Goal: Task Accomplishment & Management: Use online tool/utility

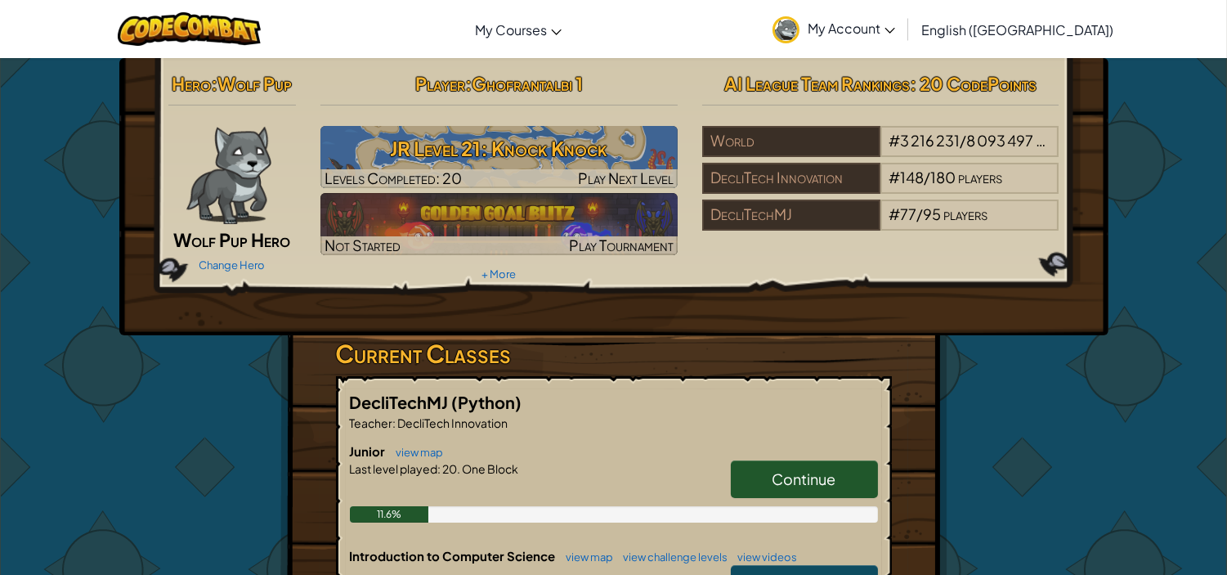
scroll to position [146, 0]
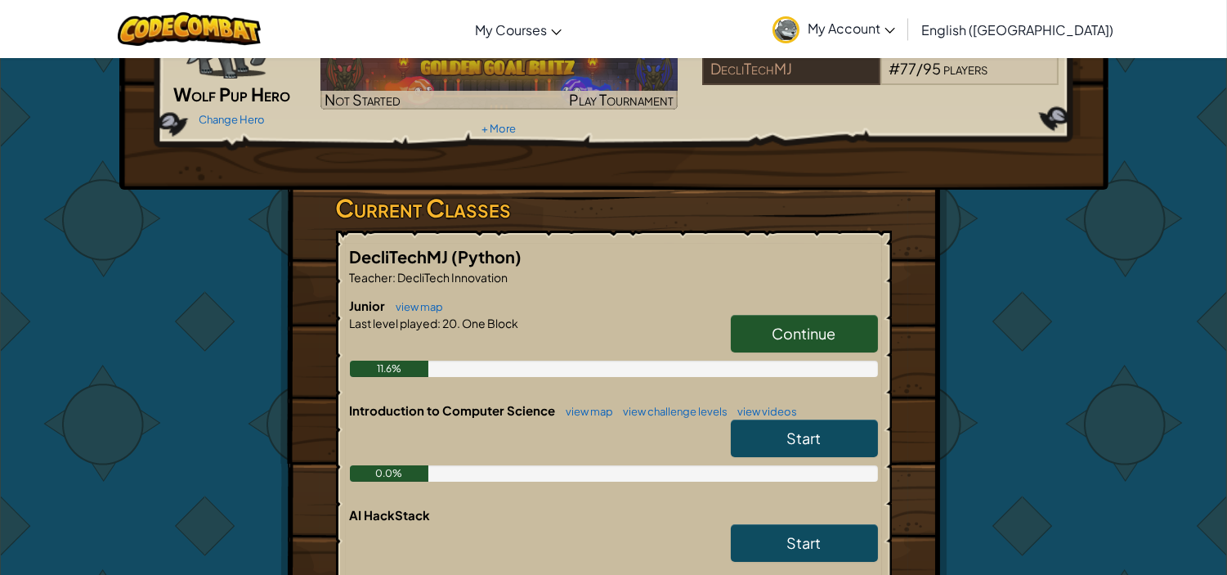
click at [781, 337] on span "Continue" at bounding box center [805, 333] width 64 height 19
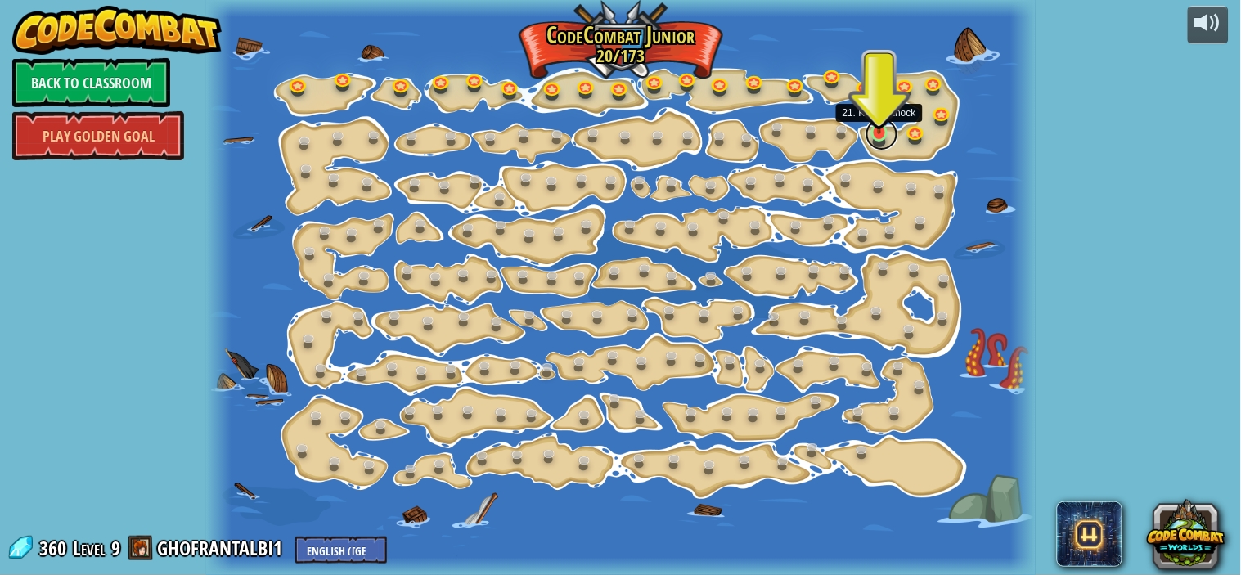
click at [876, 136] on link at bounding box center [881, 134] width 33 height 33
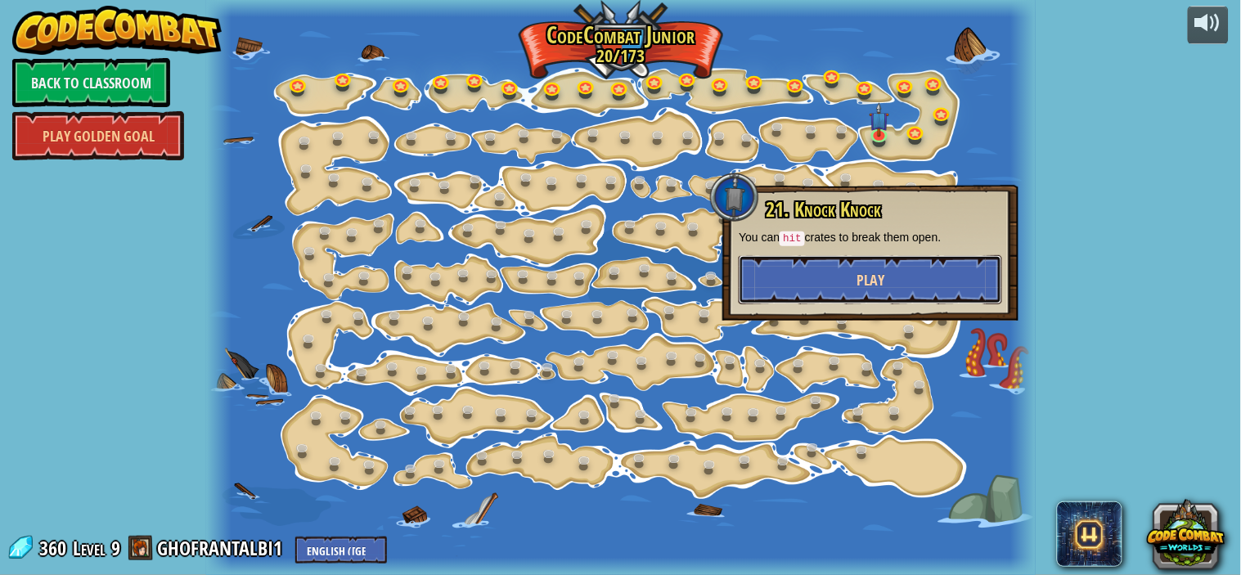
click at [850, 288] on button "Play" at bounding box center [869, 279] width 263 height 49
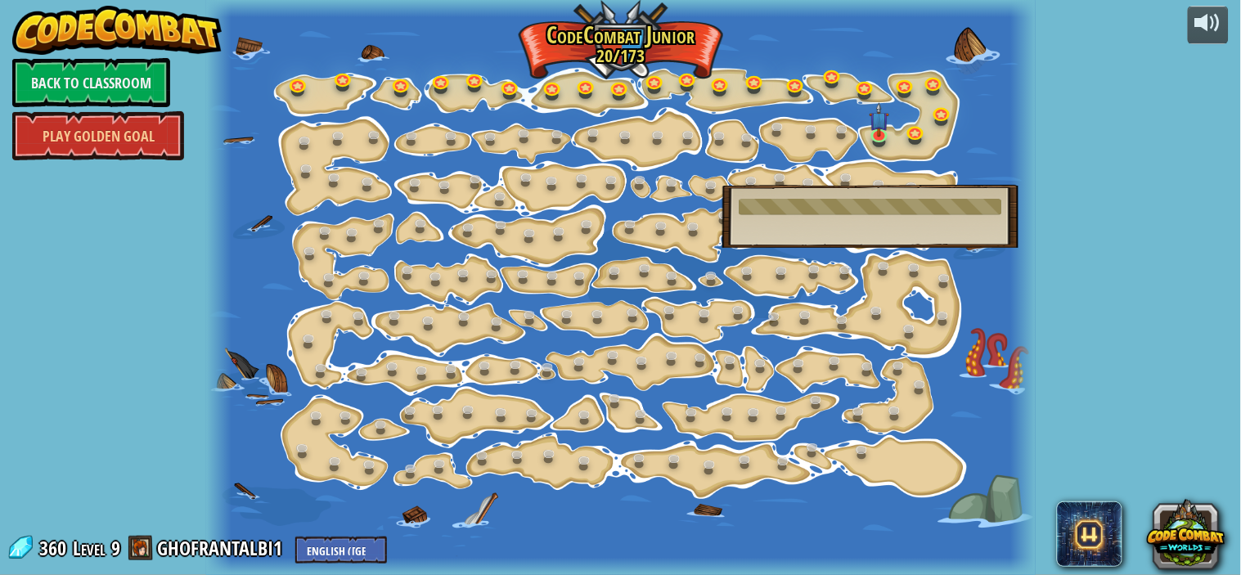
click at [851, 210] on div at bounding box center [869, 207] width 263 height 16
click at [880, 137] on link at bounding box center [881, 134] width 33 height 33
click at [877, 134] on link at bounding box center [881, 134] width 33 height 33
click at [984, 263] on div at bounding box center [620, 287] width 828 height 575
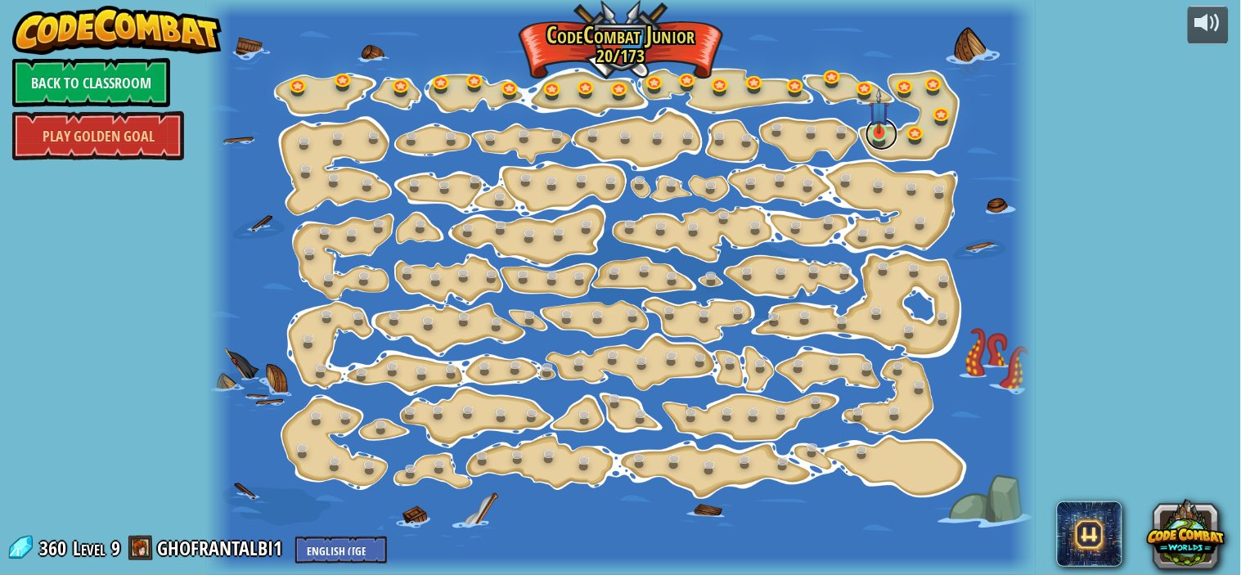
click at [880, 140] on link at bounding box center [881, 134] width 33 height 33
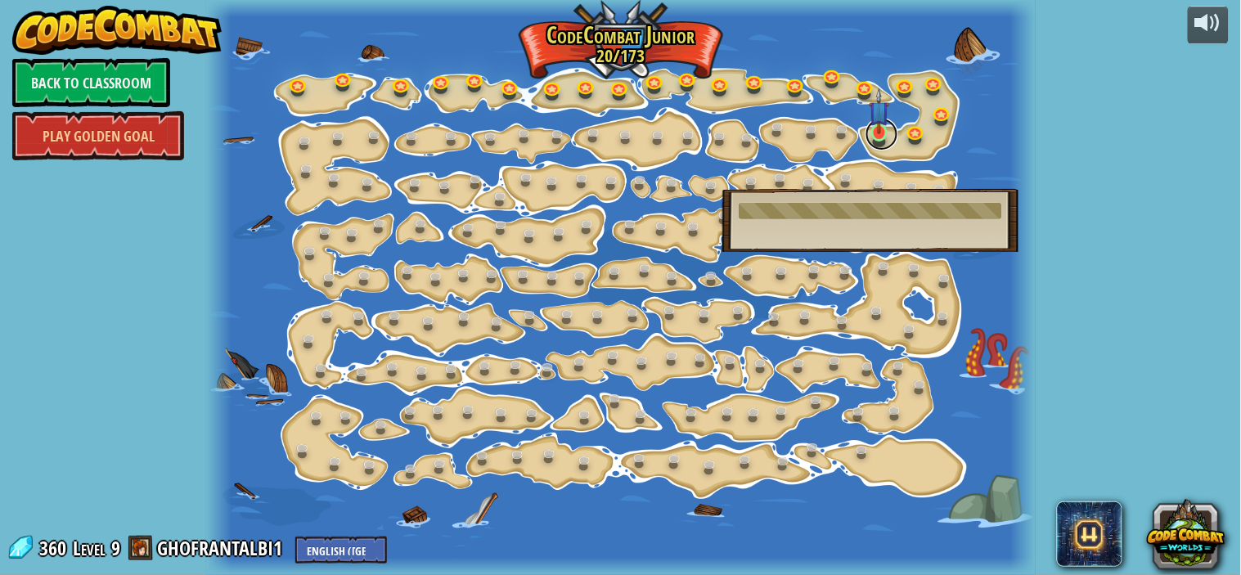
click at [877, 141] on link at bounding box center [881, 134] width 33 height 33
click at [986, 300] on div at bounding box center [620, 287] width 828 height 575
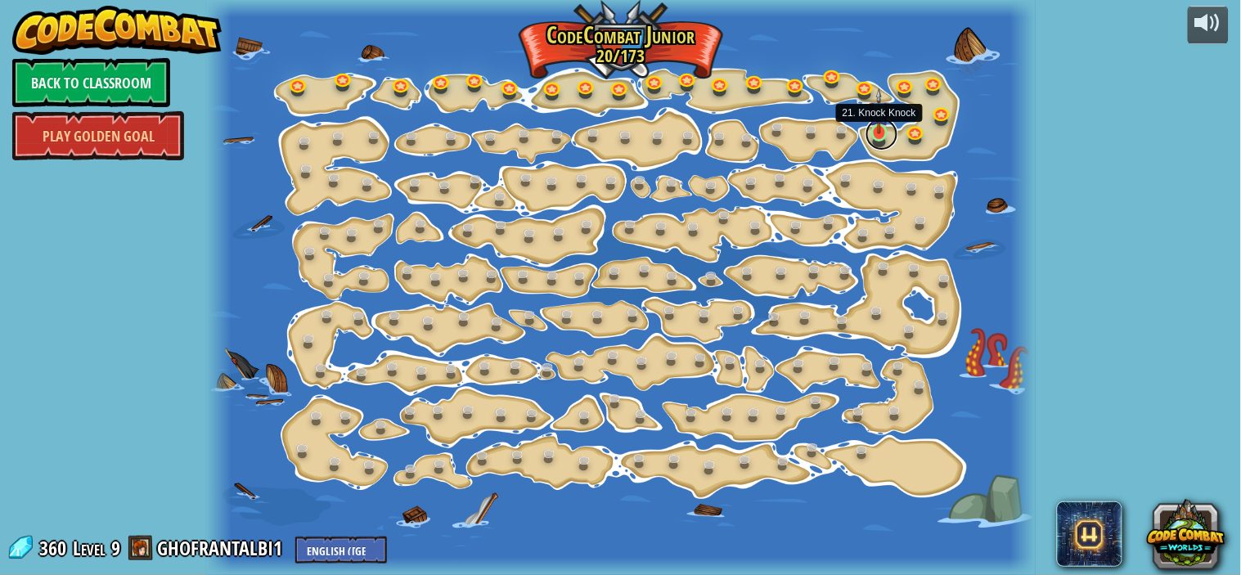
click at [882, 139] on link at bounding box center [881, 134] width 33 height 33
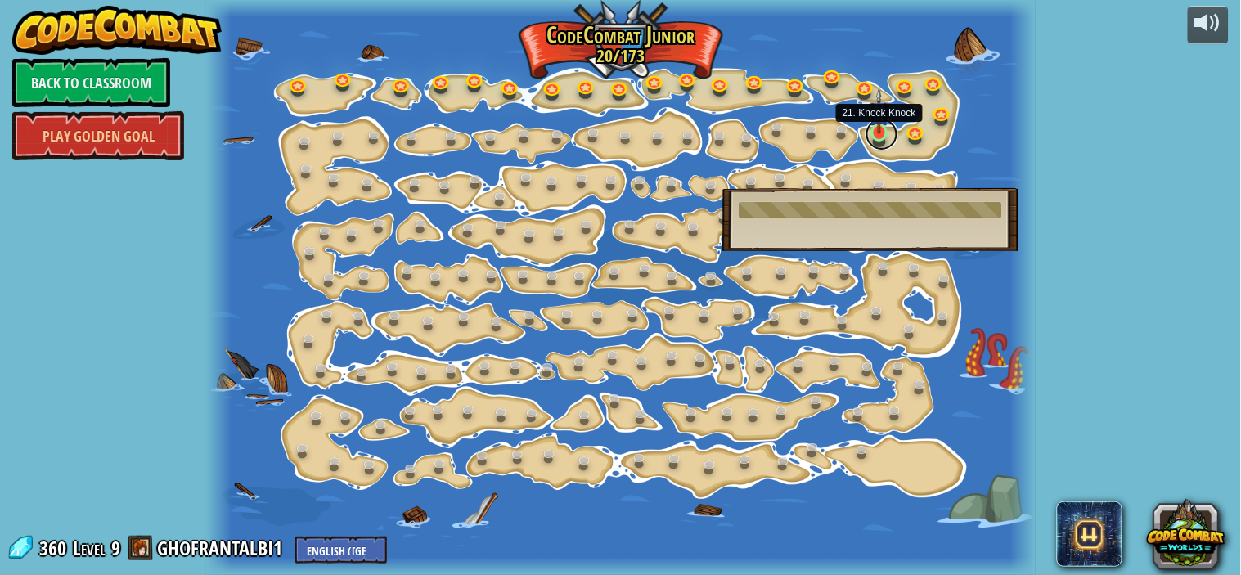
click at [882, 139] on link at bounding box center [881, 134] width 33 height 33
click at [913, 303] on div at bounding box center [620, 287] width 828 height 575
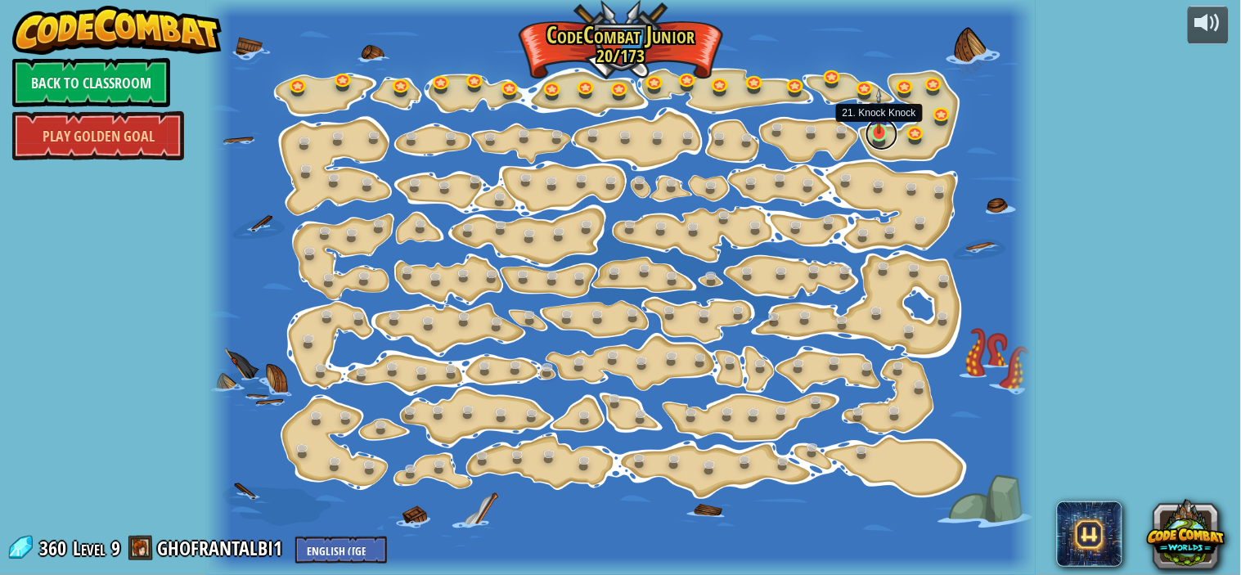
click at [878, 137] on link at bounding box center [881, 134] width 33 height 33
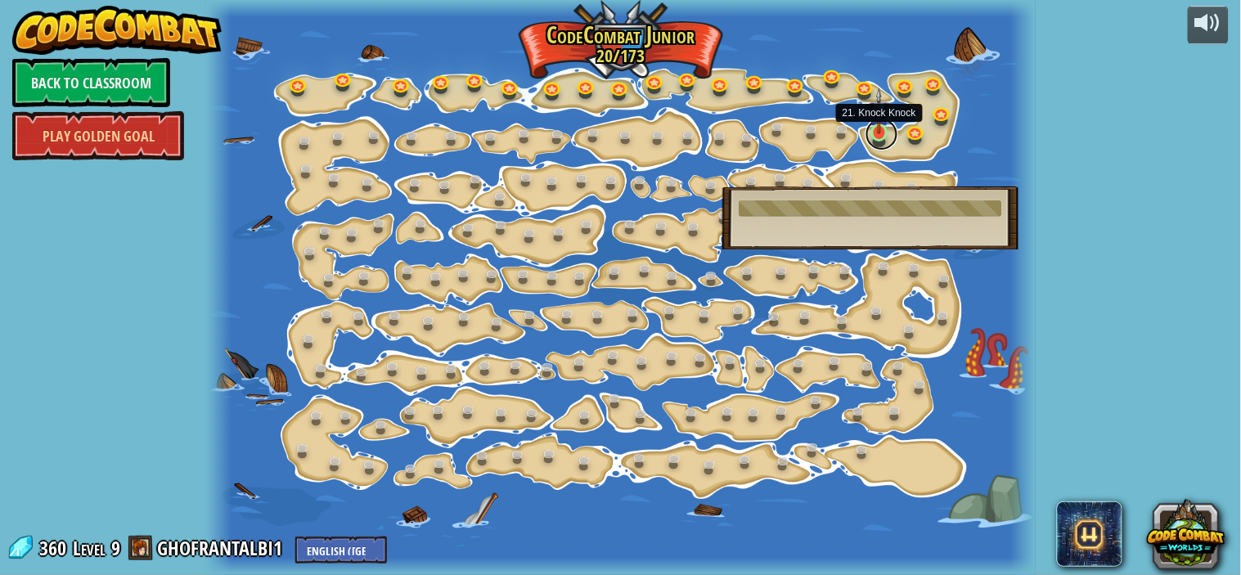
click at [880, 140] on link at bounding box center [881, 134] width 33 height 33
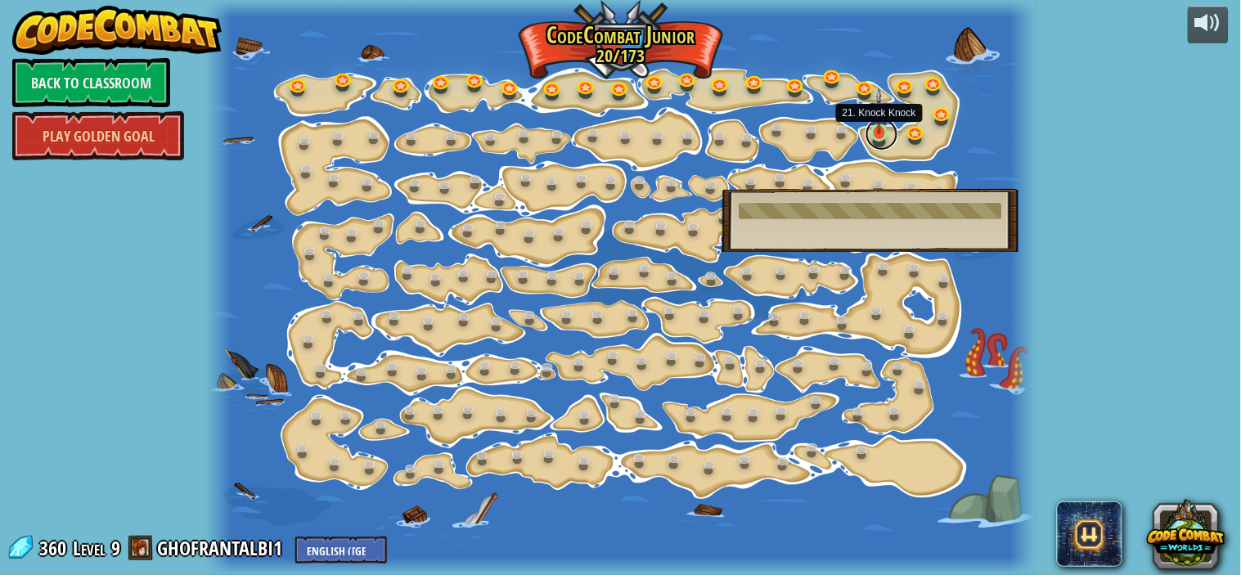
click at [880, 140] on link at bounding box center [881, 134] width 33 height 33
click at [877, 132] on img at bounding box center [879, 111] width 20 height 46
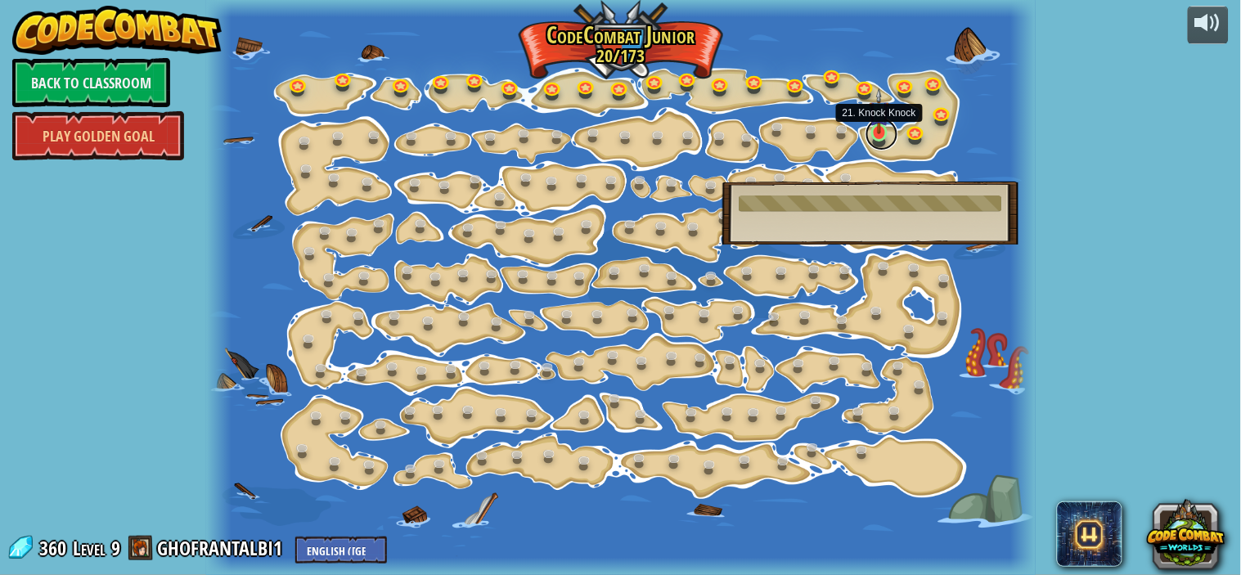
click at [875, 142] on link at bounding box center [881, 134] width 33 height 33
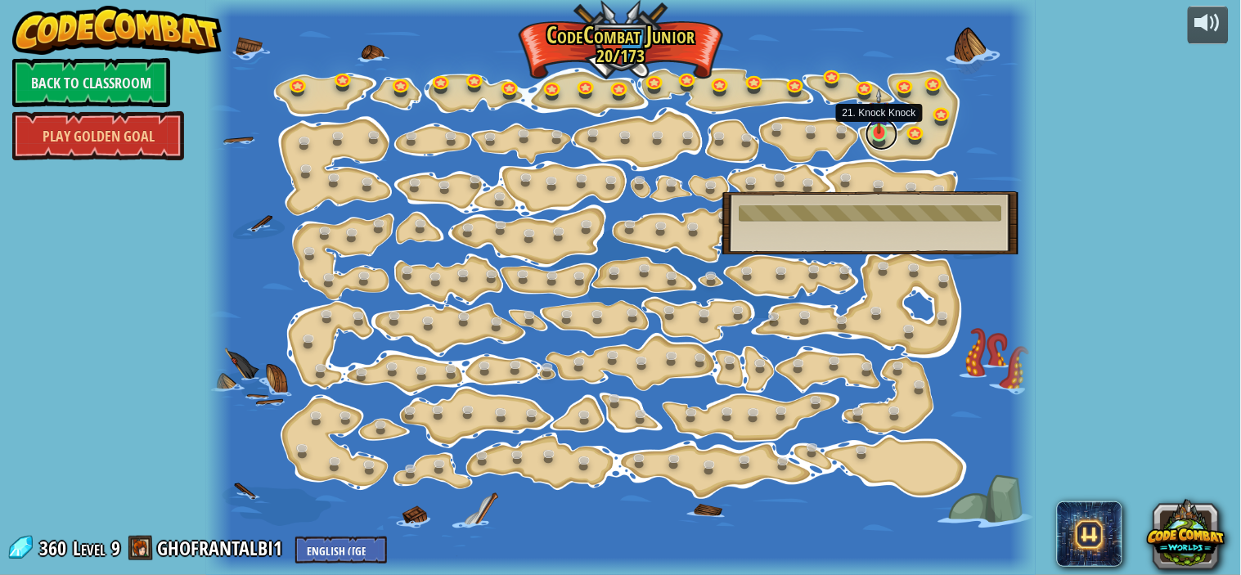
click at [873, 137] on link at bounding box center [881, 134] width 33 height 33
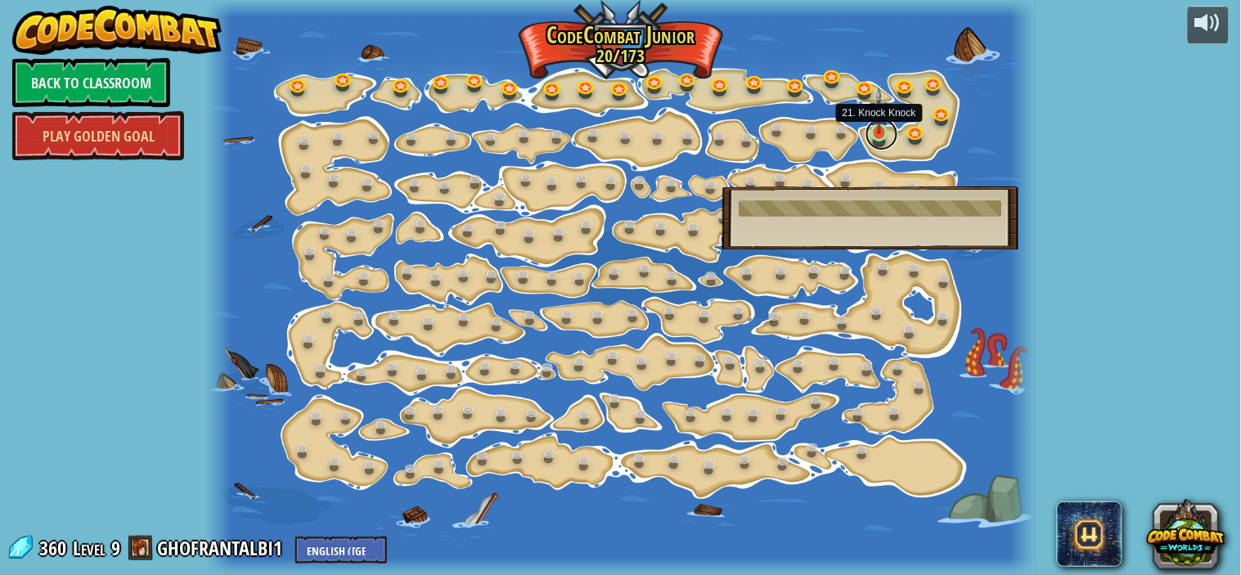
click at [873, 137] on link at bounding box center [881, 134] width 33 height 33
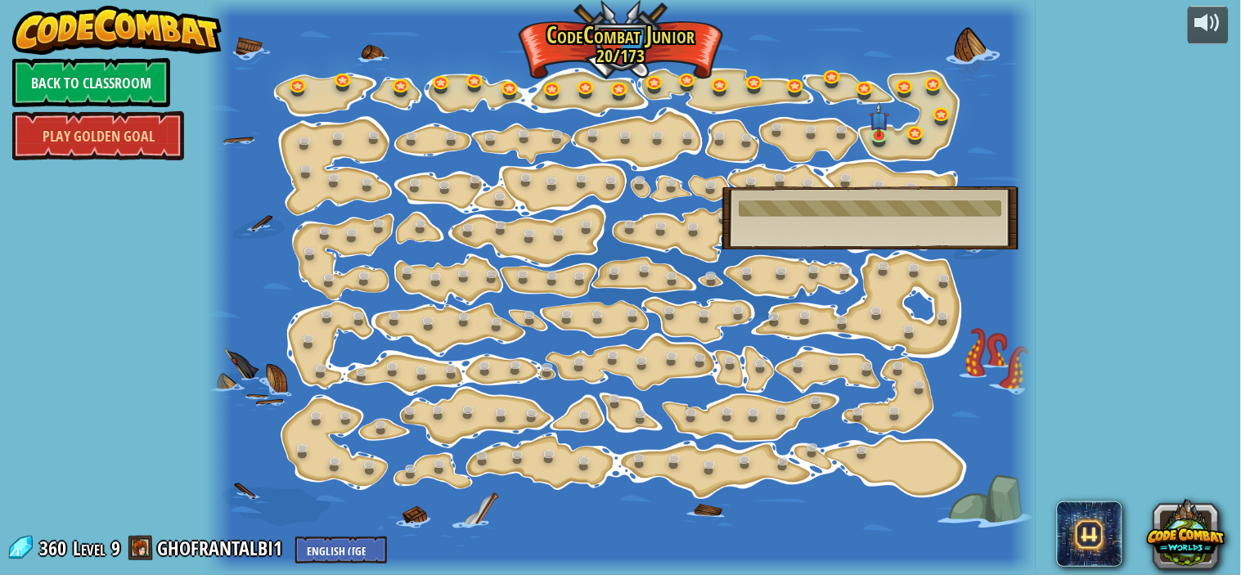
click at [819, 153] on div at bounding box center [620, 287] width 828 height 575
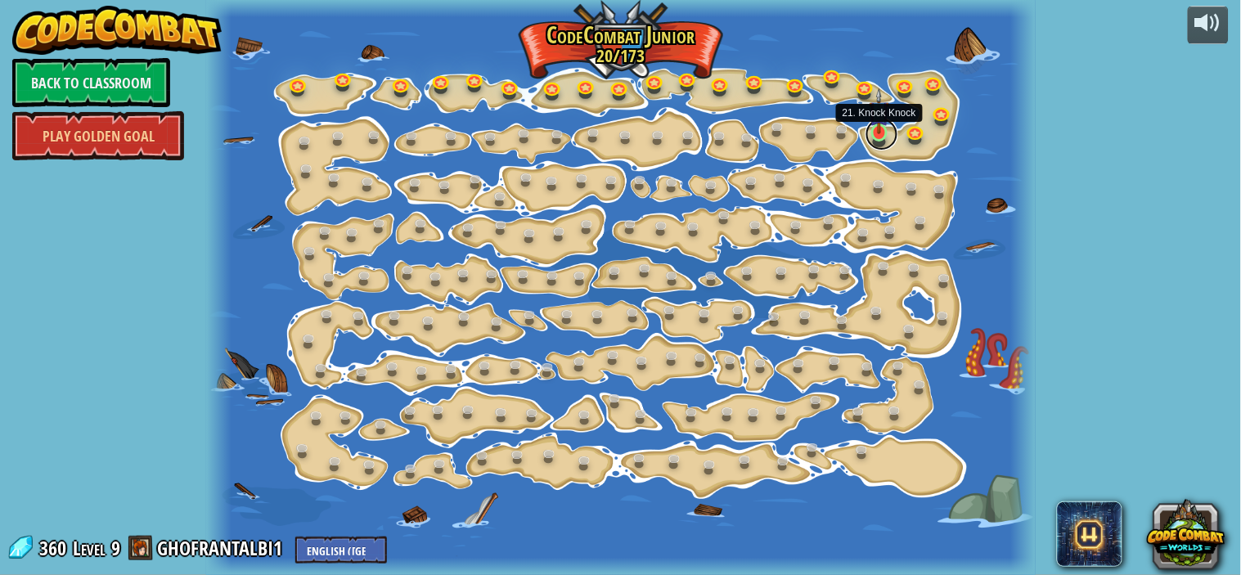
click at [880, 136] on link at bounding box center [881, 134] width 33 height 33
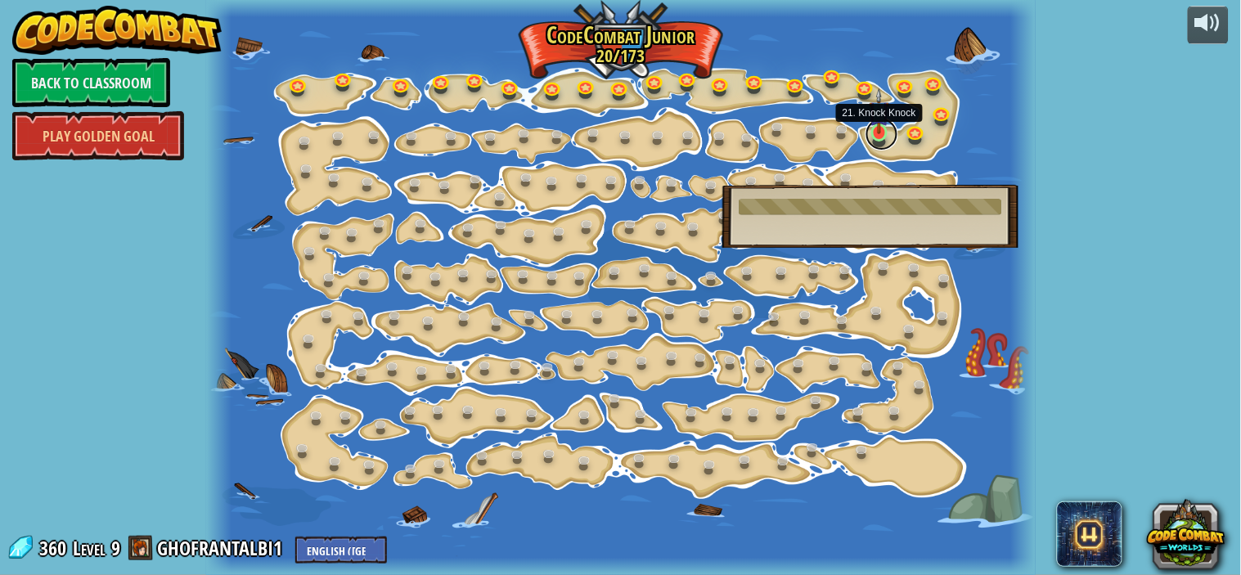
click at [880, 136] on link at bounding box center [881, 134] width 33 height 33
click at [878, 136] on link at bounding box center [881, 134] width 33 height 33
click at [846, 141] on link at bounding box center [845, 133] width 33 height 33
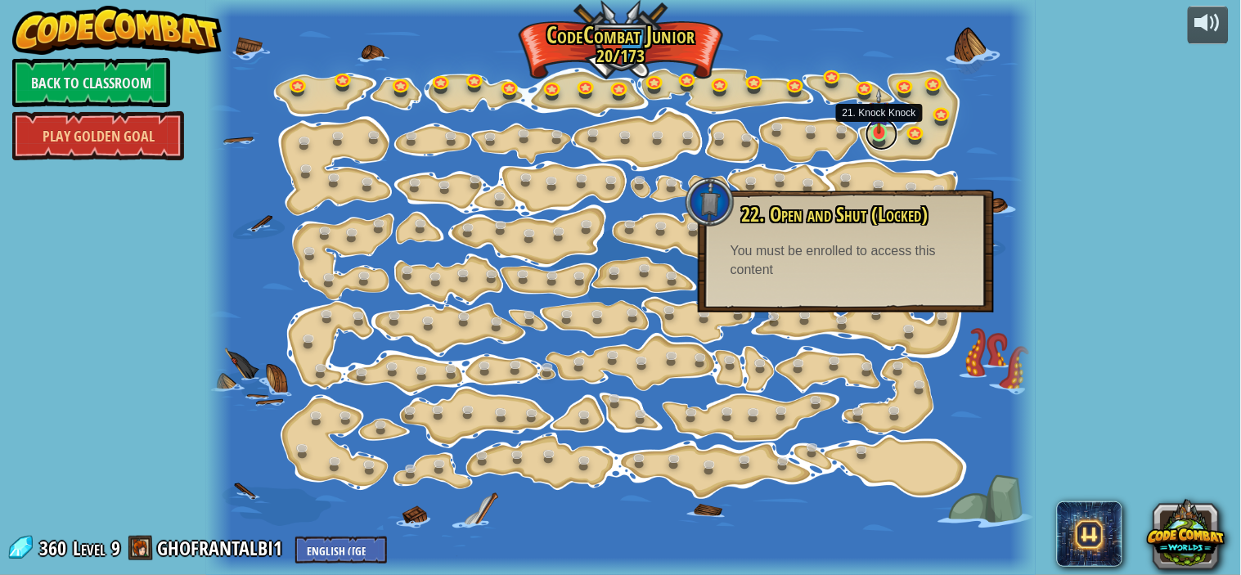
click at [873, 139] on link at bounding box center [881, 134] width 33 height 33
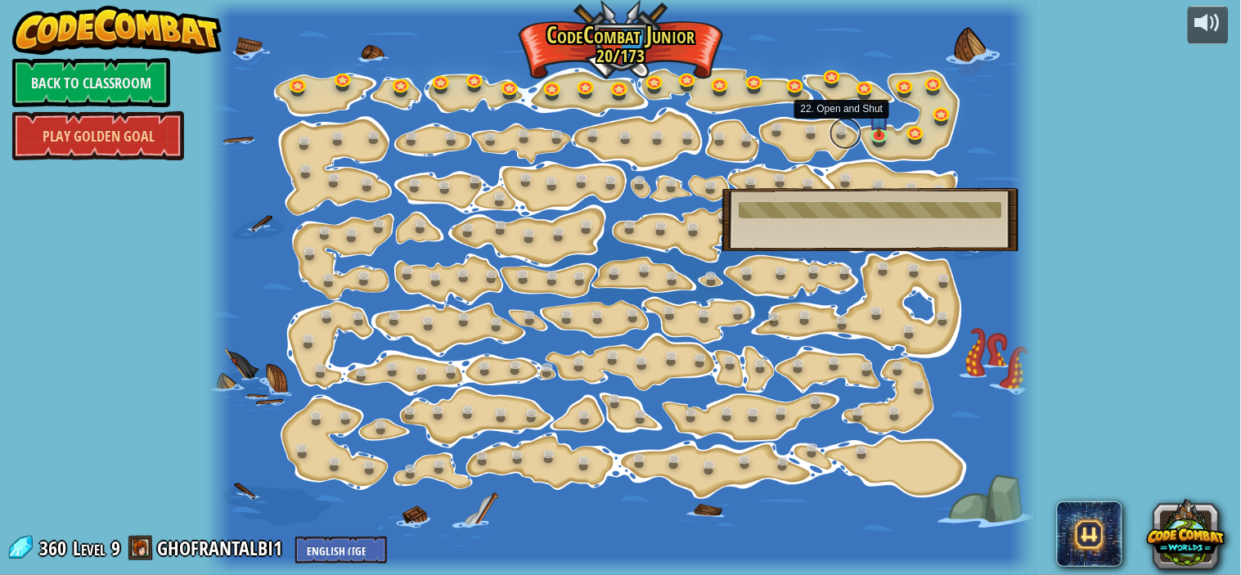
click at [846, 135] on link at bounding box center [845, 133] width 33 height 33
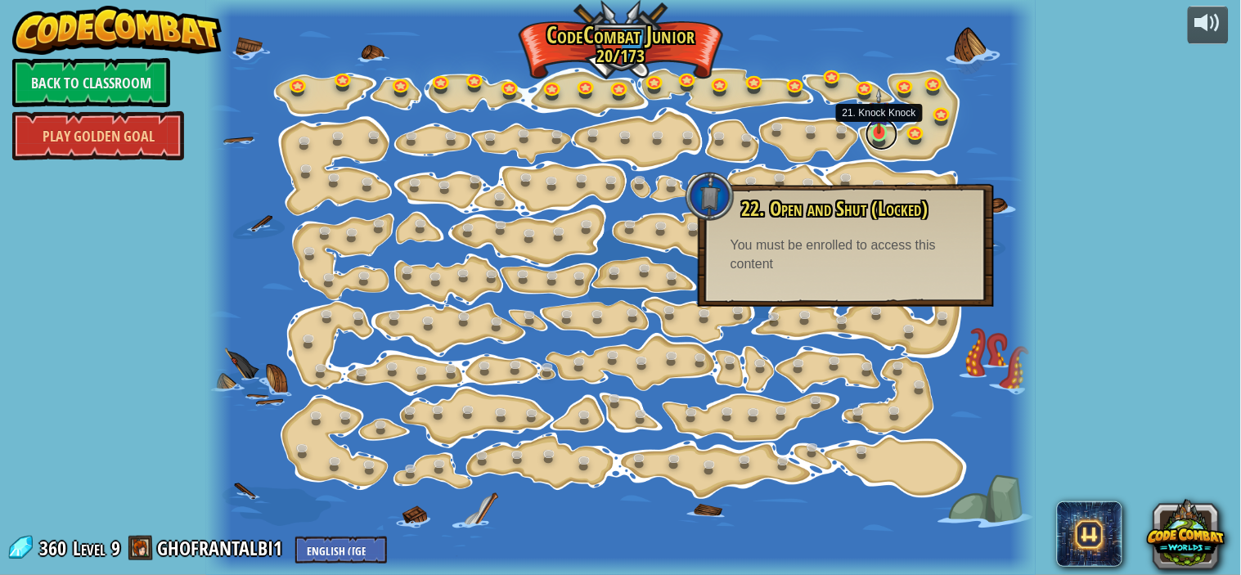
click at [873, 135] on link at bounding box center [881, 134] width 33 height 33
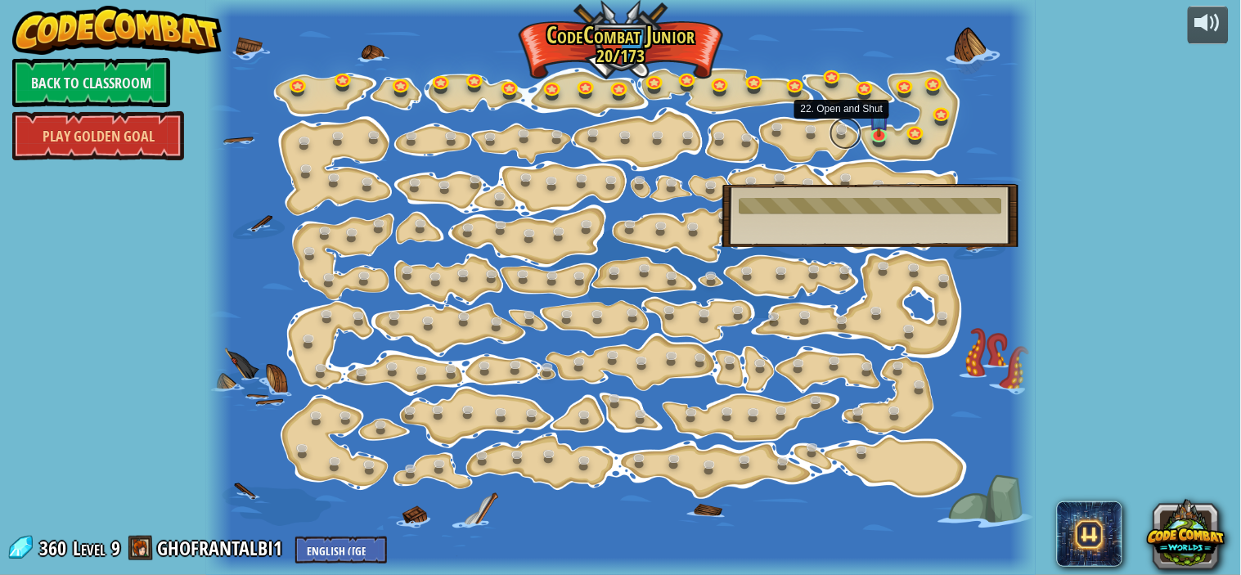
click at [846, 135] on link at bounding box center [845, 133] width 33 height 33
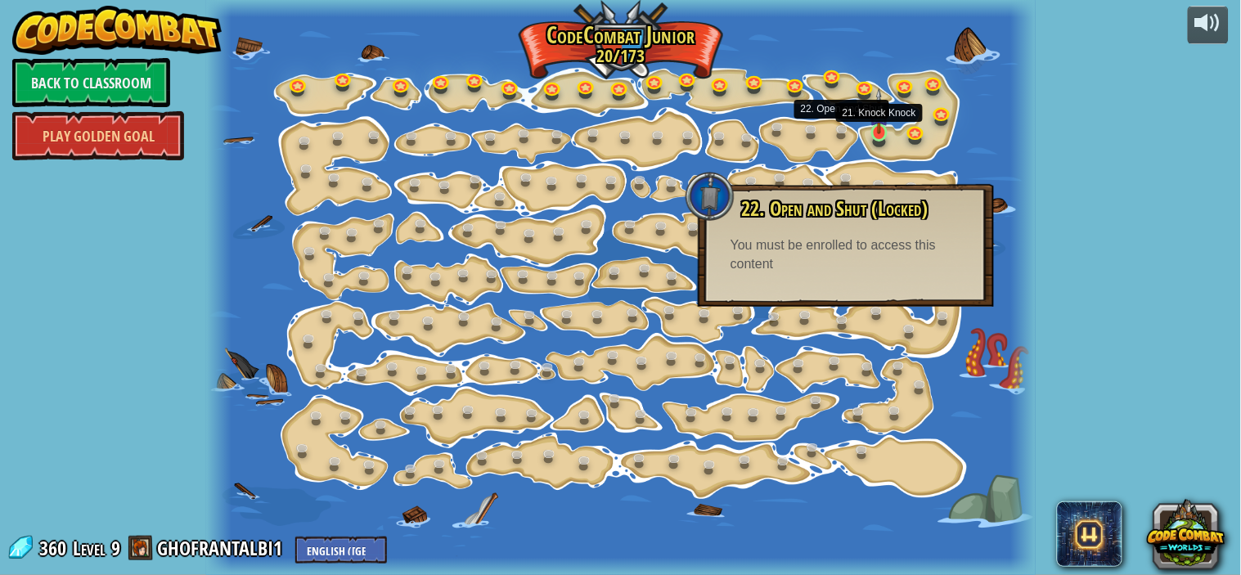
click at [873, 132] on img at bounding box center [879, 111] width 20 height 46
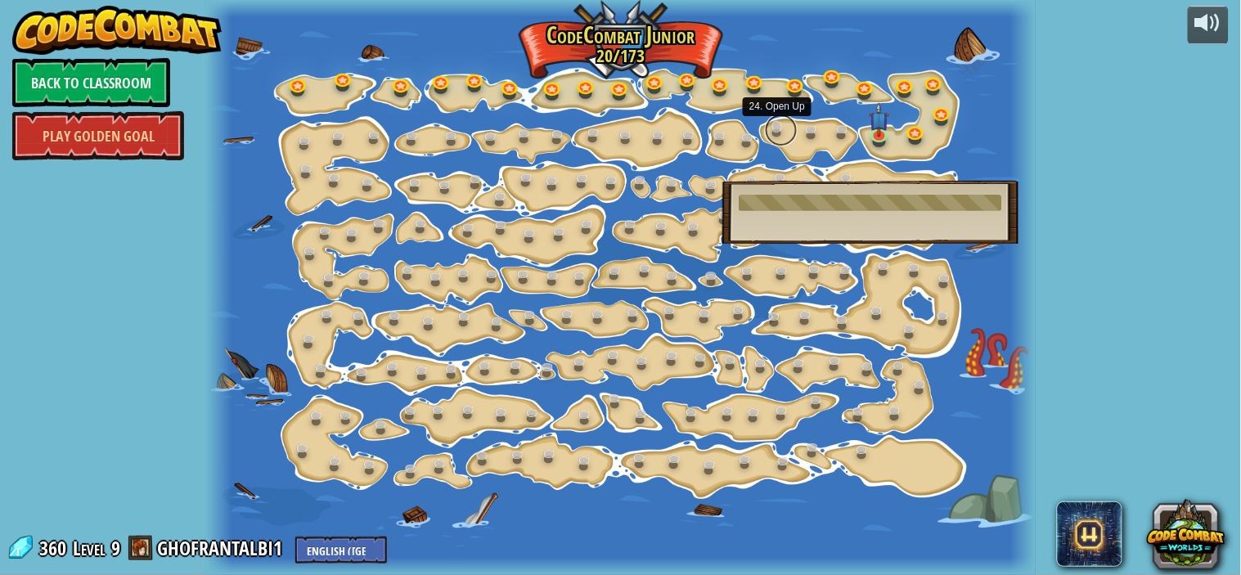
click at [778, 132] on link at bounding box center [781, 130] width 33 height 33
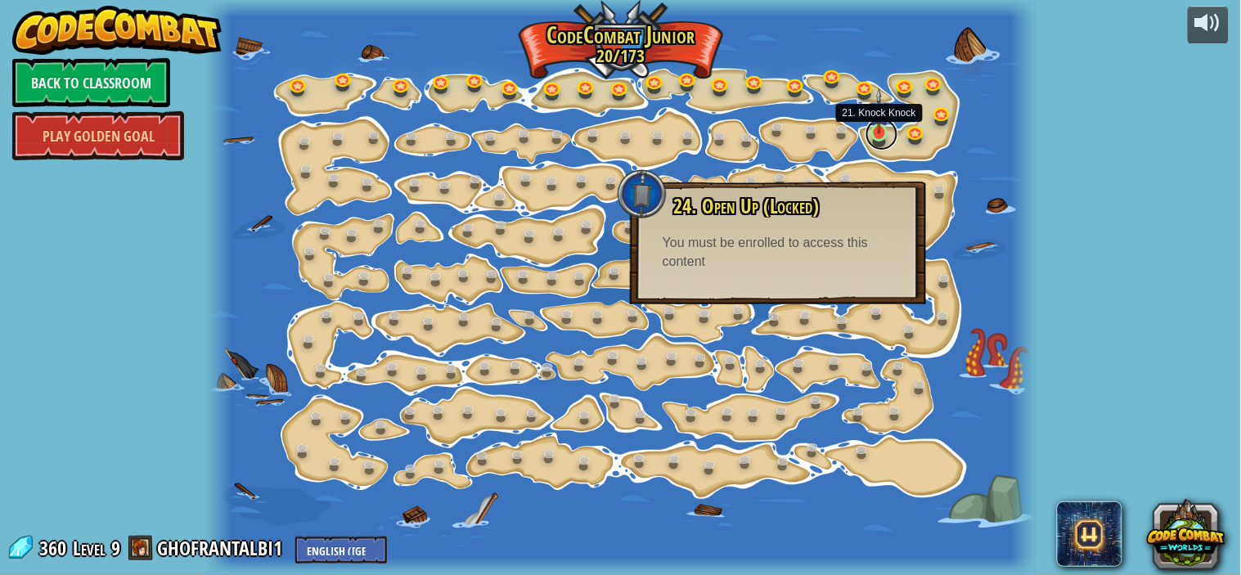
click at [877, 137] on link at bounding box center [881, 134] width 33 height 33
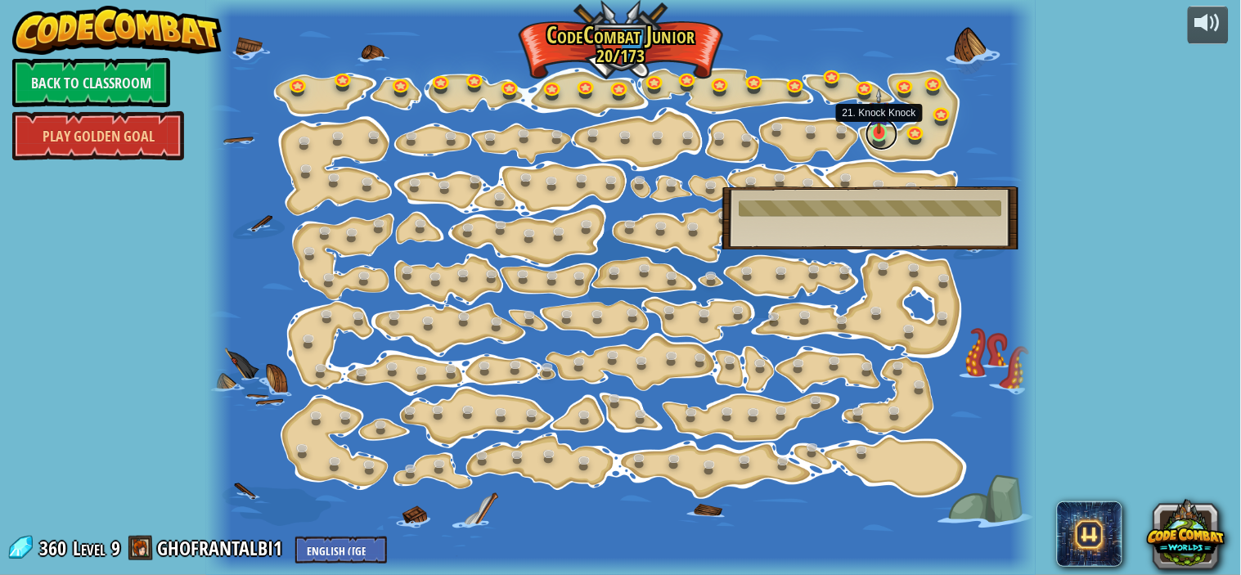
click at [877, 137] on link at bounding box center [881, 134] width 33 height 33
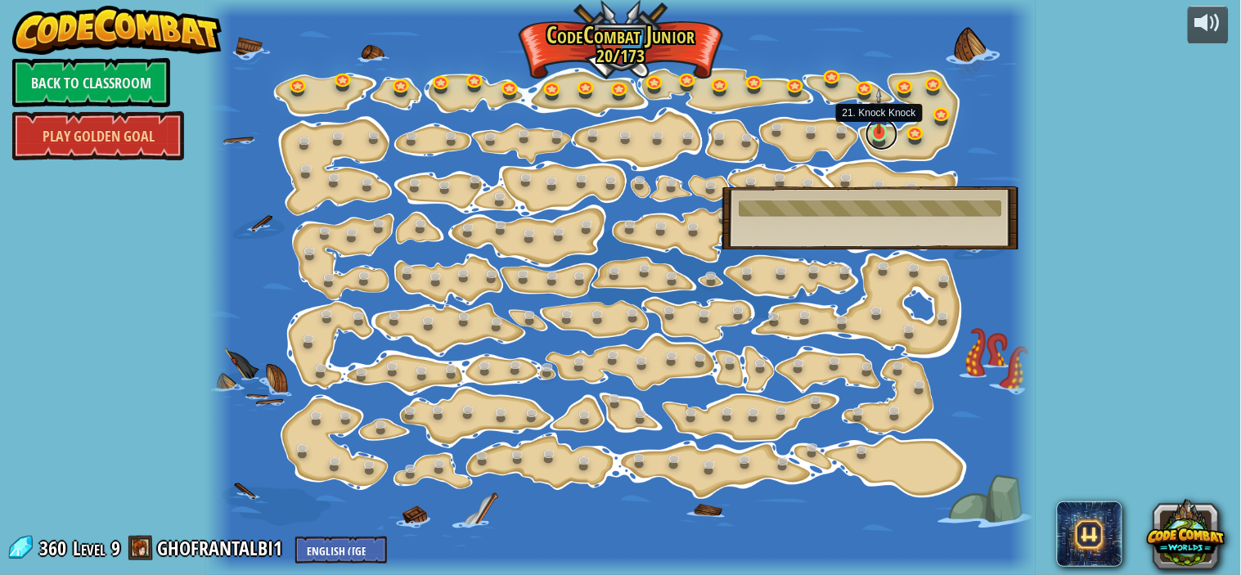
click at [873, 135] on link at bounding box center [881, 134] width 33 height 33
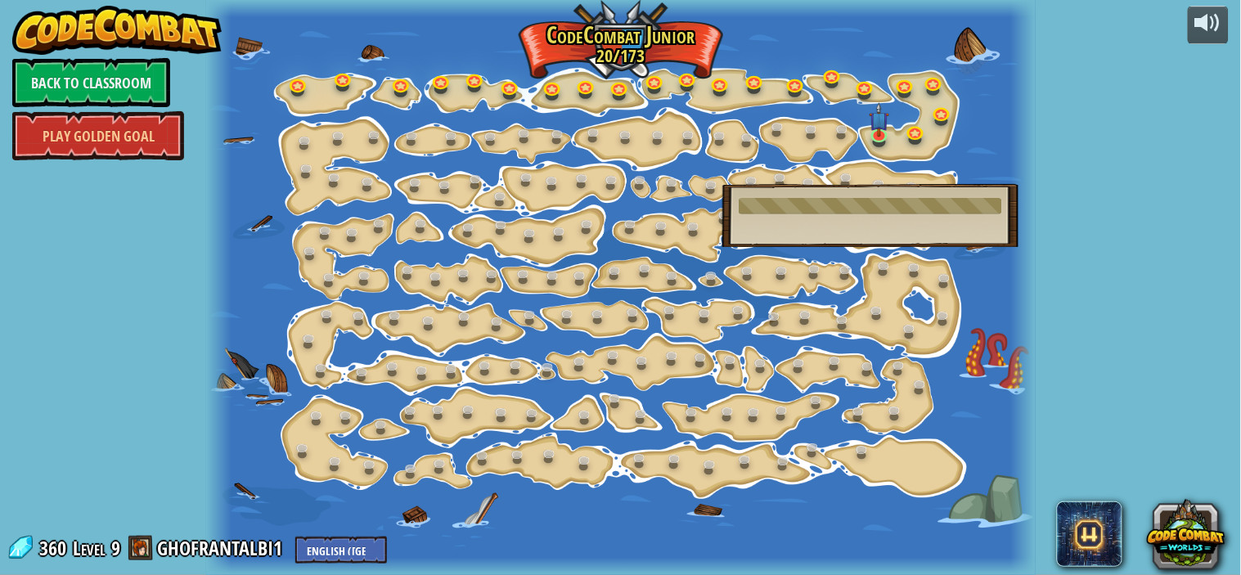
click at [961, 263] on div at bounding box center [620, 287] width 828 height 575
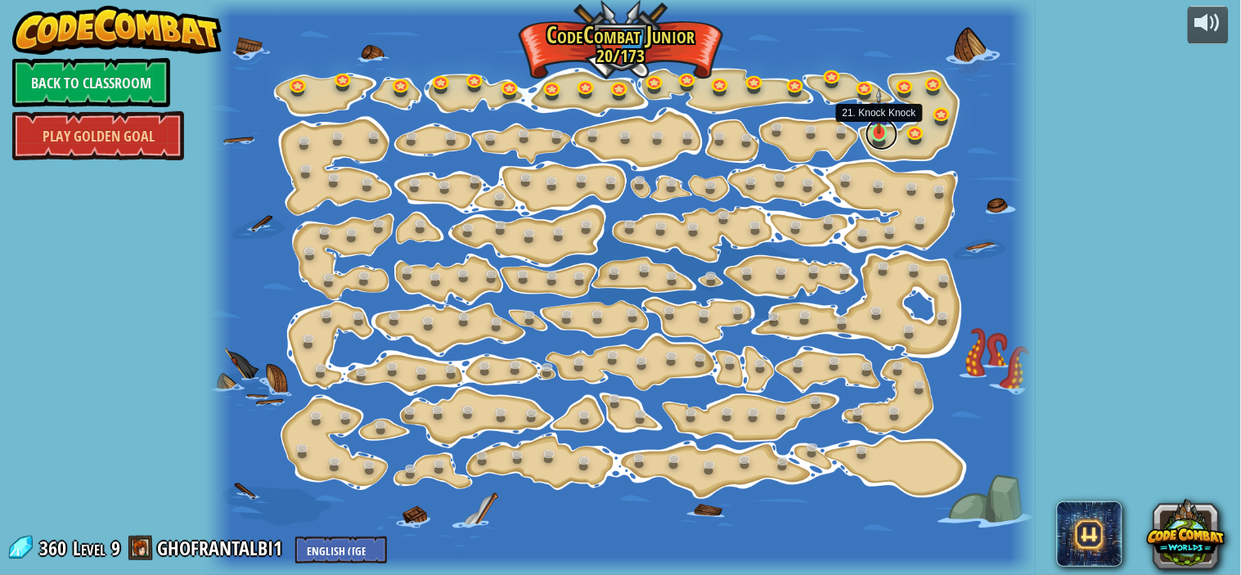
click at [878, 134] on link at bounding box center [881, 134] width 33 height 33
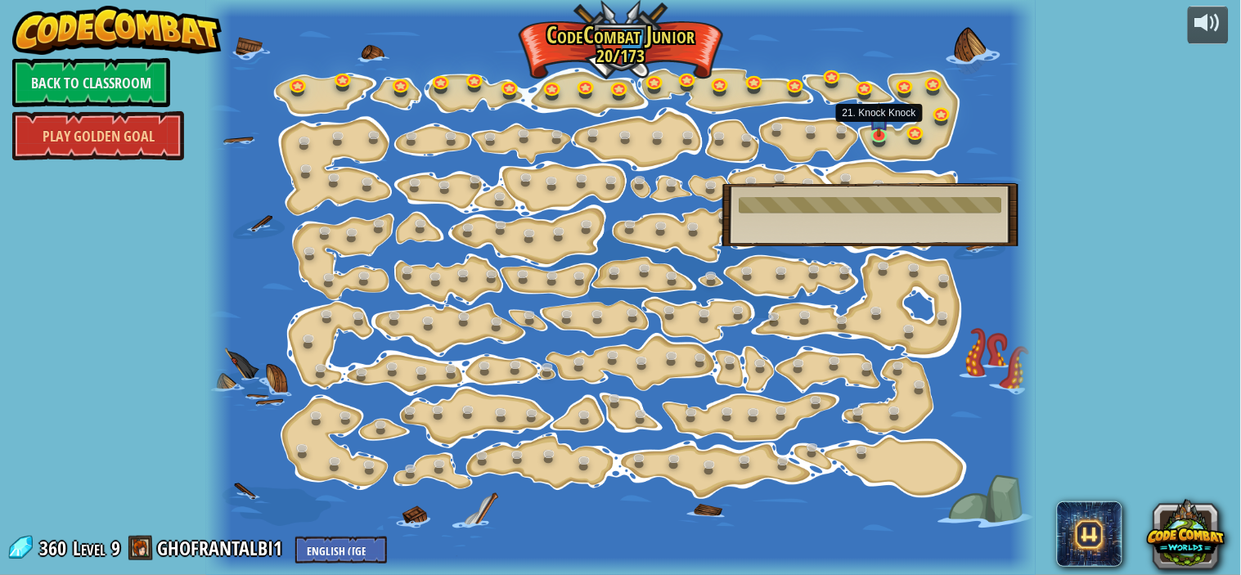
click at [979, 153] on div at bounding box center [620, 287] width 828 height 575
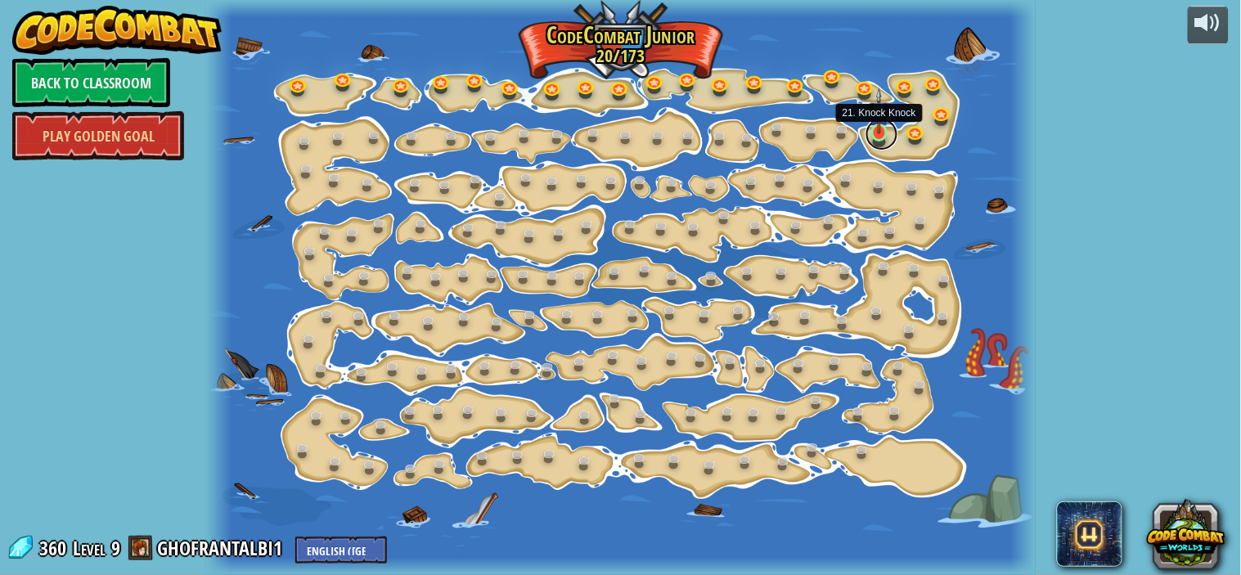
click at [885, 135] on link at bounding box center [881, 134] width 33 height 33
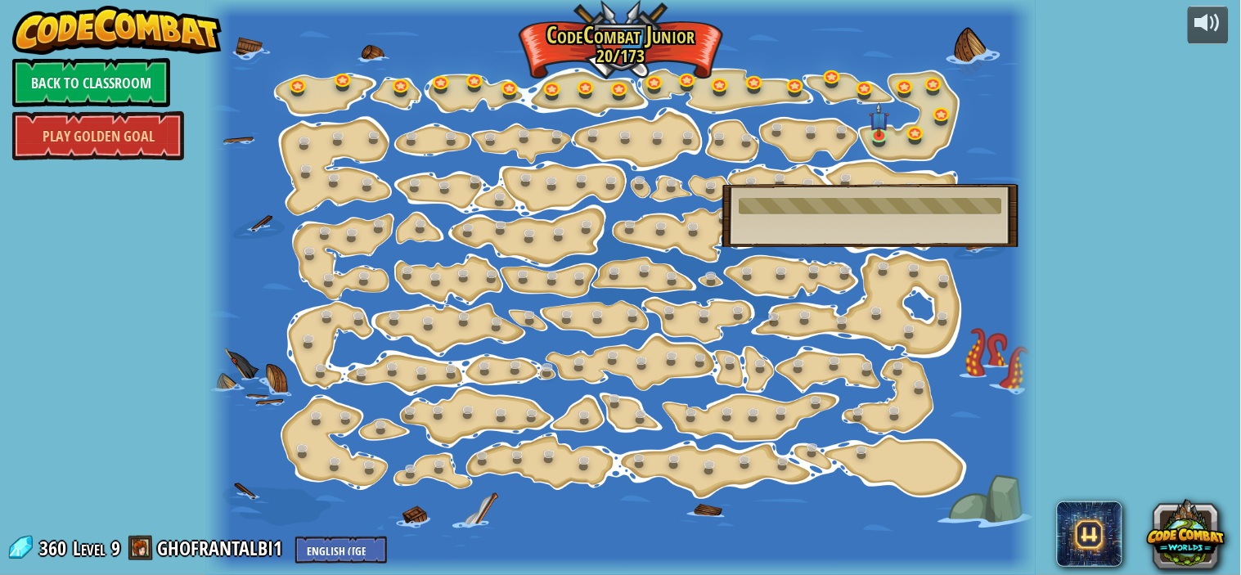
click at [944, 150] on div at bounding box center [620, 287] width 828 height 575
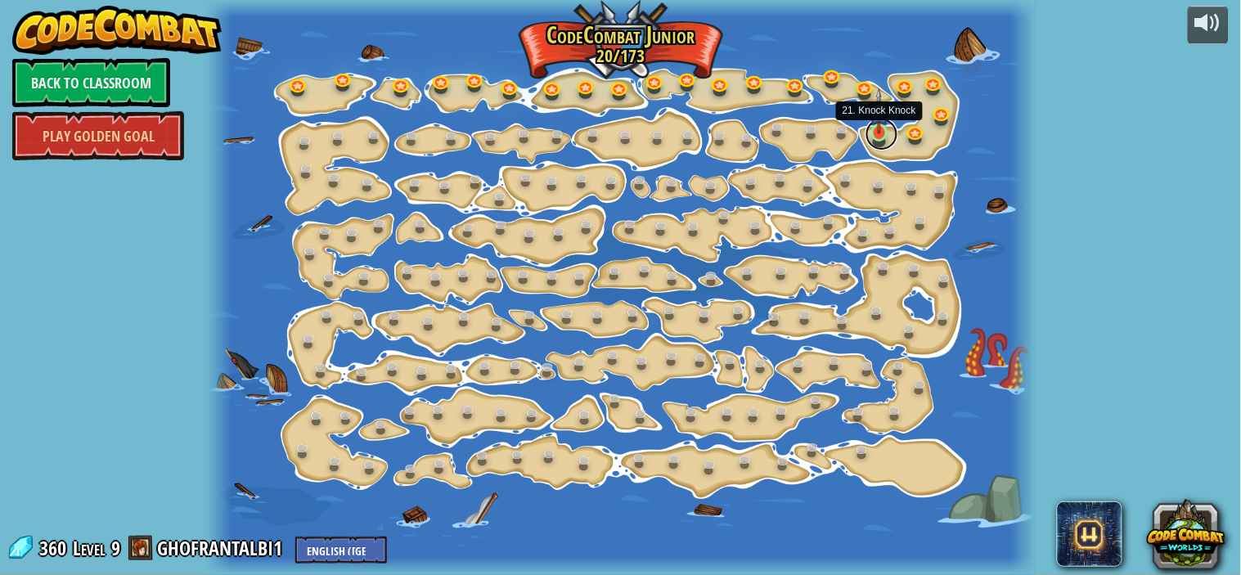
click at [886, 141] on link at bounding box center [881, 134] width 33 height 33
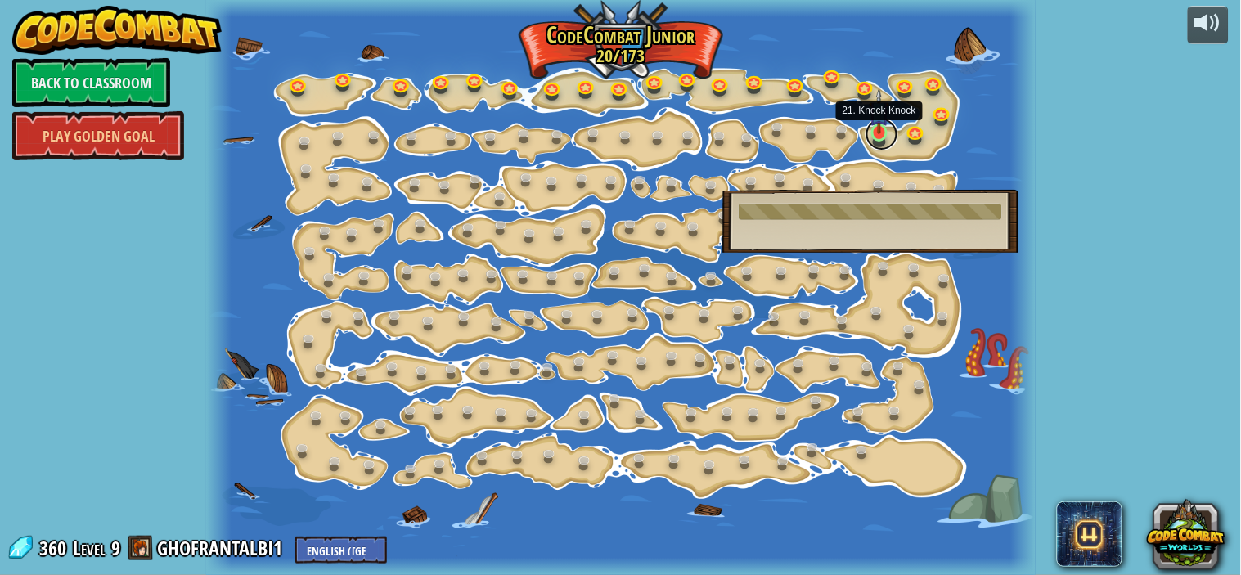
click at [887, 137] on link at bounding box center [881, 134] width 33 height 33
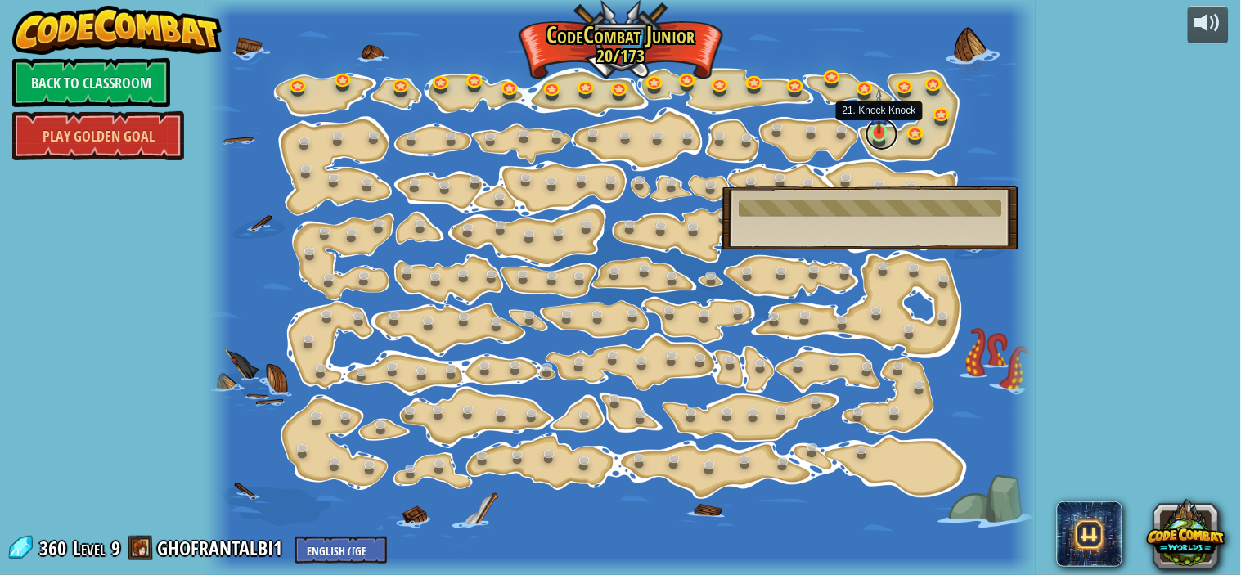
click at [880, 136] on link at bounding box center [881, 134] width 33 height 33
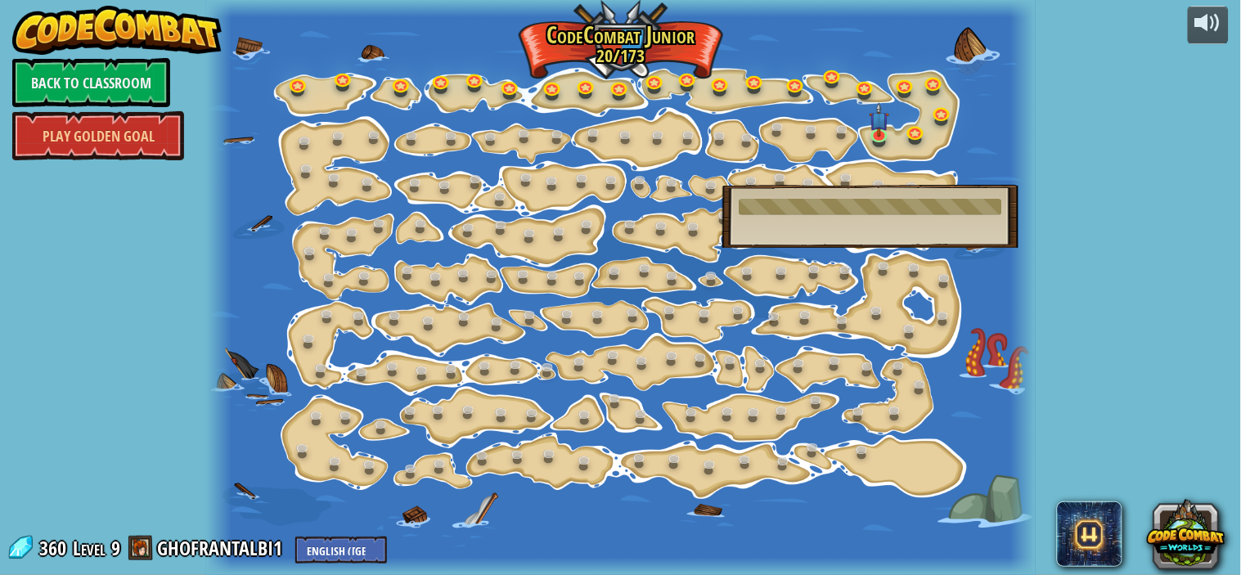
click at [966, 150] on div at bounding box center [620, 287] width 828 height 575
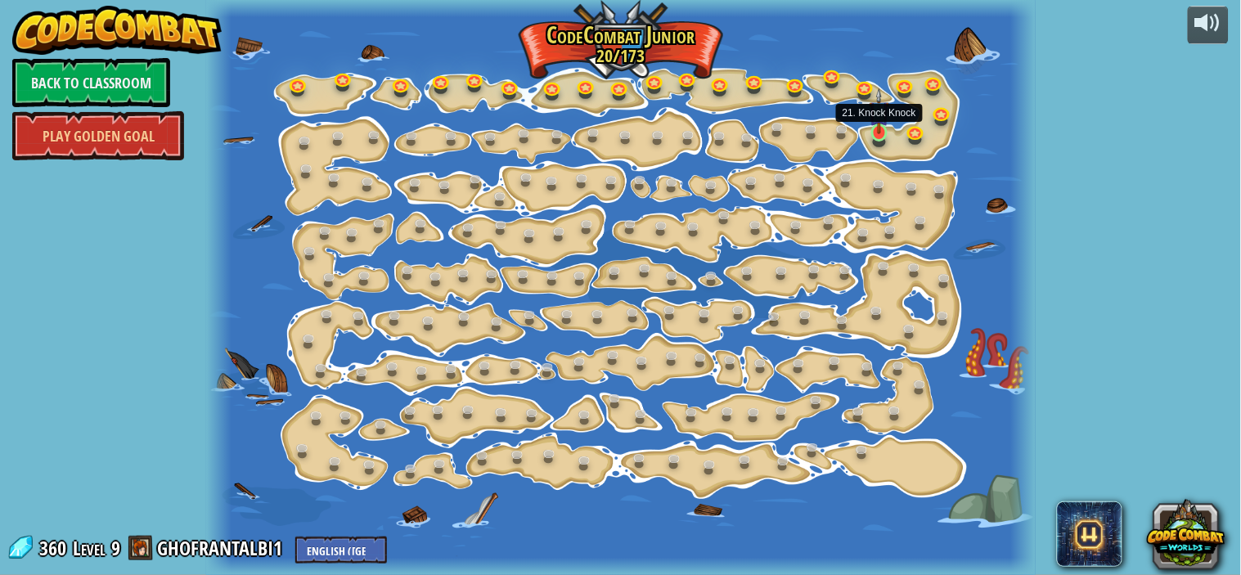
click at [877, 128] on img at bounding box center [879, 111] width 20 height 46
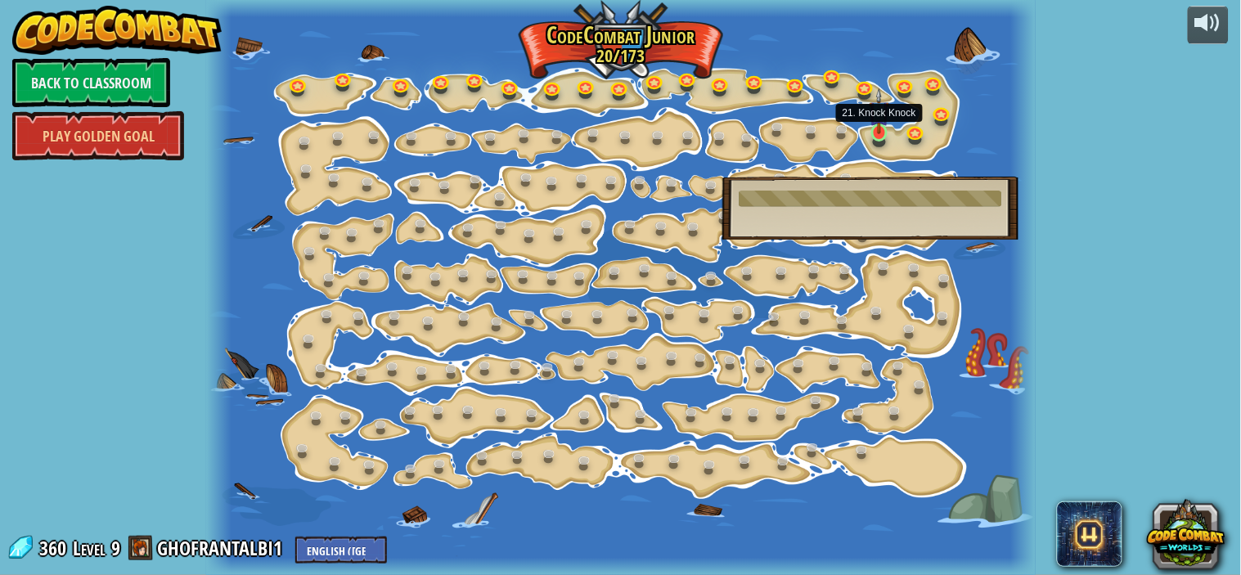
click at [877, 128] on img at bounding box center [879, 111] width 20 height 46
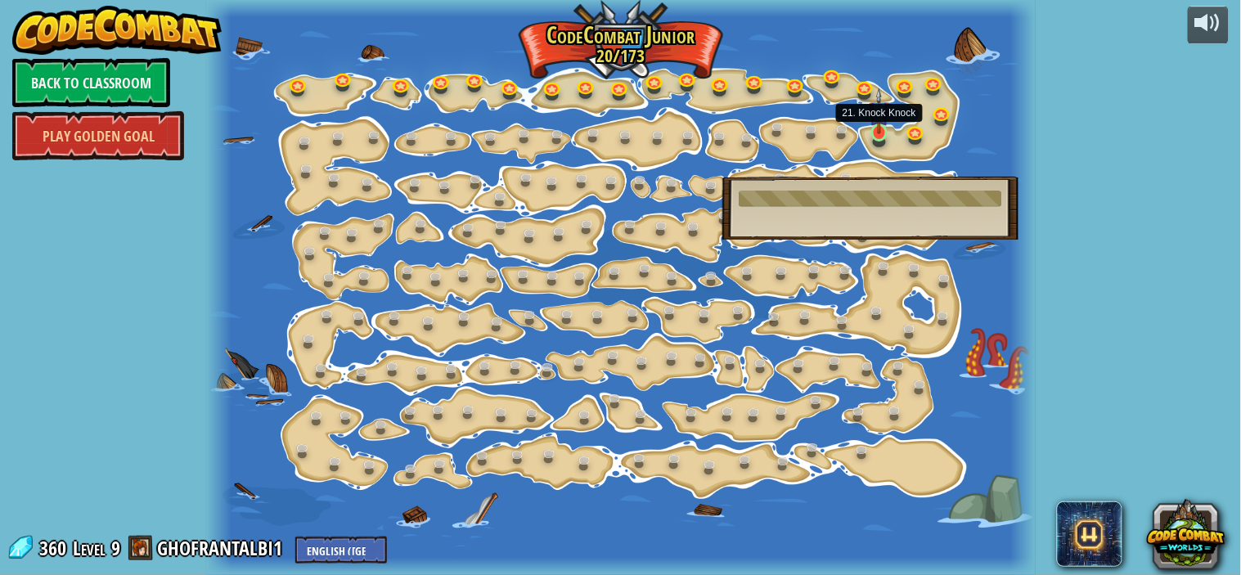
click at [877, 128] on img at bounding box center [879, 111] width 20 height 46
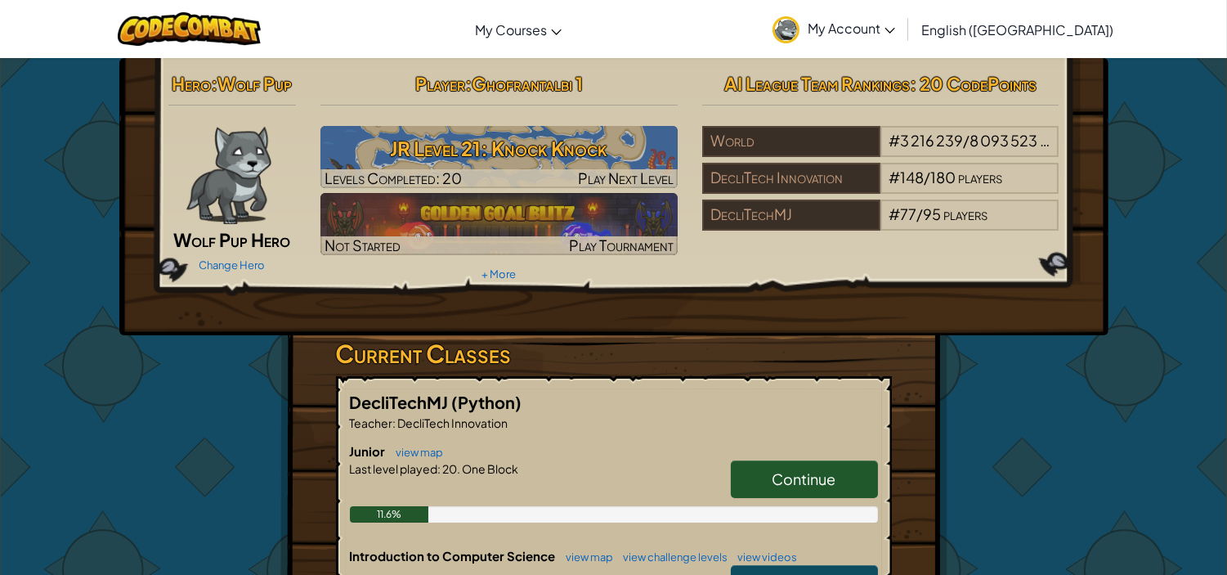
click at [765, 480] on link "Continue" at bounding box center [804, 479] width 147 height 38
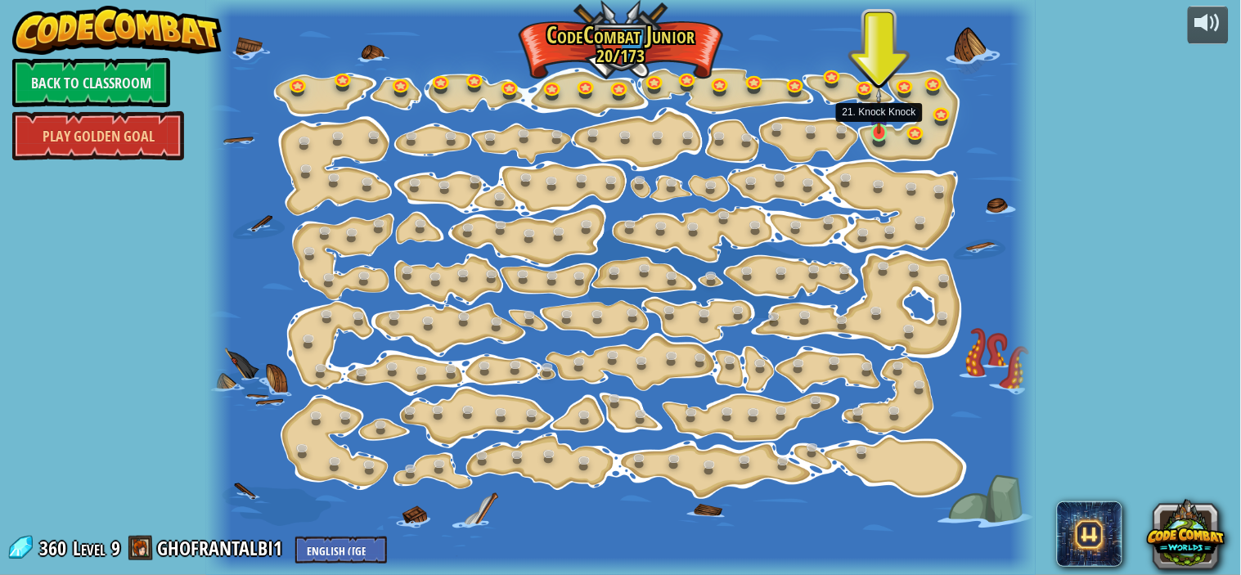
click at [879, 132] on img at bounding box center [879, 111] width 20 height 46
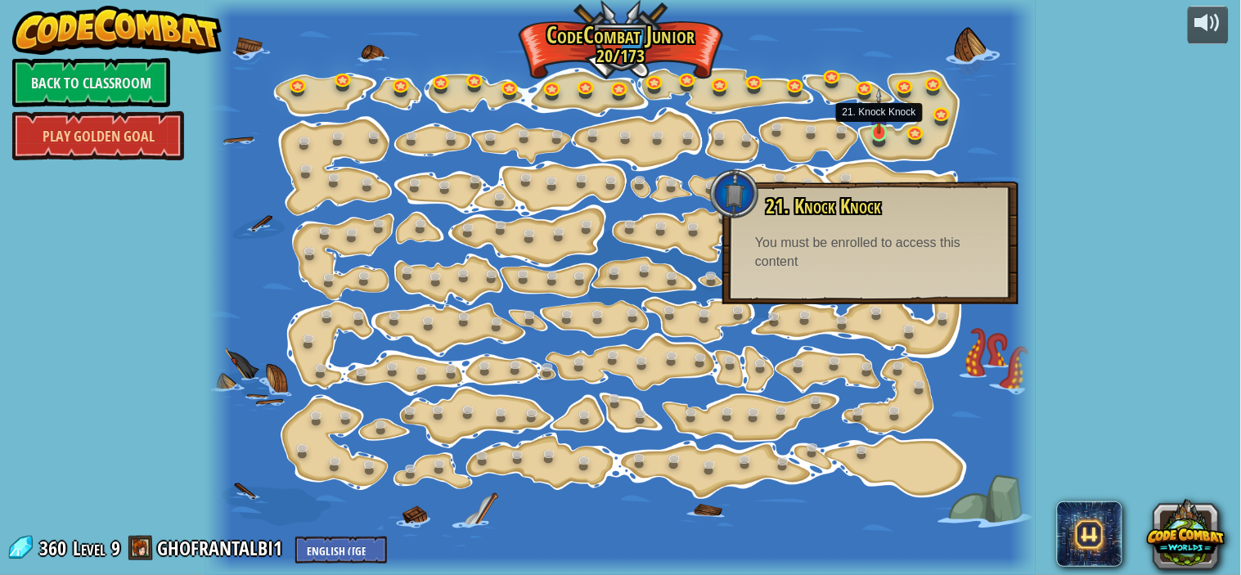
click at [879, 132] on img at bounding box center [879, 111] width 20 height 46
click at [78, 79] on link "Back to Classroom" at bounding box center [91, 82] width 158 height 49
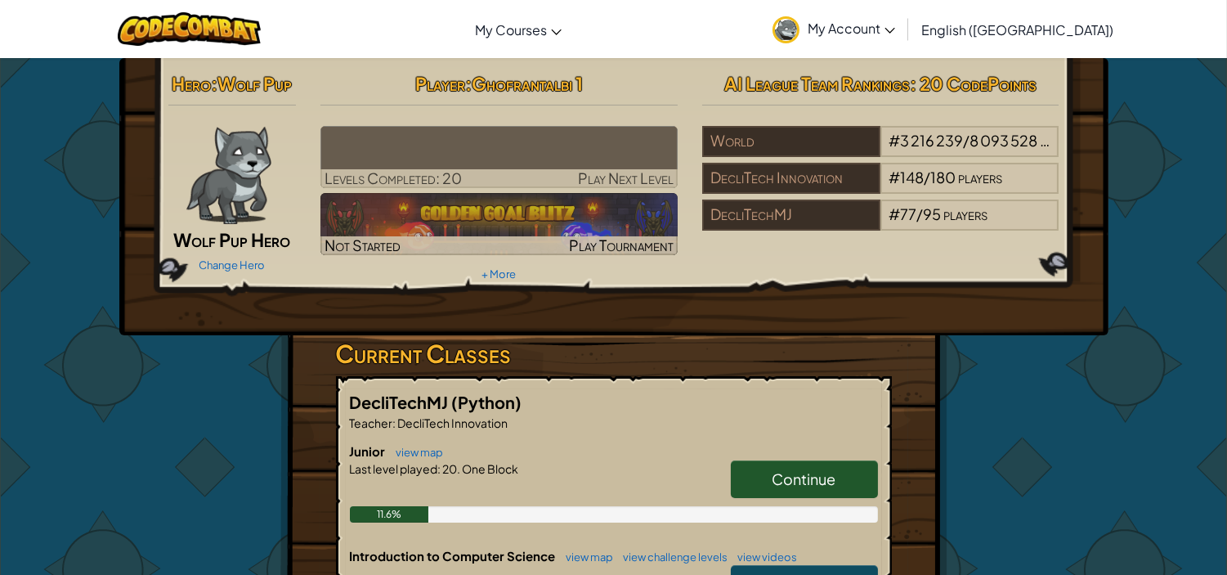
click at [895, 27] on span "My Account" at bounding box center [852, 28] width 88 height 17
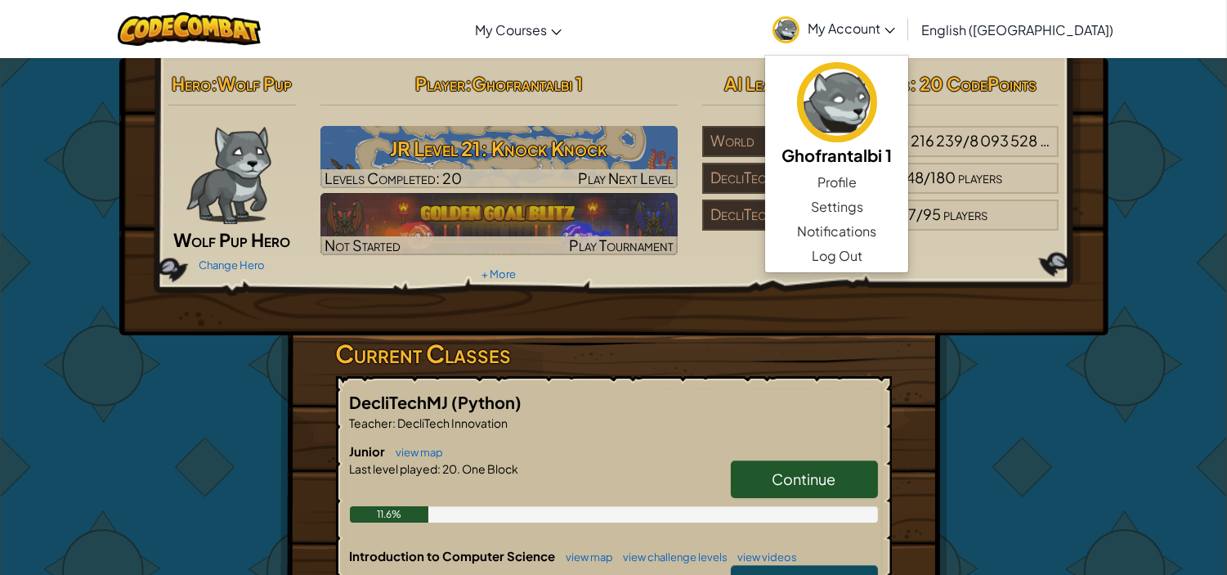
click at [895, 27] on span "My Account" at bounding box center [852, 28] width 88 height 17
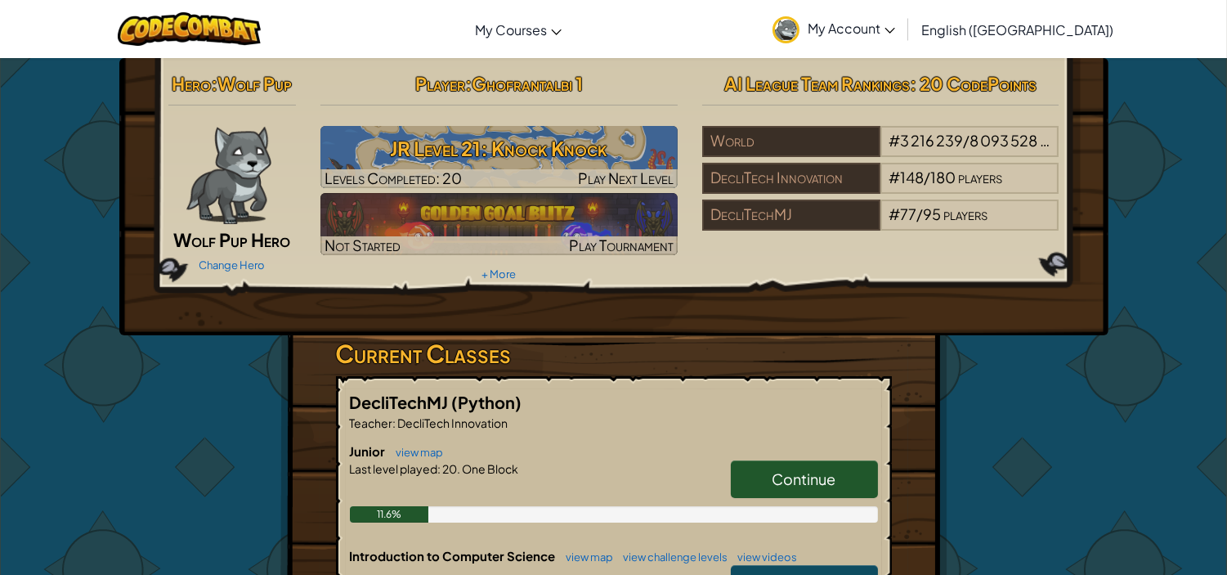
click at [785, 484] on span "Continue" at bounding box center [805, 478] width 64 height 19
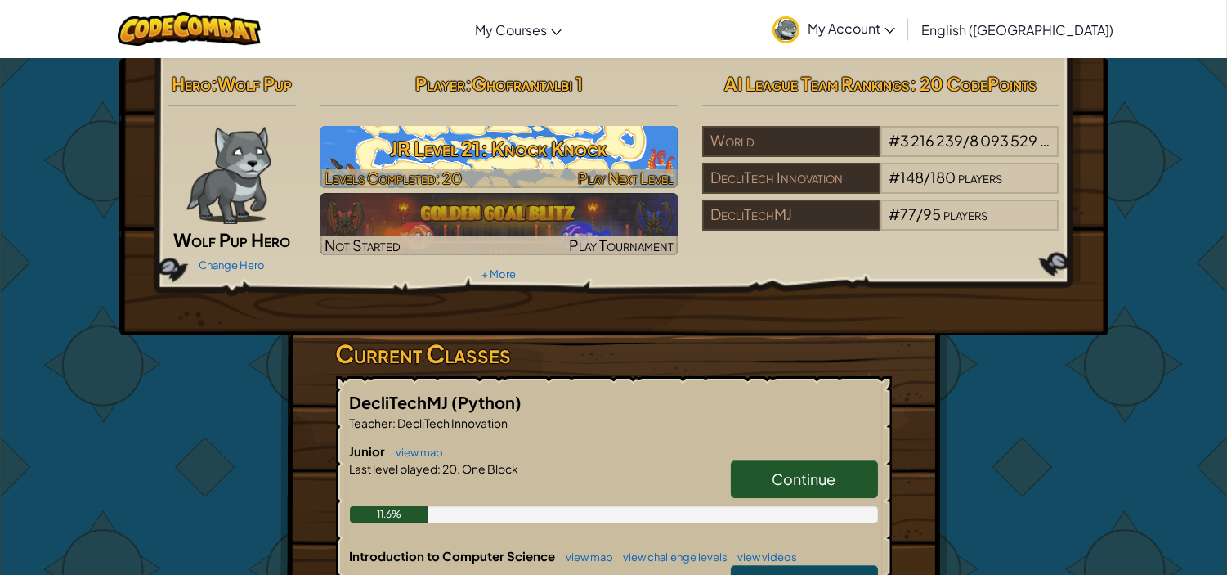
click at [526, 143] on h3 "JR Level 21: Knock Knock" at bounding box center [499, 148] width 357 height 37
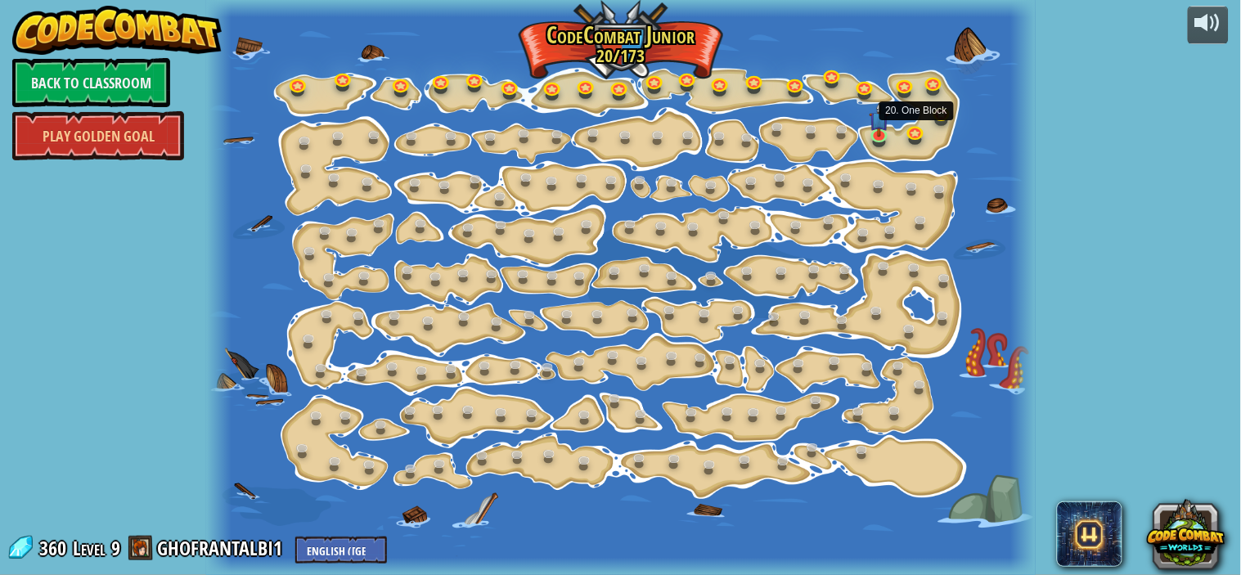
click at [918, 137] on link at bounding box center [917, 135] width 33 height 25
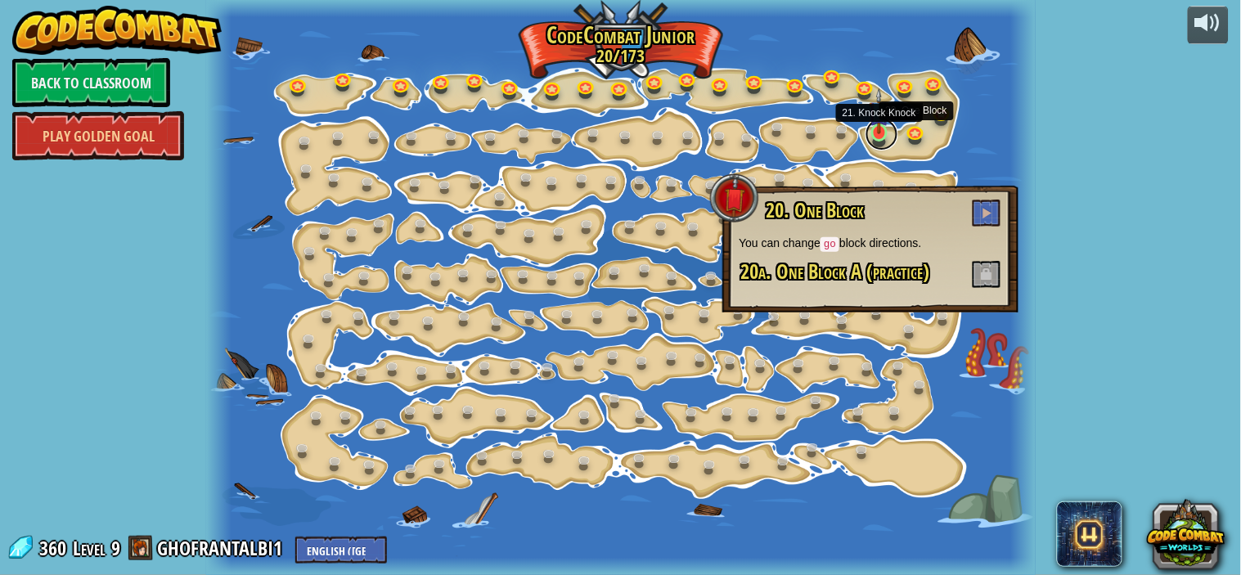
click at [886, 137] on link at bounding box center [881, 134] width 33 height 33
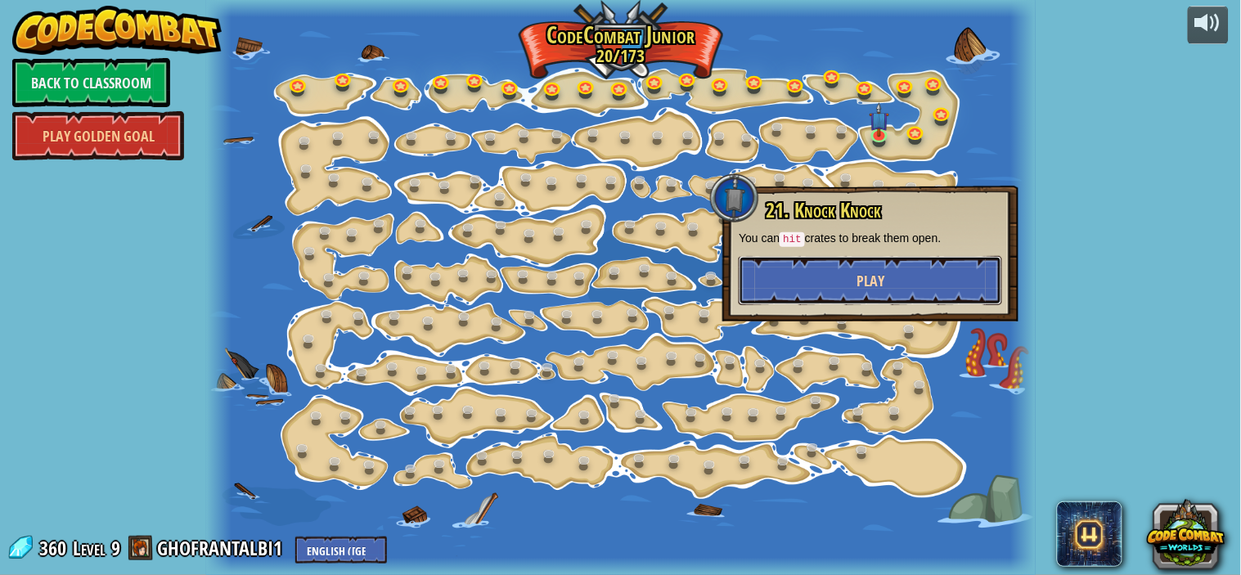
click at [940, 275] on button "Play" at bounding box center [869, 280] width 263 height 49
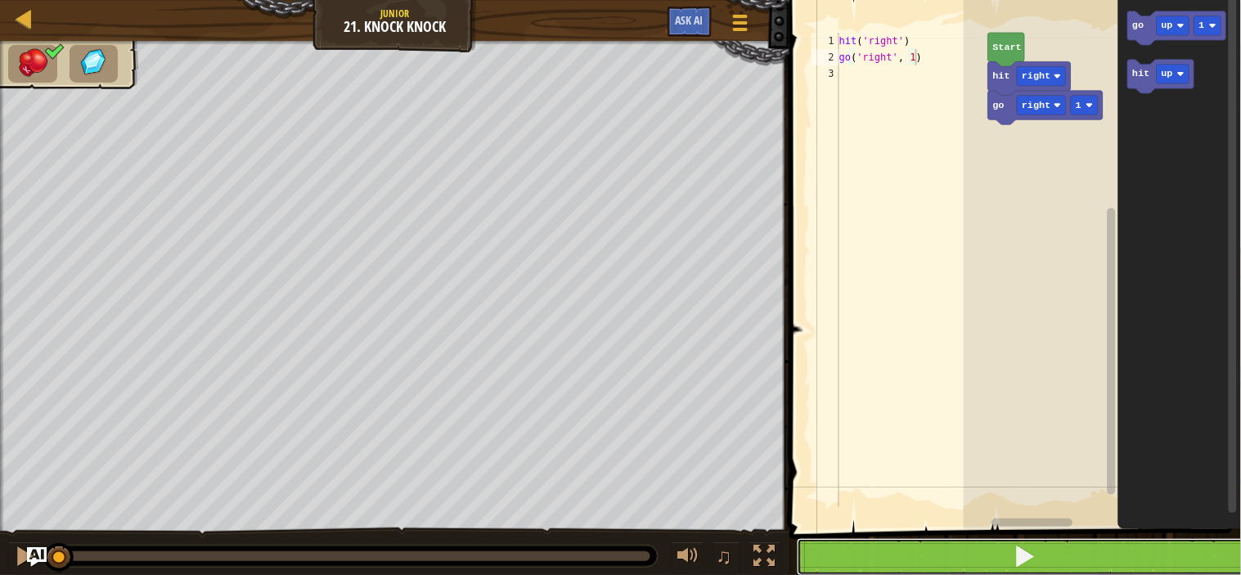
click at [938, 540] on button at bounding box center [1025, 557] width 456 height 38
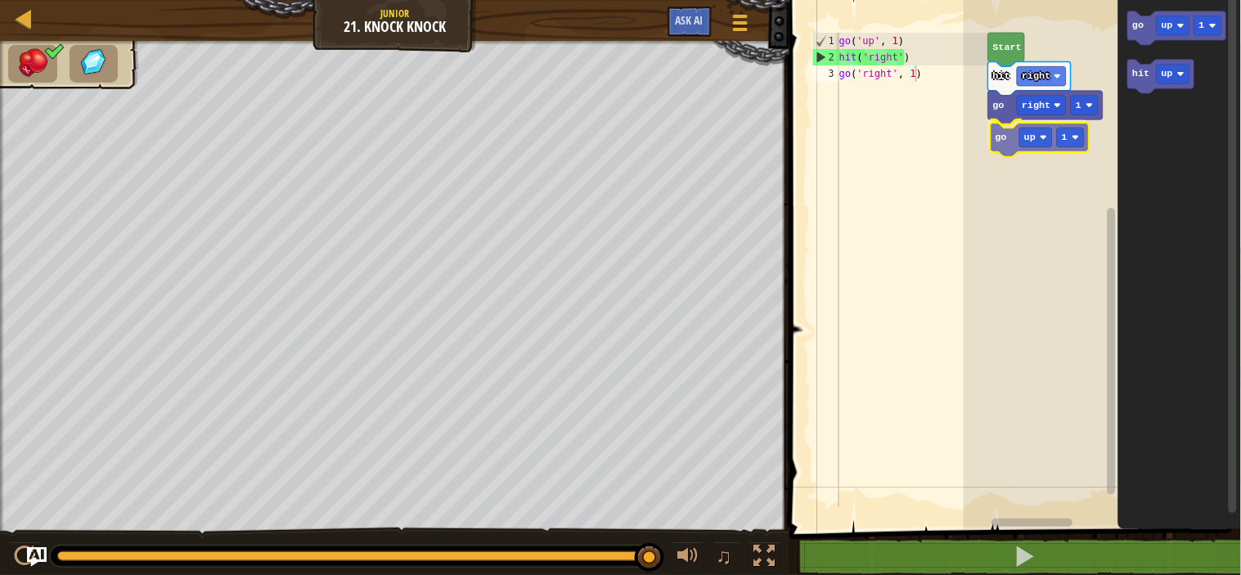
click at [1008, 147] on div "hit right go right 1 go up 1 Start go up 1 hit up go up 1" at bounding box center [1101, 260] width 277 height 537
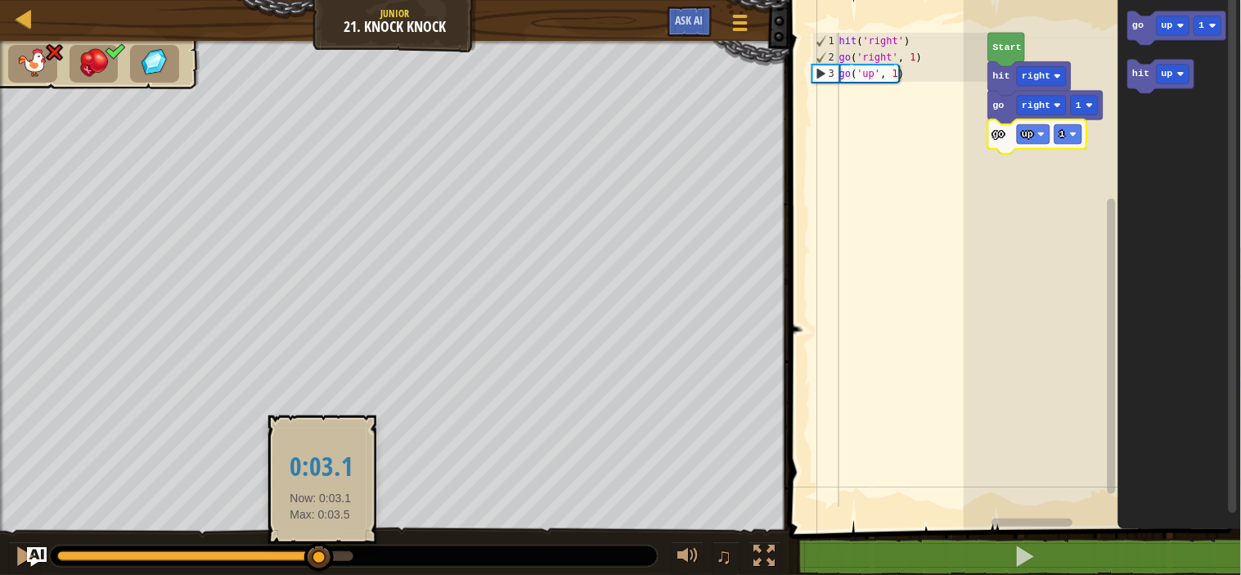
click at [320, 551] on div at bounding box center [188, 556] width 263 height 10
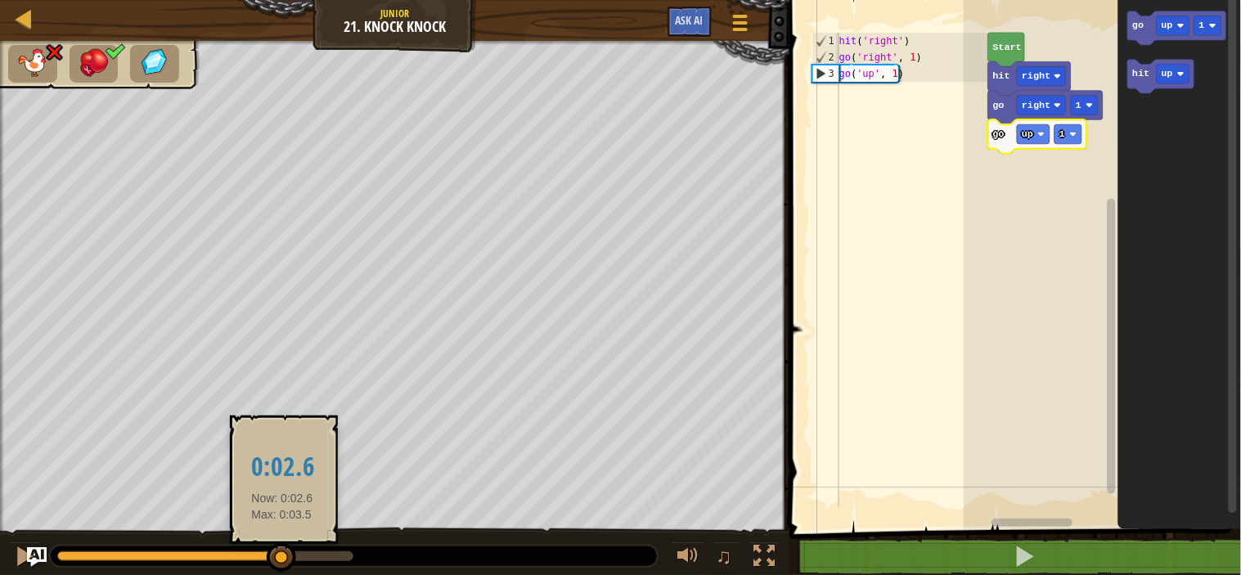
click at [282, 559] on div at bounding box center [169, 556] width 225 height 10
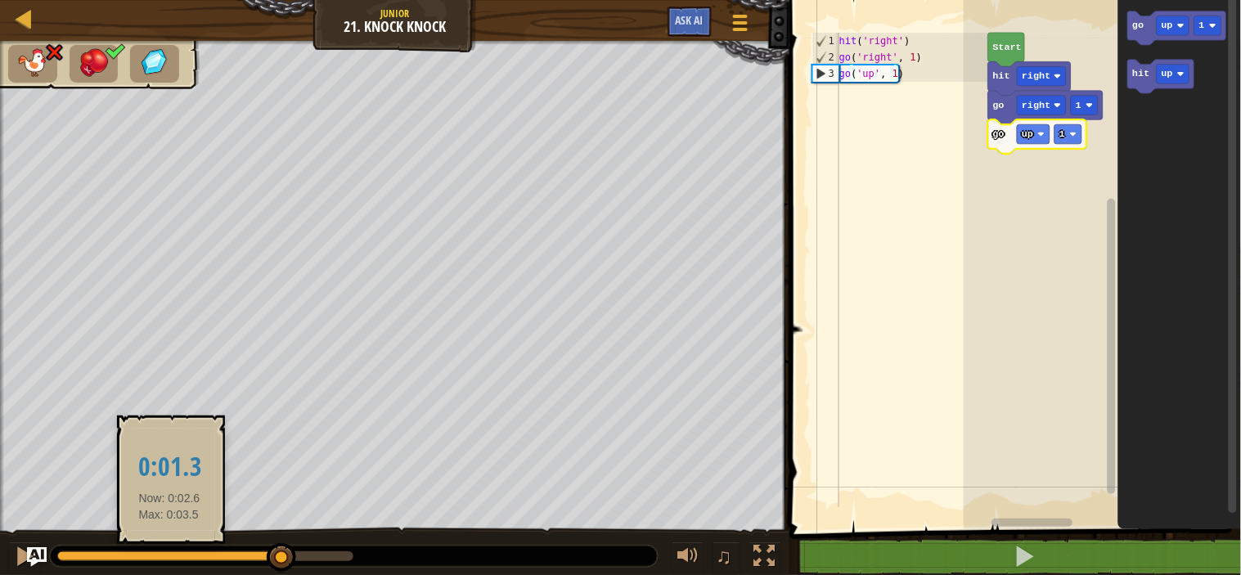
click at [169, 552] on div at bounding box center [169, 556] width 225 height 10
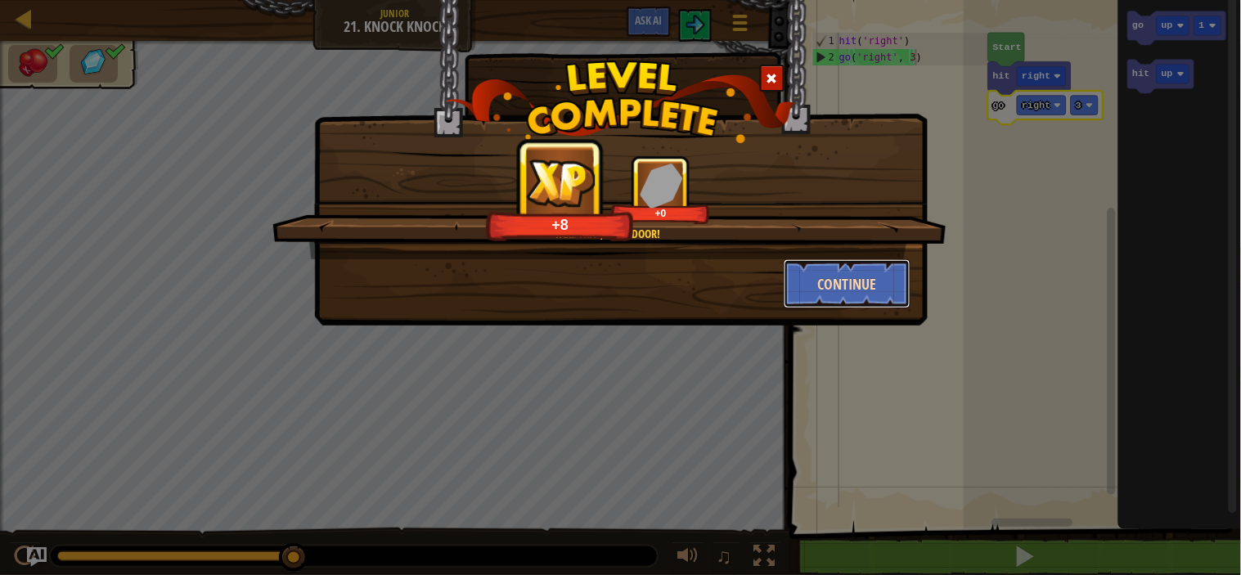
click at [815, 280] on button "Continue" at bounding box center [846, 283] width 127 height 49
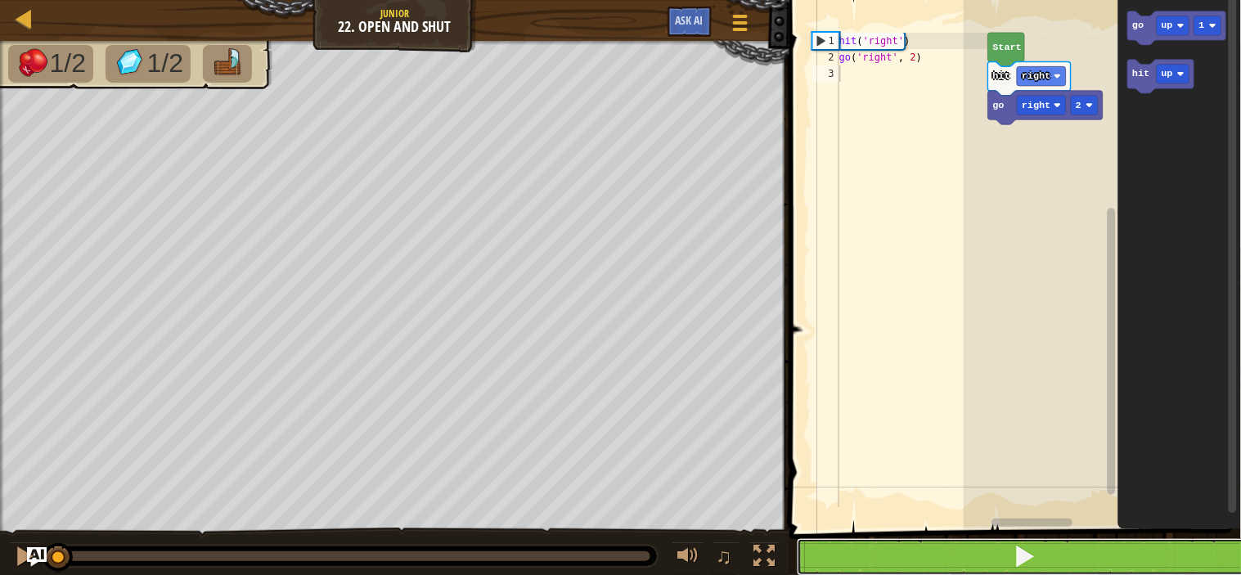
click at [886, 556] on button at bounding box center [1025, 557] width 456 height 38
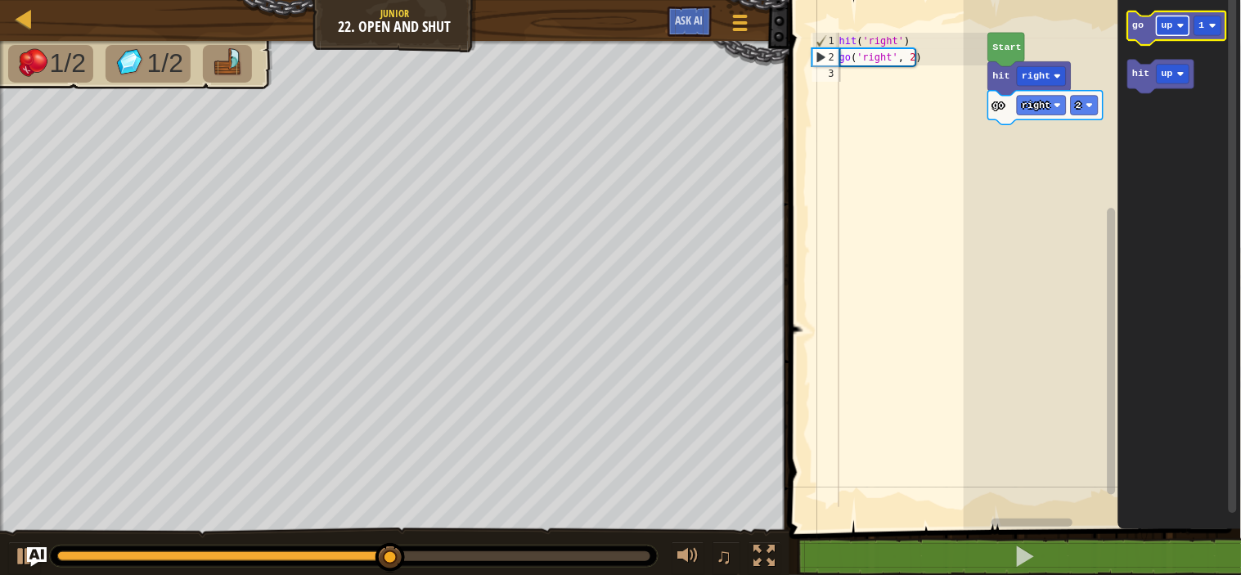
click at [1181, 25] on image "Blockly Workspace" at bounding box center [1181, 25] width 7 height 7
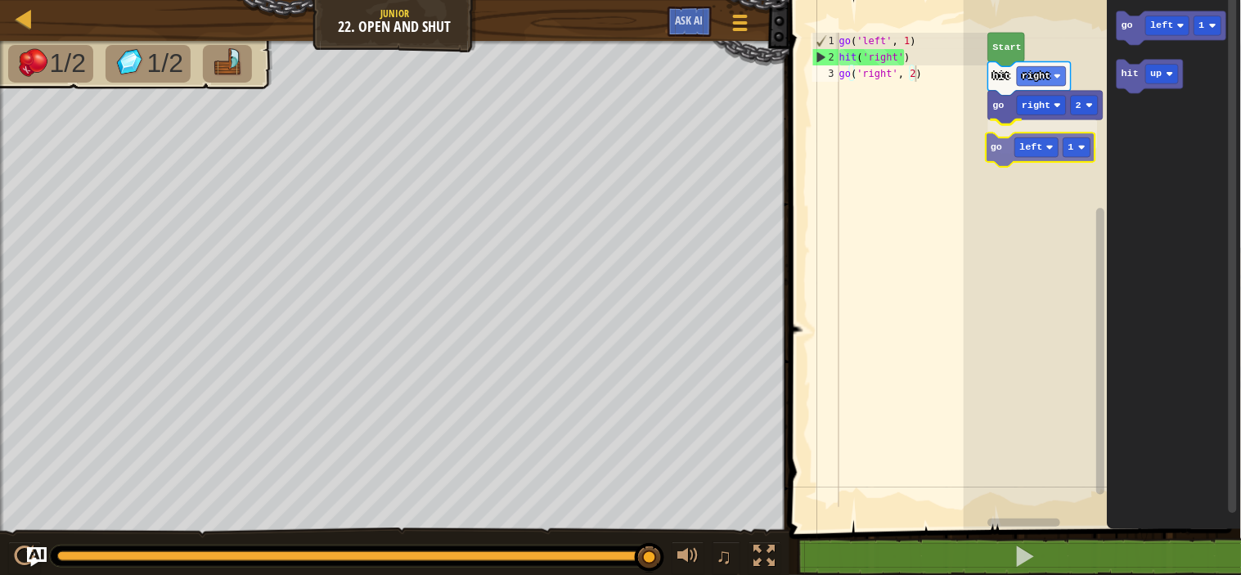
click at [1003, 153] on div "go right 2 go left 1 hit right Start go left 1 hit up go left 1" at bounding box center [1101, 260] width 277 height 537
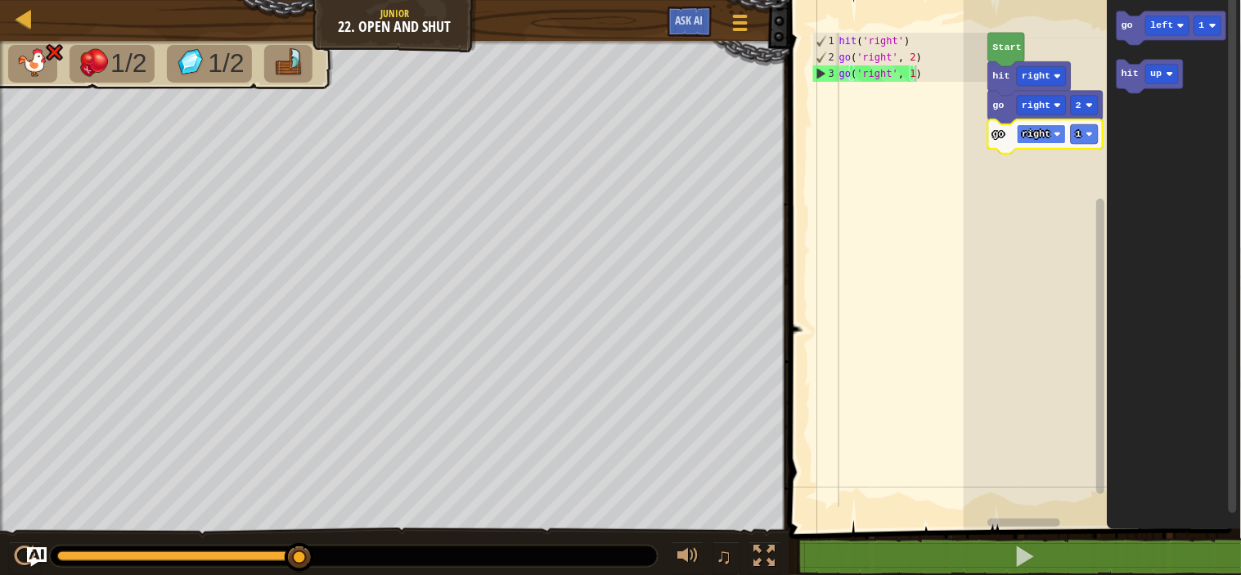
click at [1026, 134] on text "right" at bounding box center [1036, 133] width 29 height 11
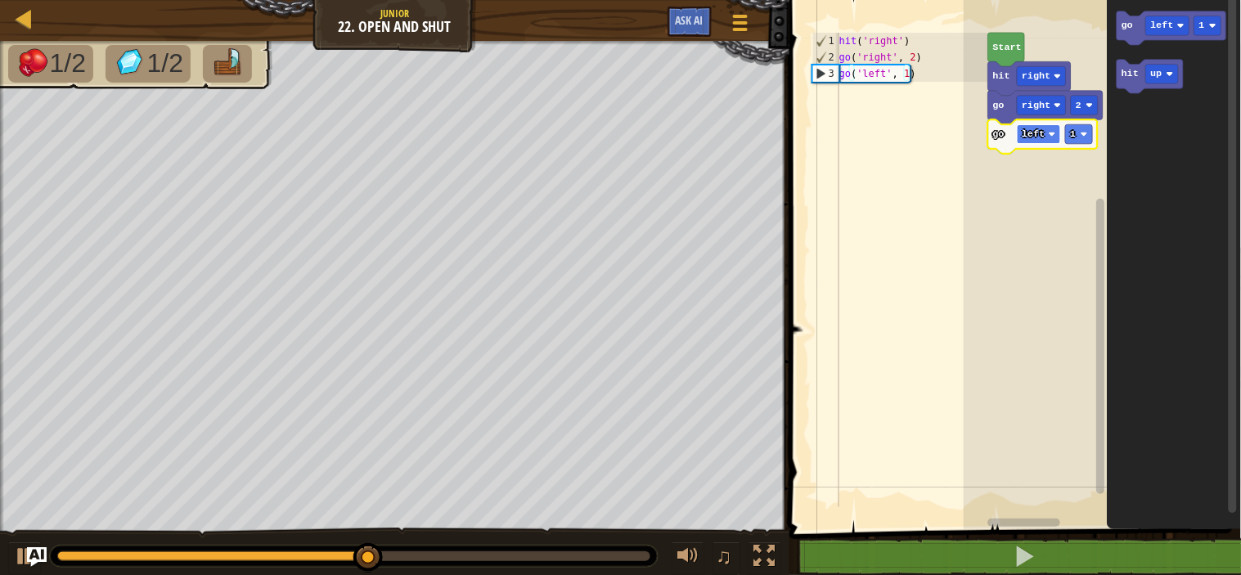
click at [1043, 134] on text "left" at bounding box center [1033, 133] width 23 height 11
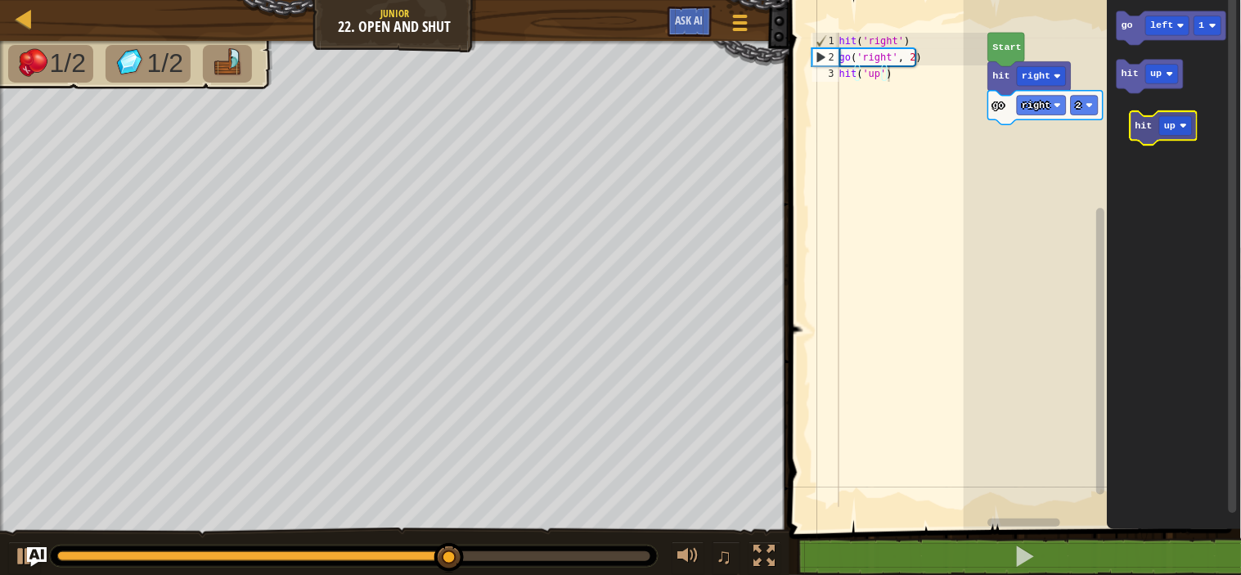
click at [1150, 128] on icon "go left 1 hit up" at bounding box center [1173, 260] width 133 height 537
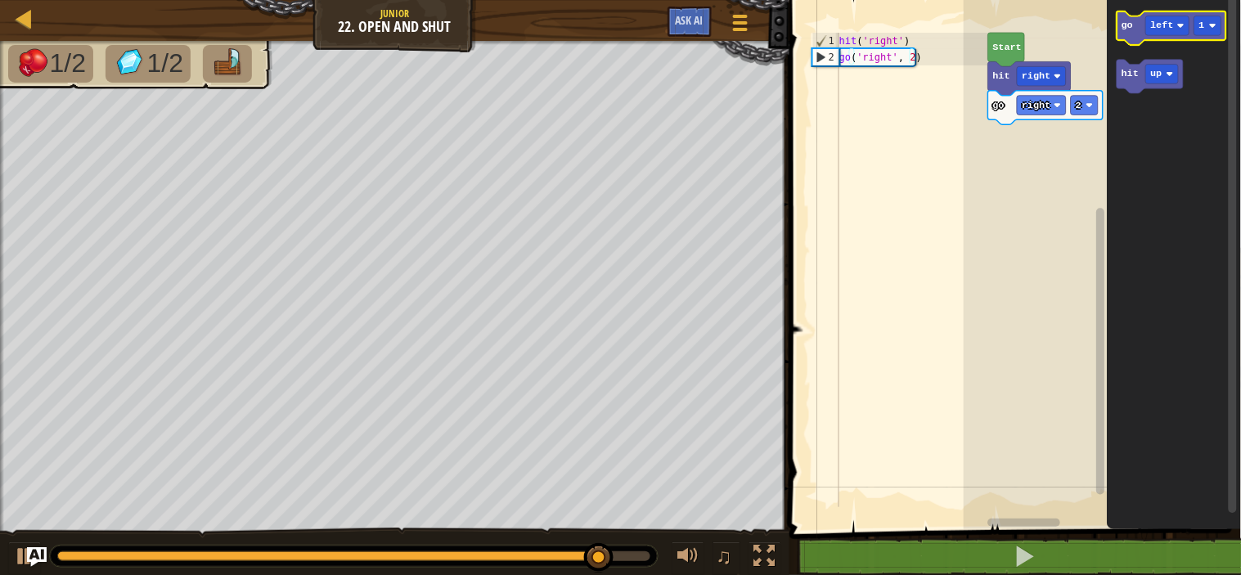
click at [1166, 26] on g "go left 1" at bounding box center [1172, 28] width 110 height 34
click at [1166, 26] on text "left" at bounding box center [1162, 25] width 23 height 11
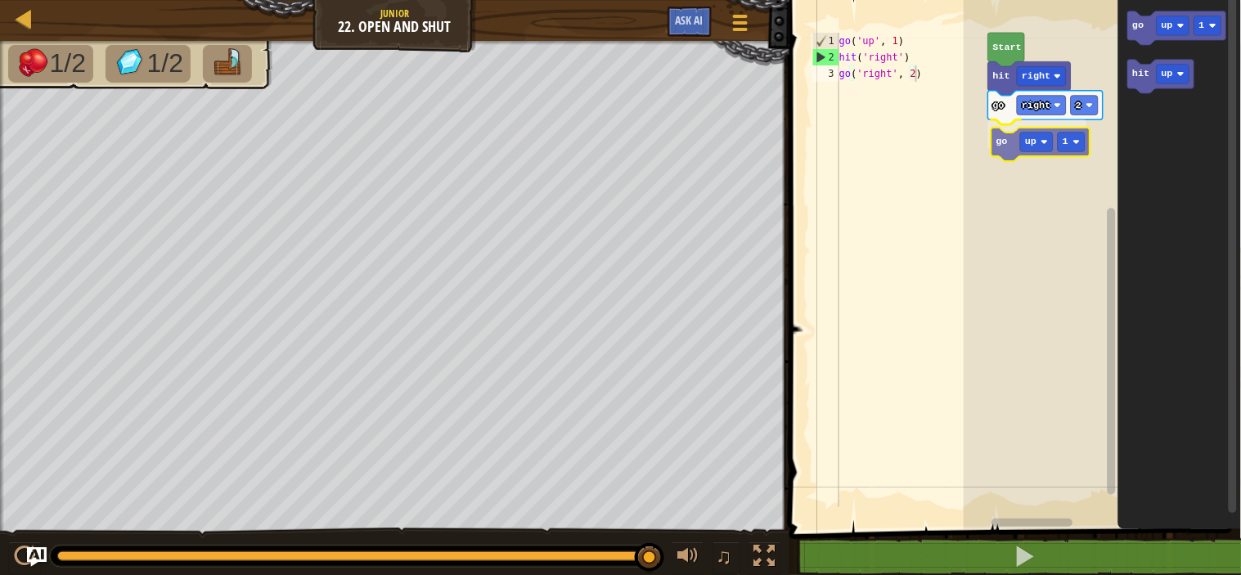
click at [1003, 144] on div "Start hit right go right 2 go up 1 go up 1 hit up go up 1" at bounding box center [1101, 260] width 277 height 537
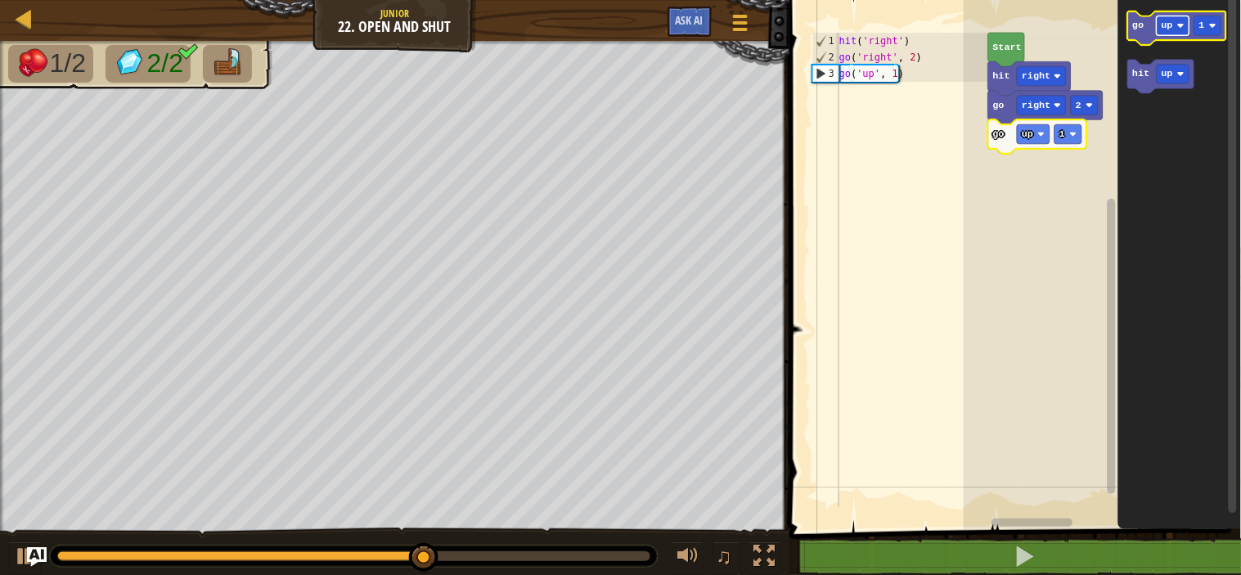
click at [1178, 26] on image "Blockly Workspace" at bounding box center [1181, 25] width 7 height 7
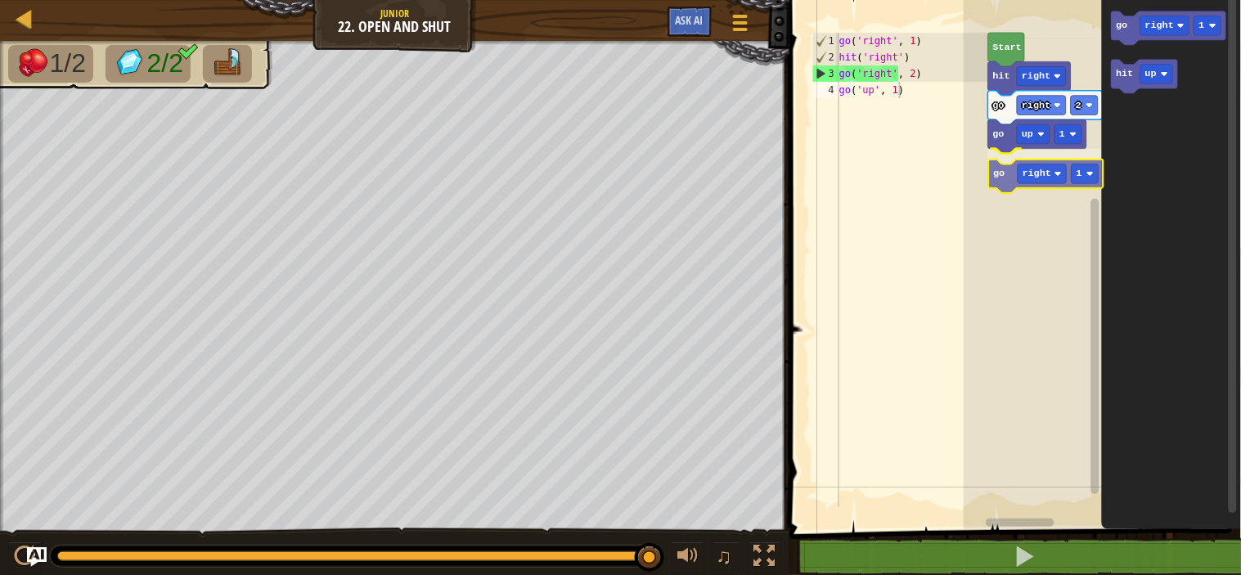
click at [1002, 172] on div "Start hit right go right 2 go up 1 go right 1 go right 1 hit up go right 1" at bounding box center [1101, 260] width 277 height 537
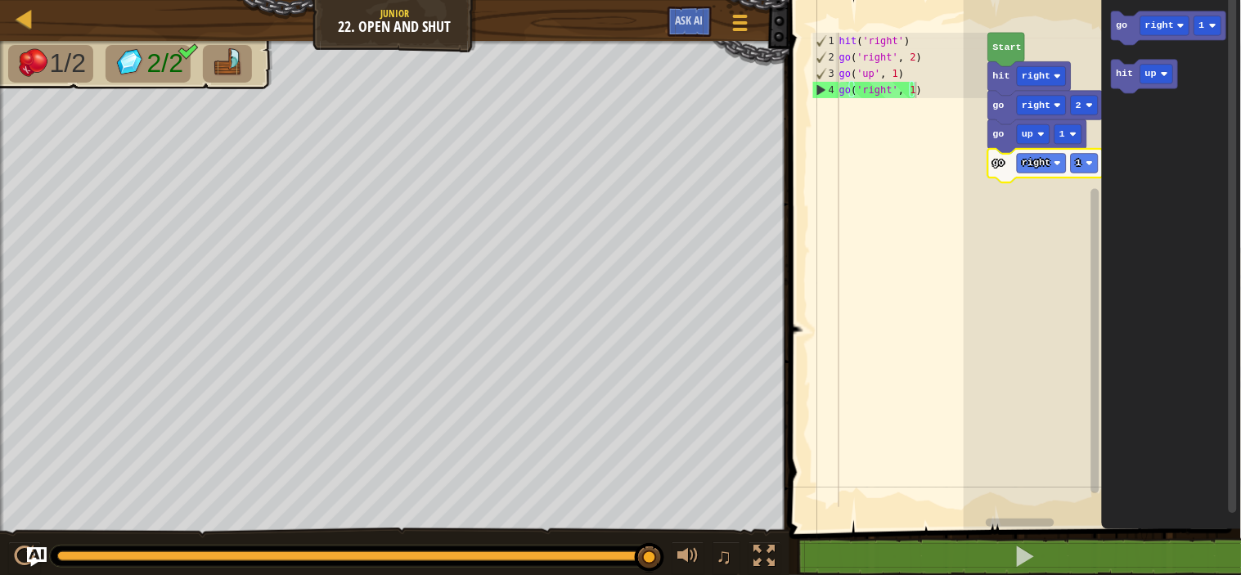
click at [992, 262] on rect "Blockly Workspace" at bounding box center [1101, 260] width 277 height 537
click at [1159, 75] on rect "Blockly Workspace" at bounding box center [1157, 75] width 33 height 20
click at [1165, 254] on icon "Blockly Workspace" at bounding box center [1171, 260] width 139 height 537
click at [1178, 23] on image "Blockly Workspace" at bounding box center [1181, 25] width 7 height 7
click at [1183, 213] on icon "Blockly Workspace" at bounding box center [1171, 260] width 139 height 537
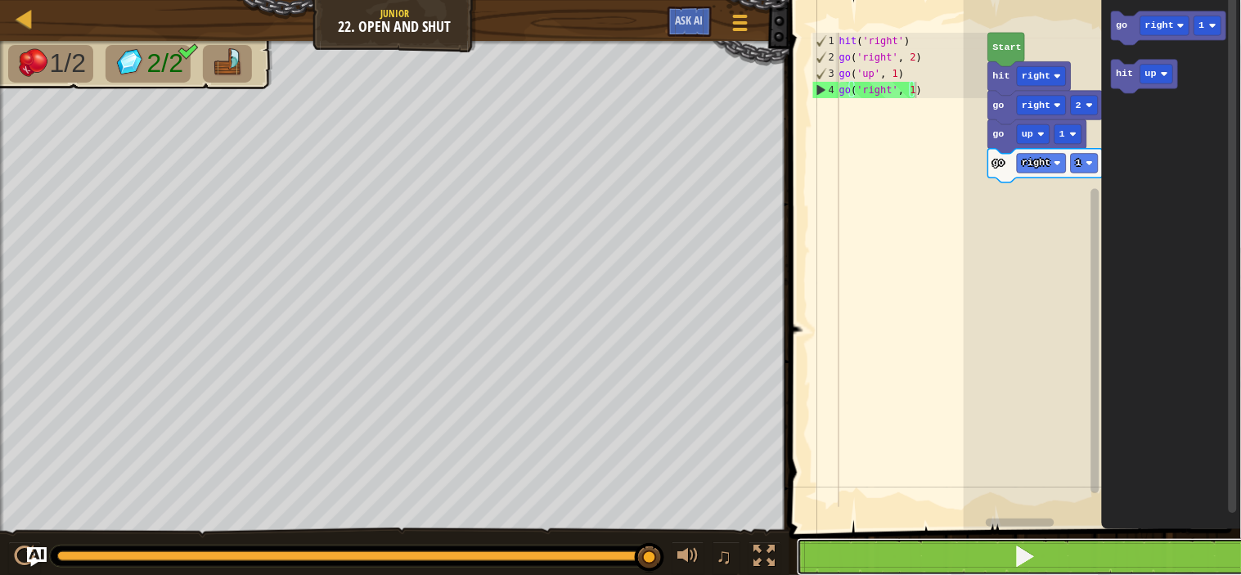
click at [909, 550] on button at bounding box center [1025, 557] width 456 height 38
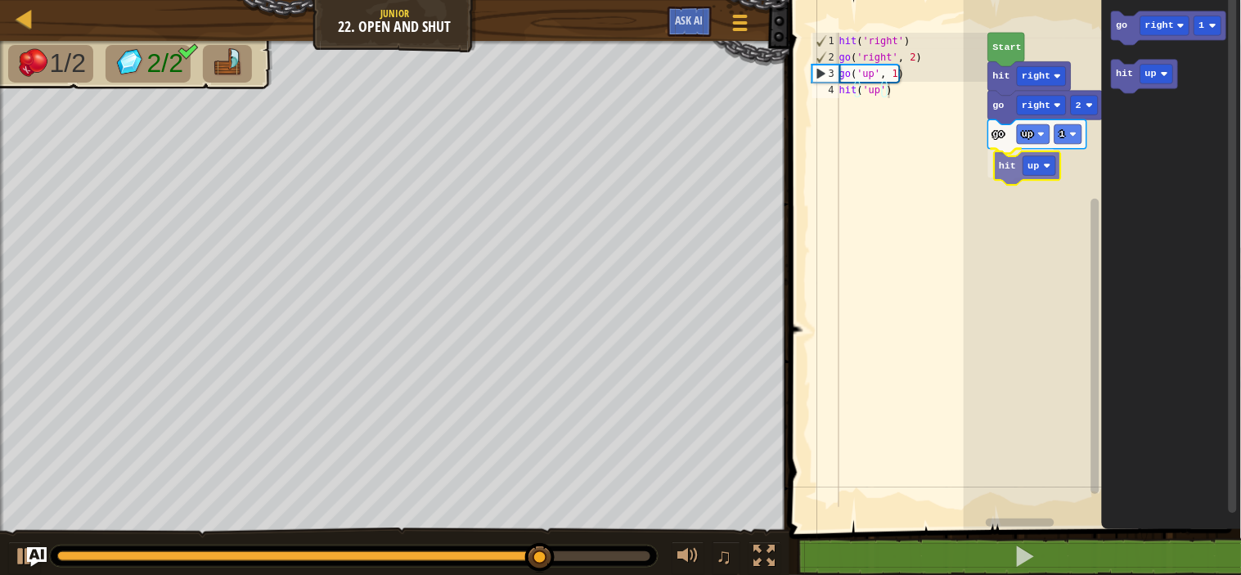
click at [1010, 175] on div "Start hit right go right 2 go up 1 hit up go right 1 hit up hit up" at bounding box center [1101, 260] width 277 height 537
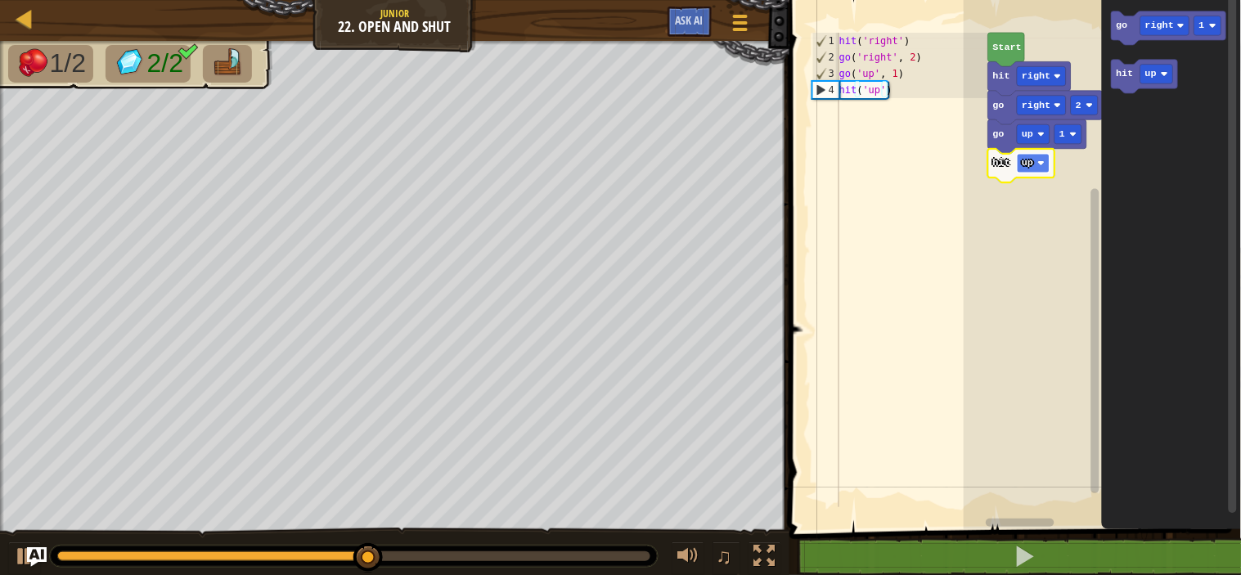
click at [1035, 172] on rect "Blockly Workspace" at bounding box center [1033, 164] width 33 height 20
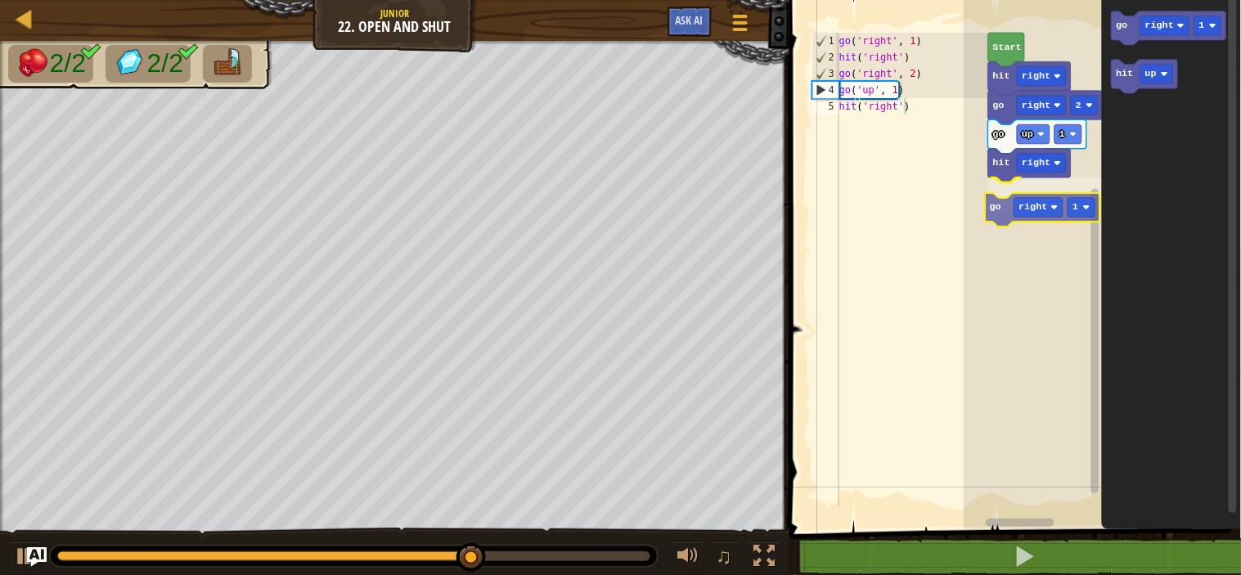
click at [1011, 219] on div "Start hit right go right 2 go up 1 hit right go right 1 go right 1 hit up go ri…" at bounding box center [1101, 260] width 277 height 537
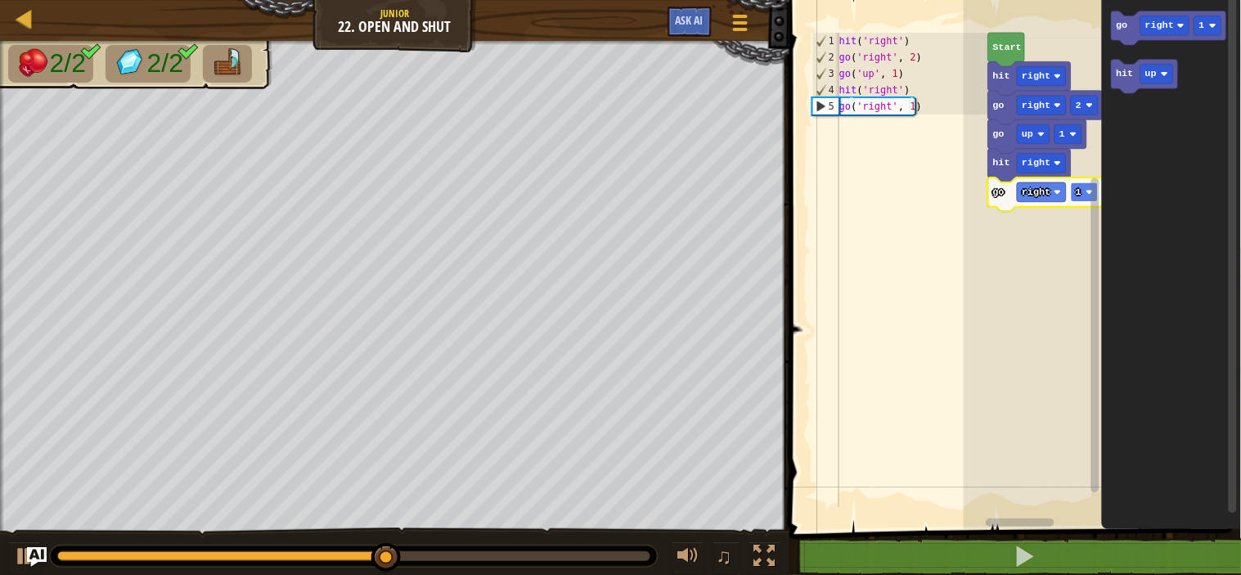
click at [1078, 193] on text "1" at bounding box center [1079, 191] width 6 height 11
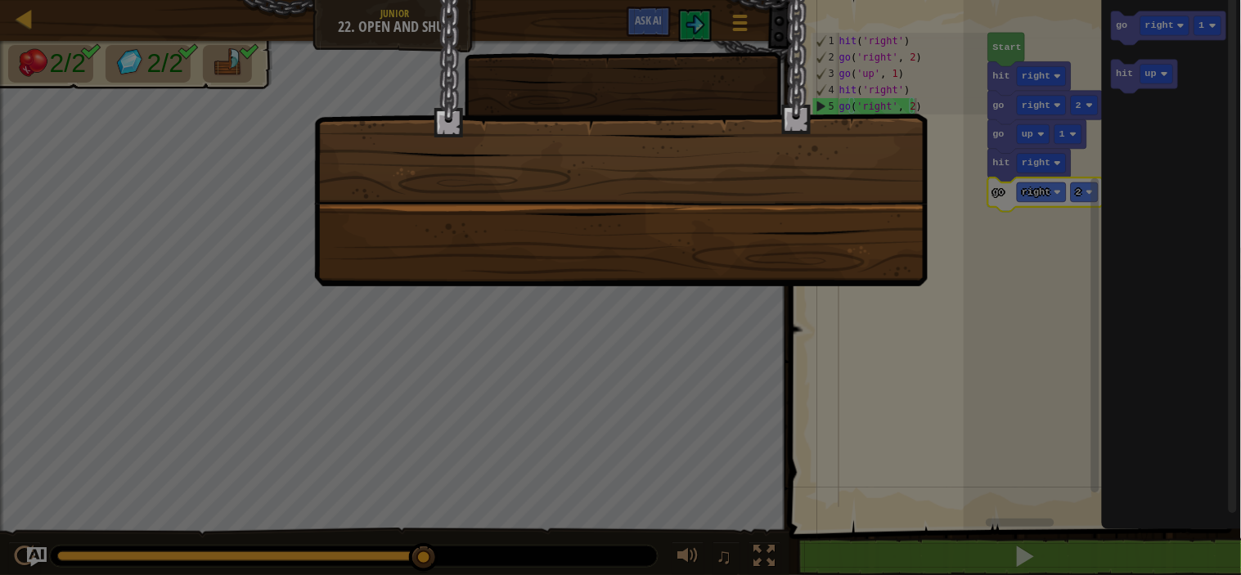
click at [674, 273] on div at bounding box center [620, 143] width 613 height 286
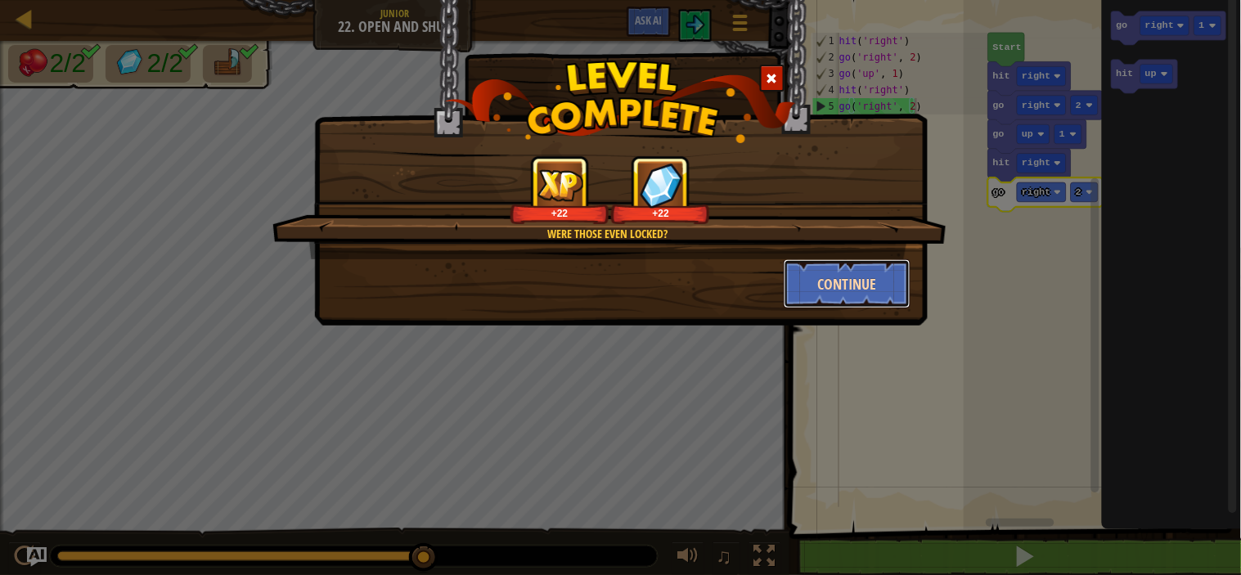
click at [818, 289] on button "Continue" at bounding box center [846, 283] width 127 height 49
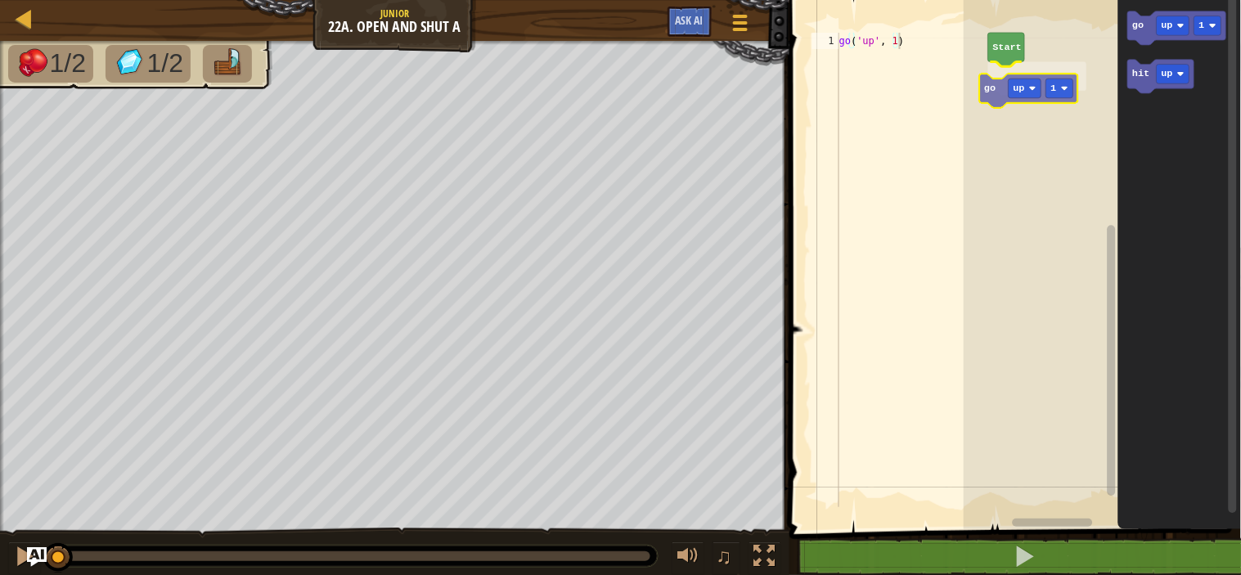
click at [995, 98] on div "Start go up 1 go up 1 hit up go up 1" at bounding box center [1101, 260] width 277 height 537
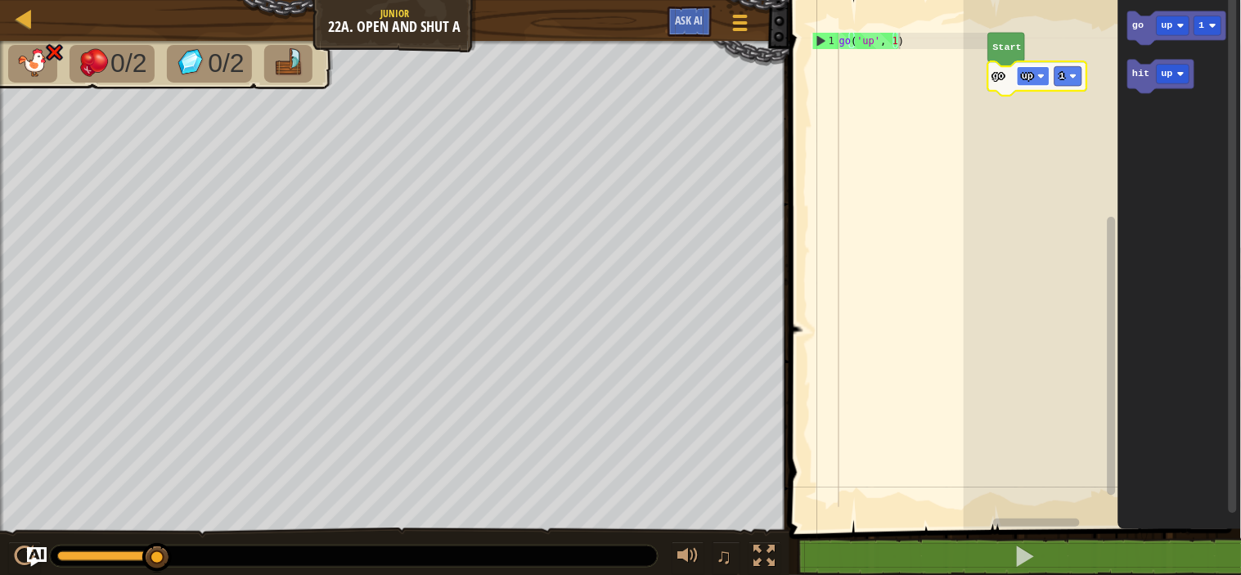
click at [1032, 71] on text "up" at bounding box center [1027, 75] width 11 height 11
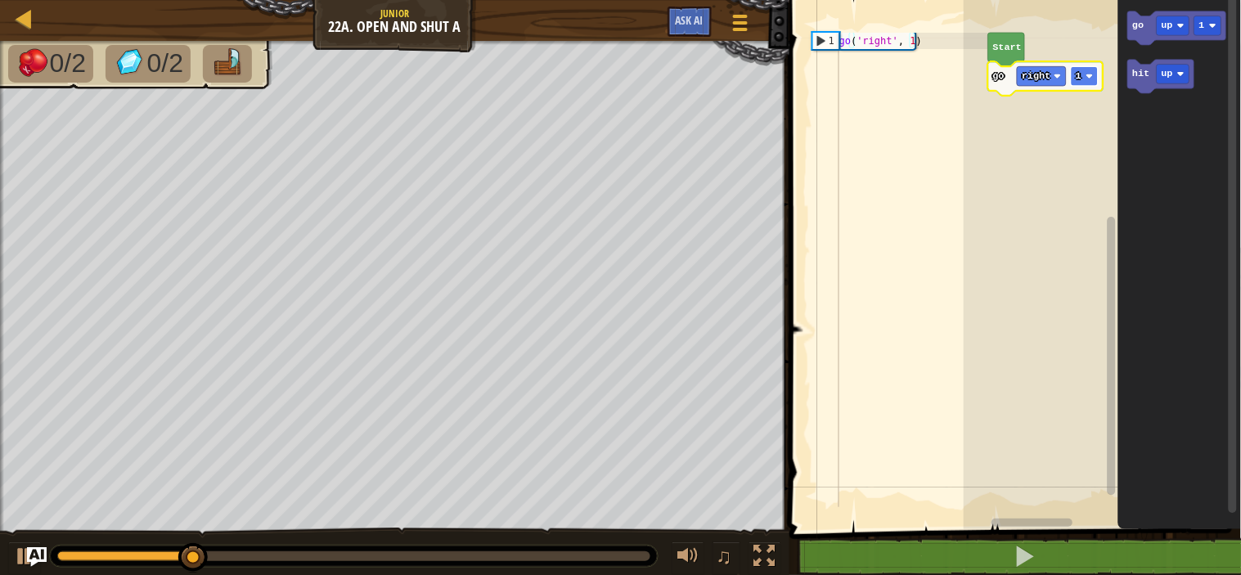
click at [1080, 69] on rect "Blockly Workspace" at bounding box center [1084, 76] width 27 height 20
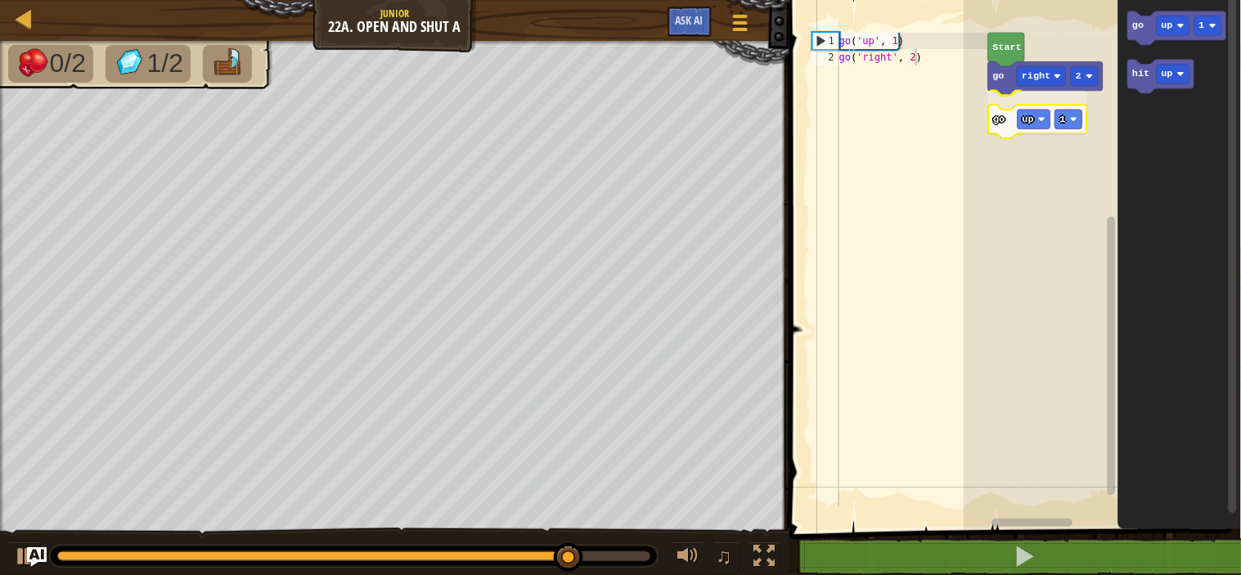
click at [1016, 125] on div "Start go right 2 go up 1 go up 1 hit up go up 1" at bounding box center [1101, 260] width 277 height 537
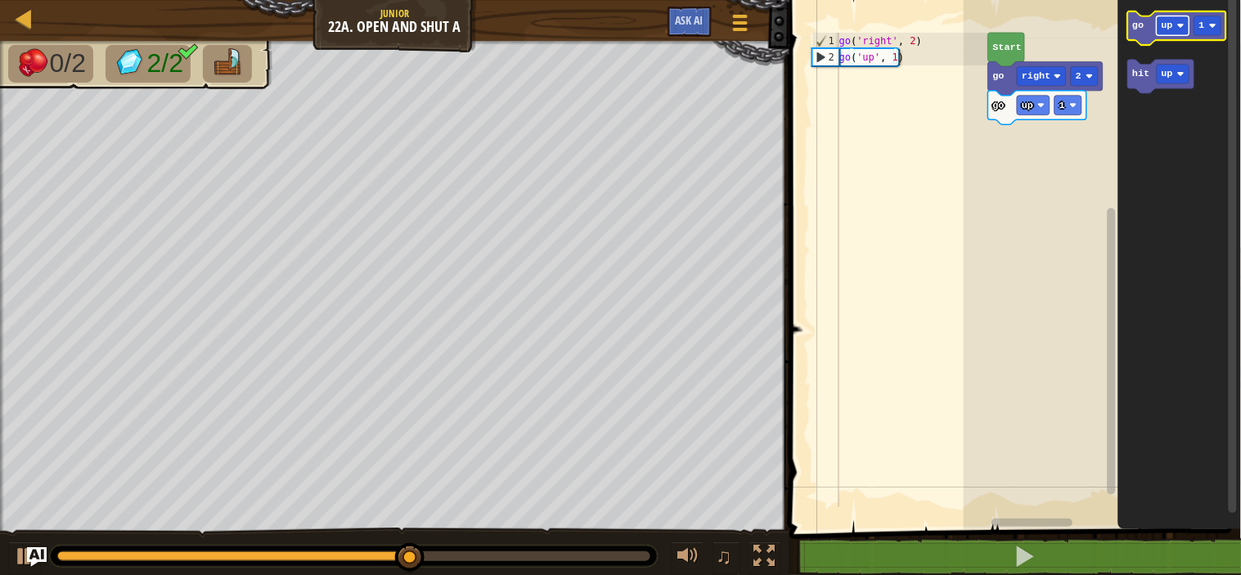
click at [1175, 25] on rect "Blockly Workspace" at bounding box center [1172, 26] width 33 height 20
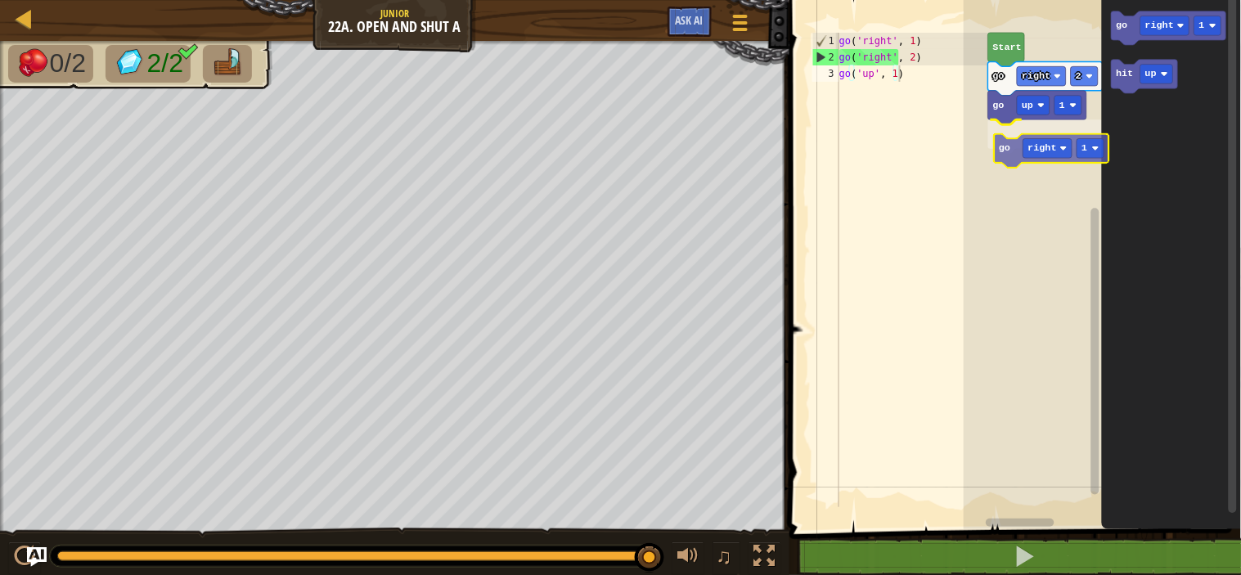
click at [1009, 146] on div "Start go right 2 go up 1 go right 1 go right 1 hit up go right 1" at bounding box center [1101, 260] width 277 height 537
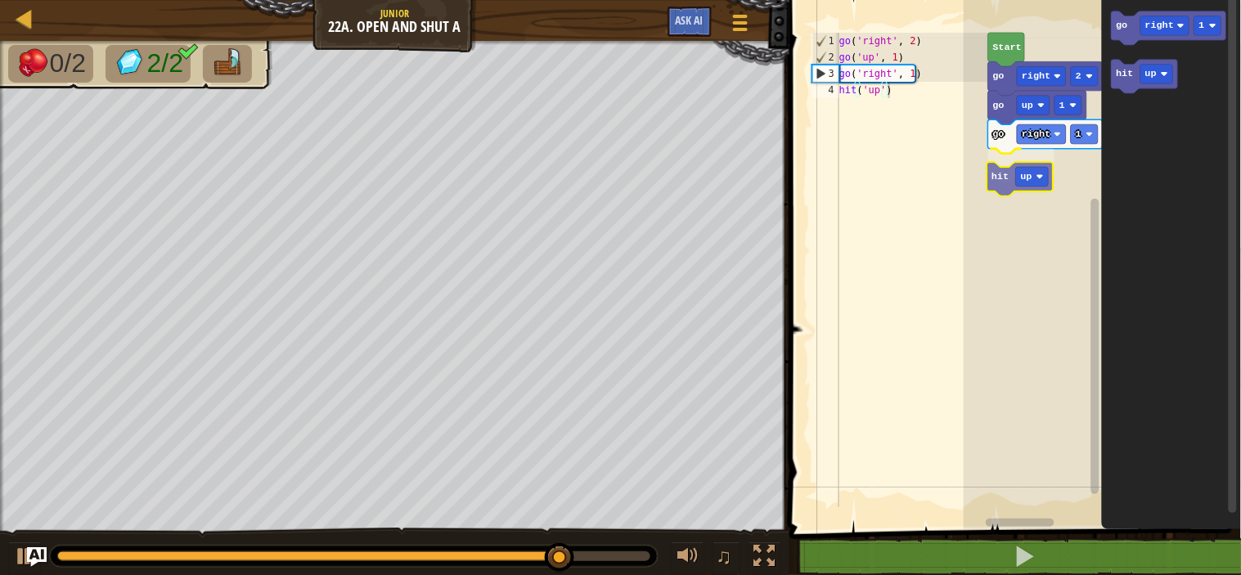
click at [1000, 185] on div "Start go right 2 go up 1 go right 1 hit up go right 1 hit up hit up" at bounding box center [1101, 260] width 277 height 537
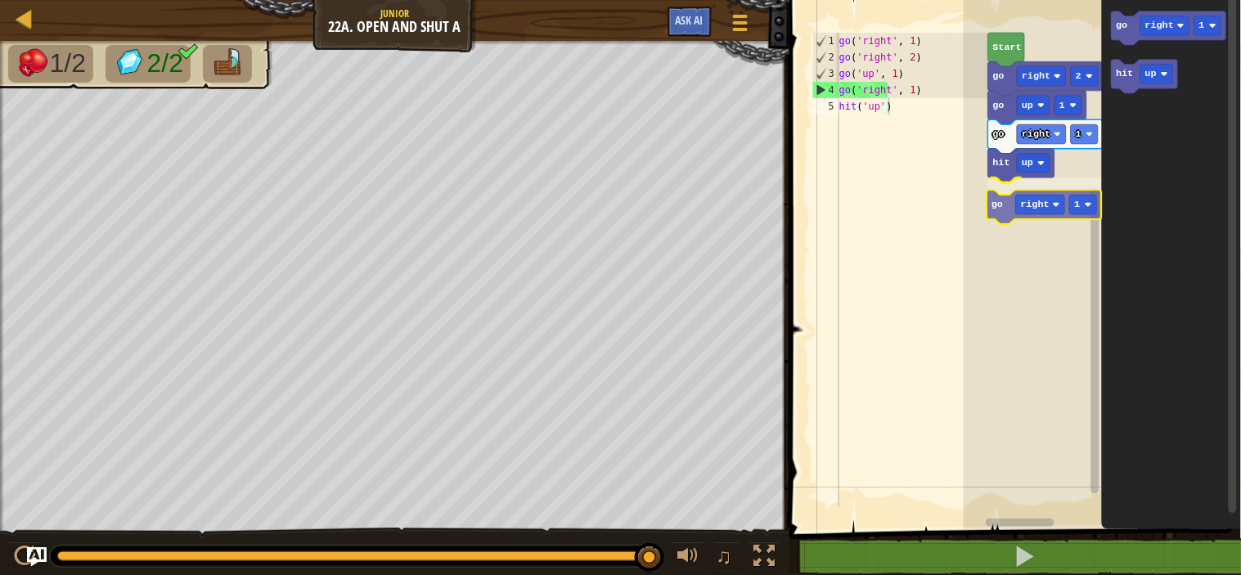
click at [1008, 213] on div "Start go right 2 go up 1 go right 1 hit up go right 1 go right 1 hit up go righ…" at bounding box center [1101, 260] width 277 height 537
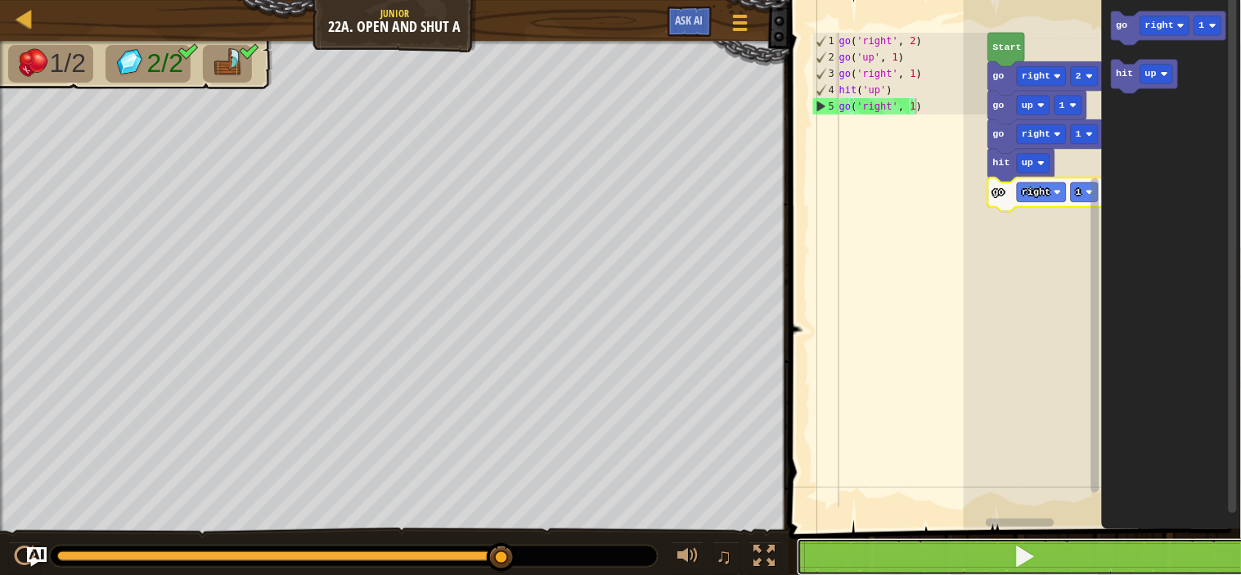
click at [998, 553] on button at bounding box center [1025, 557] width 456 height 38
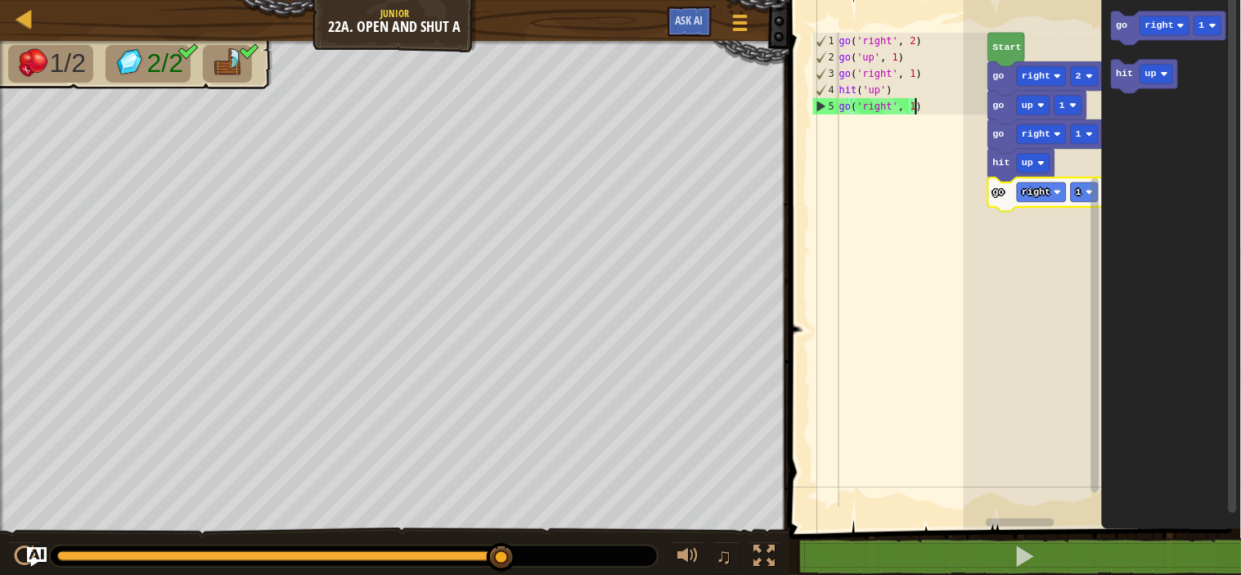
click at [877, 217] on div "go ( 'right' , 2 ) go ( 'up' , 1 ) go ( 'right' , 1 ) hit ( 'up' ) go ( 'right'…" at bounding box center [912, 286] width 152 height 507
click at [942, 114] on div "go ( 'right' , 2 ) go ( 'up' , 1 ) go ( 'right' , 1 ) hit ( 'up' ) go ( 'right'…" at bounding box center [912, 286] width 152 height 507
click at [936, 91] on div "go ( 'right' , 2 ) go ( 'up' , 1 ) go ( 'right' , 1 ) hit ( 'up' ) go ( 'right'…" at bounding box center [912, 286] width 152 height 507
click at [920, 46] on div "go ( 'right' , 2 ) go ( 'up' , 1 ) go ( 'right' , 1 ) hit ( 'up' ) go ( 'right'…" at bounding box center [912, 286] width 152 height 507
drag, startPoint x: 929, startPoint y: 104, endPoint x: 810, endPoint y: 112, distance: 118.9
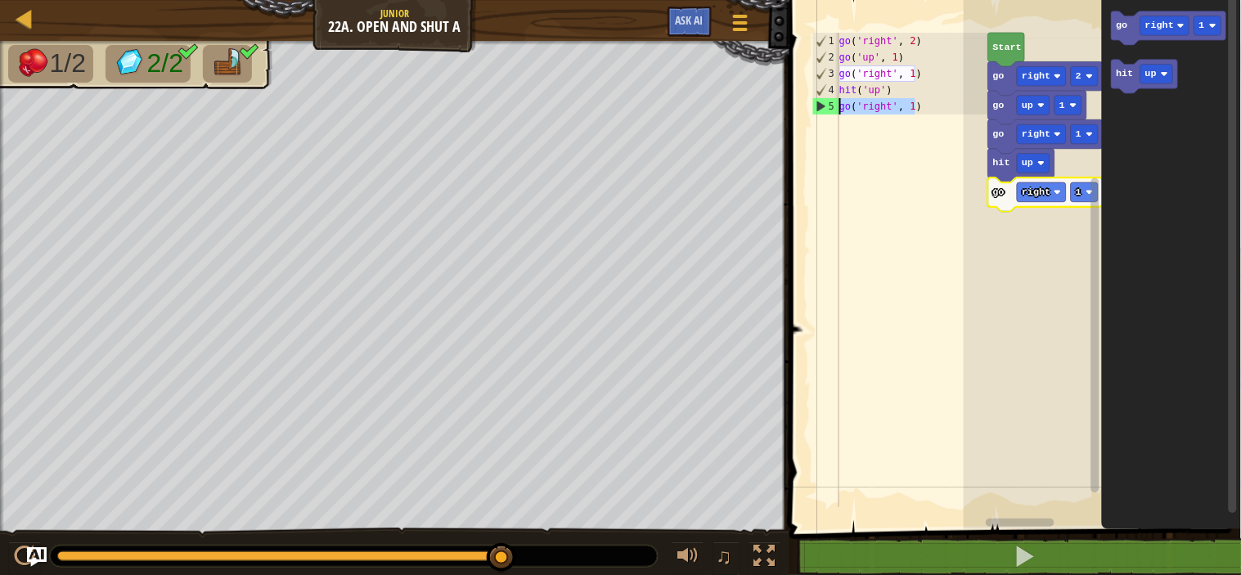
click at [810, 112] on div "go('right', 2) 1 2 3 4 5 go ( 'right' , 2 ) go ( 'up' , 1 ) go ( 'right' , 1 ) …" at bounding box center [898, 270] width 179 height 474
type textarea "go('right', 1)"
click at [809, 167] on div "go('right', 1) 1 2 3 4 5 go ( 'right' , 2 ) go ( 'up' , 1 ) go ( 'right' , 1 ) …" at bounding box center [898, 270] width 179 height 474
click at [857, 164] on div "go ( 'right' , 2 ) go ( 'up' , 1 ) go ( 'right' , 1 ) hit ( 'up' ) go ( 'right'…" at bounding box center [912, 270] width 152 height 474
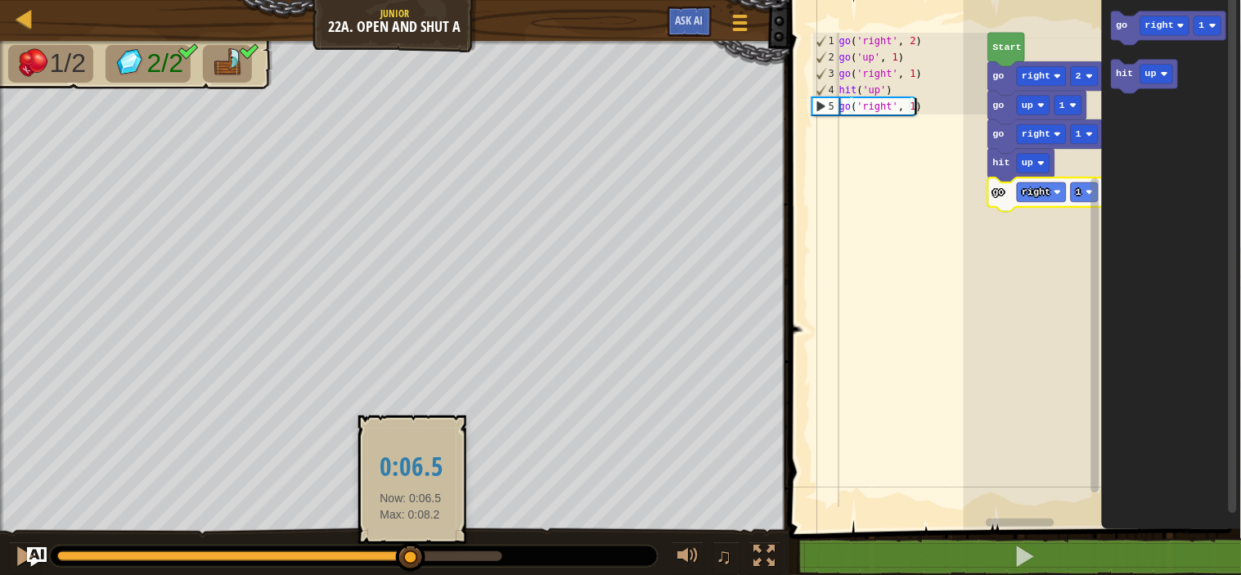
drag, startPoint x: 507, startPoint y: 559, endPoint x: 411, endPoint y: 546, distance: 97.3
click at [411, 546] on div at bounding box center [410, 557] width 29 height 29
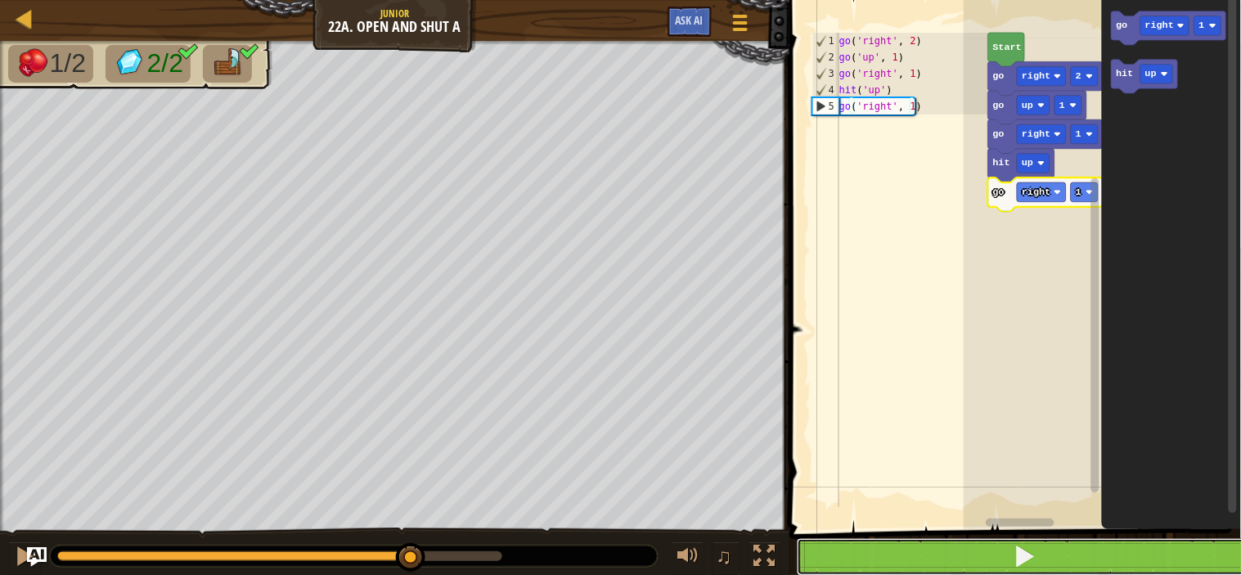
click at [865, 566] on button at bounding box center [1025, 557] width 456 height 38
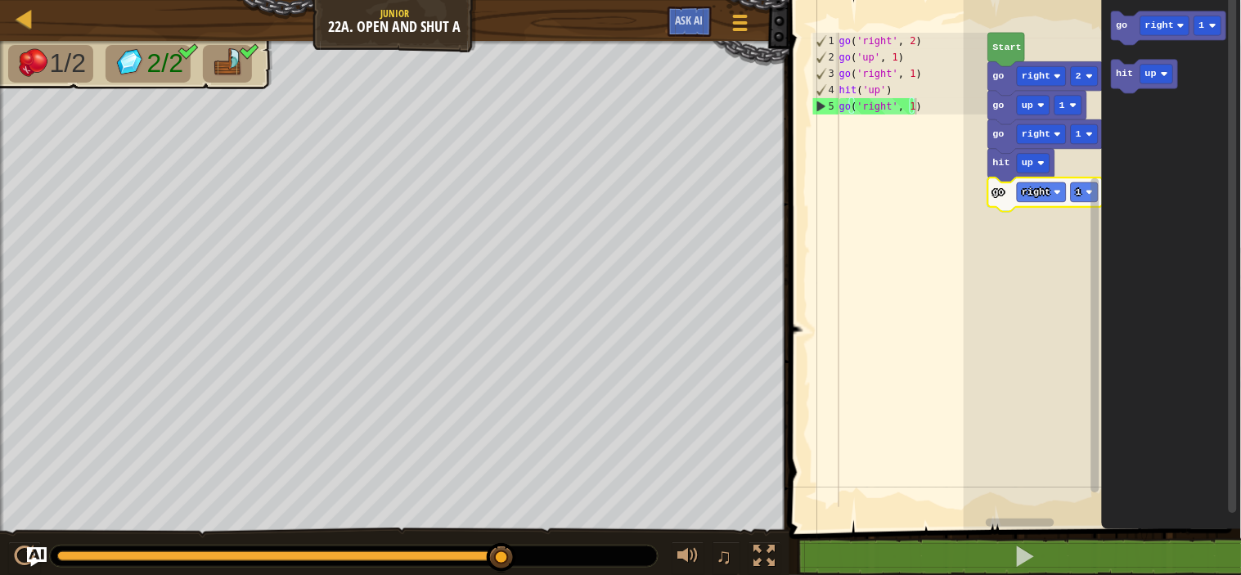
click at [67, 59] on span "1/2" at bounding box center [68, 62] width 36 height 29
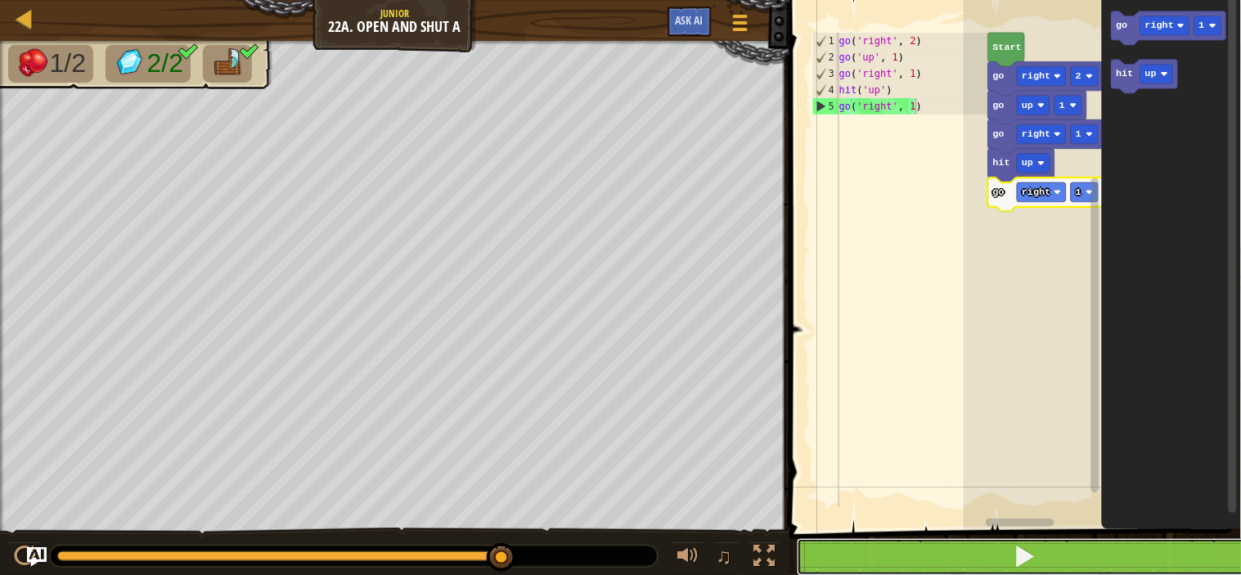
click at [872, 561] on button at bounding box center [1025, 557] width 456 height 38
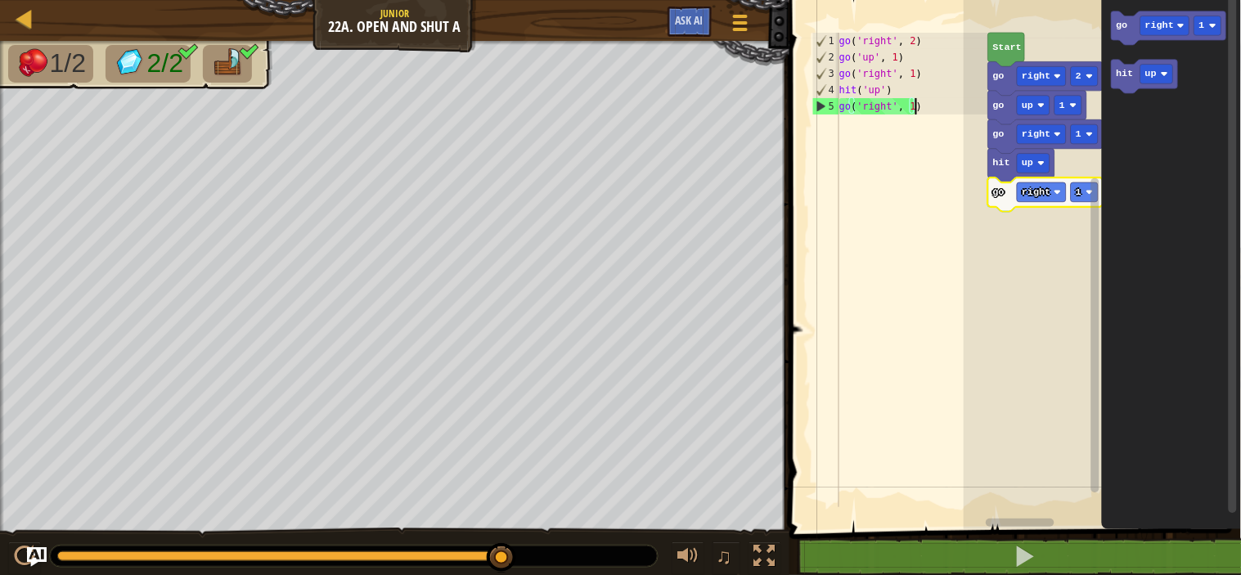
click at [920, 279] on div "go ( 'right' , 2 ) go ( 'up' , 1 ) go ( 'right' , 1 ) hit ( 'up' ) go ( 'right'…" at bounding box center [912, 286] width 152 height 507
click at [986, 275] on rect "Blockly Workspace" at bounding box center [1101, 260] width 277 height 537
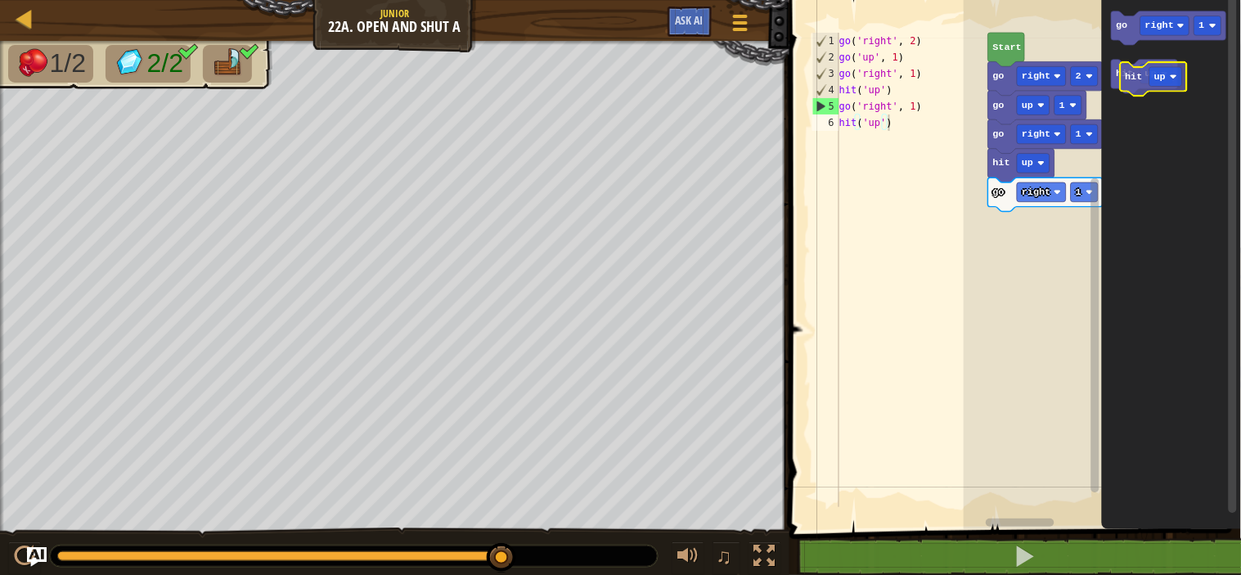
click at [1137, 92] on icon "Blockly Workspace" at bounding box center [1144, 77] width 66 height 34
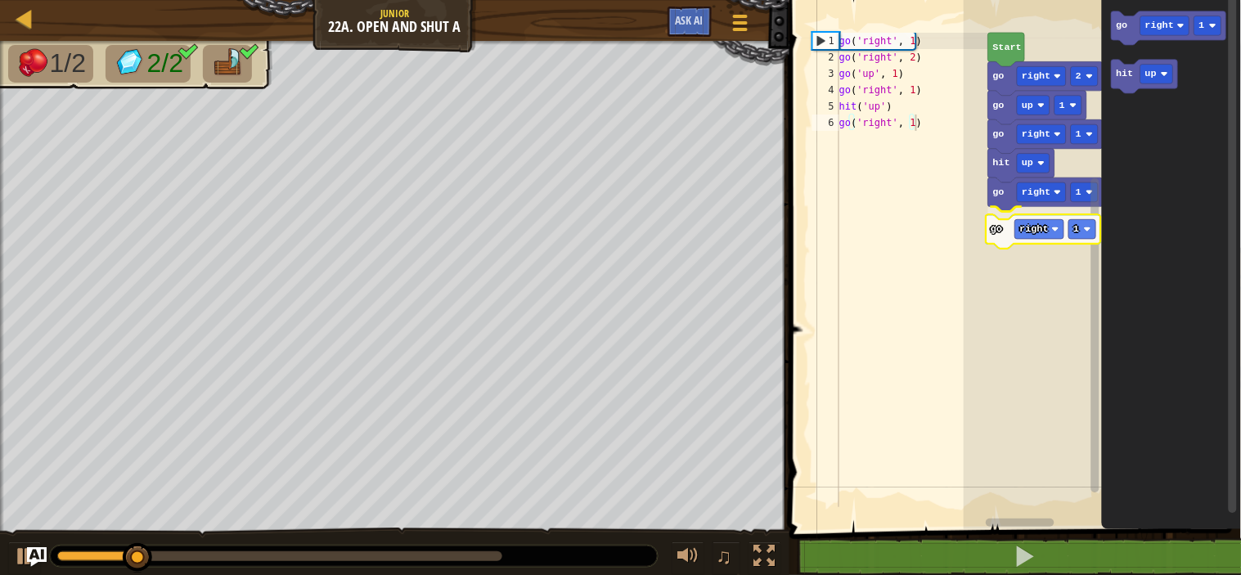
click at [1006, 242] on div "Start go right 2 go up 1 go right 1 hit up go right 1 go right 1 go right 1 hit…" at bounding box center [1101, 260] width 277 height 537
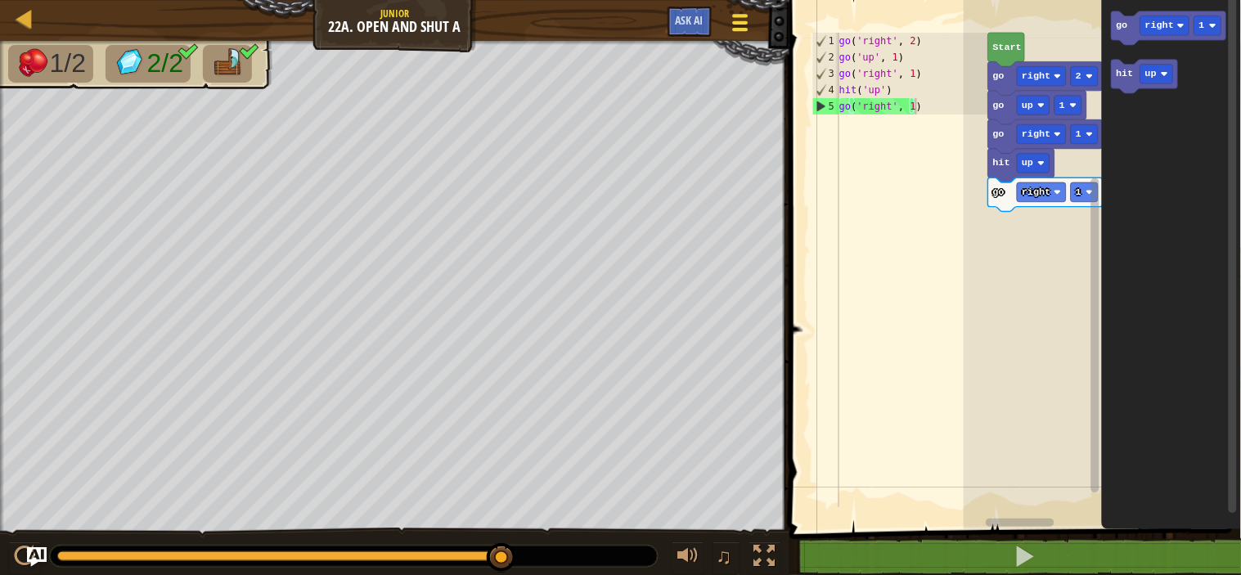
click at [744, 25] on div at bounding box center [740, 23] width 22 height 24
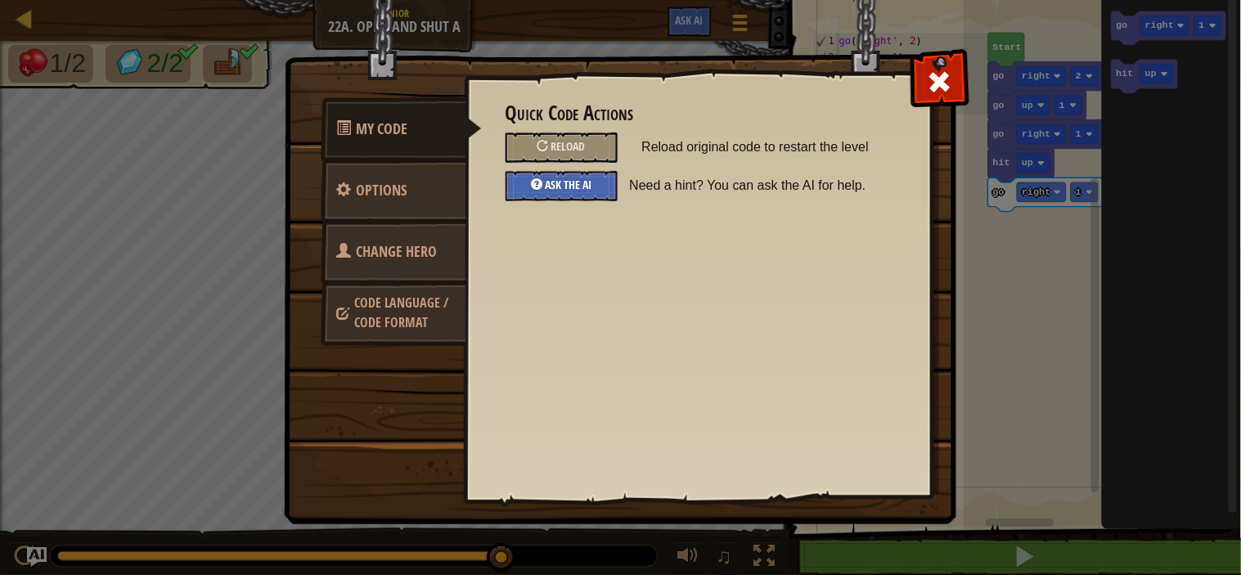
click at [583, 186] on span "Ask the AI" at bounding box center [568, 185] width 47 height 16
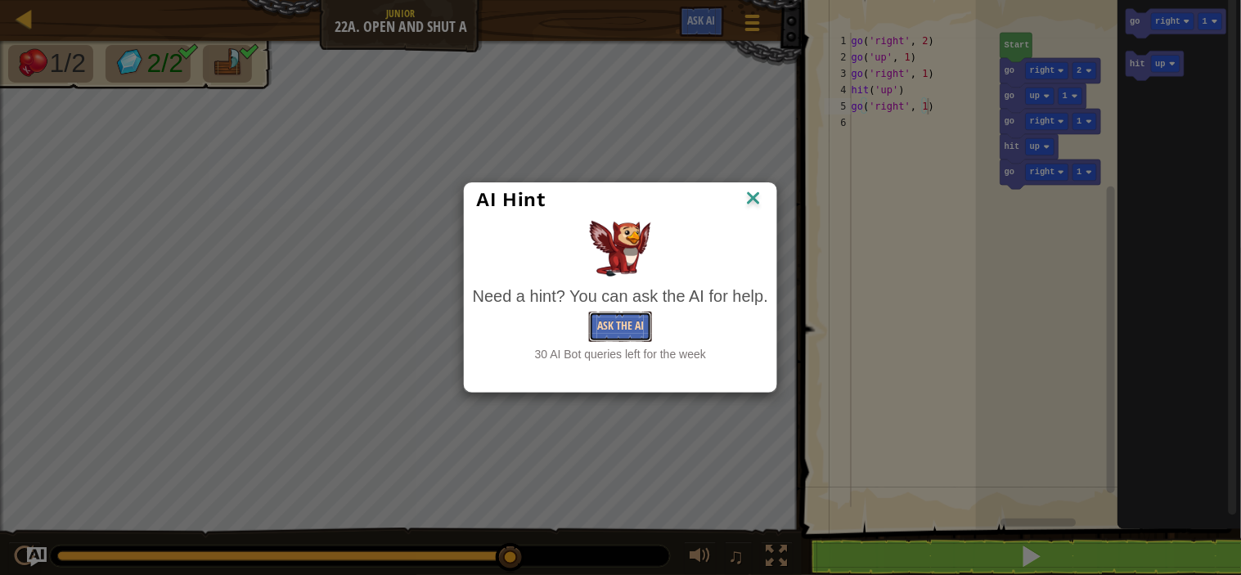
click at [636, 323] on button "Ask the AI" at bounding box center [620, 327] width 63 height 30
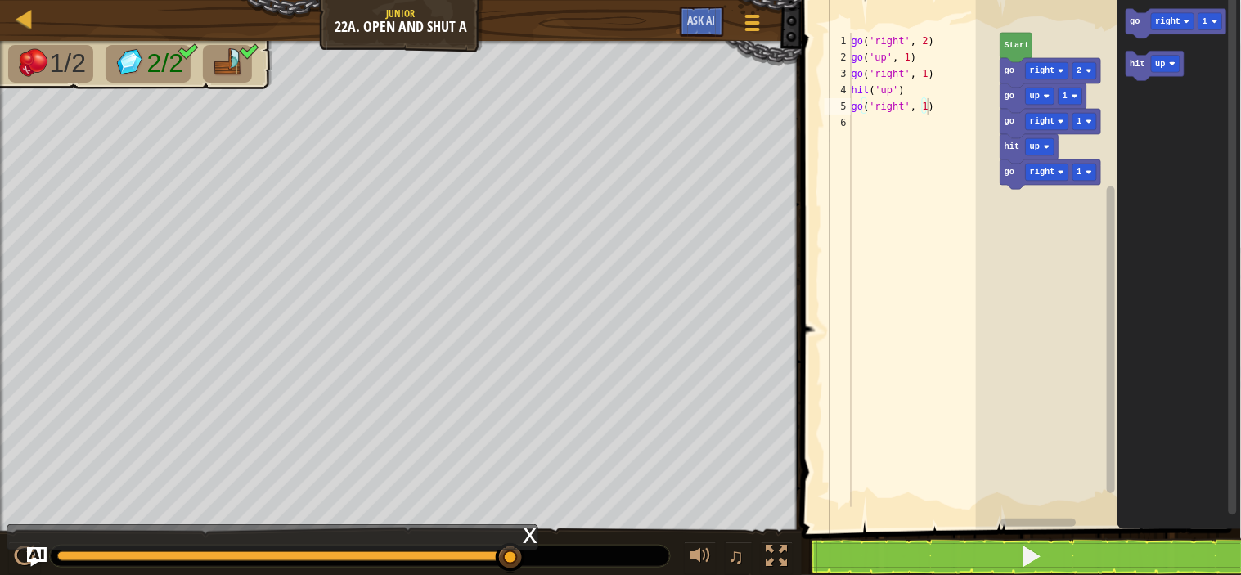
click at [404, 551] on div "1/2 2/2 ♫ Wolf Pup" at bounding box center [620, 309] width 1241 height 536
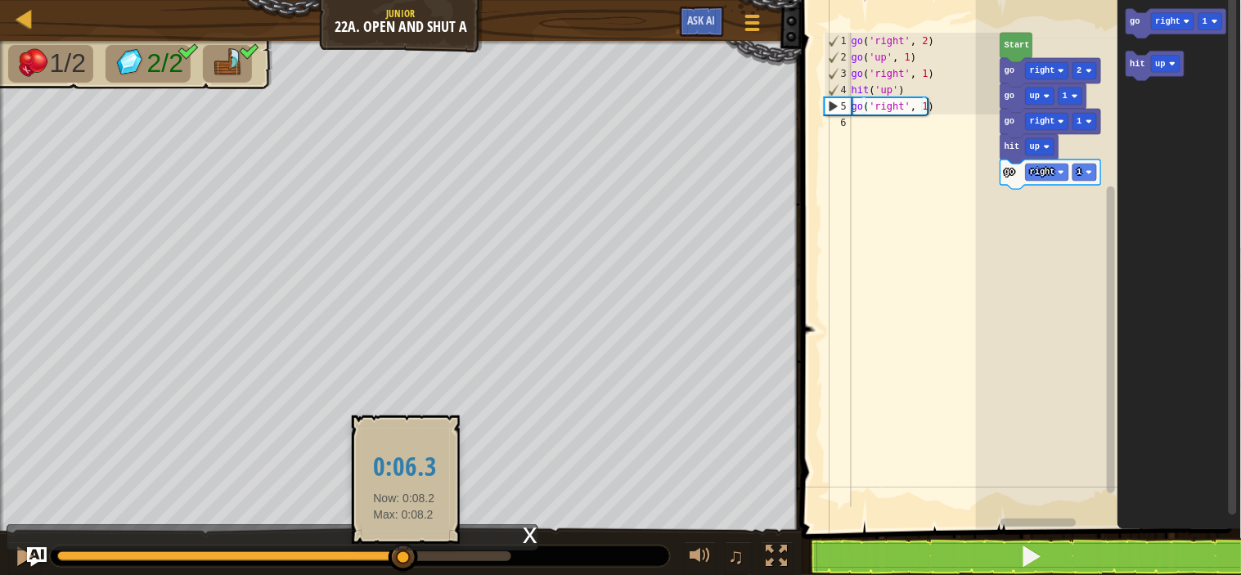
click at [404, 551] on div at bounding box center [230, 556] width 347 height 10
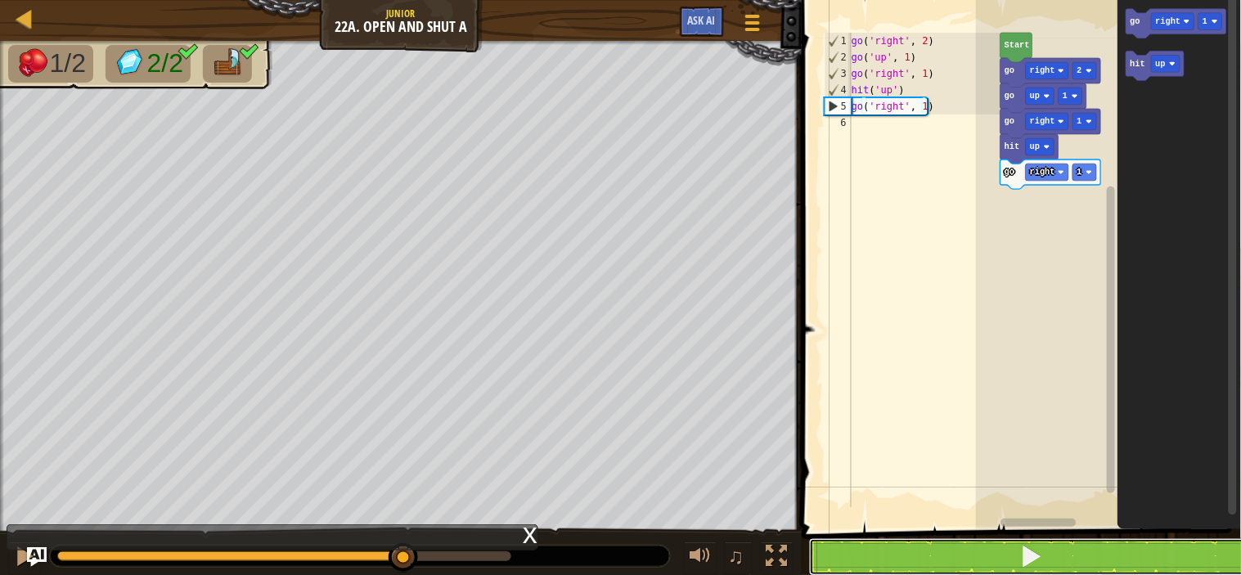
click at [856, 560] on button at bounding box center [1031, 557] width 444 height 38
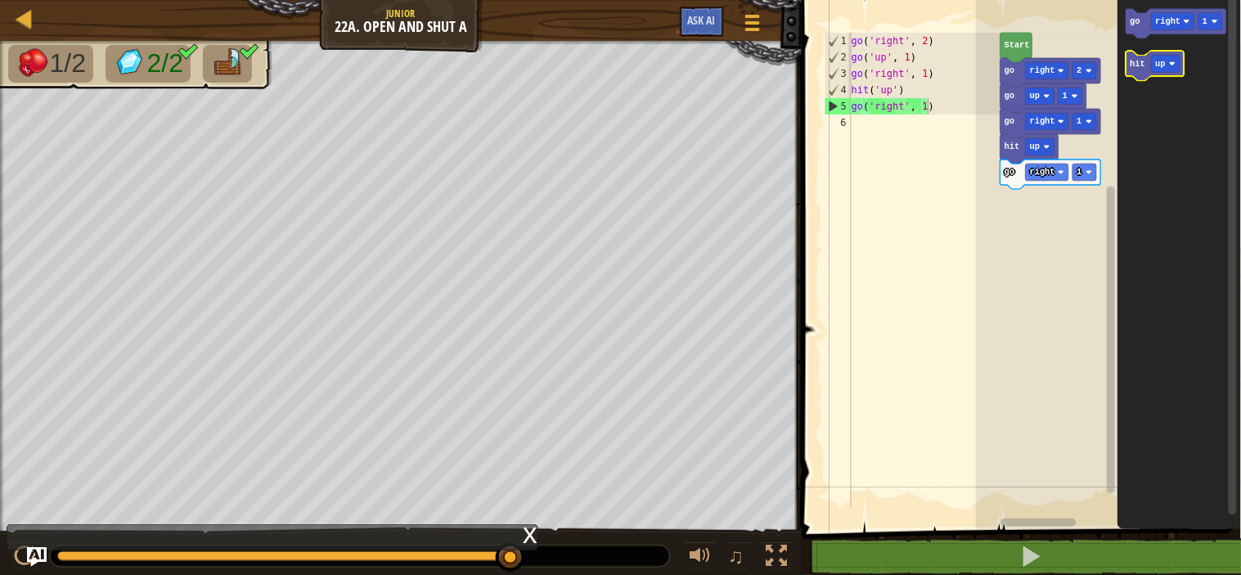
click at [1139, 69] on icon "Blockly Workspace" at bounding box center [1155, 65] width 58 height 29
click at [765, 559] on button at bounding box center [777, 558] width 33 height 34
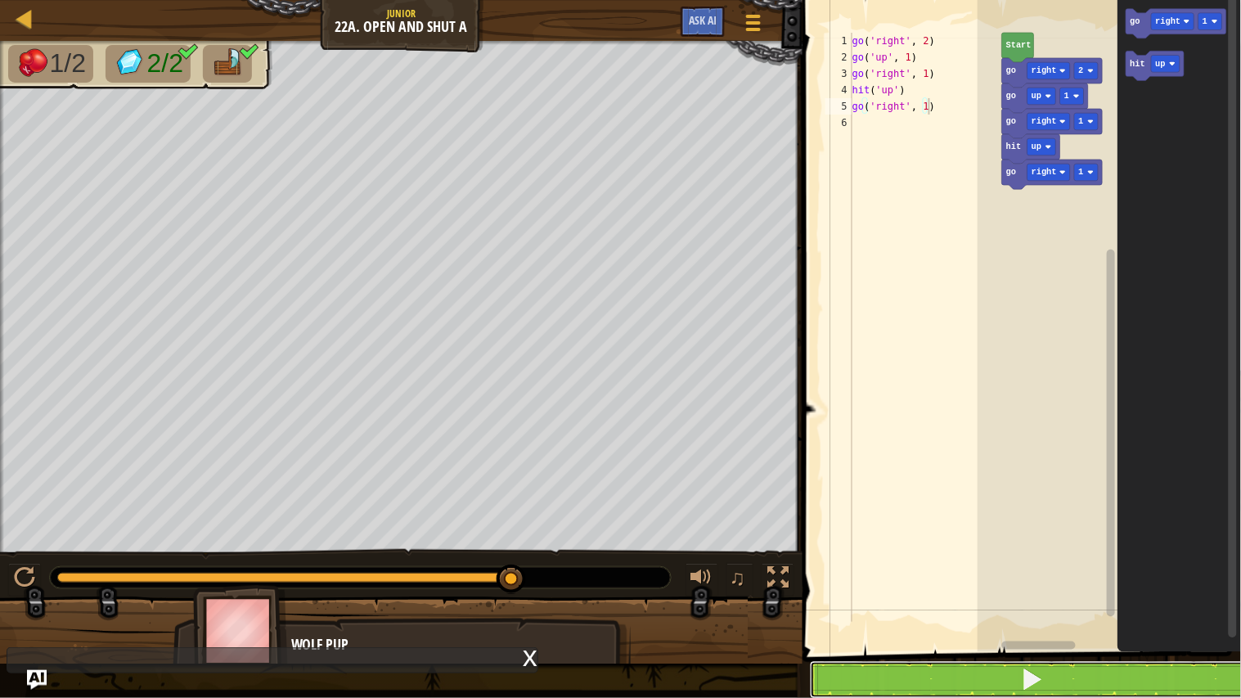
click at [900, 574] on button at bounding box center [1031, 680] width 443 height 38
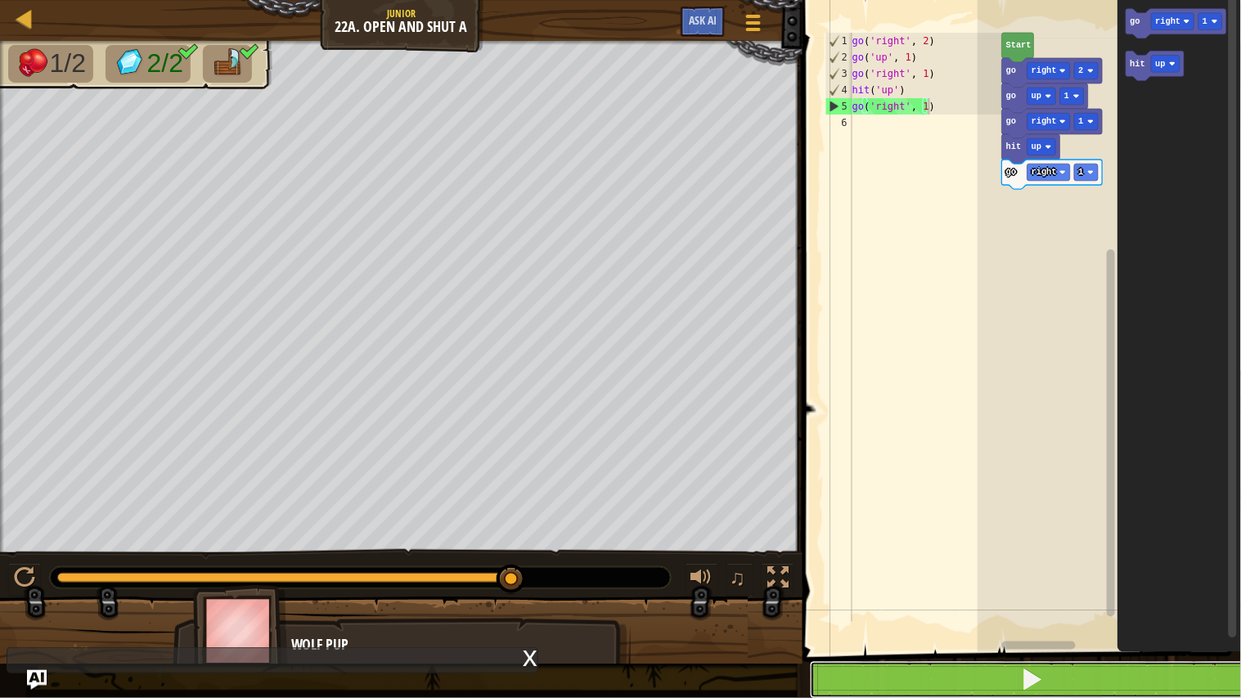
click at [900, 574] on button at bounding box center [1031, 680] width 443 height 38
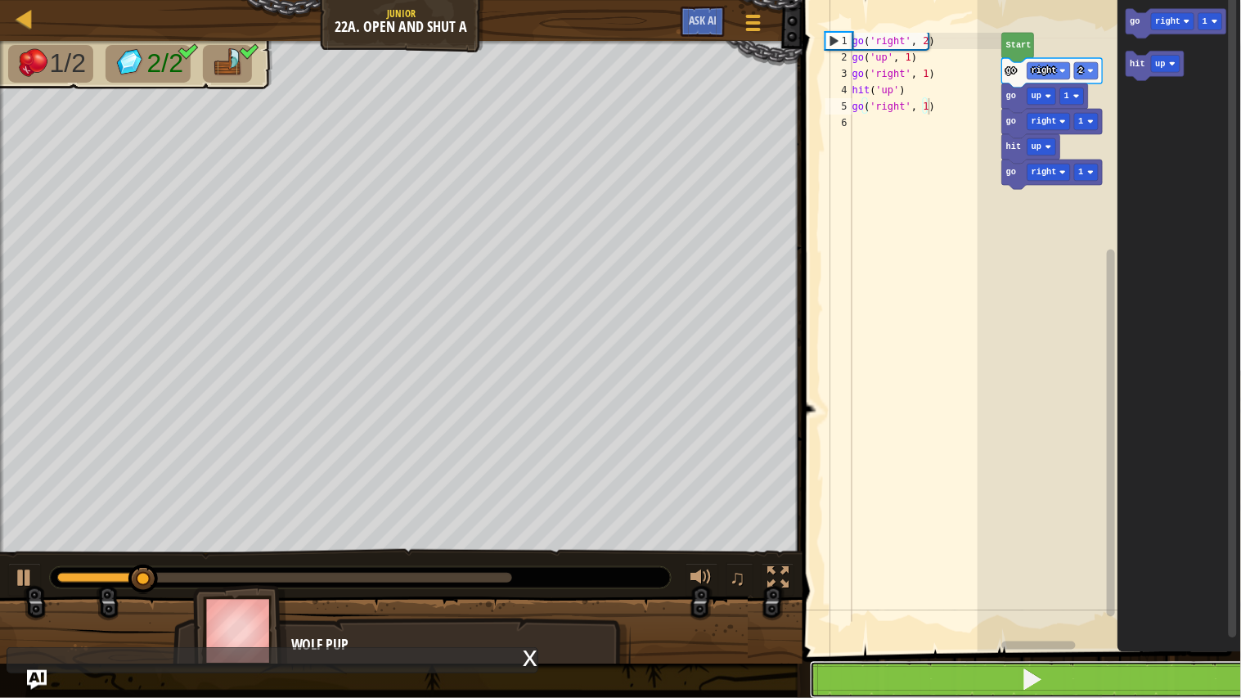
click at [900, 574] on button at bounding box center [1031, 680] width 443 height 38
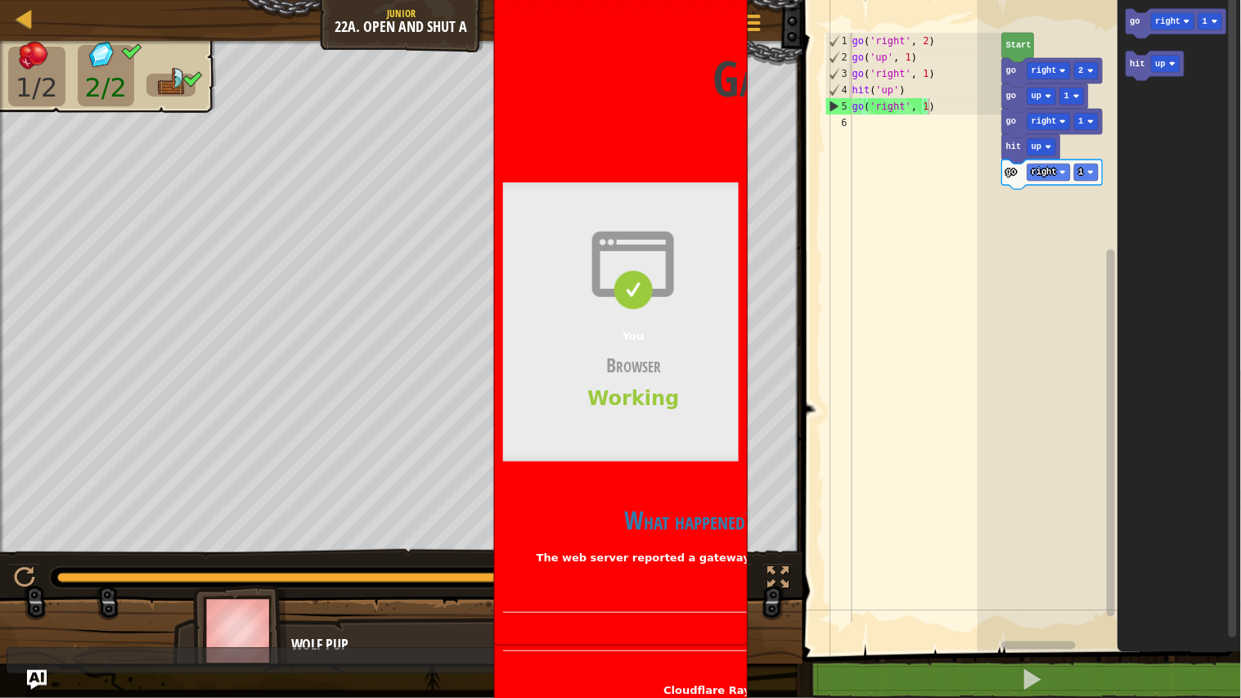
click at [642, 0] on body "Map Junior 22a. Open and Shut A Game Menu Ask AI 1 הההההההההההההההההההההההההההה…" at bounding box center [620, 0] width 1241 height 0
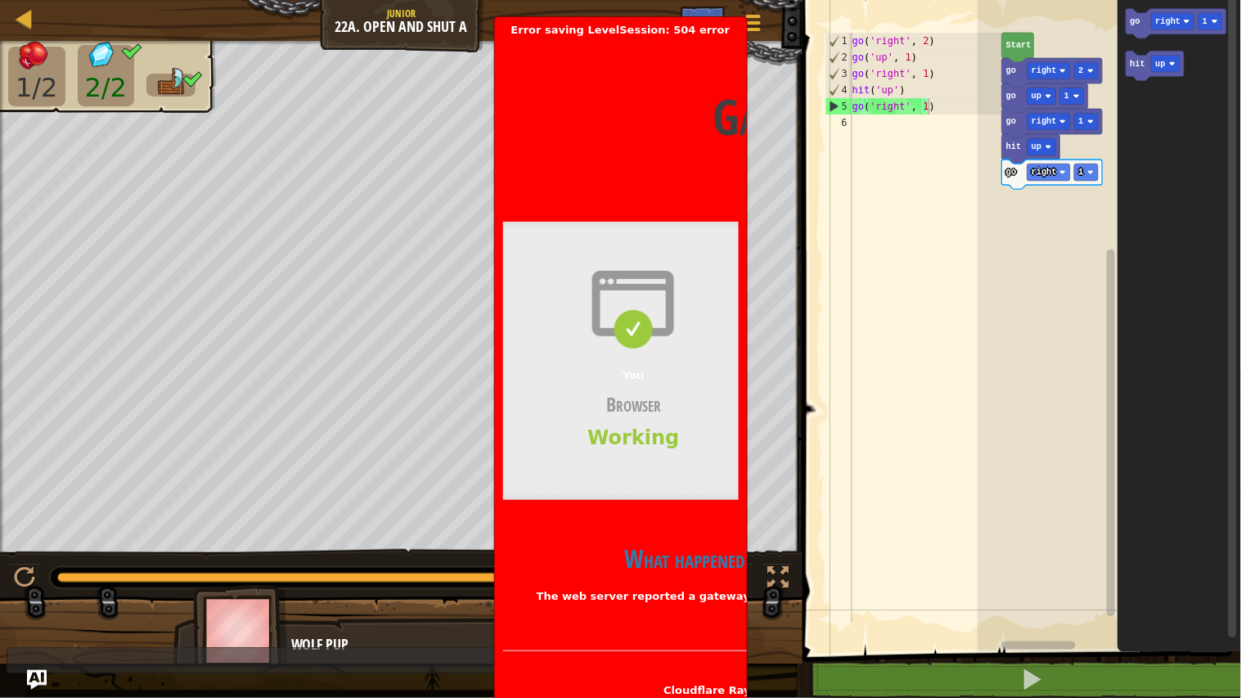
click at [663, 435] on span "Working" at bounding box center [633, 437] width 92 height 23
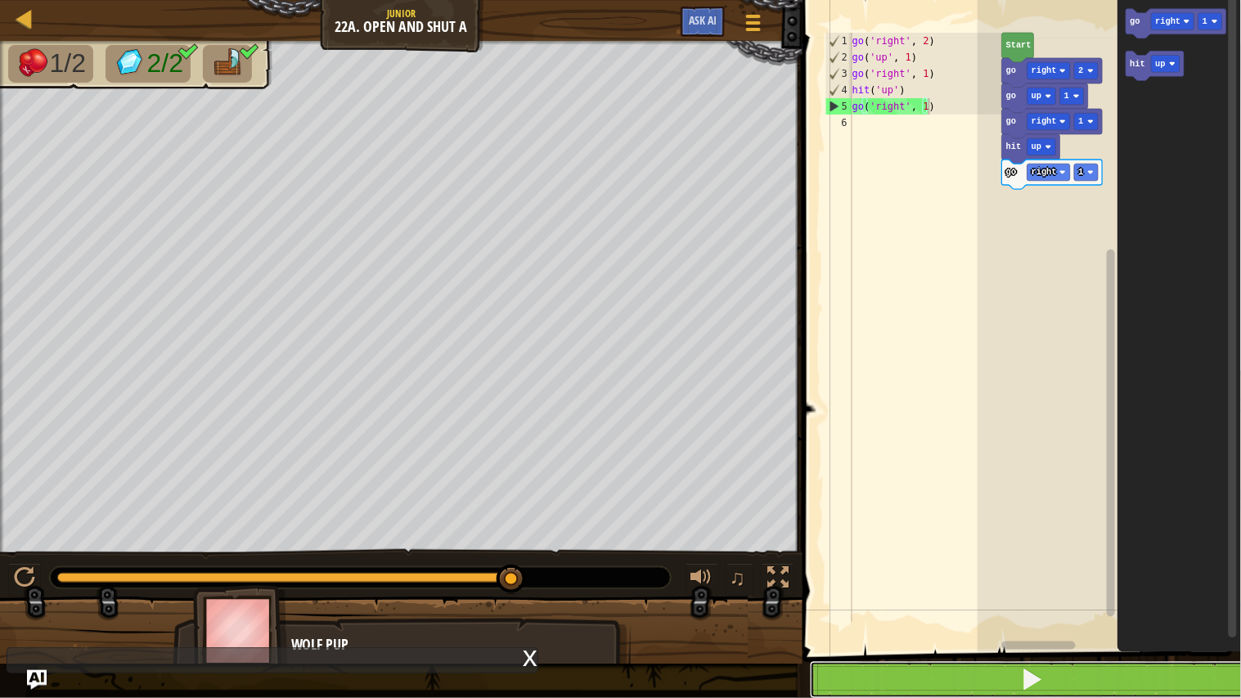
click at [870, 574] on button at bounding box center [1031, 680] width 443 height 38
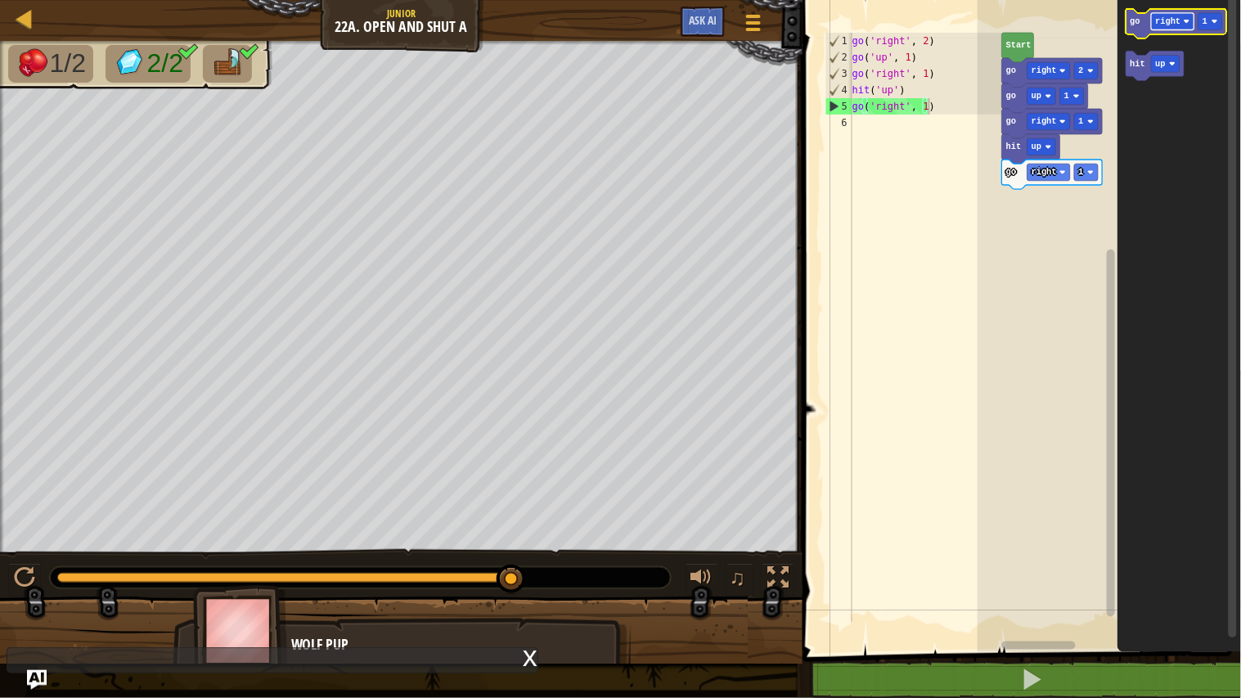
click at [1164, 20] on text "right" at bounding box center [1168, 21] width 25 height 10
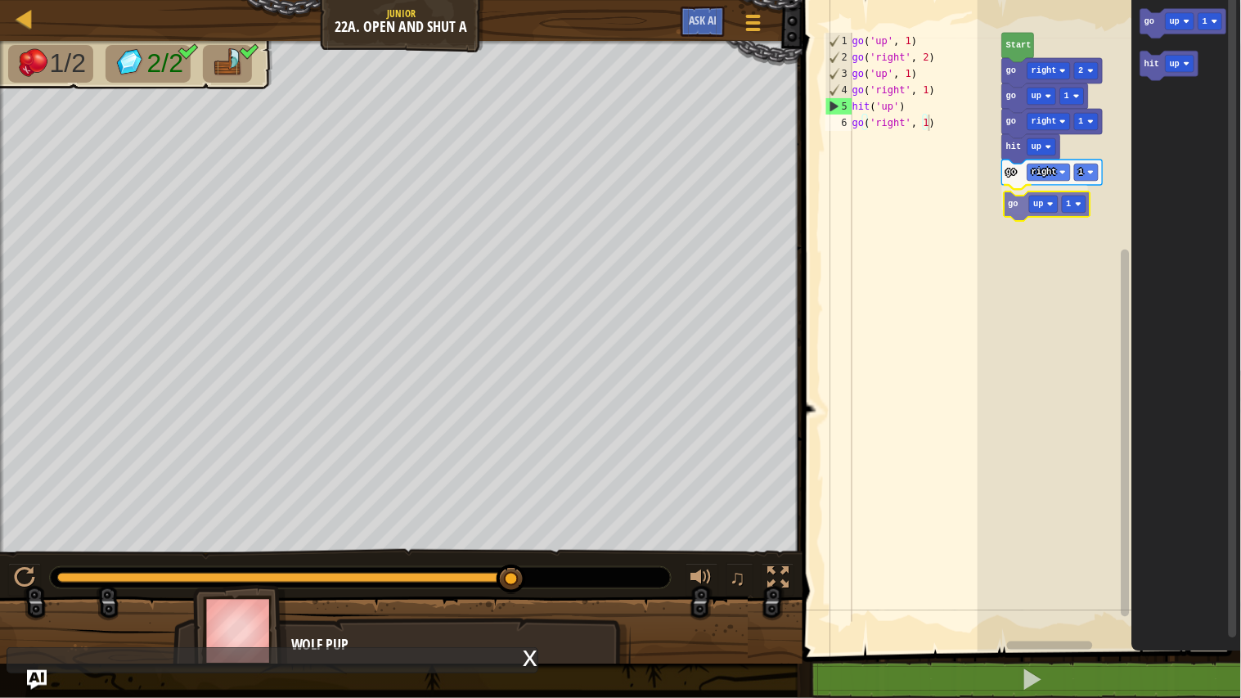
click at [1022, 210] on div "Start go right 2 go up 1 go right 1 hit up go right 1 go up 1 go up 1 hit up go…" at bounding box center [1108, 322] width 263 height 660
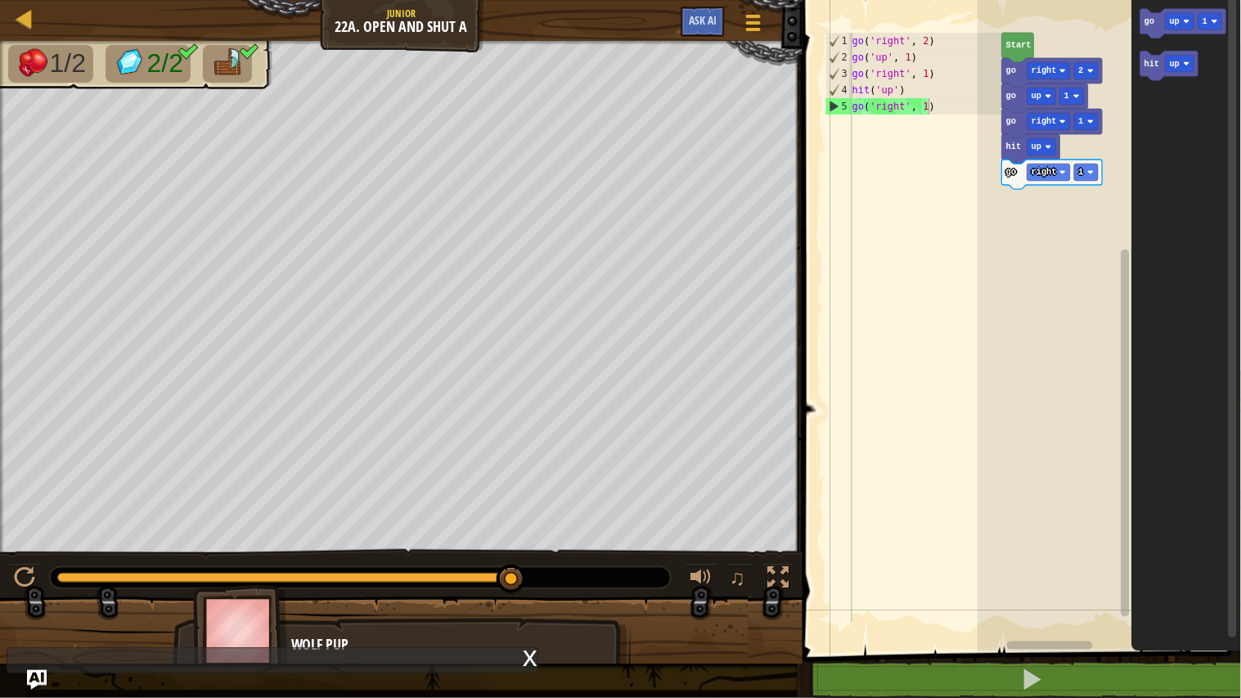
click at [575, 571] on div at bounding box center [360, 577] width 621 height 21
click at [1180, 74] on icon "Blockly Workspace" at bounding box center [1169, 65] width 58 height 29
click at [1045, 197] on image "Blockly Workspace" at bounding box center [1048, 198] width 7 height 7
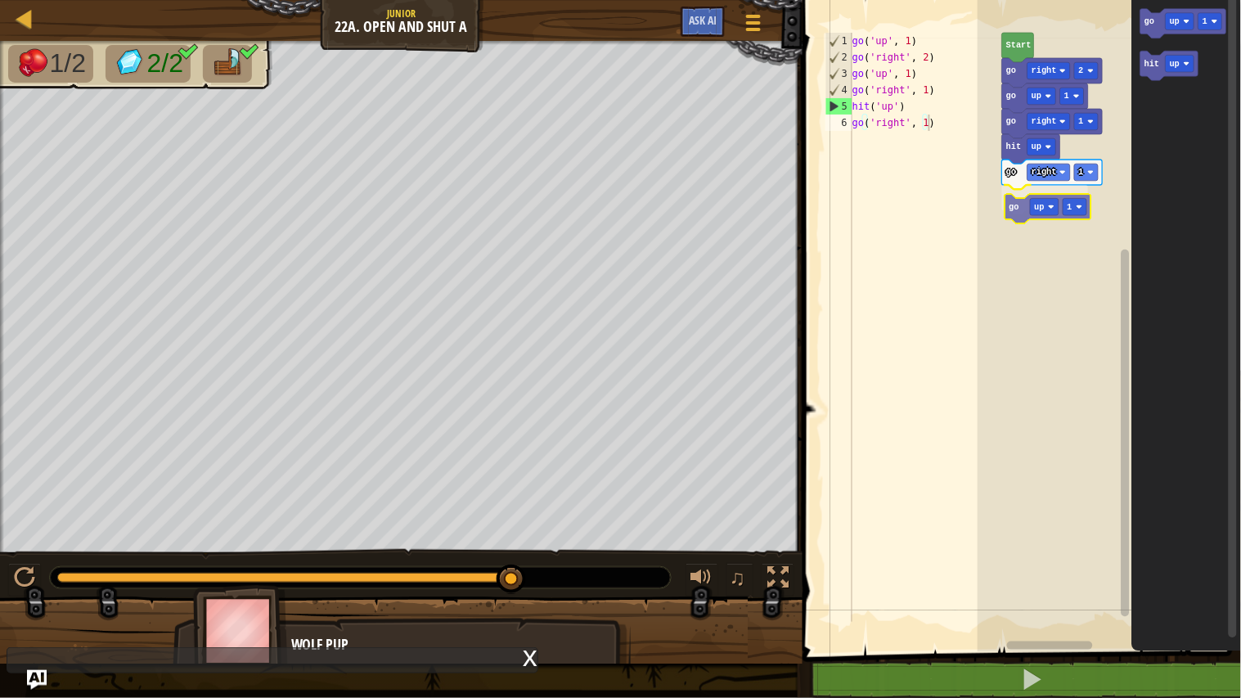
click at [1018, 215] on div "Start go right 2 go up 1 go right 1 hit up go right 1 go up 1 go up 1 hit up go…" at bounding box center [1108, 322] width 263 height 660
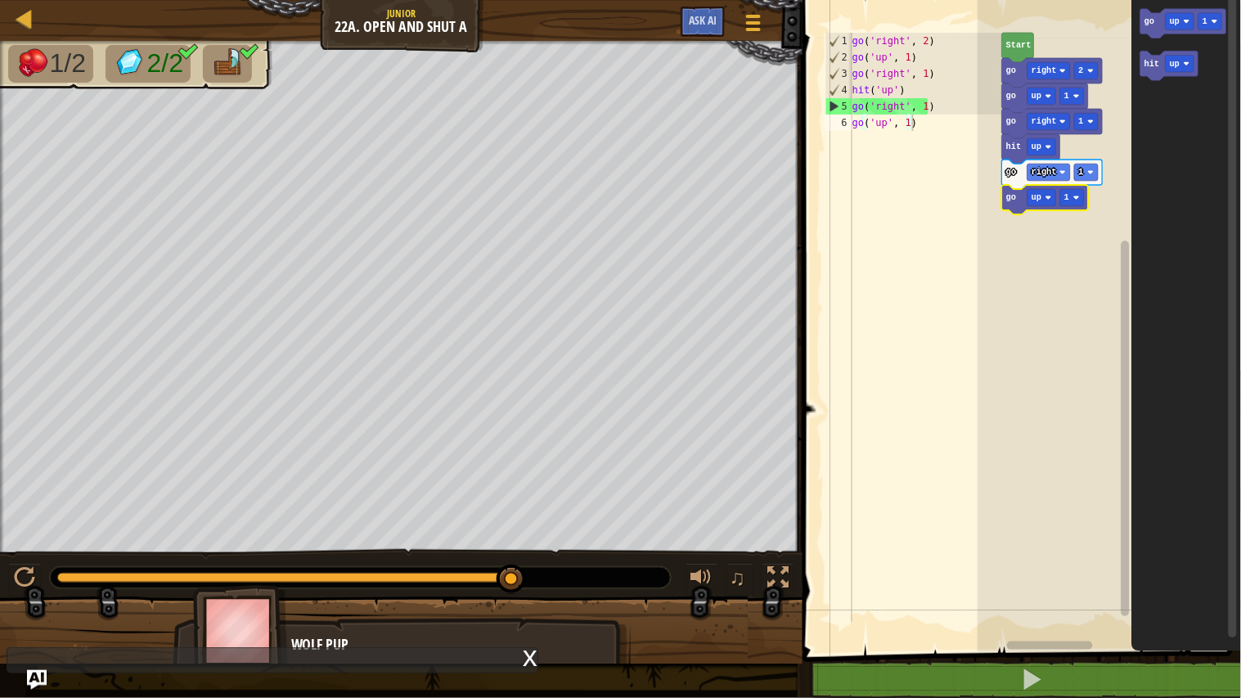
click at [1036, 223] on rect "Blockly Workspace" at bounding box center [1108, 322] width 263 height 660
click at [1065, 203] on rect "Blockly Workspace" at bounding box center [1072, 197] width 24 height 17
click at [538, 572] on div at bounding box center [360, 577] width 621 height 21
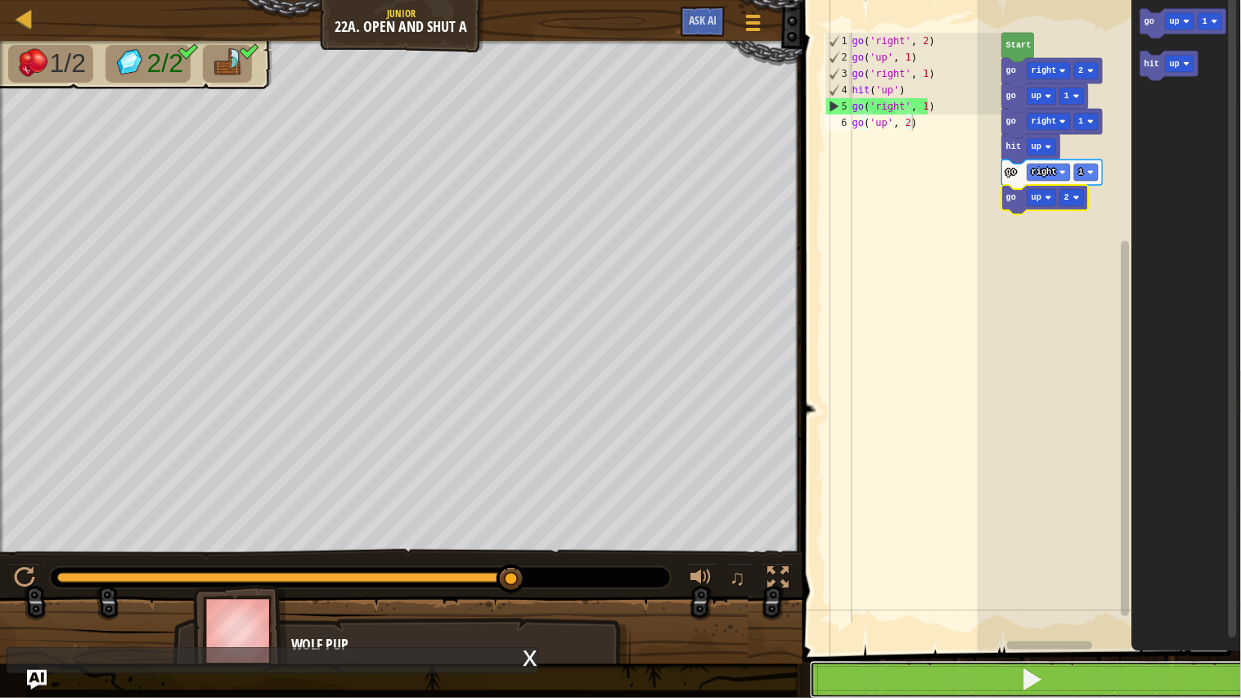
click at [982, 574] on button at bounding box center [1031, 680] width 443 height 38
click at [944, 574] on button at bounding box center [1031, 680] width 443 height 38
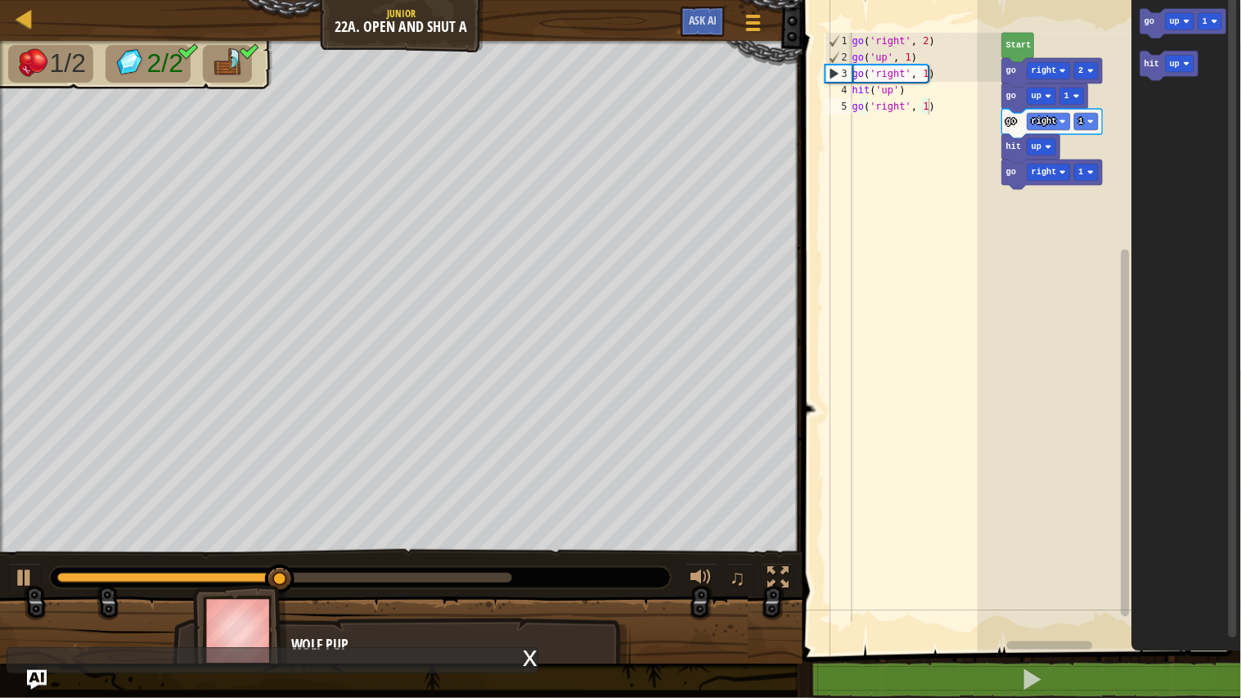
click at [44, 61] on img at bounding box center [33, 62] width 34 height 29
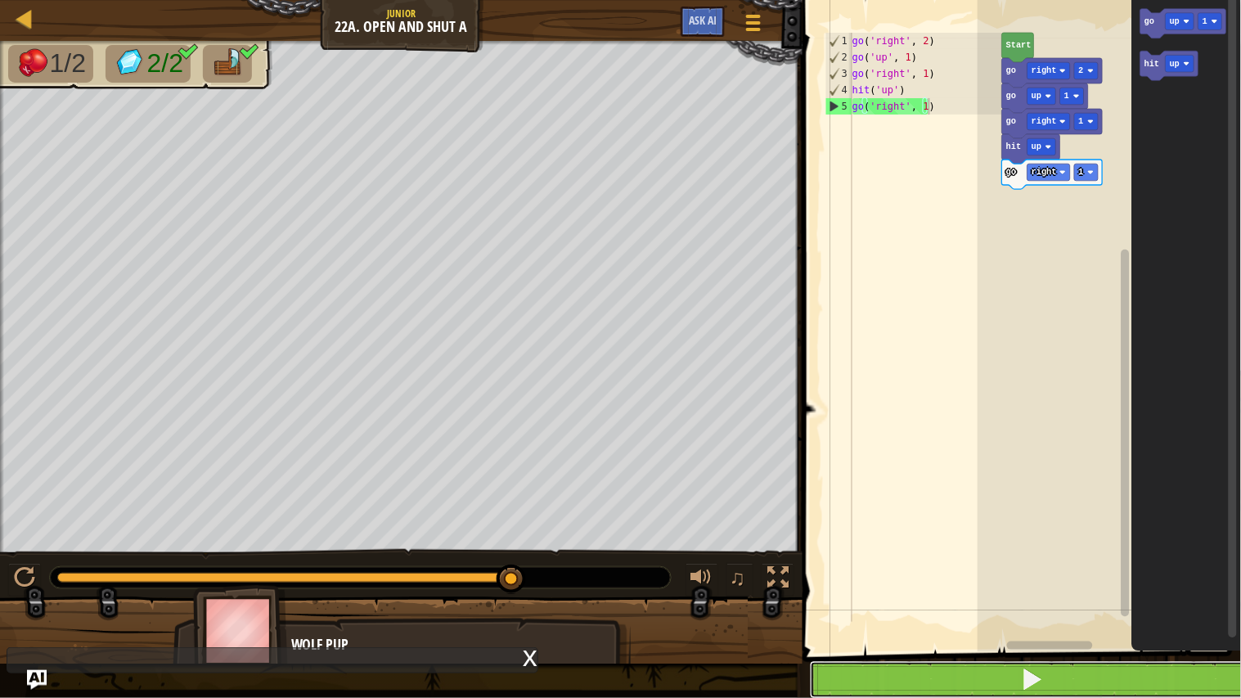
click at [905, 574] on button at bounding box center [1031, 680] width 443 height 38
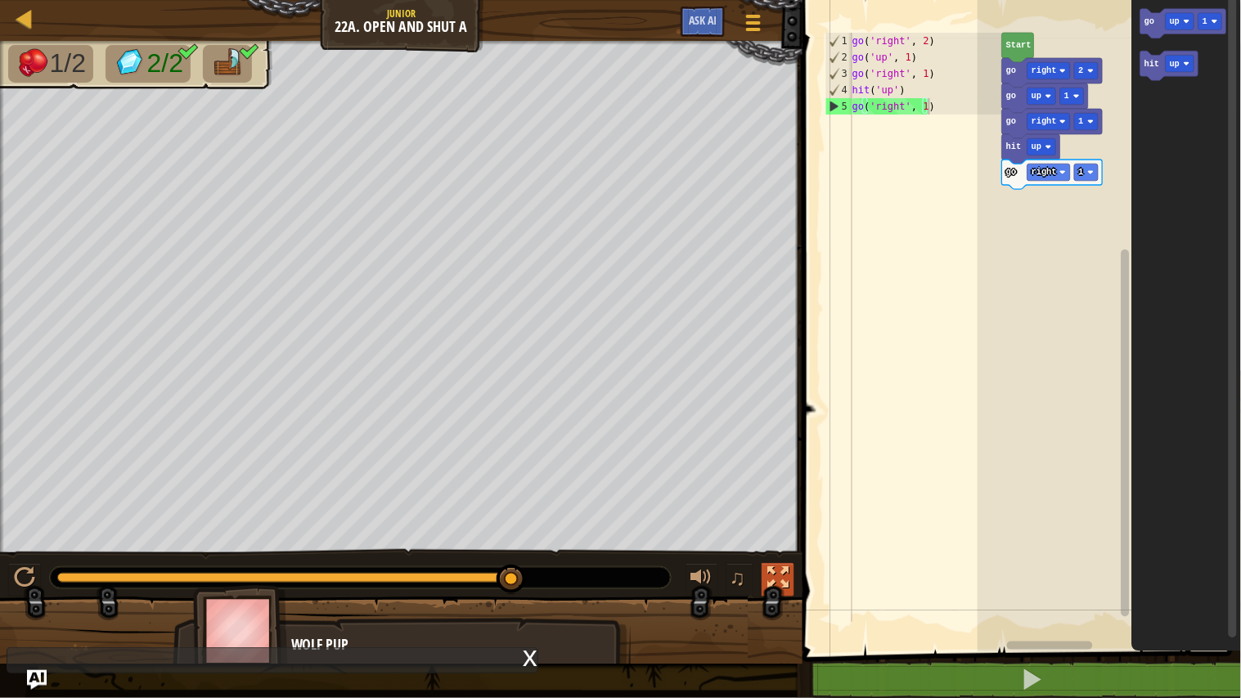
click at [767, 570] on div at bounding box center [777, 577] width 21 height 21
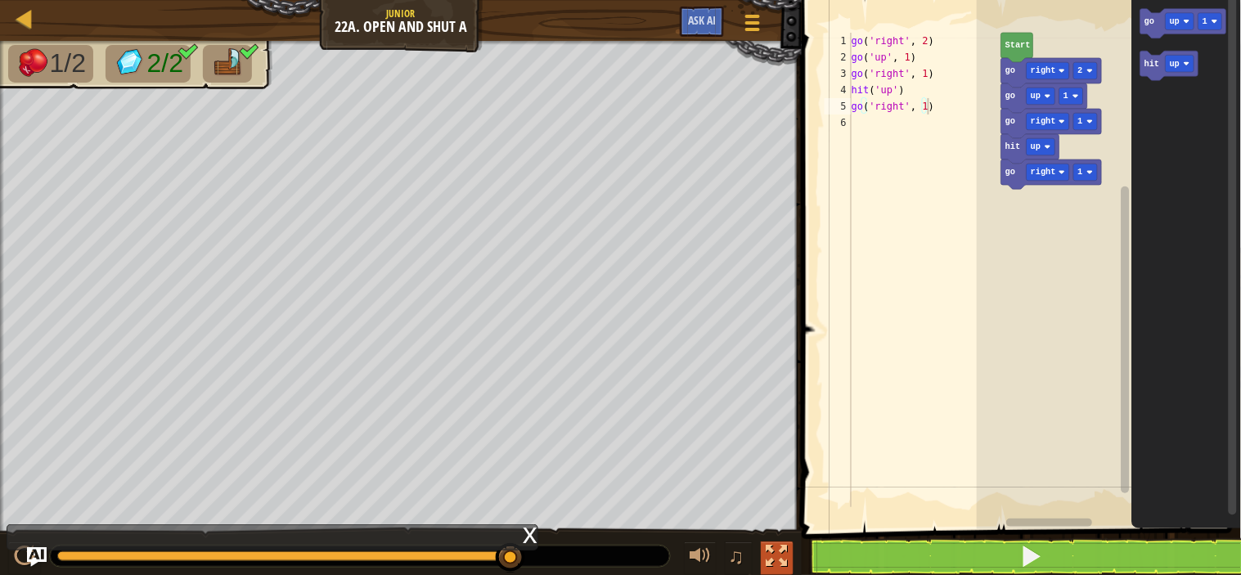
click at [788, 566] on button at bounding box center [777, 558] width 33 height 34
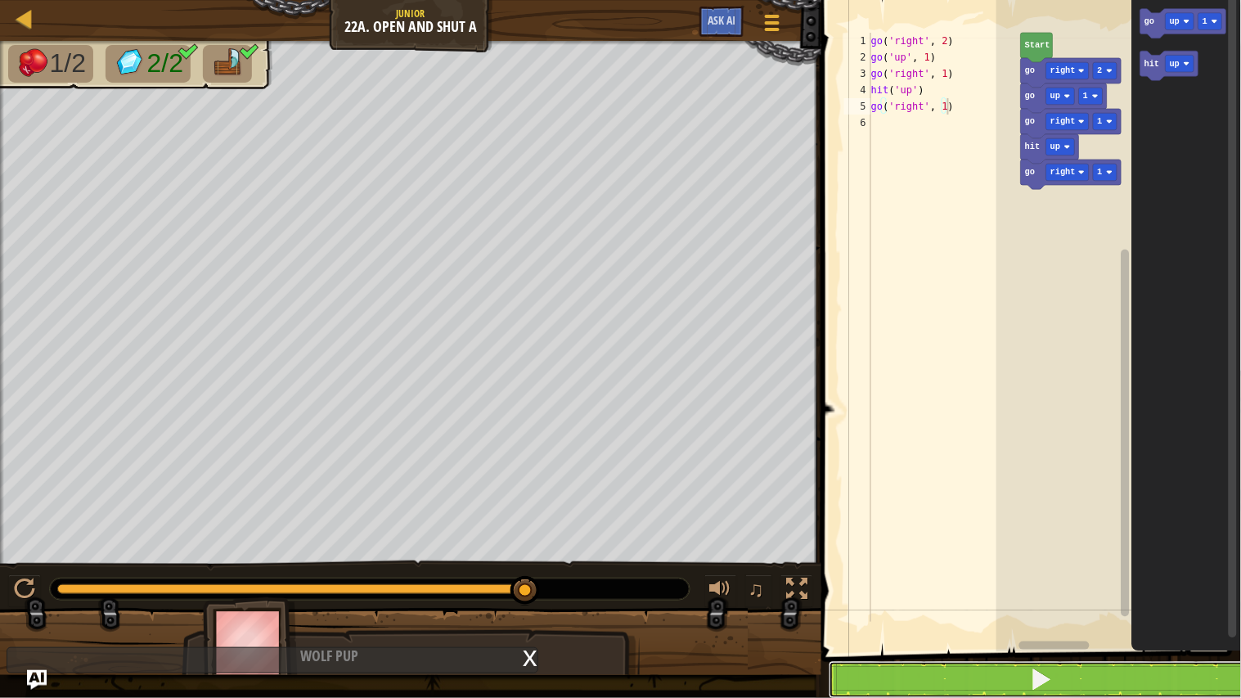
click at [955, 574] on button at bounding box center [1040, 680] width 424 height 38
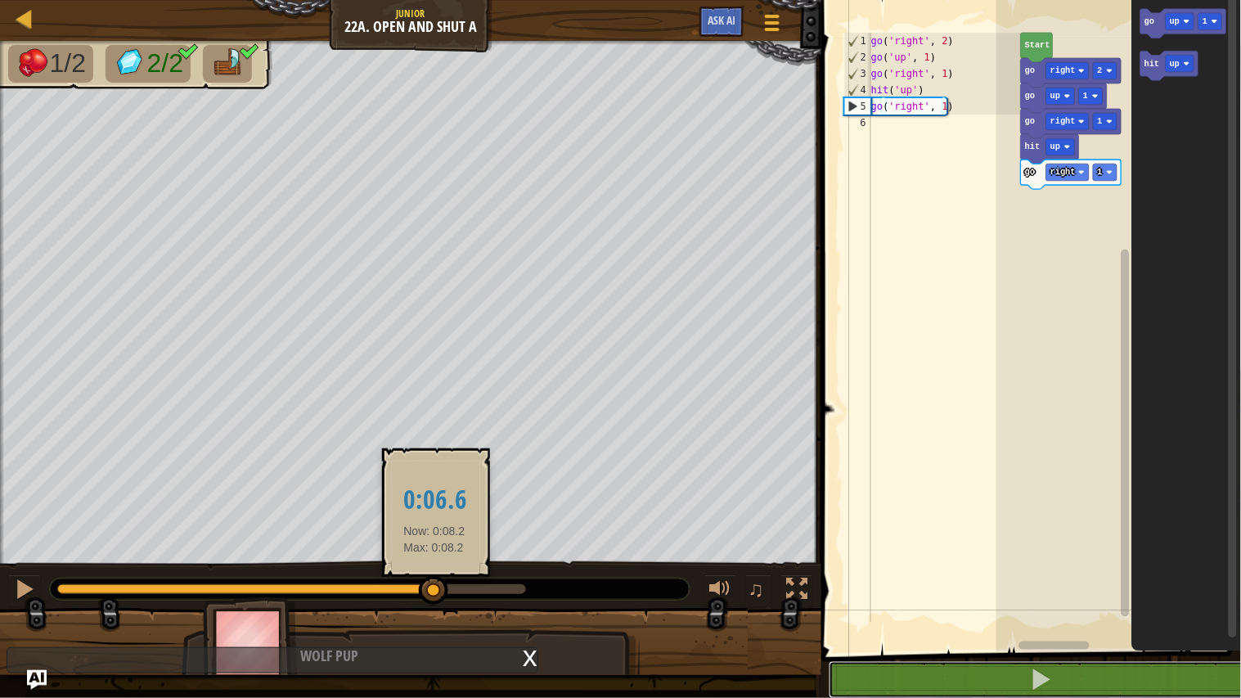
click at [434, 574] on div at bounding box center [245, 589] width 377 height 10
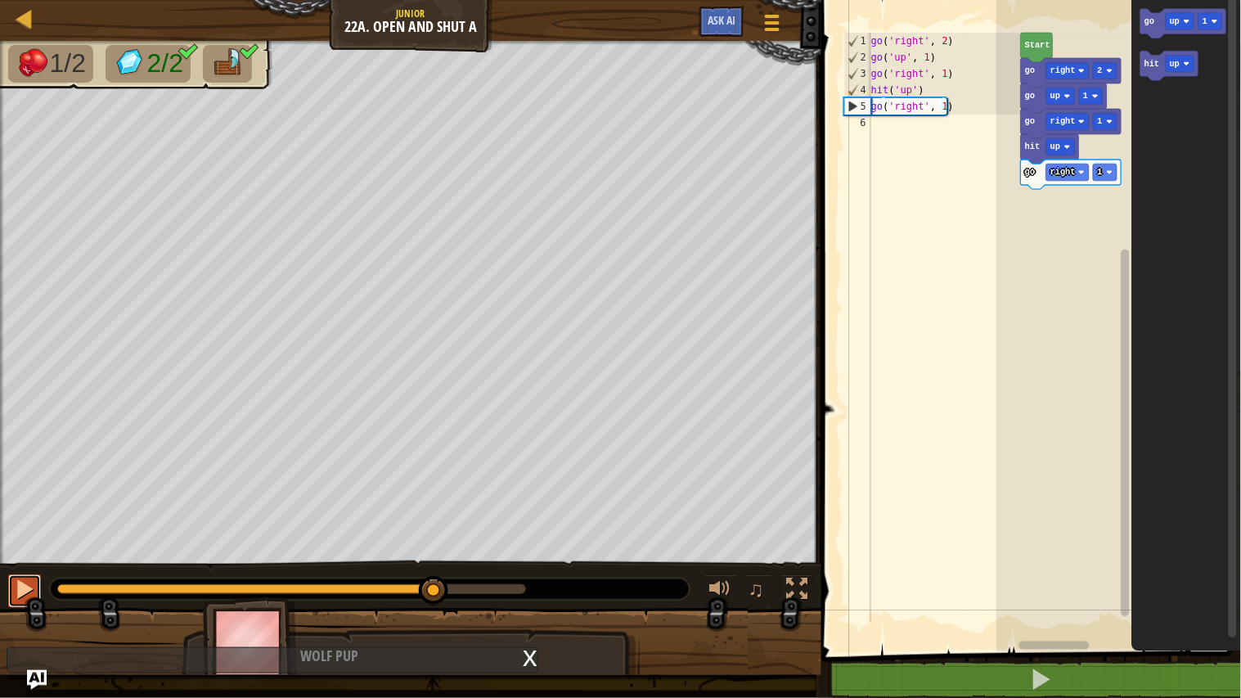
click at [30, 574] on div at bounding box center [24, 588] width 21 height 21
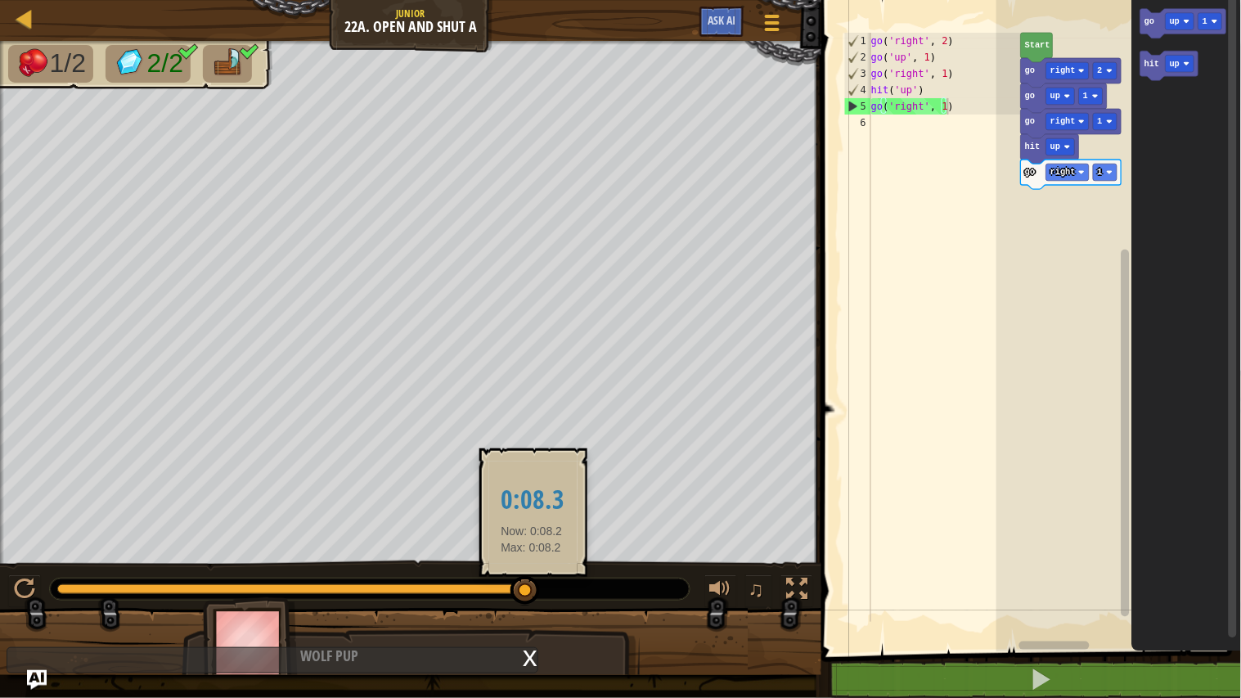
drag, startPoint x: 565, startPoint y: 584, endPoint x: 532, endPoint y: 589, distance: 33.9
click at [532, 574] on div at bounding box center [370, 588] width 640 height 21
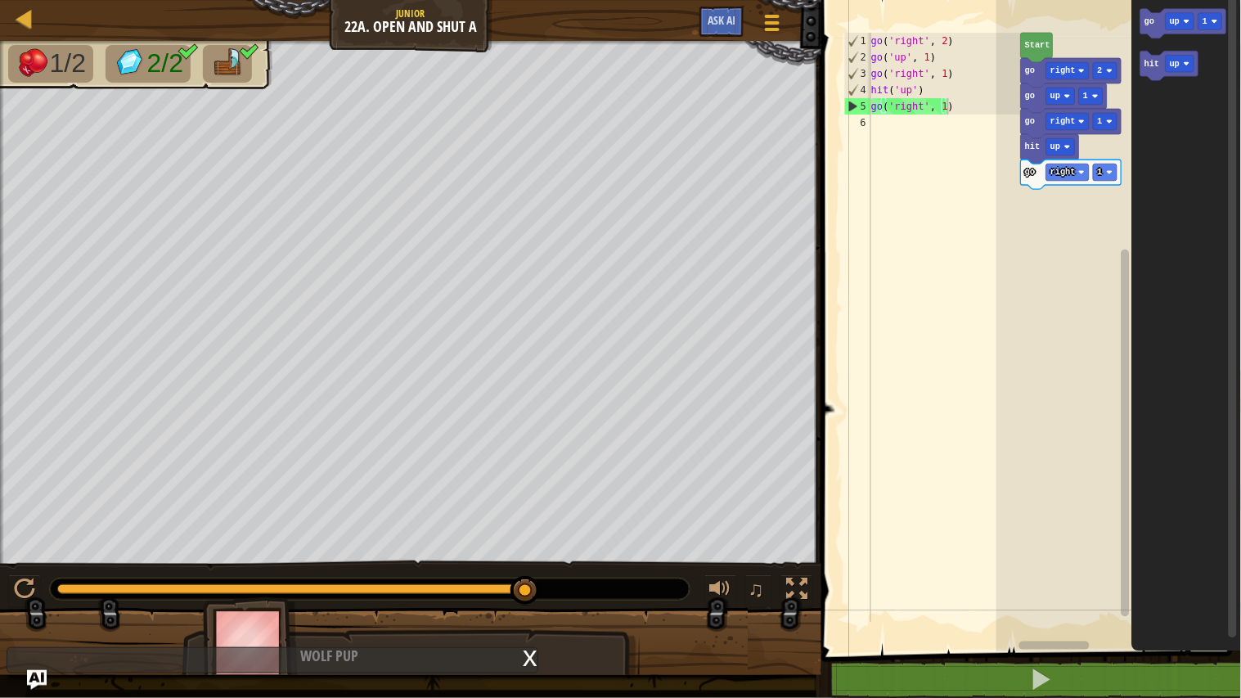
drag, startPoint x: 532, startPoint y: 589, endPoint x: 553, endPoint y: 582, distance: 22.2
click at [553, 574] on div at bounding box center [370, 588] width 640 height 21
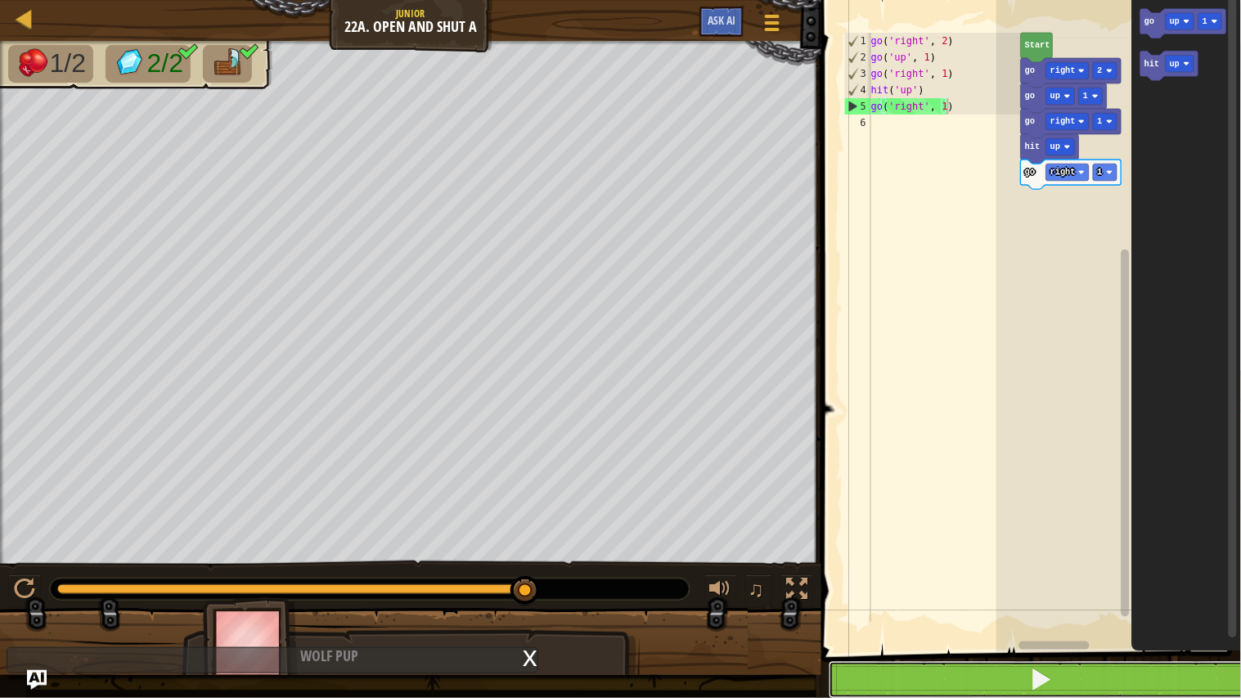
click at [916, 574] on button at bounding box center [1040, 680] width 424 height 38
click at [945, 574] on button at bounding box center [1040, 680] width 424 height 38
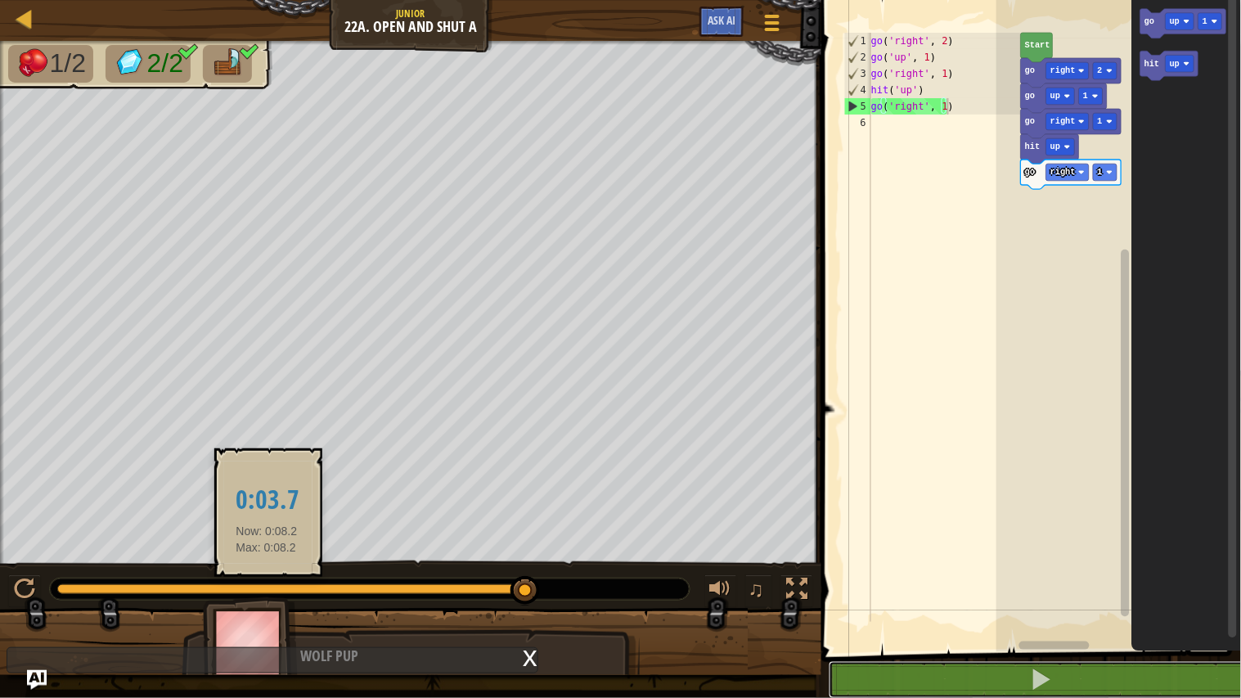
click at [267, 574] on div at bounding box center [291, 589] width 469 height 10
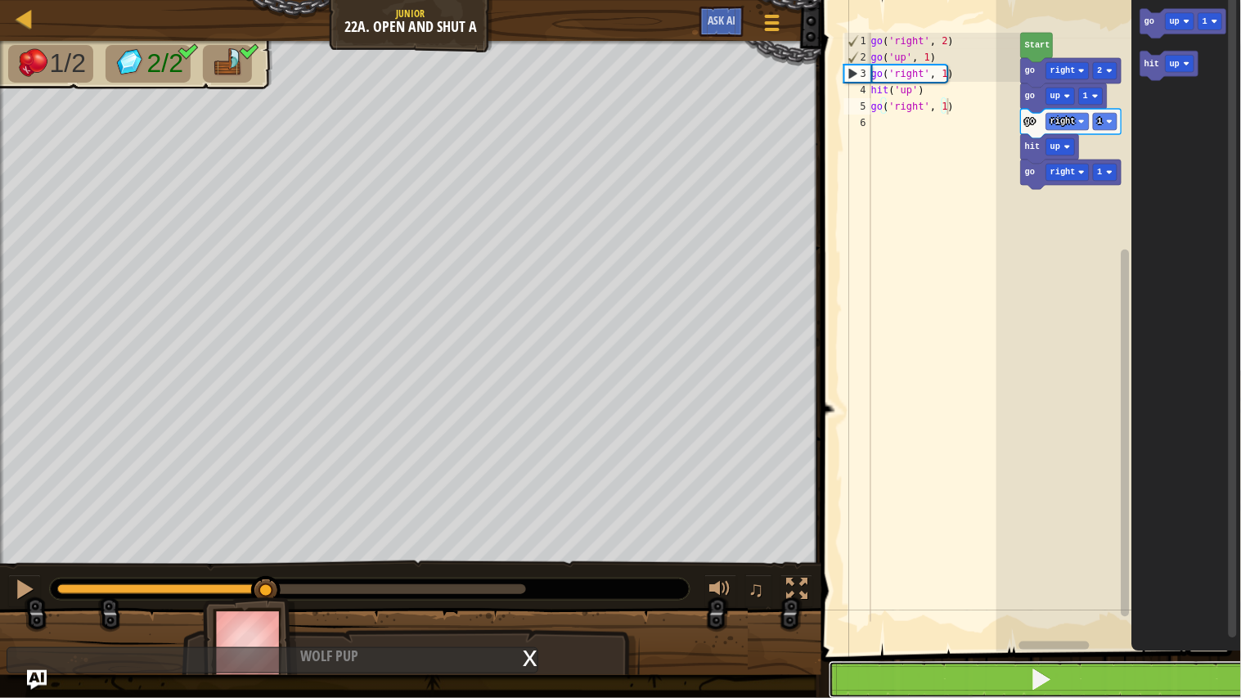
click at [873, 574] on button at bounding box center [1040, 680] width 424 height 38
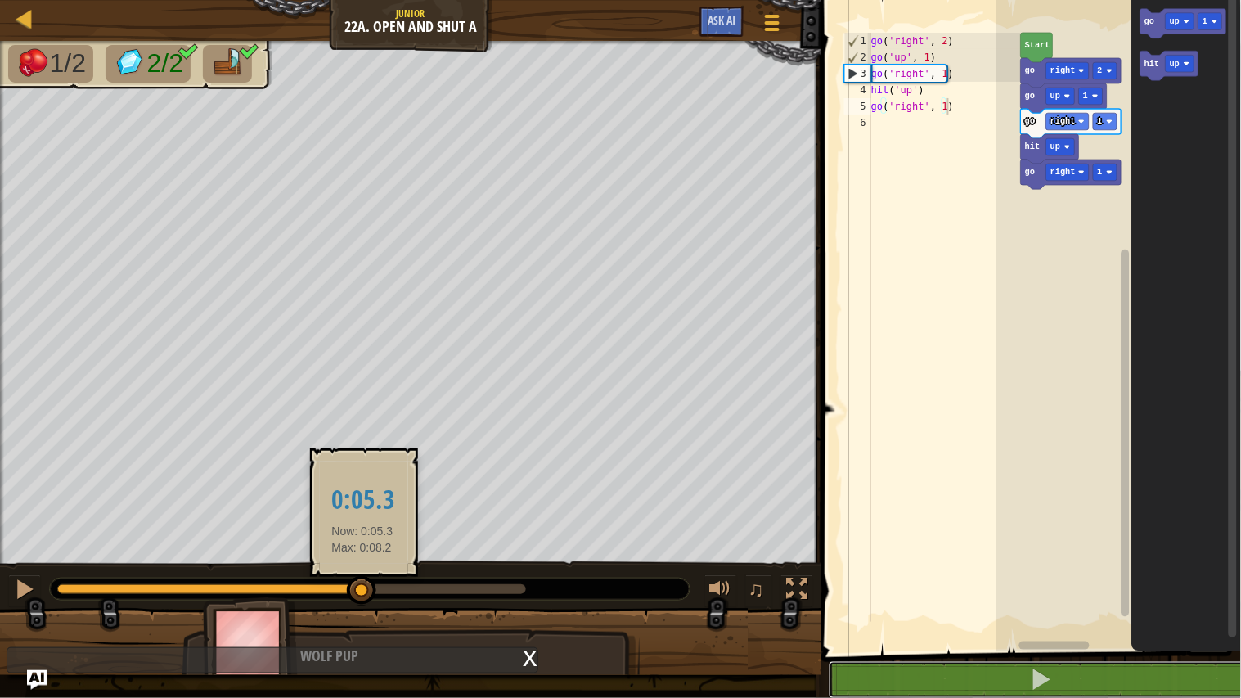
click at [362, 574] on div at bounding box center [209, 589] width 305 height 10
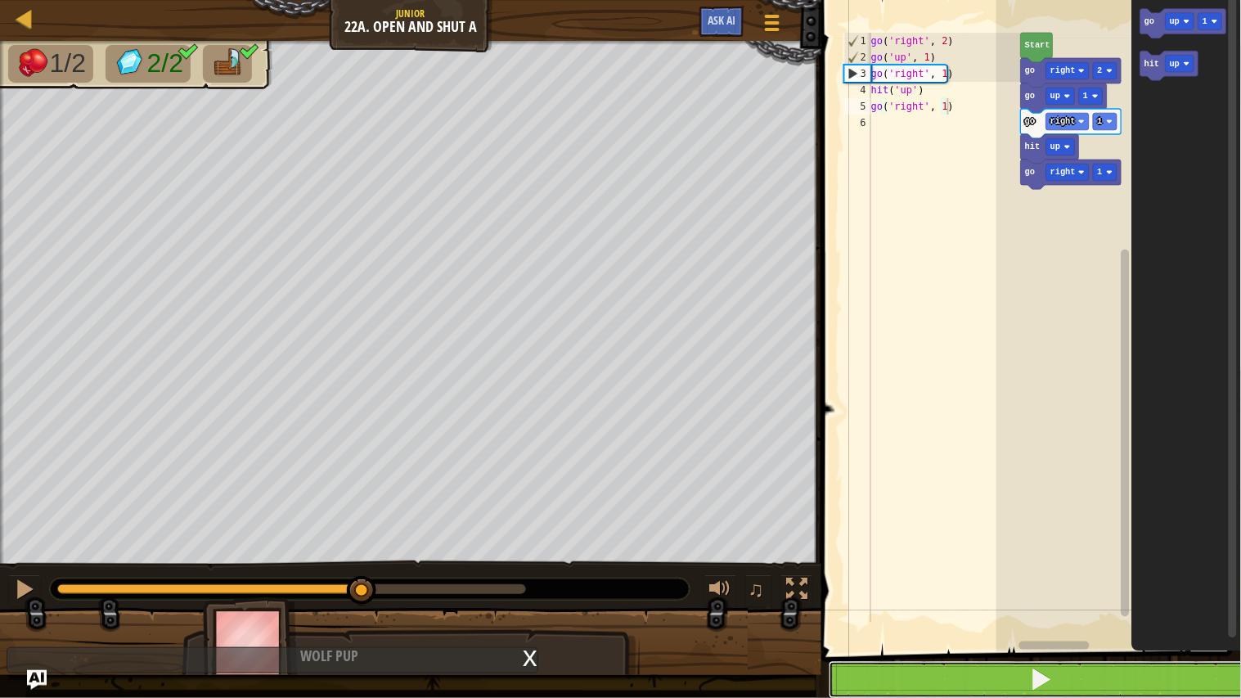
click at [859, 574] on button at bounding box center [1040, 680] width 424 height 38
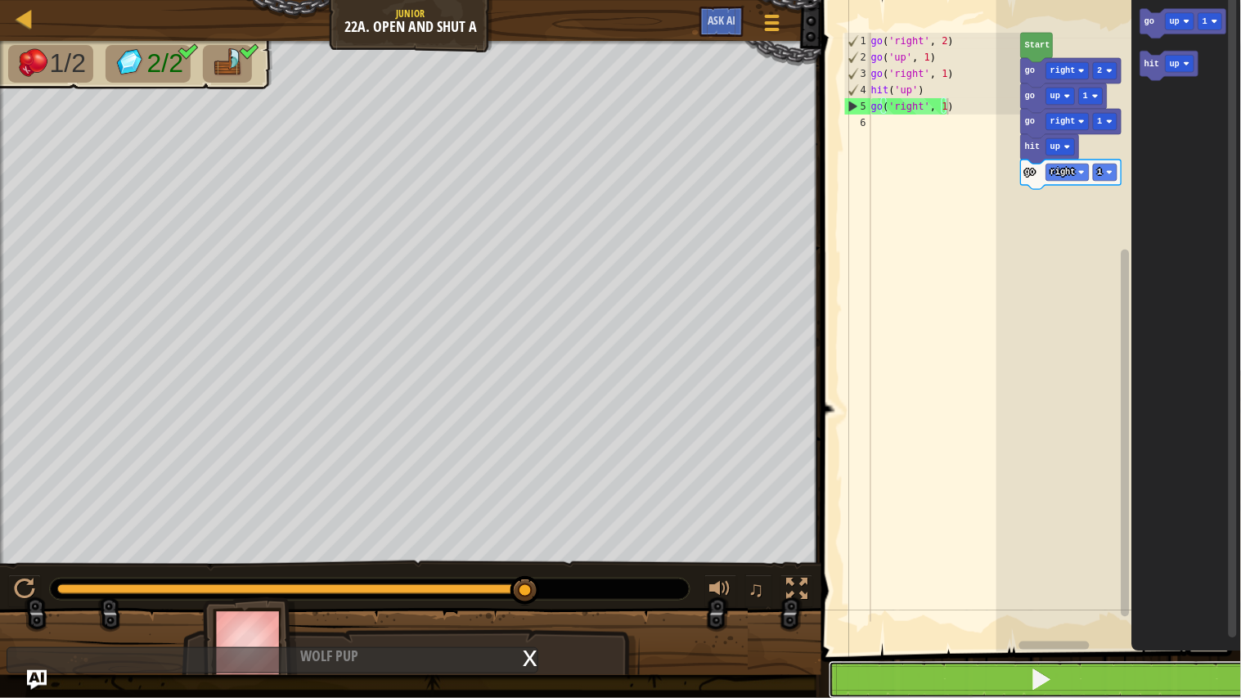
click at [862, 574] on button at bounding box center [1040, 680] width 424 height 38
click at [976, 574] on button at bounding box center [1040, 680] width 424 height 38
click at [957, 574] on button at bounding box center [1040, 680] width 424 height 38
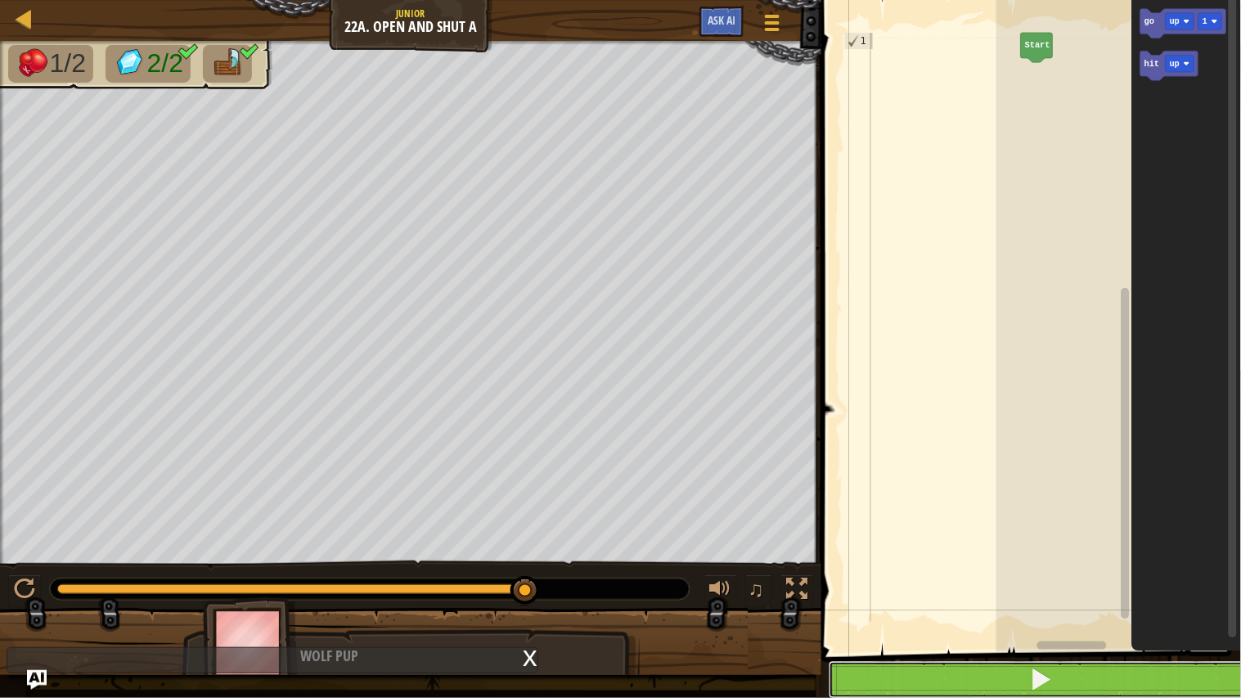
click at [971, 574] on button at bounding box center [1040, 680] width 424 height 38
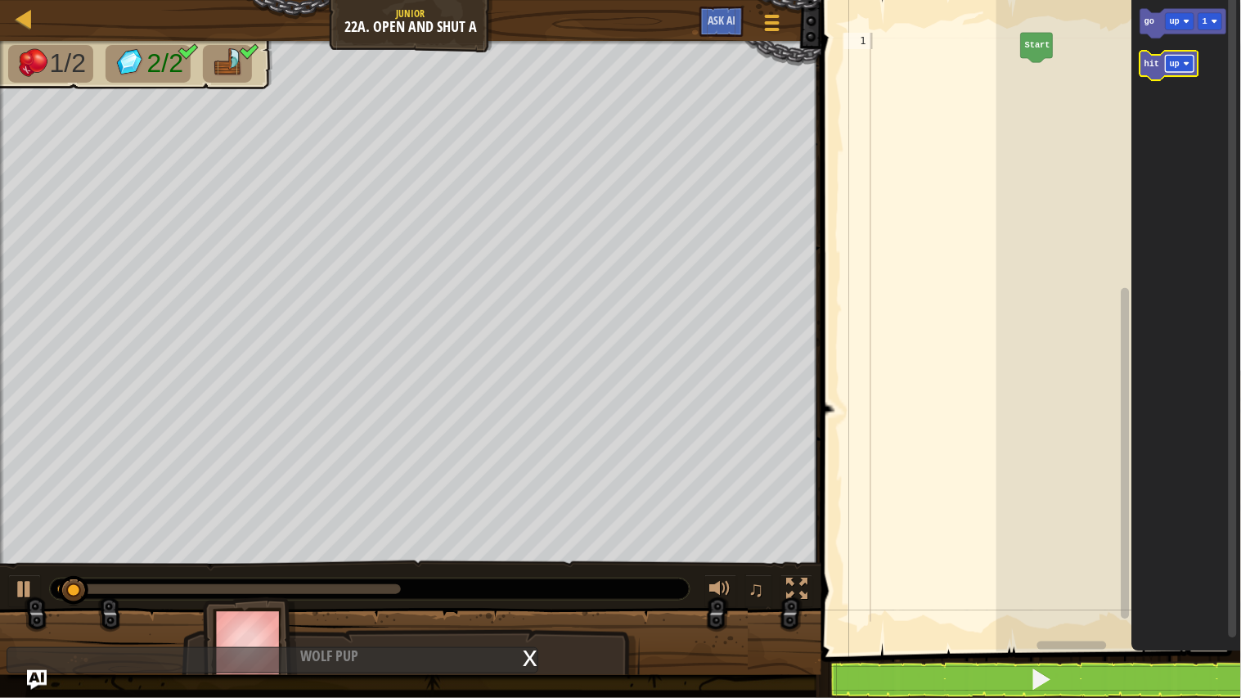
click at [1184, 68] on rect "Blockly Workspace" at bounding box center [1179, 64] width 29 height 17
click at [1161, 64] on icon "Blockly Workspace" at bounding box center [1174, 65] width 68 height 29
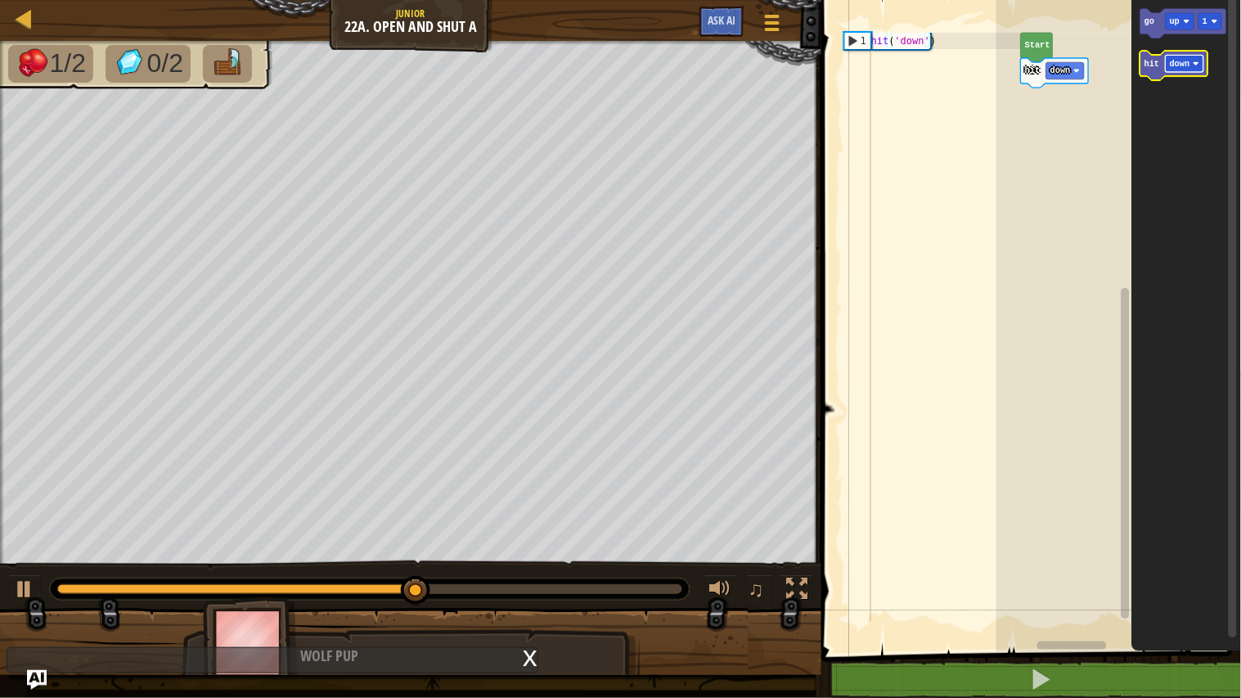
click at [1192, 68] on rect "Blockly Workspace" at bounding box center [1184, 64] width 38 height 17
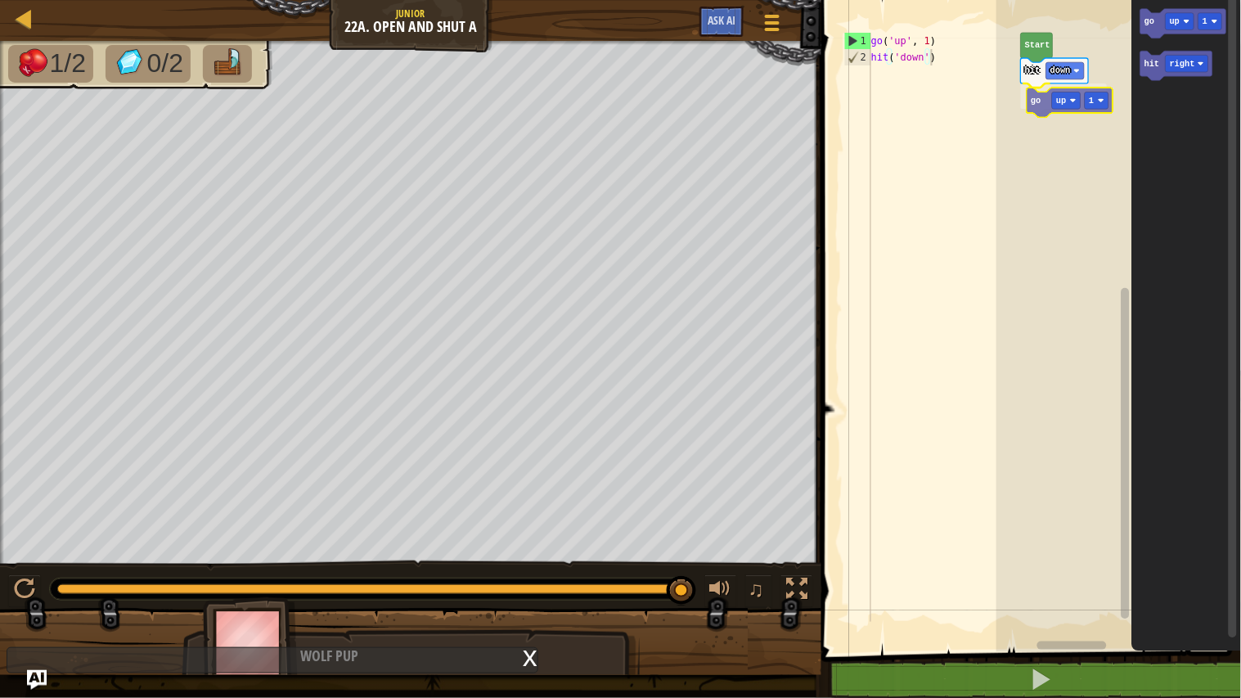
click at [1036, 103] on div "Start hit down go up 1 go up 1 hit right go up 1" at bounding box center [1118, 322] width 245 height 660
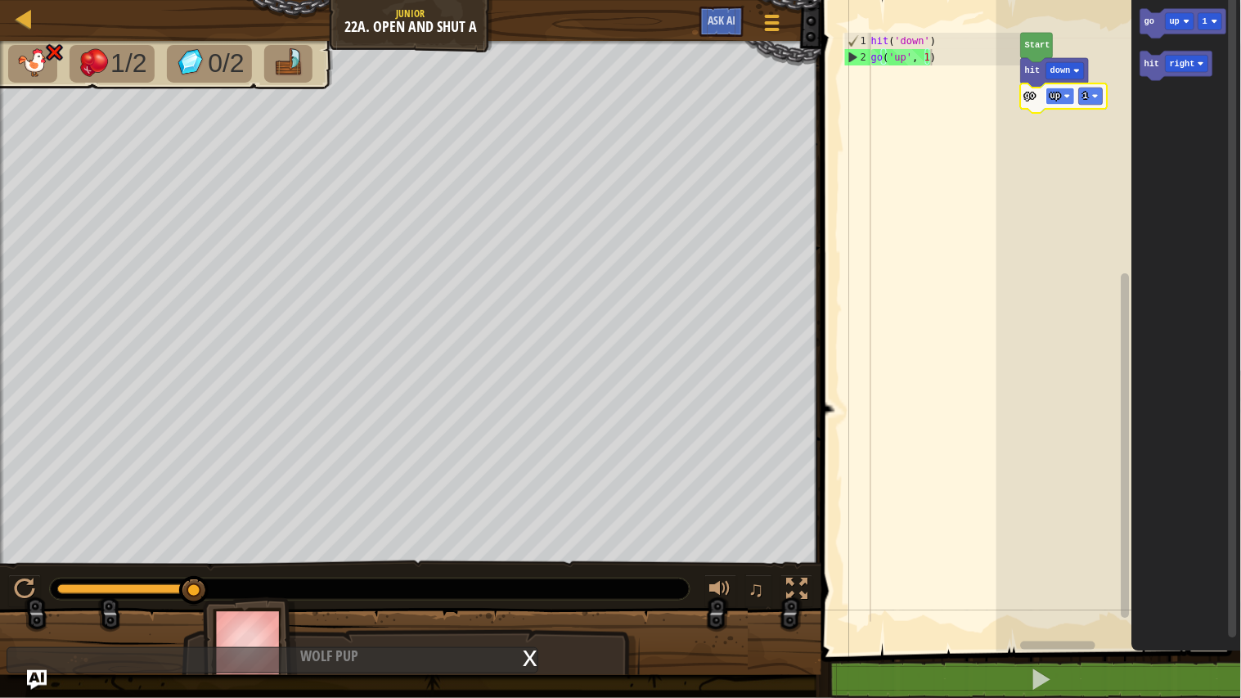
click at [1061, 98] on rect "Blockly Workspace" at bounding box center [1060, 96] width 29 height 17
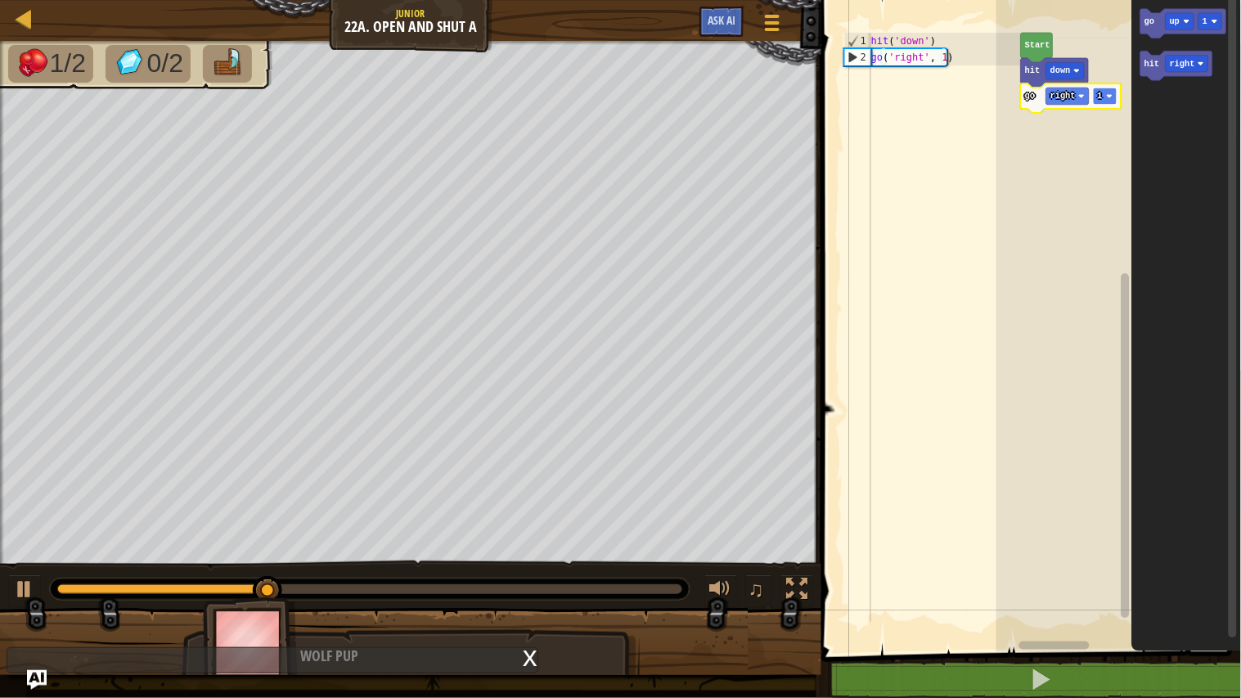
click at [1105, 102] on rect "Blockly Workspace" at bounding box center [1105, 96] width 24 height 17
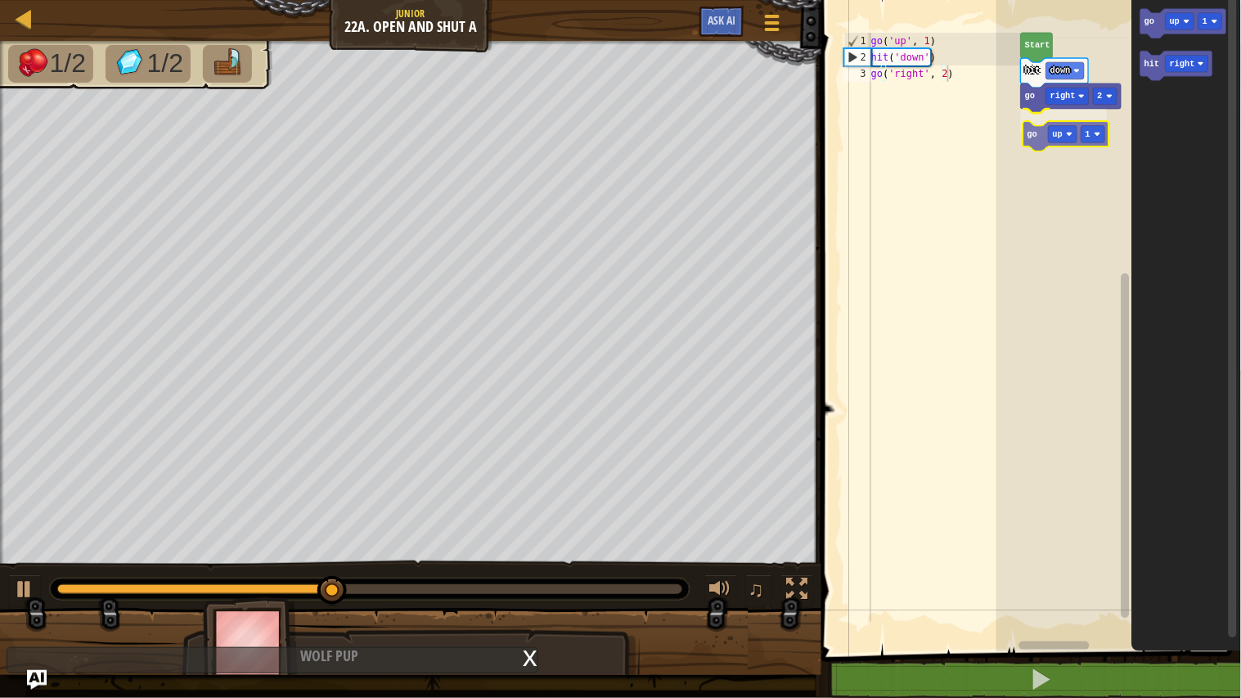
click at [1034, 143] on div "Start hit down go right 2 go up 1 go up 1 hit right go up 1" at bounding box center [1118, 322] width 245 height 660
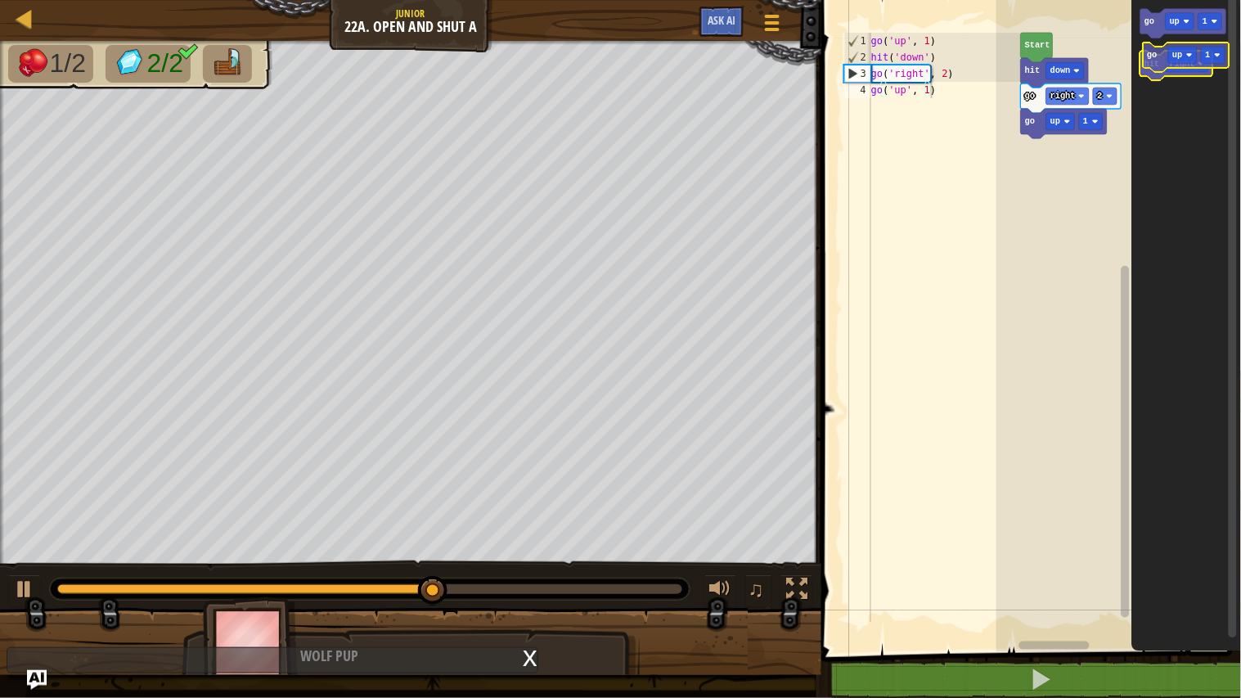
click at [1178, 31] on icon "Blockly Workspace" at bounding box center [1183, 23] width 86 height 29
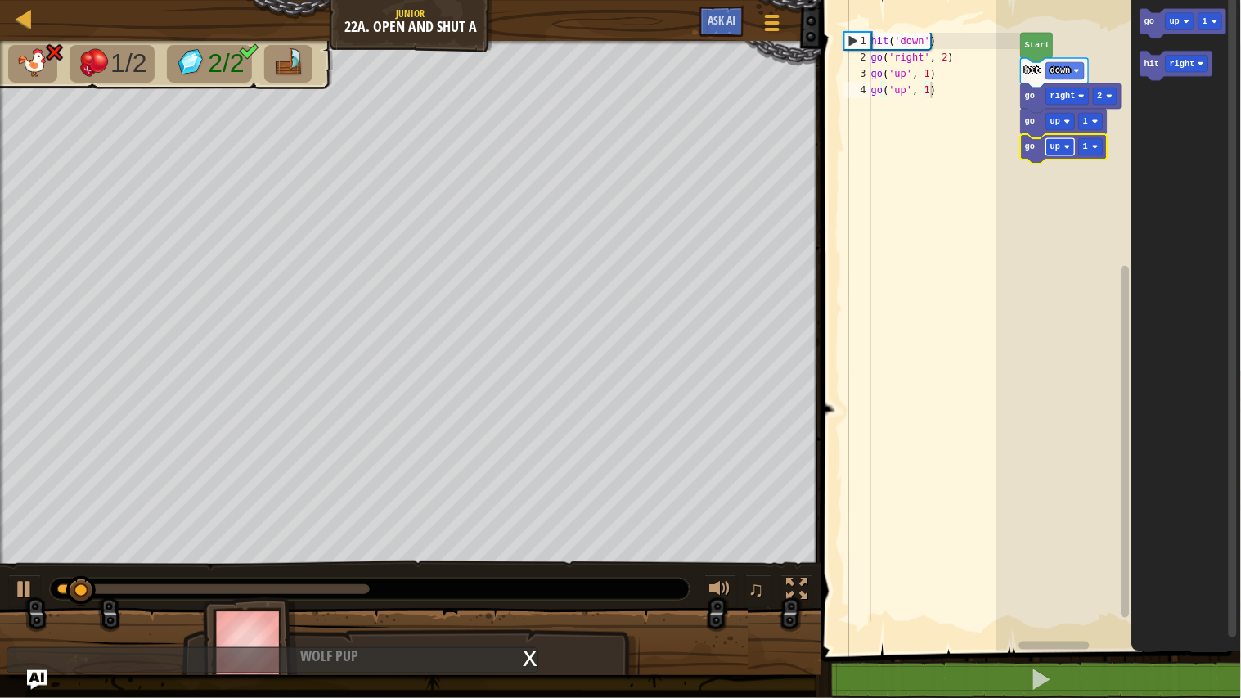
click at [1064, 150] on rect "Blockly Workspace" at bounding box center [1060, 146] width 29 height 17
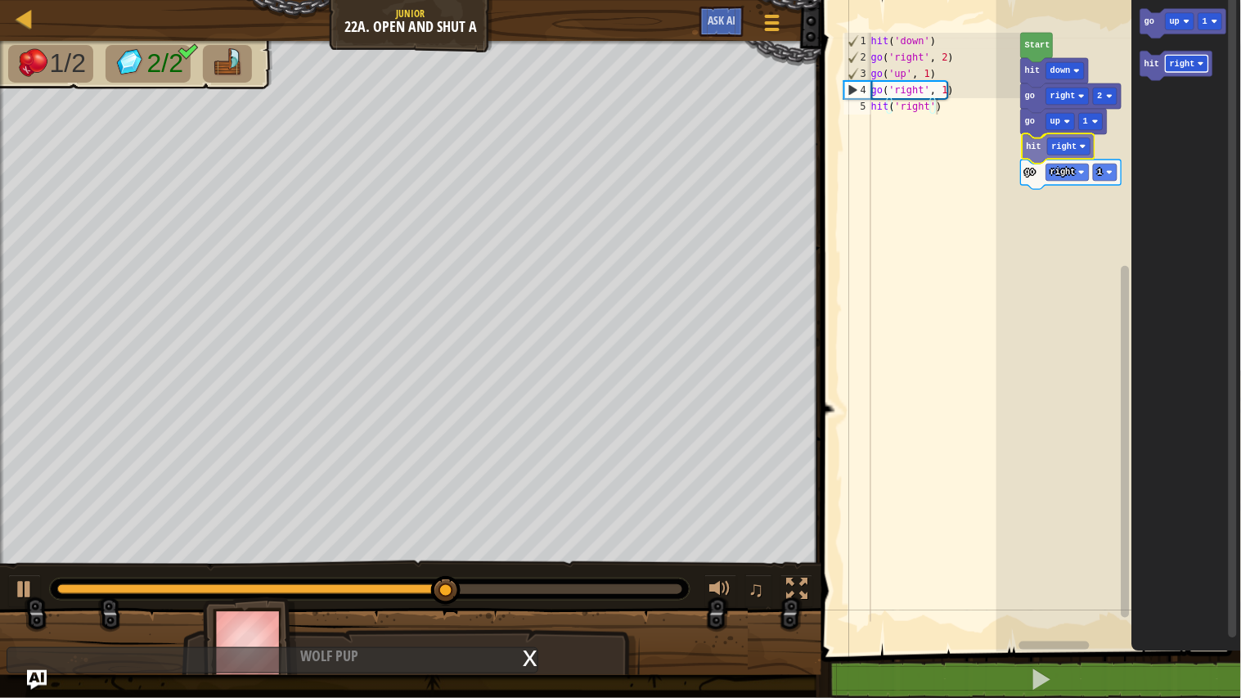
click at [1055, 143] on div "Start hit down go right 2 go up 1 hit right go right 1 go up 1 hit right hit ri…" at bounding box center [1118, 322] width 245 height 660
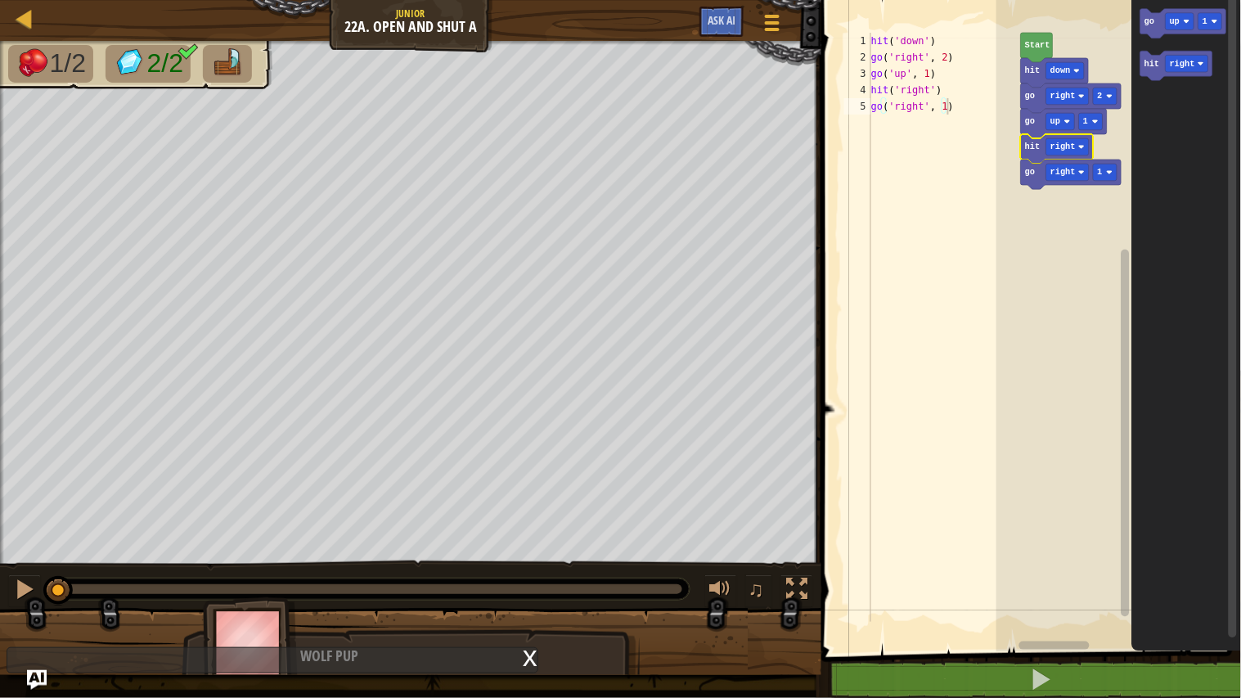
click at [1073, 322] on rect "Blockly Workspace" at bounding box center [1118, 322] width 245 height 660
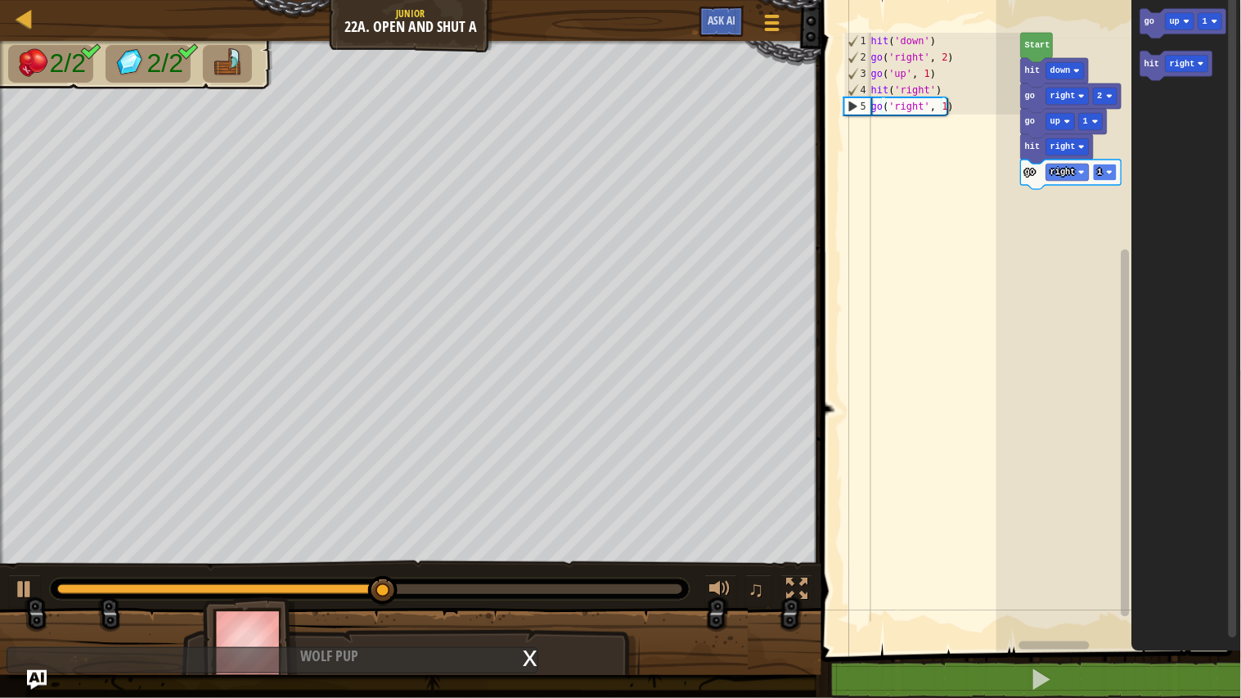
click at [1107, 177] on rect "Blockly Workspace" at bounding box center [1105, 172] width 24 height 17
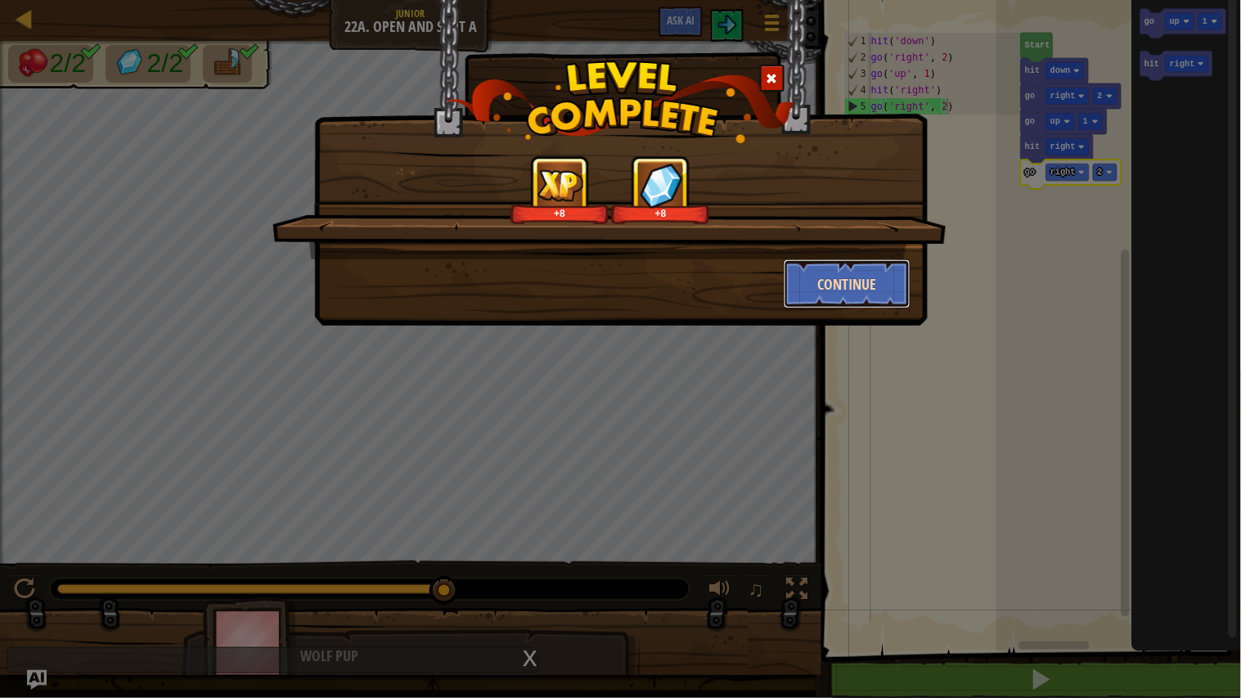
click at [813, 287] on button "Continue" at bounding box center [846, 283] width 127 height 49
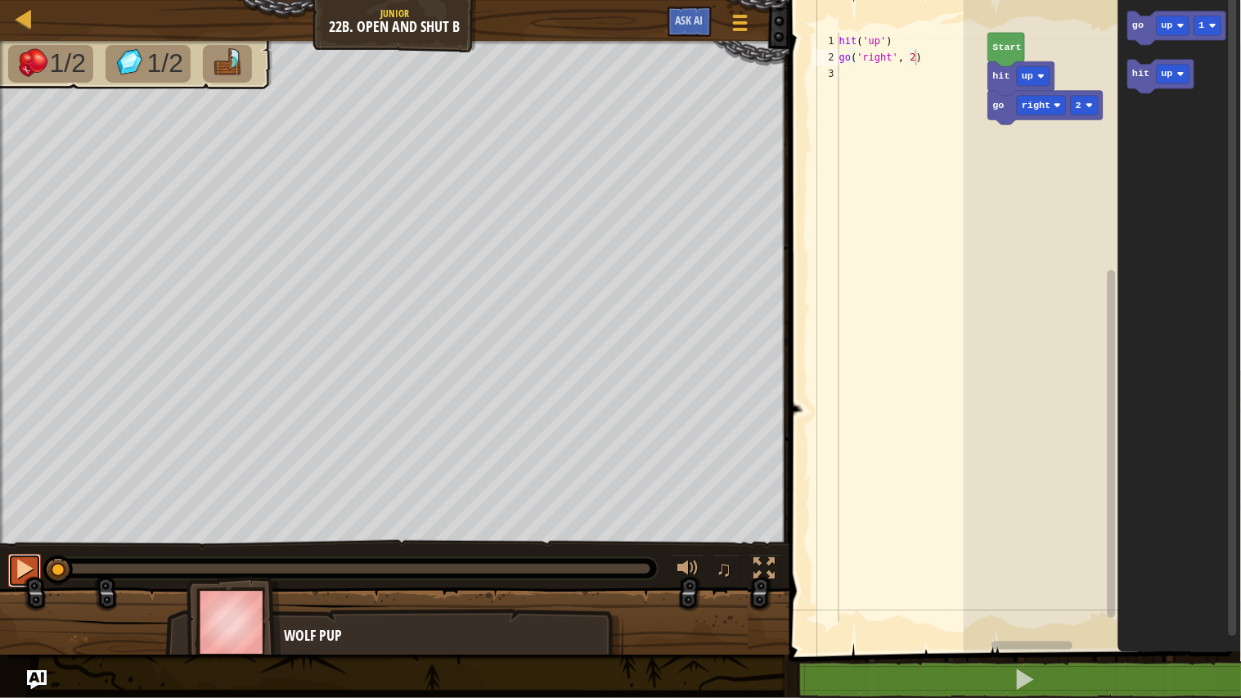
click at [13, 554] on button at bounding box center [24, 571] width 33 height 34
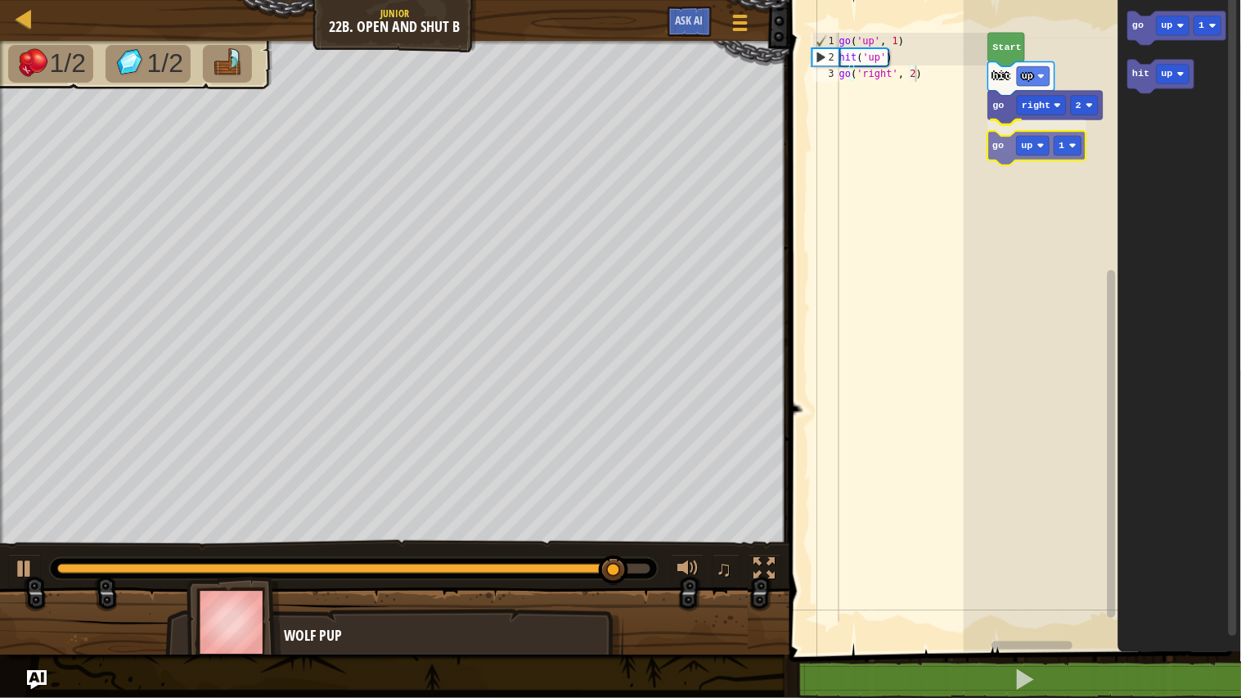
click at [999, 157] on div "go right 2 go up 1 hit up Start go up 1 hit up go up 1" at bounding box center [1101, 322] width 277 height 660
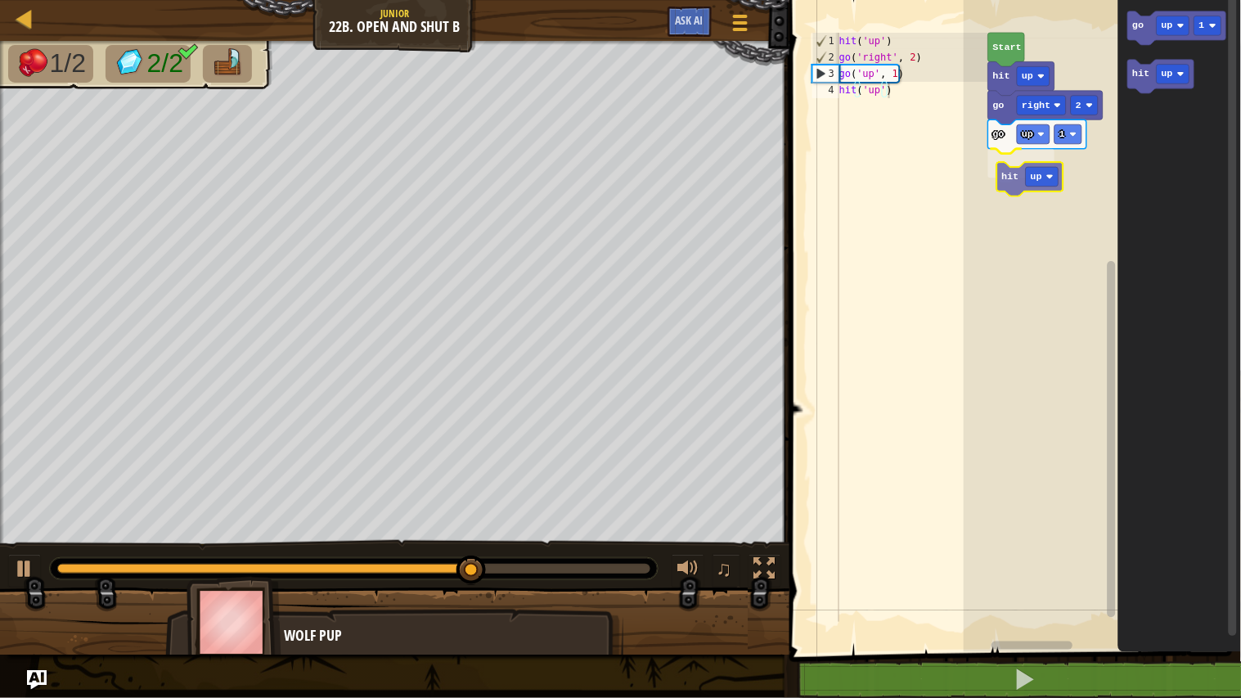
click at [1016, 182] on div "go right 2 go up 1 hit up hit up Start go up 1 hit up hit up" at bounding box center [1101, 322] width 277 height 660
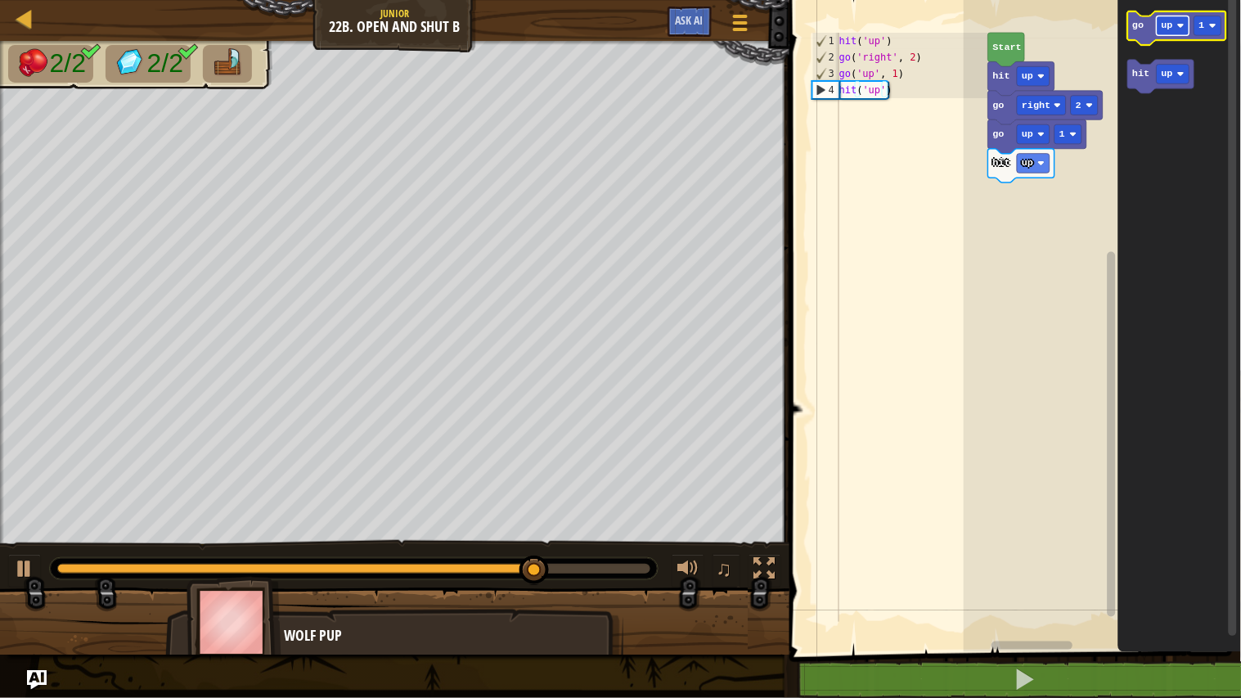
click at [1174, 29] on rect "Blockly Workspace" at bounding box center [1172, 26] width 33 height 20
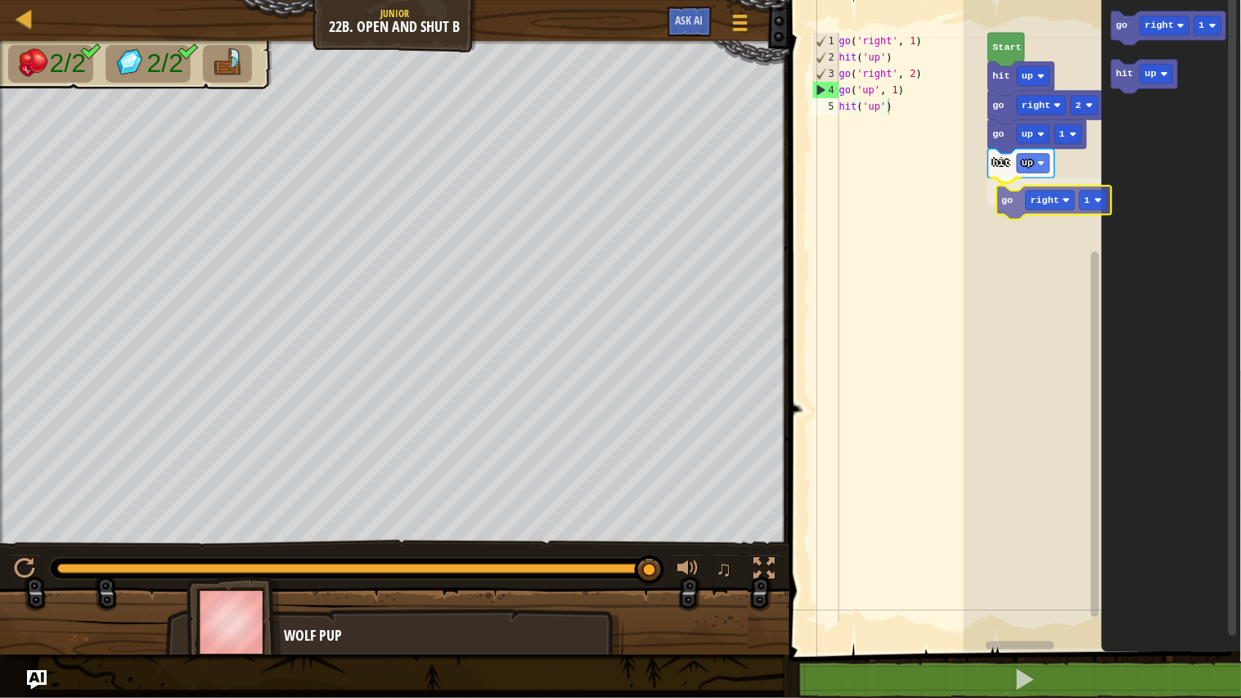
click at [1018, 210] on div "go right 2 go up 1 hit up go right 1 hit up Start go right 1 hit up go right 1" at bounding box center [1101, 322] width 277 height 660
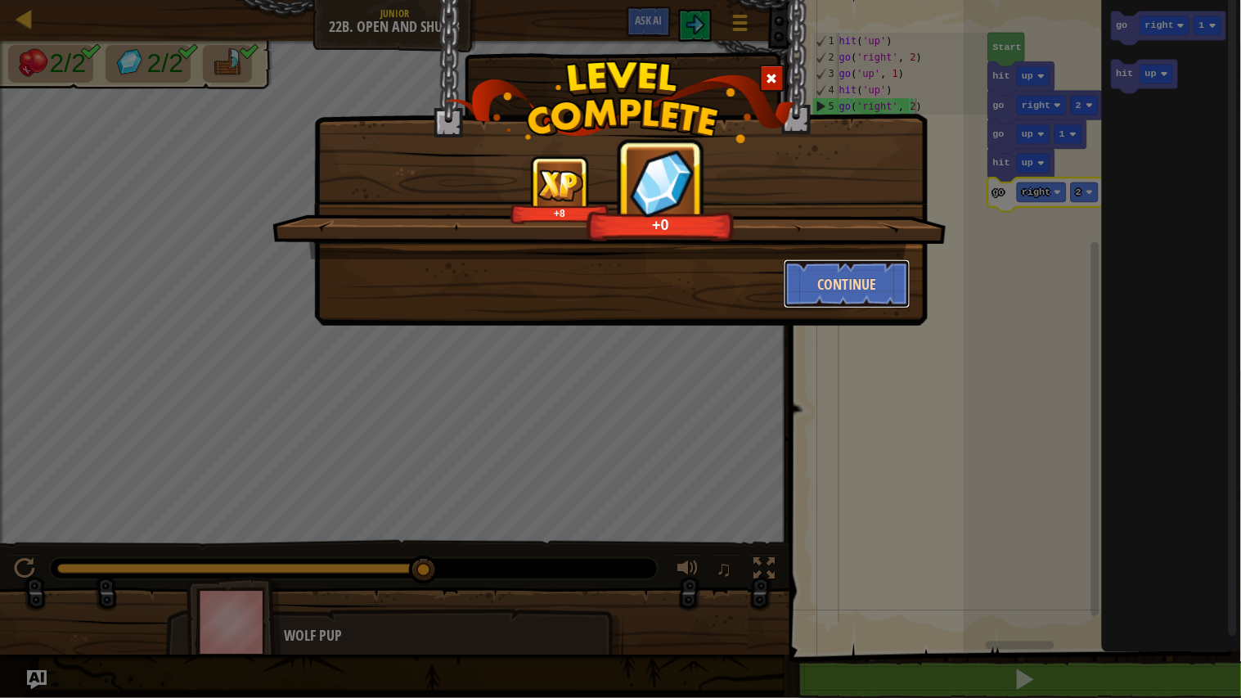
click at [860, 285] on button "Continue" at bounding box center [846, 283] width 127 height 49
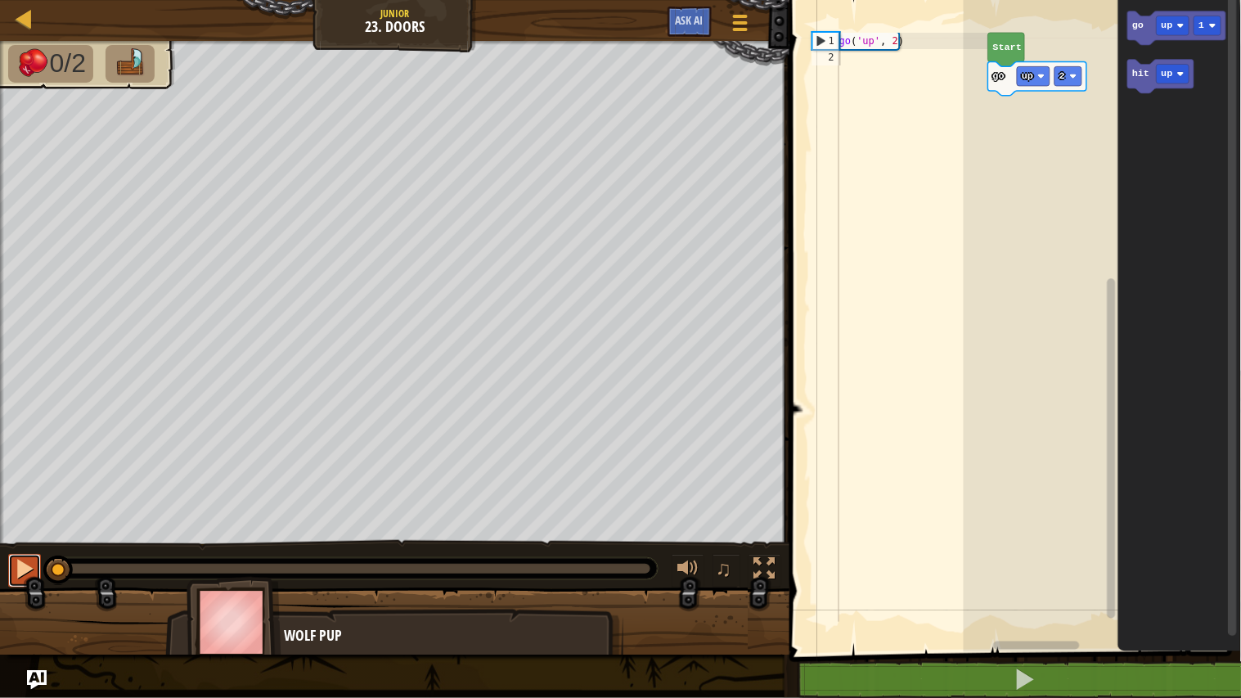
click at [29, 572] on div at bounding box center [24, 568] width 21 height 21
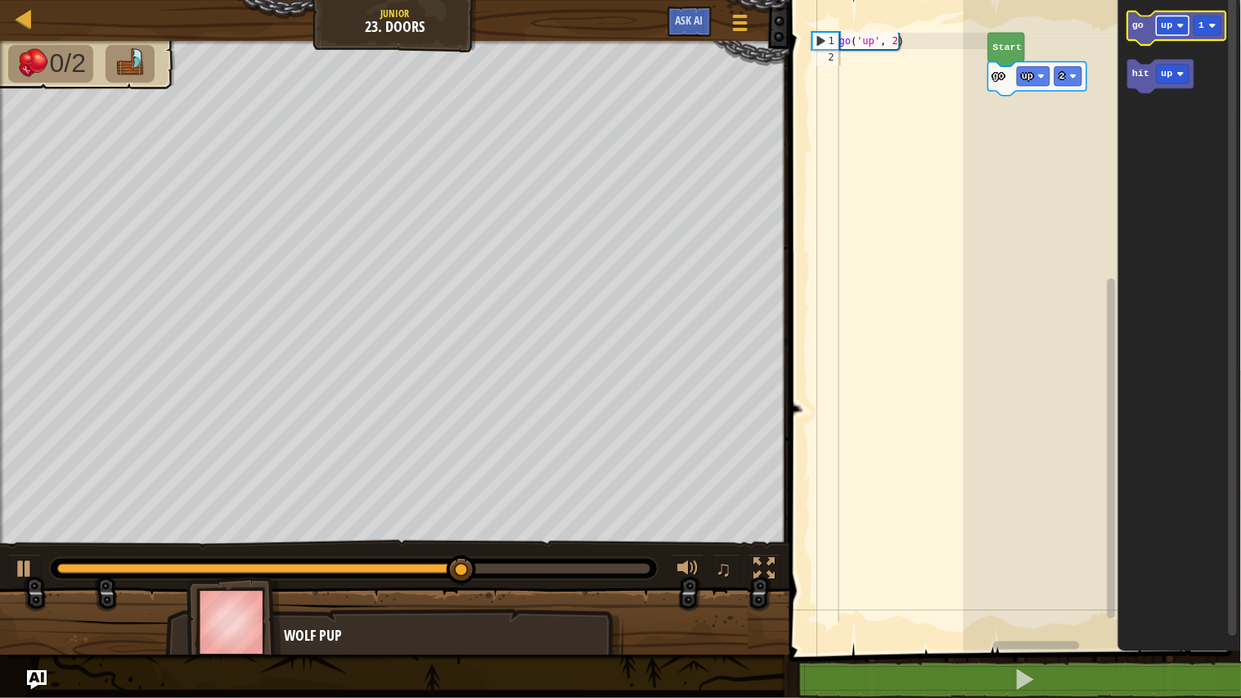
click at [1180, 27] on image "Blockly Workspace" at bounding box center [1180, 25] width 7 height 7
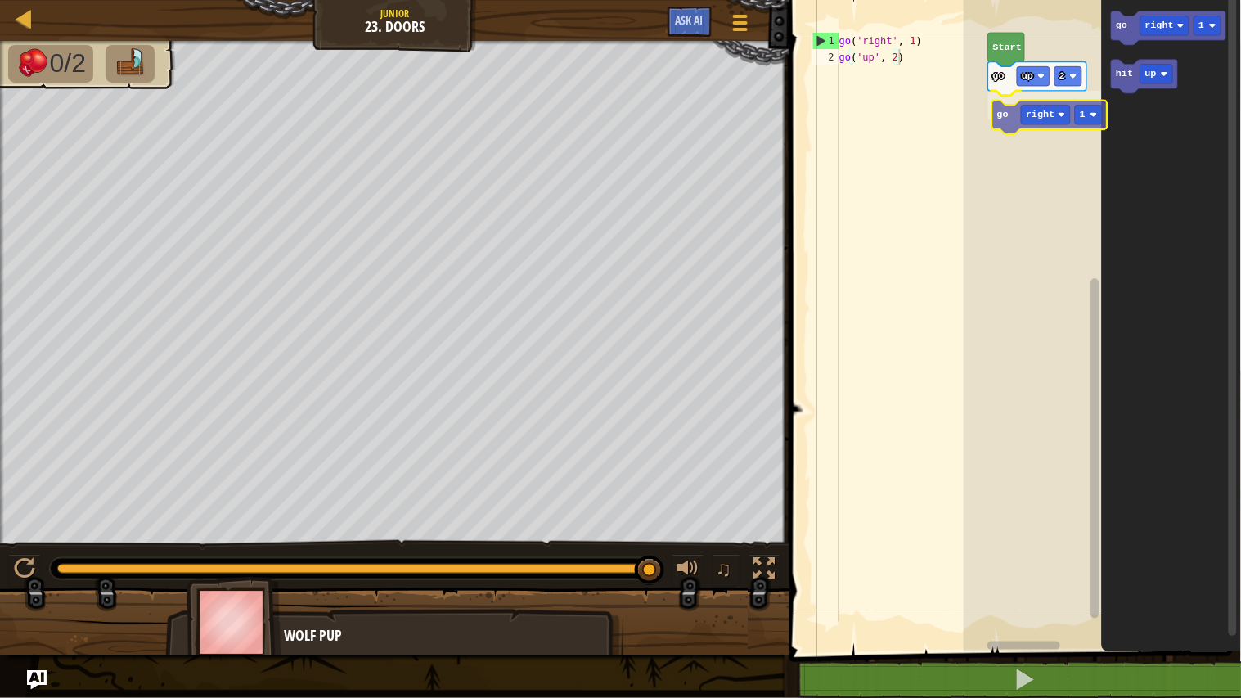
click at [1012, 113] on div "go up 2 go right 1 Start go right 1 hit up go right 1" at bounding box center [1101, 322] width 277 height 660
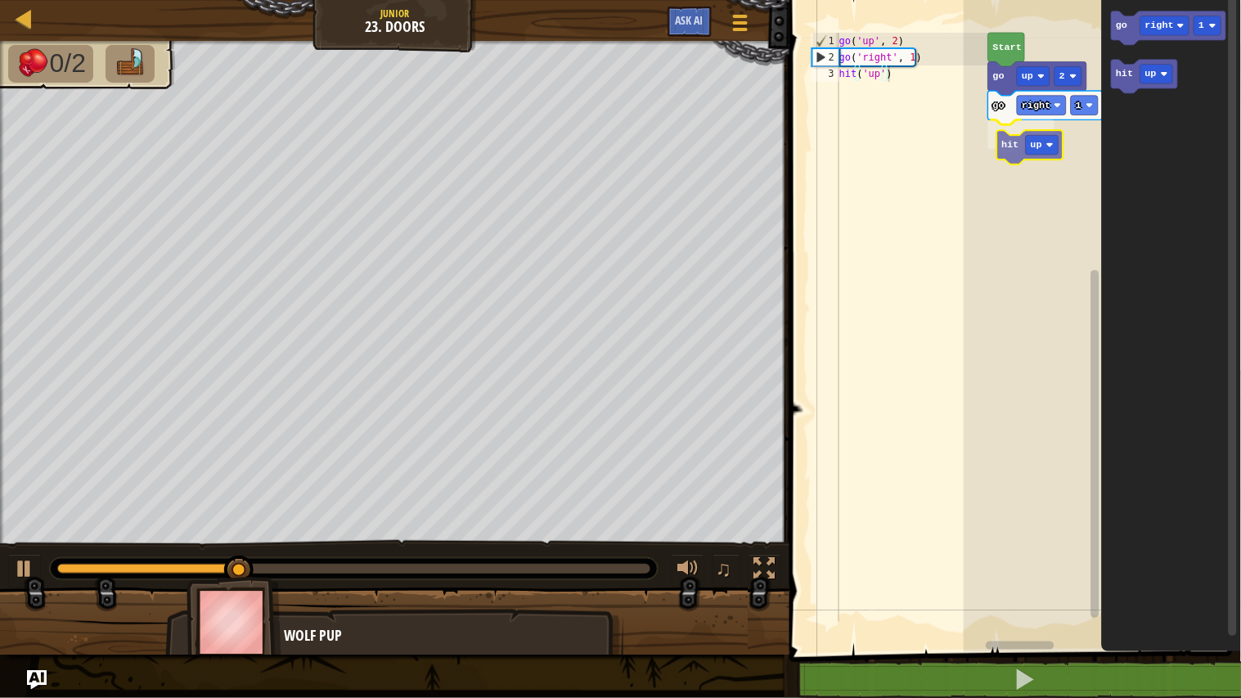
click at [1008, 154] on div "go up 2 go right 1 hit up Start go right 1 hit up hit up" at bounding box center [1101, 322] width 277 height 660
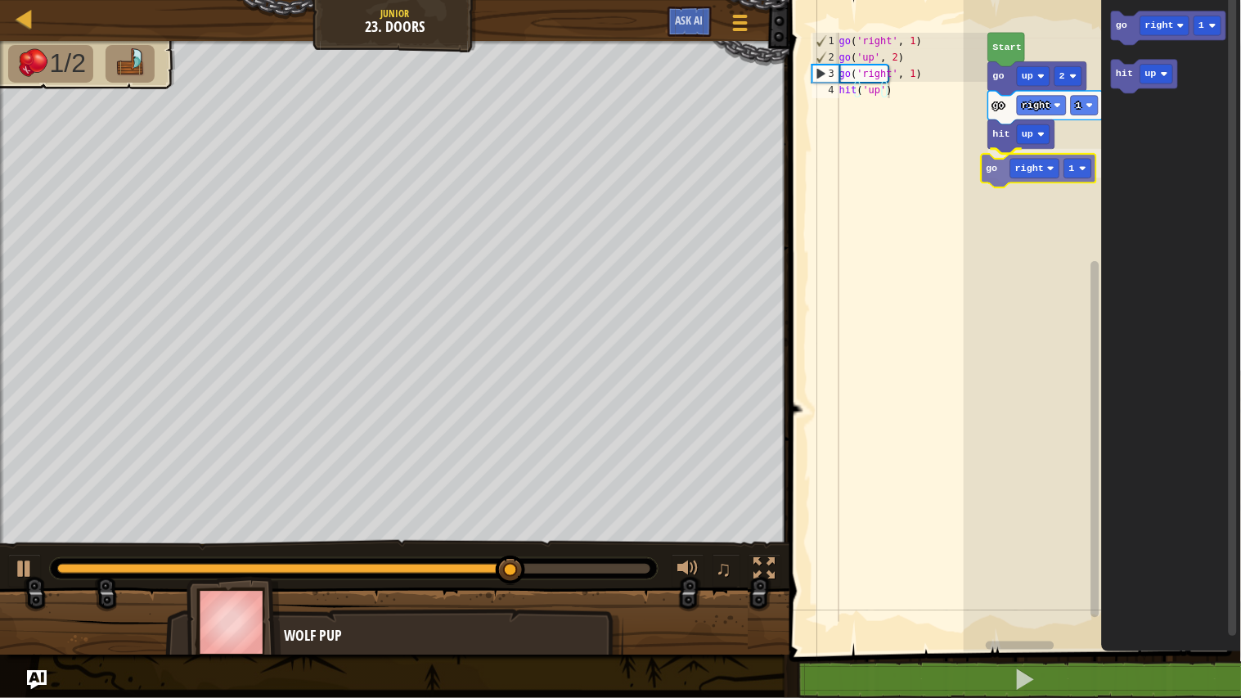
click at [1001, 173] on div "go up 2 go right 1 hit up go right 1 Start go right 1 hit up go right 1" at bounding box center [1101, 322] width 277 height 660
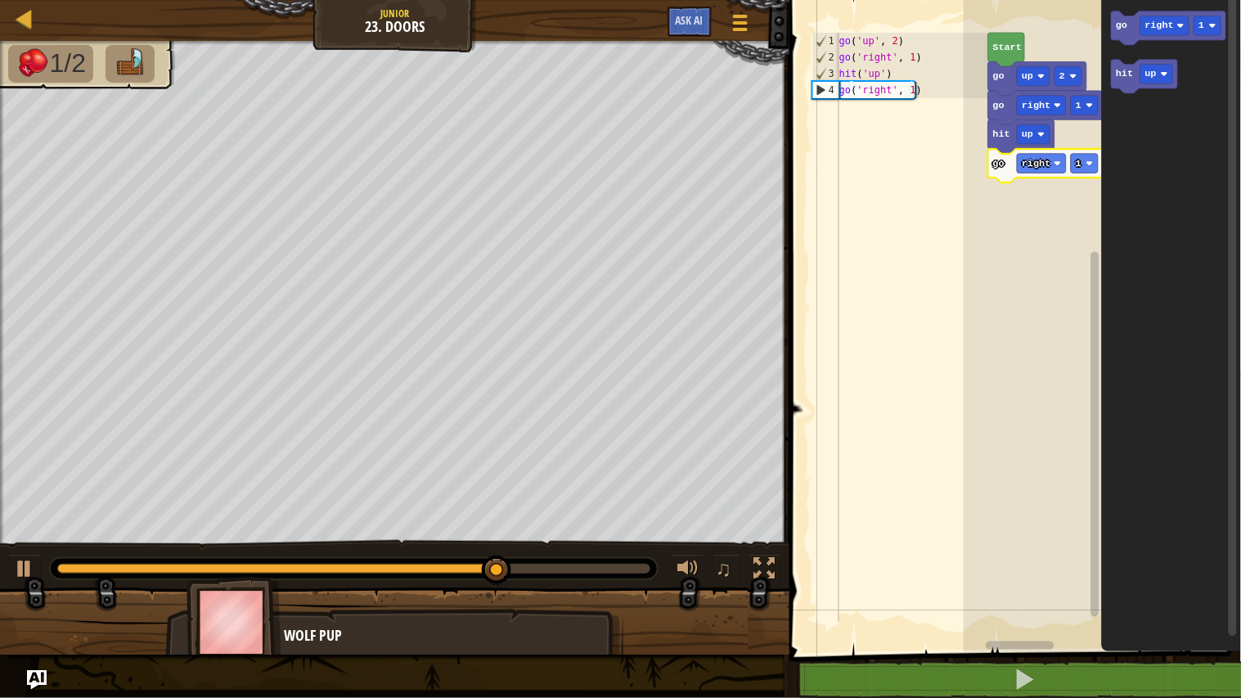
click at [1043, 206] on rect "Blockly Workspace" at bounding box center [1101, 322] width 277 height 660
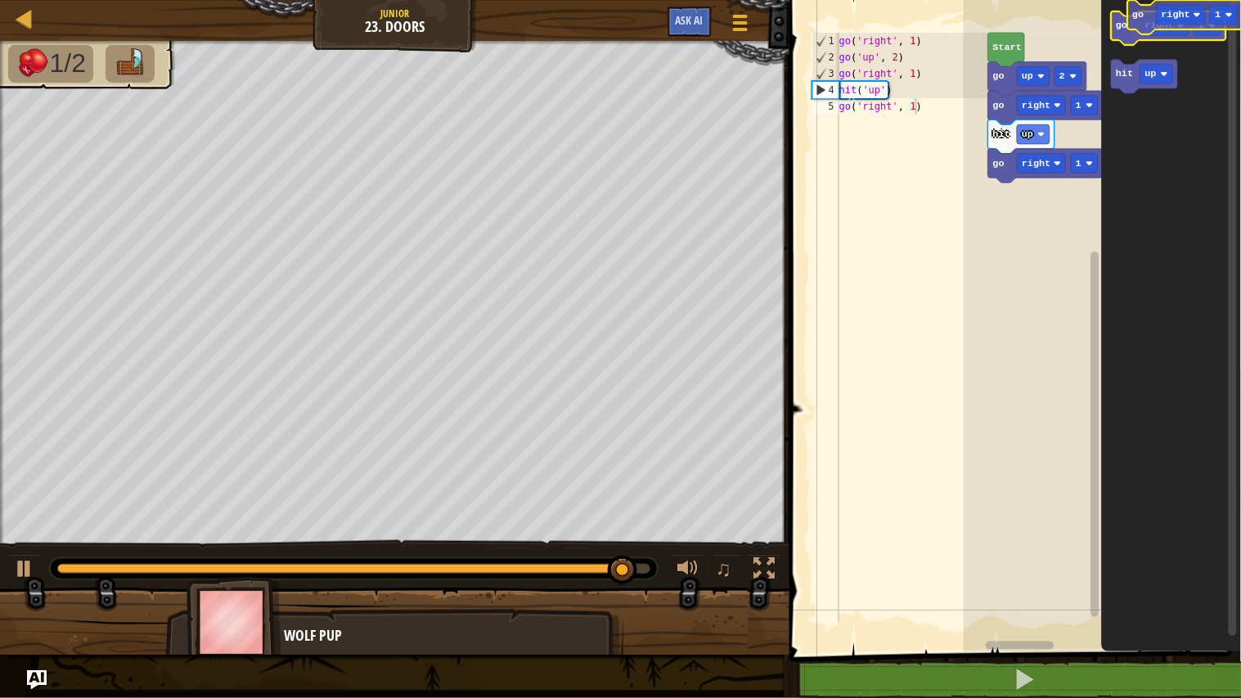
click at [1145, 20] on g "go right 1" at bounding box center [1168, 28] width 114 height 34
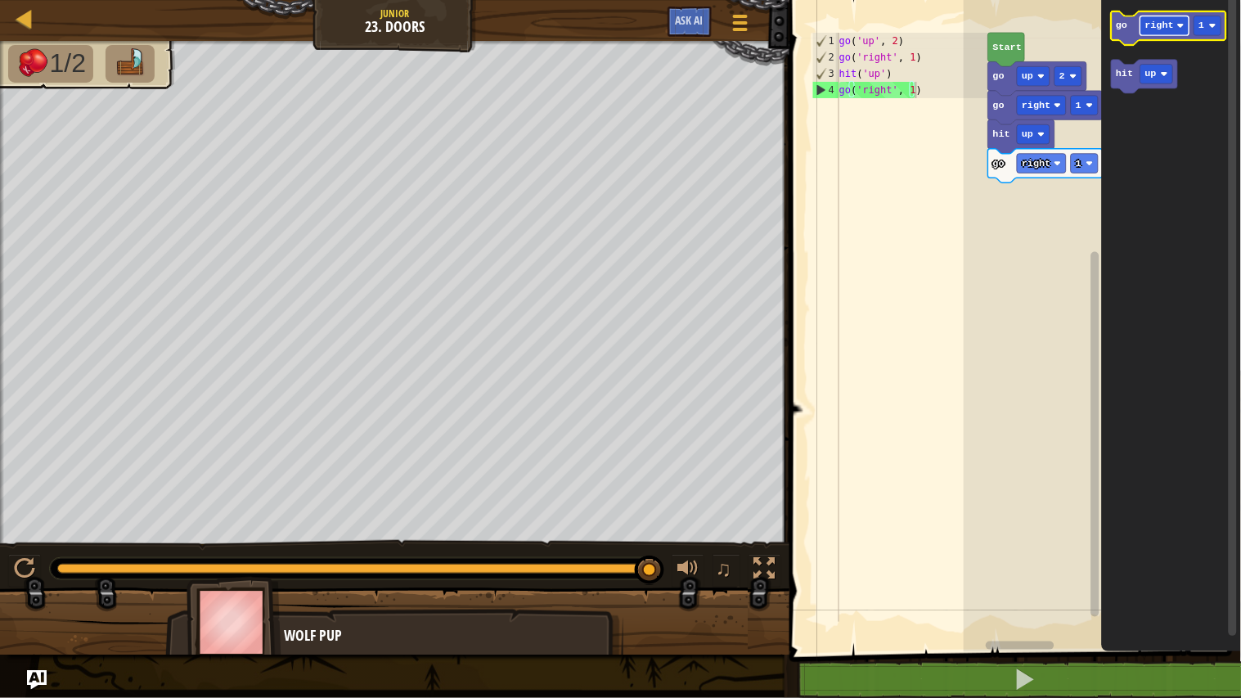
click at [1167, 34] on rect "Blockly Workspace" at bounding box center [1164, 26] width 49 height 20
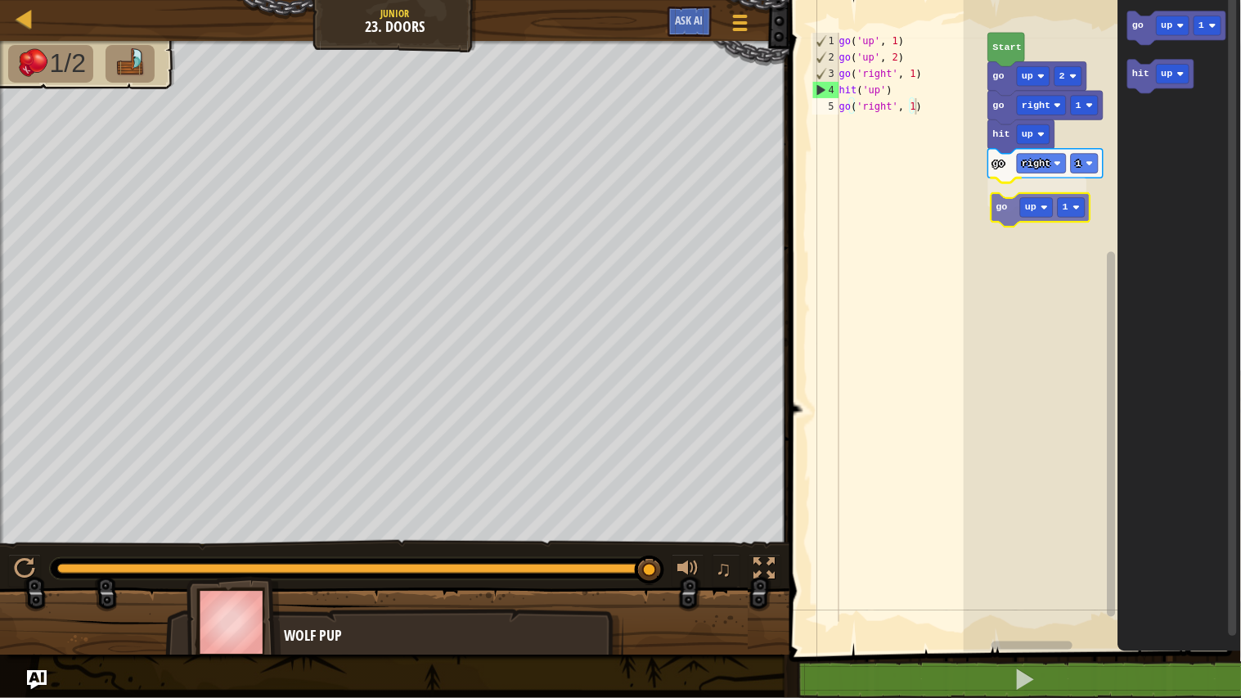
click at [1009, 215] on div "go up 2 go right 1 hit up go right 1 go up 1 Start go up 1 hit up go up 1" at bounding box center [1101, 322] width 277 height 660
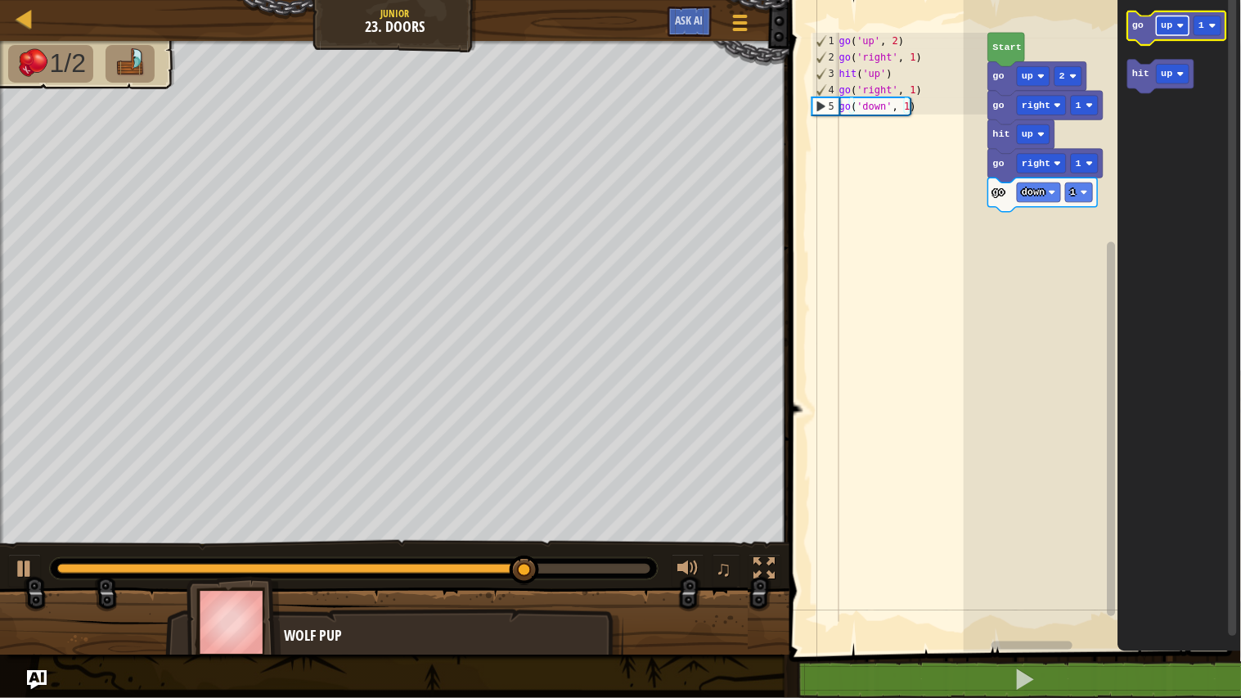
click at [1180, 34] on rect "Blockly Workspace" at bounding box center [1172, 26] width 33 height 20
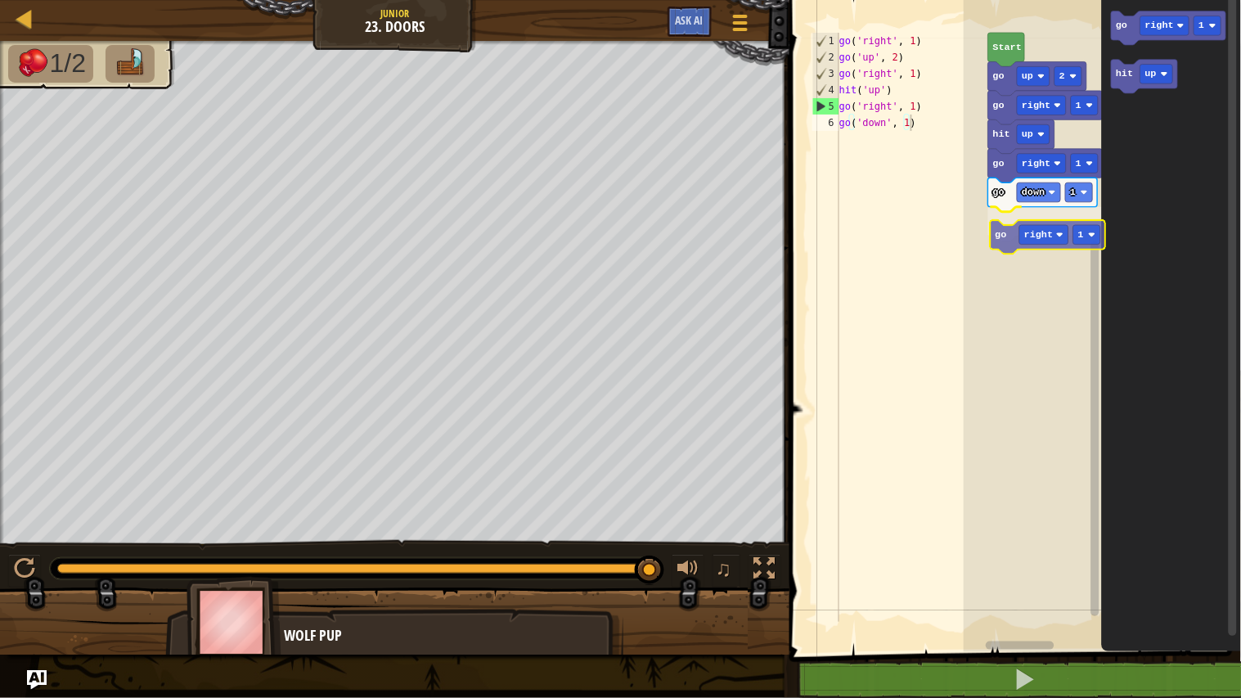
click at [1007, 239] on div "Start go up 2 go right 1 hit up go right 1 go down 1 go right 1 go right 1 hit …" at bounding box center [1101, 322] width 277 height 660
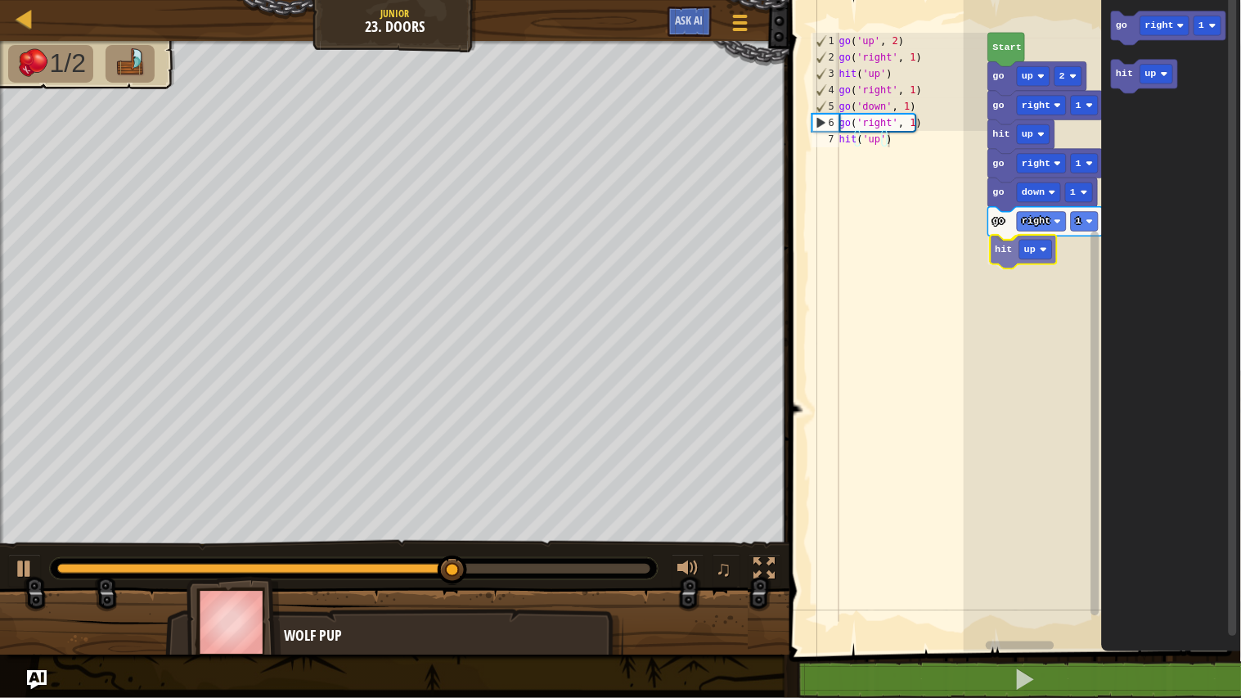
click at [1007, 258] on div "Start go up 2 go right 1 hit up go right 1 go down 1 go right 1 hit up go right…" at bounding box center [1101, 322] width 277 height 660
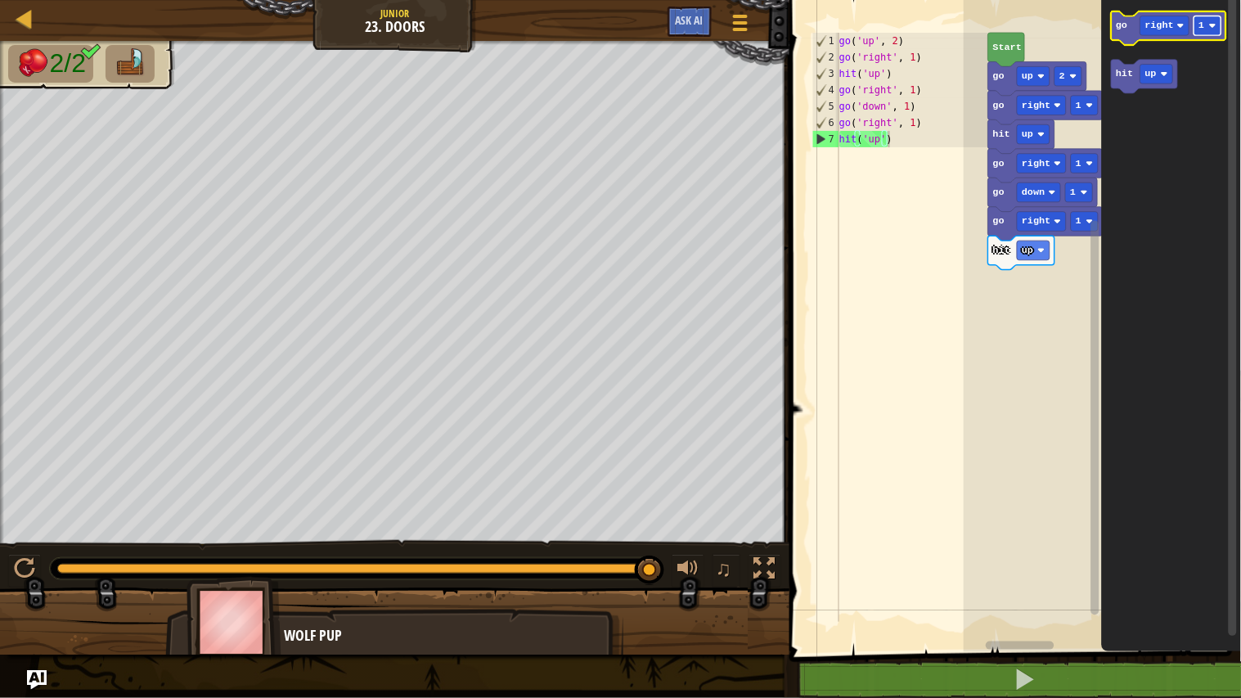
click at [1207, 31] on rect "Blockly Workspace" at bounding box center [1207, 26] width 27 height 20
click at [1180, 250] on icon "Blockly Workspace" at bounding box center [1171, 322] width 139 height 660
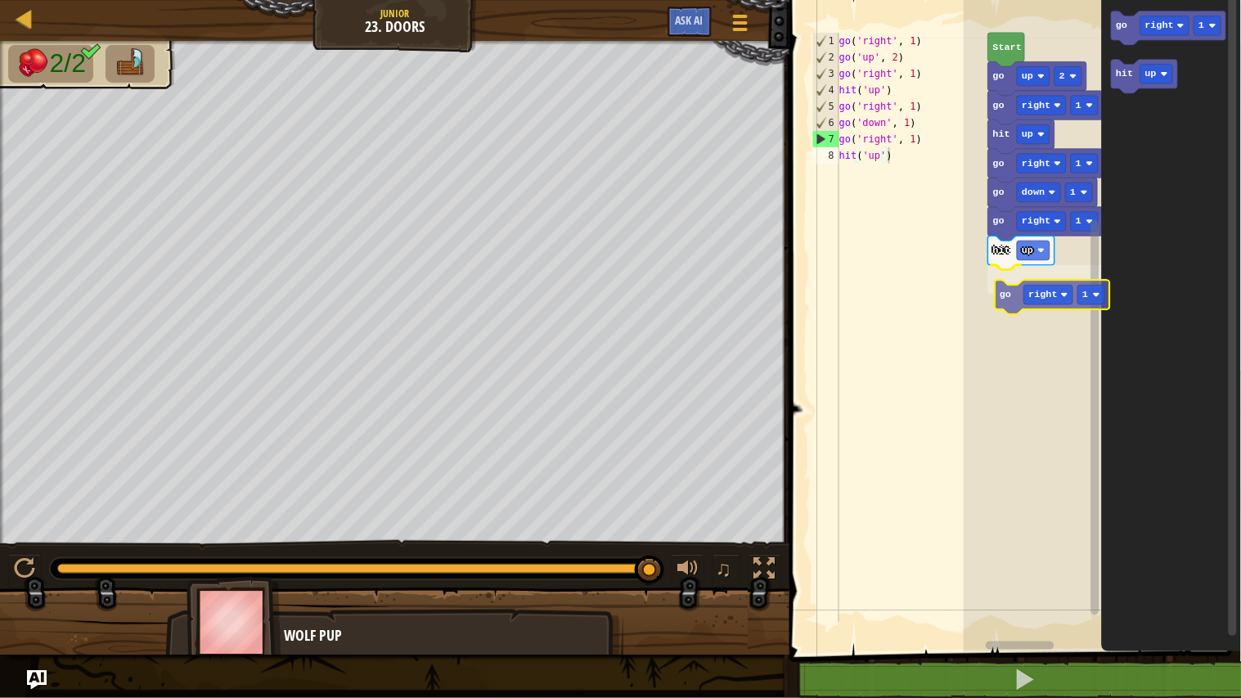
click at [1017, 290] on div "Start go up 2 go right 1 hit up go right 1 go down 1 go right 1 hit up go right…" at bounding box center [1101, 322] width 277 height 660
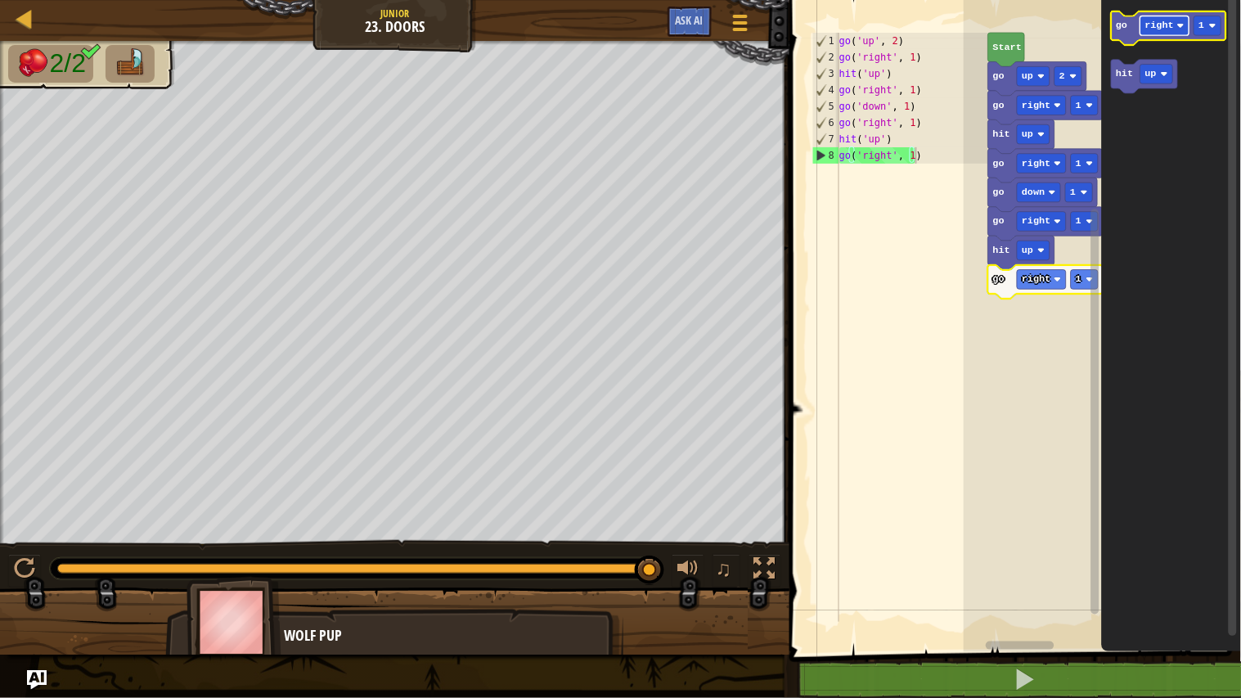
click at [1161, 22] on text "right" at bounding box center [1159, 25] width 29 height 11
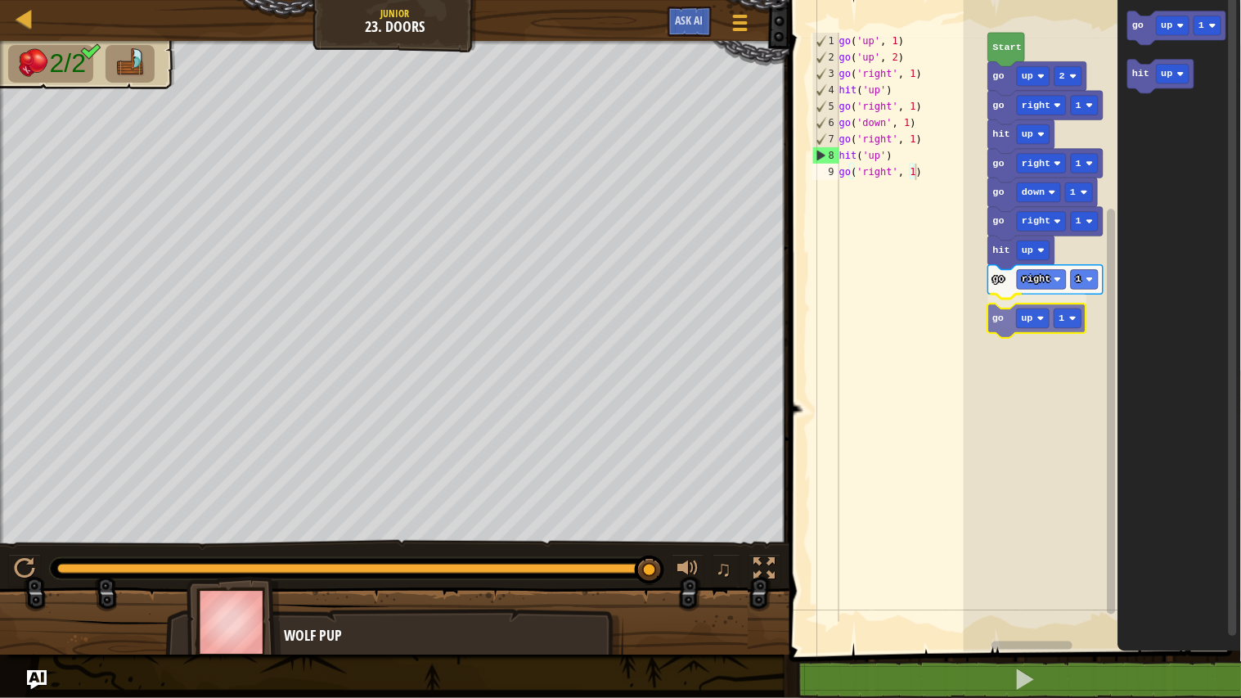
click at [1008, 332] on div "Start go up 2 go right 1 hit up go right 1 go down 1 go right 1 hit up go right…" at bounding box center [1101, 322] width 277 height 660
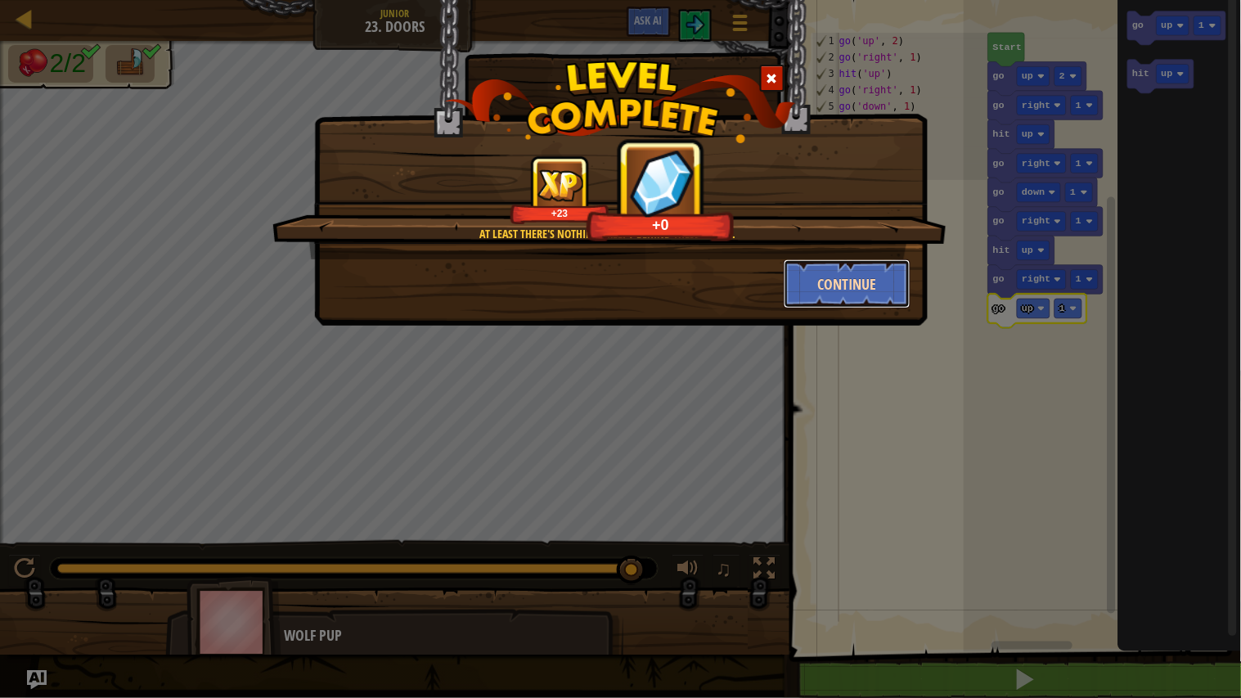
click at [864, 287] on button "Continue" at bounding box center [846, 283] width 127 height 49
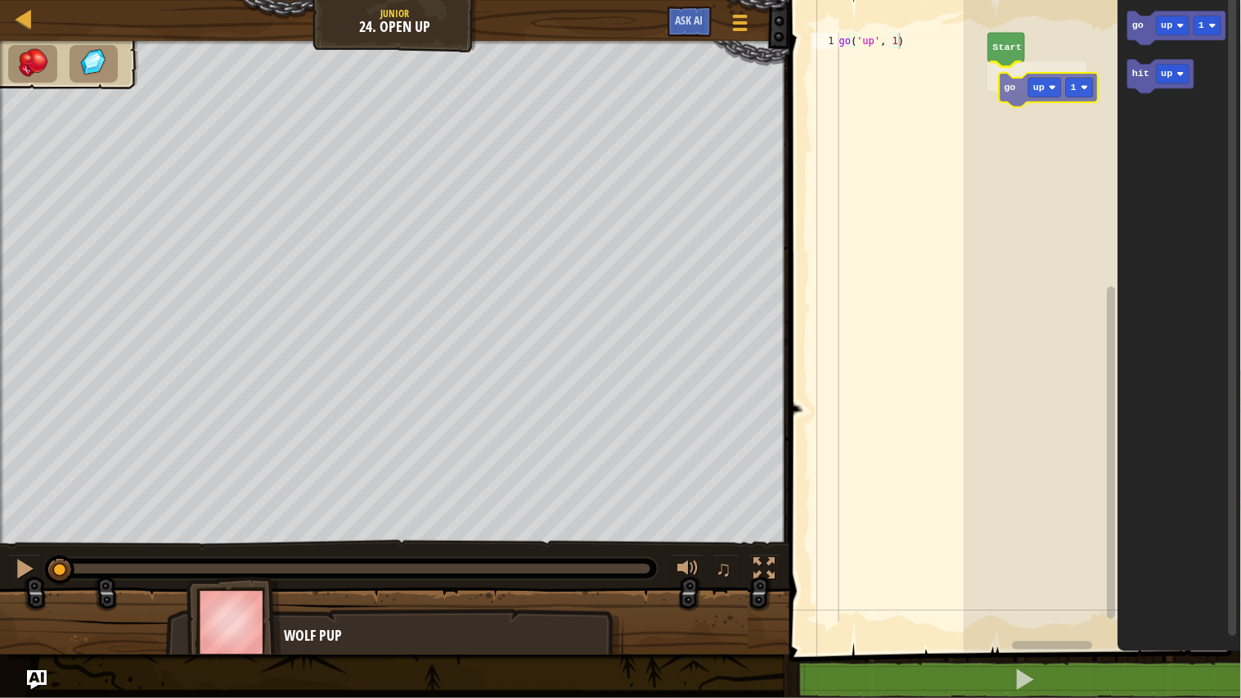
click at [1009, 101] on div "Start go up 1 go up 1 hit up go up 1" at bounding box center [1101, 322] width 277 height 660
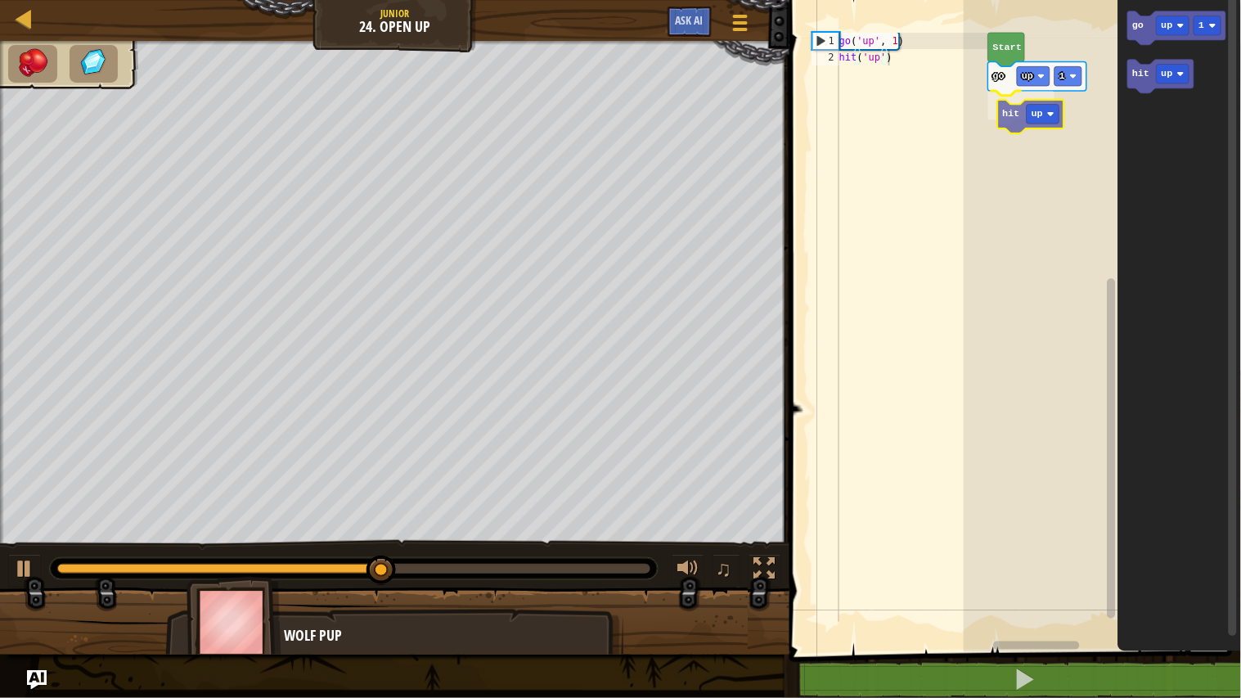
click at [1007, 116] on div "Start go up 1 hit up go up 1 hit up hit up" at bounding box center [1101, 322] width 277 height 660
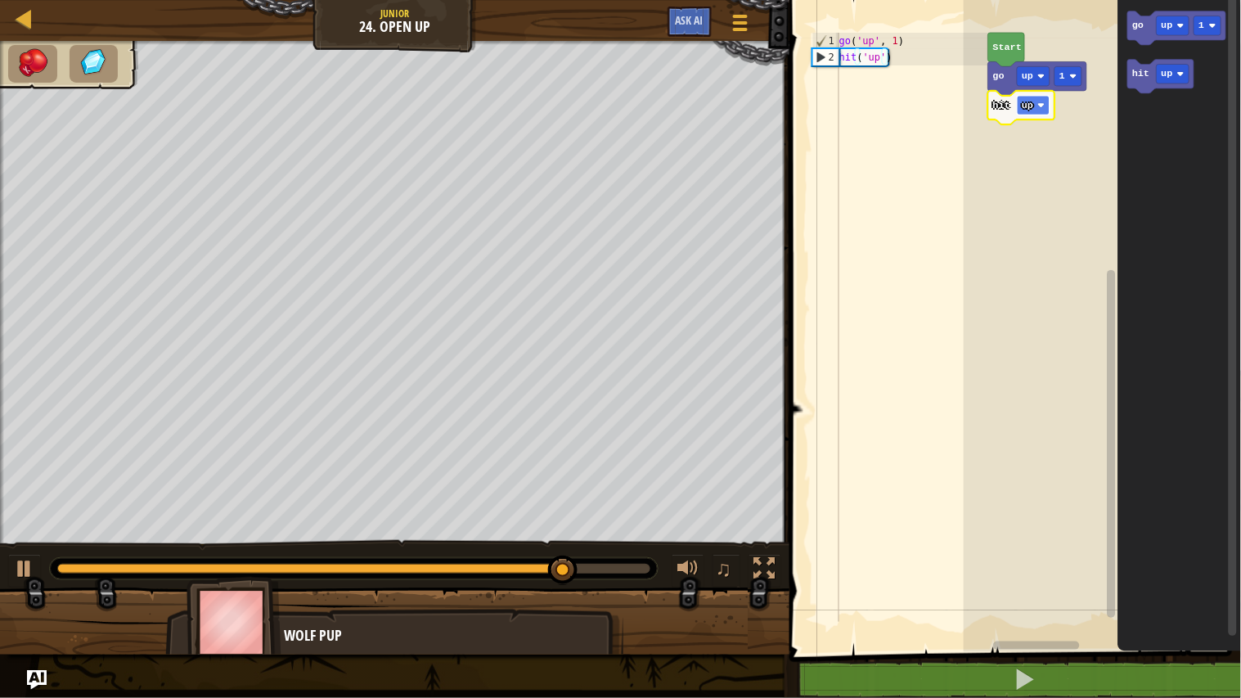
click at [1035, 107] on rect "Blockly Workspace" at bounding box center [1033, 106] width 33 height 20
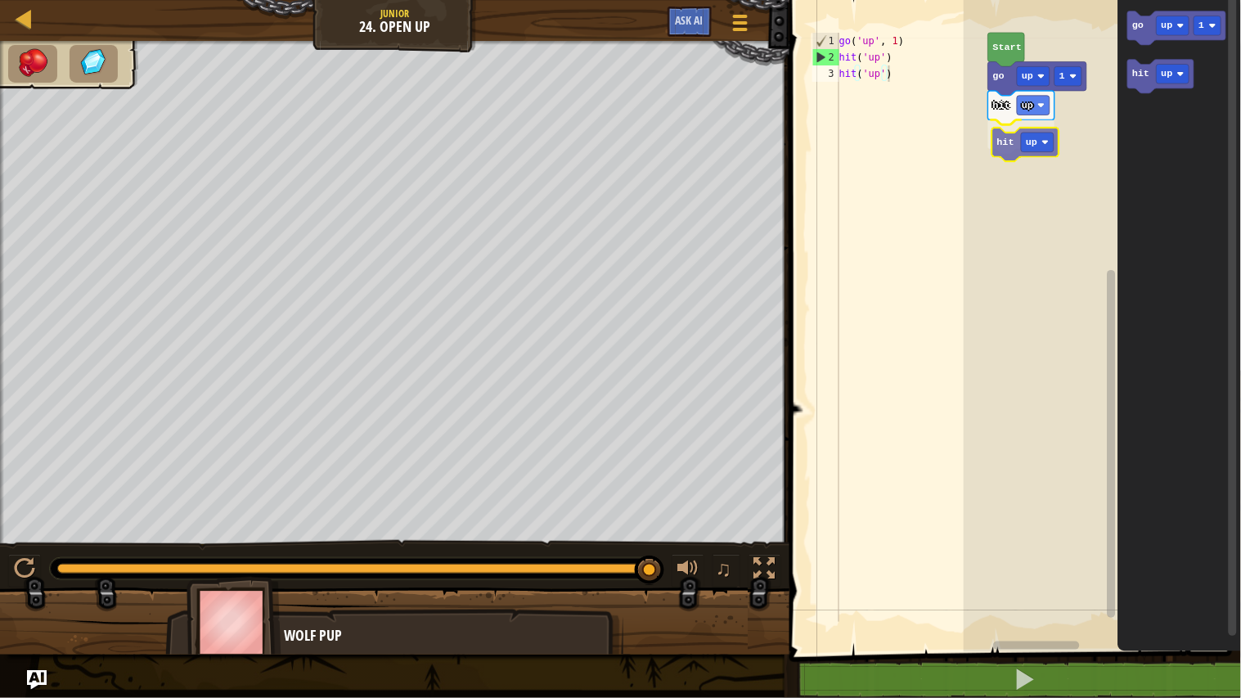
click at [1004, 152] on div "Start go up 1 hit up hit up go up 1 hit up hit up" at bounding box center [1101, 322] width 277 height 660
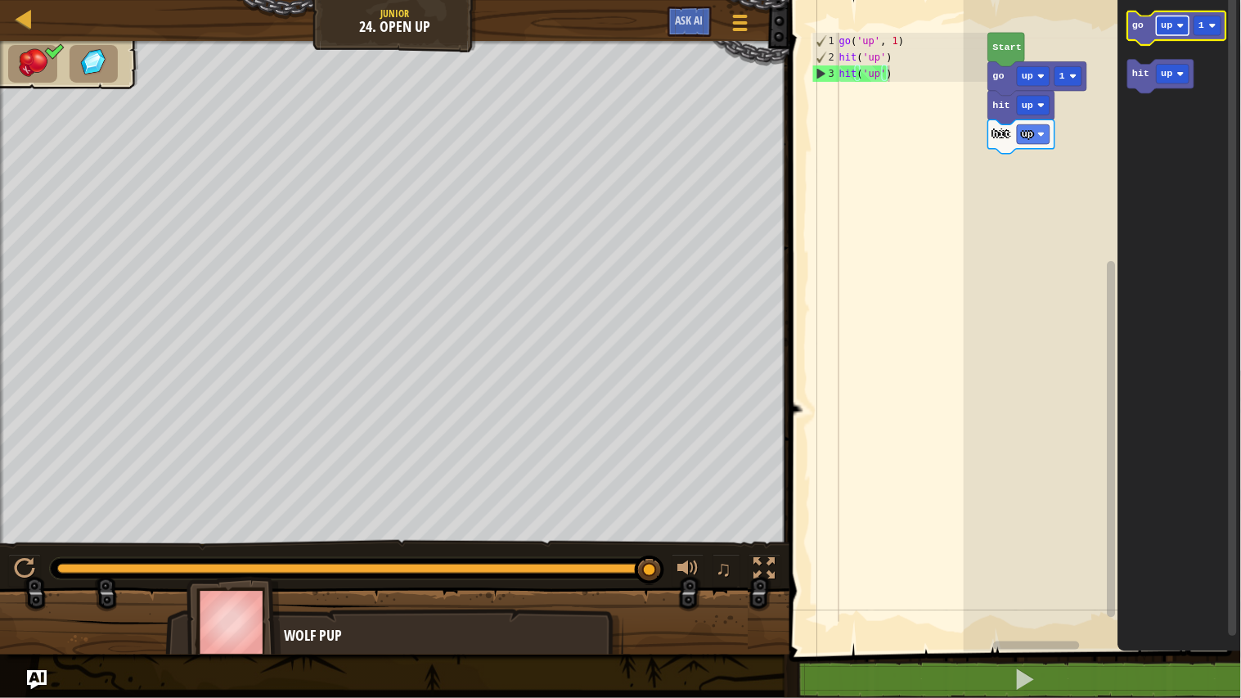
click at [1180, 25] on image "Blockly Workspace" at bounding box center [1180, 25] width 7 height 7
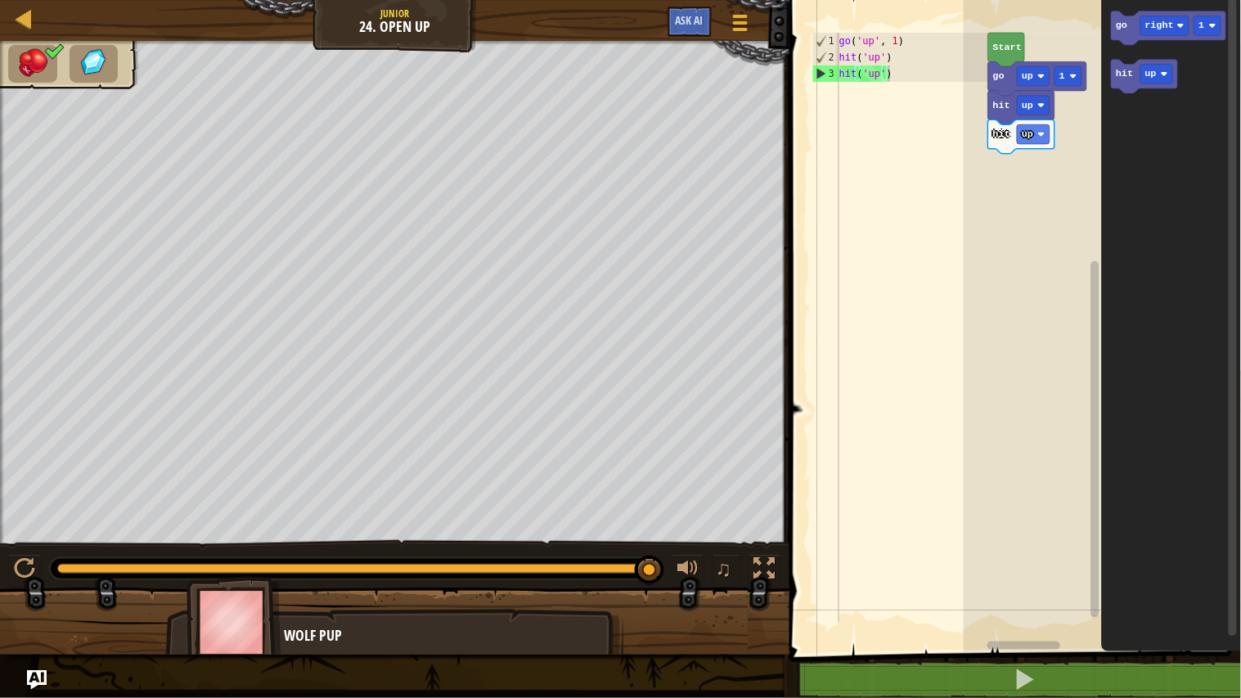
click at [1124, 34] on icon "Blockly Workspace" at bounding box center [1168, 28] width 114 height 34
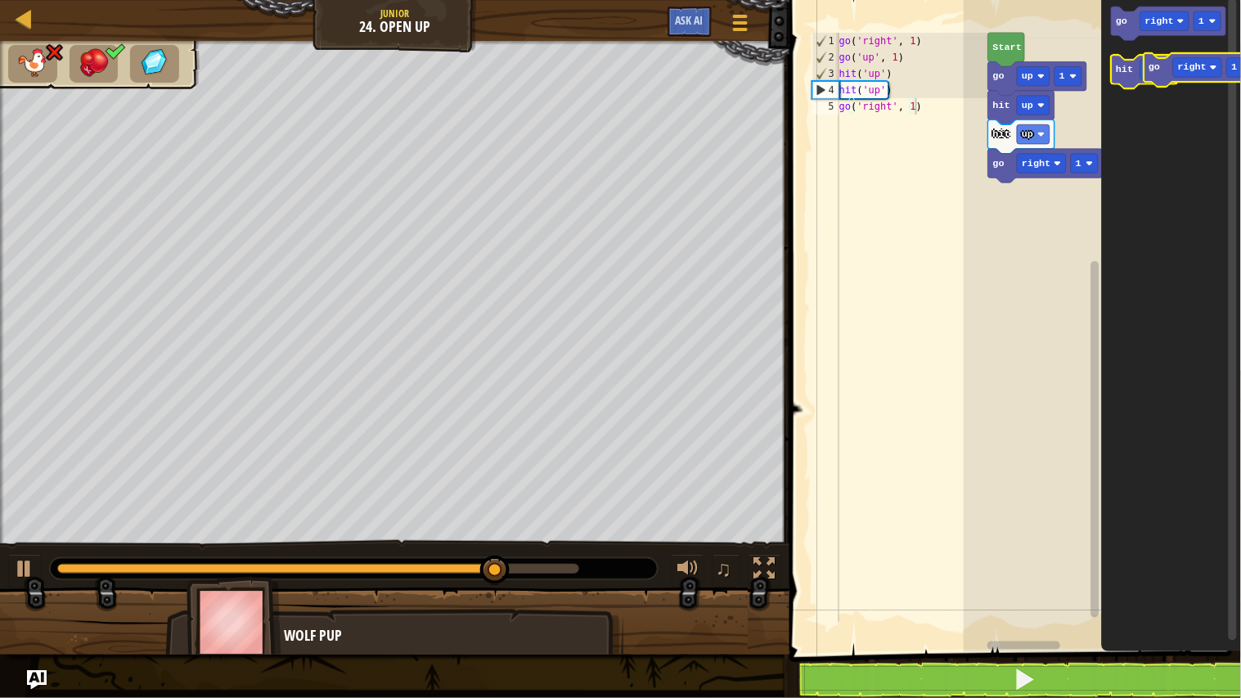
click at [1156, 80] on g "go right 1 hit up" at bounding box center [1168, 48] width 114 height 83
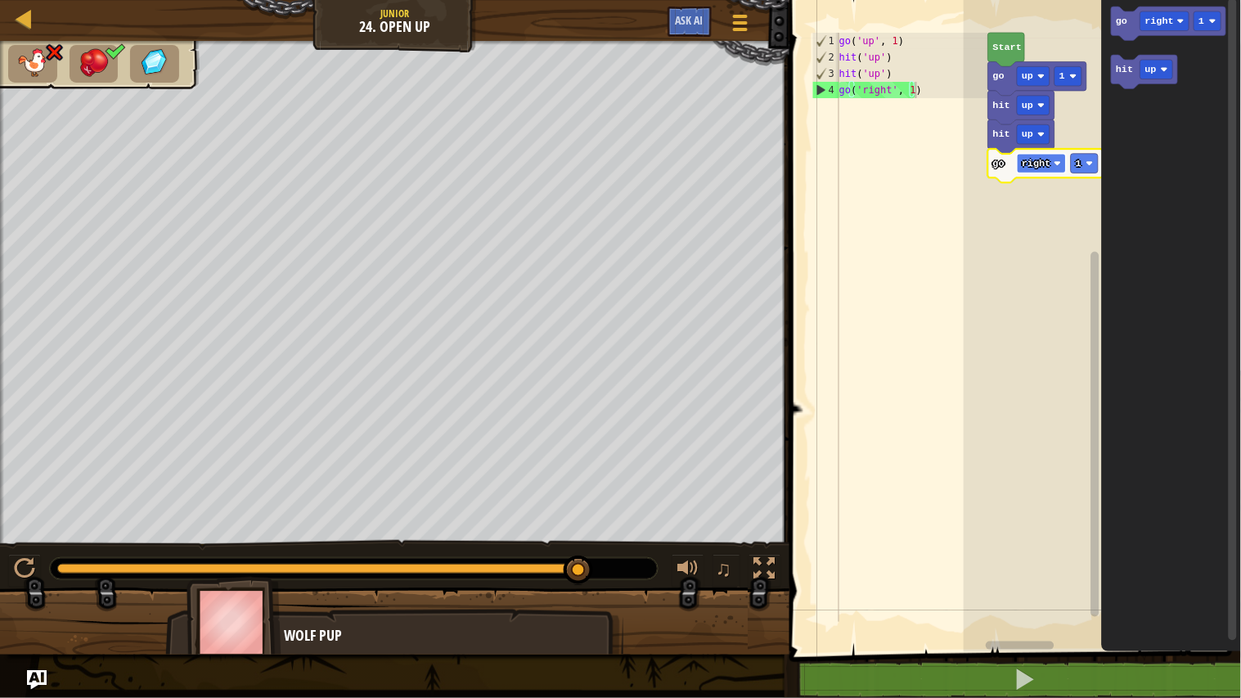
click at [1039, 162] on text "right" at bounding box center [1035, 163] width 29 height 11
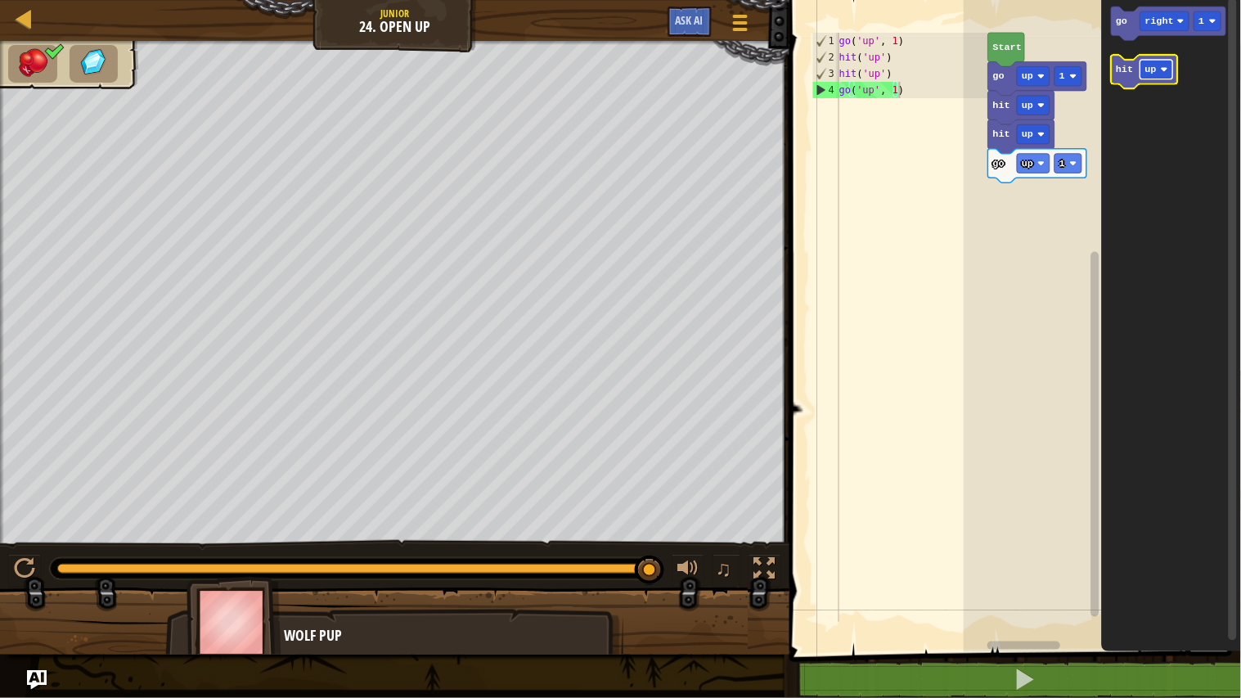
click at [1159, 69] on rect "Blockly Workspace" at bounding box center [1156, 70] width 33 height 20
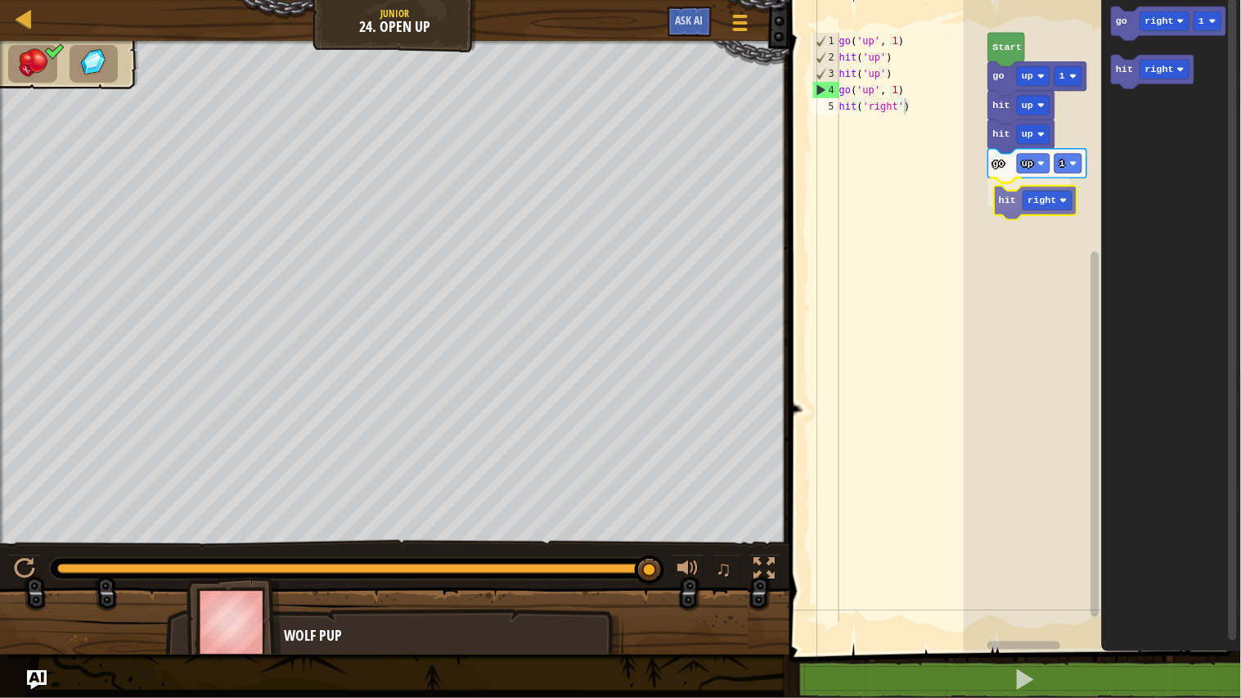
click at [1017, 203] on div "Start go up 1 hit up hit up go up 1 hit right go right 1 hit right hit right" at bounding box center [1101, 322] width 277 height 660
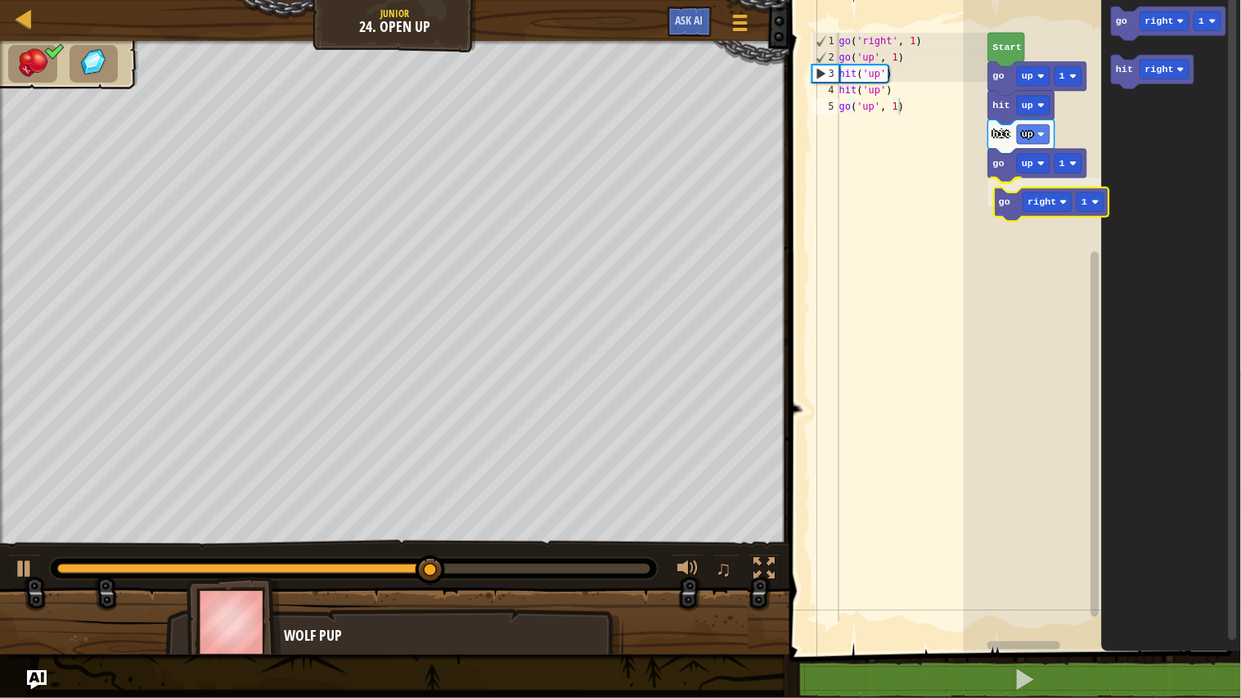
click at [1009, 201] on div "Start go up 1 hit up hit up go up 1 go right 1 go right 1 hit right go right 1" at bounding box center [1101, 322] width 277 height 660
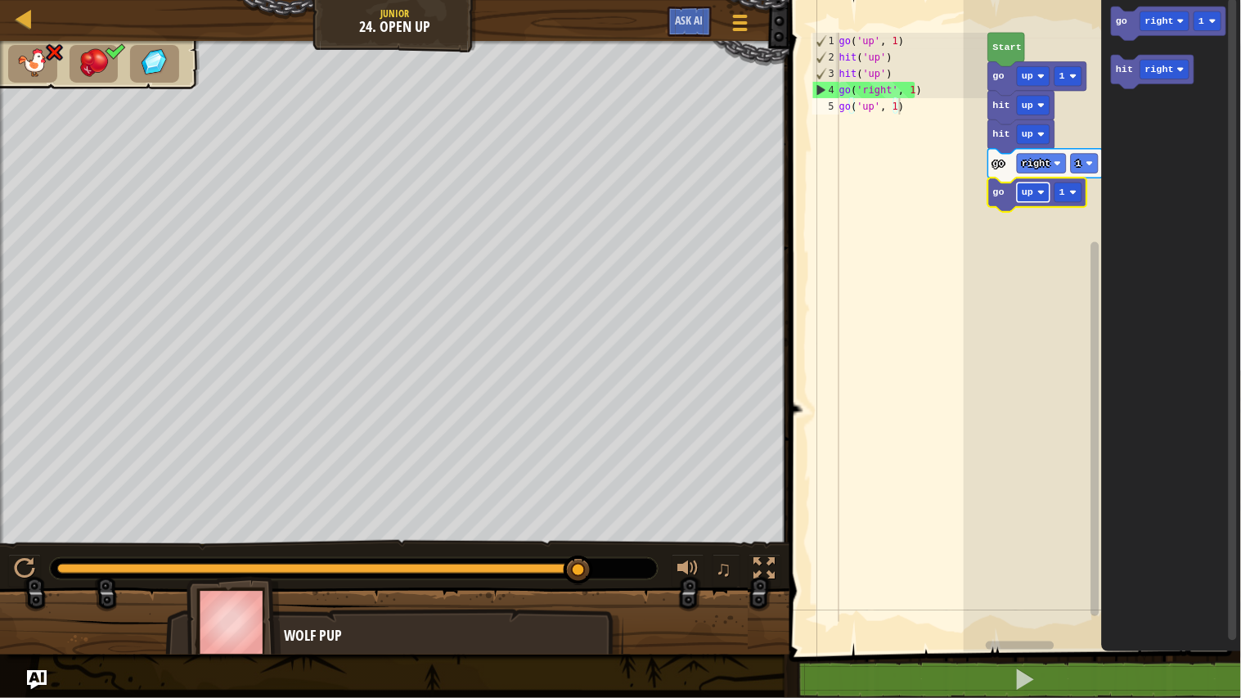
click at [1034, 189] on rect "Blockly Workspace" at bounding box center [1033, 192] width 33 height 20
click at [1031, 345] on rect "Blockly Workspace" at bounding box center [1101, 322] width 277 height 660
click at [1201, 16] on text "1" at bounding box center [1202, 21] width 6 height 11
click at [1029, 289] on rect "Blockly Workspace" at bounding box center [1101, 322] width 277 height 660
click at [1165, 31] on icon "Blockly Workspace" at bounding box center [1168, 24] width 114 height 34
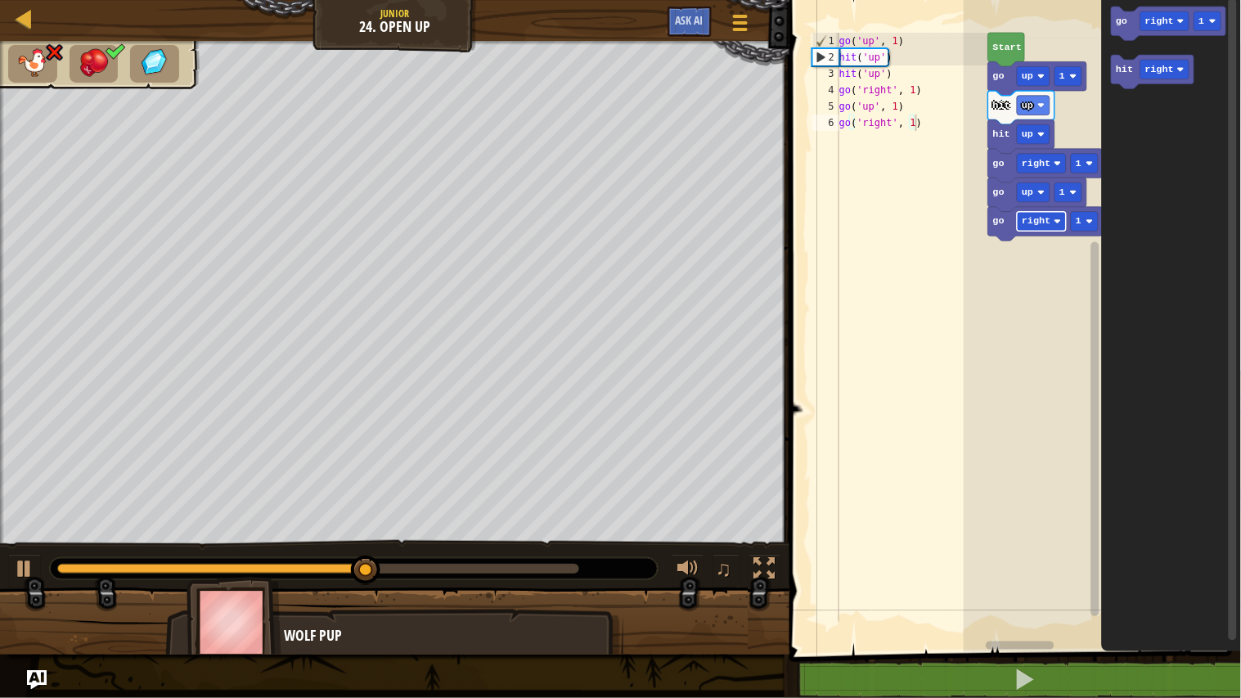
click at [1045, 223] on text "right" at bounding box center [1035, 221] width 29 height 11
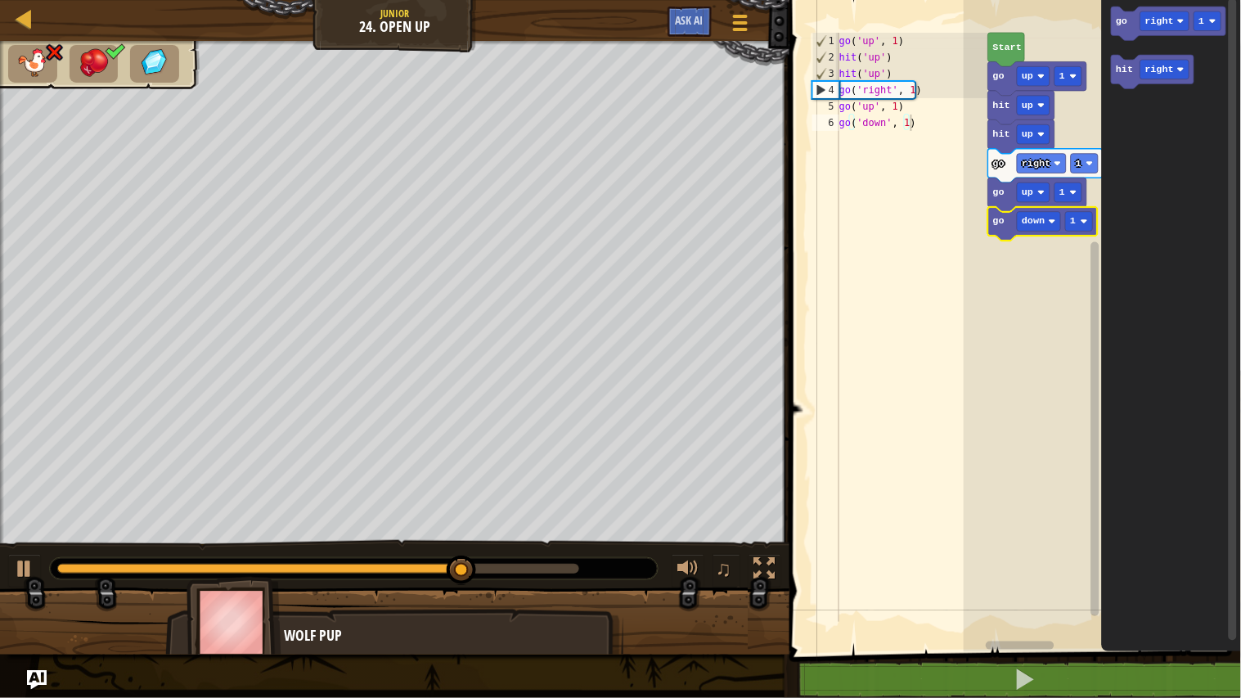
click at [1026, 275] on rect "Blockly Workspace" at bounding box center [1101, 322] width 277 height 660
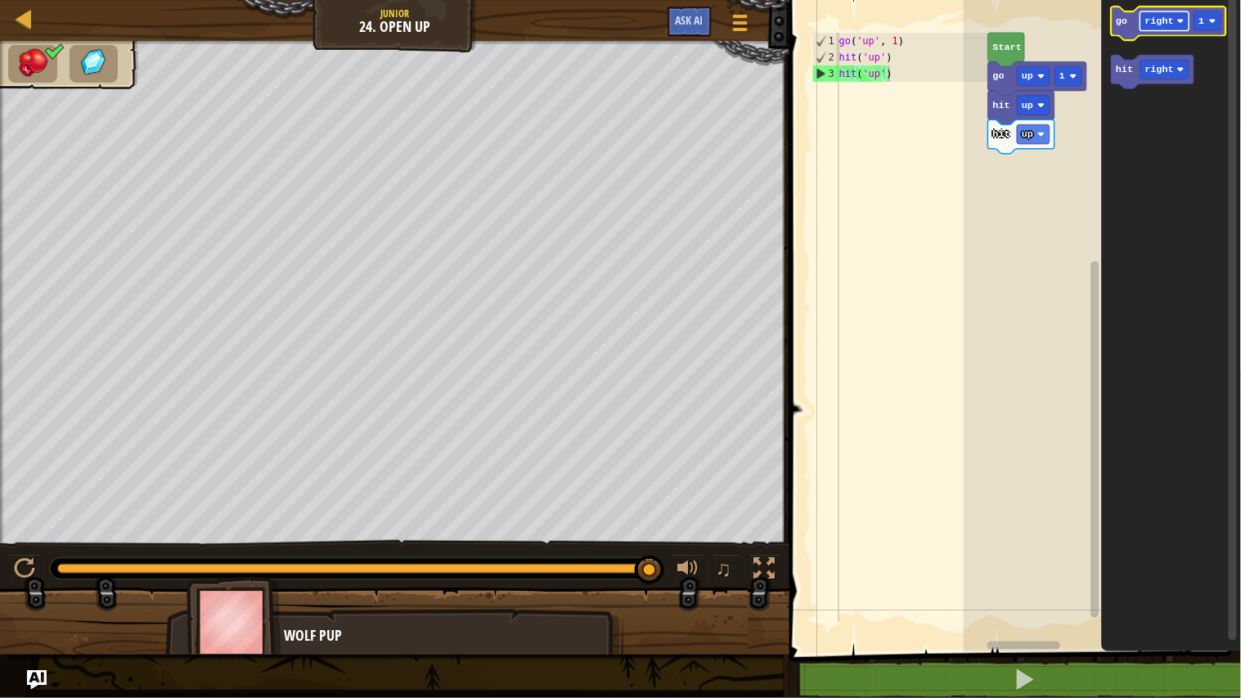
click at [1162, 25] on text "right" at bounding box center [1159, 21] width 29 height 11
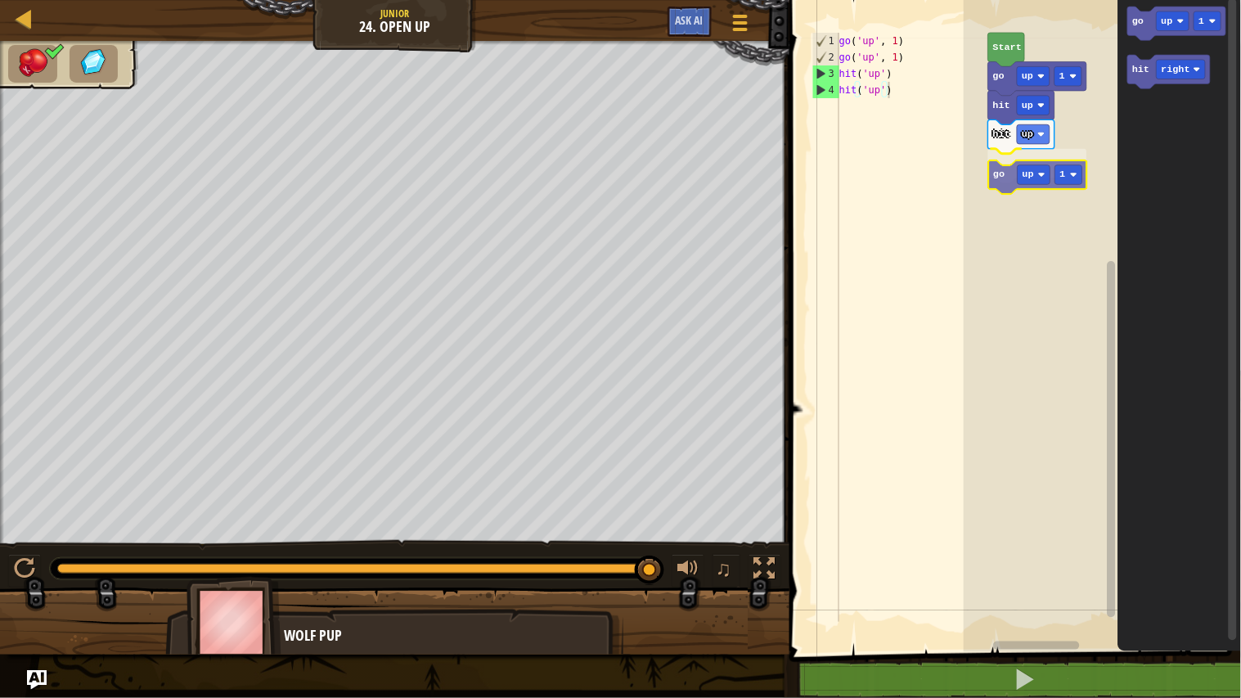
click at [1006, 184] on div "Start go up 1 hit up hit up go up 1 go up 1 hit right go up 1" at bounding box center [1101, 322] width 277 height 660
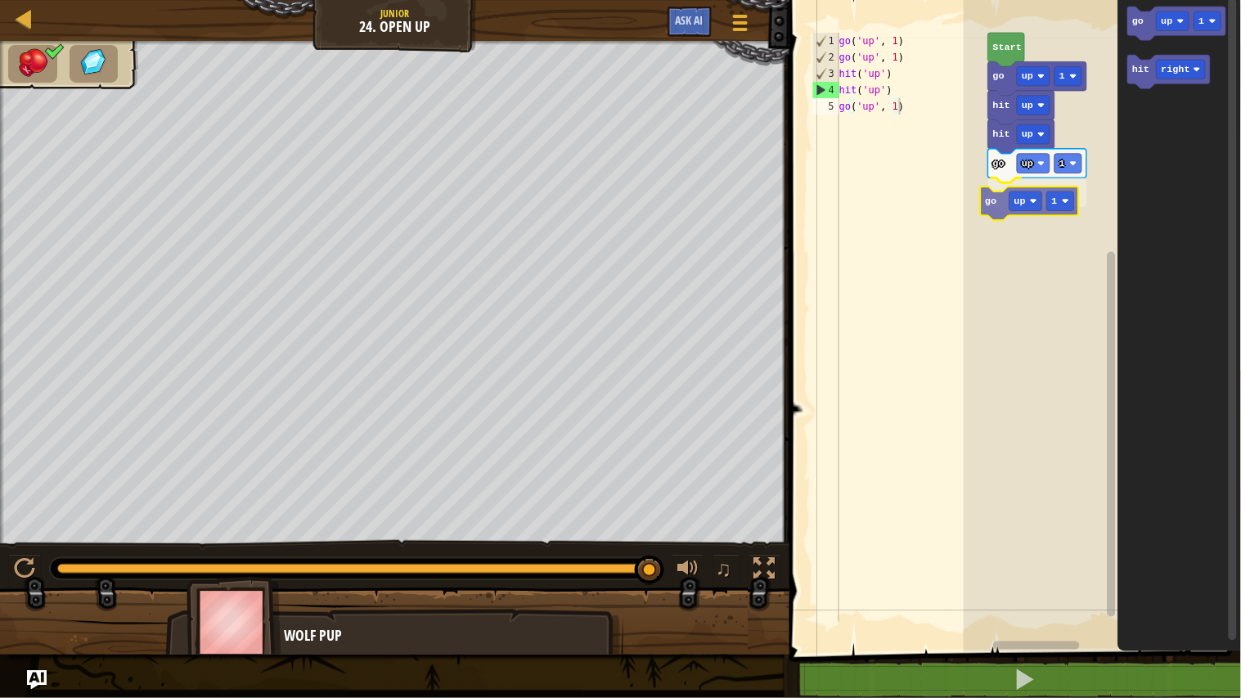
click at [999, 203] on div "Start go up 1 hit up hit up go up 1 go up 1 go up 1 hit right go up 1" at bounding box center [1101, 322] width 277 height 660
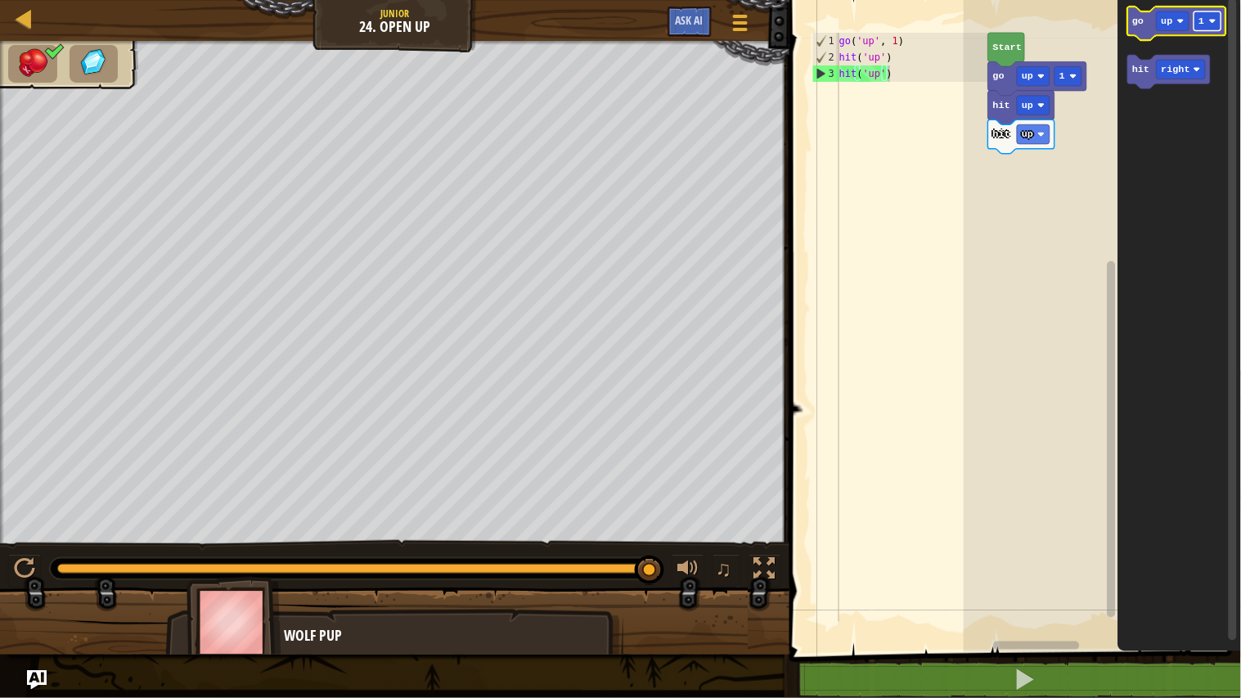
click at [1198, 20] on rect "Blockly Workspace" at bounding box center [1207, 21] width 27 height 20
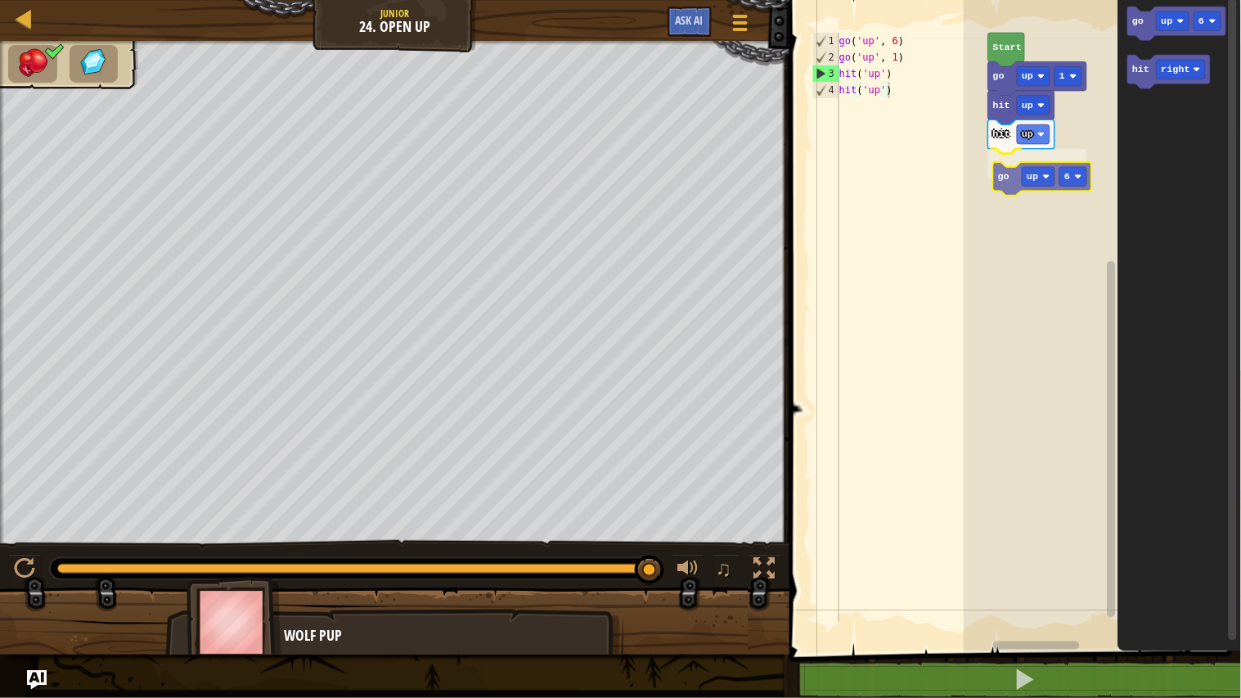
click at [1018, 176] on div "Start go up 1 hit up hit up go up 6 go up 6 hit right go up 6" at bounding box center [1101, 322] width 277 height 660
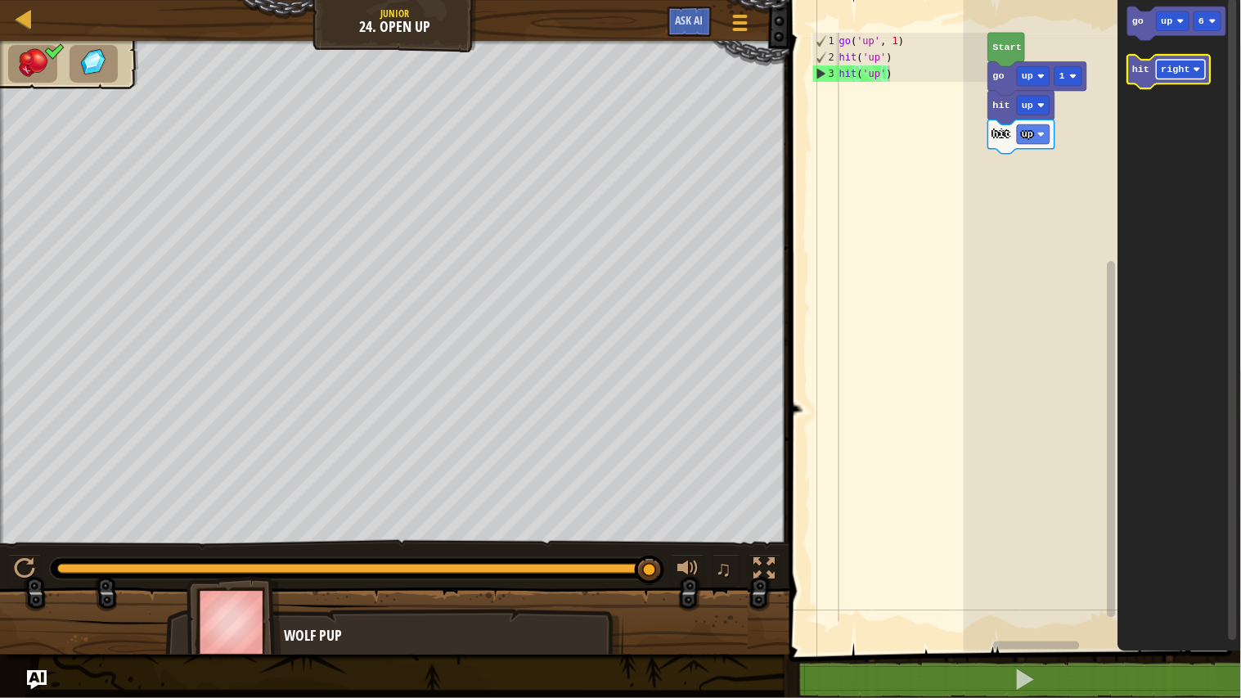
click at [1176, 64] on text "right" at bounding box center [1175, 69] width 29 height 11
click at [1179, 291] on icon "Blockly Workspace" at bounding box center [1179, 322] width 123 height 660
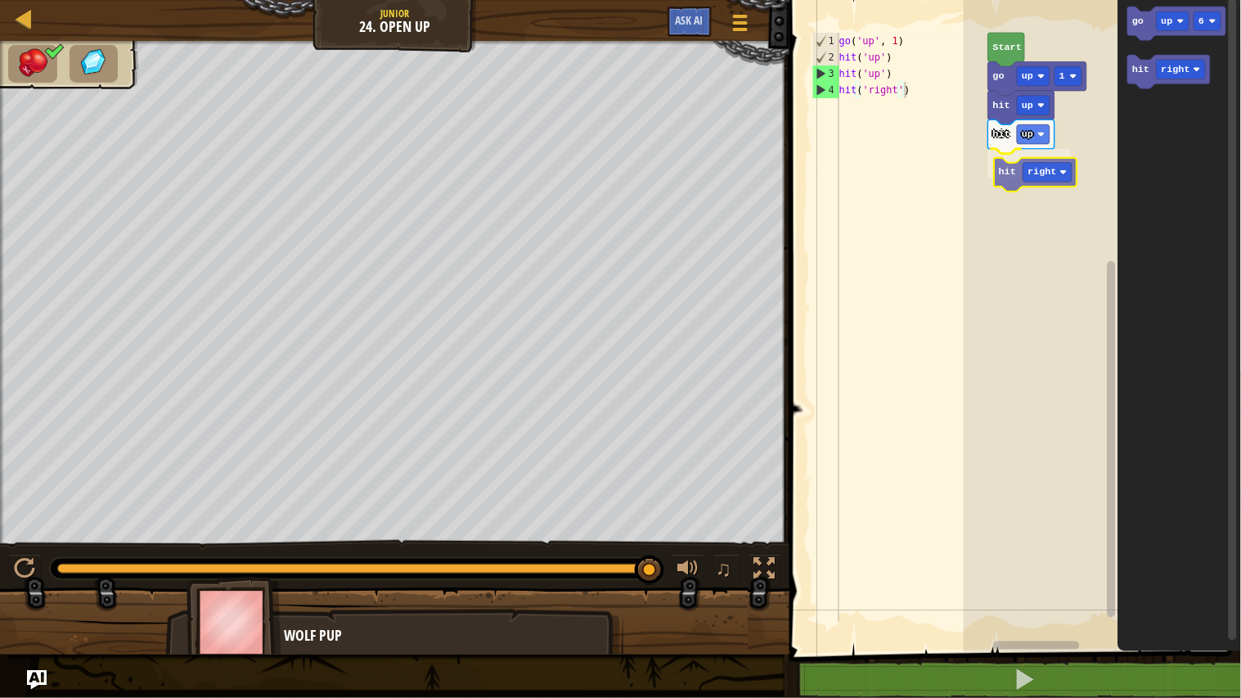
click at [1021, 185] on div "Start go up 1 hit up hit up hit right go up 6 hit right hit right" at bounding box center [1101, 322] width 277 height 660
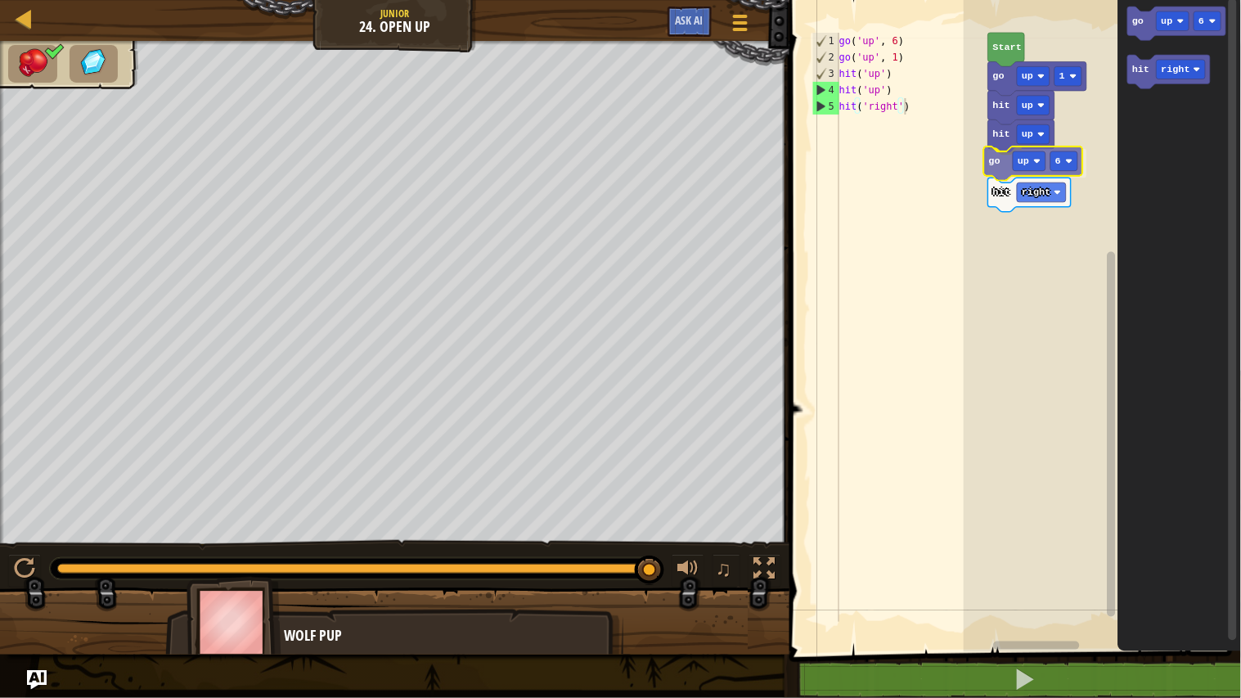
click at [1002, 166] on div "Start go up 1 hit up hit up go up 6 hit right go up 6 hit right go up 6" at bounding box center [1101, 322] width 277 height 660
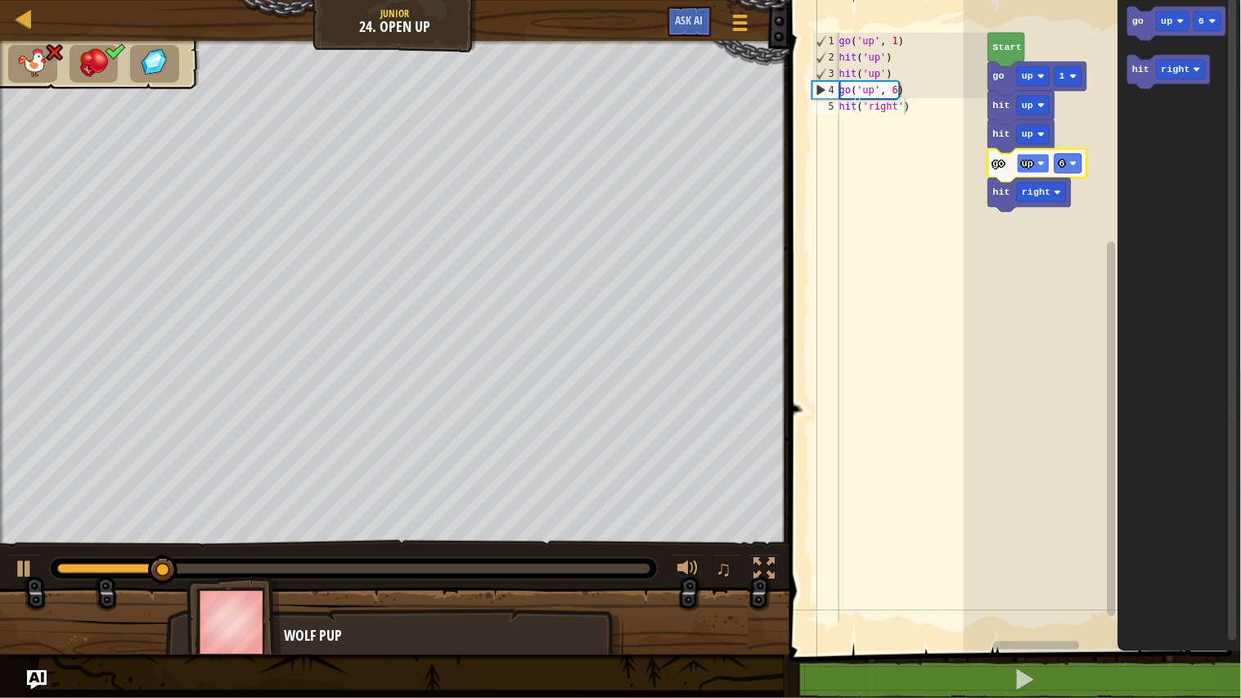
click at [1032, 159] on text "up" at bounding box center [1026, 163] width 11 height 11
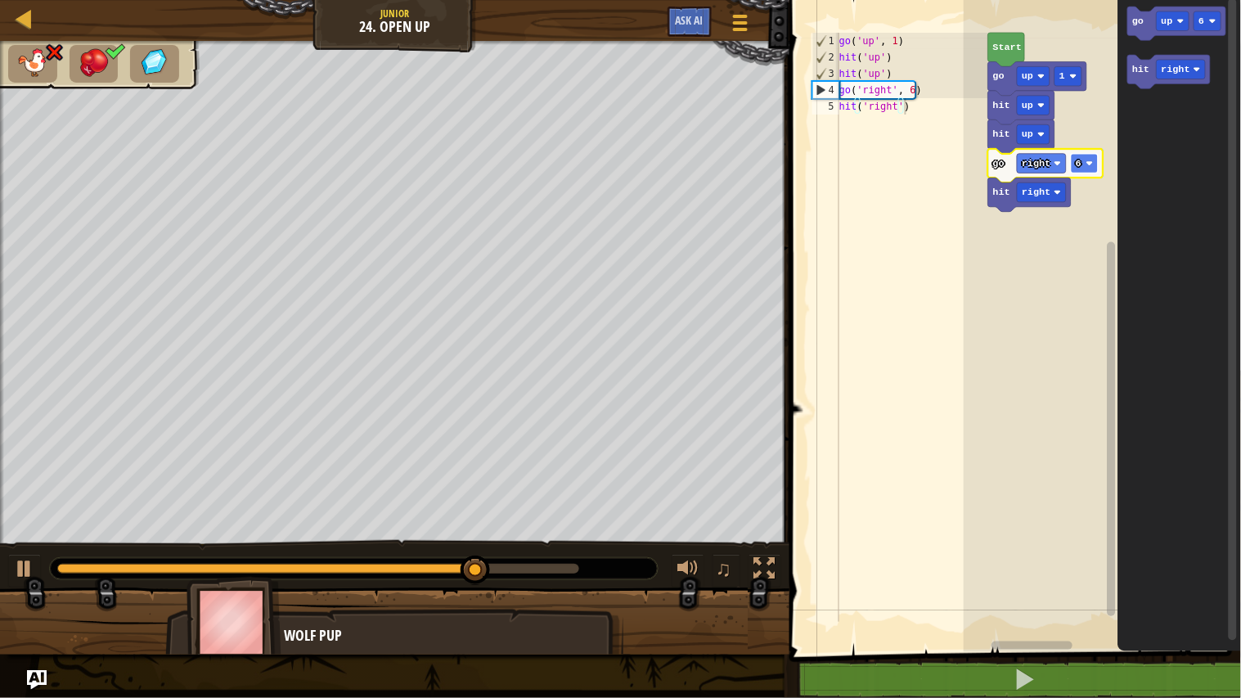
click at [1078, 167] on text "6" at bounding box center [1078, 163] width 6 height 11
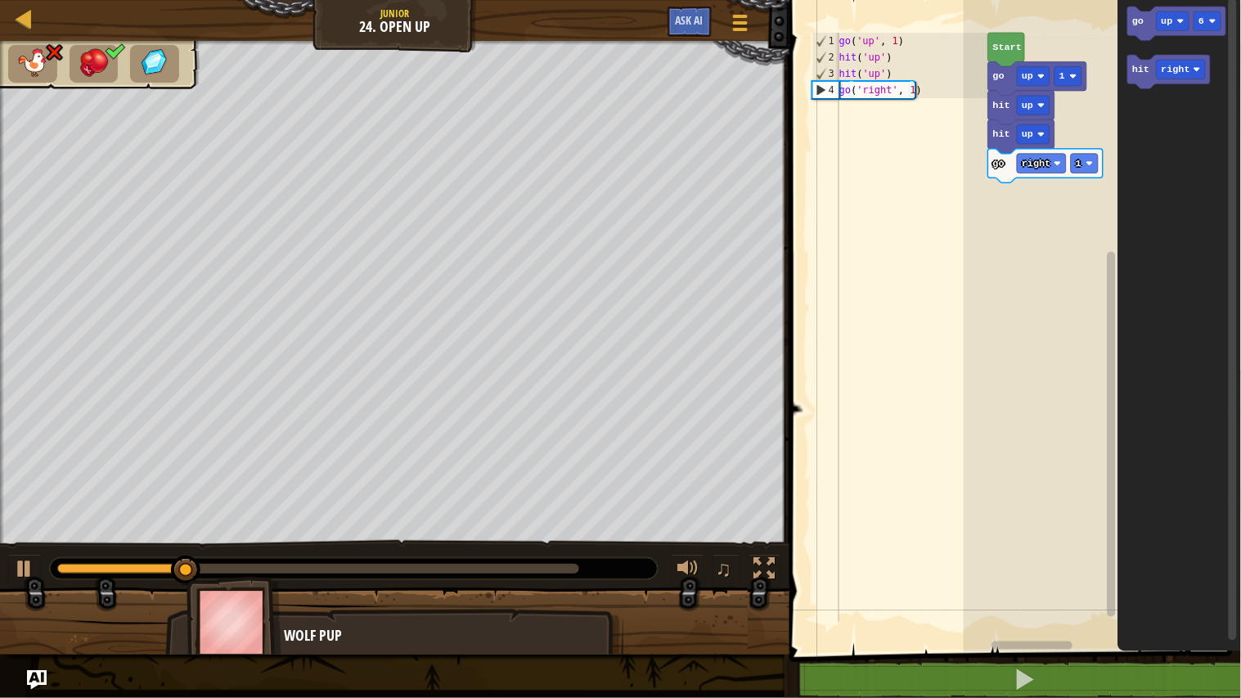
click at [1227, 128] on g "Blockly Workspace" at bounding box center [1233, 322] width 12 height 656
click at [1227, 161] on rect "Blockly Workspace" at bounding box center [1232, 329] width 8 height 642
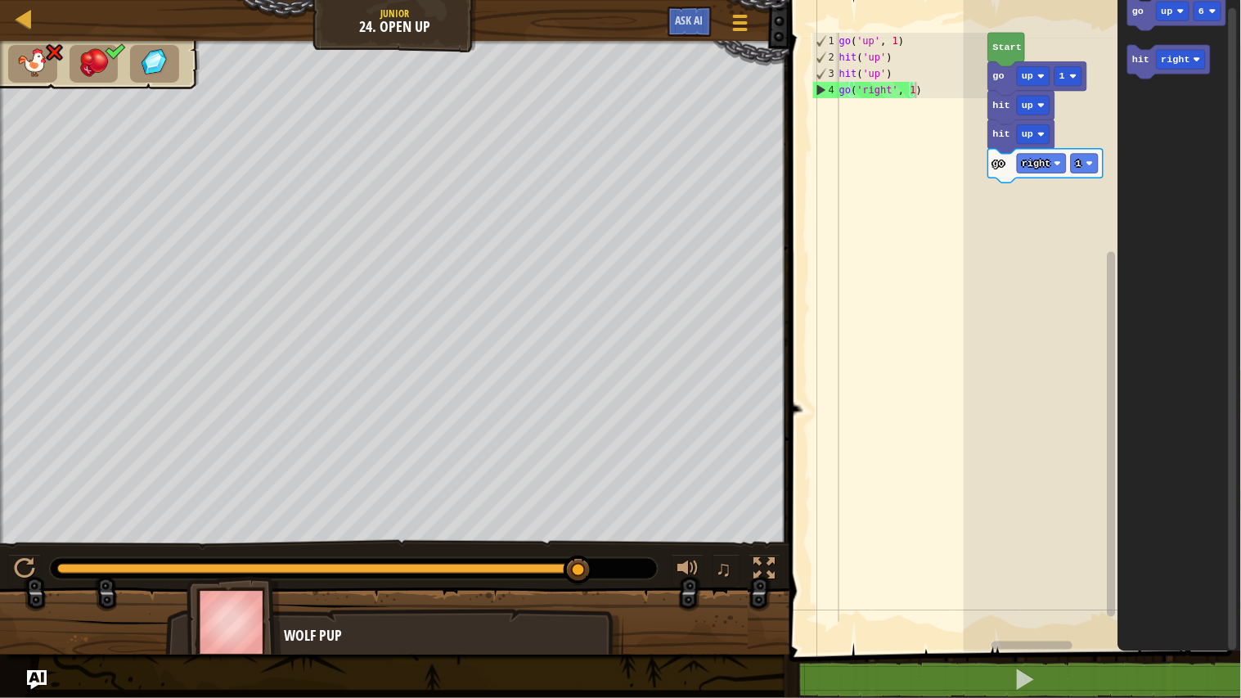
click at [617, 568] on div at bounding box center [354, 568] width 608 height 21
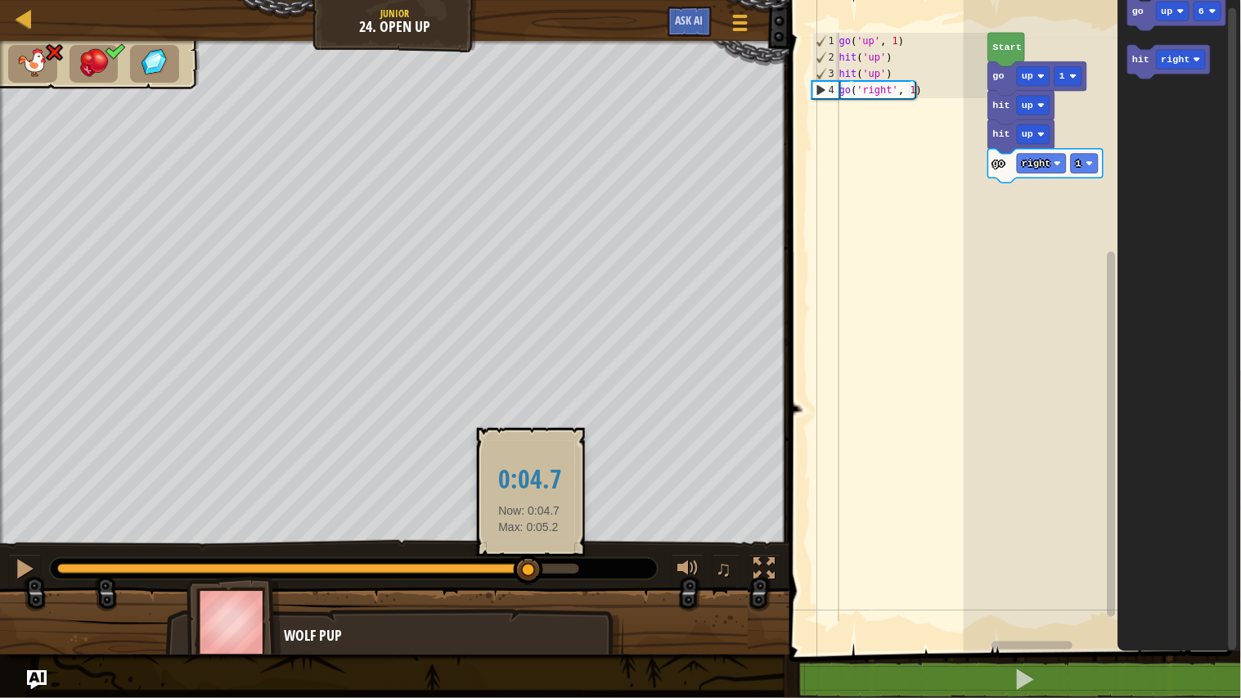
drag, startPoint x: 579, startPoint y: 565, endPoint x: 518, endPoint y: 572, distance: 61.0
click at [518, 572] on div at bounding box center [528, 569] width 29 height 29
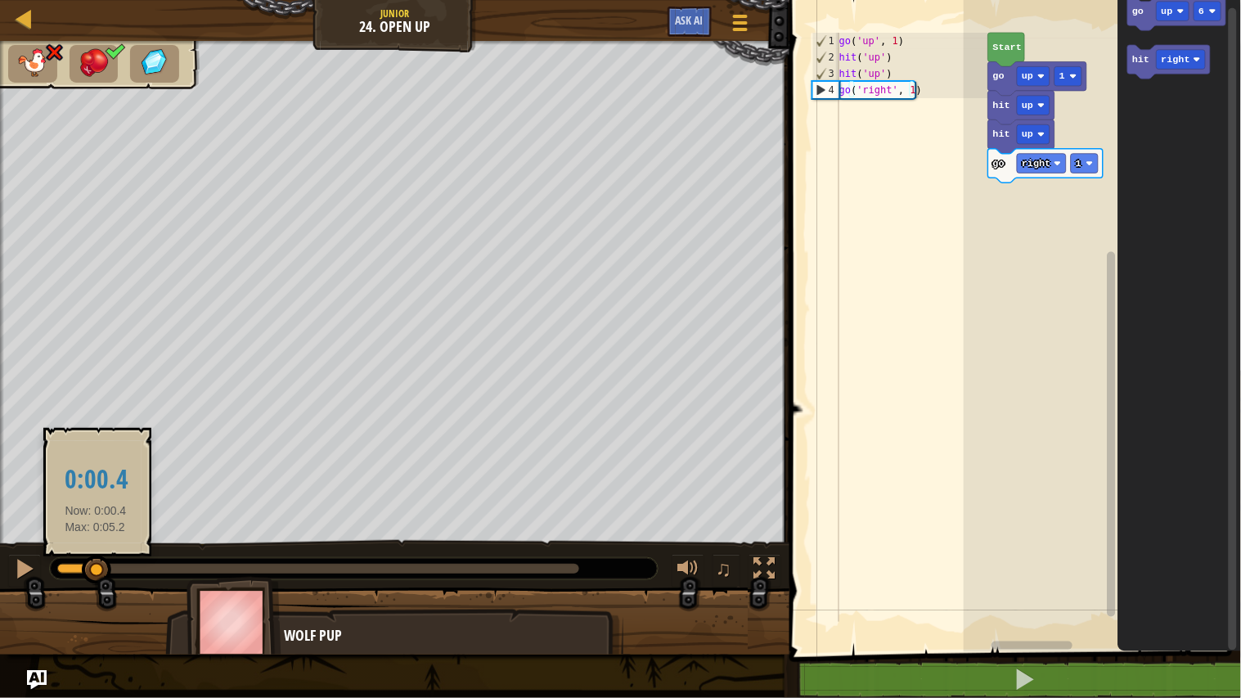
click at [96, 568] on div at bounding box center [77, 568] width 40 height 10
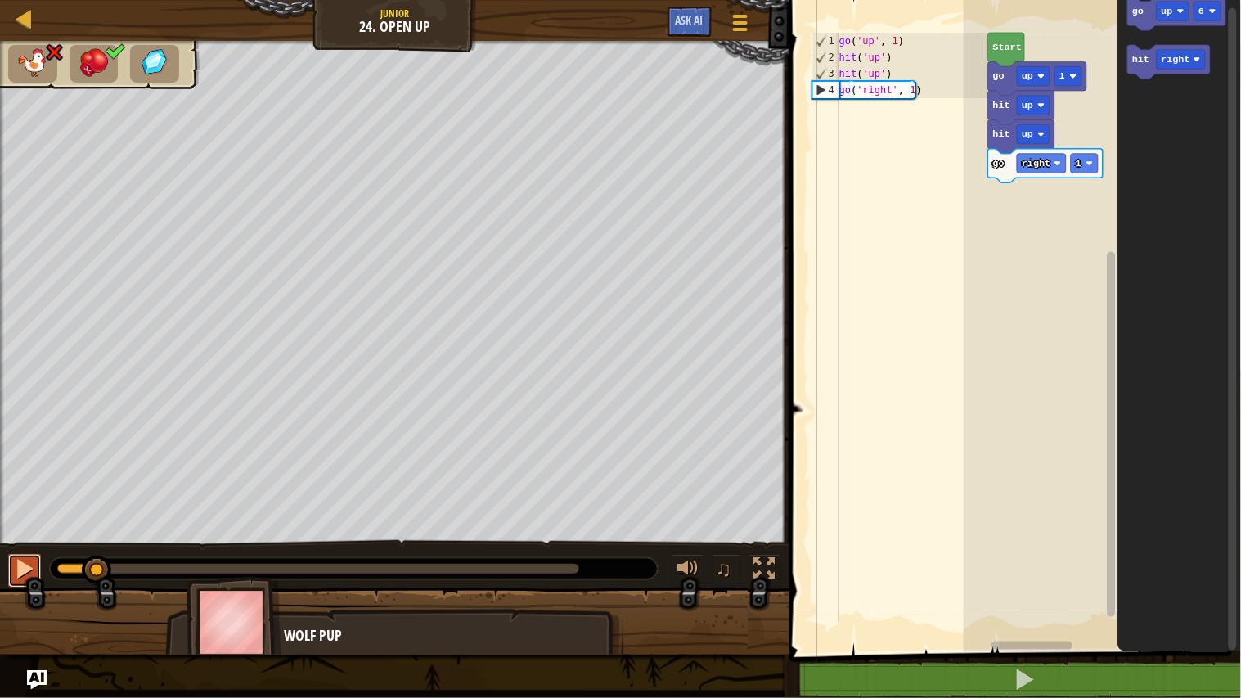
click at [29, 558] on div at bounding box center [24, 568] width 21 height 21
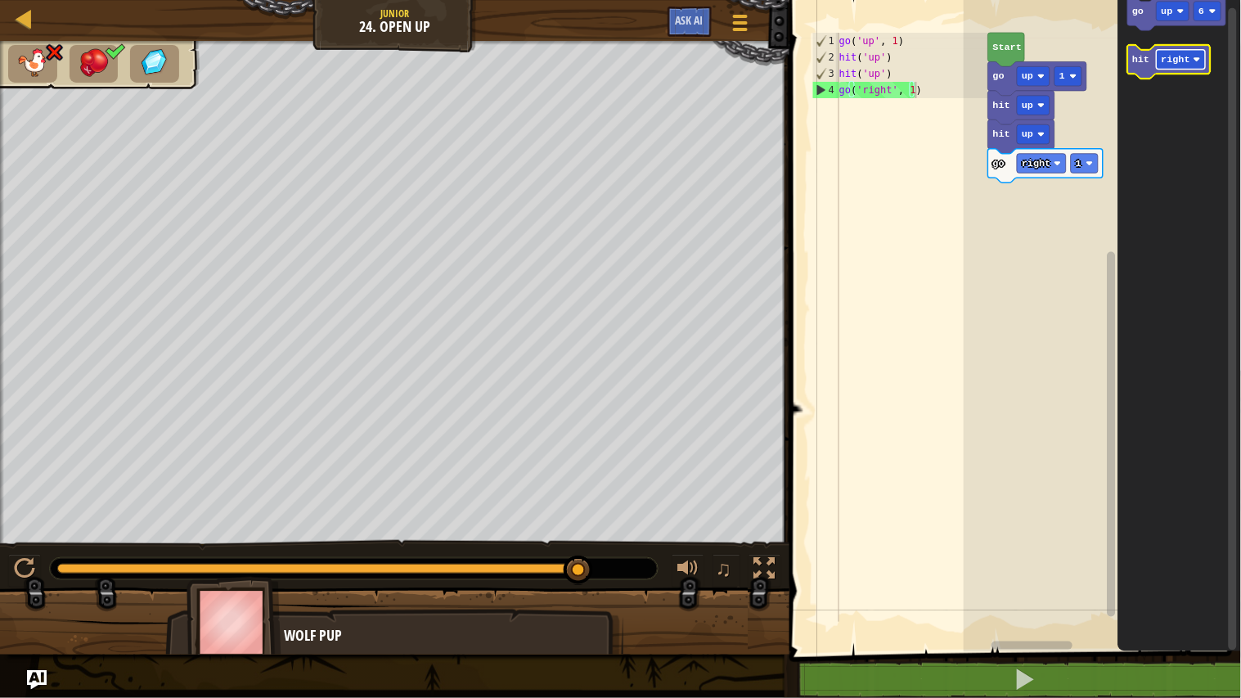
click at [1181, 61] on text "right" at bounding box center [1175, 59] width 29 height 11
click at [1172, 217] on icon "Blockly Workspace" at bounding box center [1179, 322] width 123 height 660
click at [1167, 13] on text "up" at bounding box center [1166, 11] width 11 height 11
click at [1167, 191] on icon "Blockly Workspace" at bounding box center [1179, 322] width 123 height 660
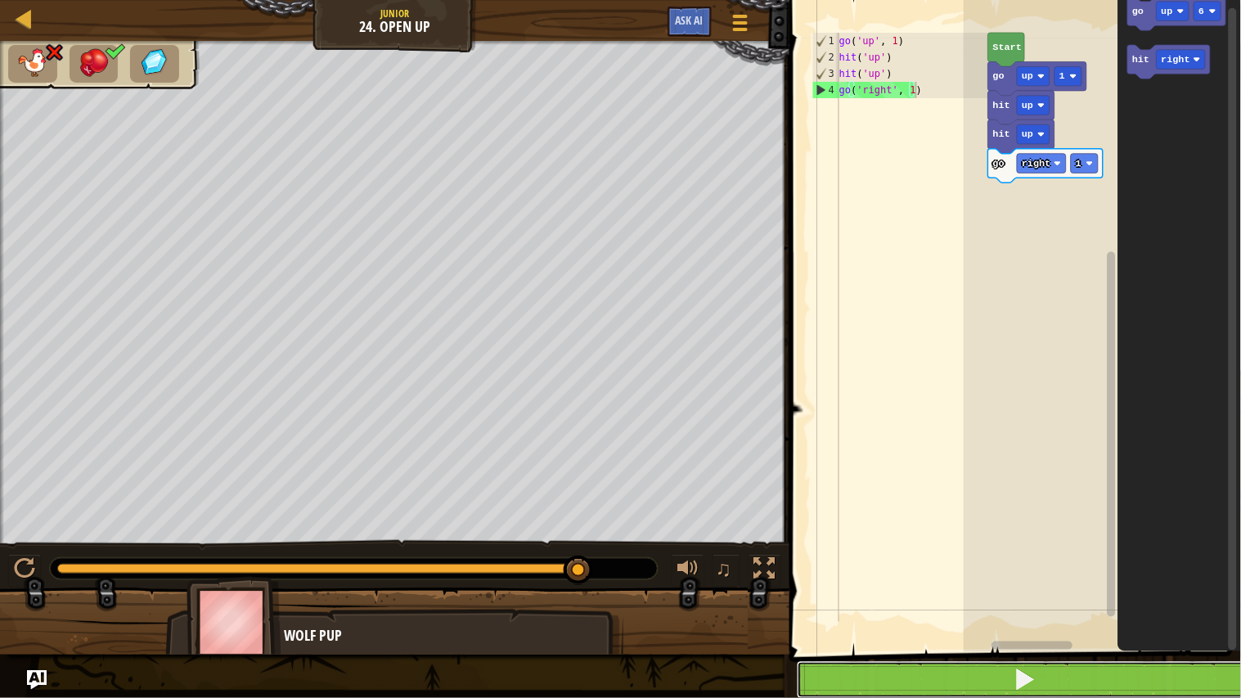
click at [963, 574] on button at bounding box center [1025, 680] width 456 height 38
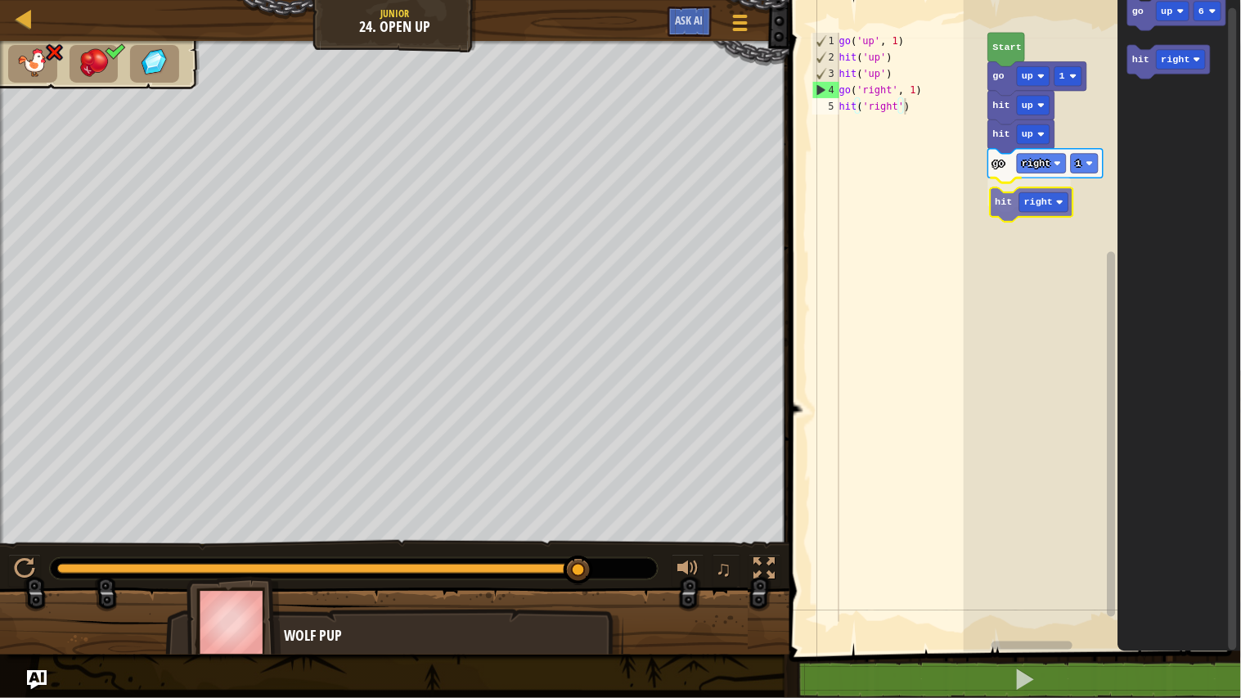
click at [1009, 209] on div "Start go up 1 hit up hit up go right 1 hit right go up 6 hit right hit right" at bounding box center [1101, 322] width 277 height 660
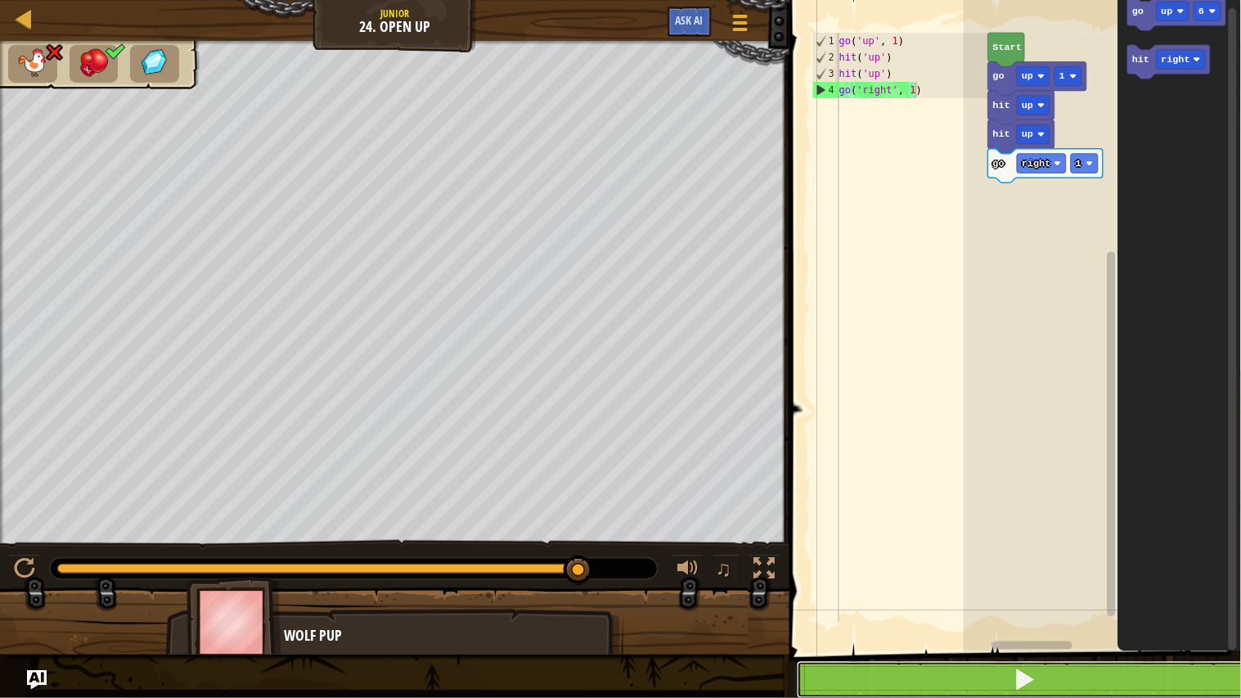
click at [862, 574] on button at bounding box center [1025, 680] width 456 height 38
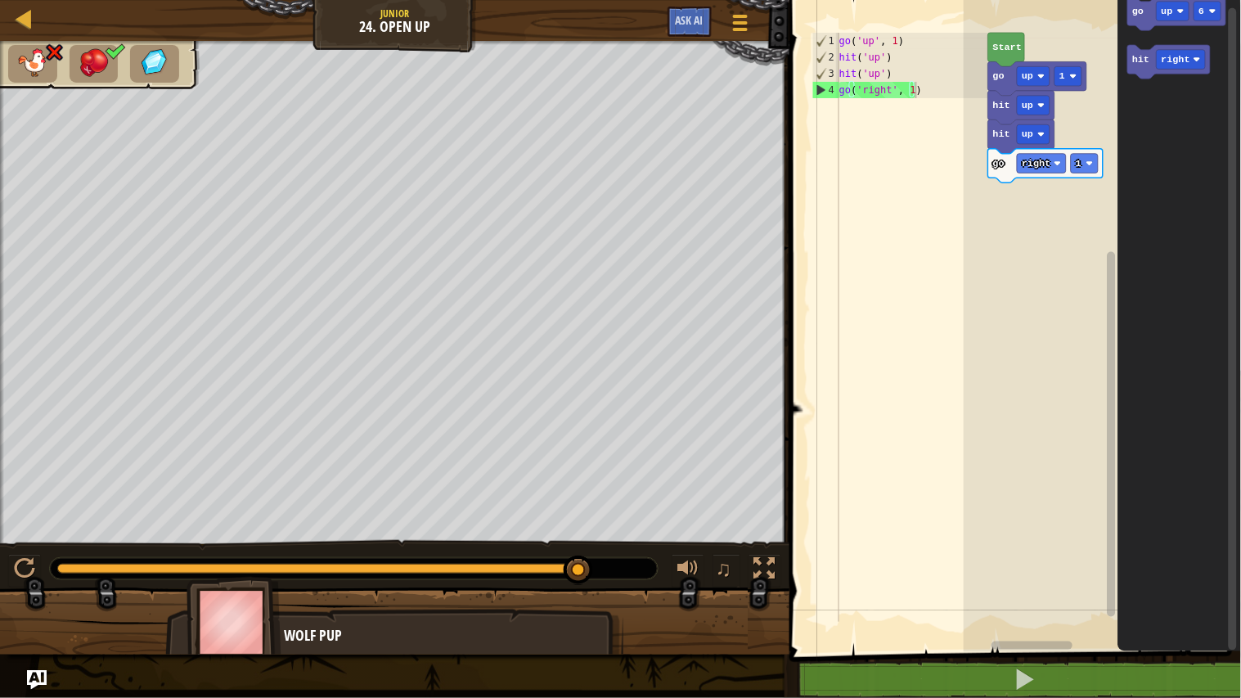
click at [614, 570] on div at bounding box center [354, 568] width 608 height 21
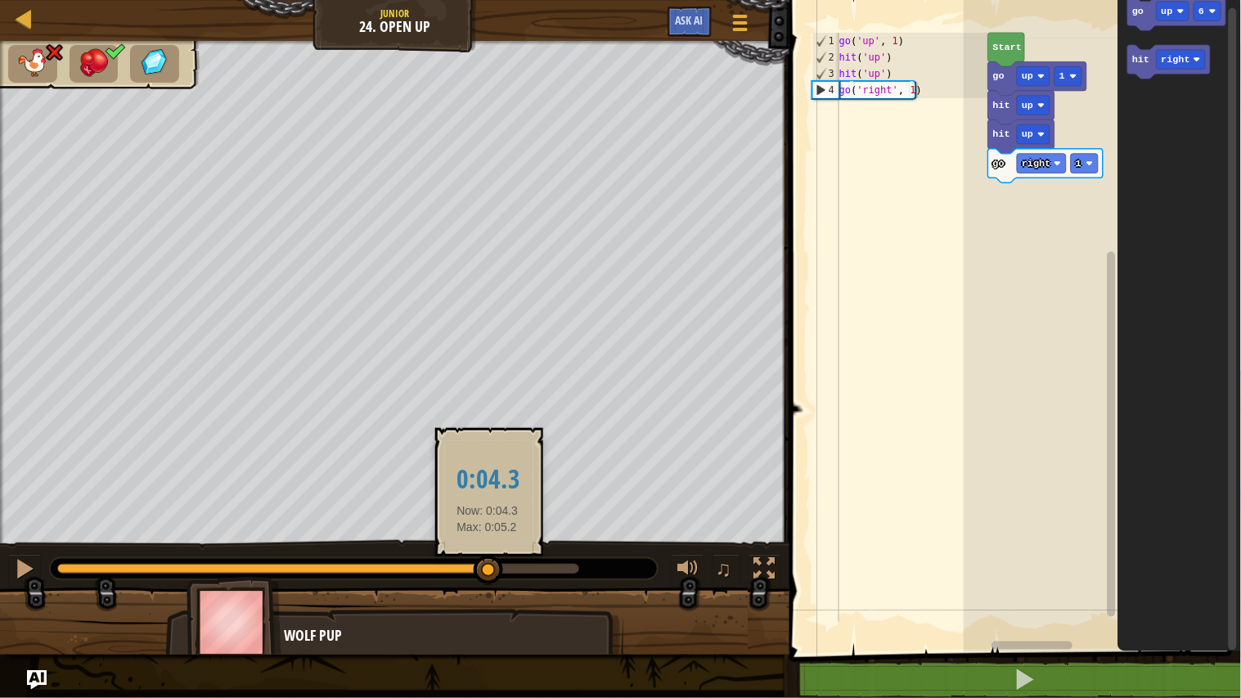
click at [487, 567] on div at bounding box center [273, 568] width 432 height 10
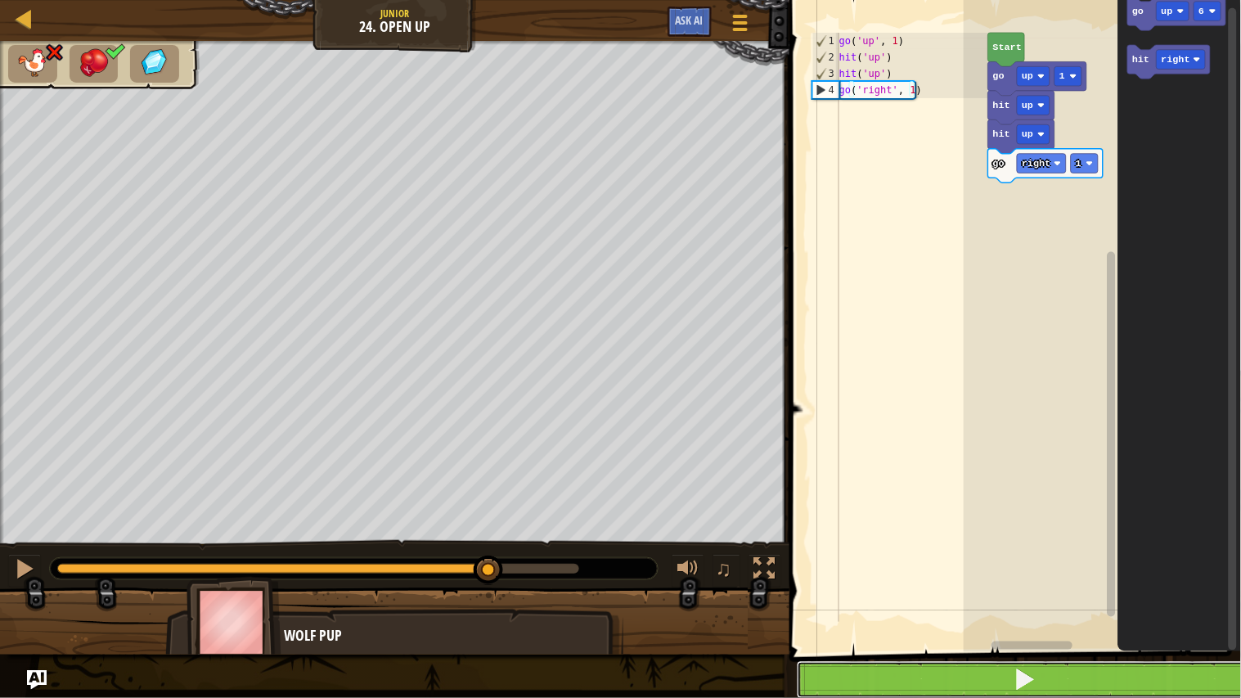
click at [835, 574] on button at bounding box center [1025, 680] width 456 height 38
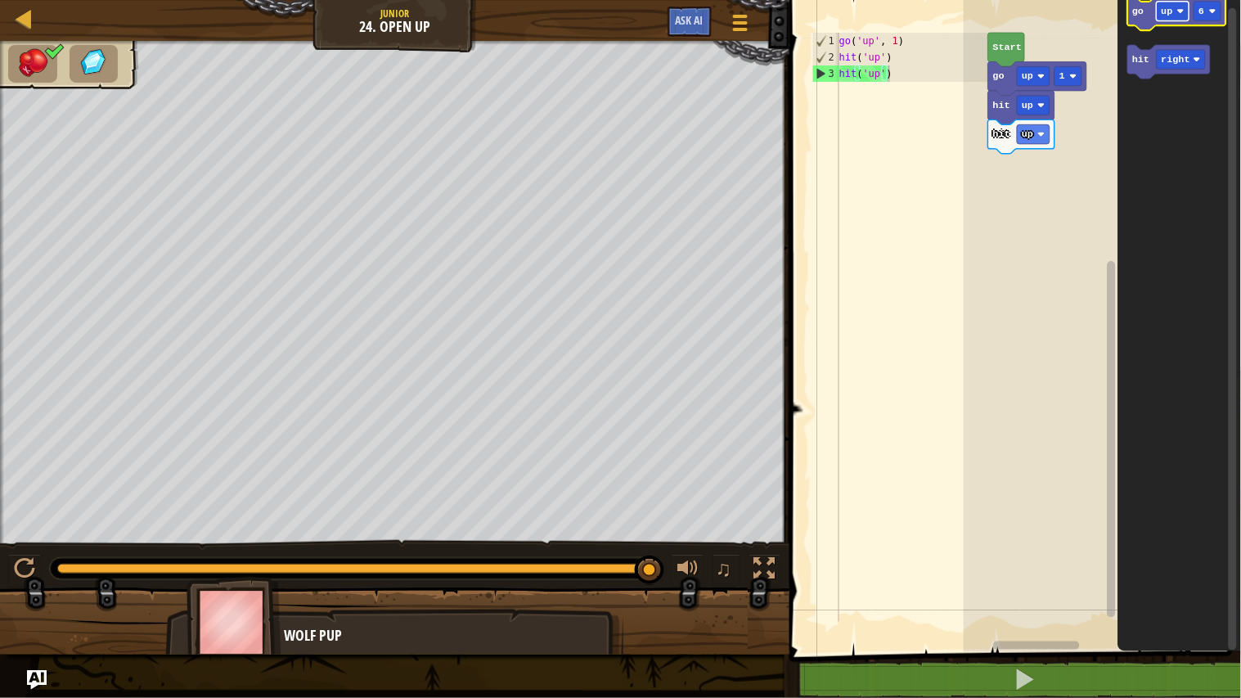
click at [1168, 7] on text "up" at bounding box center [1166, 11] width 11 height 11
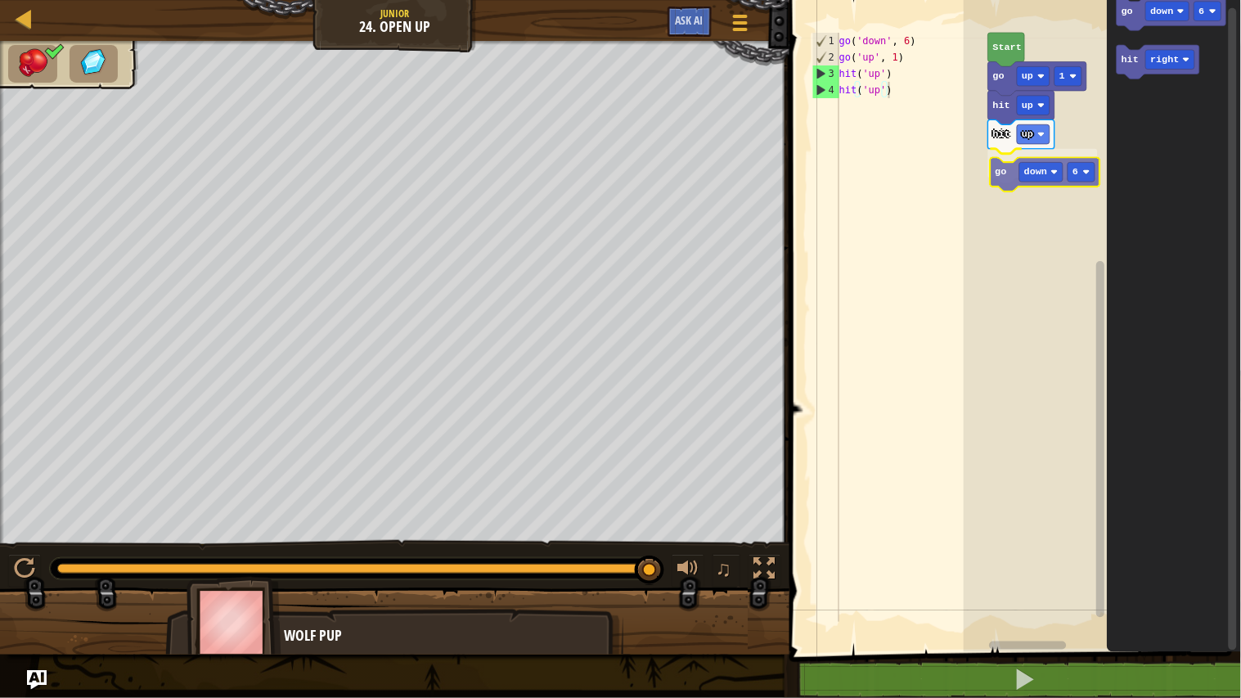
click at [1009, 169] on div "Start go up 1 hit up hit up go down 6 go down 6 hit right go down 6" at bounding box center [1101, 322] width 277 height 660
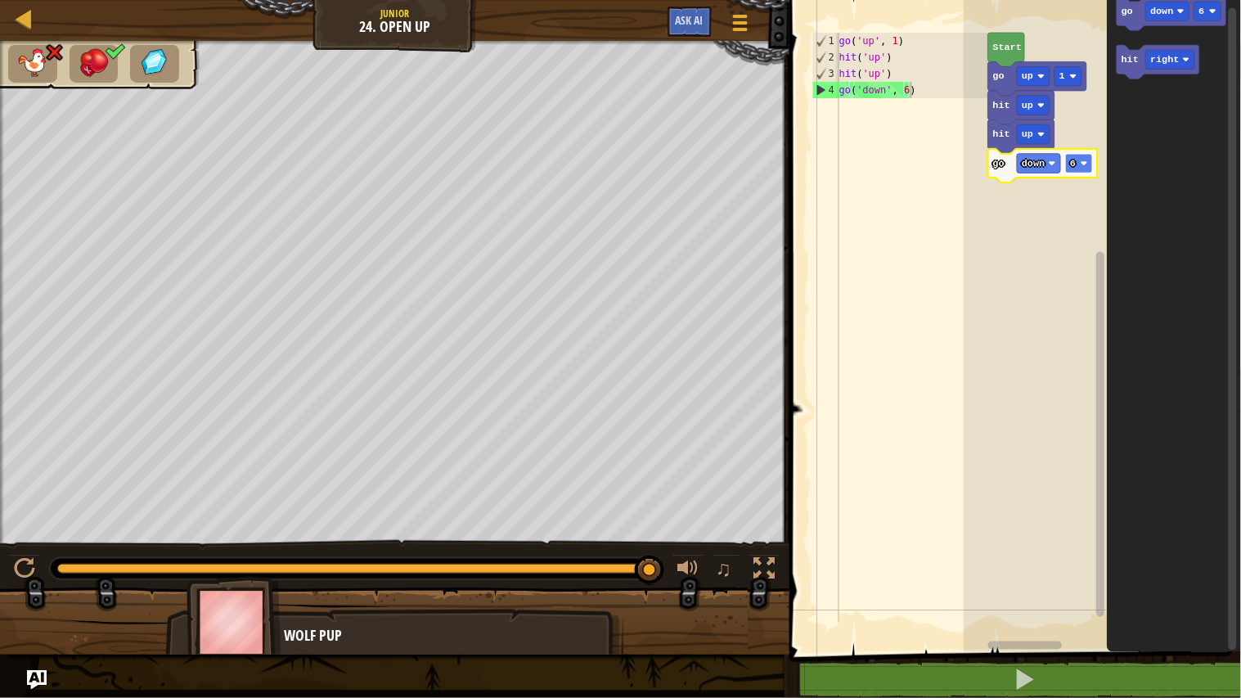
click at [1073, 159] on text "6" at bounding box center [1073, 163] width 6 height 11
click at [1080, 166] on rect "Blockly Workspace" at bounding box center [1079, 164] width 27 height 20
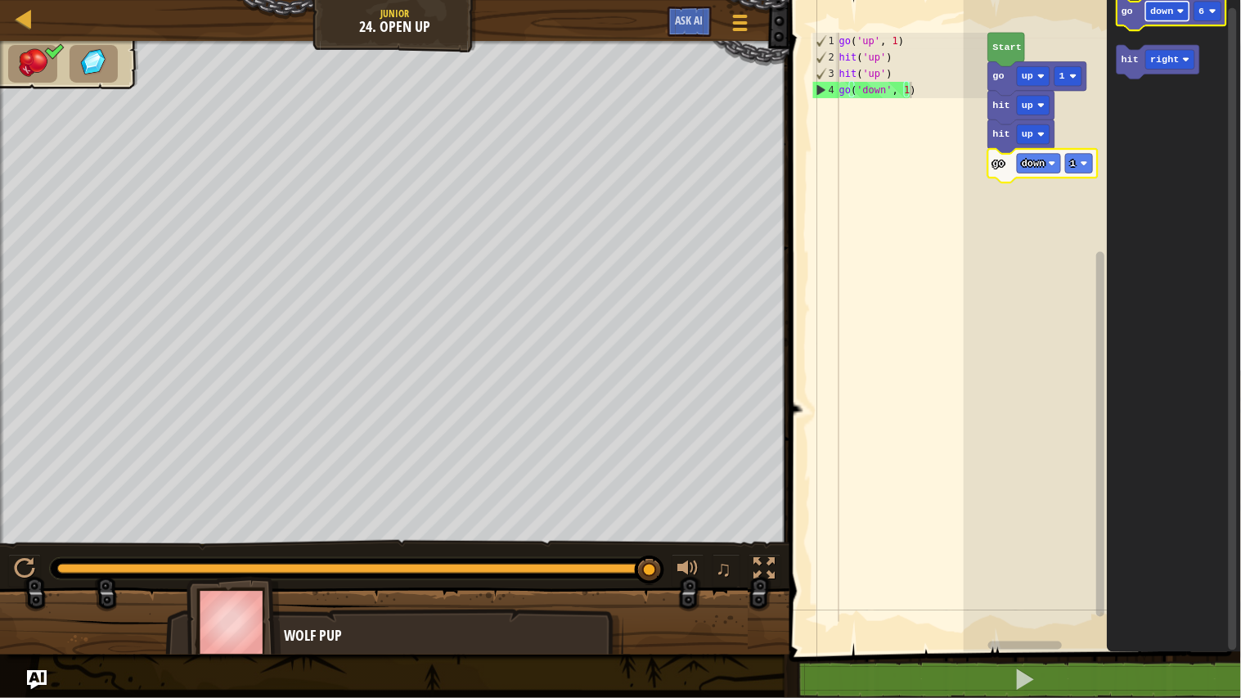
click at [1162, 13] on text "down" at bounding box center [1162, 11] width 23 height 11
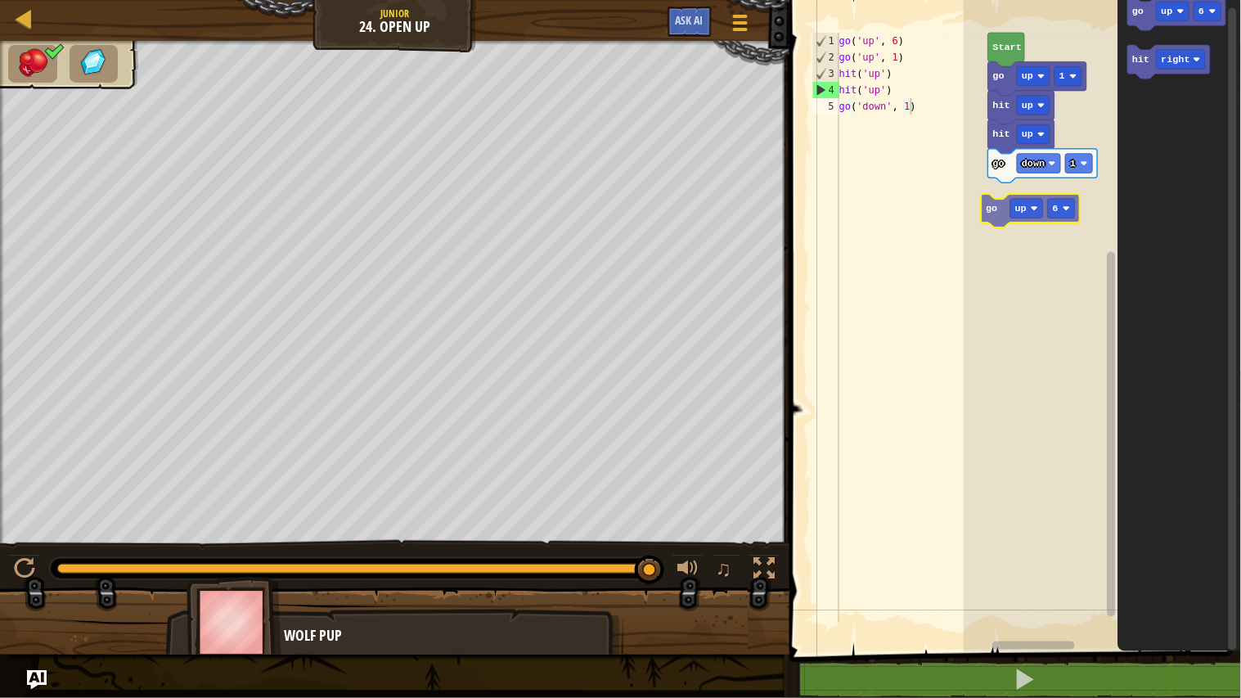
click at [1014, 214] on div "Start go up 1 hit up hit up go down 1 go up 6 hit right go up 6" at bounding box center [1101, 322] width 277 height 660
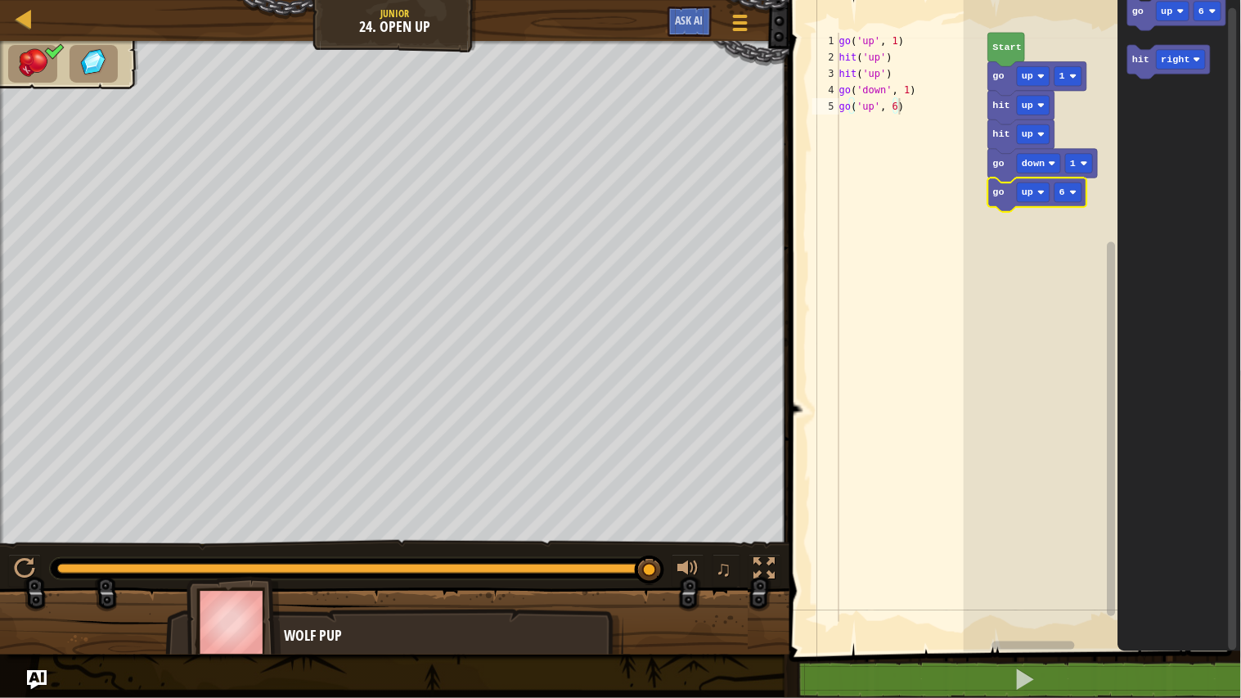
click at [1014, 214] on rect "Blockly Workspace" at bounding box center [1101, 322] width 277 height 660
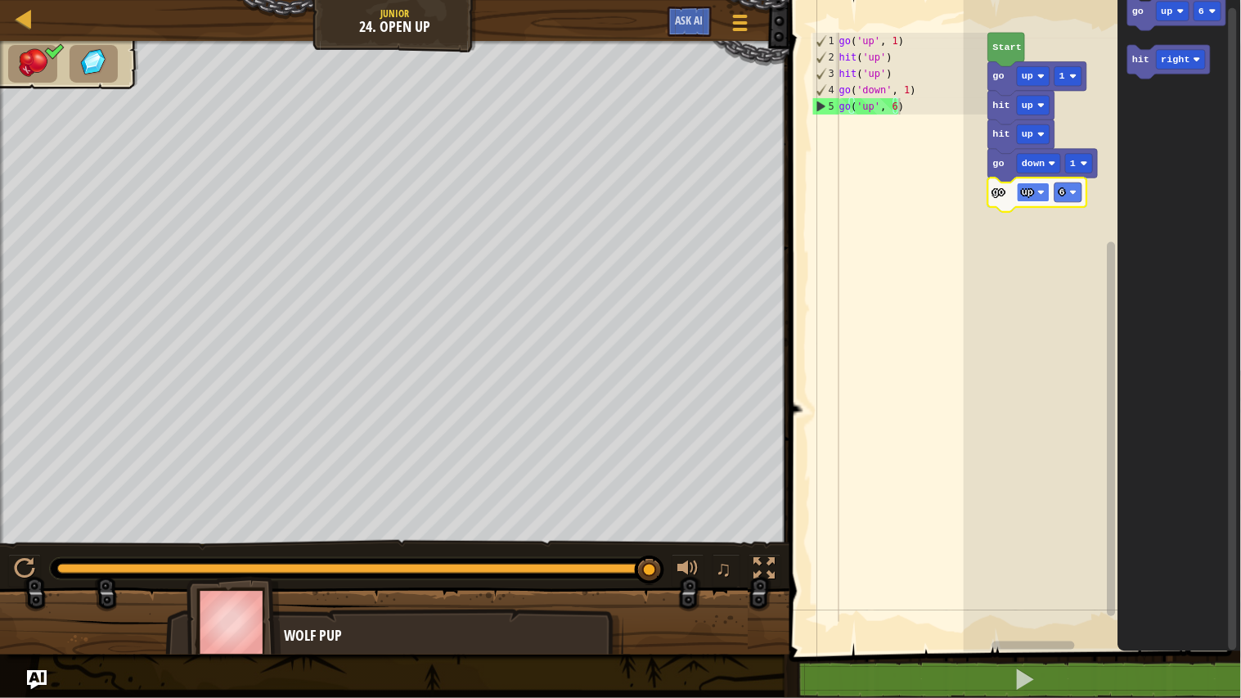
click at [1035, 192] on rect "Blockly Workspace" at bounding box center [1033, 192] width 33 height 20
click at [1084, 198] on rect "Blockly Workspace" at bounding box center [1083, 192] width 27 height 20
click at [1084, 188] on rect "Blockly Workspace" at bounding box center [1083, 192] width 27 height 20
click at [994, 202] on icon "Blockly Workspace" at bounding box center [1045, 194] width 114 height 34
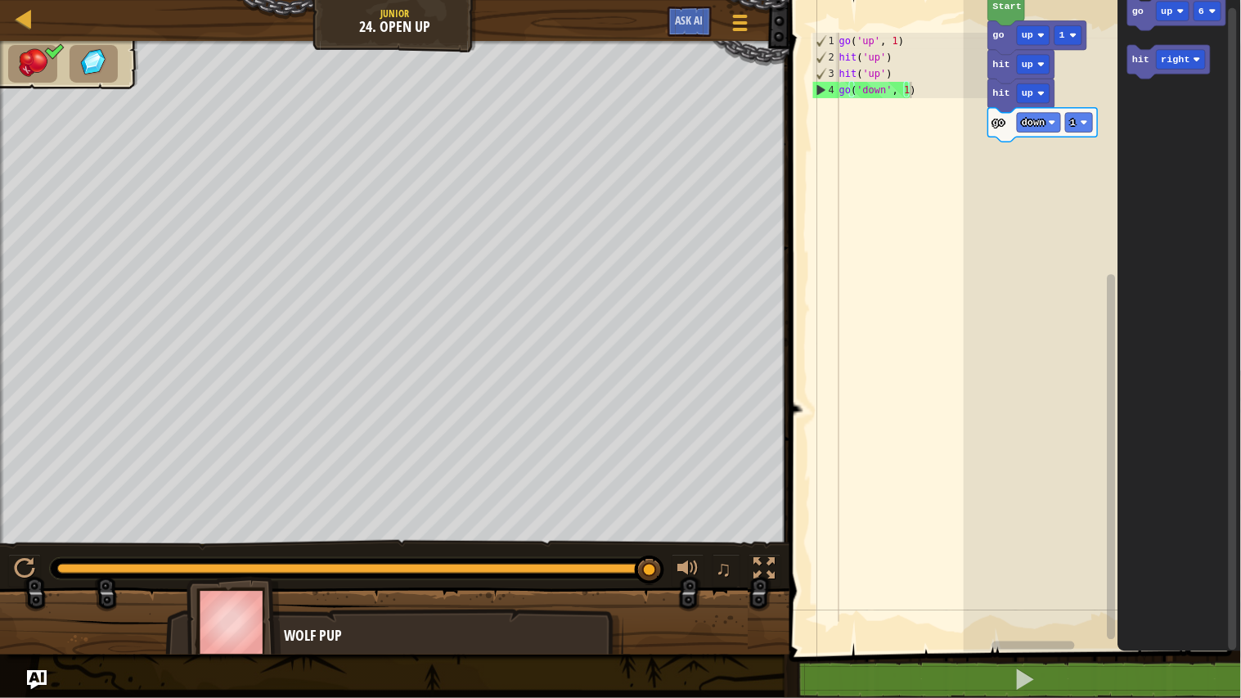
click at [1102, 338] on div "Start go up 1 hit up hit up go down 1 go up 6 hit right" at bounding box center [1101, 322] width 277 height 660
click at [1227, 423] on div "Start go up 1 hit up hit up go down 1 go up 6 hit right" at bounding box center [1101, 322] width 277 height 660
click at [1035, 574] on rect "Blockly Workspace" at bounding box center [1038, 645] width 83 height 8
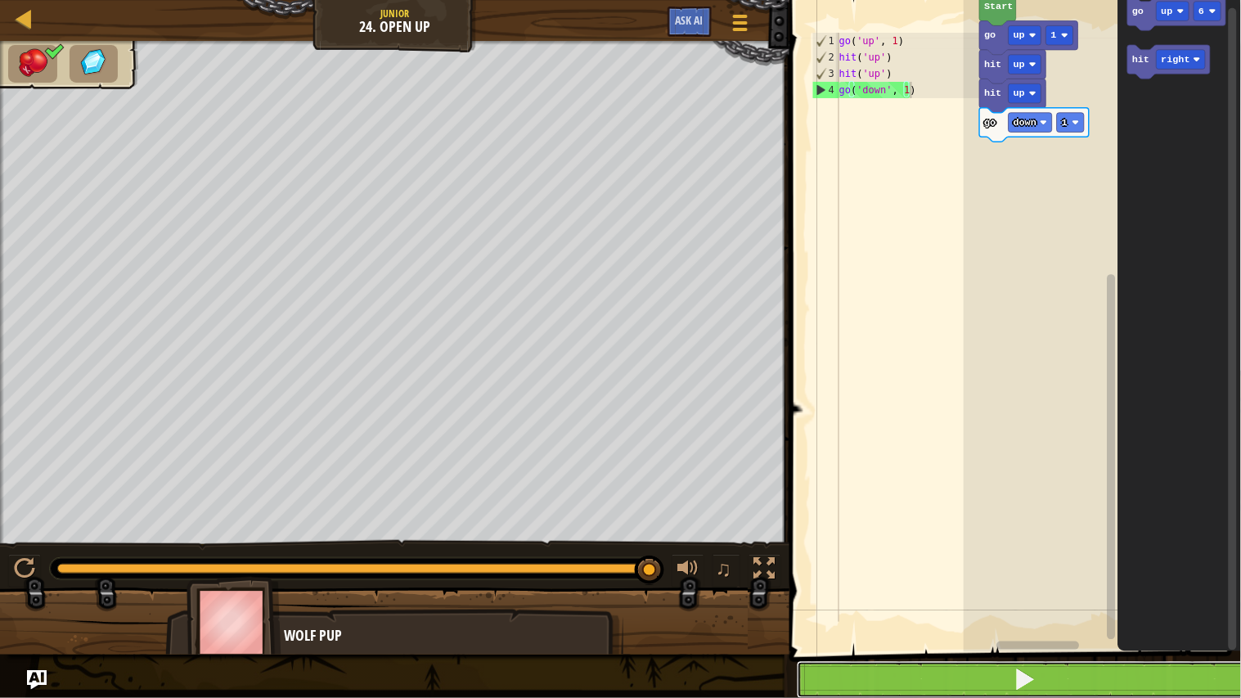
click at [854, 574] on button at bounding box center [1025, 680] width 456 height 38
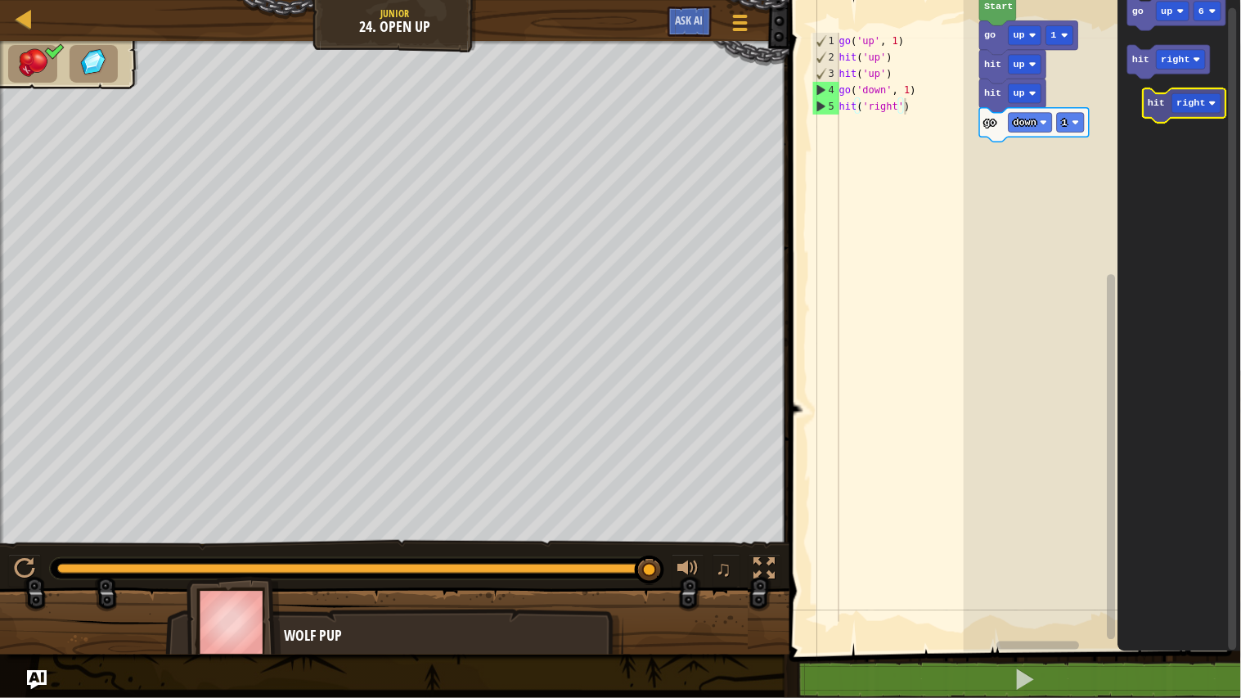
click at [1166, 104] on icon "go up 6 hit right" at bounding box center [1179, 322] width 123 height 660
click at [991, 178] on div "Start go up 1 hit up hit up go down 1 go up 6 go up 6 hit right go up 6" at bounding box center [1101, 322] width 277 height 660
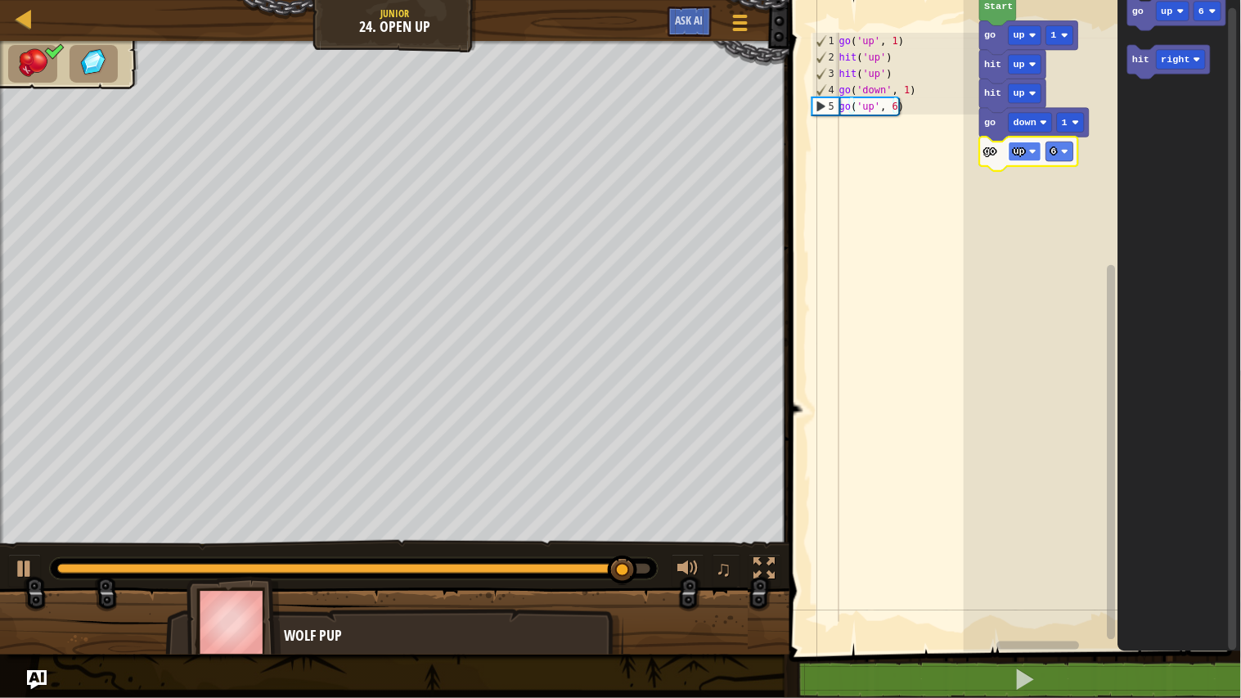
click at [1032, 148] on image "Blockly Workspace" at bounding box center [1032, 151] width 7 height 7
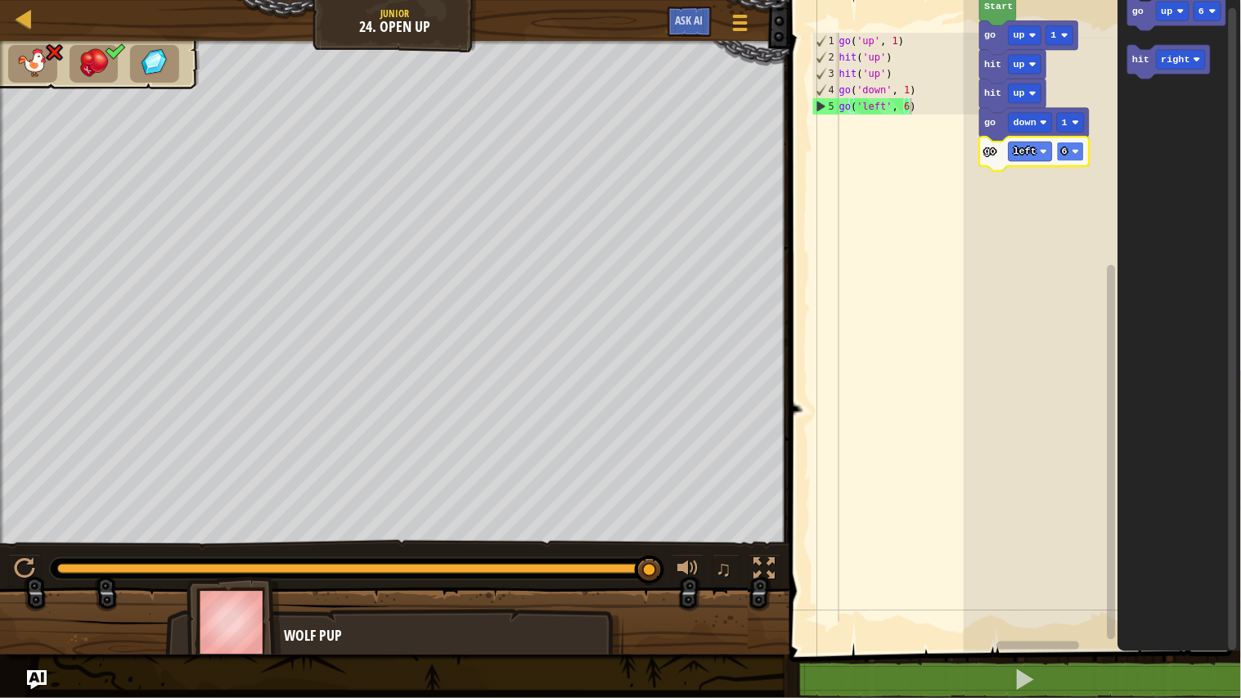
click at [1069, 150] on rect "Blockly Workspace" at bounding box center [1070, 151] width 27 height 20
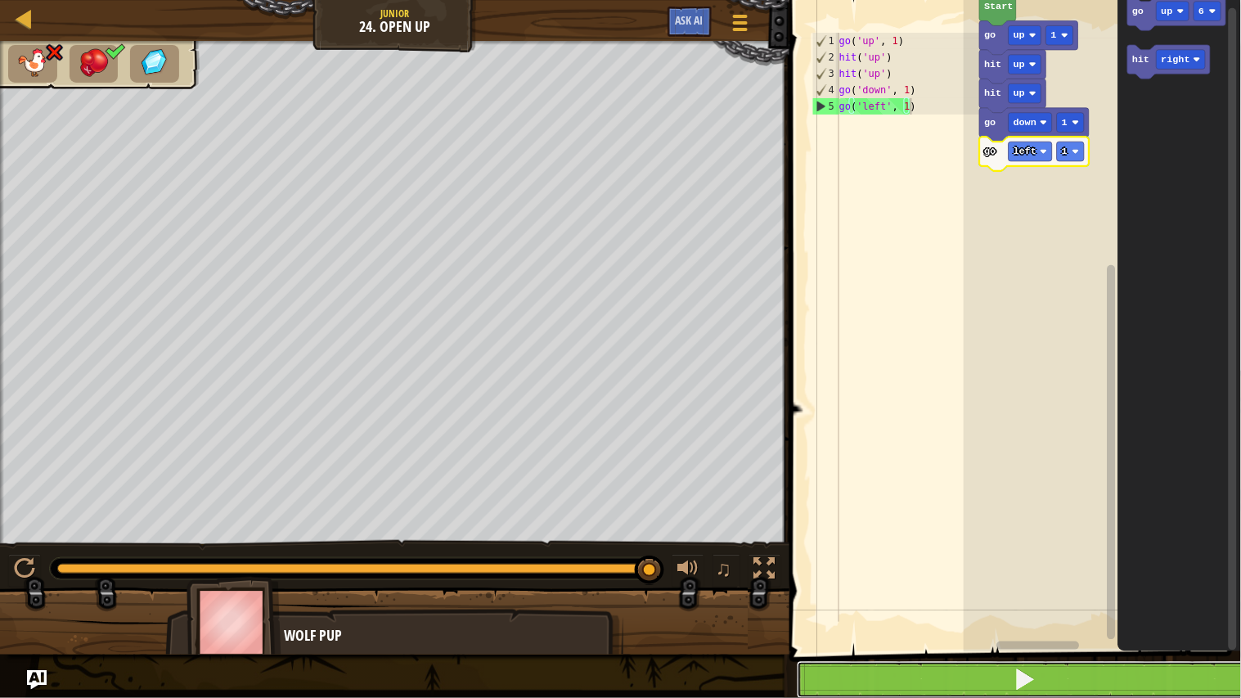
click at [895, 574] on button at bounding box center [1025, 680] width 456 height 38
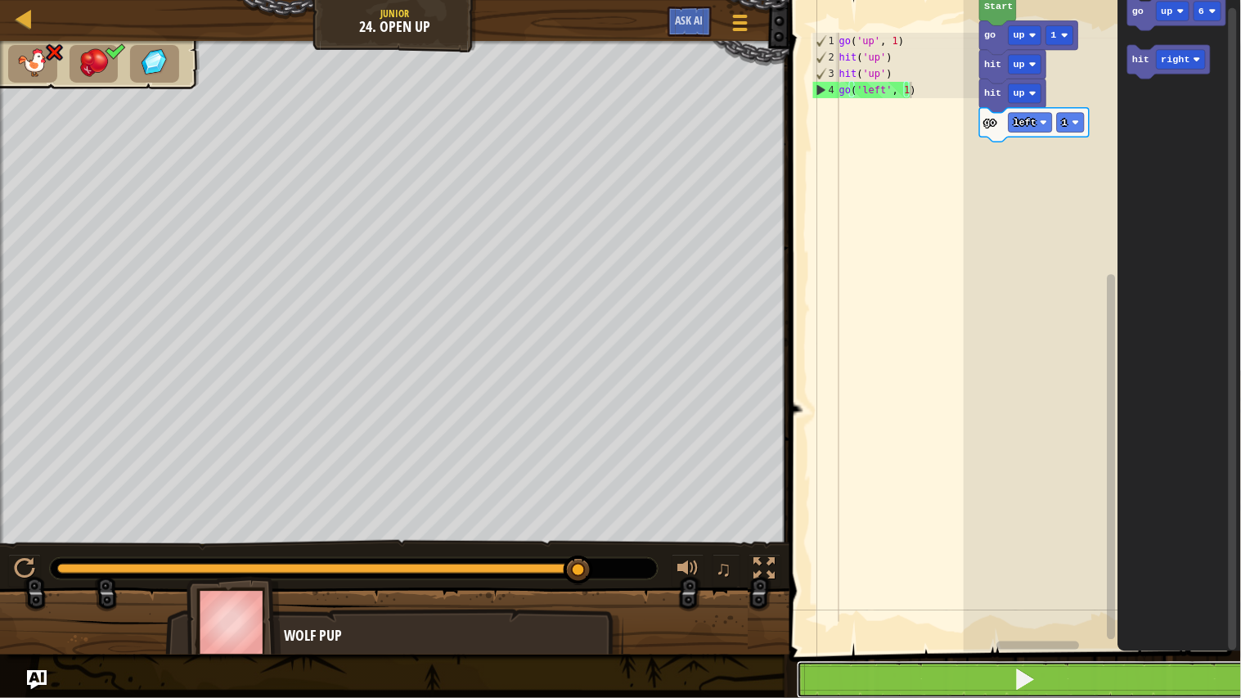
click at [979, 574] on button at bounding box center [1025, 680] width 456 height 38
click at [1017, 574] on span at bounding box center [1024, 678] width 23 height 23
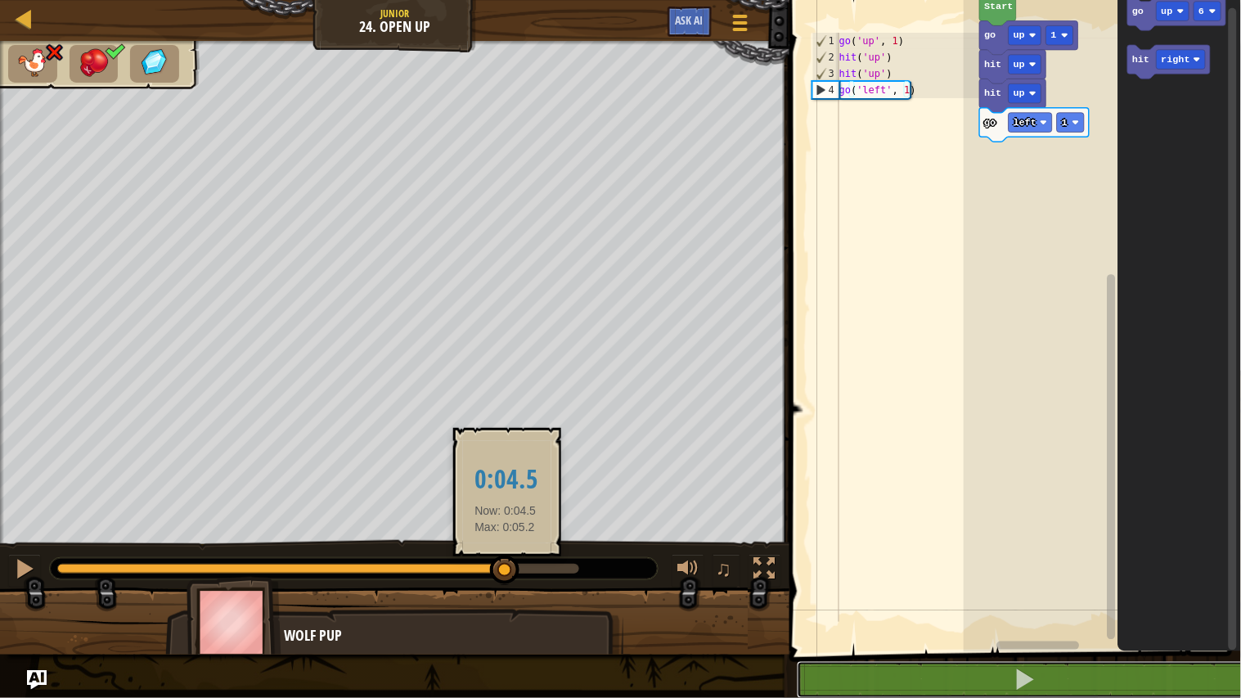
click at [505, 566] on div at bounding box center [281, 568] width 448 height 10
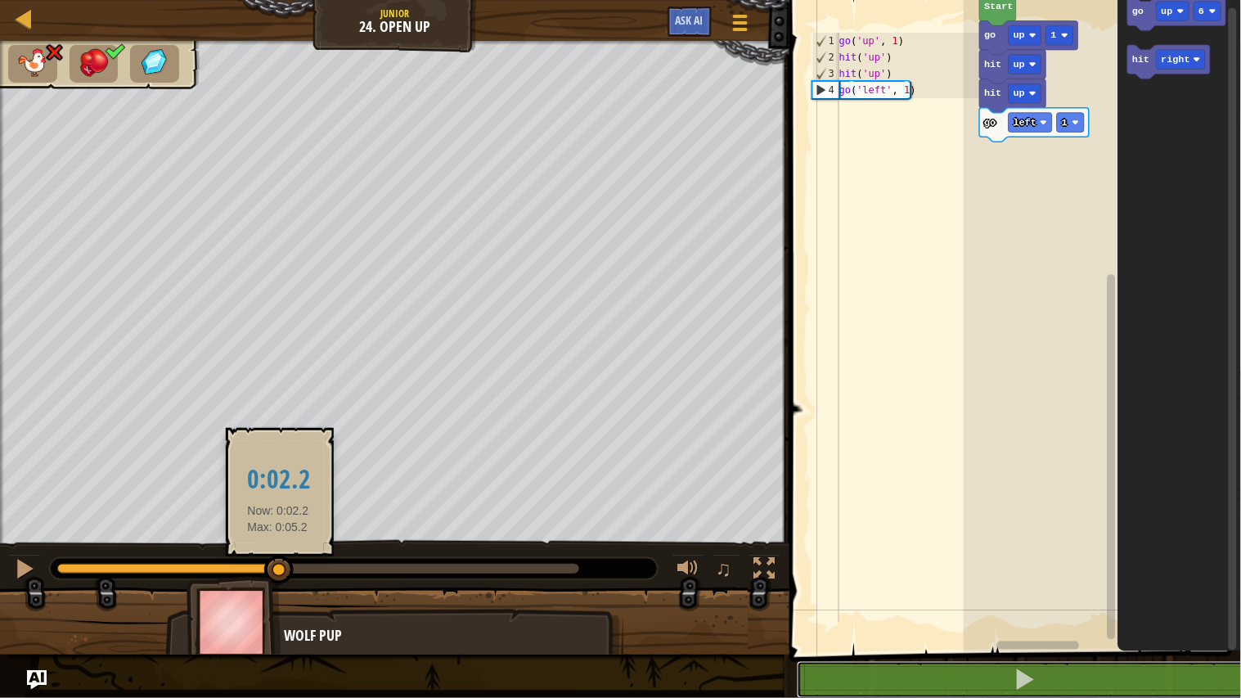
click at [278, 566] on div at bounding box center [168, 568] width 222 height 10
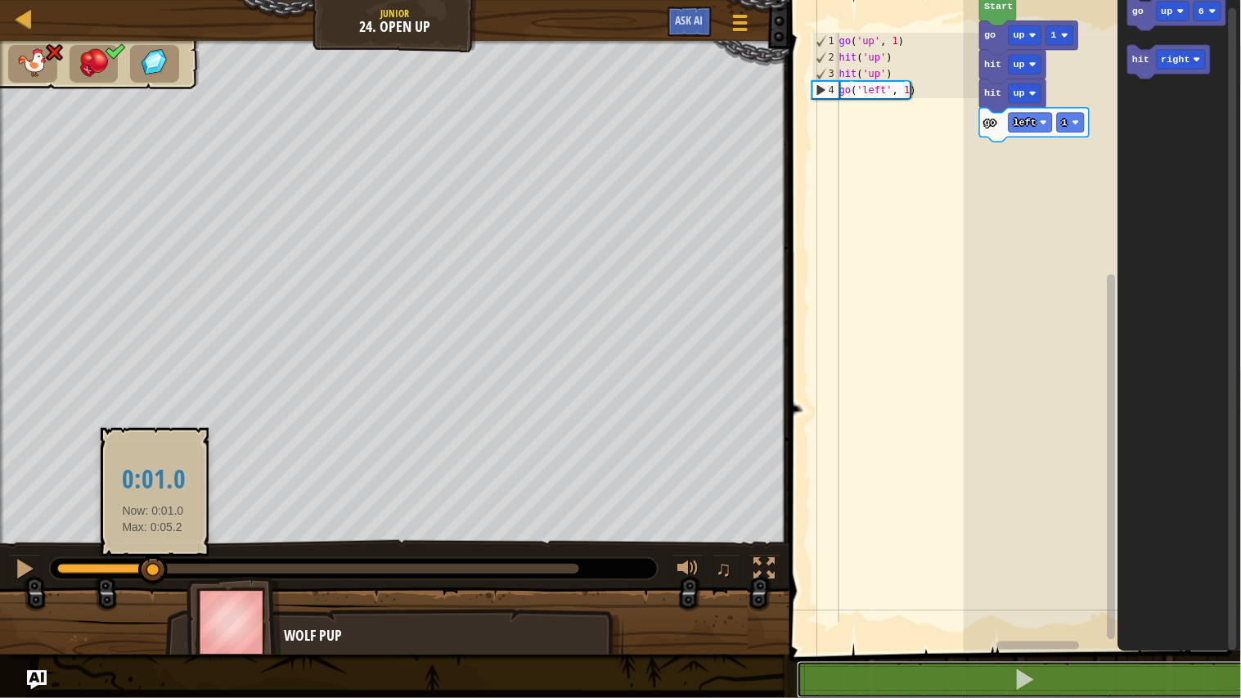
click at [153, 565] on div at bounding box center [105, 568] width 96 height 10
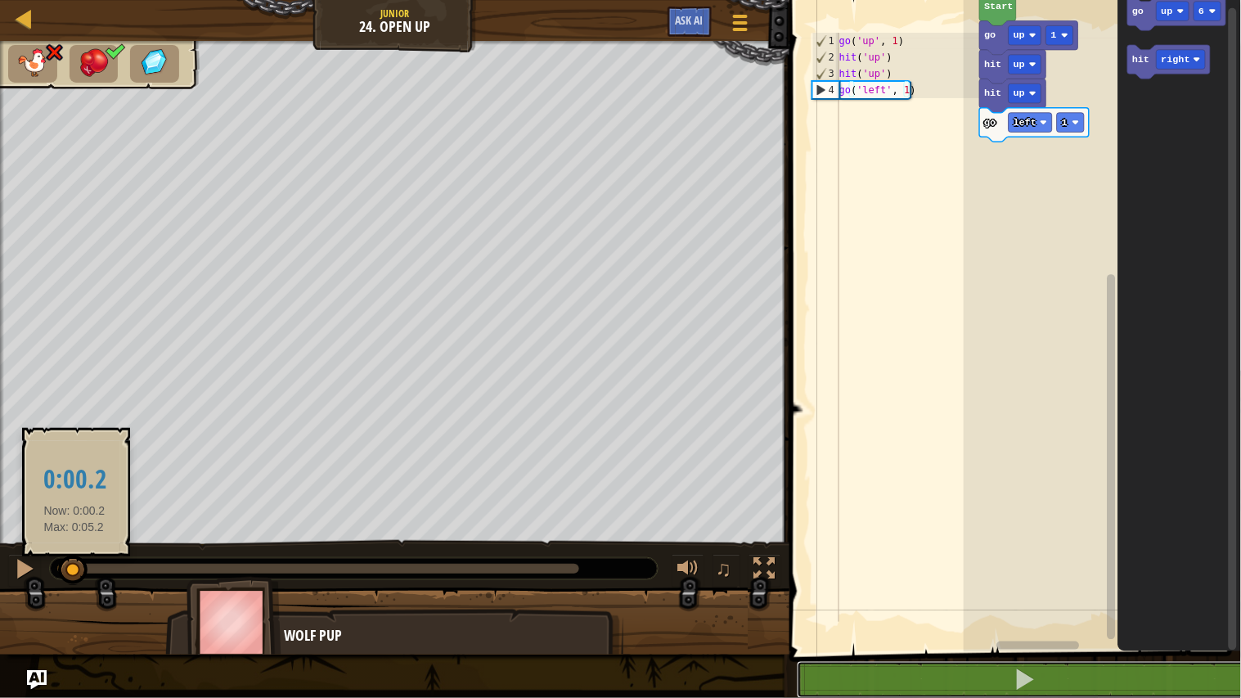
click at [74, 569] on div at bounding box center [65, 568] width 16 height 10
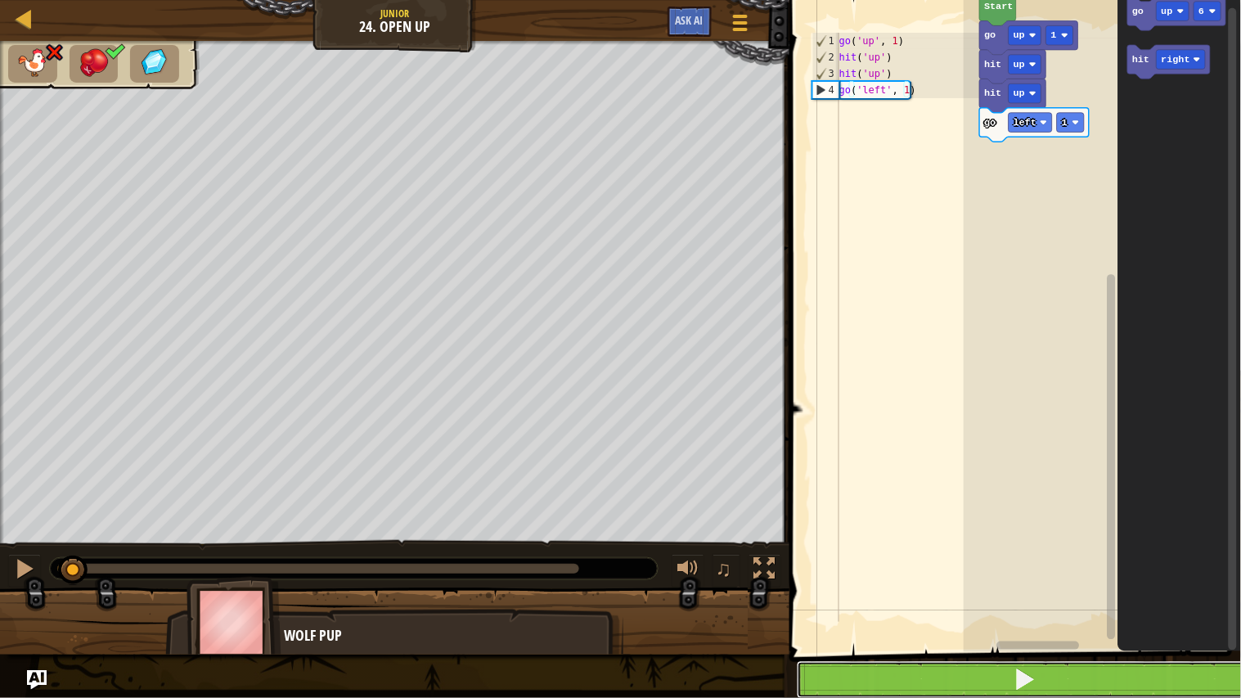
click at [855, 574] on button at bounding box center [1025, 680] width 456 height 38
click at [904, 574] on button at bounding box center [1025, 680] width 456 height 38
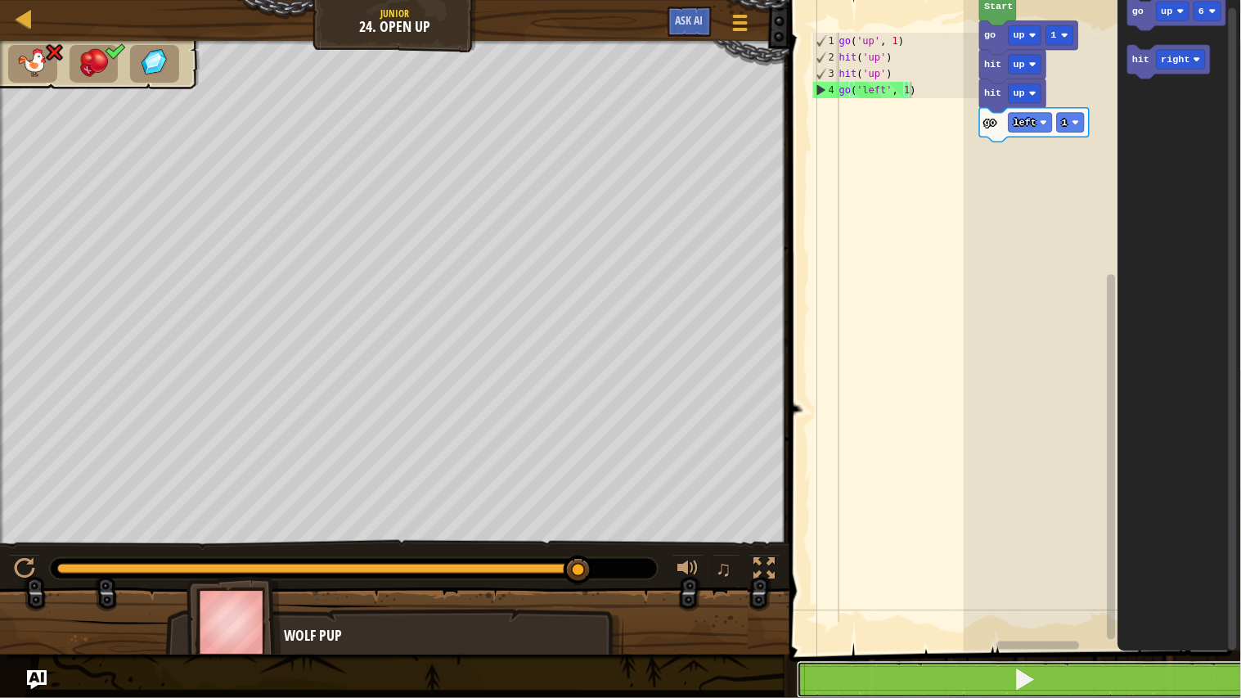
click at [904, 574] on button at bounding box center [1025, 680] width 456 height 38
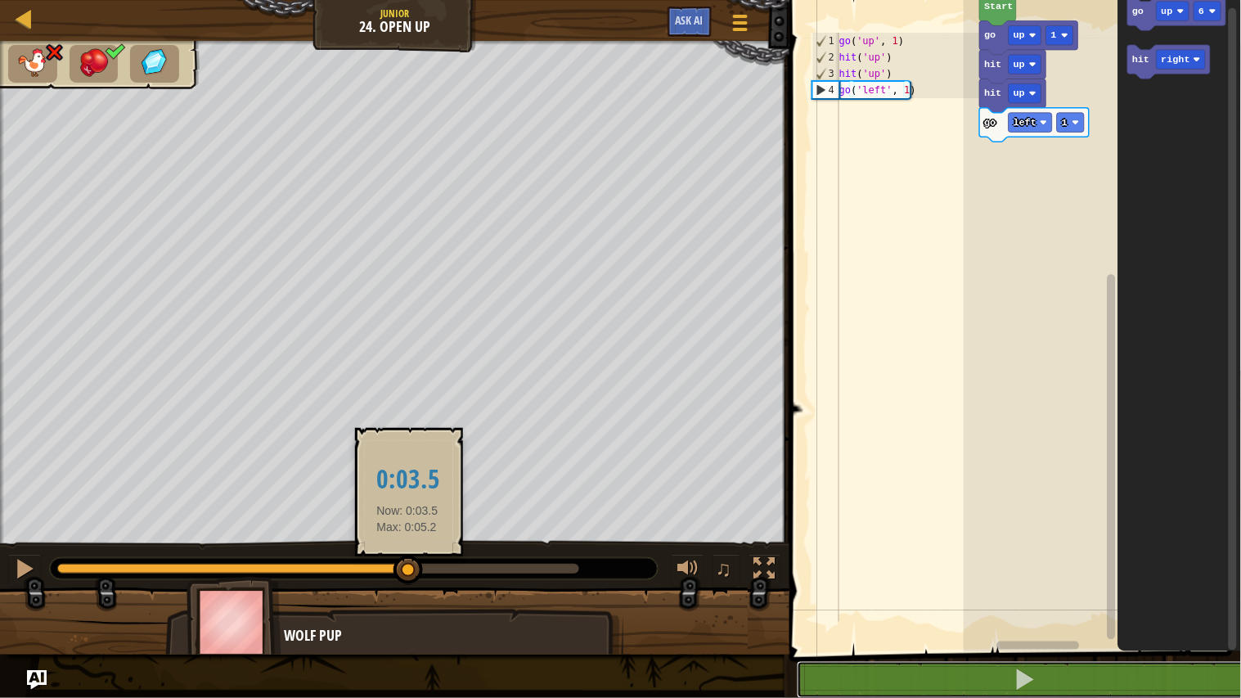
click at [407, 563] on div at bounding box center [233, 568] width 352 height 10
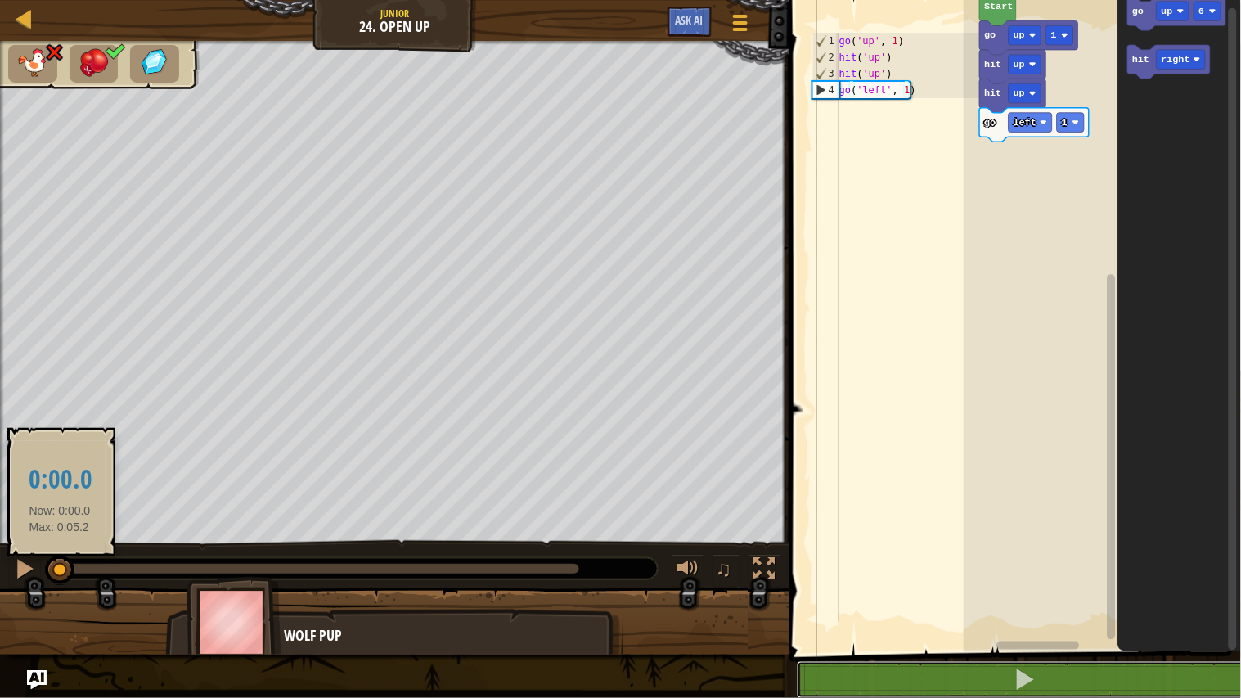
click at [60, 567] on div at bounding box center [58, 568] width 3 height 10
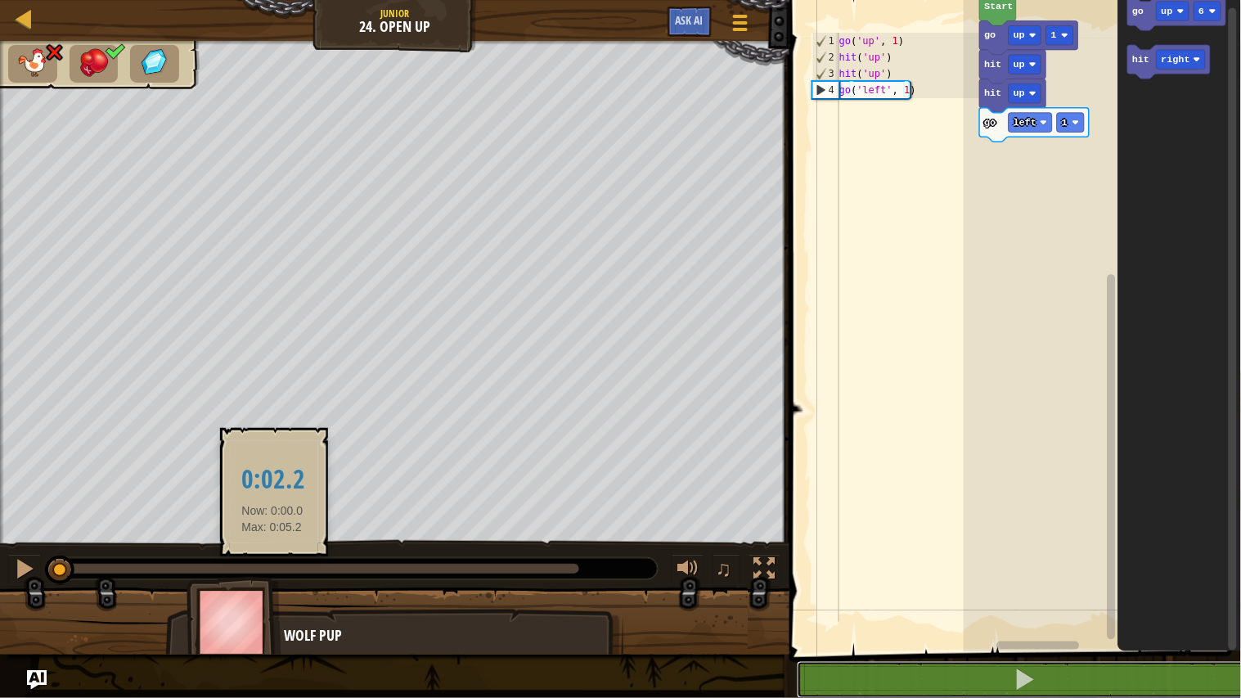
click at [272, 568] on div at bounding box center [318, 568] width 522 height 10
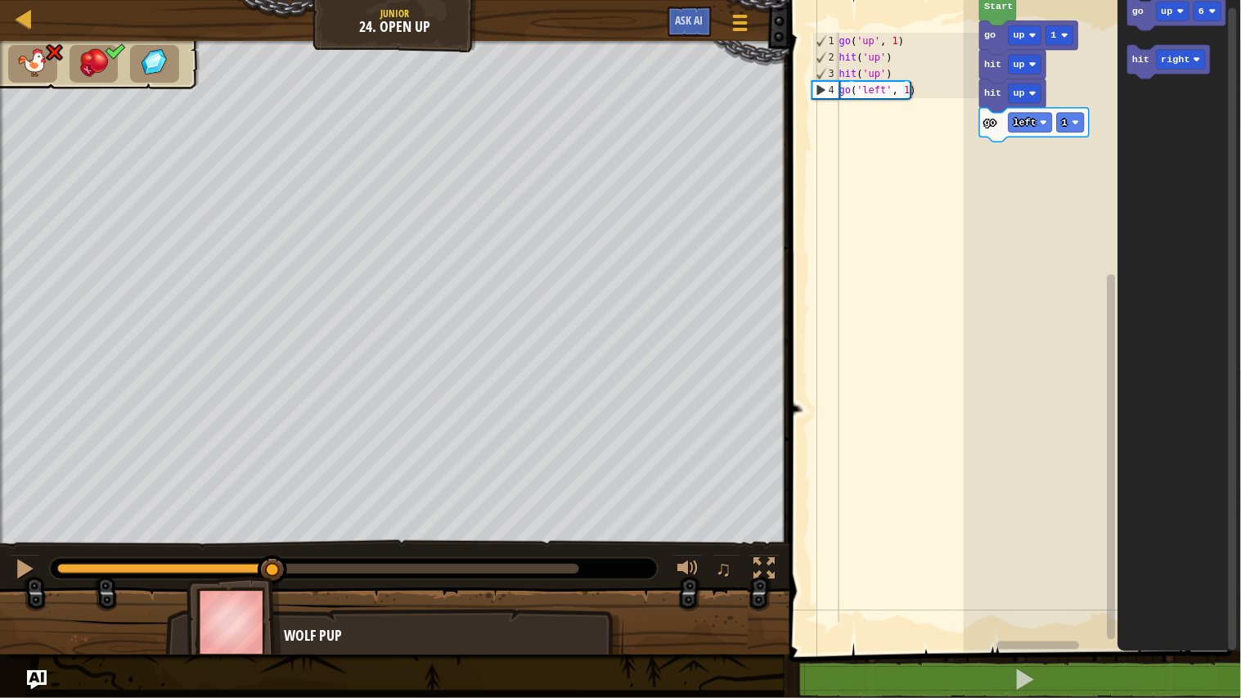
click at [57, 564] on div at bounding box center [354, 568] width 608 height 21
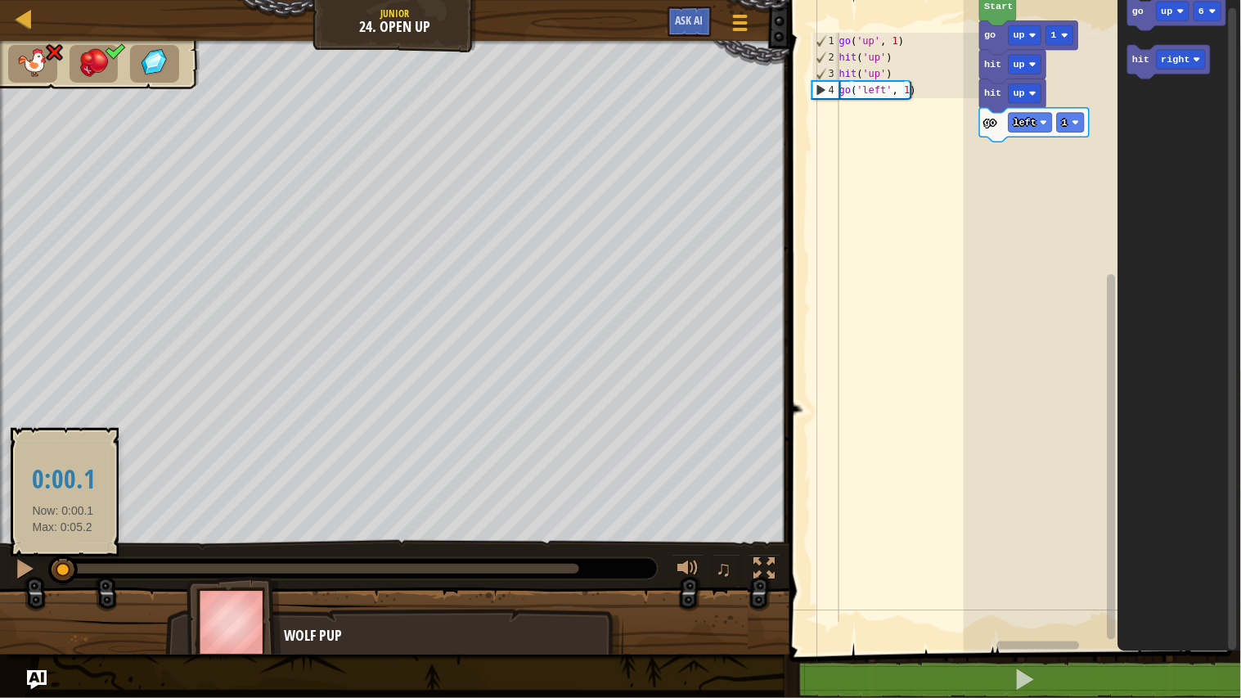
click at [63, 565] on div at bounding box center [60, 568] width 7 height 10
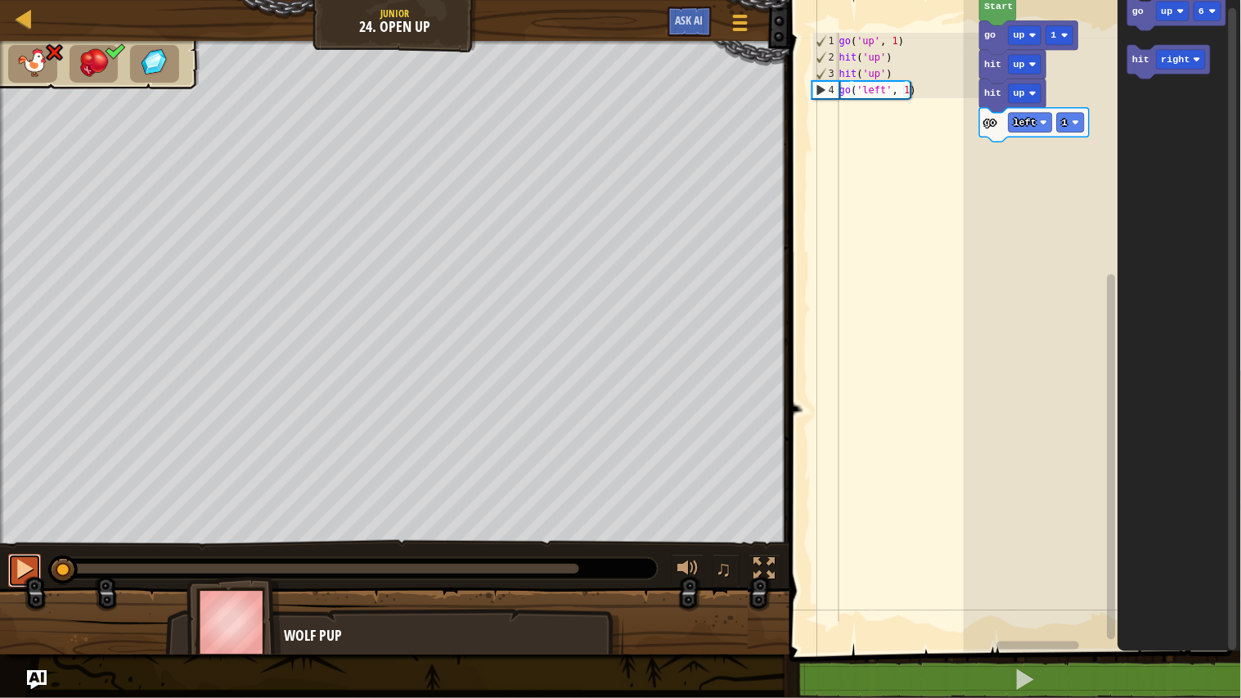
click at [23, 573] on div at bounding box center [24, 568] width 21 height 21
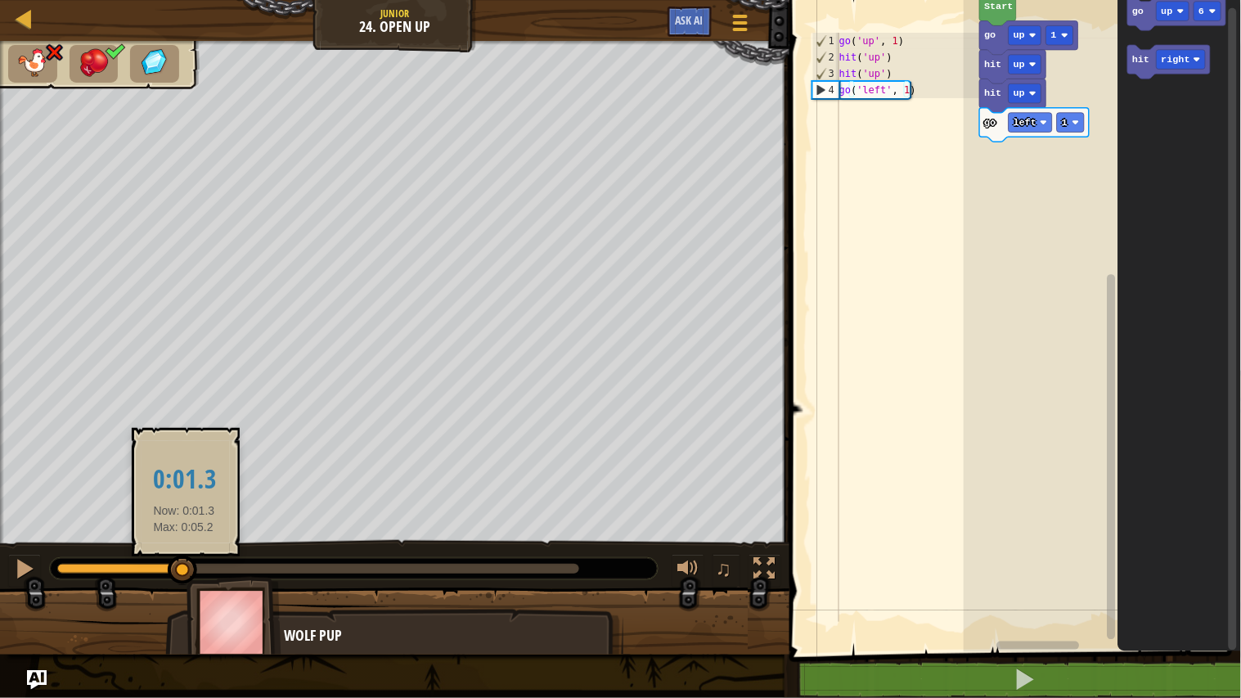
click at [183, 566] on div at bounding box center [120, 568] width 126 height 10
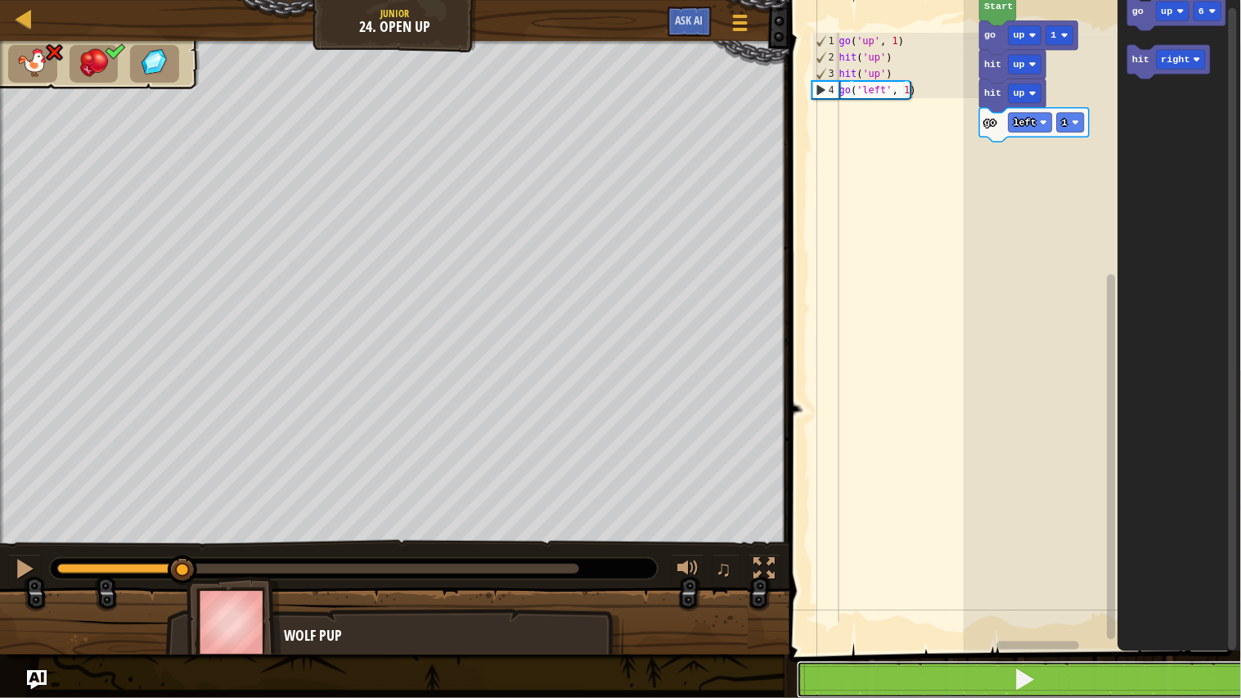
click at [881, 574] on button at bounding box center [1025, 680] width 456 height 38
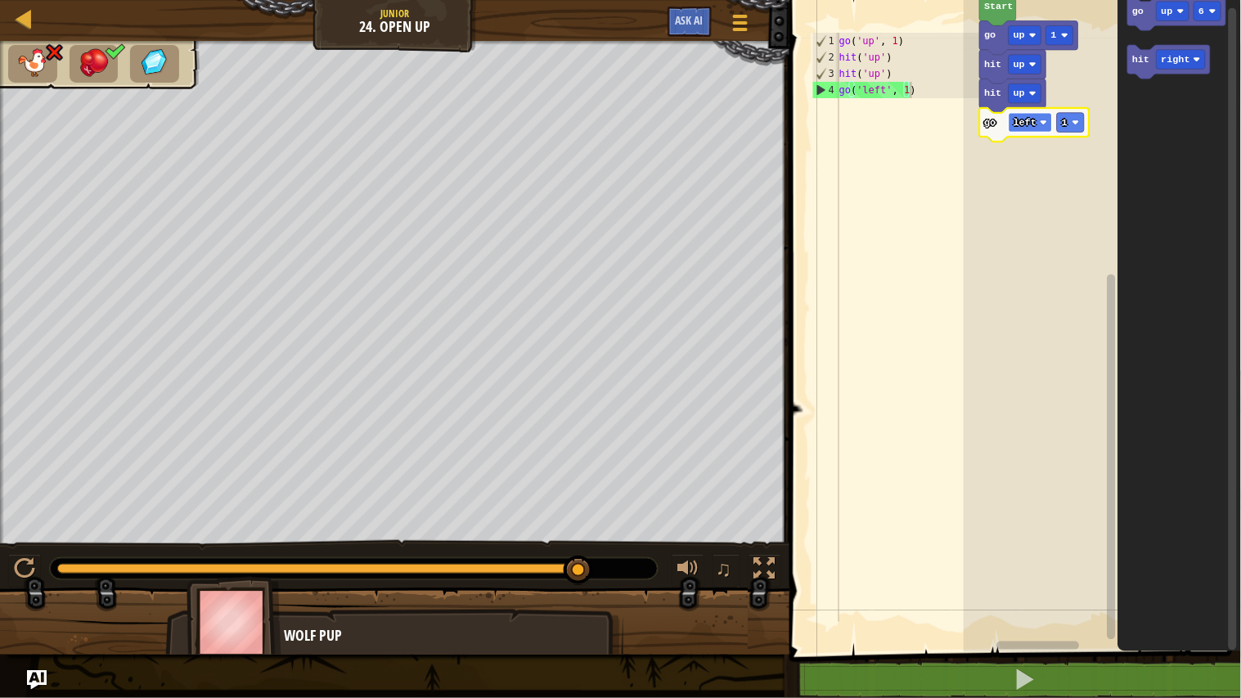
click at [1026, 121] on text "left" at bounding box center [1024, 122] width 23 height 11
click at [1039, 279] on rect "Blockly Workspace" at bounding box center [1101, 322] width 277 height 660
click at [1024, 34] on text "up" at bounding box center [1018, 34] width 11 height 11
click at [1026, 197] on rect "Blockly Workspace" at bounding box center [1101, 322] width 277 height 660
click at [1028, 70] on rect "Blockly Workspace" at bounding box center [1024, 65] width 33 height 20
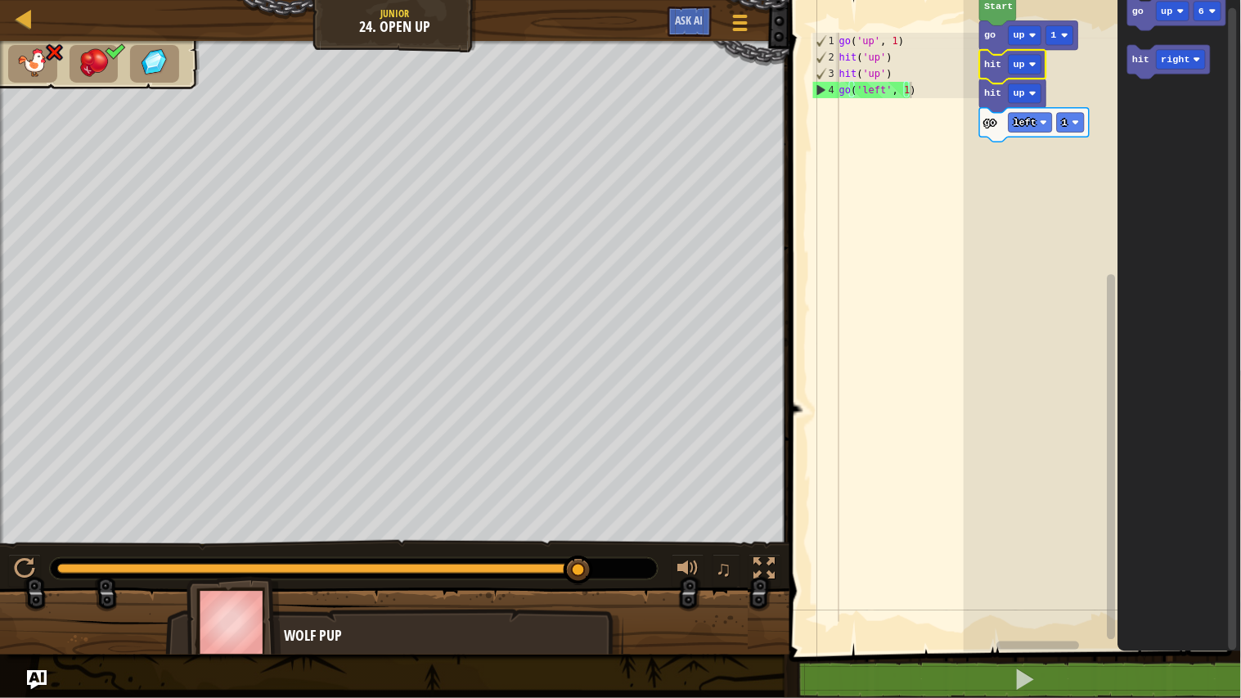
click at [1011, 256] on rect "Blockly Workspace" at bounding box center [1101, 322] width 277 height 660
click at [1023, 88] on text "up" at bounding box center [1018, 93] width 11 height 11
click at [1011, 240] on rect "Blockly Workspace" at bounding box center [1101, 322] width 277 height 660
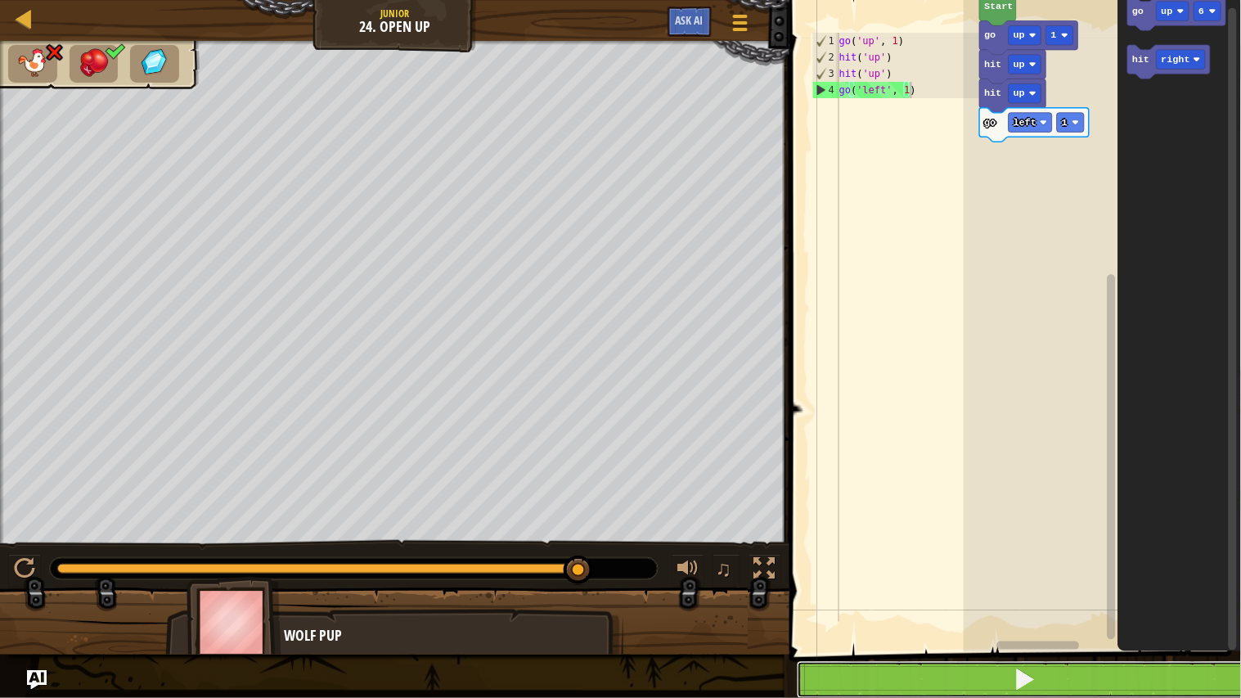
click at [824, 574] on button at bounding box center [1025, 680] width 456 height 38
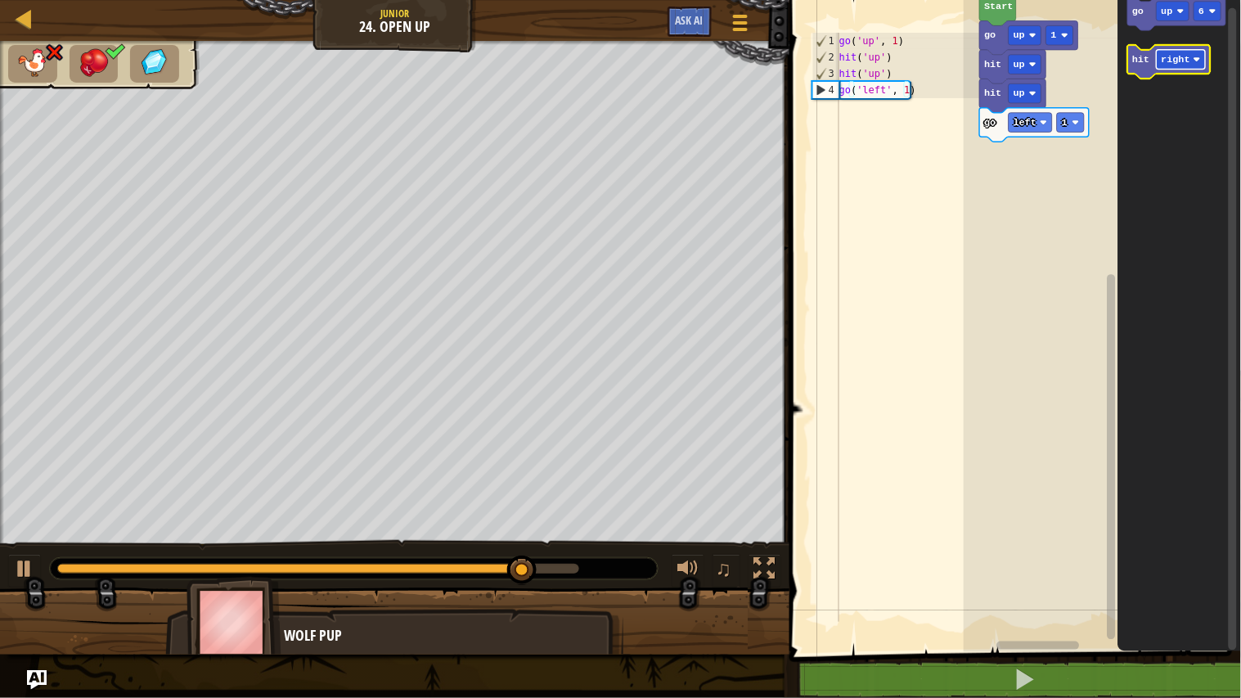
click at [1182, 57] on text "right" at bounding box center [1175, 59] width 29 height 11
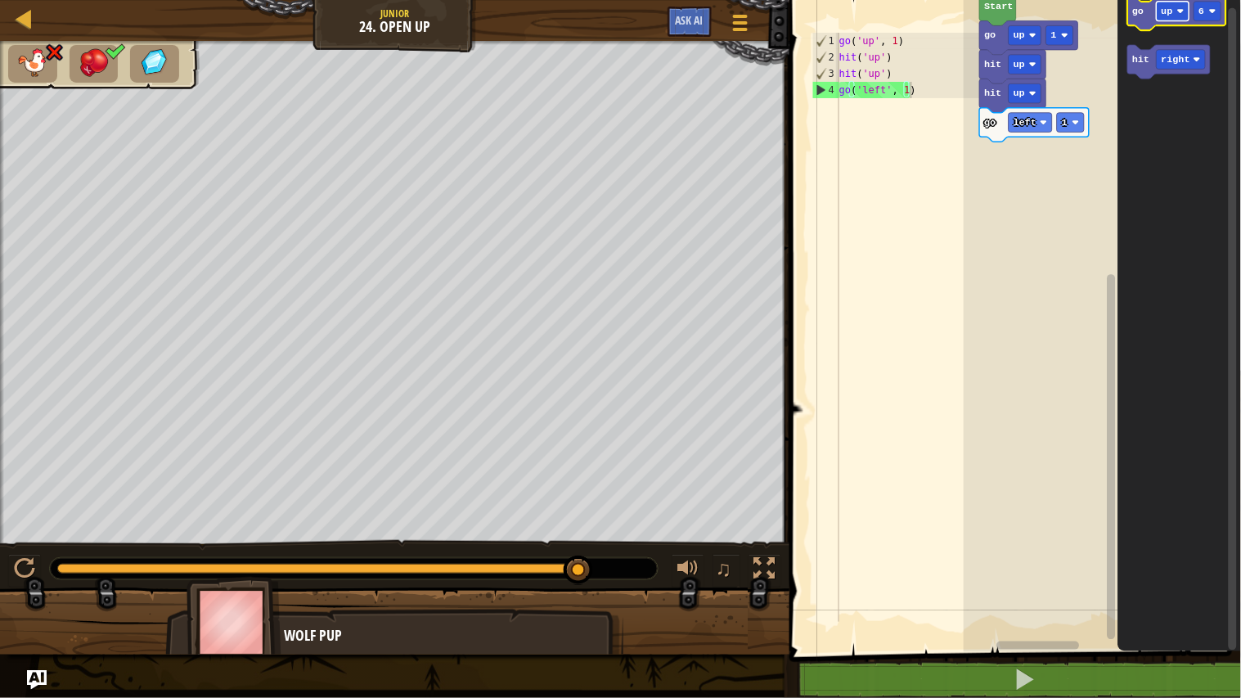
click at [1178, 10] on rect "Blockly Workspace" at bounding box center [1172, 12] width 33 height 20
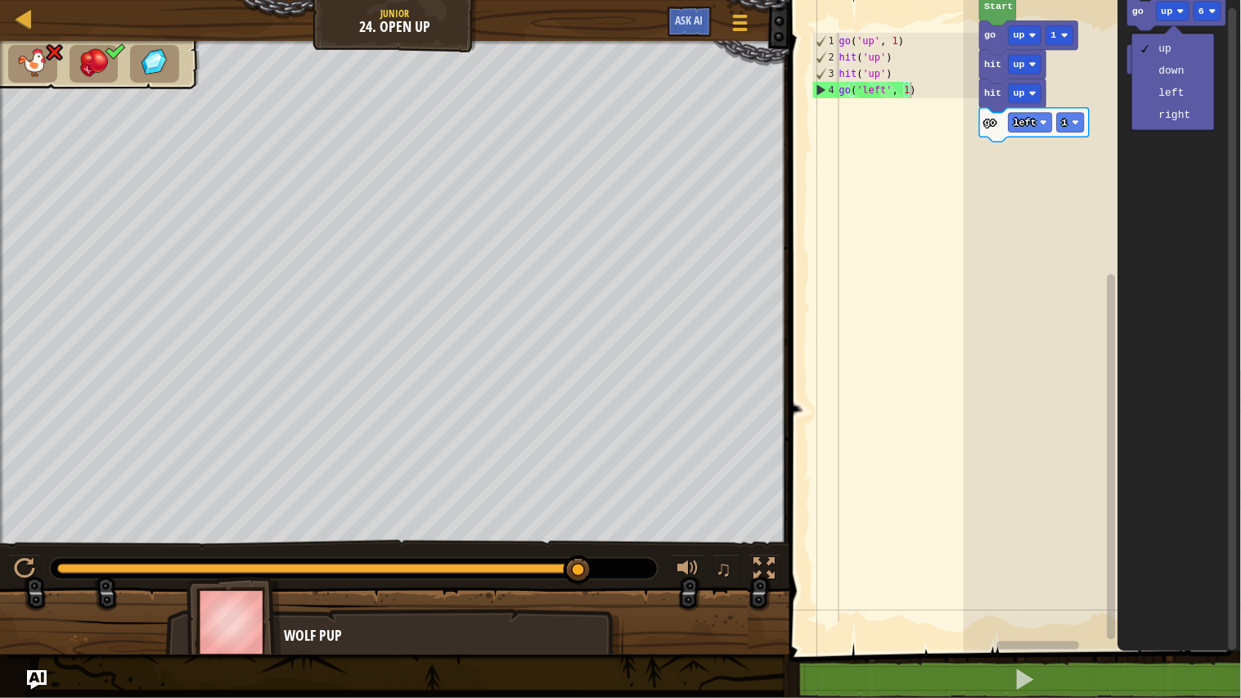
click at [1178, 204] on icon "Blockly Workspace" at bounding box center [1179, 322] width 123 height 660
click at [1191, 55] on rect "Blockly Workspace" at bounding box center [1180, 60] width 49 height 20
click at [1134, 58] on text "hit" at bounding box center [1141, 59] width 17 height 11
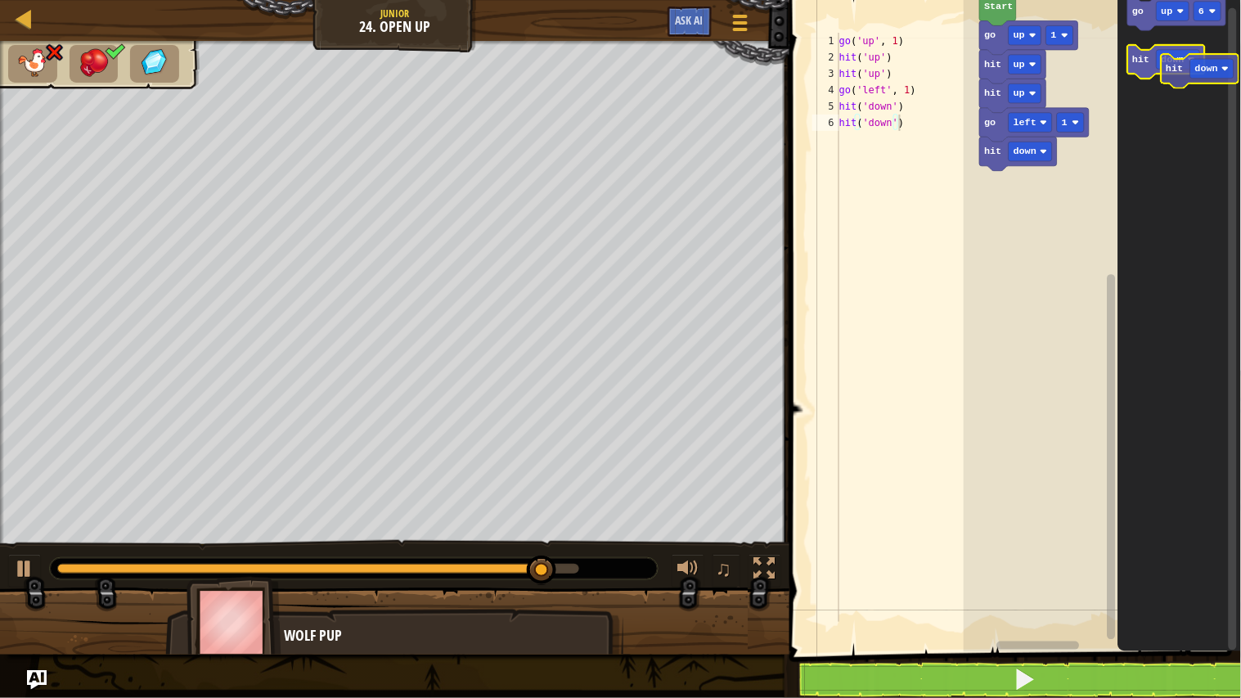
click at [1168, 67] on g "hit down" at bounding box center [1167, 62] width 78 height 34
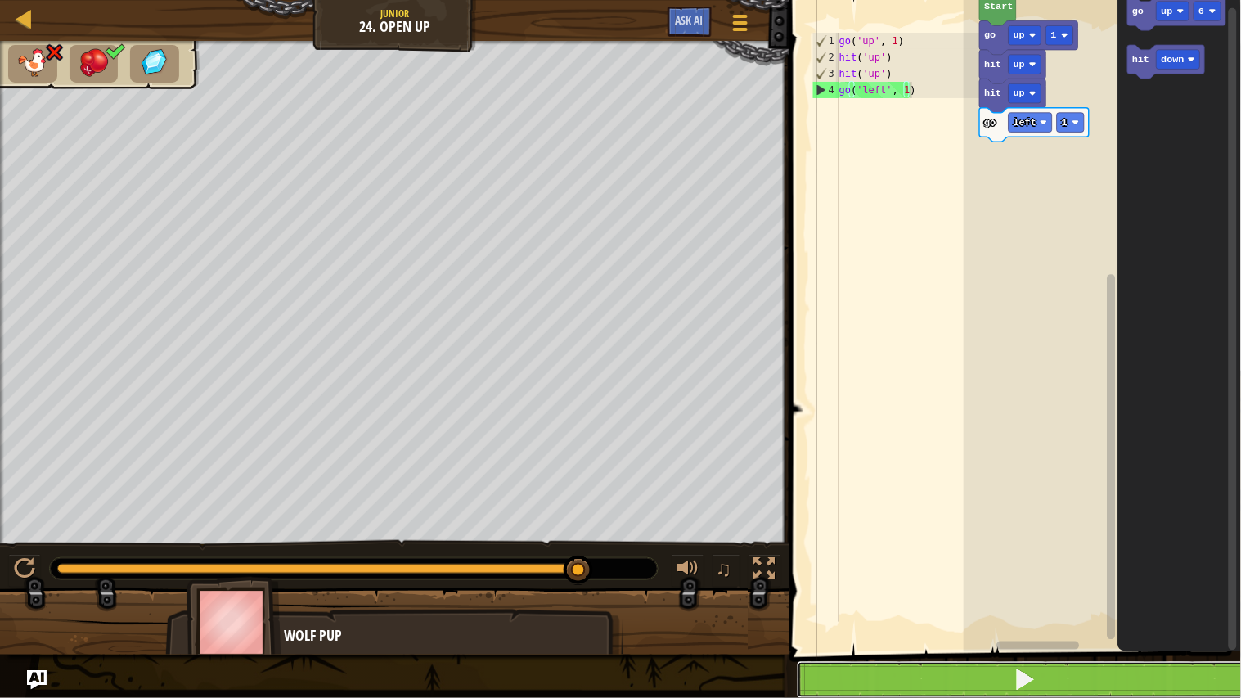
click at [868, 574] on button at bounding box center [1025, 680] width 456 height 38
click at [963, 574] on button at bounding box center [1025, 680] width 456 height 38
click at [1004, 574] on button at bounding box center [1025, 680] width 456 height 38
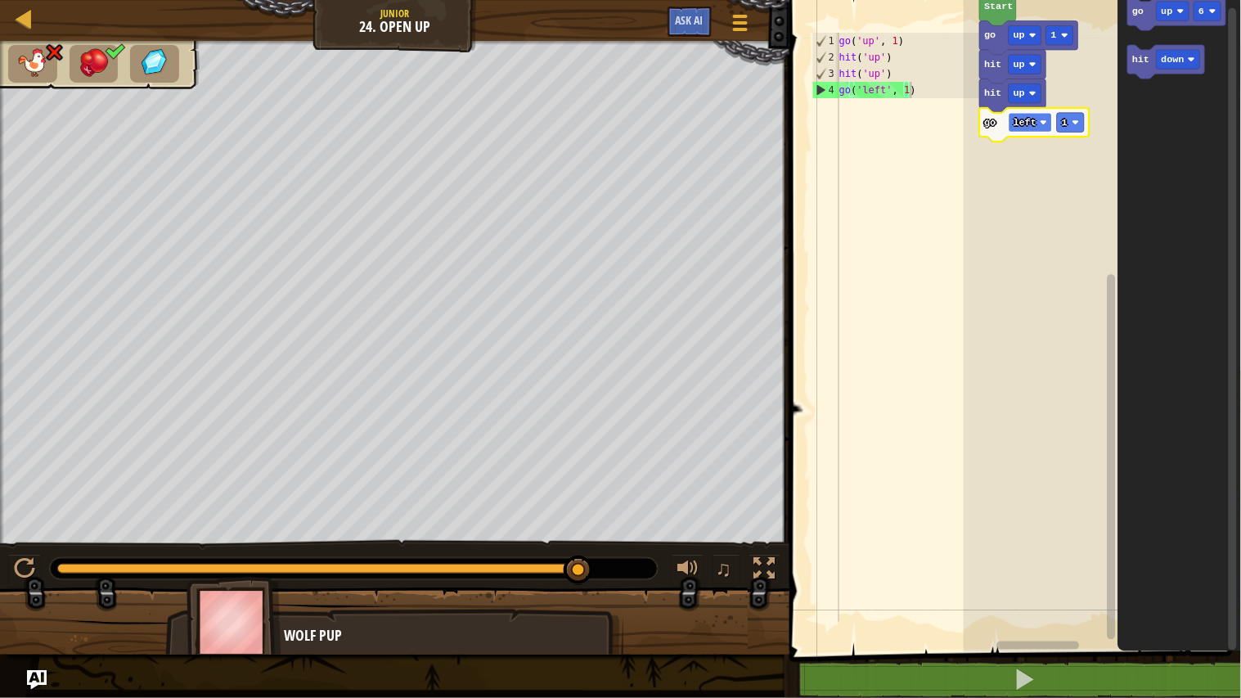
click at [1029, 117] on text "left" at bounding box center [1024, 122] width 23 height 11
click at [1178, 54] on text "down" at bounding box center [1172, 59] width 23 height 11
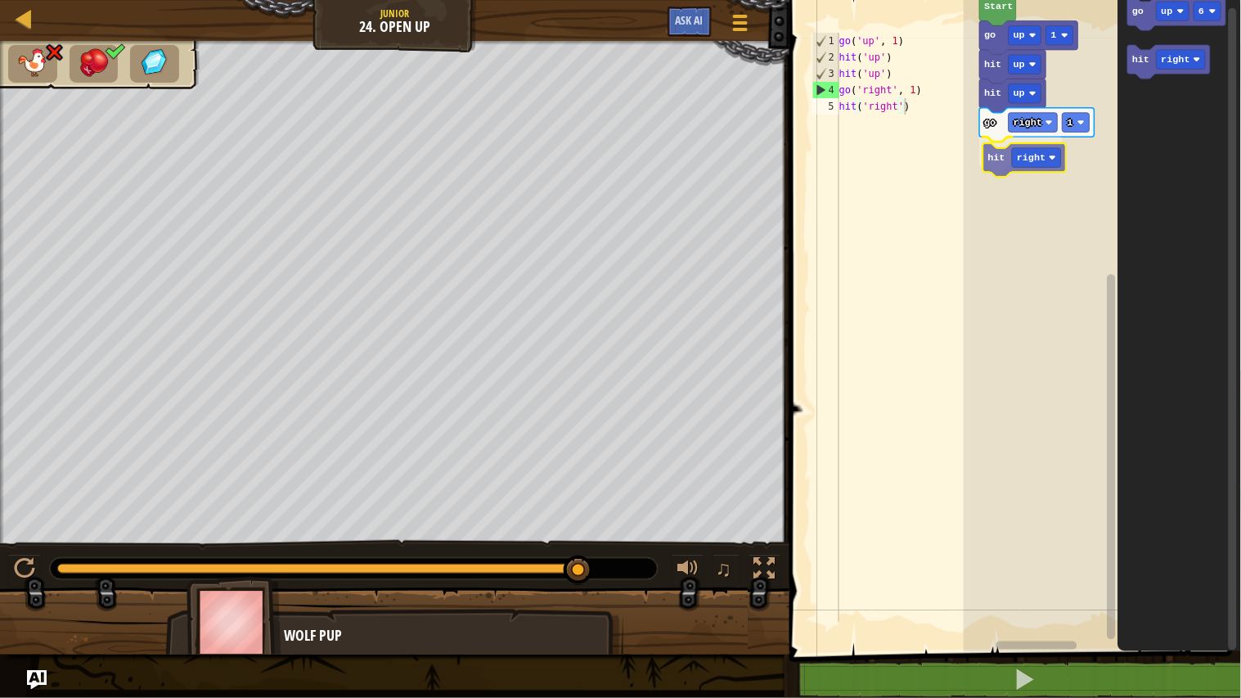
click at [1003, 167] on div "Start go up 1 hit up hit up go right 1 hit right go up 6 hit right hit right" at bounding box center [1101, 322] width 277 height 660
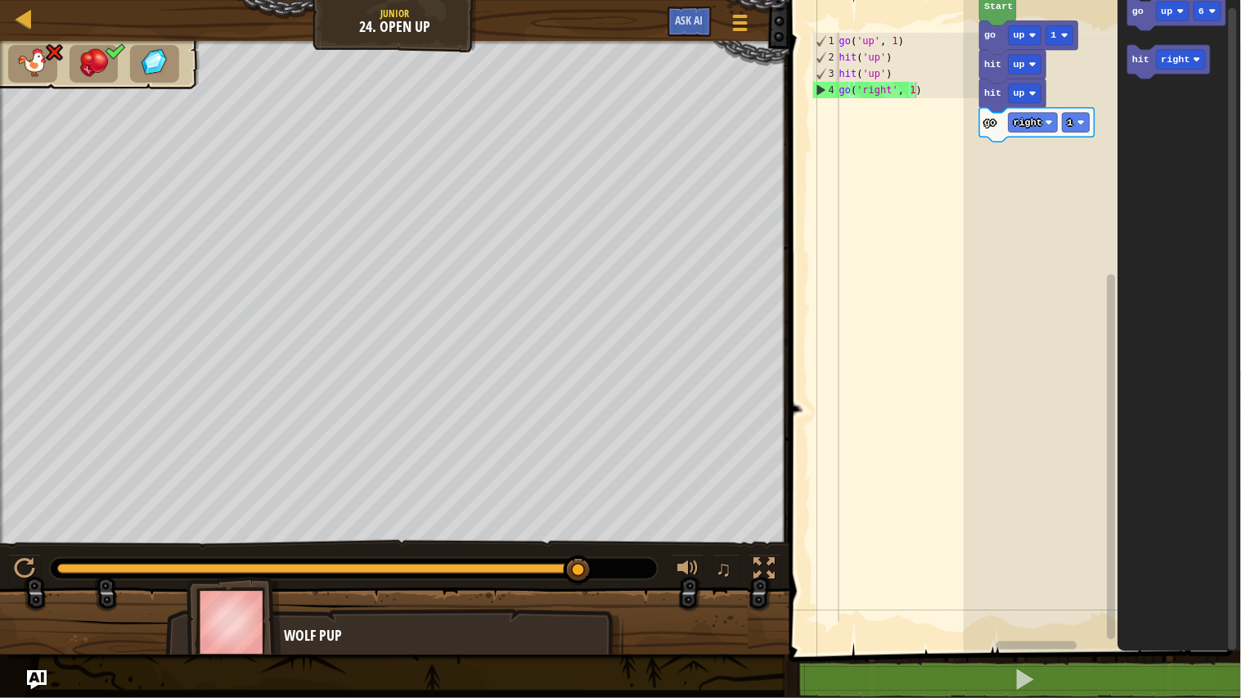
click at [1227, 264] on rect "Blockly Workspace" at bounding box center [1232, 329] width 8 height 642
click at [1101, 371] on div "Start go up 1 hit up hit up go right 1 go up 6 hit right" at bounding box center [1101, 322] width 277 height 660
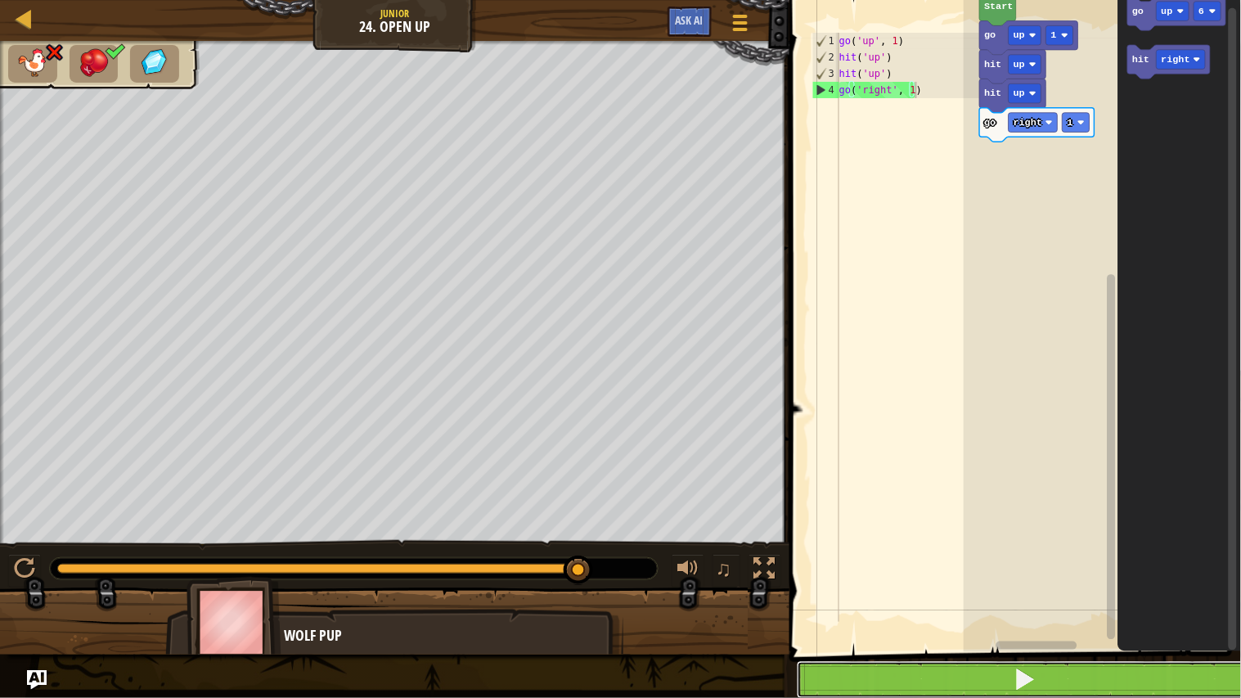
click at [1006, 574] on button at bounding box center [1025, 680] width 456 height 38
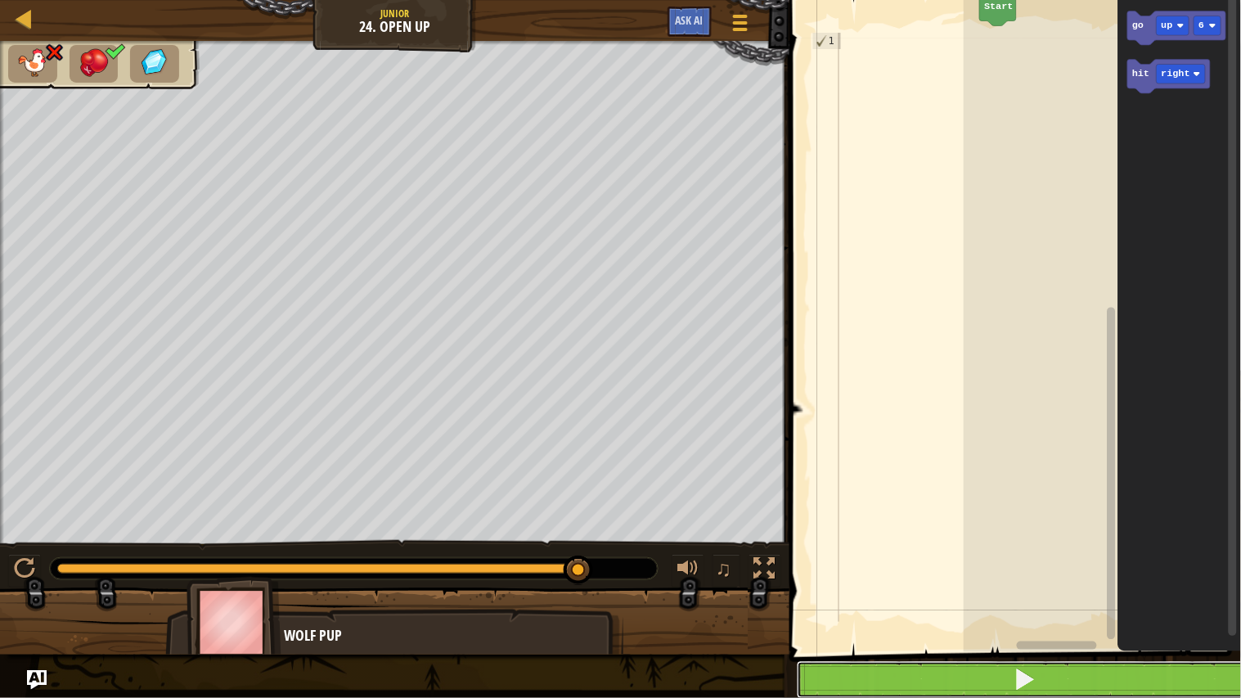
click at [890, 574] on button at bounding box center [1025, 680] width 456 height 38
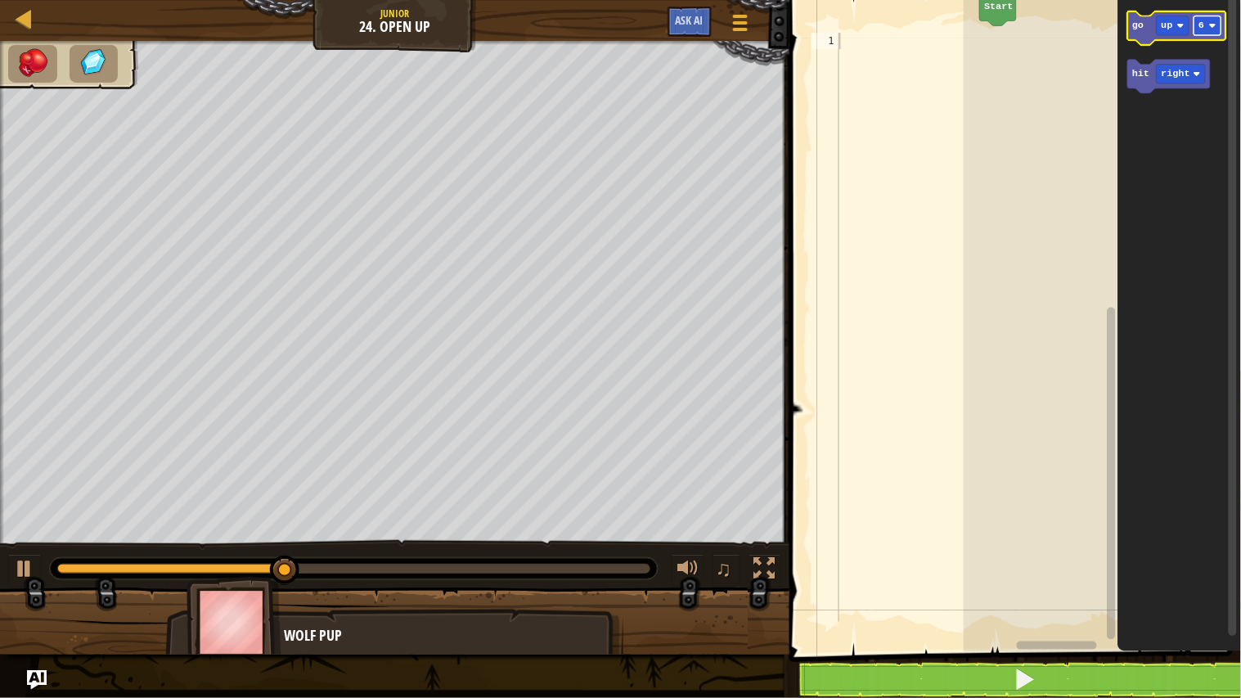
click at [1205, 28] on rect "Blockly Workspace" at bounding box center [1207, 26] width 27 height 20
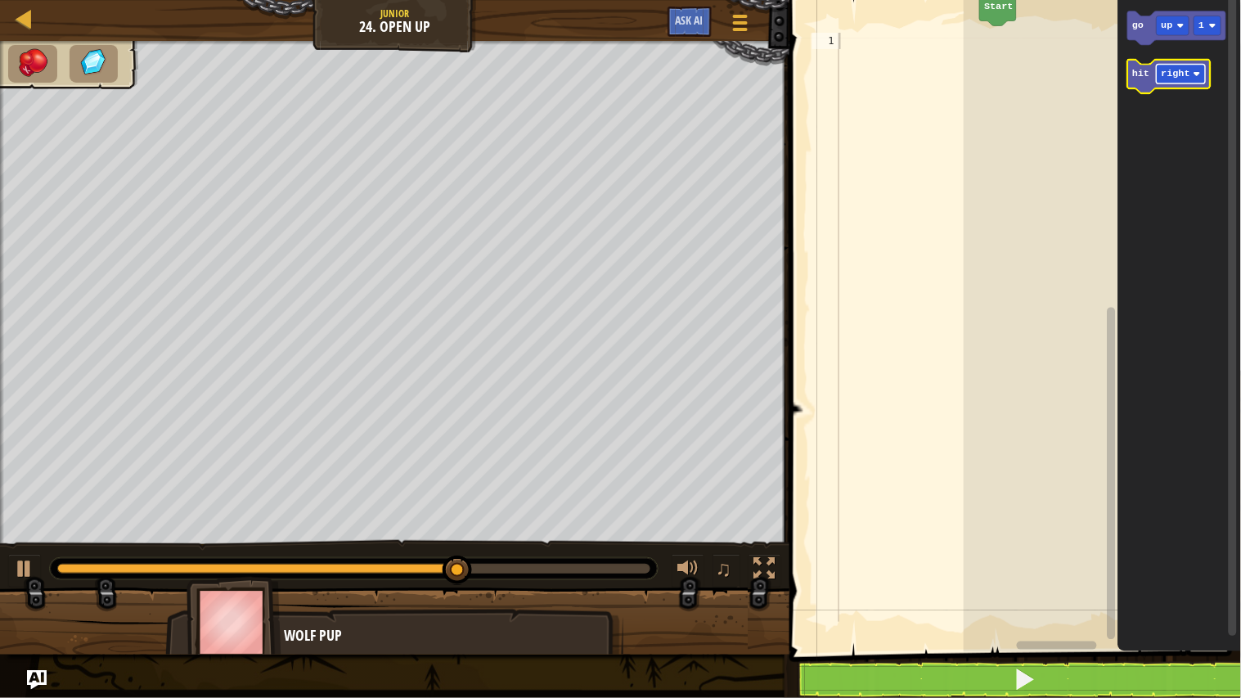
click at [1189, 74] on rect "Blockly Workspace" at bounding box center [1180, 75] width 49 height 20
click at [1154, 70] on icon "Blockly Workspace" at bounding box center [1161, 77] width 66 height 34
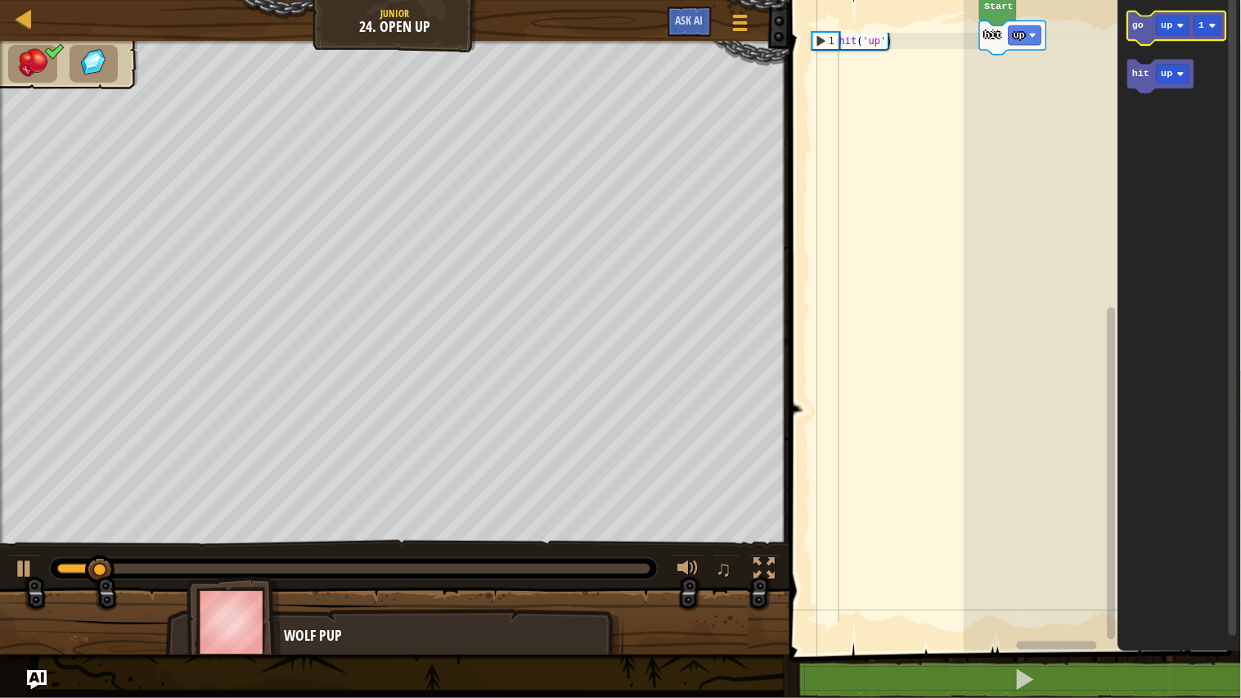
click at [1151, 38] on icon "Blockly Workspace" at bounding box center [1177, 28] width 98 height 34
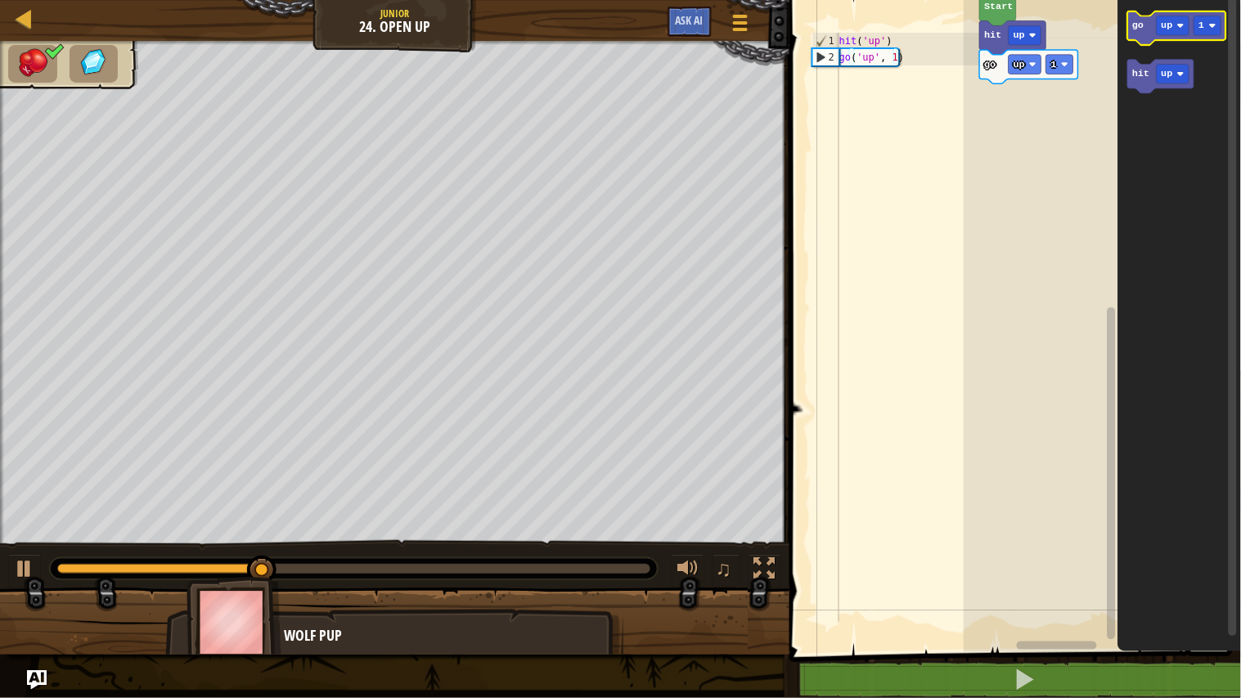
click at [1138, 27] on text "go" at bounding box center [1138, 25] width 11 height 11
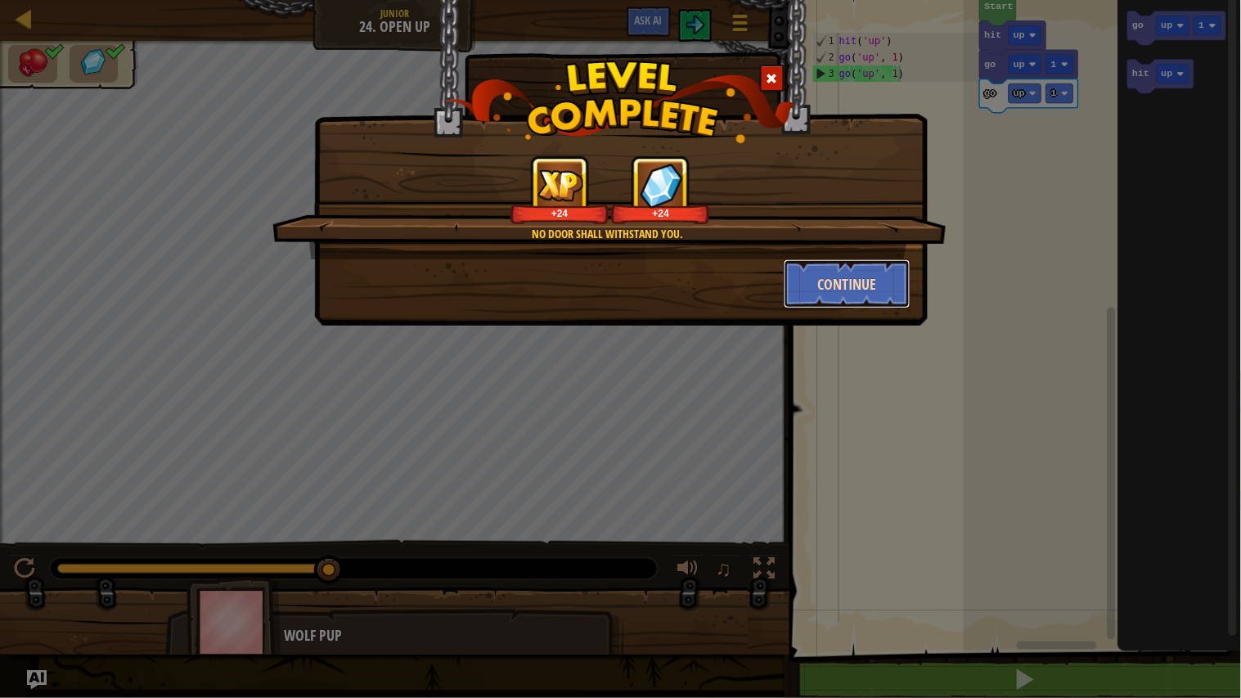
click at [845, 297] on button "Continue" at bounding box center [846, 283] width 127 height 49
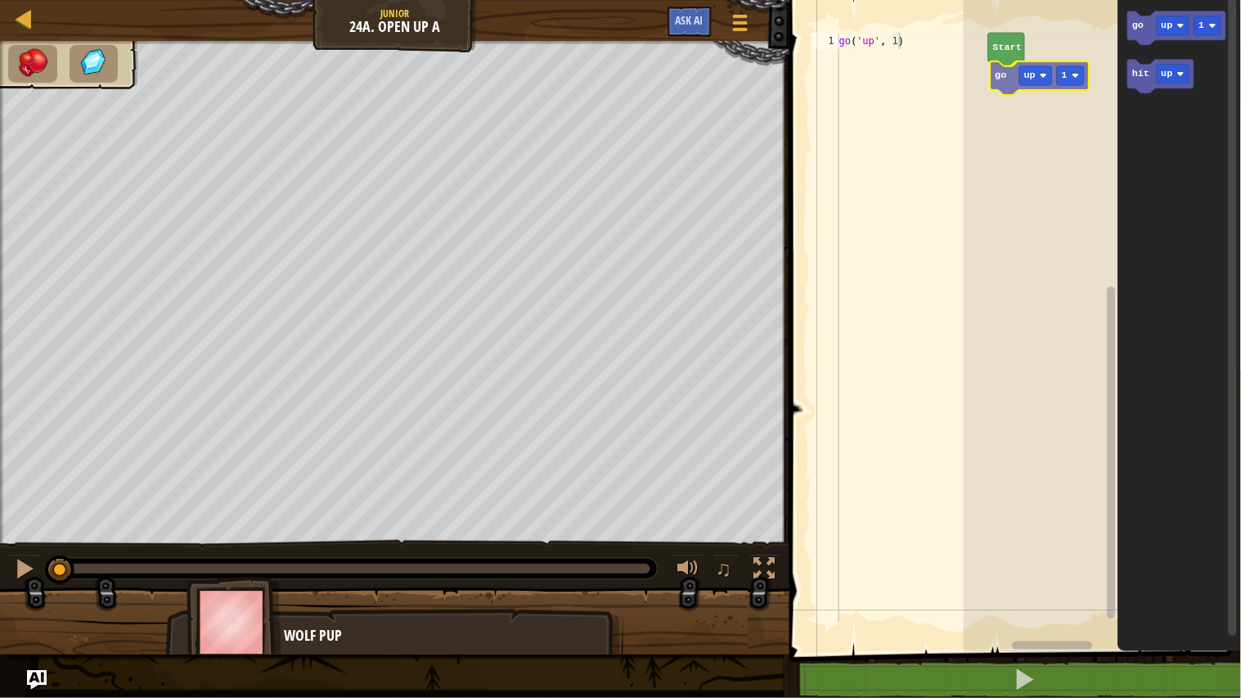
click at [1010, 78] on div "Start go up 1 go up 1 hit up go up 1" at bounding box center [1101, 322] width 277 height 660
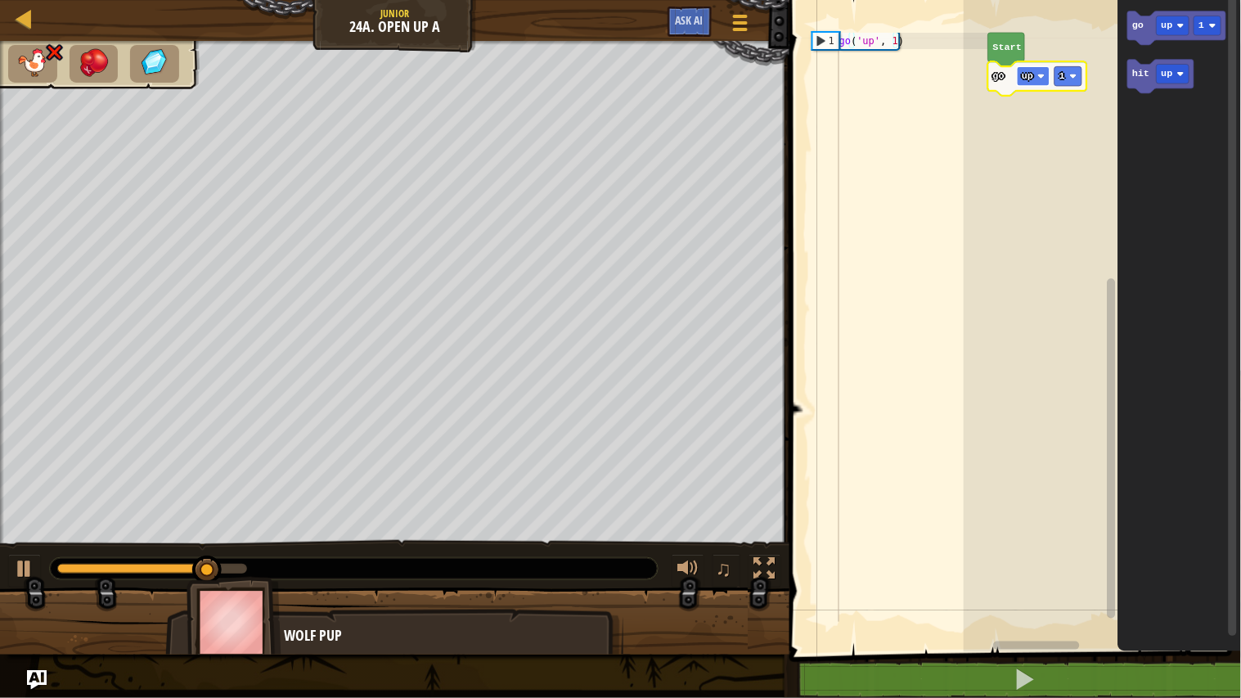
click at [1035, 75] on rect "Blockly Workspace" at bounding box center [1033, 76] width 33 height 20
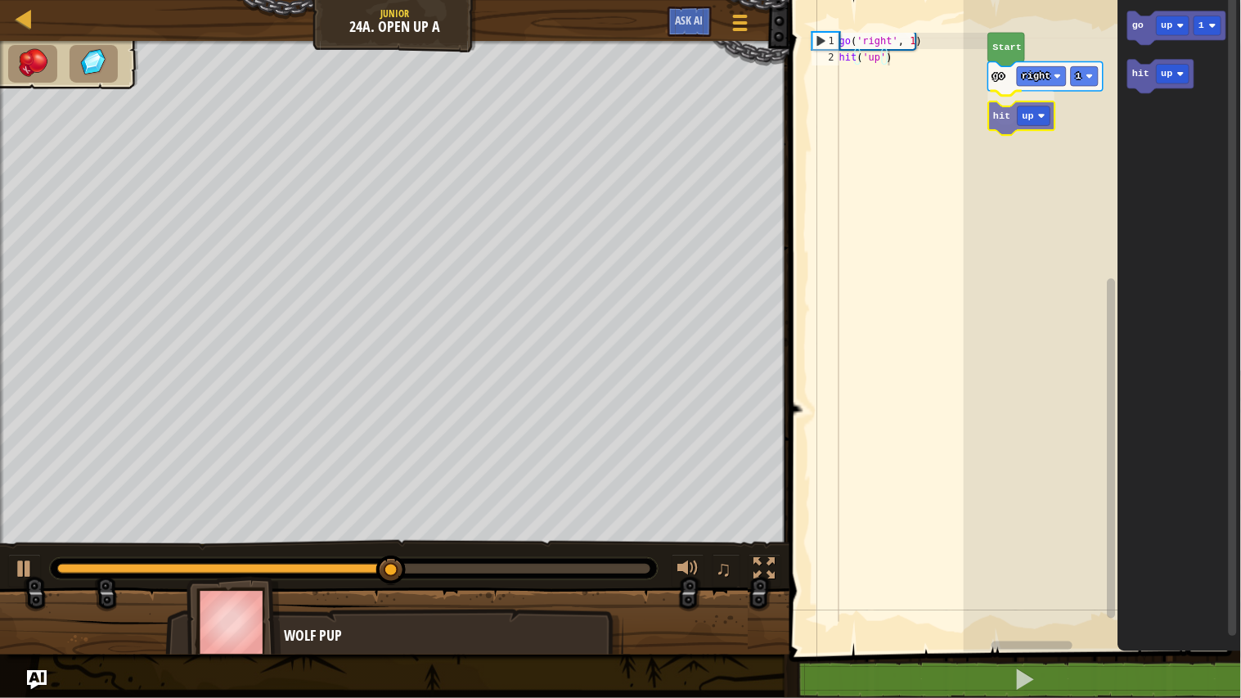
click at [999, 124] on div "Start go right 1 hit up go up 1 hit up hit up" at bounding box center [1101, 322] width 277 height 660
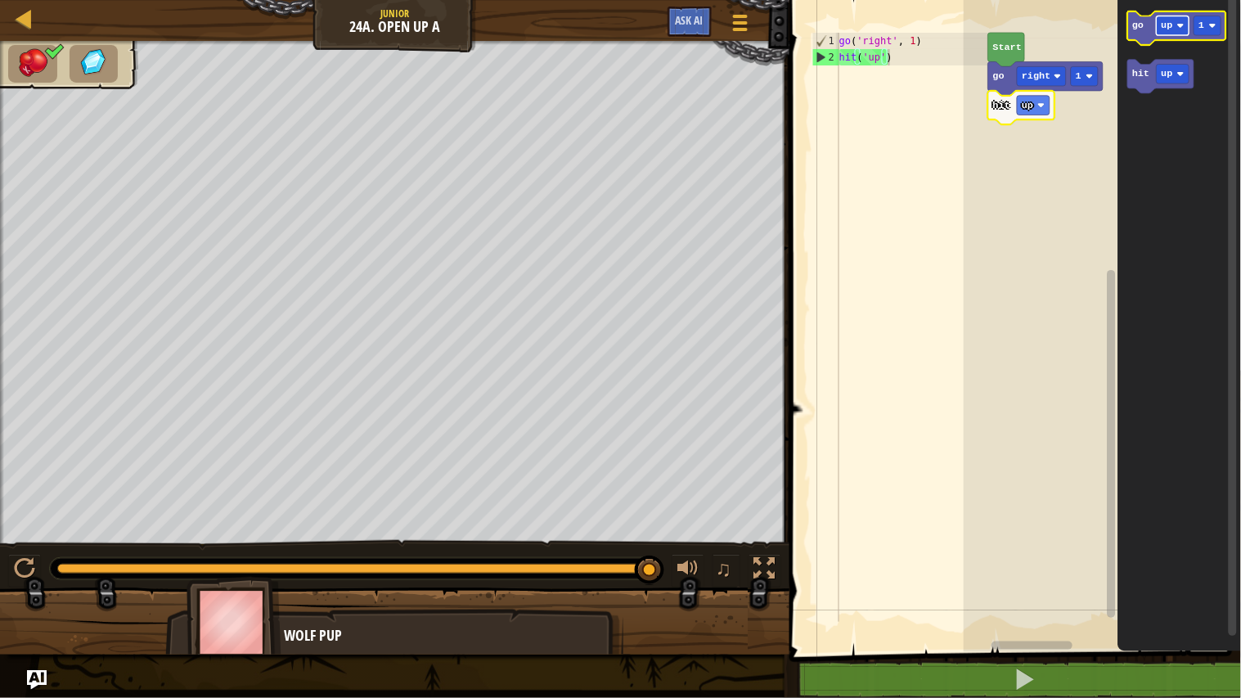
click at [1179, 26] on image "Blockly Workspace" at bounding box center [1180, 25] width 7 height 7
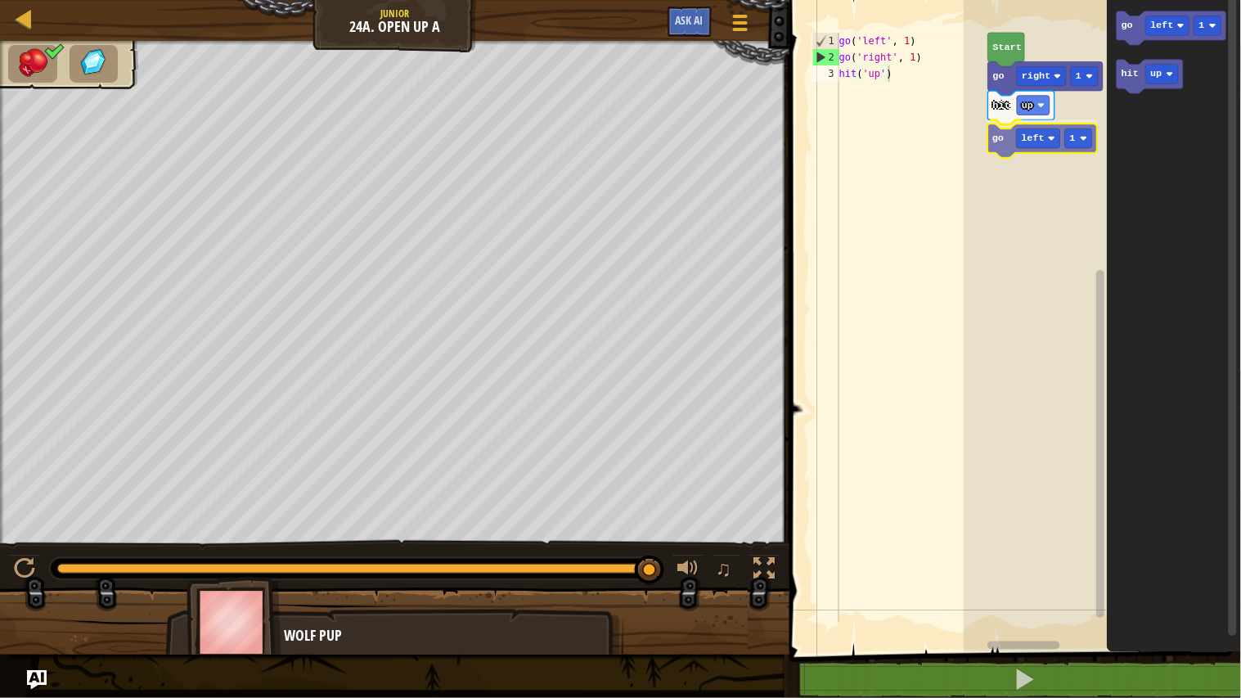
click at [1006, 132] on div "Start go right 1 hit up go left 1 go left 1 hit up go left 1" at bounding box center [1101, 322] width 277 height 660
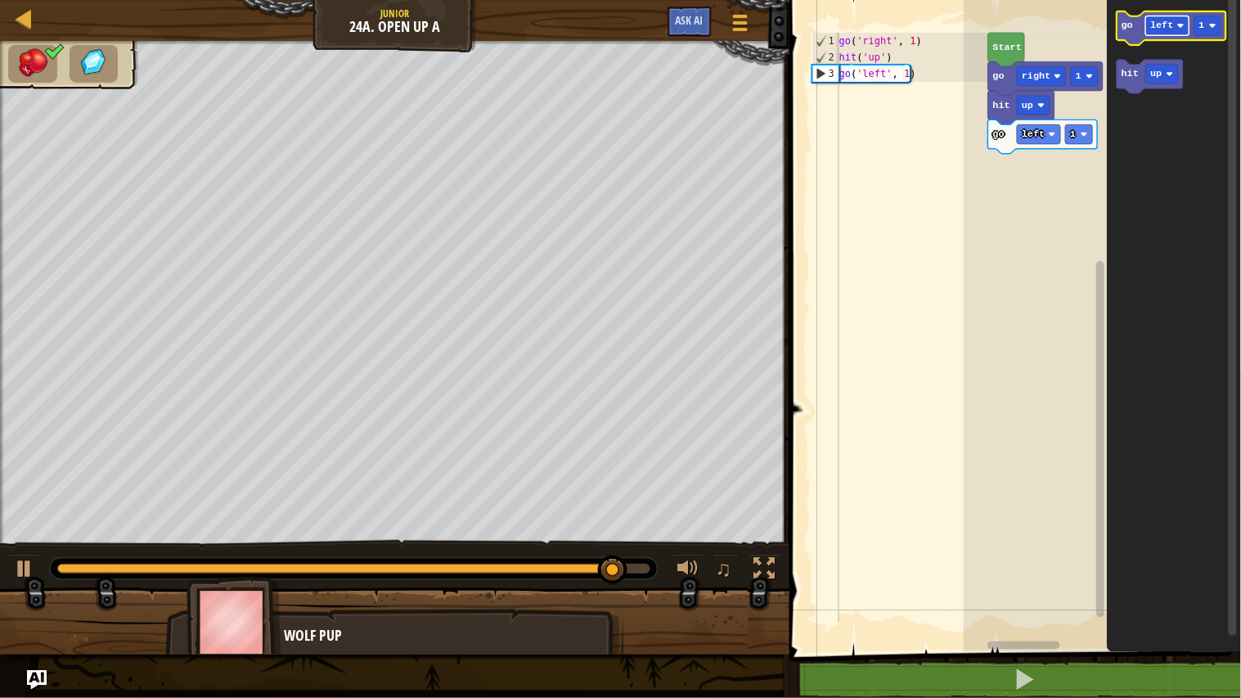
click at [1172, 20] on text "left" at bounding box center [1162, 25] width 23 height 11
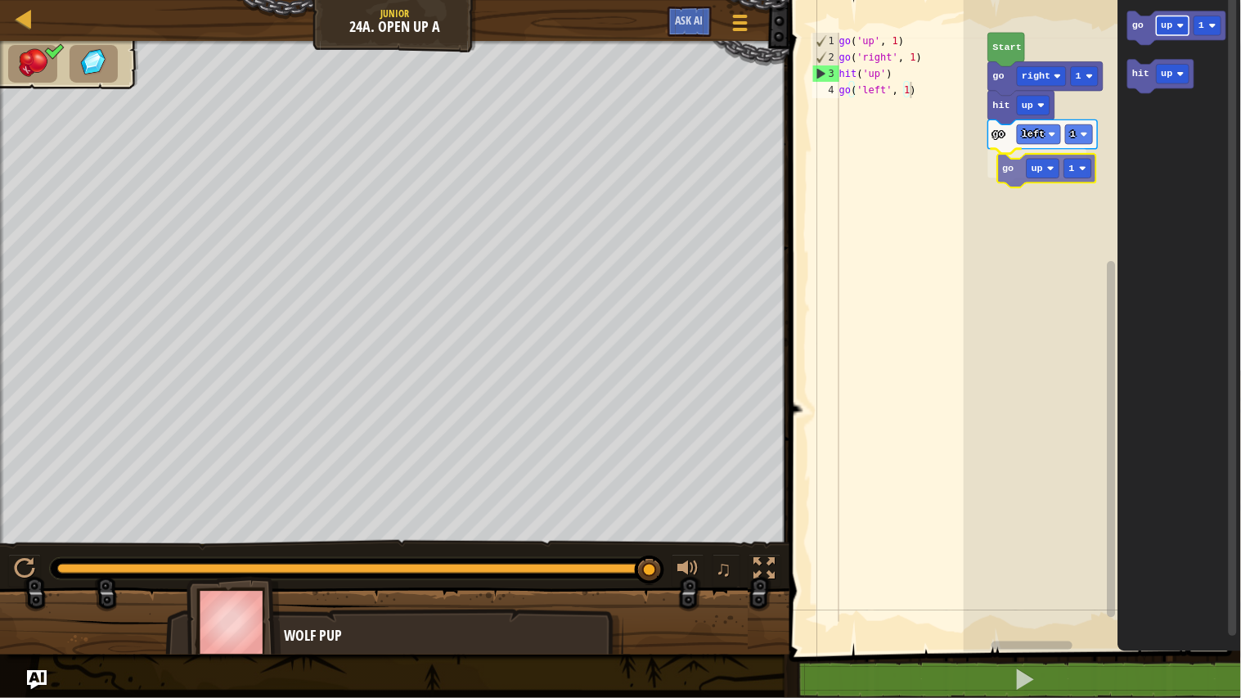
click at [1028, 175] on div "Start go right 1 hit up go left 1 go up 1 go up 1 hit up go up 1" at bounding box center [1101, 322] width 277 height 660
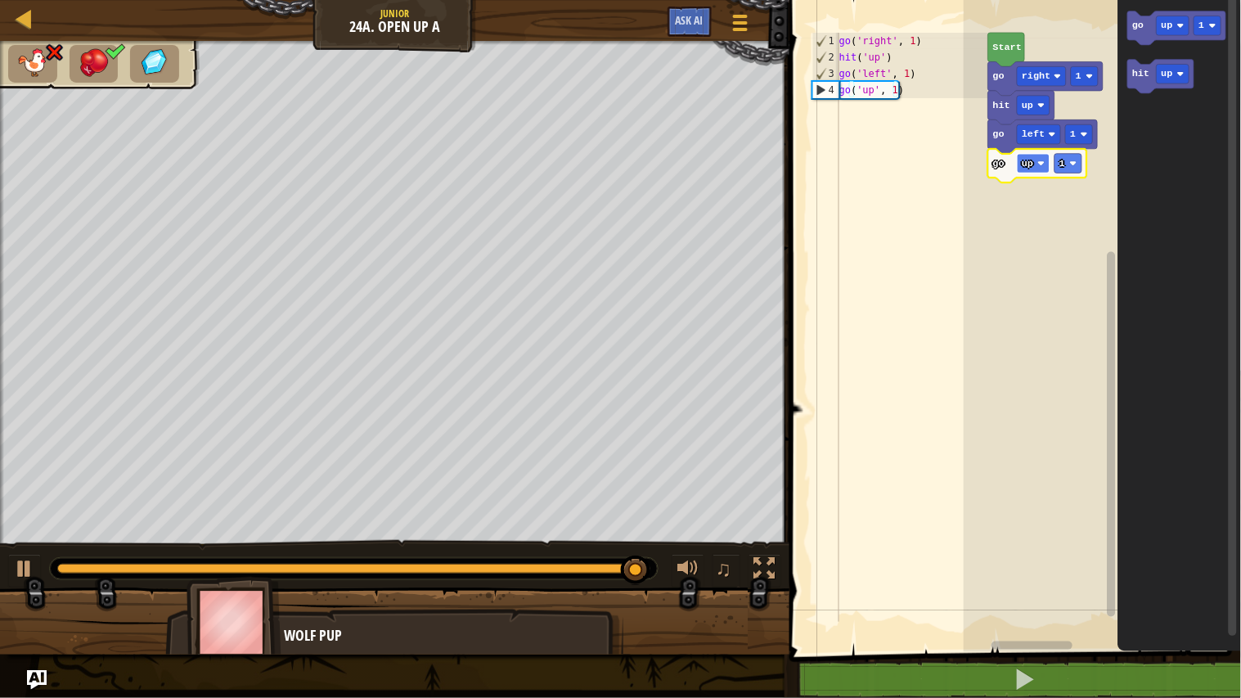
click at [1039, 164] on image "Blockly Workspace" at bounding box center [1041, 162] width 7 height 7
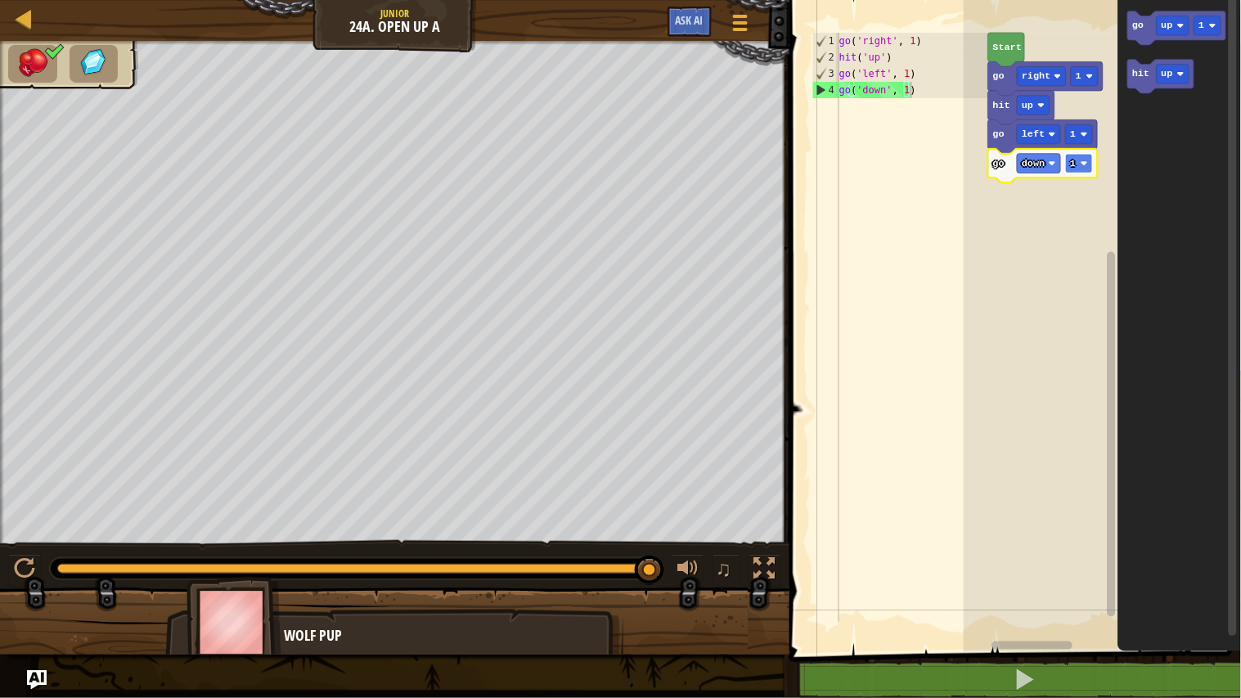
click at [1079, 165] on rect "Blockly Workspace" at bounding box center [1079, 164] width 27 height 20
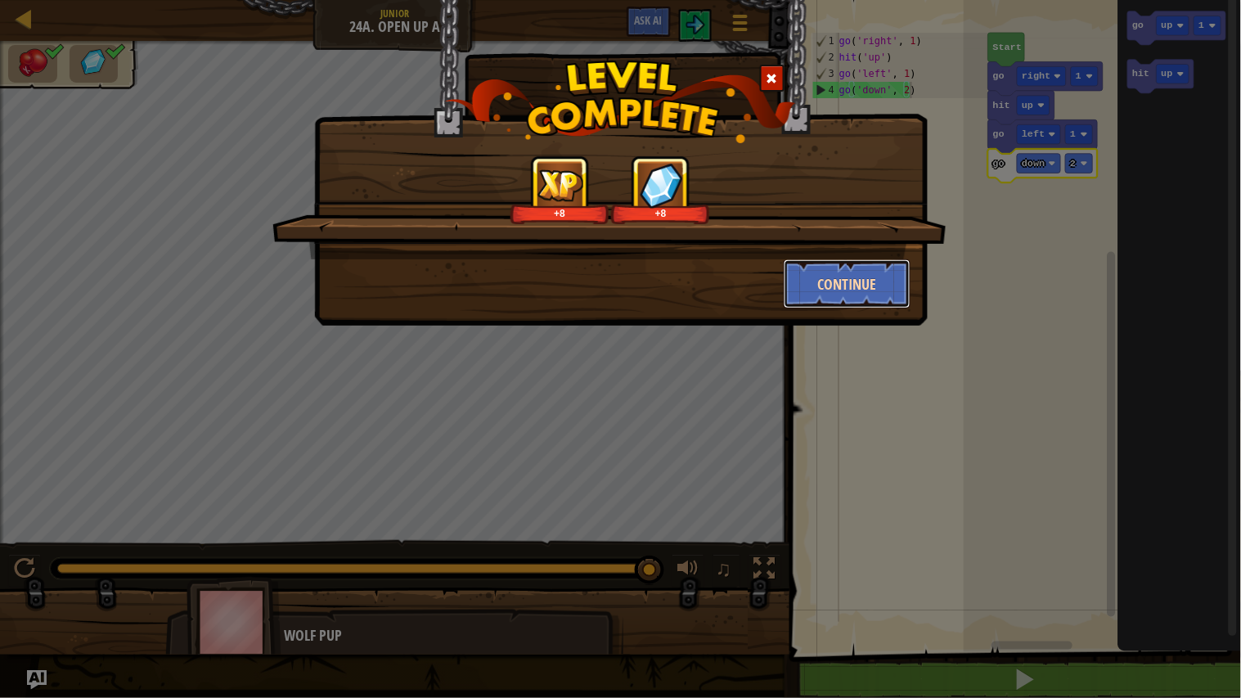
click at [811, 278] on button "Continue" at bounding box center [846, 283] width 127 height 49
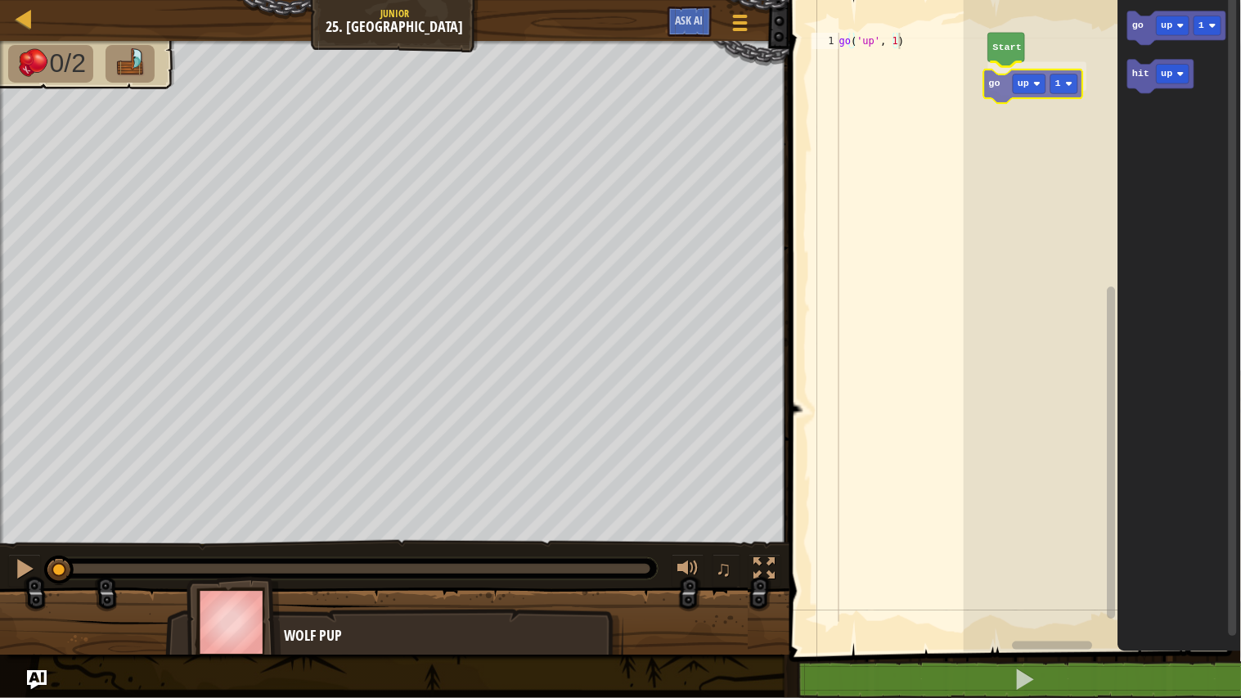
click at [1003, 82] on div "Start go up 1 go up 1 hit up go up 1" at bounding box center [1101, 322] width 277 height 660
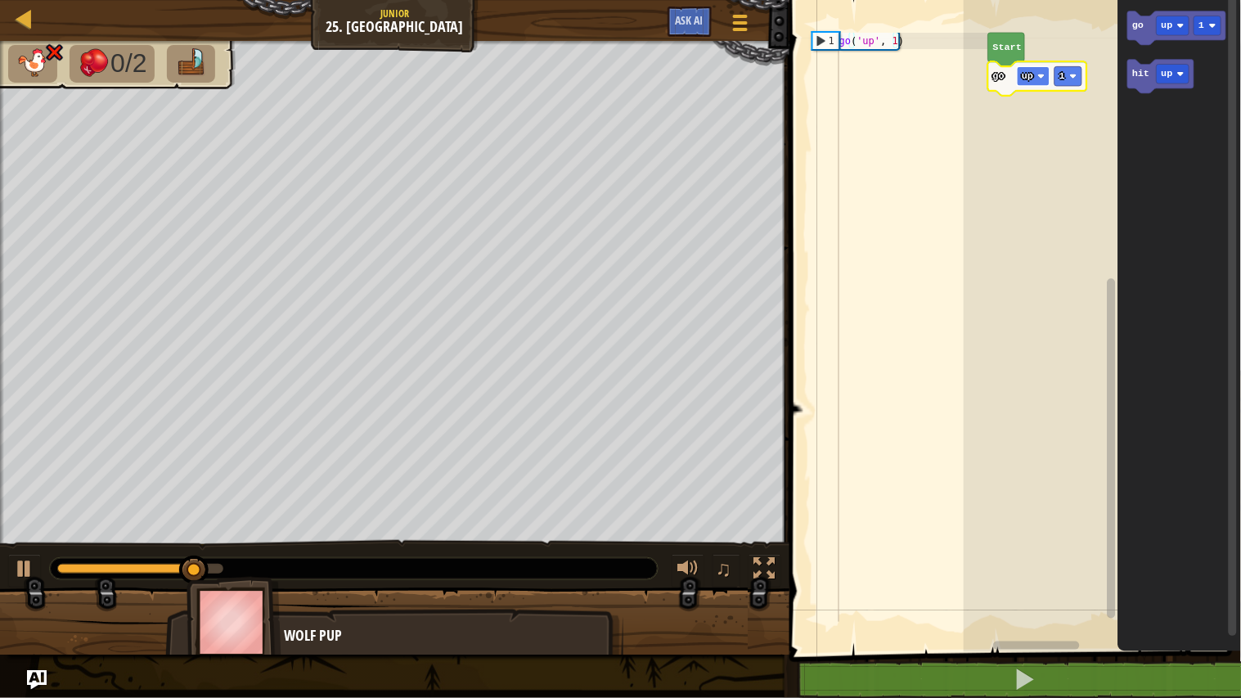
click at [1037, 71] on rect "Blockly Workspace" at bounding box center [1033, 76] width 33 height 20
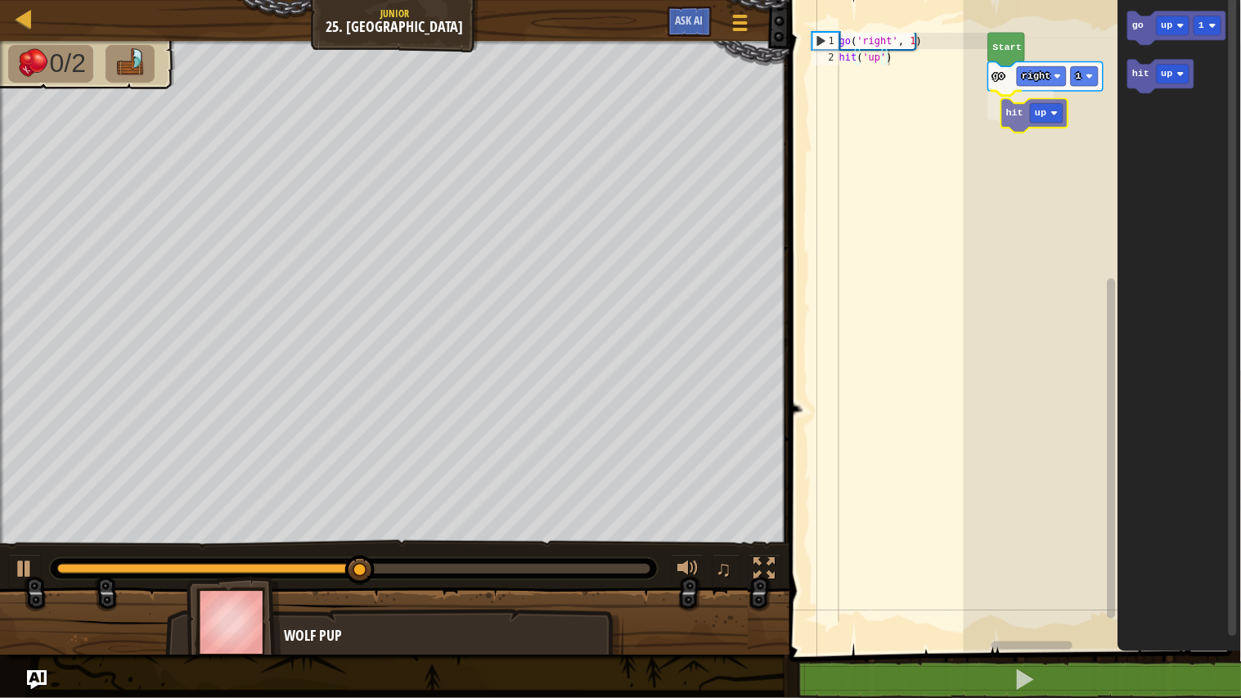
click at [1006, 118] on div "Start go right 1 hit up go up 1 hit up hit up" at bounding box center [1101, 322] width 277 height 660
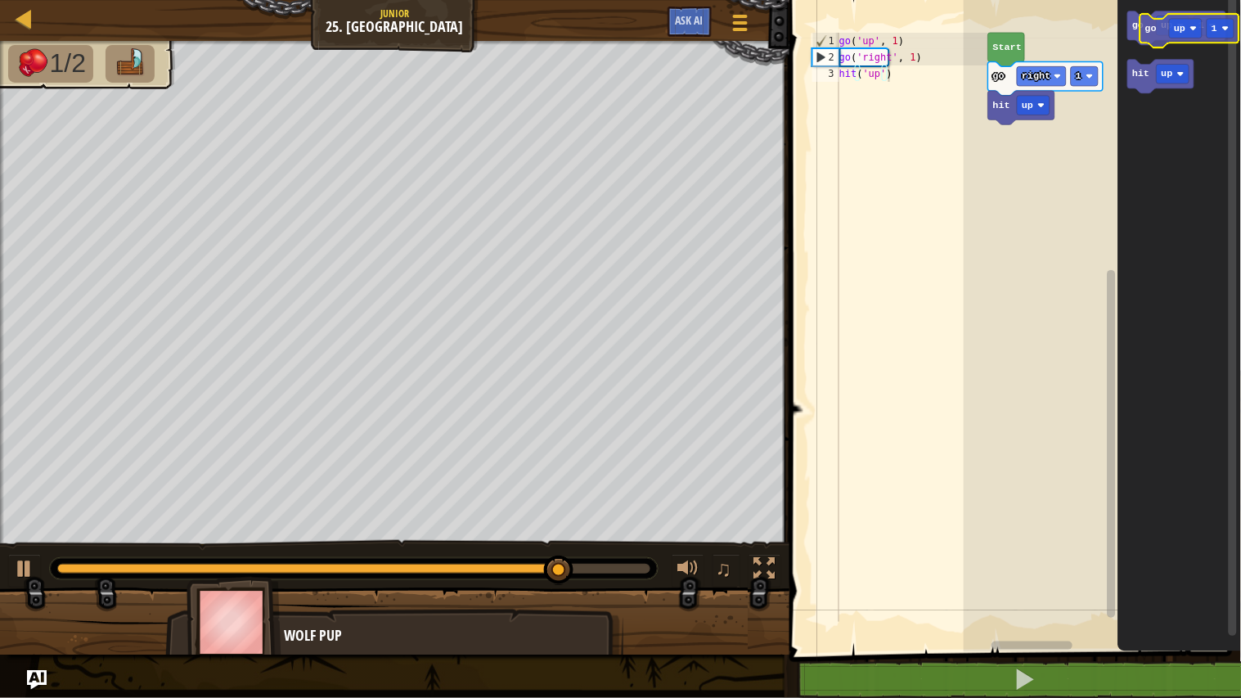
click at [1156, 38] on icon "Blockly Workspace" at bounding box center [1177, 28] width 98 height 34
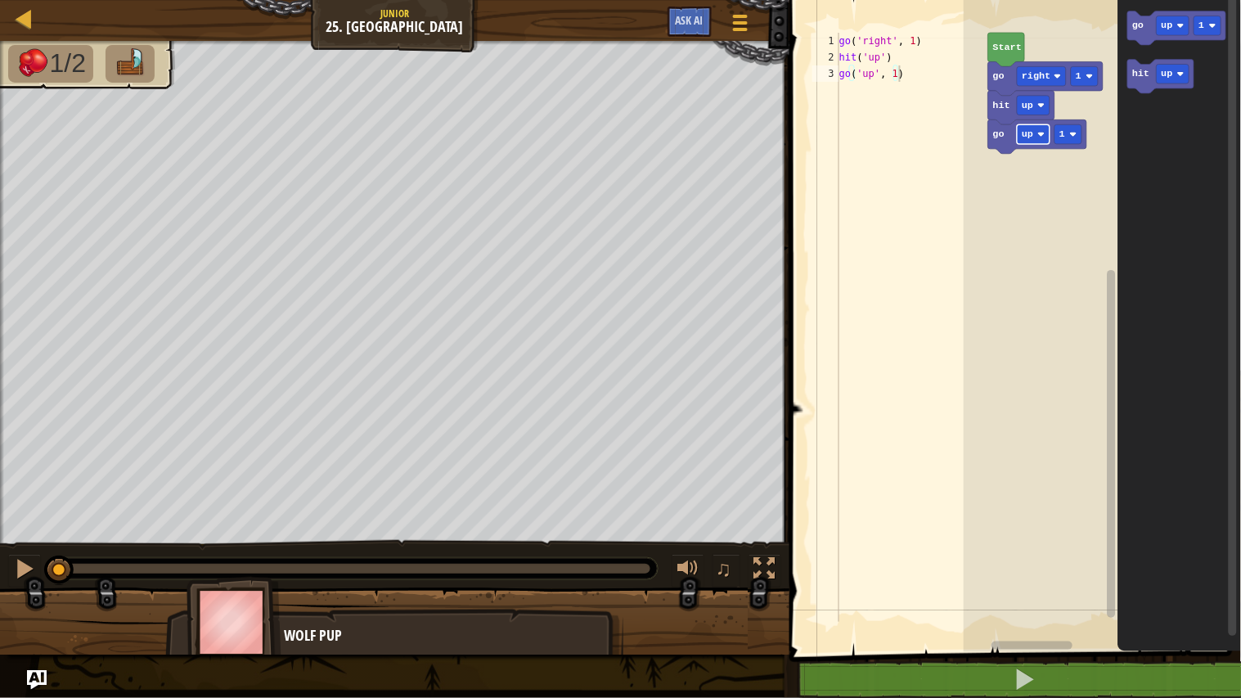
click at [1043, 141] on rect "Blockly Workspace" at bounding box center [1033, 134] width 33 height 20
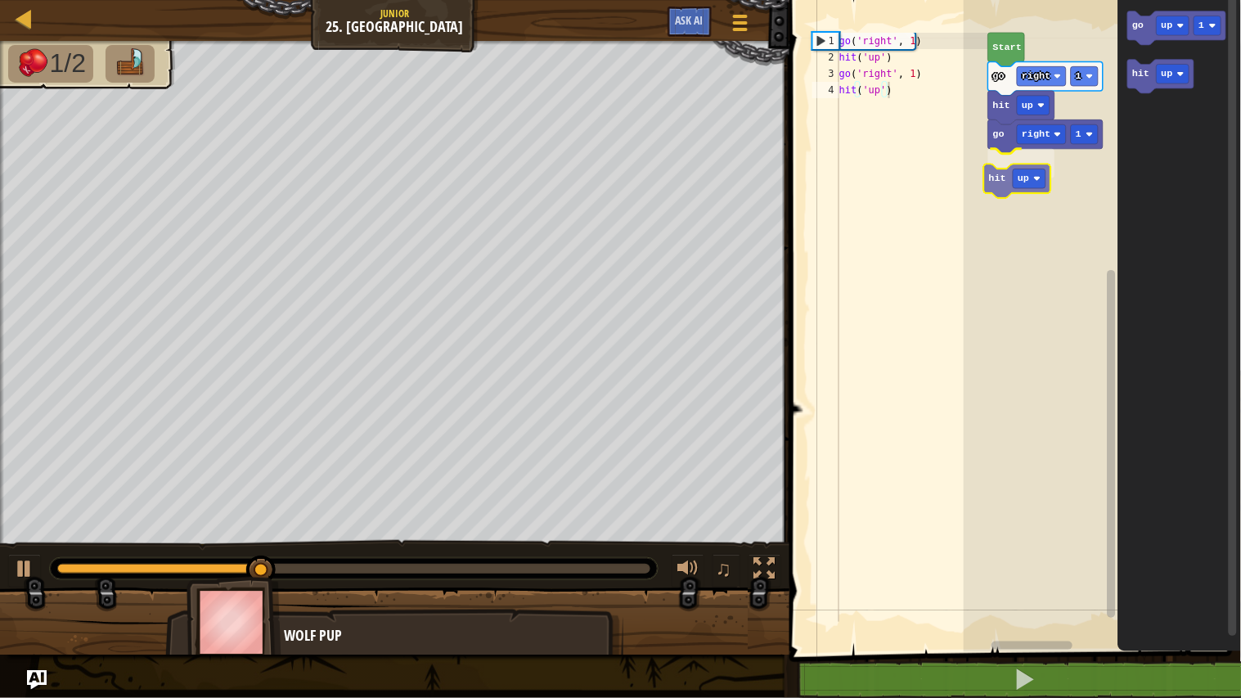
click at [1000, 174] on div "Start go right 1 hit up go right 1 hit up go up 1 hit up hit up" at bounding box center [1101, 322] width 277 height 660
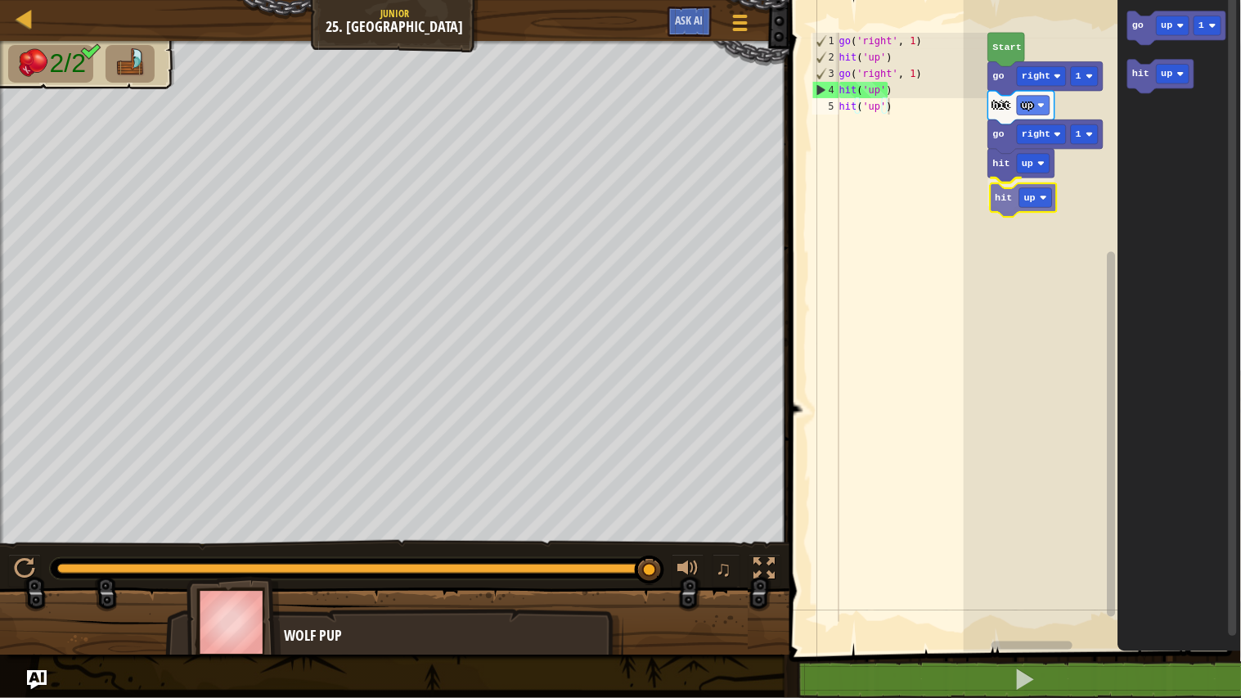
click at [1009, 199] on div "Start go right 1 hit up go right 1 hit up hit up go up 1 hit up hit up" at bounding box center [1101, 322] width 277 height 660
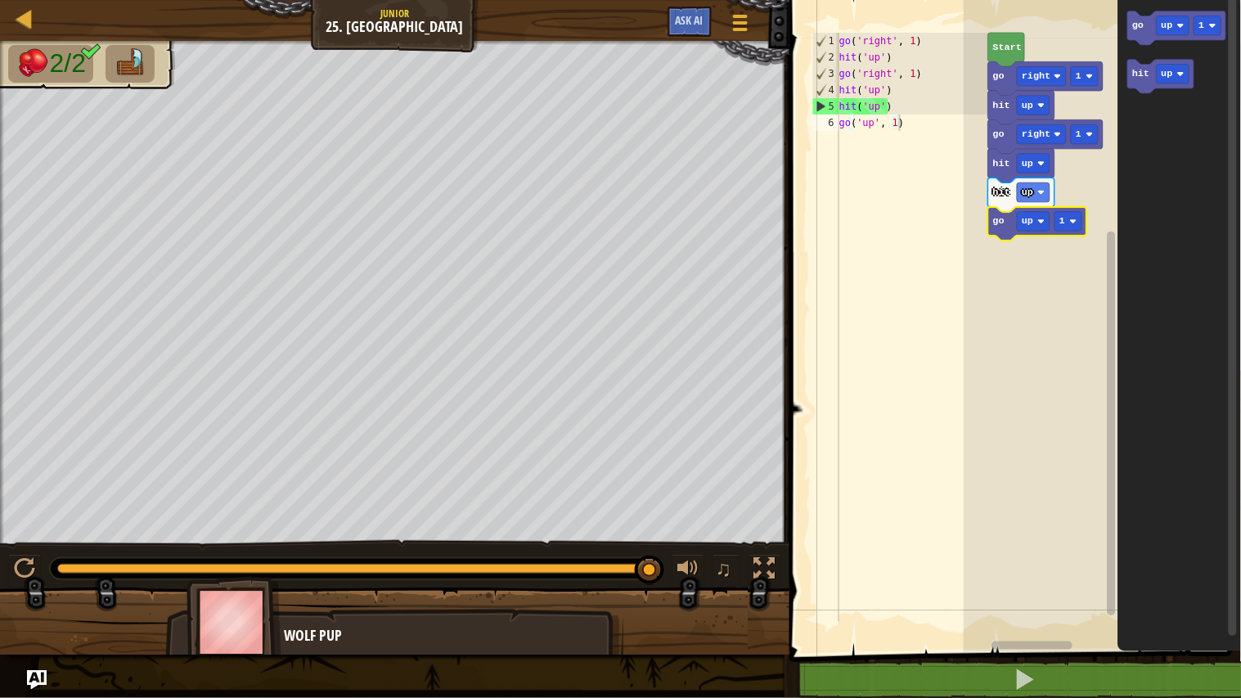
click at [1024, 259] on rect "Blockly Workspace" at bounding box center [1101, 322] width 277 height 660
click at [532, 562] on div at bounding box center [354, 568] width 608 height 21
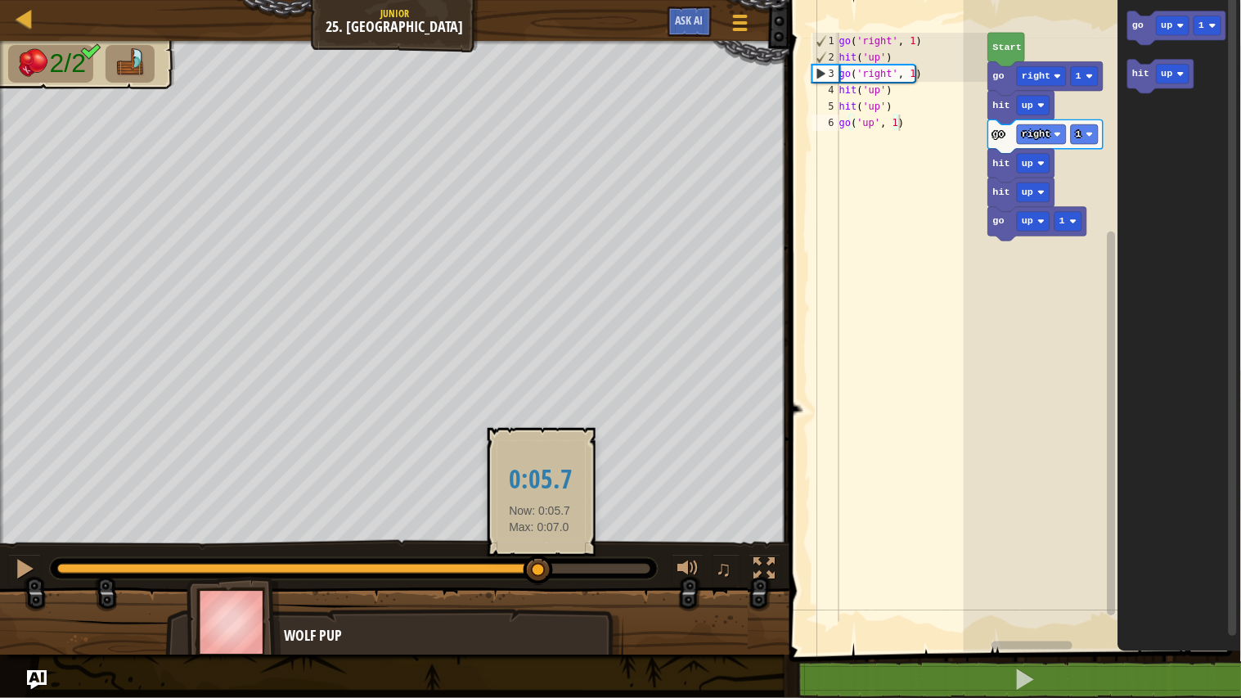
click at [539, 567] on div at bounding box center [298, 568] width 482 height 10
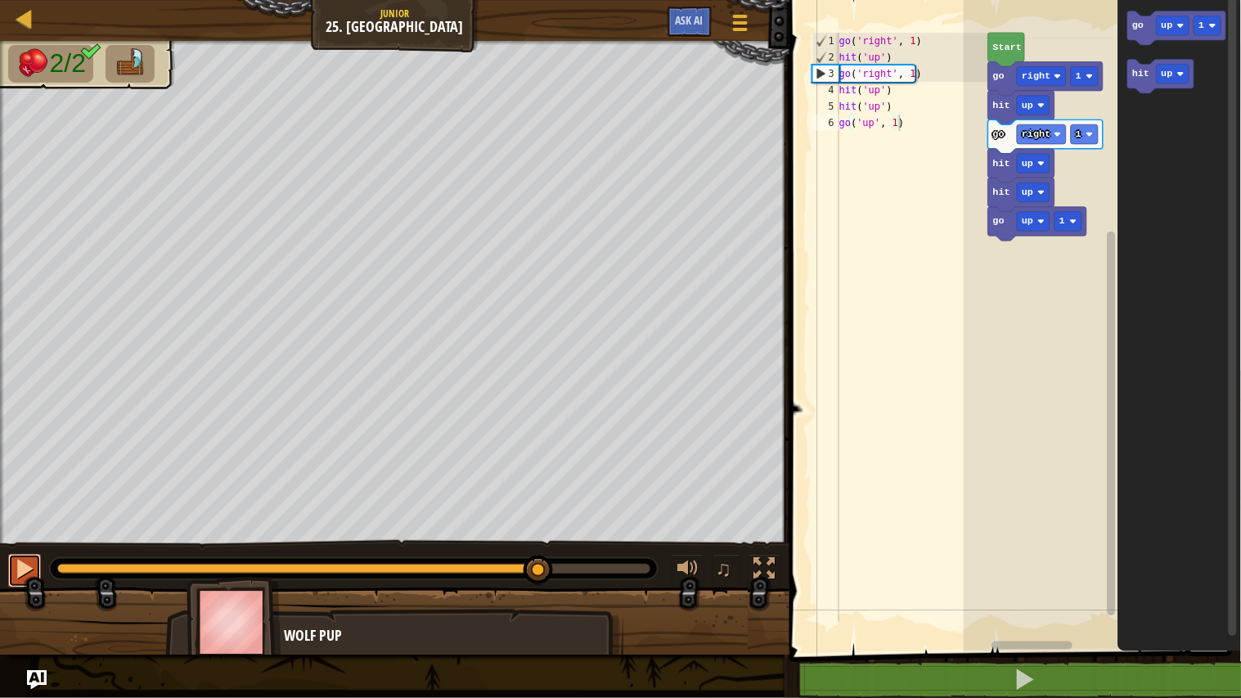
click at [35, 559] on button at bounding box center [24, 571] width 33 height 34
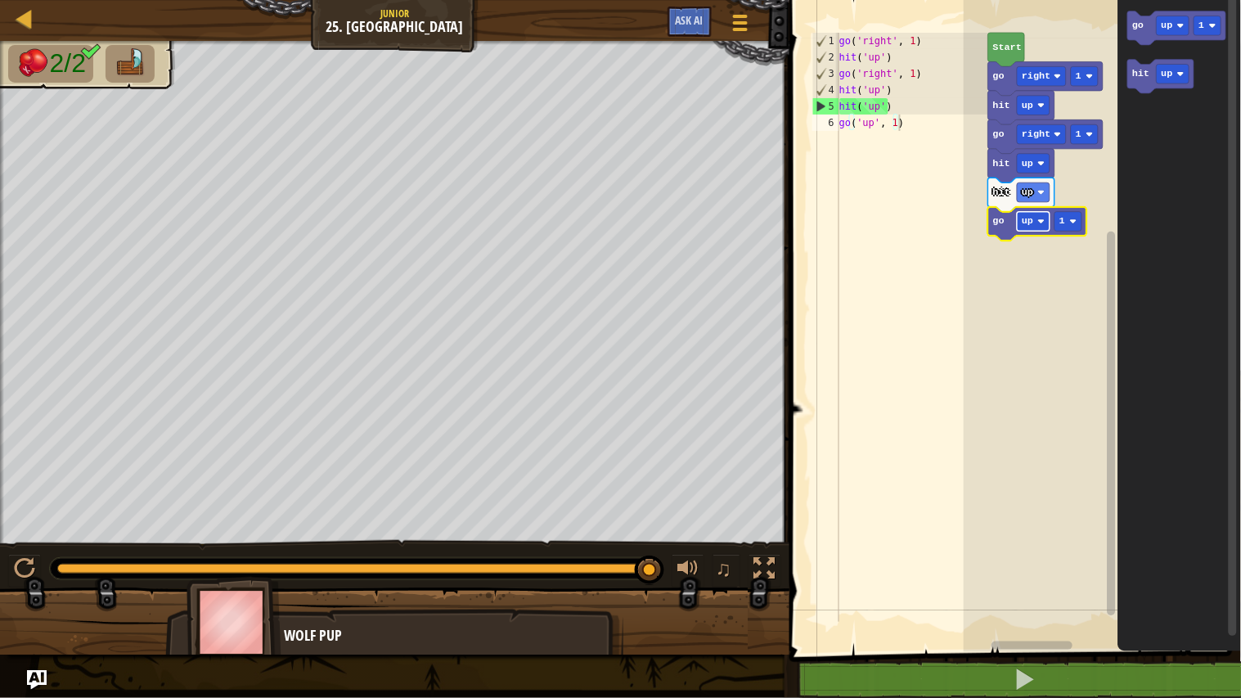
click at [1036, 223] on rect "Blockly Workspace" at bounding box center [1033, 222] width 33 height 20
click at [1049, 222] on text "right" at bounding box center [1035, 221] width 29 height 11
click at [1041, 222] on text "left" at bounding box center [1032, 221] width 23 height 11
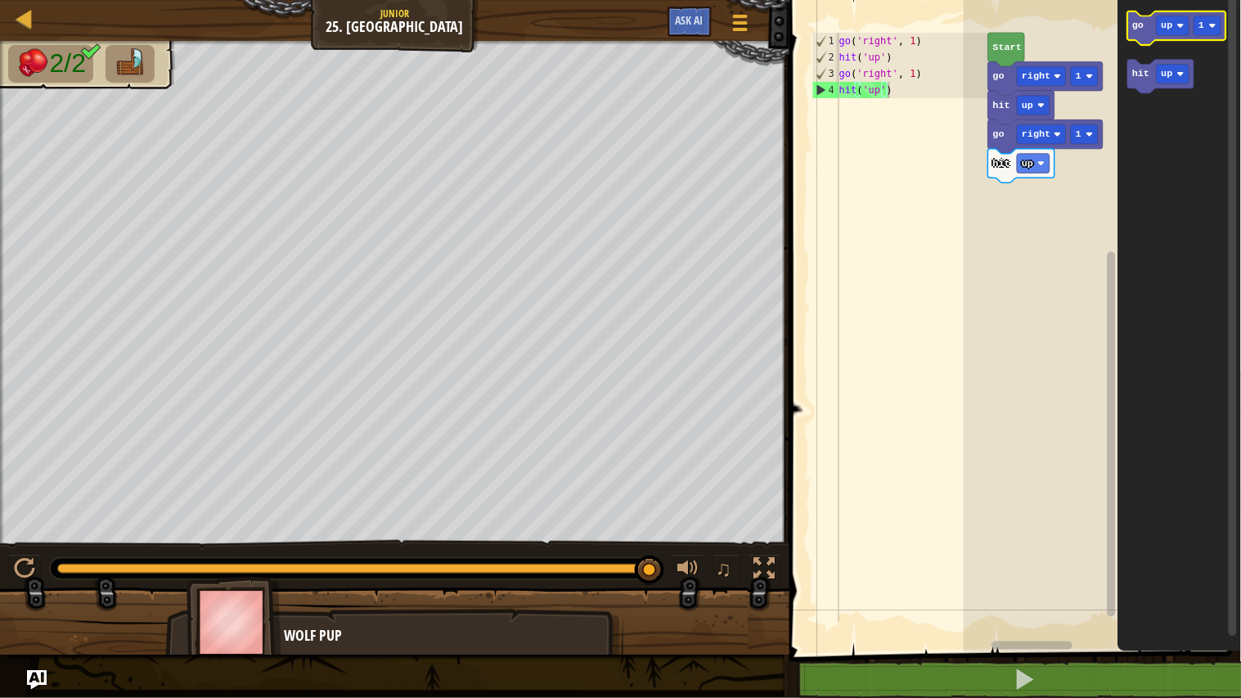
click at [1205, 37] on icon "Blockly Workspace" at bounding box center [1177, 28] width 98 height 34
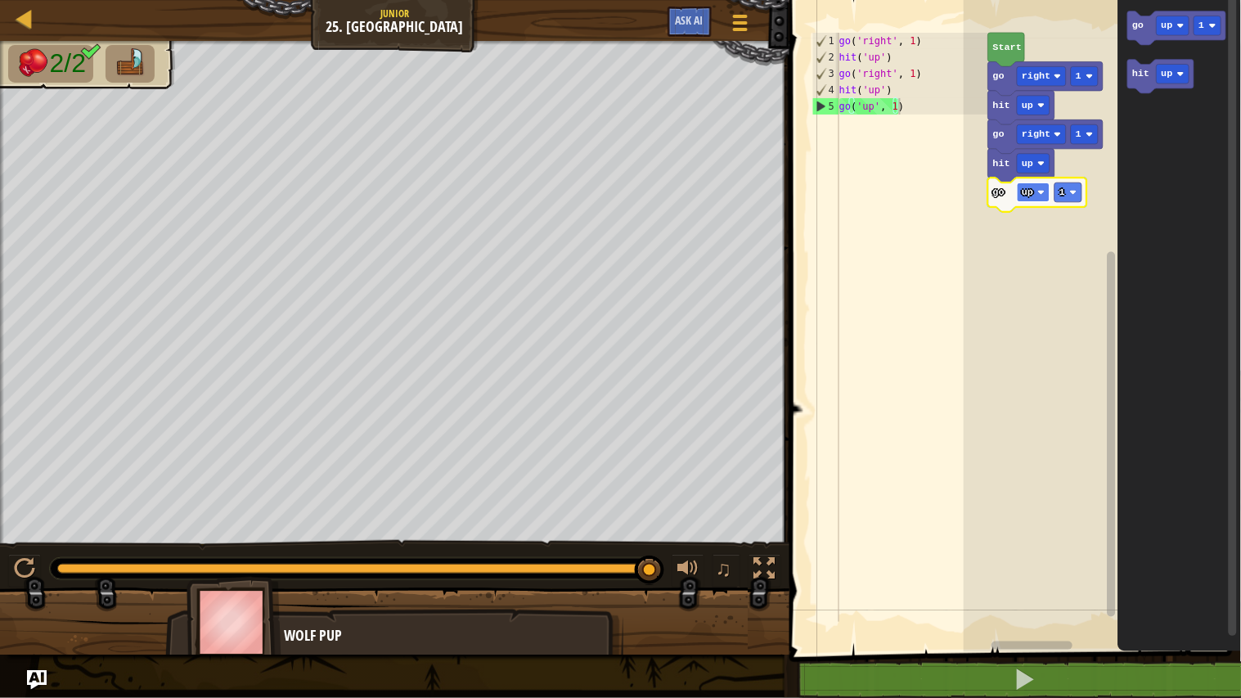
click at [1036, 186] on rect "Blockly Workspace" at bounding box center [1033, 192] width 33 height 20
click at [1036, 191] on text "down" at bounding box center [1032, 191] width 23 height 11
click at [1050, 195] on image "Blockly Workspace" at bounding box center [1051, 192] width 7 height 7
click at [1085, 191] on rect "Blockly Workspace" at bounding box center [1083, 192] width 27 height 20
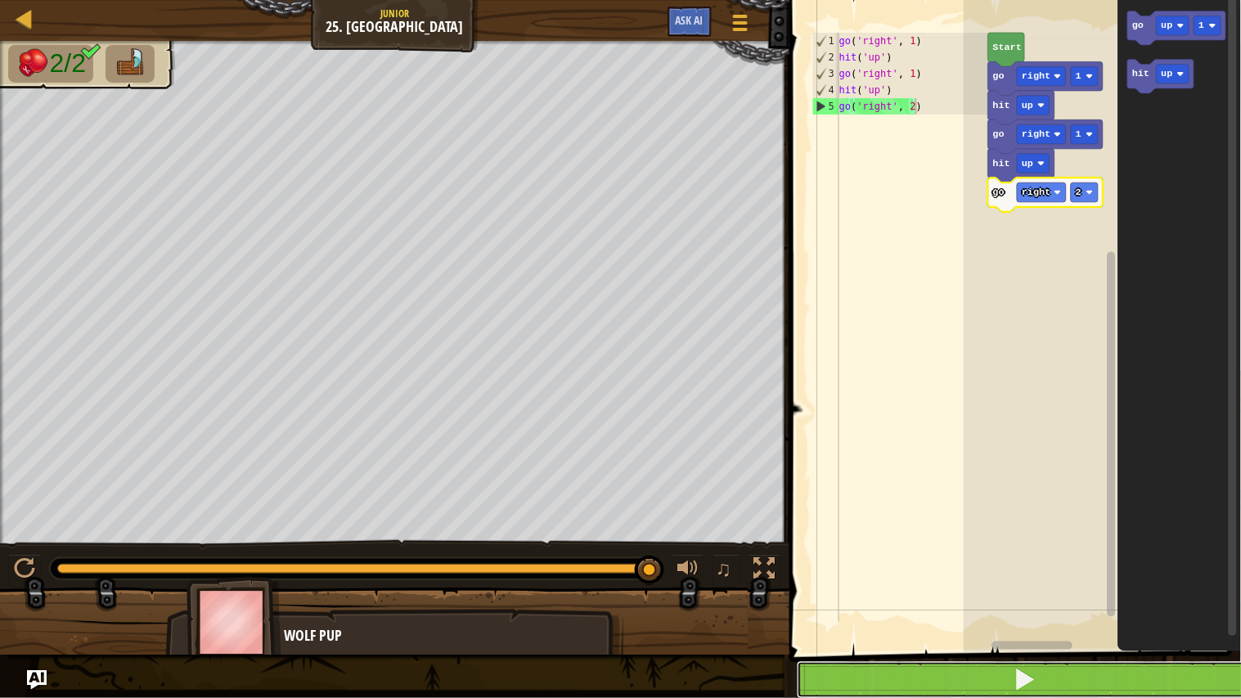
click at [912, 574] on button at bounding box center [1025, 680] width 456 height 38
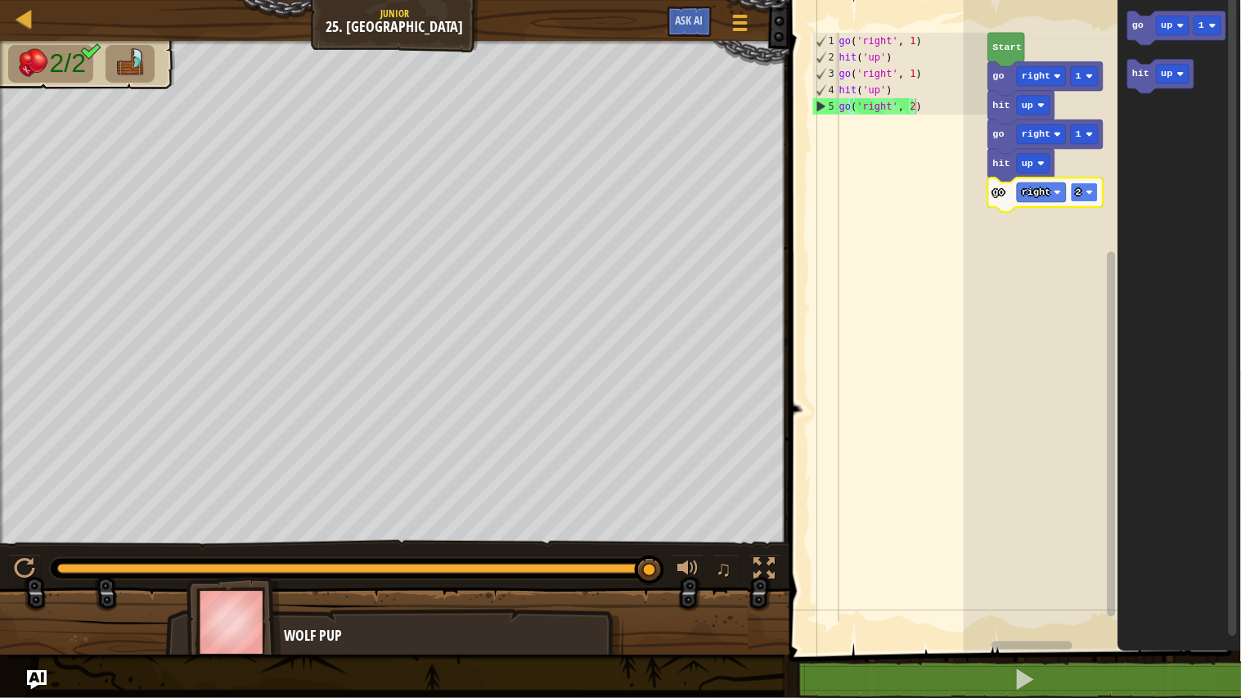
click at [1075, 191] on text "2" at bounding box center [1078, 191] width 6 height 11
click at [1088, 196] on rect "Blockly Workspace" at bounding box center [1083, 192] width 27 height 20
click at [17, 559] on div at bounding box center [24, 568] width 21 height 21
click at [1015, 251] on rect "Blockly Workspace" at bounding box center [1101, 322] width 277 height 660
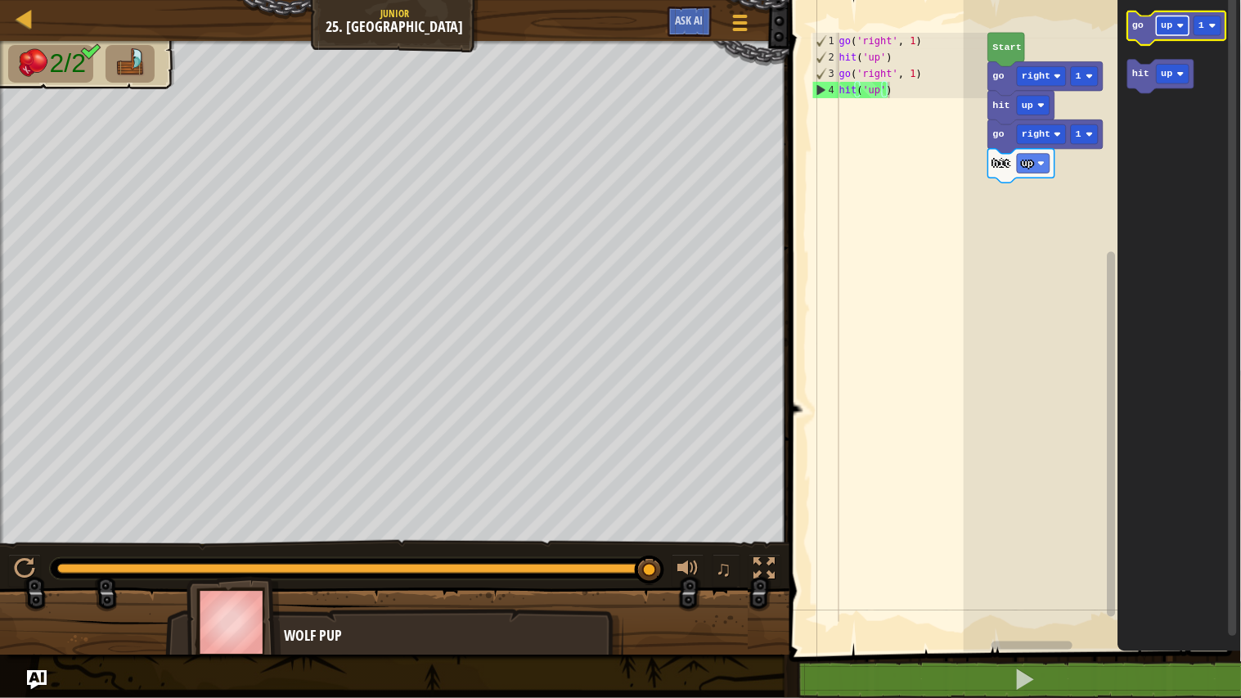
click at [1168, 28] on text "up" at bounding box center [1166, 25] width 11 height 11
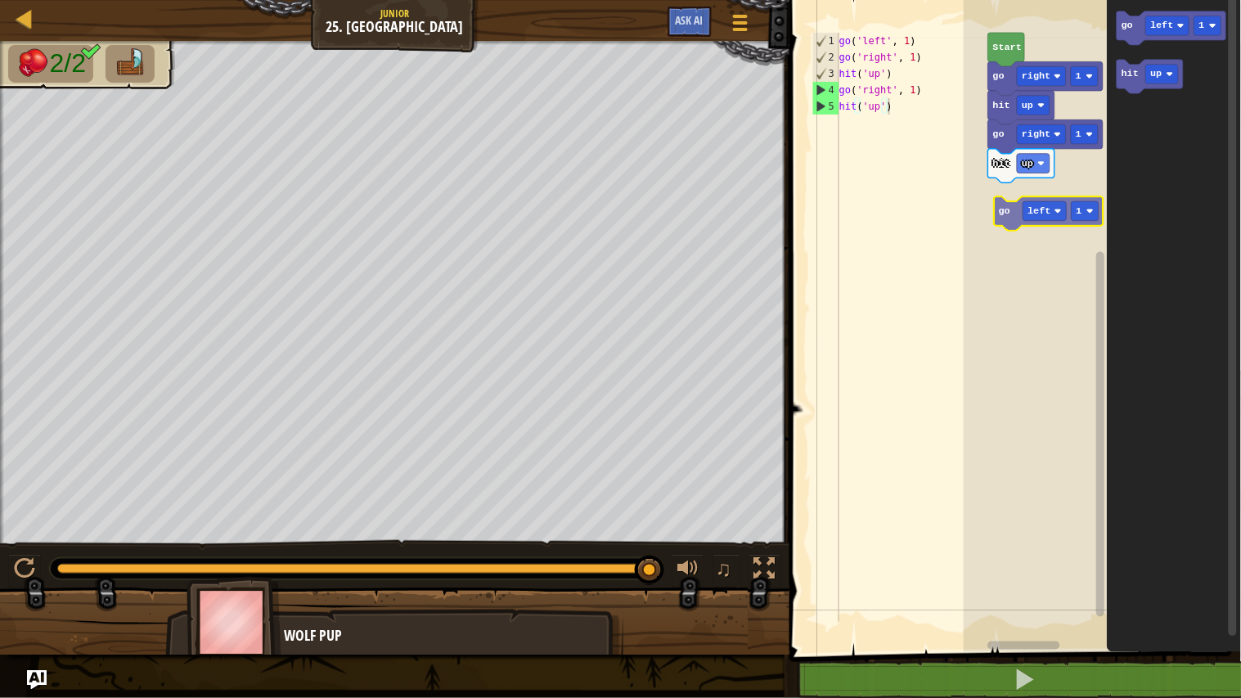
click at [1017, 214] on div "Start go right 1 hit up go right 1 hit up go left 1 hit up go left 1" at bounding box center [1101, 322] width 277 height 660
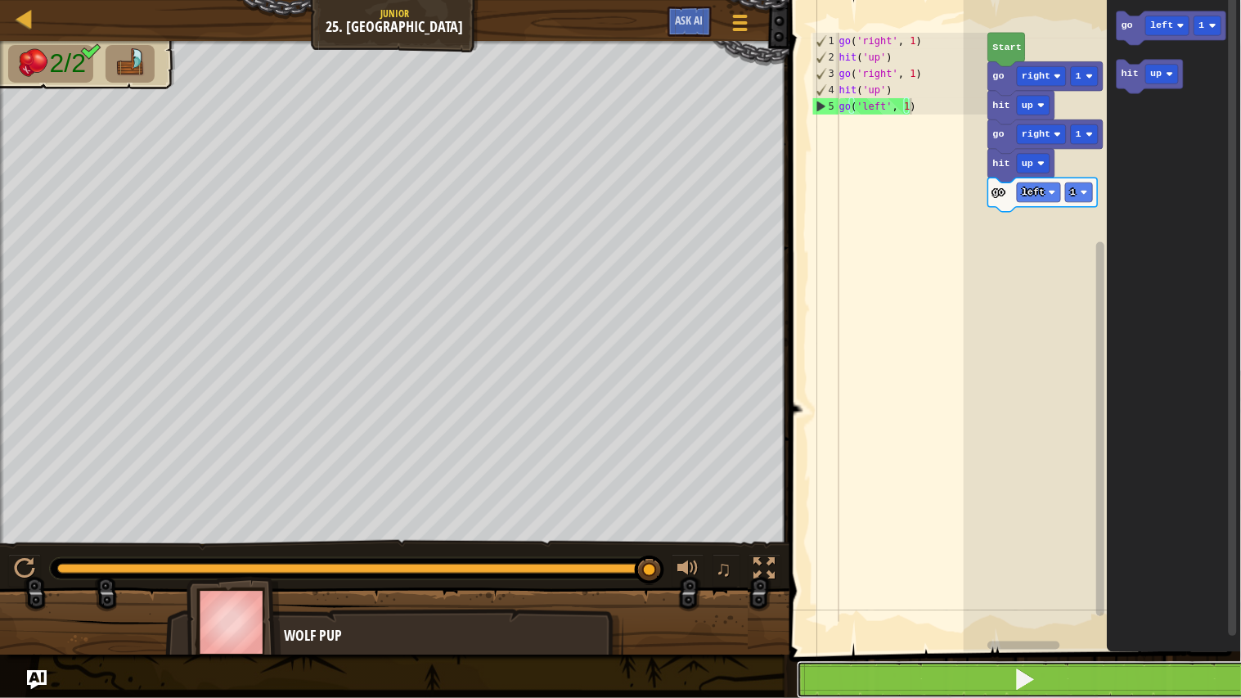
click at [933, 574] on button at bounding box center [1025, 680] width 456 height 38
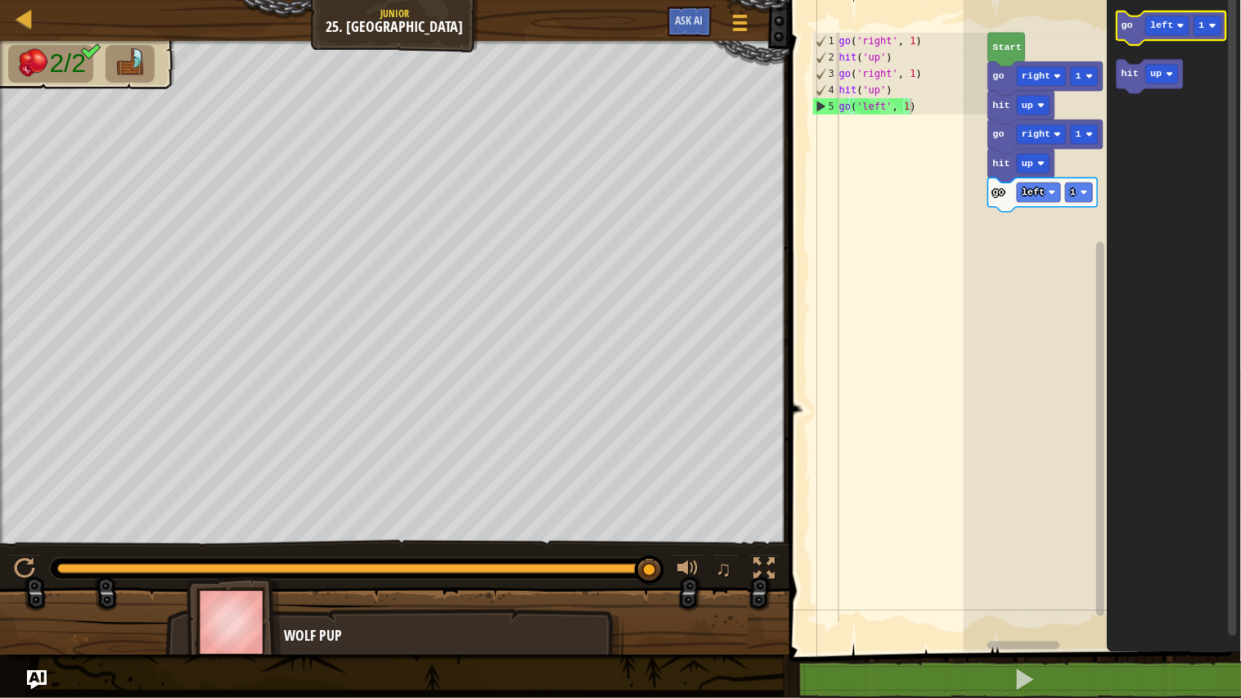
click at [1169, 38] on icon "Blockly Workspace" at bounding box center [1171, 28] width 110 height 34
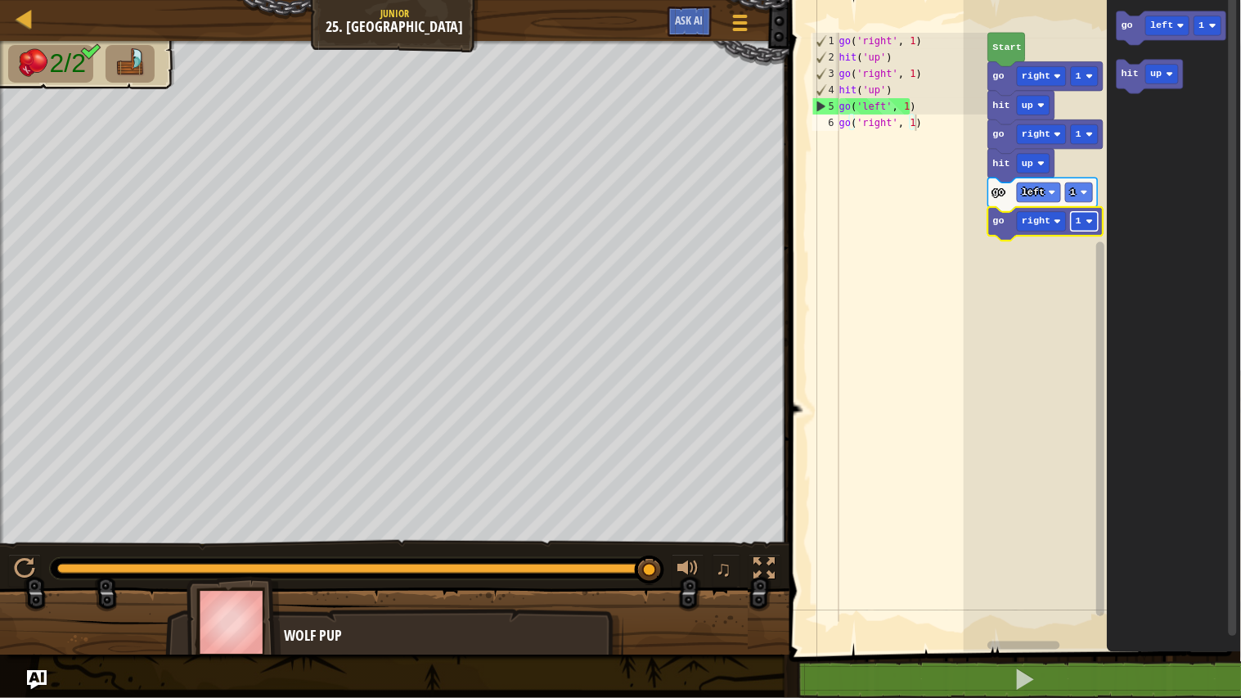
click at [1083, 221] on rect "Blockly Workspace" at bounding box center [1083, 222] width 27 height 20
click at [1083, 226] on rect "Blockly Workspace" at bounding box center [1083, 222] width 27 height 20
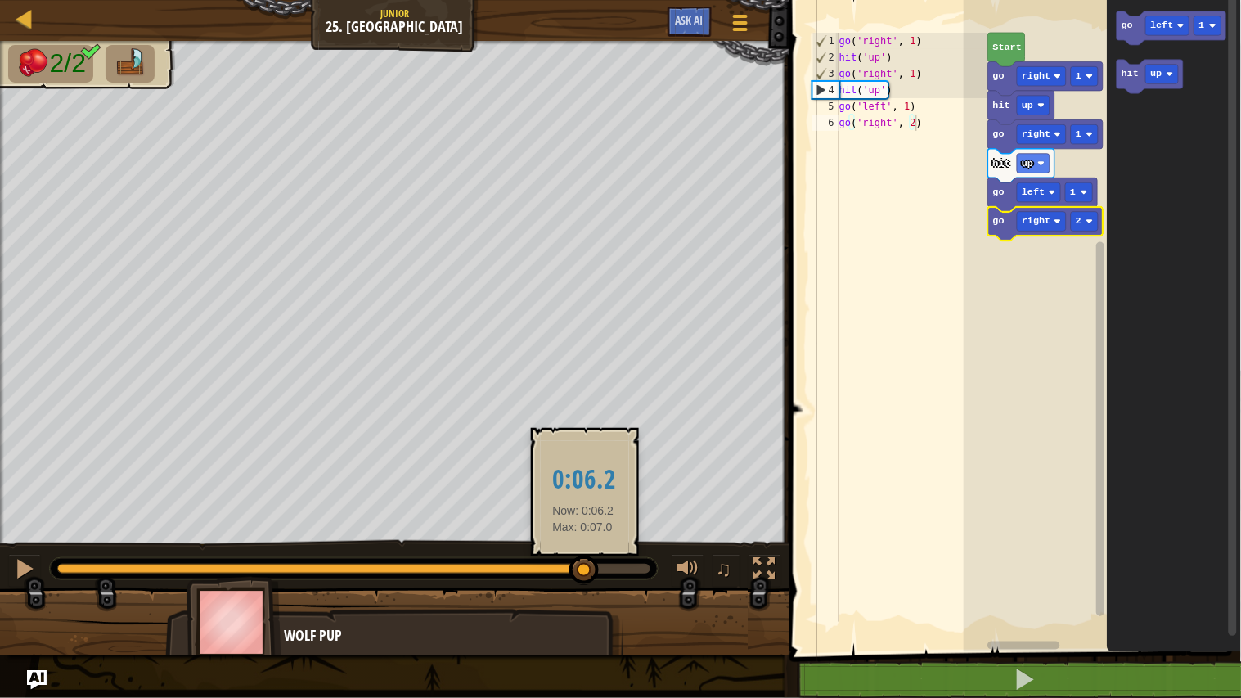
click at [583, 564] on div at bounding box center [320, 568] width 527 height 10
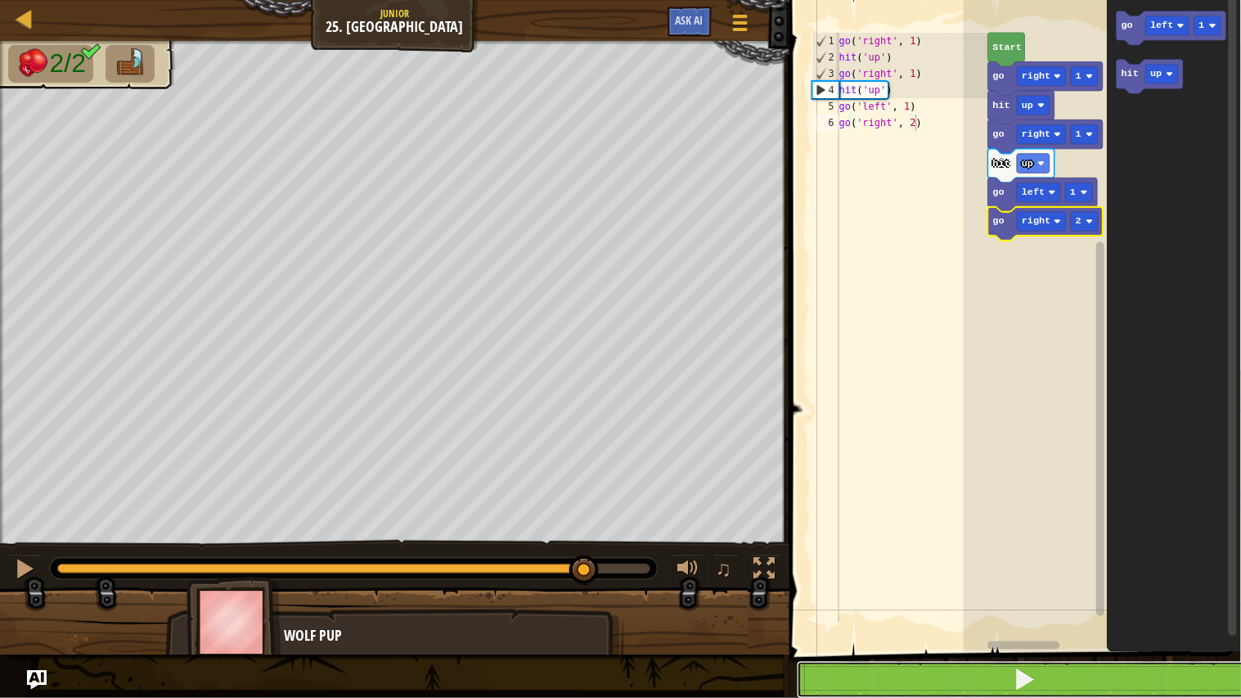
click at [832, 574] on button at bounding box center [1025, 680] width 456 height 38
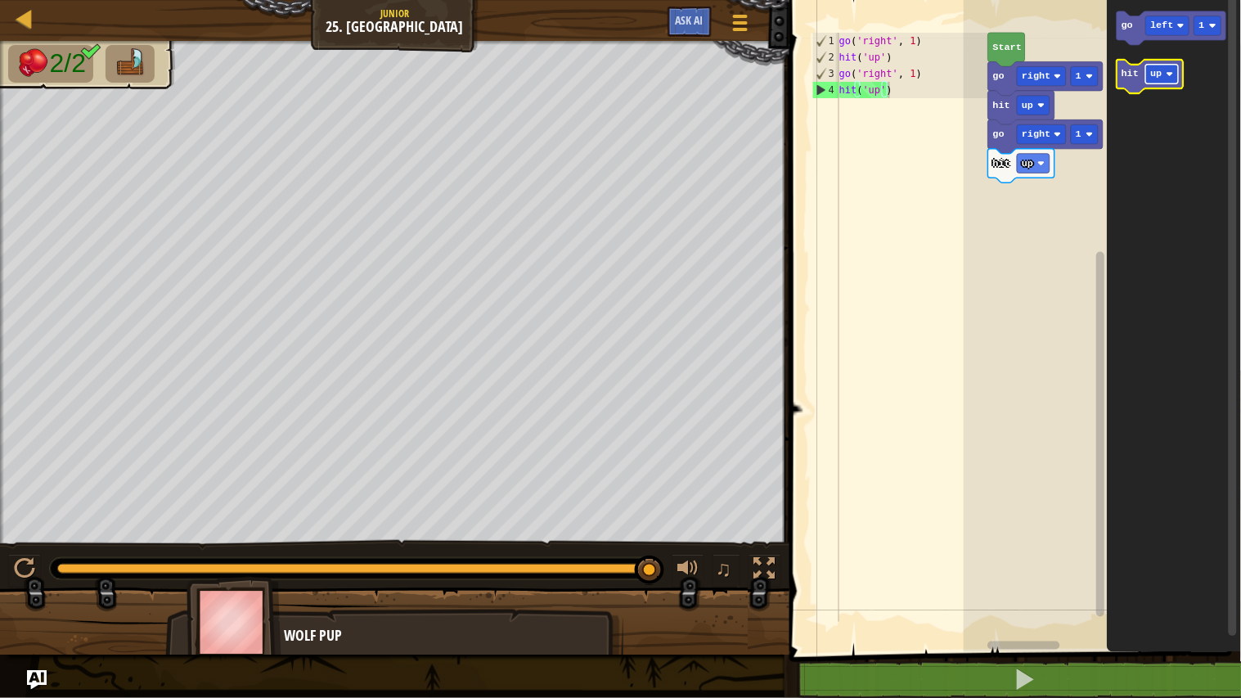
click at [1174, 74] on image "Blockly Workspace" at bounding box center [1169, 73] width 7 height 7
click at [1174, 294] on icon "Blockly Workspace" at bounding box center [1173, 322] width 134 height 660
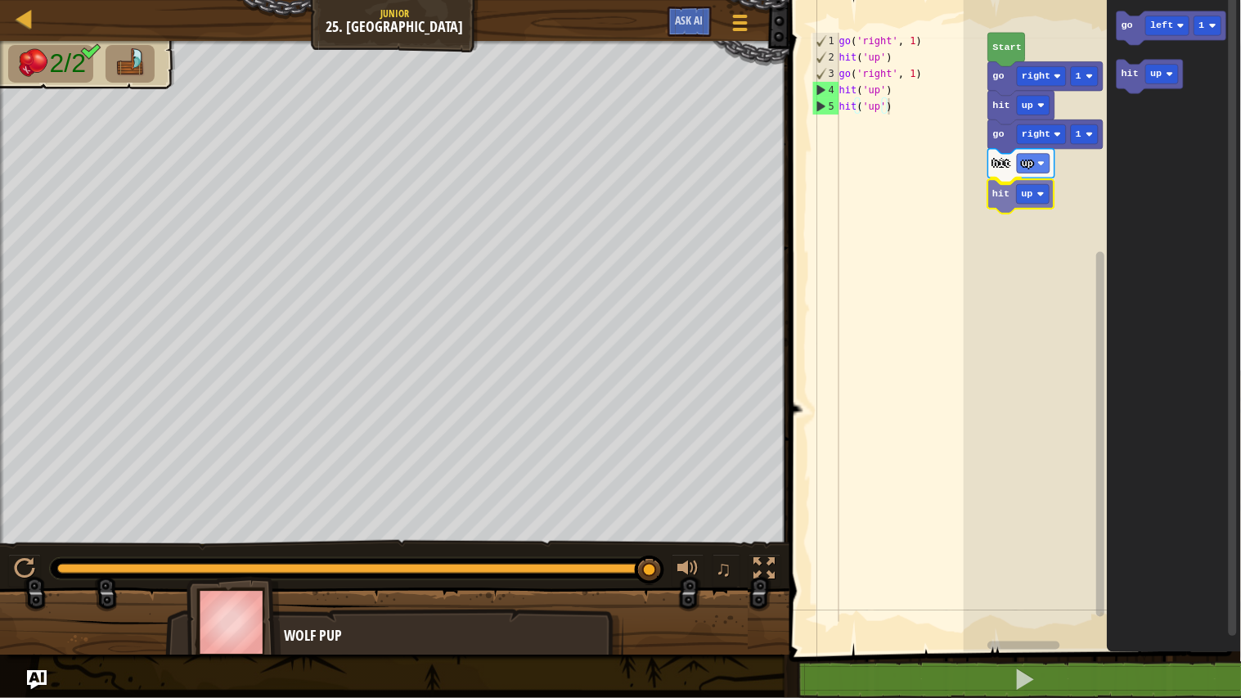
click at [1017, 198] on div "Start go right 1 hit up go right 1 hit up hit up go left 1 hit up hit up" at bounding box center [1101, 322] width 277 height 660
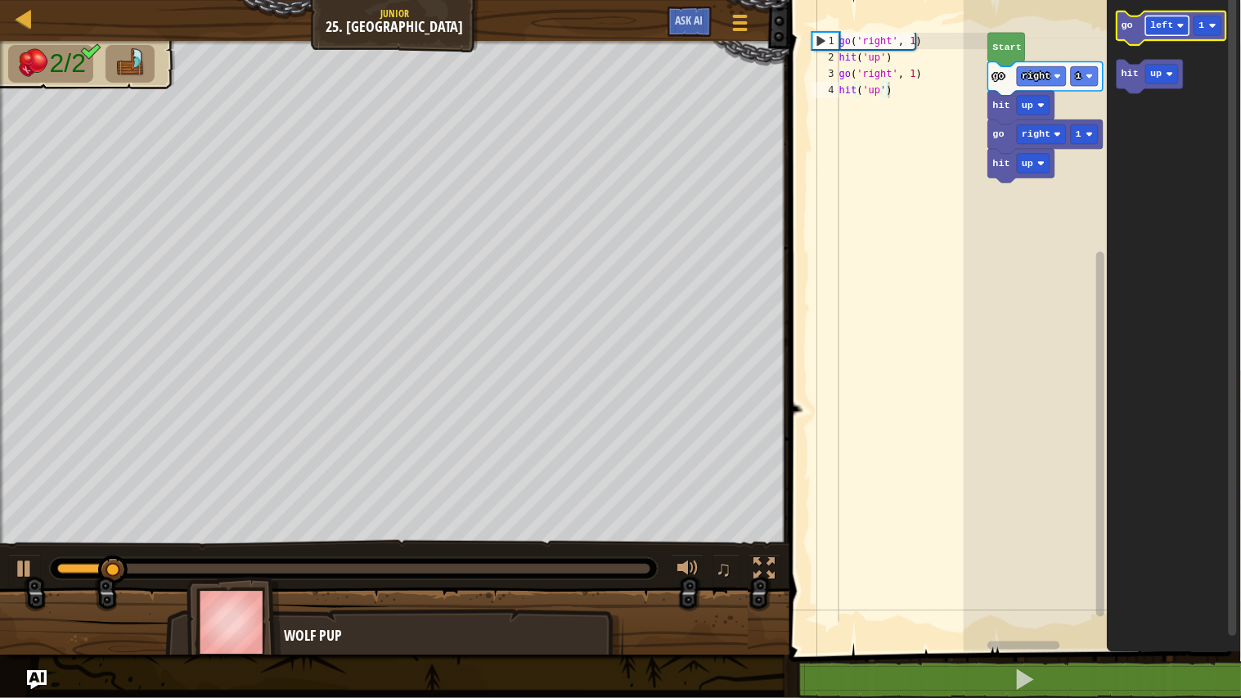
click at [1165, 29] on text "left" at bounding box center [1162, 25] width 23 height 11
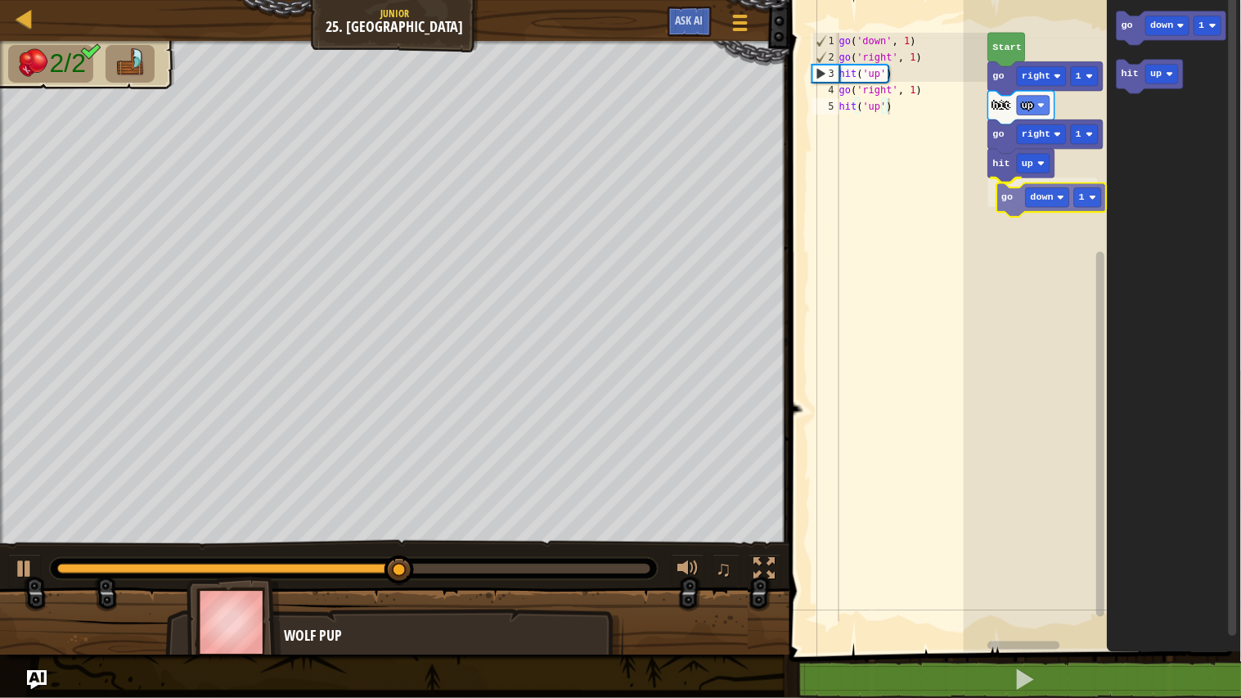
click at [1027, 209] on div "Start go right 1 hit up go right 1 hit up go down 1 go down 1 hit up go down 1" at bounding box center [1101, 322] width 277 height 660
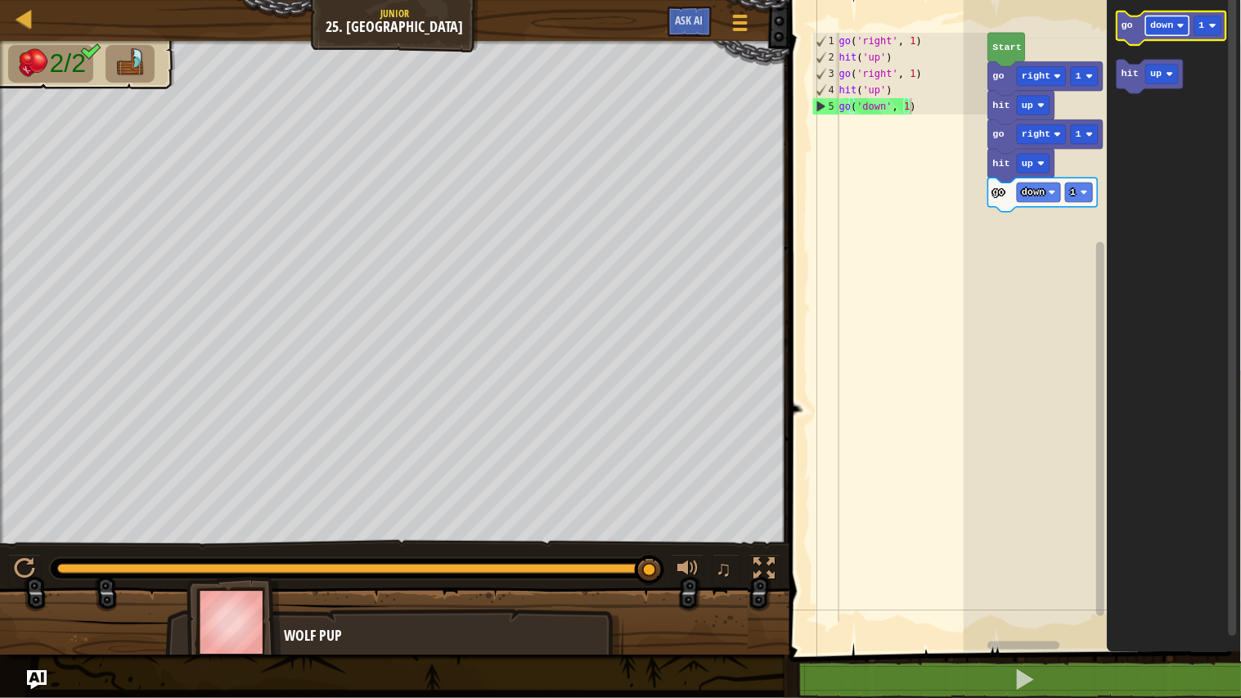
click at [1165, 23] on text "down" at bounding box center [1162, 25] width 23 height 11
click at [1163, 191] on icon "Blockly Workspace" at bounding box center [1173, 322] width 134 height 660
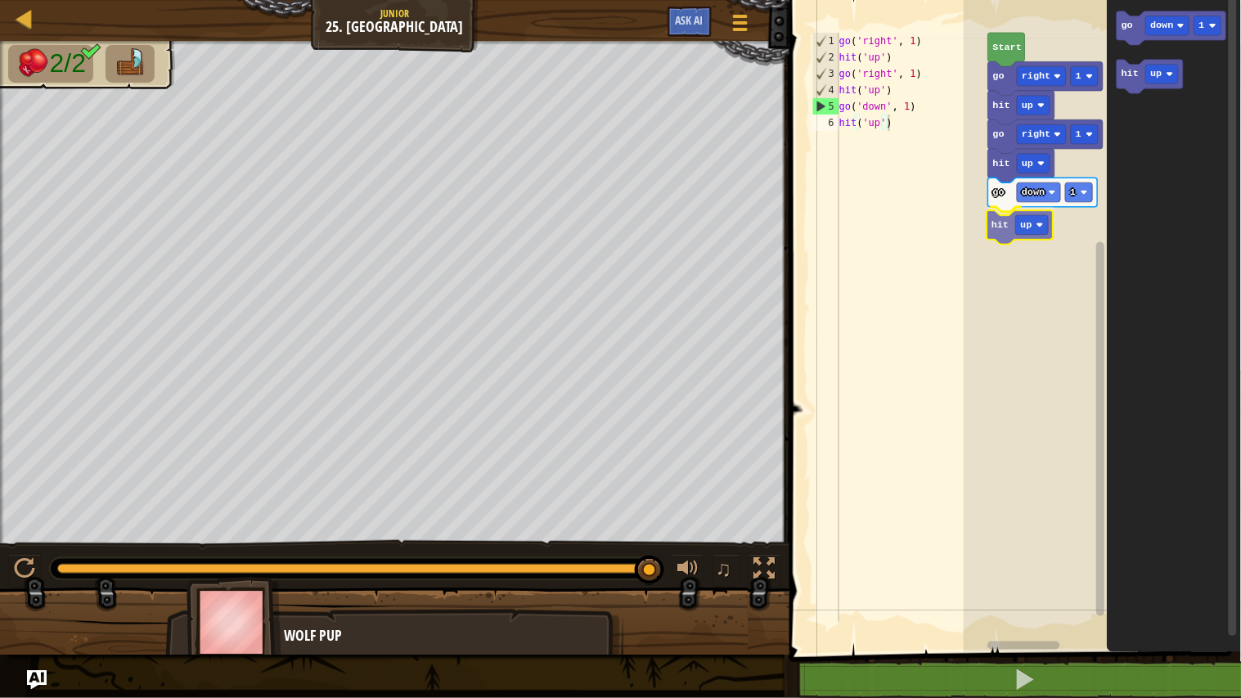
click at [1010, 236] on div "Start go right 1 hit up go right 1 hit up go down 1 hit up go down 1 hit up hit…" at bounding box center [1101, 322] width 277 height 660
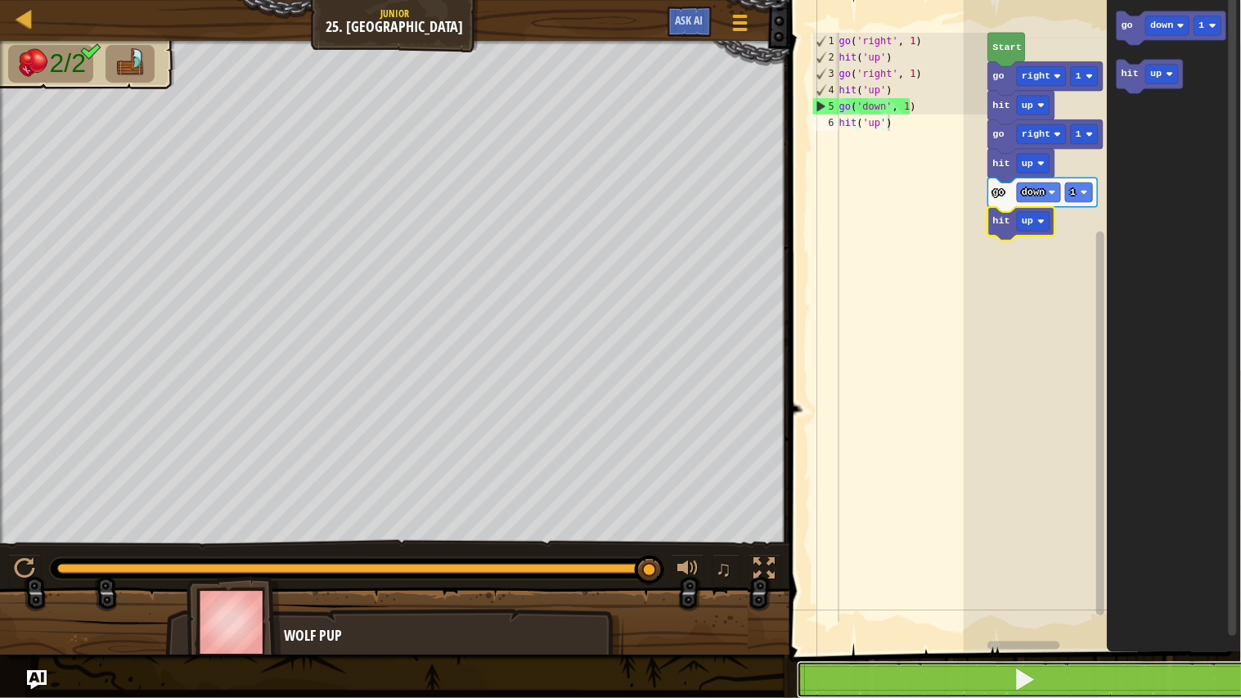
click at [934, 574] on button at bounding box center [1025, 680] width 456 height 38
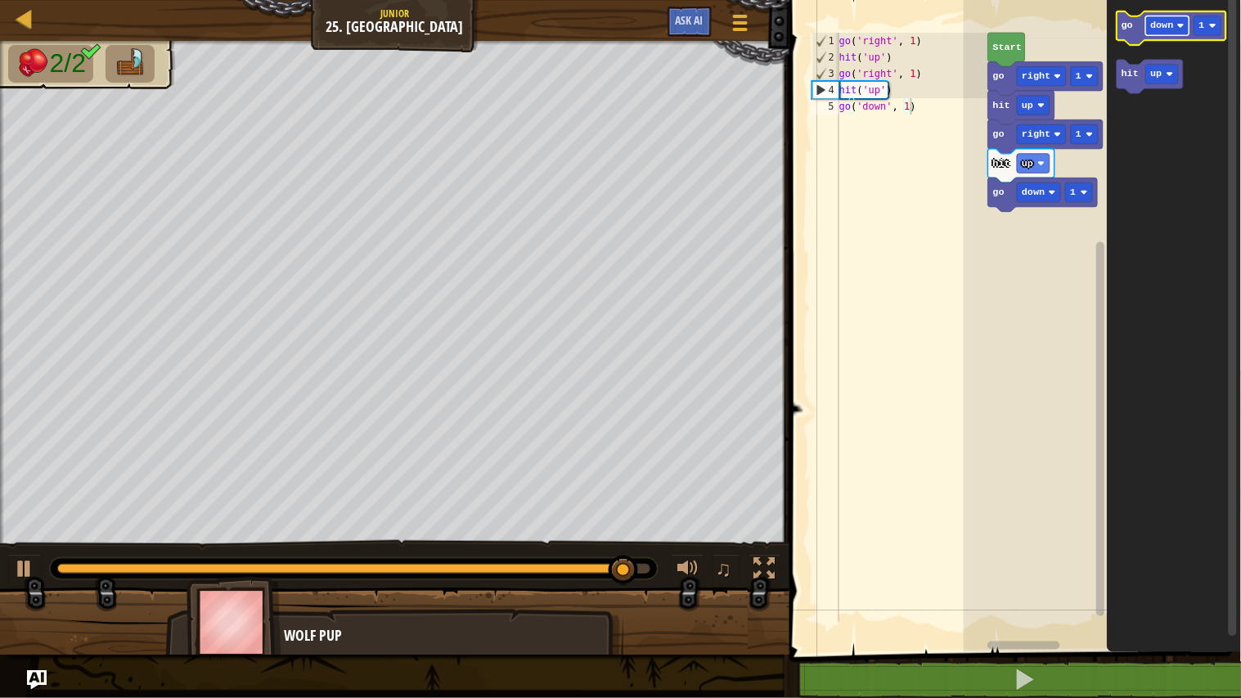
click at [1171, 23] on text "down" at bounding box center [1162, 25] width 23 height 11
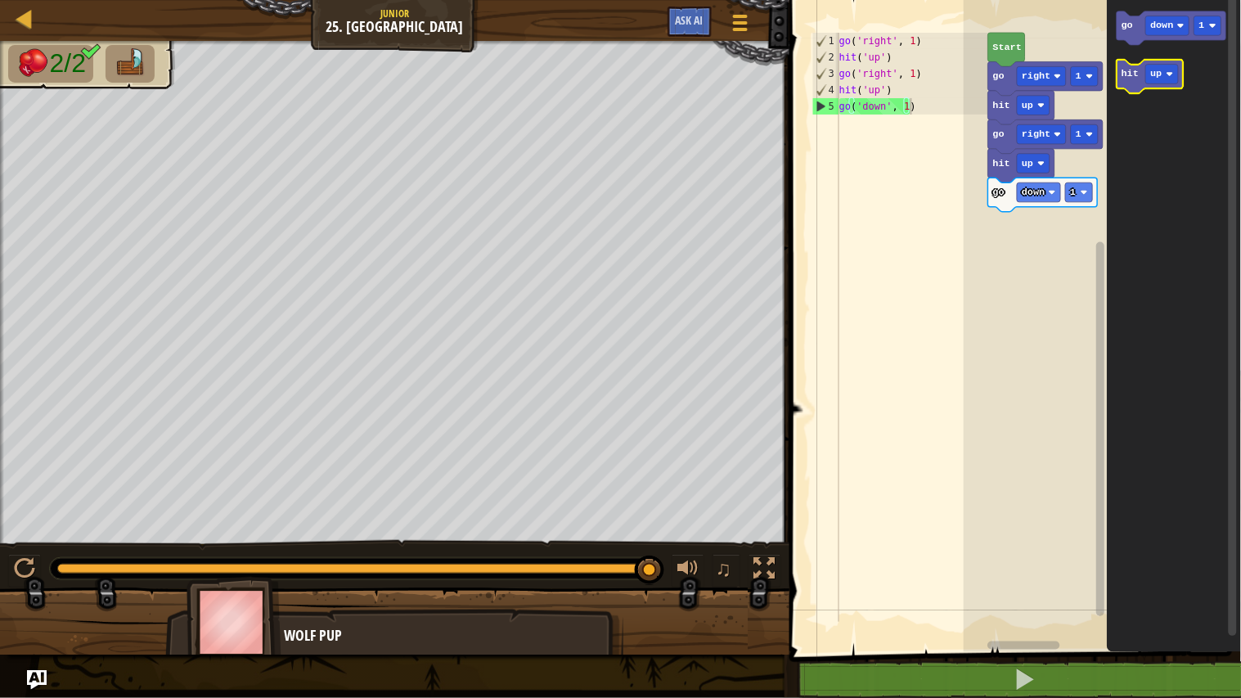
click at [1168, 74] on image "Blockly Workspace" at bounding box center [1169, 73] width 7 height 7
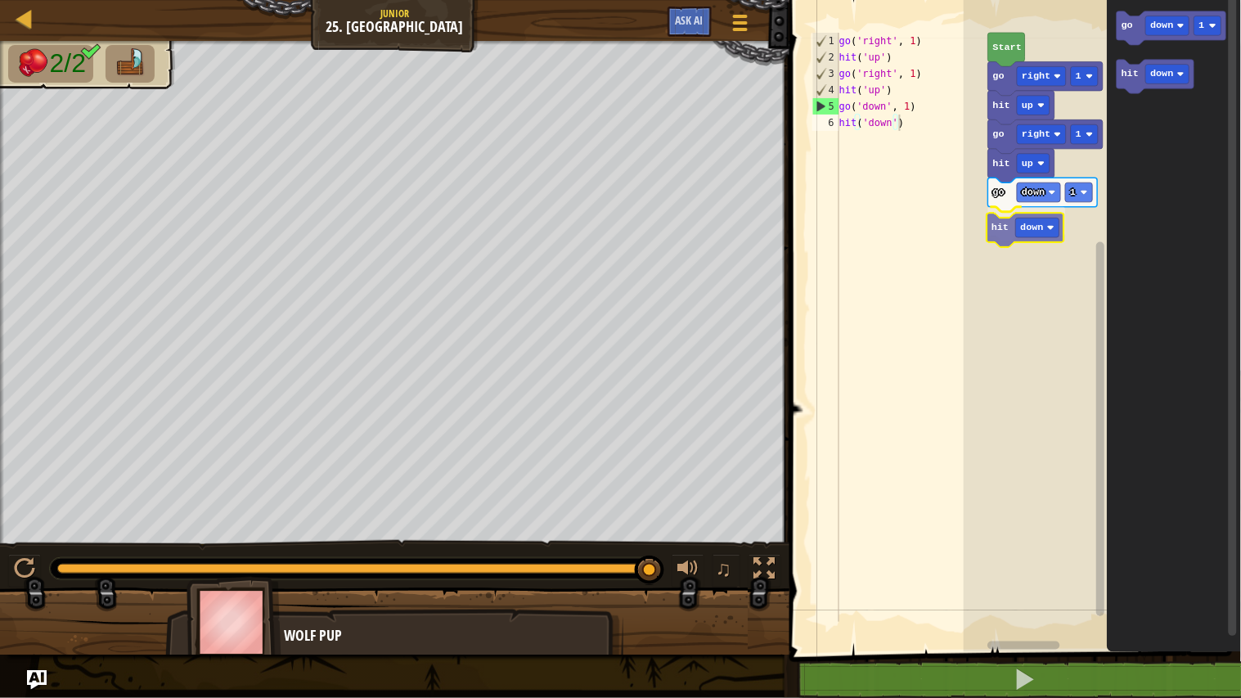
click at [1000, 225] on div "Start go right 1 hit up go right 1 hit up go down 1 hit down go down 1 hit down…" at bounding box center [1101, 322] width 277 height 660
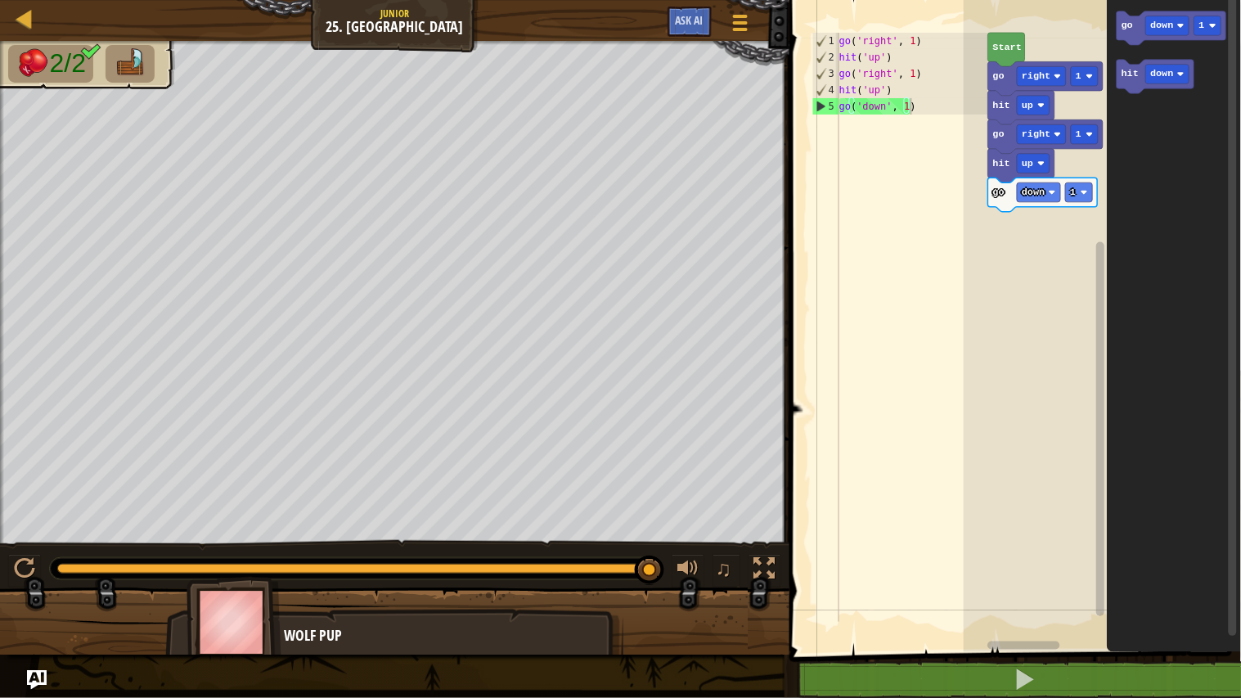
click at [945, 259] on div "Map Junior 25. Airlock Game Menu Ask AI 1 ההההההההההההההההההההההההההההההההההההה…" at bounding box center [620, 349] width 1241 height 698
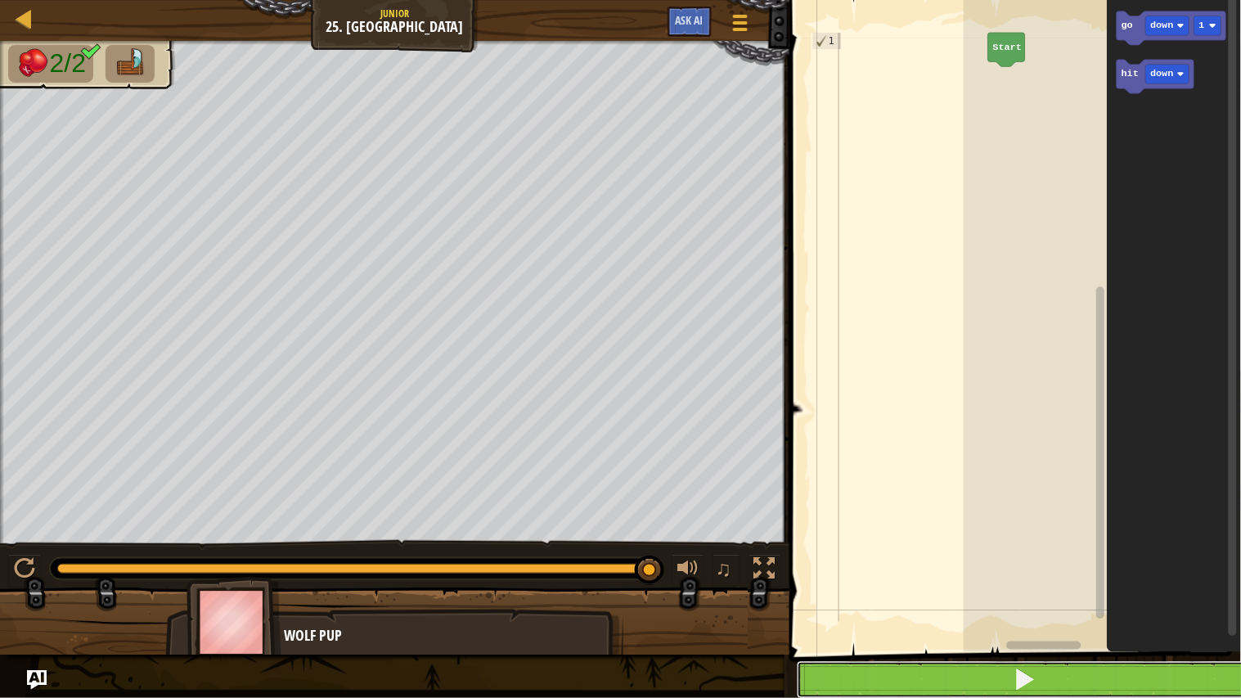
click at [940, 669] on button at bounding box center [1025, 680] width 456 height 38
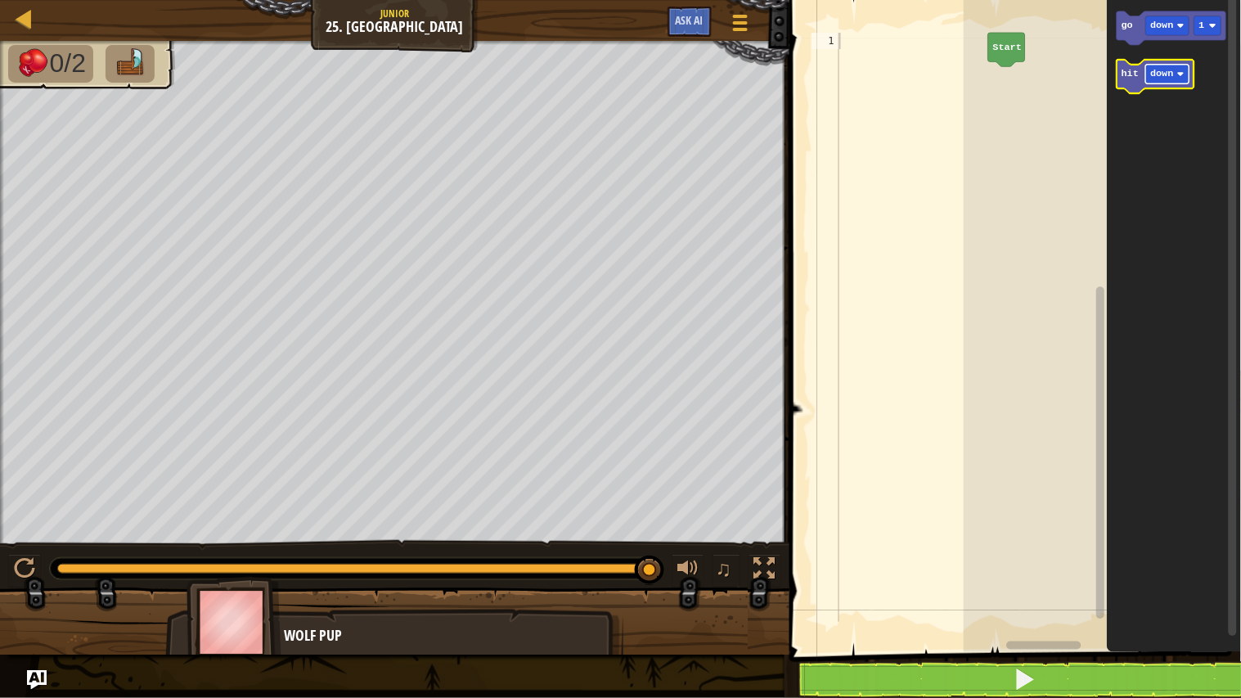
click at [1170, 72] on text "down" at bounding box center [1162, 74] width 23 height 11
click at [1135, 83] on icon "Blockly Workspace" at bounding box center [1157, 77] width 83 height 34
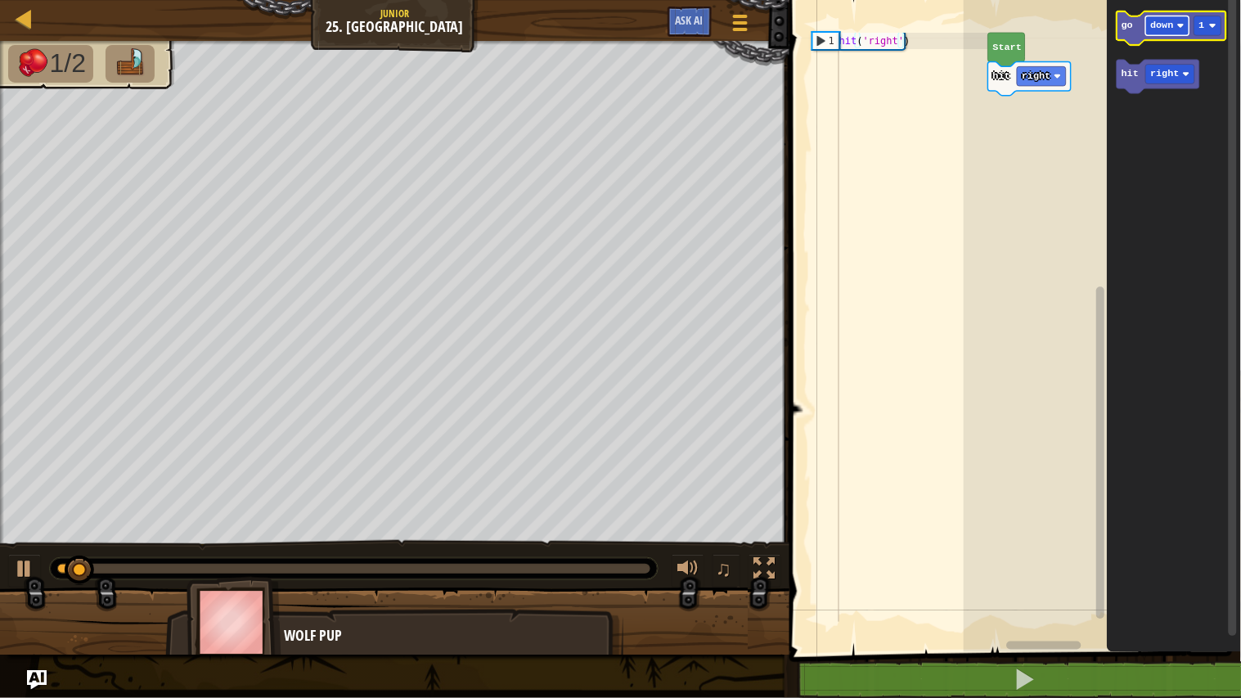
click at [1171, 29] on text "down" at bounding box center [1162, 25] width 23 height 11
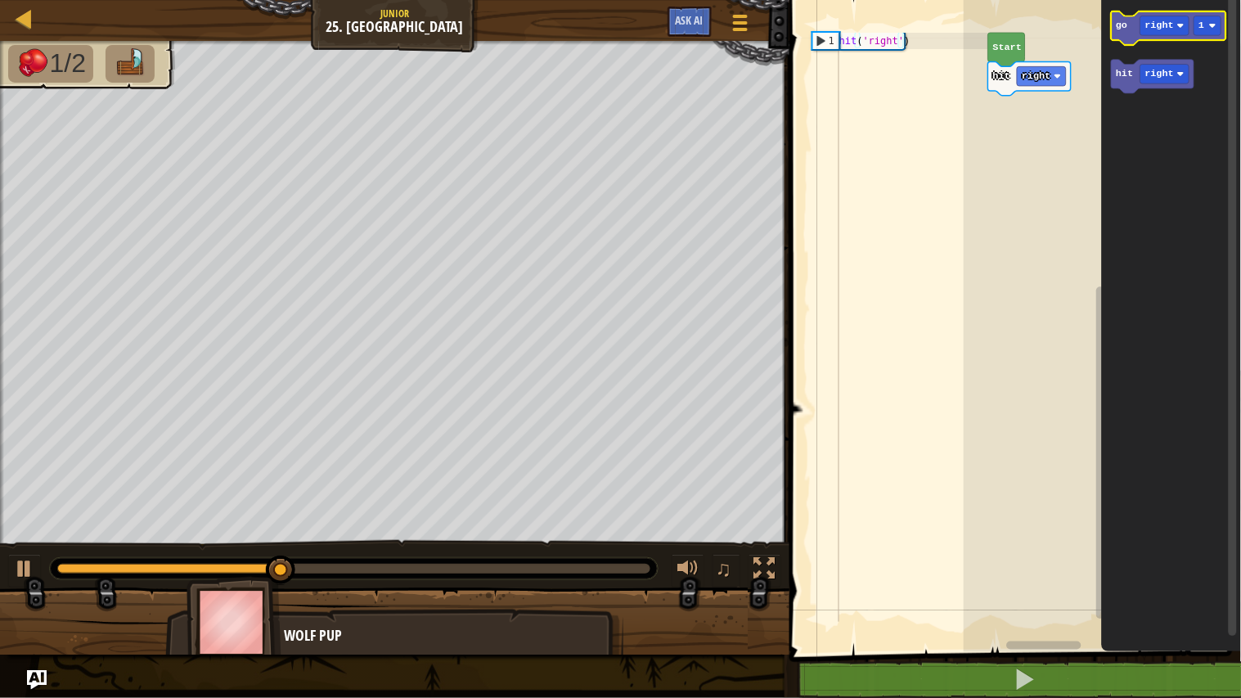
click at [1127, 29] on icon "Blockly Workspace" at bounding box center [1168, 28] width 114 height 34
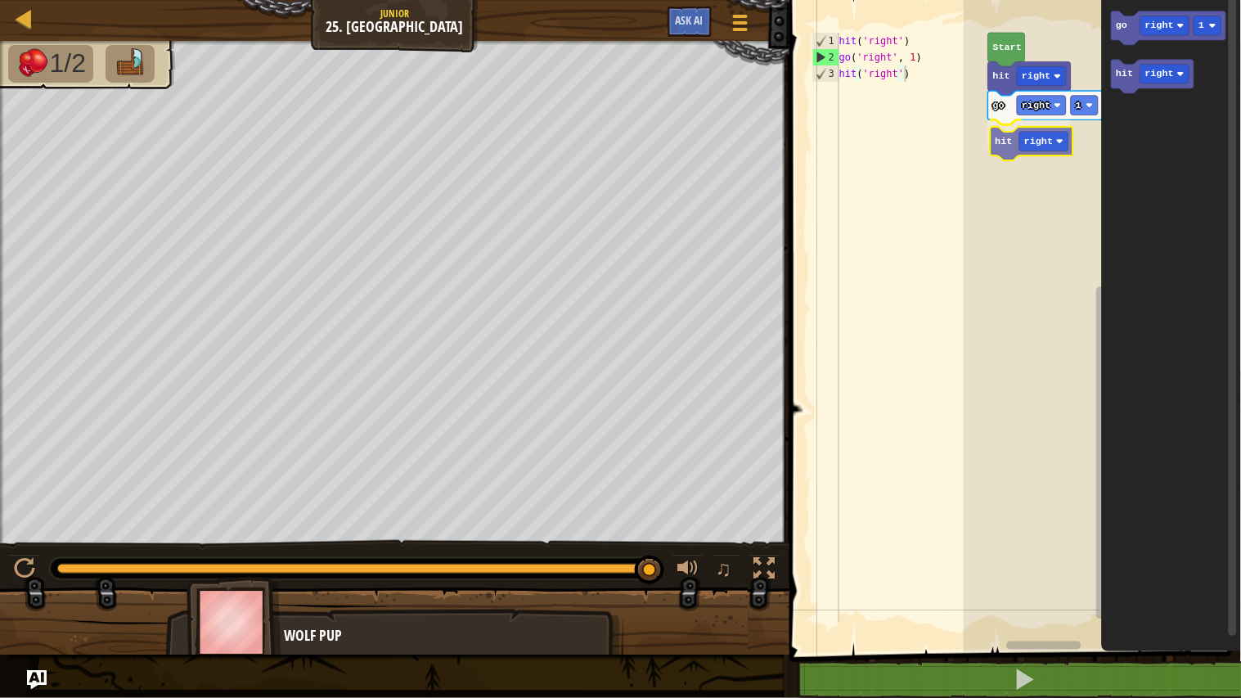
click at [1009, 142] on div "Start hit right go right 1 hit right go right 1 hit right hit right" at bounding box center [1101, 322] width 277 height 660
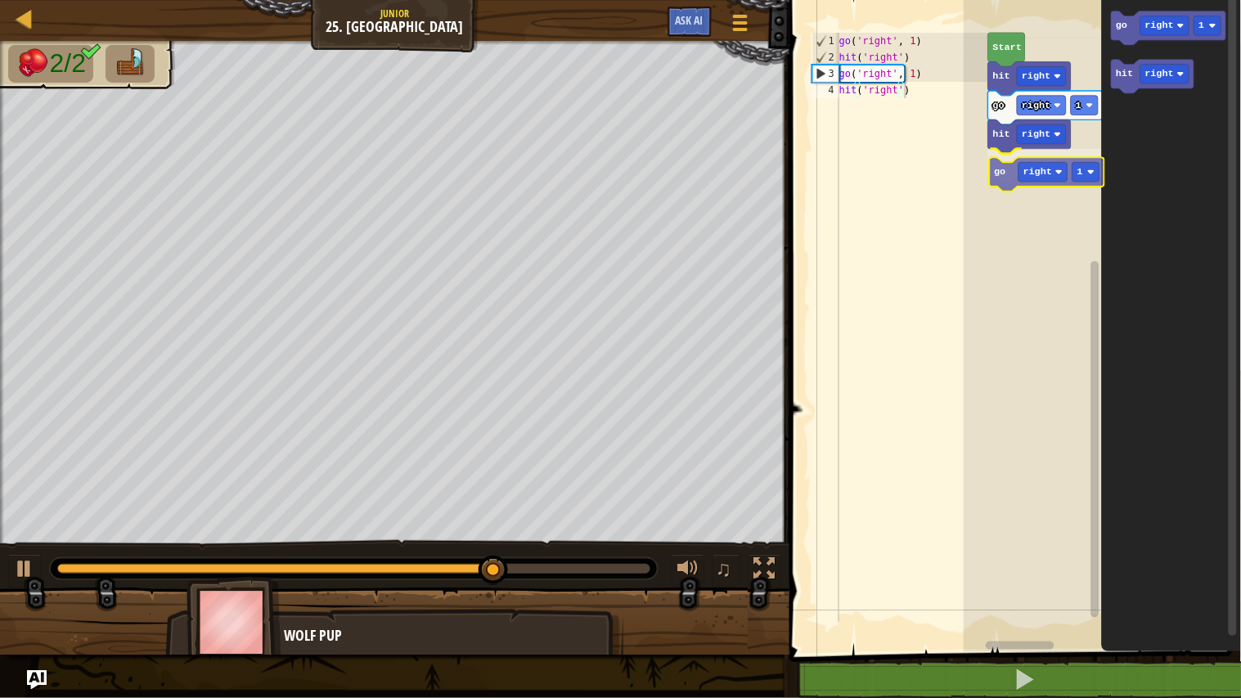
click at [1006, 181] on div "Start hit right go right 1 hit right go right 1 go right 1 hit right go right 1" at bounding box center [1101, 322] width 277 height 660
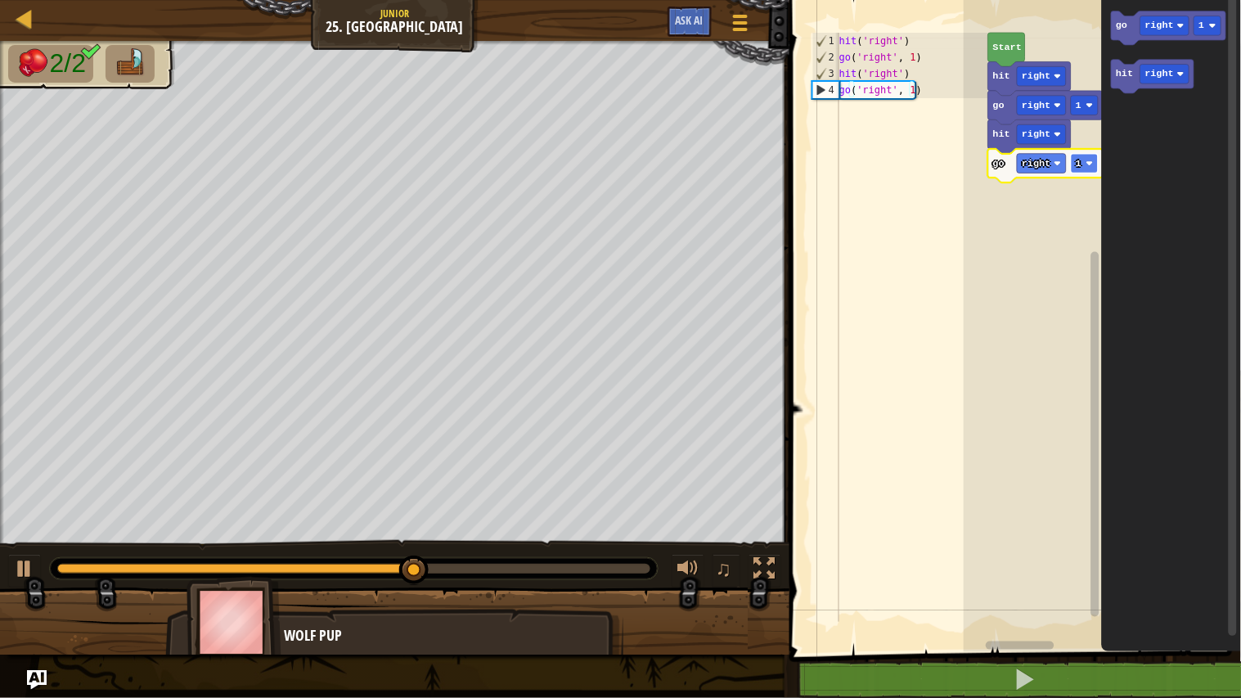
click at [1077, 162] on text "1" at bounding box center [1078, 163] width 6 height 11
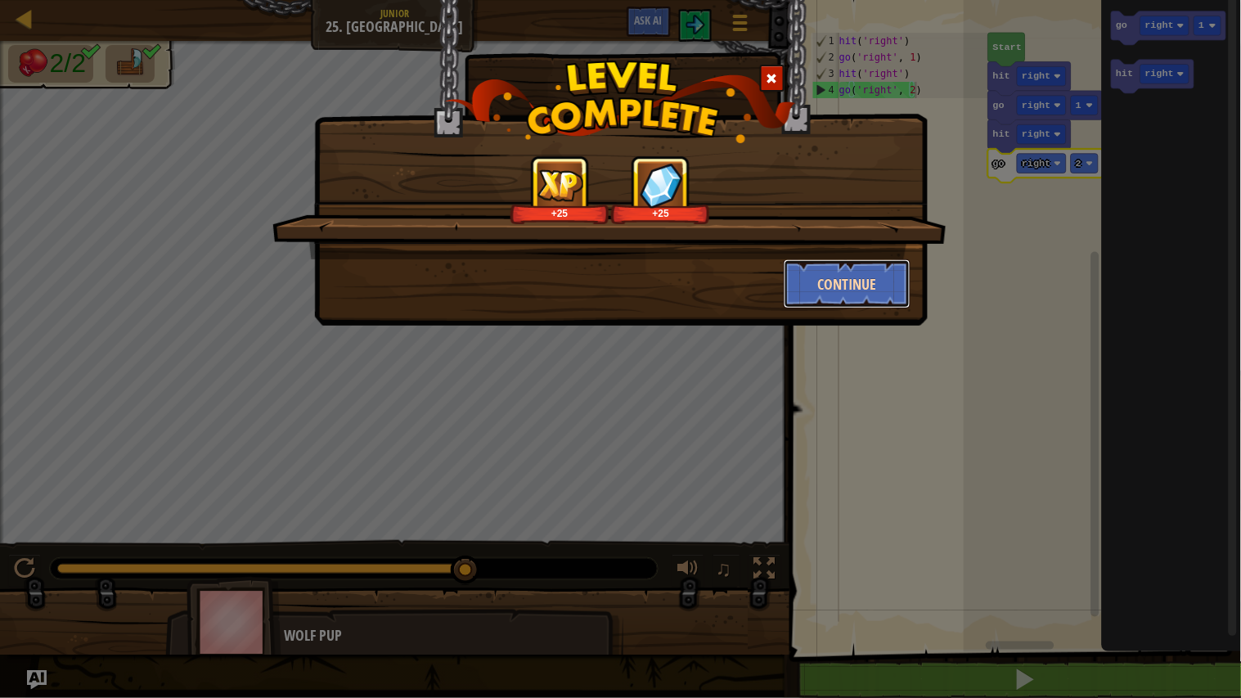
click at [855, 278] on button "Continue" at bounding box center [846, 283] width 127 height 49
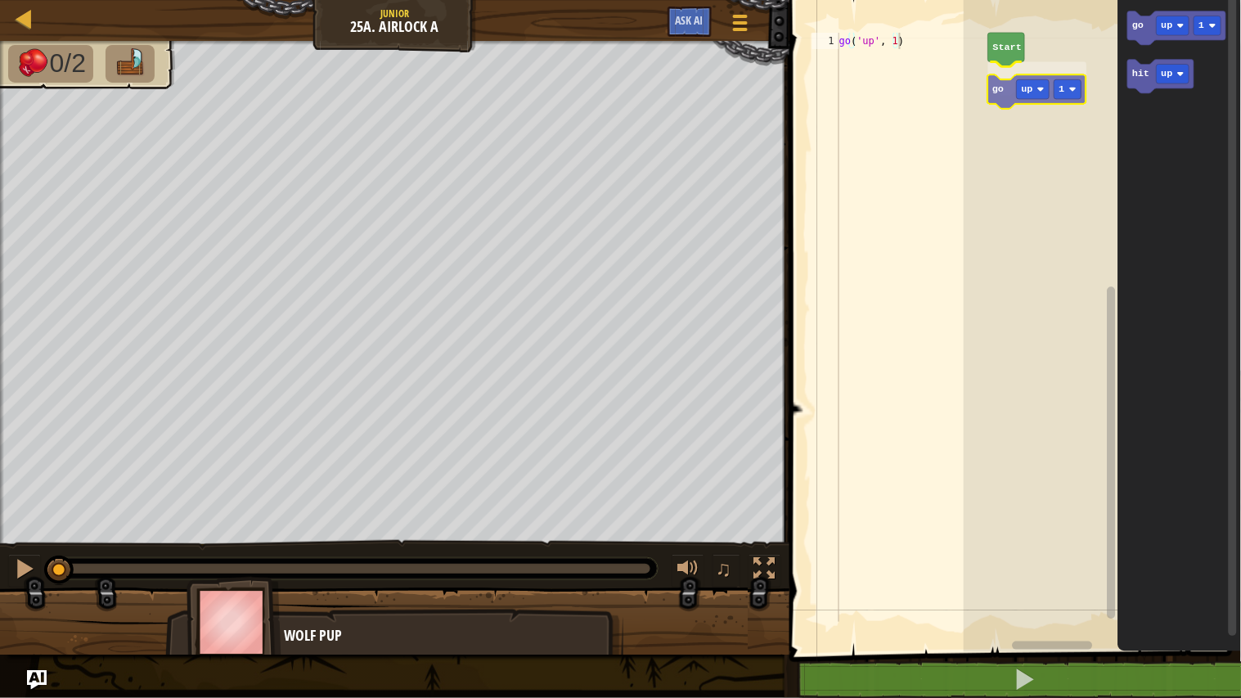
click at [1001, 91] on div "Start go up 1 go up 1 hit up go up 1" at bounding box center [1101, 322] width 277 height 660
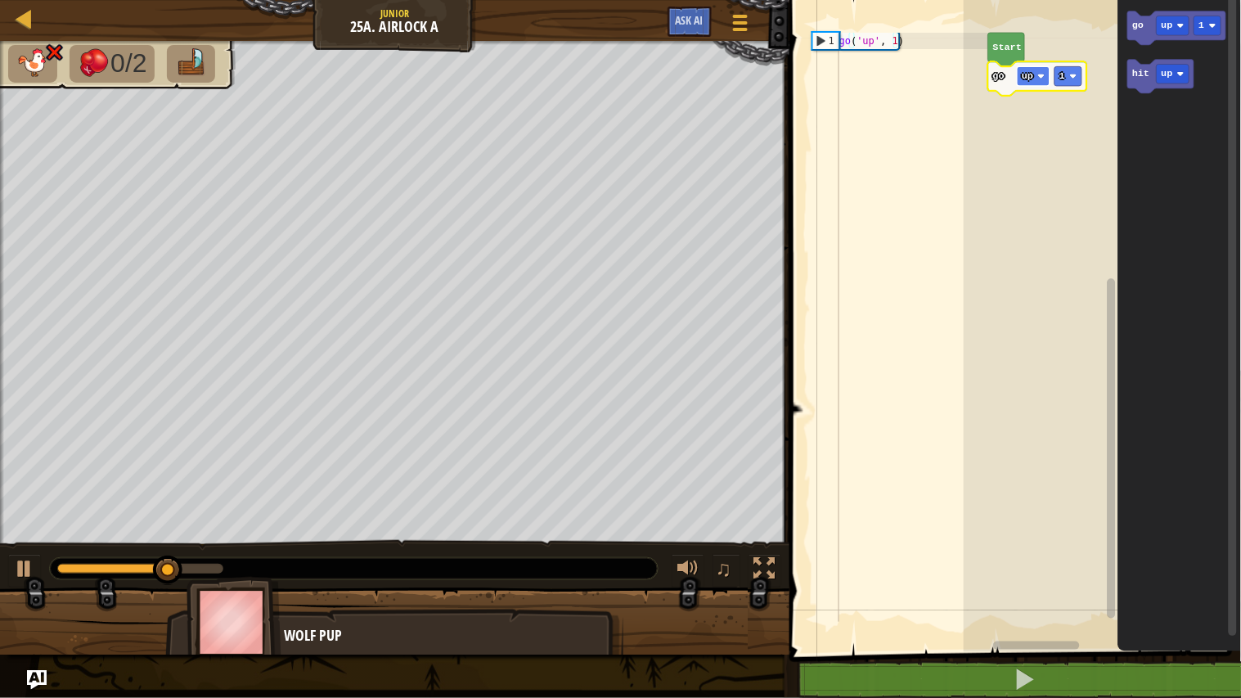
click at [1029, 69] on rect "Blockly Workspace" at bounding box center [1033, 76] width 33 height 20
click at [1039, 80] on text "down" at bounding box center [1032, 75] width 23 height 11
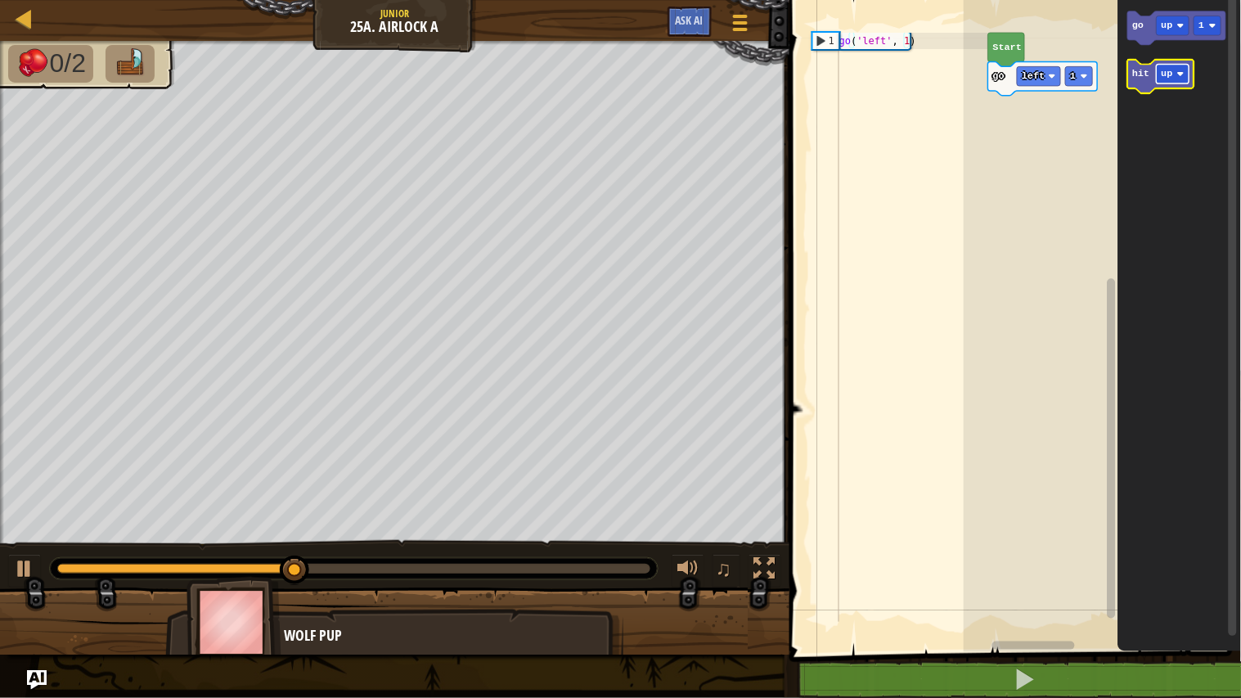
click at [1166, 75] on text "up" at bounding box center [1166, 74] width 11 height 11
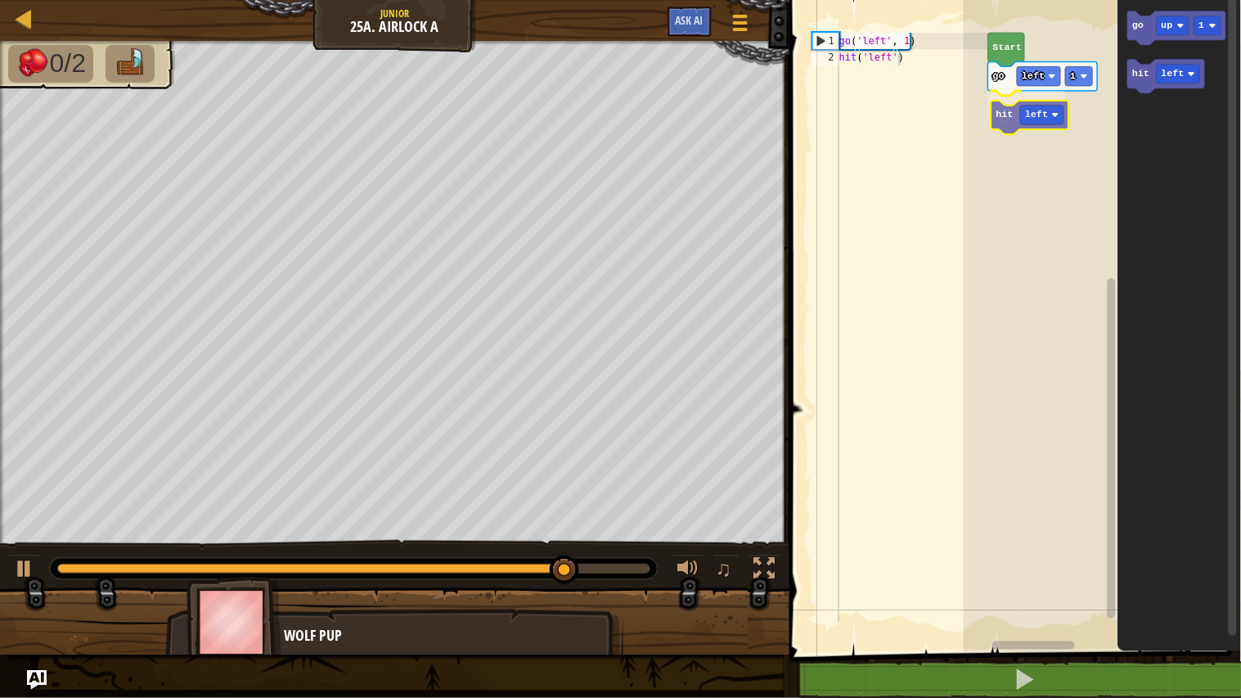
click at [1010, 123] on div "Start go left 1 hit left go up 1 hit left hit left" at bounding box center [1101, 322] width 277 height 660
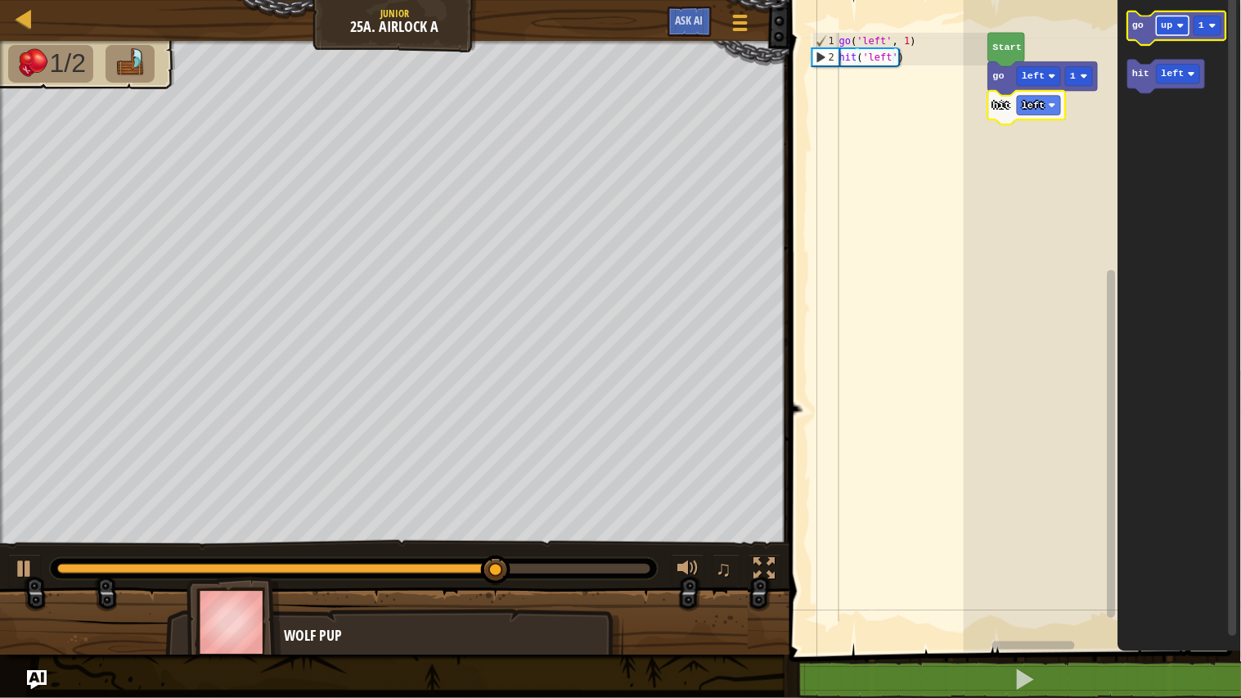
click at [1175, 28] on rect "Blockly Workspace" at bounding box center [1172, 26] width 33 height 20
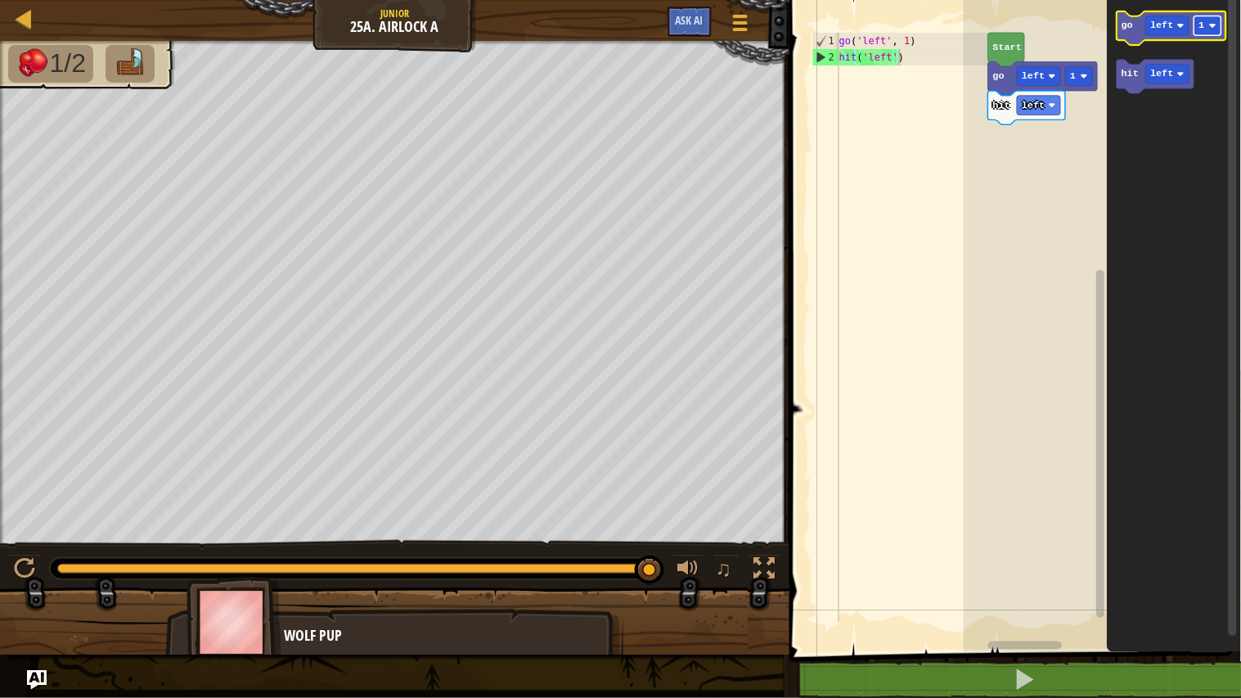
click at [1212, 25] on image "Blockly Workspace" at bounding box center [1212, 25] width 7 height 7
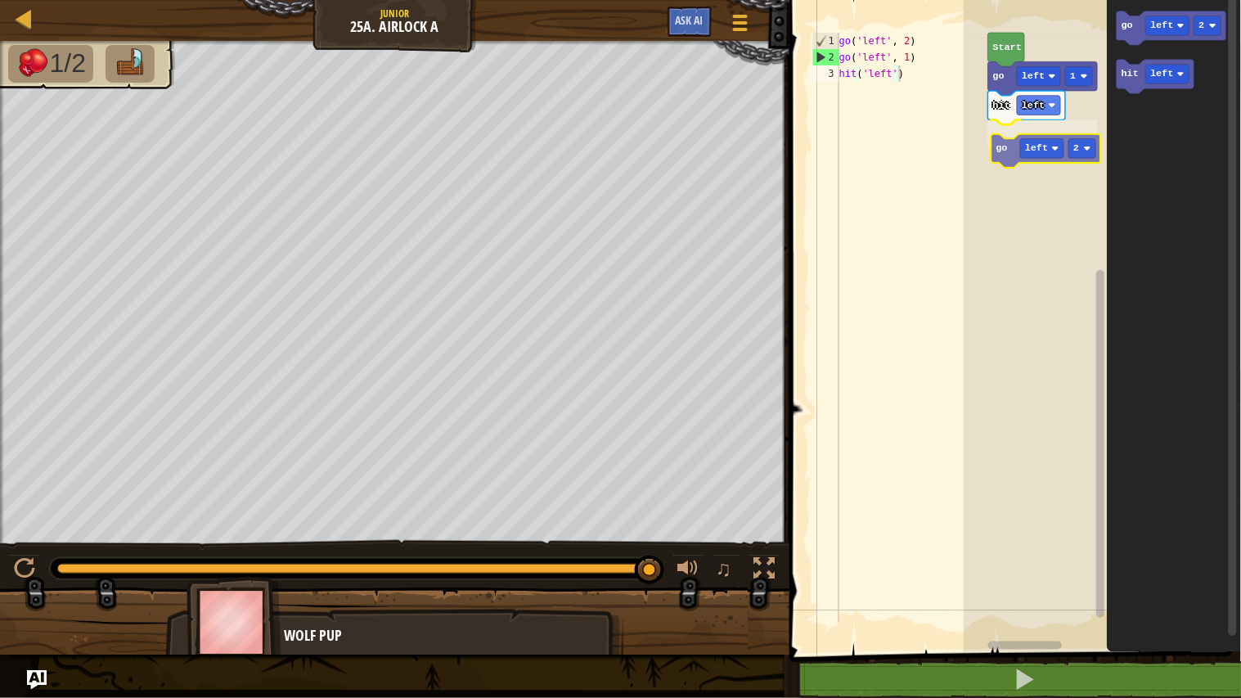
click at [1004, 146] on div "Start go left 1 hit left go left 2 go left 2 hit left go left 2" at bounding box center [1101, 322] width 277 height 660
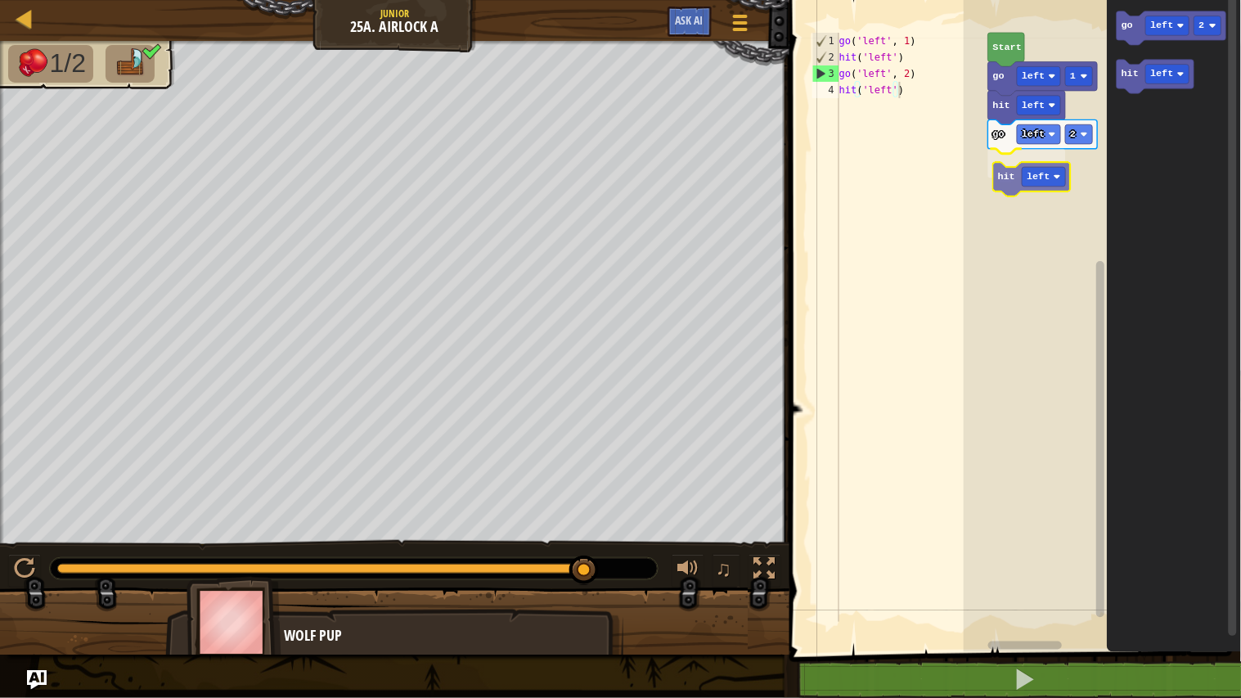
click at [1001, 180] on div "Start go left 1 hit left go left 2 hit left go left 2 hit left hit left" at bounding box center [1101, 322] width 277 height 660
drag, startPoint x: 577, startPoint y: 562, endPoint x: 613, endPoint y: 563, distance: 36.0
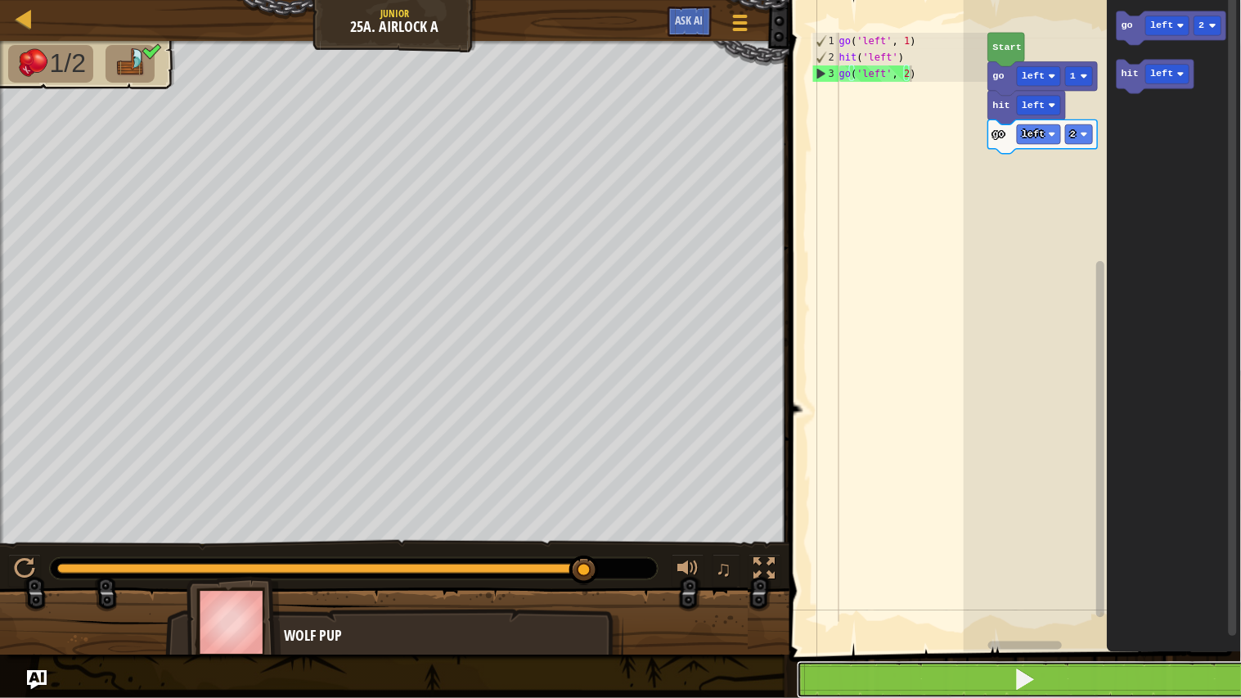
click at [891, 673] on button at bounding box center [1025, 680] width 456 height 38
click at [885, 684] on button at bounding box center [1025, 680] width 456 height 38
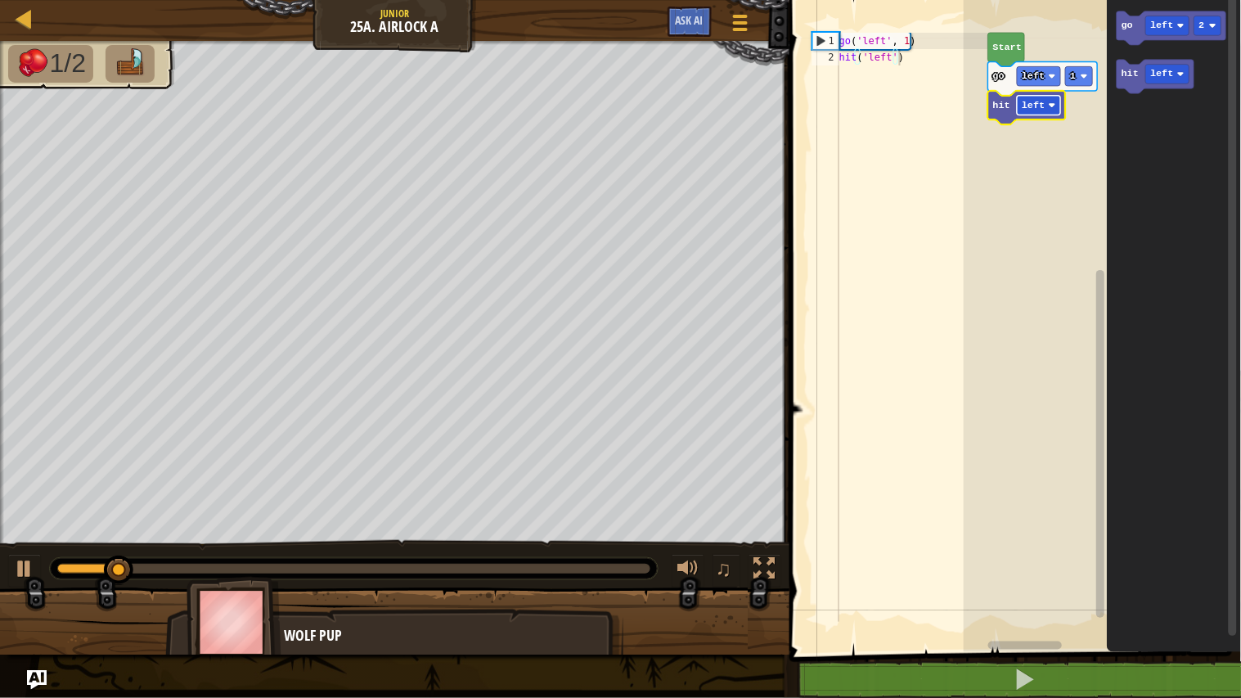
click at [1039, 105] on text "left" at bounding box center [1032, 105] width 23 height 11
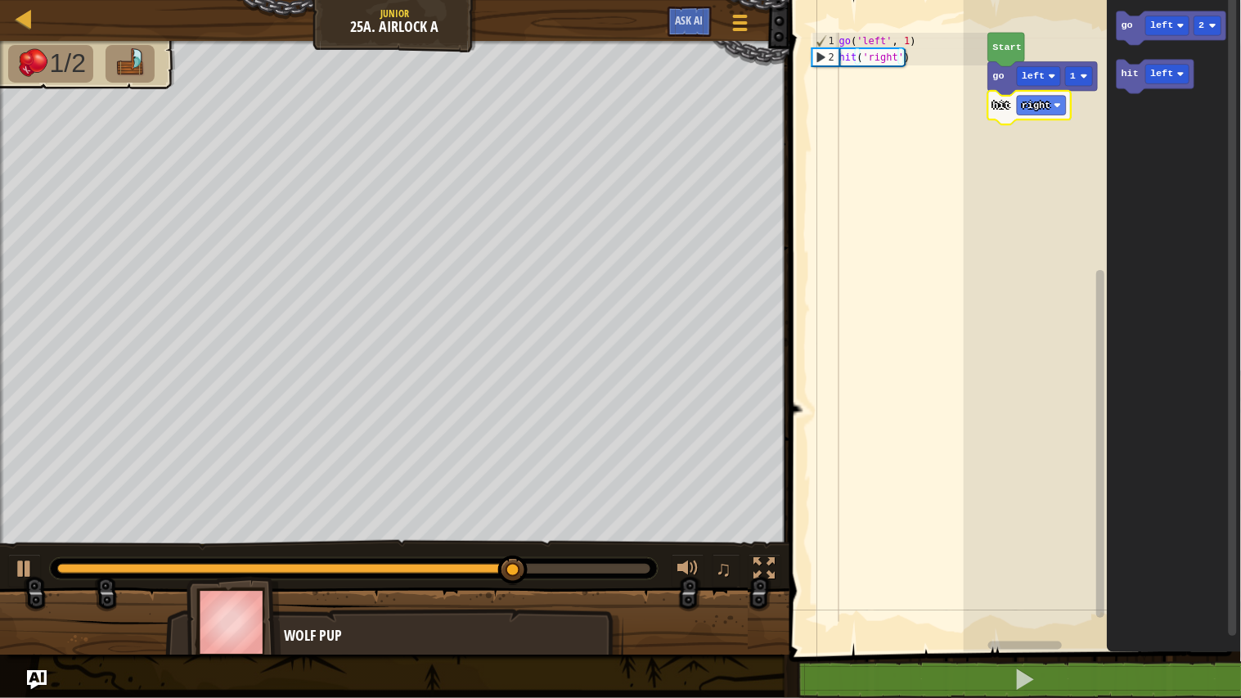
click at [1018, 157] on rect "Blockly Workspace" at bounding box center [1101, 322] width 277 height 660
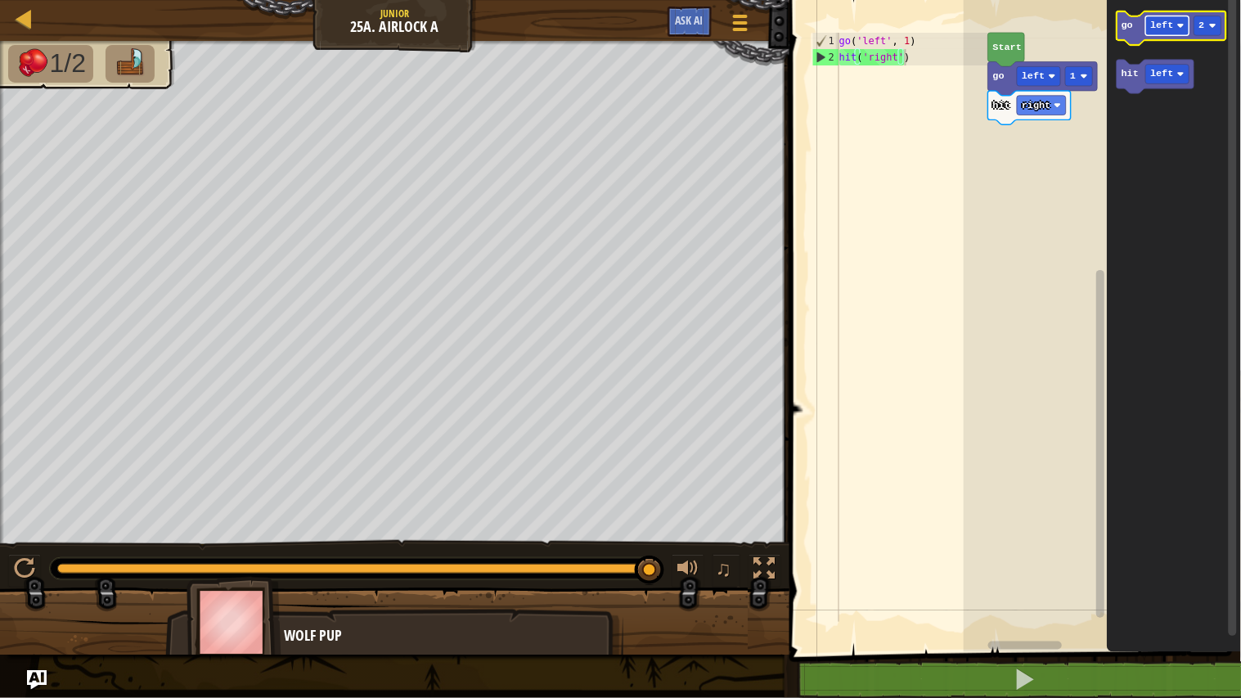
click at [1170, 23] on text "left" at bounding box center [1162, 25] width 23 height 11
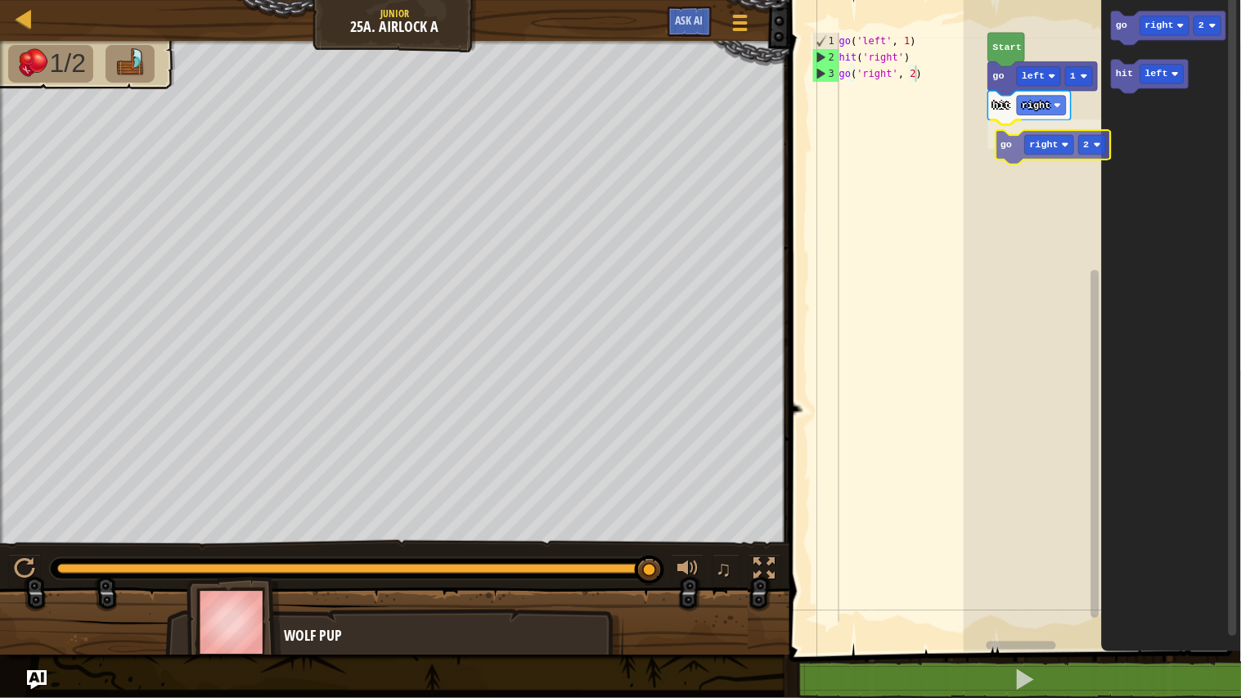
click at [1019, 150] on div "Start go left 1 hit right go right 2 go right 2 hit left go right 2" at bounding box center [1101, 322] width 277 height 660
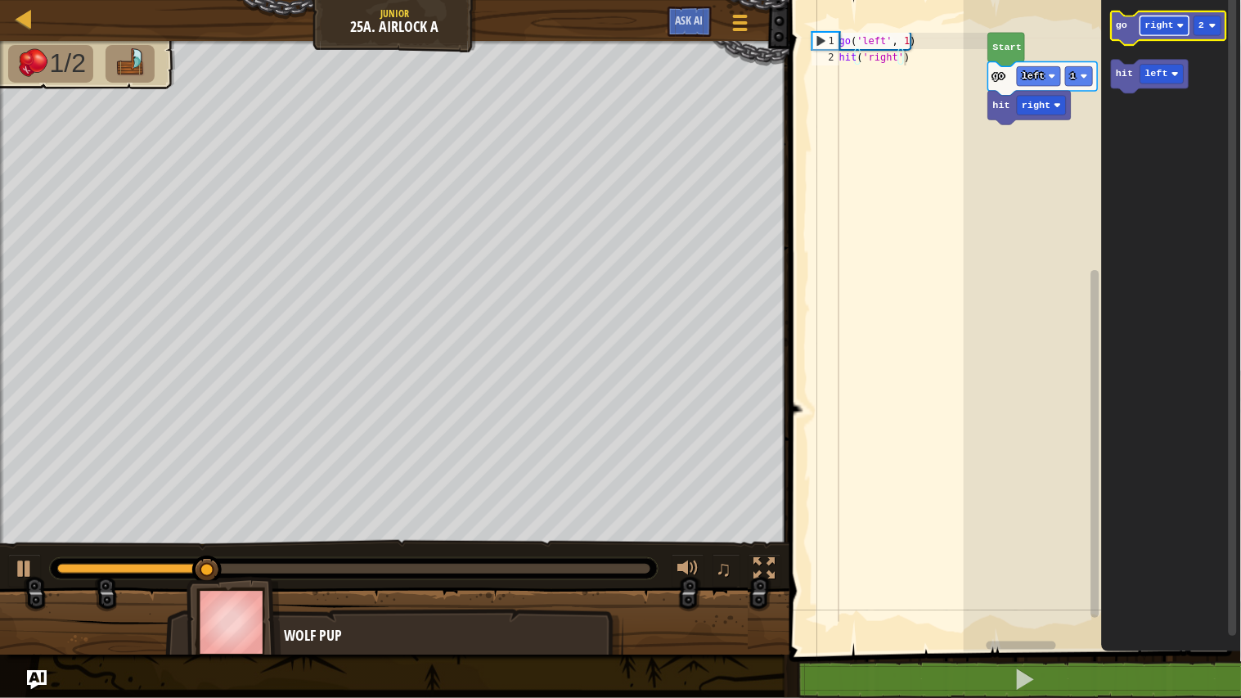
click at [1160, 25] on text "right" at bounding box center [1159, 25] width 29 height 11
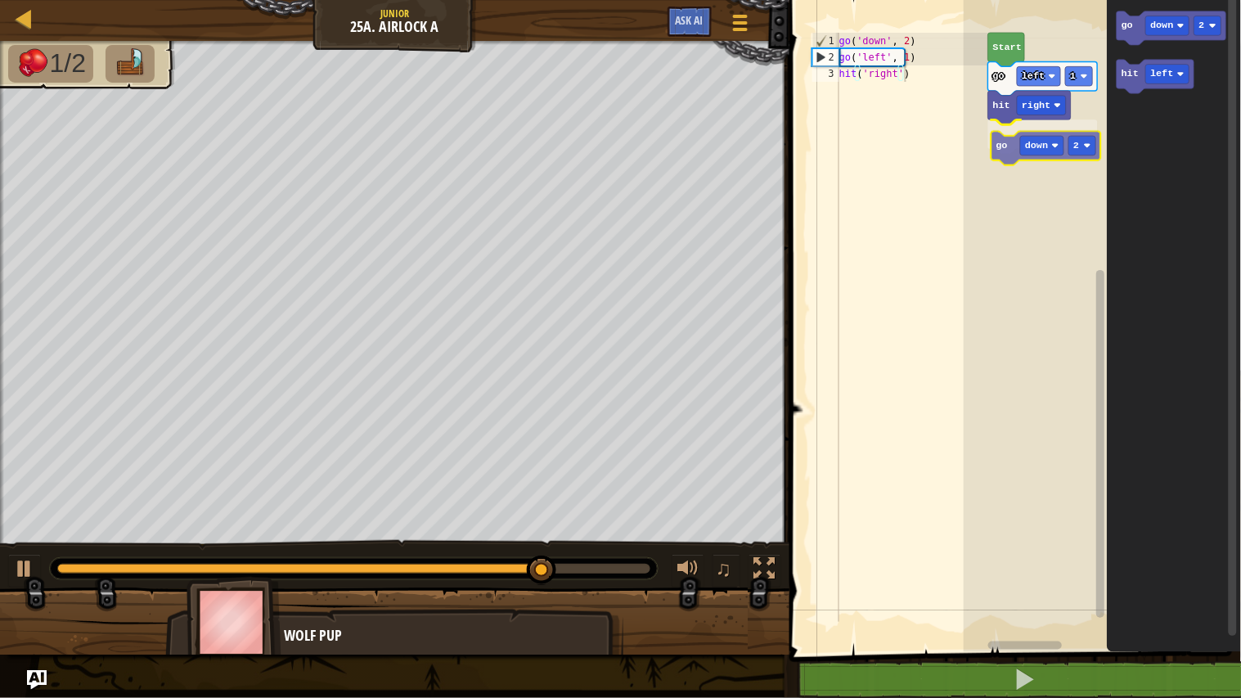
click at [1012, 149] on div "Start go left 1 hit right go down 2 go down 2 hit left go down 2" at bounding box center [1101, 322] width 277 height 660
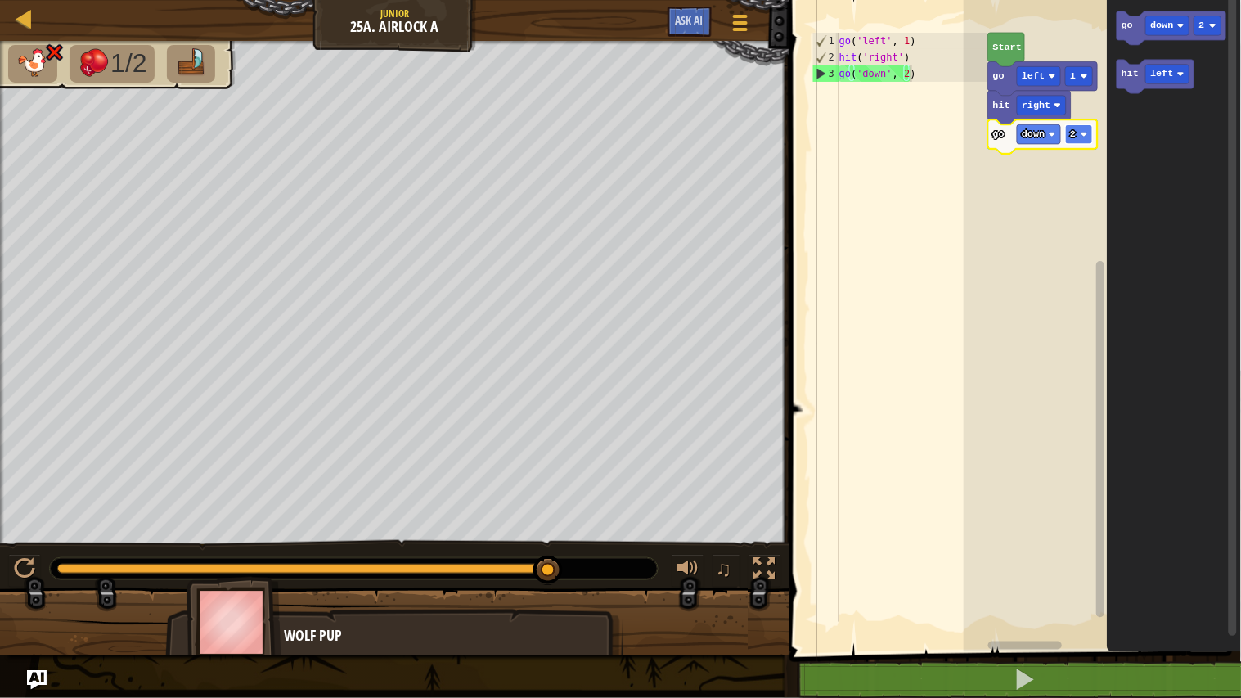
click at [1084, 135] on image "Blockly Workspace" at bounding box center [1083, 134] width 7 height 7
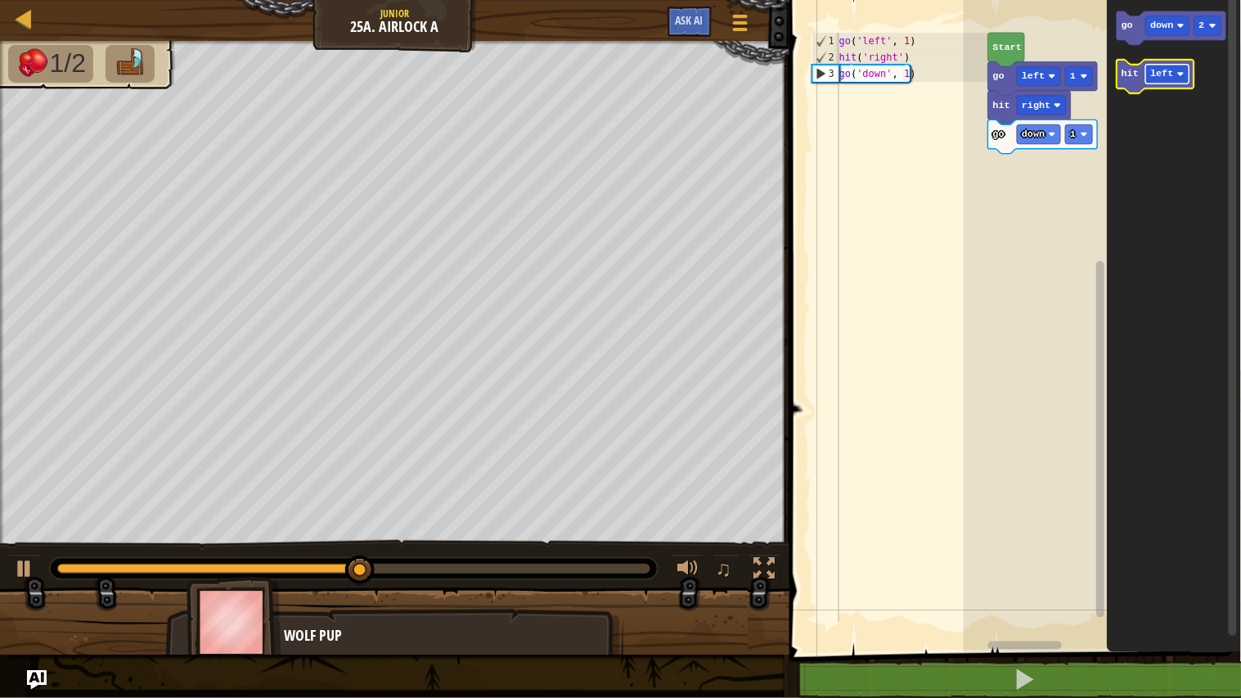
click at [1158, 70] on text "left" at bounding box center [1162, 74] width 23 height 11
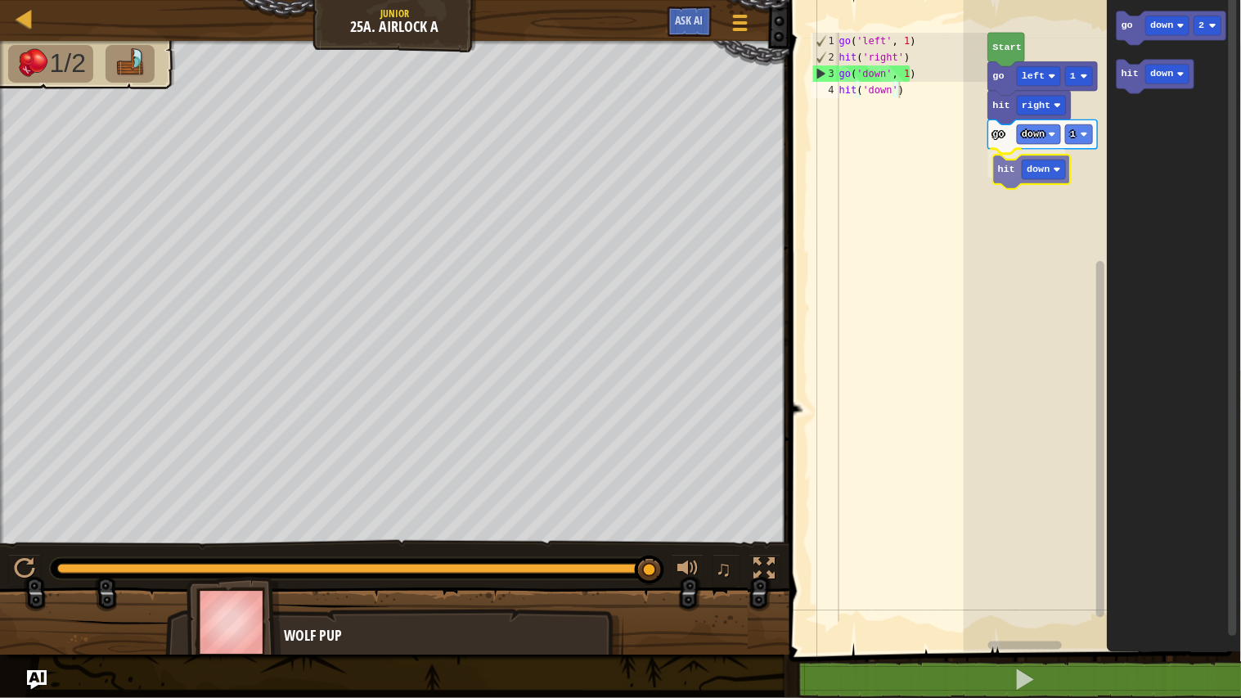
click at [1020, 181] on div "Start go left 1 hit right go down 1 hit down go down 2 hit down hit down" at bounding box center [1101, 322] width 277 height 660
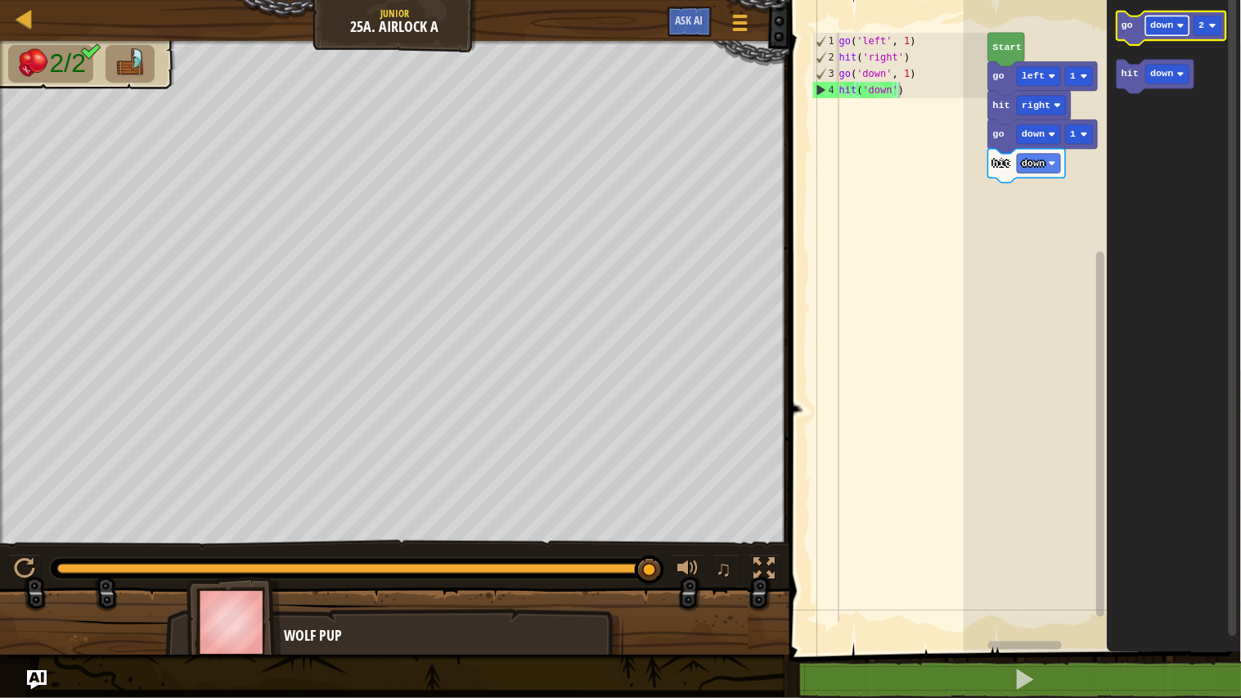
click at [1151, 31] on rect "Blockly Workspace" at bounding box center [1167, 26] width 43 height 20
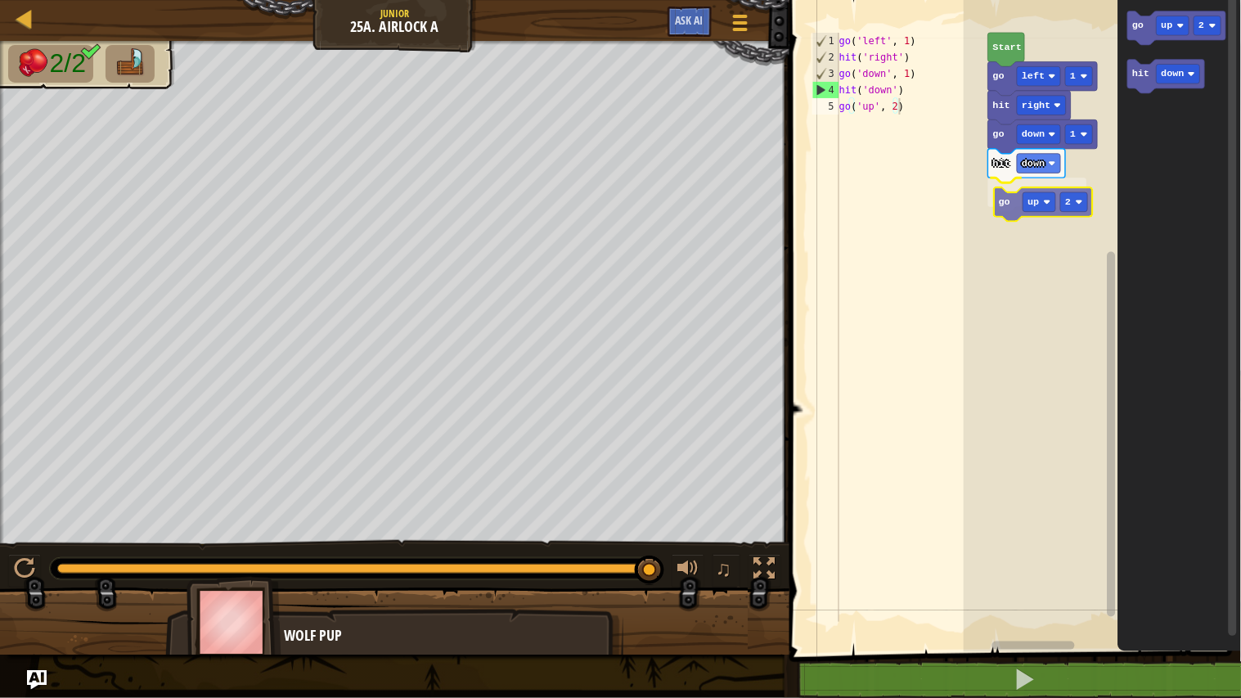
click at [1018, 209] on div "Start go left 1 hit right go down 1 hit down go up 2 go up 2 hit down go up 2" at bounding box center [1101, 322] width 277 height 660
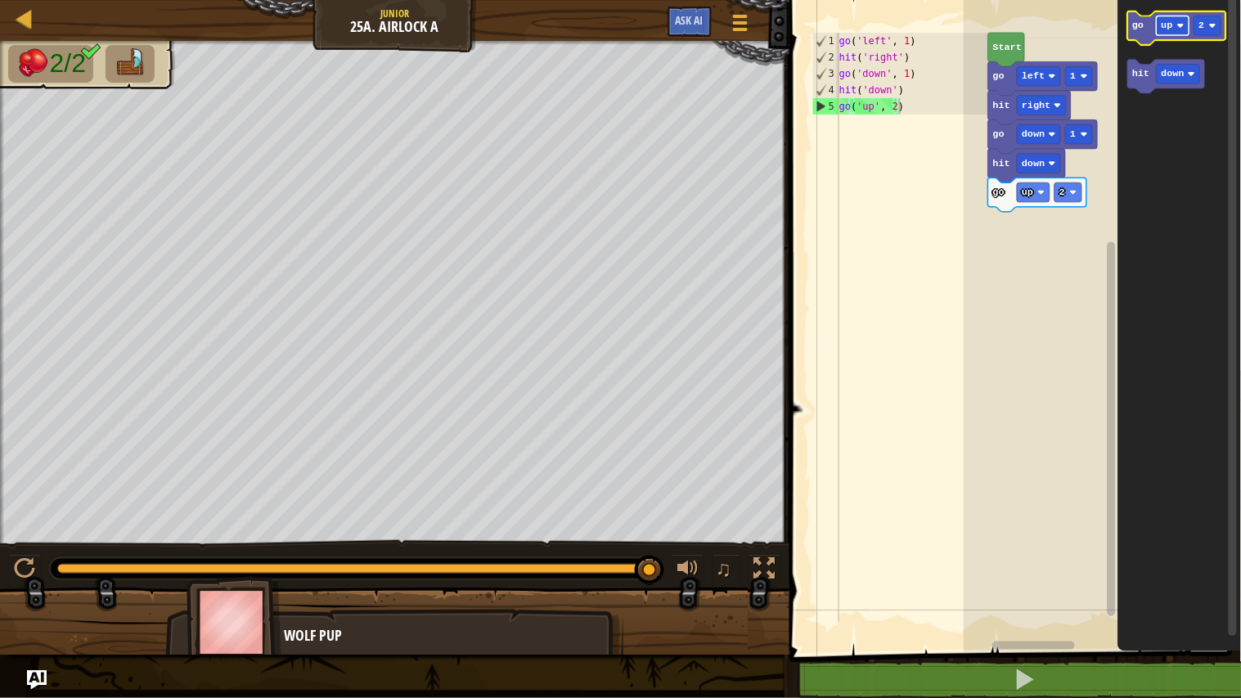
click at [1178, 26] on rect "Blockly Workspace" at bounding box center [1172, 26] width 33 height 20
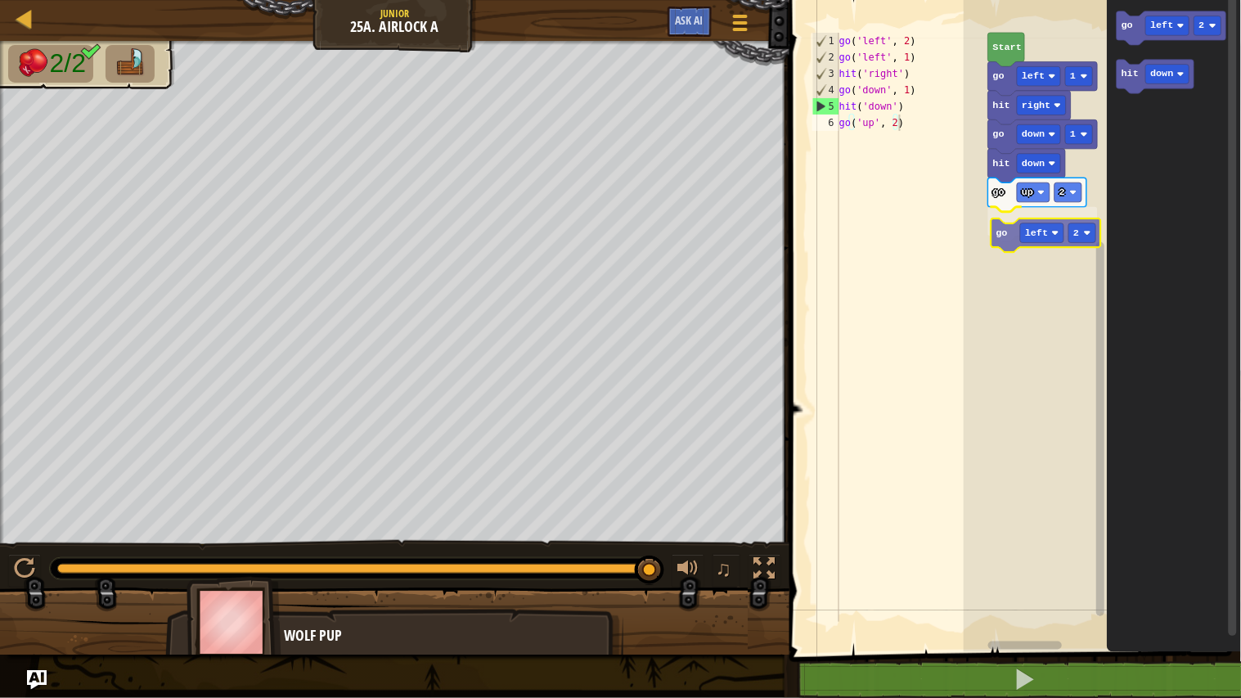
click at [1012, 235] on div "Start go left 1 hit right go down 1 hit down go up 2 go left 2 go left 2 hit do…" at bounding box center [1101, 322] width 277 height 660
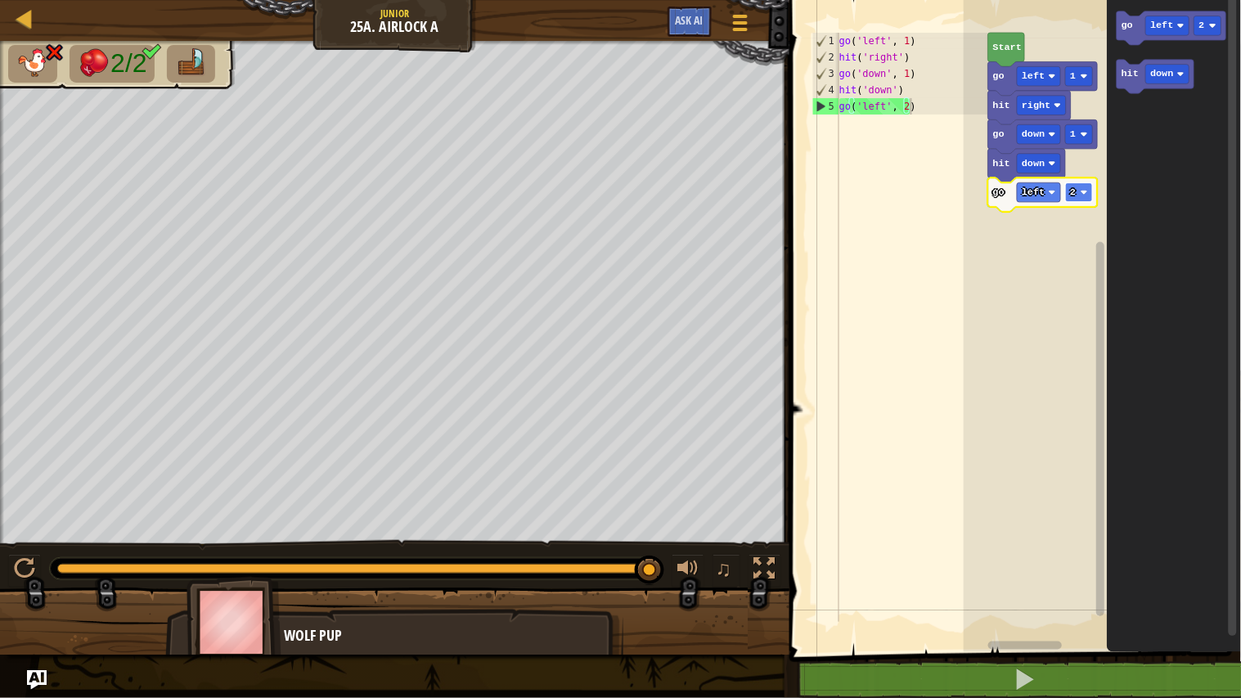
click at [1078, 189] on rect "Blockly Workspace" at bounding box center [1079, 192] width 27 height 20
click at [1042, 186] on text "left" at bounding box center [1032, 191] width 23 height 11
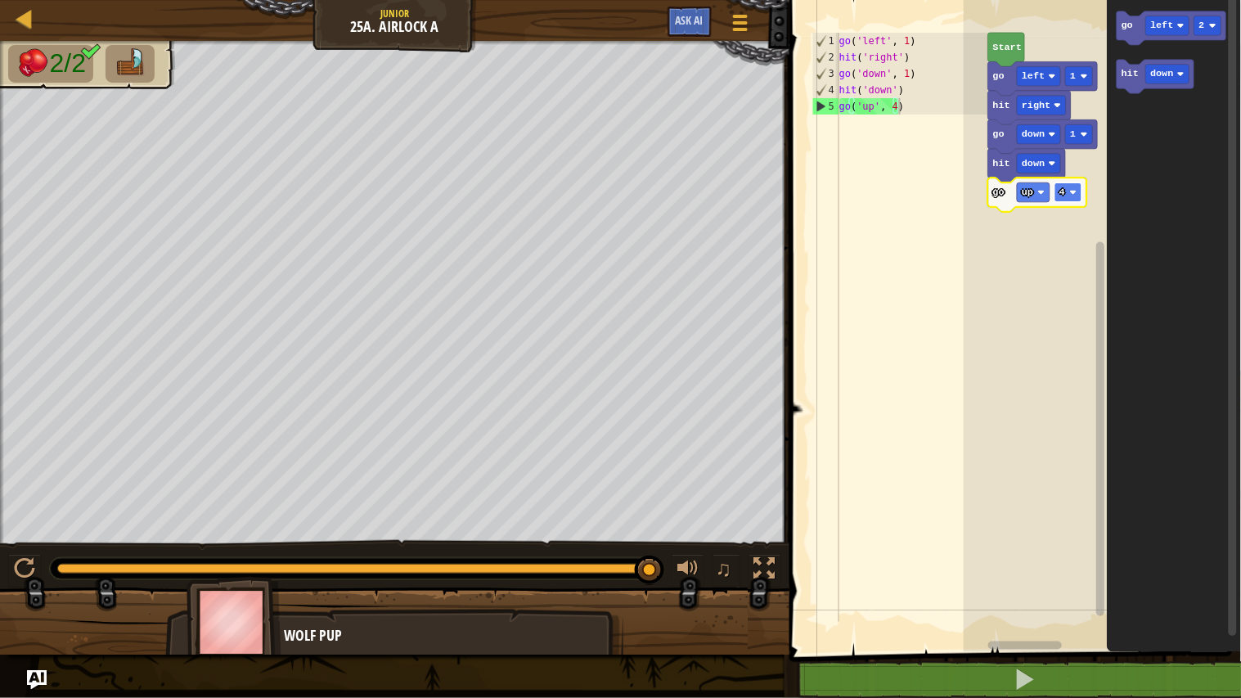
click at [1066, 194] on rect "Blockly Workspace" at bounding box center [1067, 192] width 27 height 20
click at [1012, 476] on rect "Blockly Workspace" at bounding box center [1101, 322] width 277 height 660
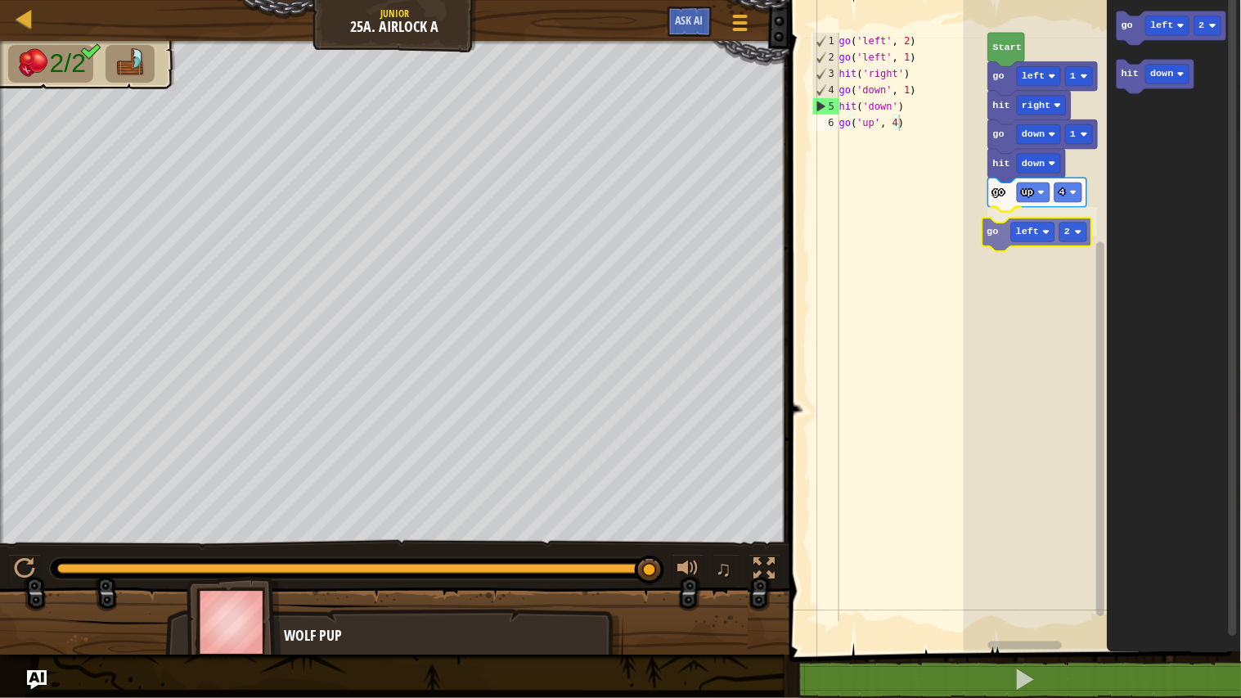
click at [993, 227] on div "Start go left 1 hit right go down 1 hit down go up 4 go left 2 go left 2 hit do…" at bounding box center [1101, 322] width 277 height 660
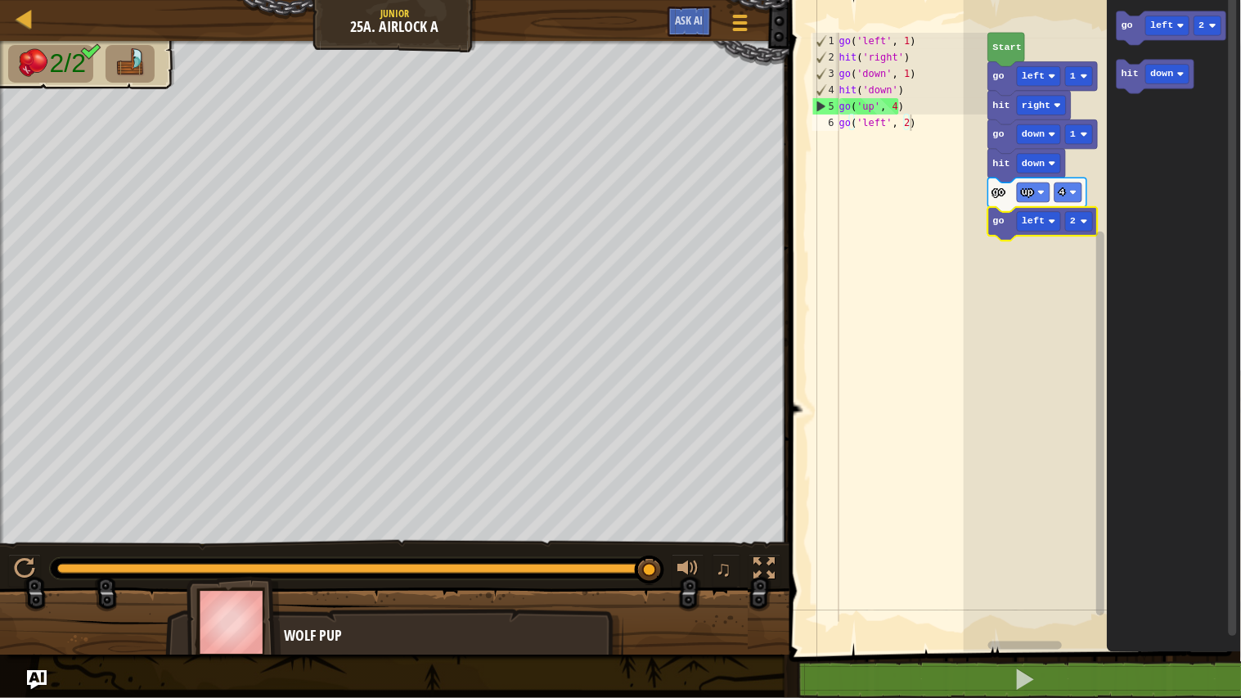
type textarea "go('left', 2)"
click at [918, 280] on div "go ( 'left' , 1 ) hit ( 'right' ) go ( 'down' , 1 ) hit ( 'down' ) go ( 'up' , …" at bounding box center [912, 344] width 152 height 622
click at [1048, 292] on rect "Blockly Workspace" at bounding box center [1101, 322] width 277 height 660
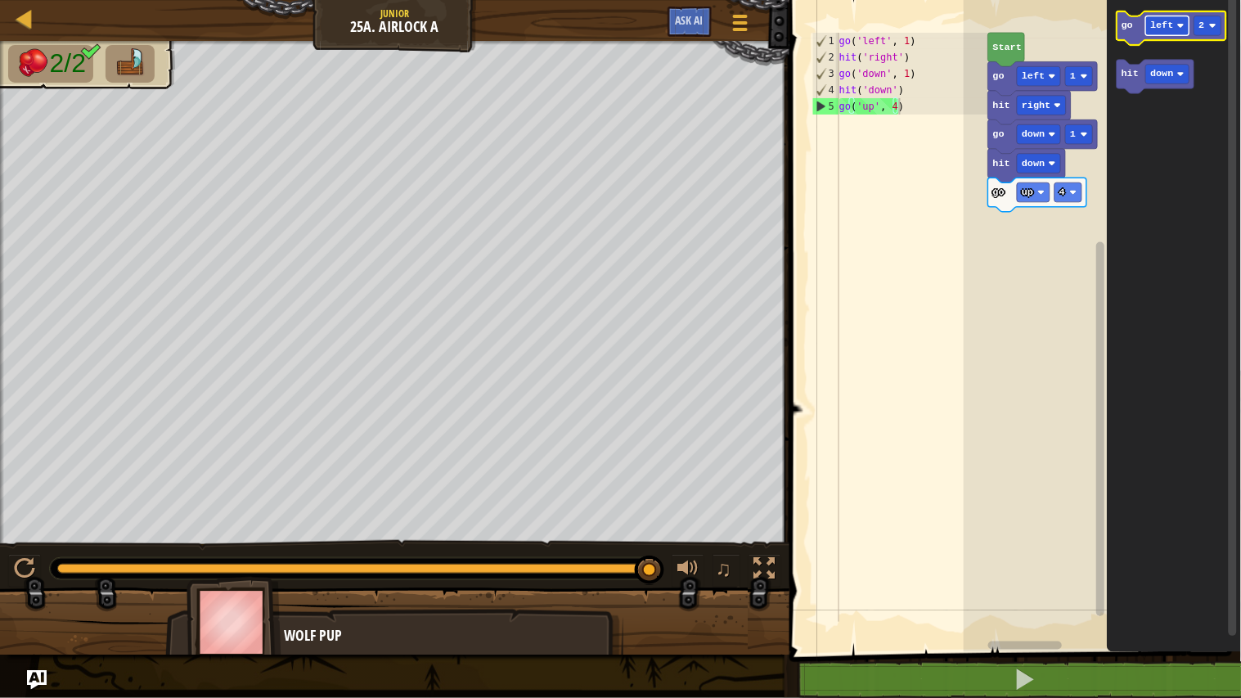
click at [1176, 29] on rect "Blockly Workspace" at bounding box center [1167, 26] width 43 height 20
click at [1233, 260] on rect "Blockly Workspace" at bounding box center [1232, 315] width 8 height 642
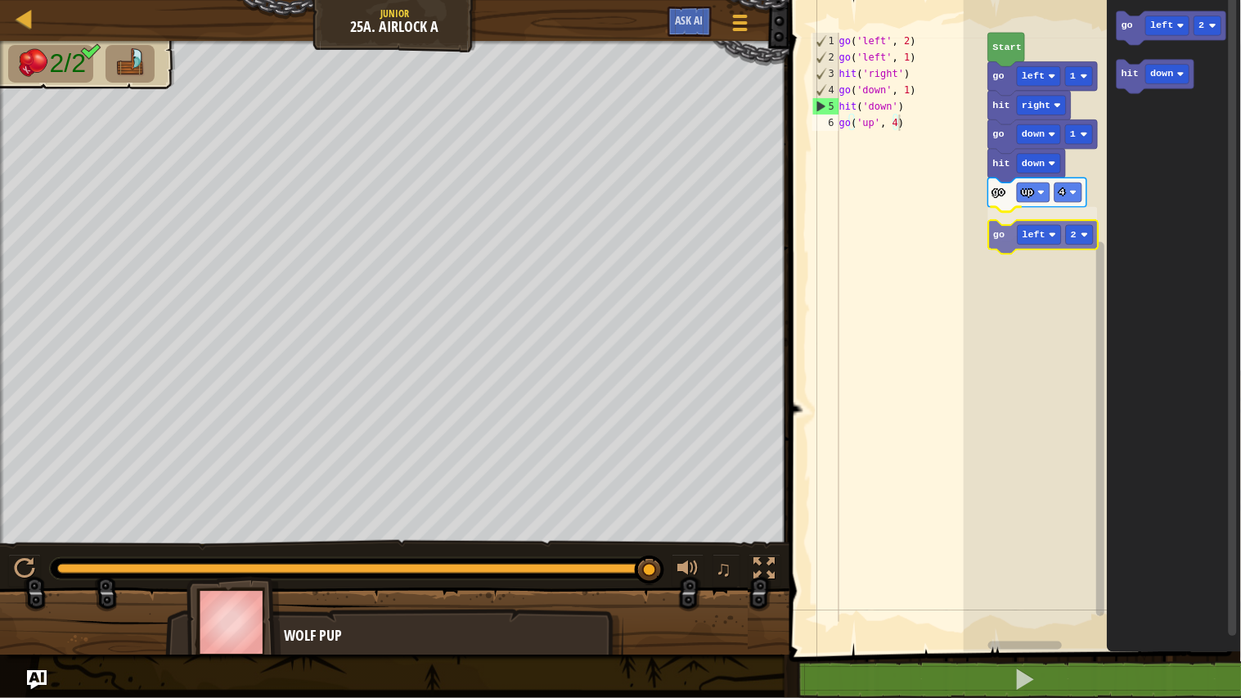
click at [1007, 227] on div "Start go left 1 hit right go down 1 hit down go up 4 go left 2 go left 2 hit do…" at bounding box center [1101, 322] width 277 height 660
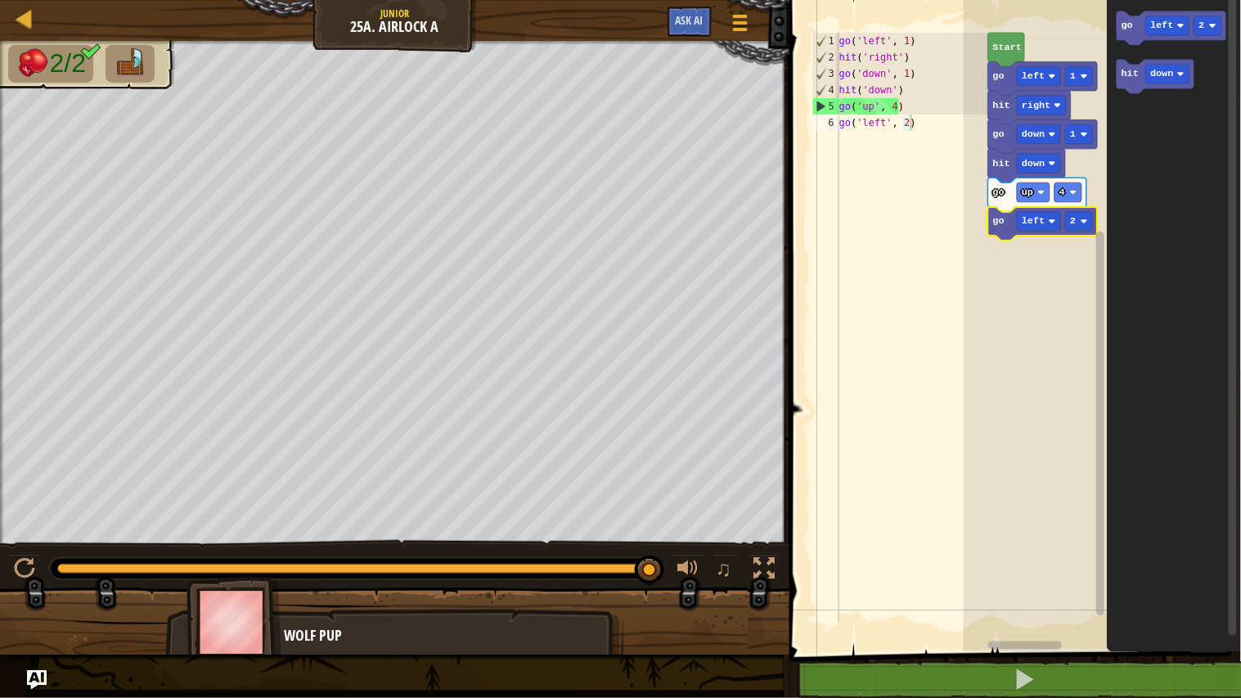
click at [1037, 268] on rect "Blockly Workspace" at bounding box center [1101, 322] width 277 height 660
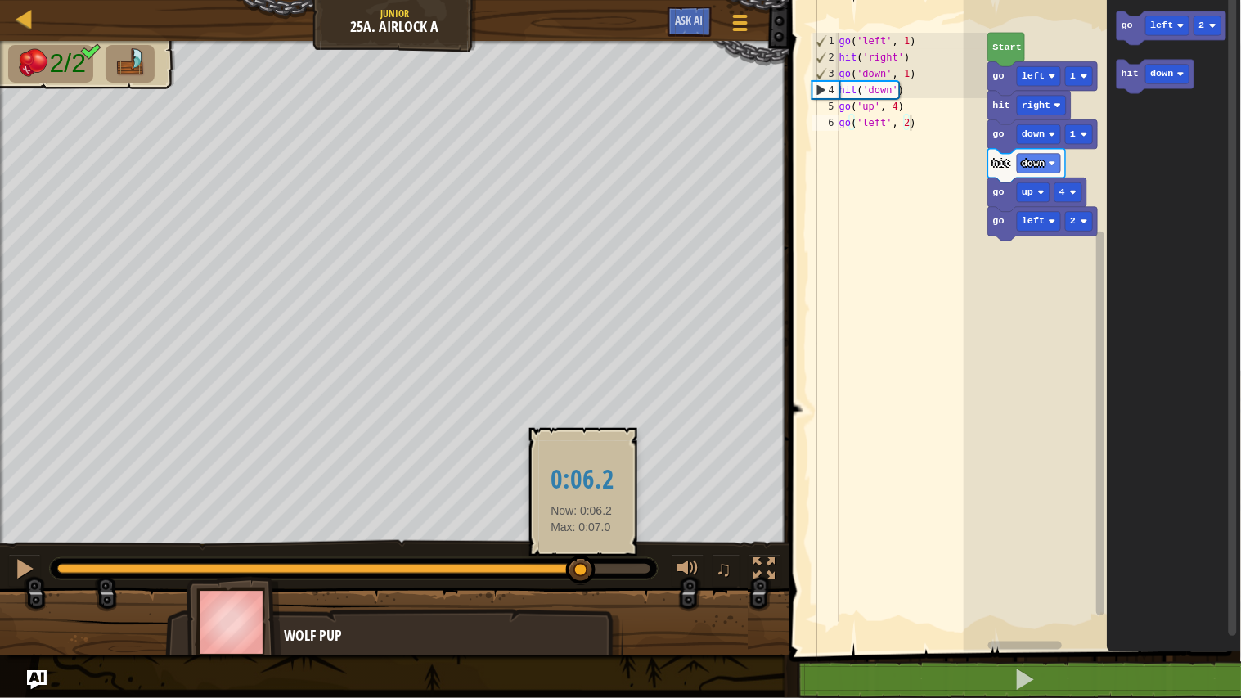
drag, startPoint x: 648, startPoint y: 568, endPoint x: 574, endPoint y: 575, distance: 73.9
click at [574, 575] on div at bounding box center [580, 569] width 29 height 29
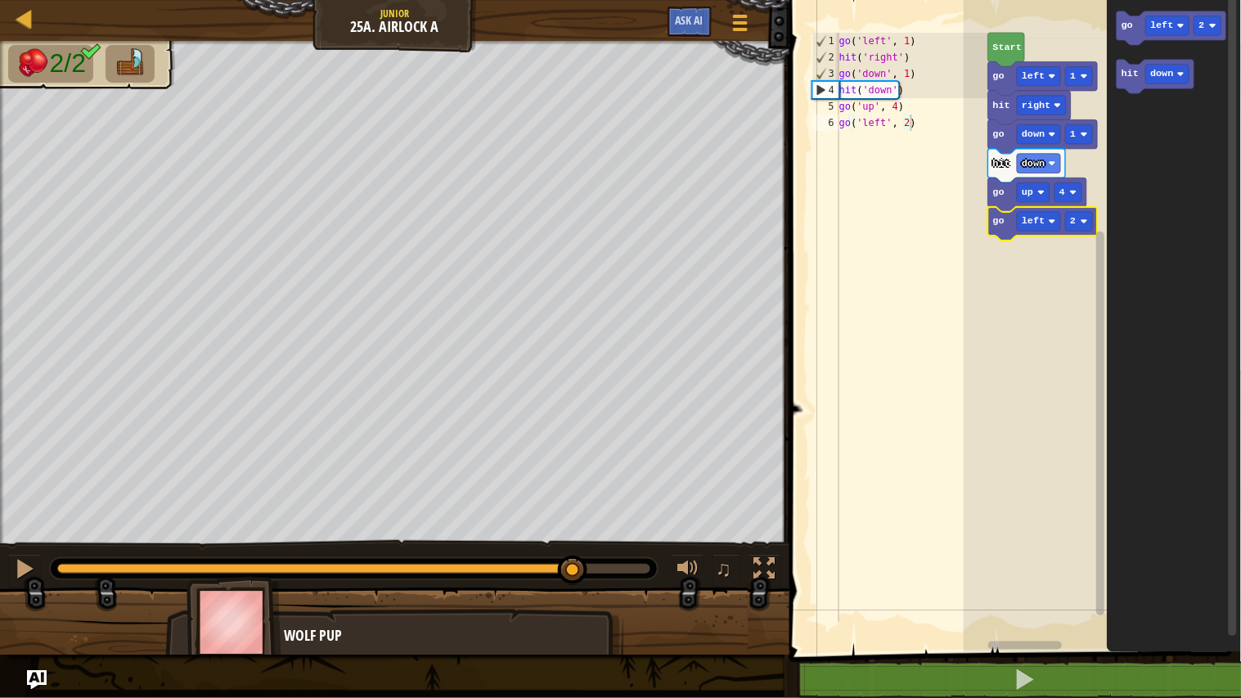
click at [1040, 322] on rect "Blockly Workspace" at bounding box center [1101, 322] width 277 height 660
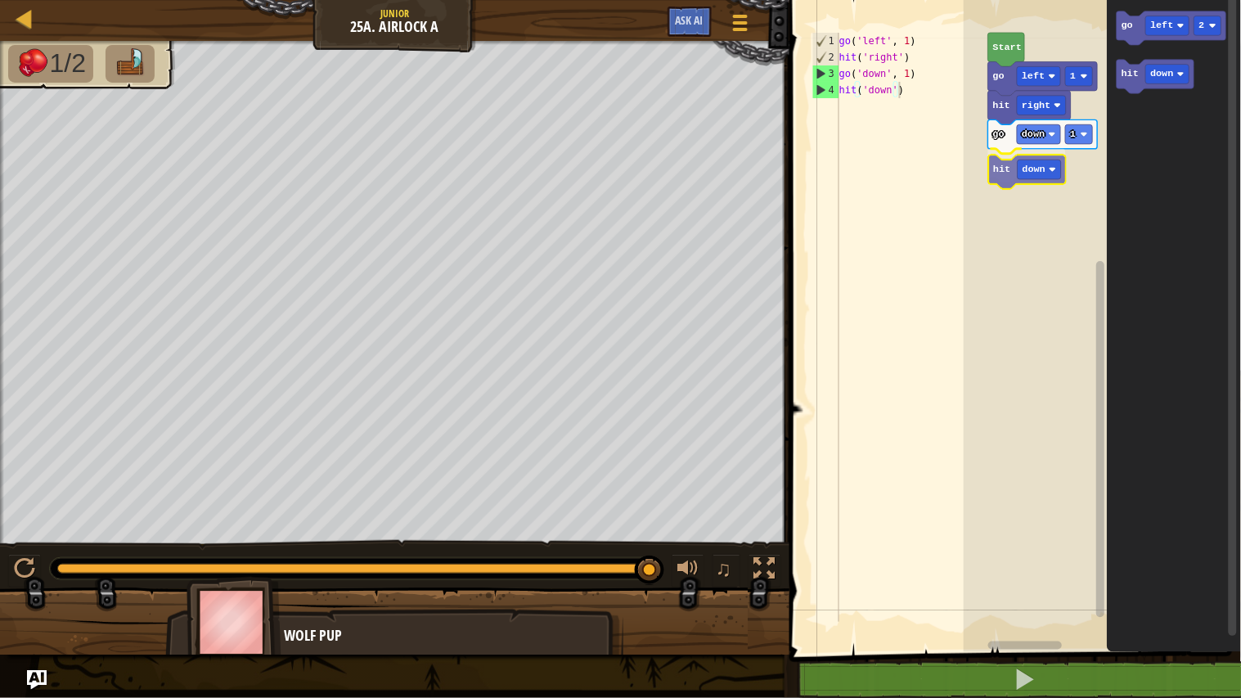
click at [1011, 176] on div "Start go left 1 hit right go down 1 hit down go left 2 hit down hit down" at bounding box center [1101, 322] width 277 height 660
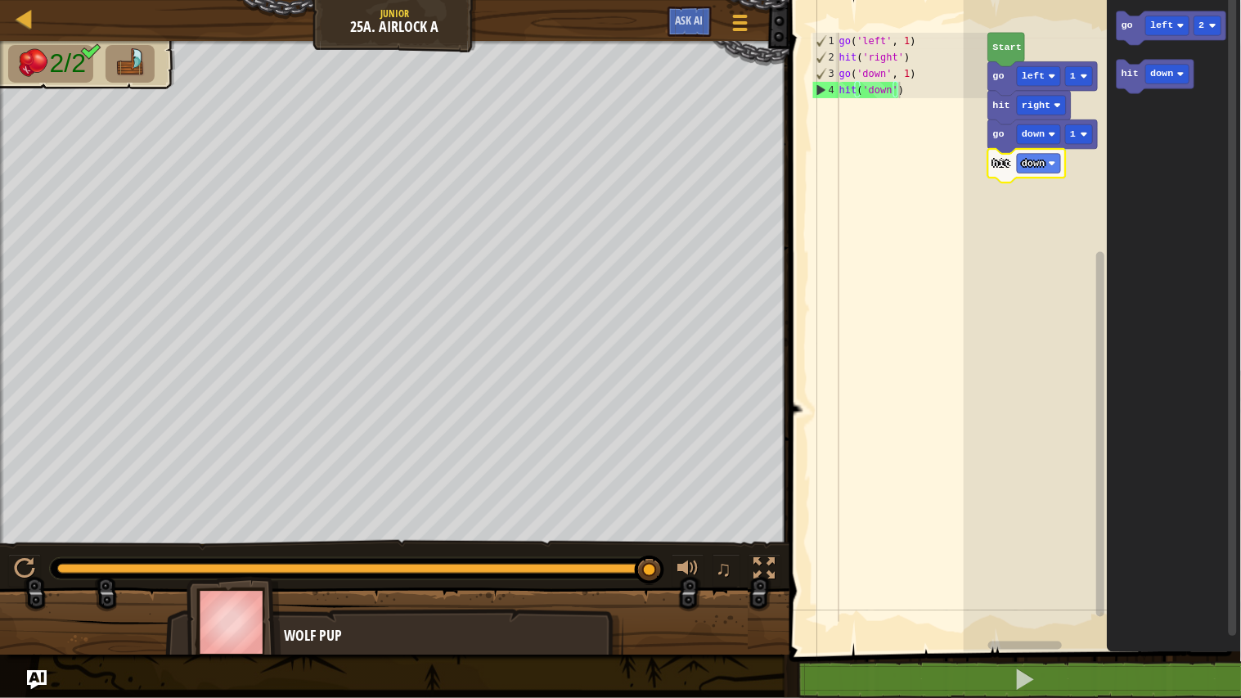
click at [1049, 270] on rect "Blockly Workspace" at bounding box center [1101, 322] width 277 height 660
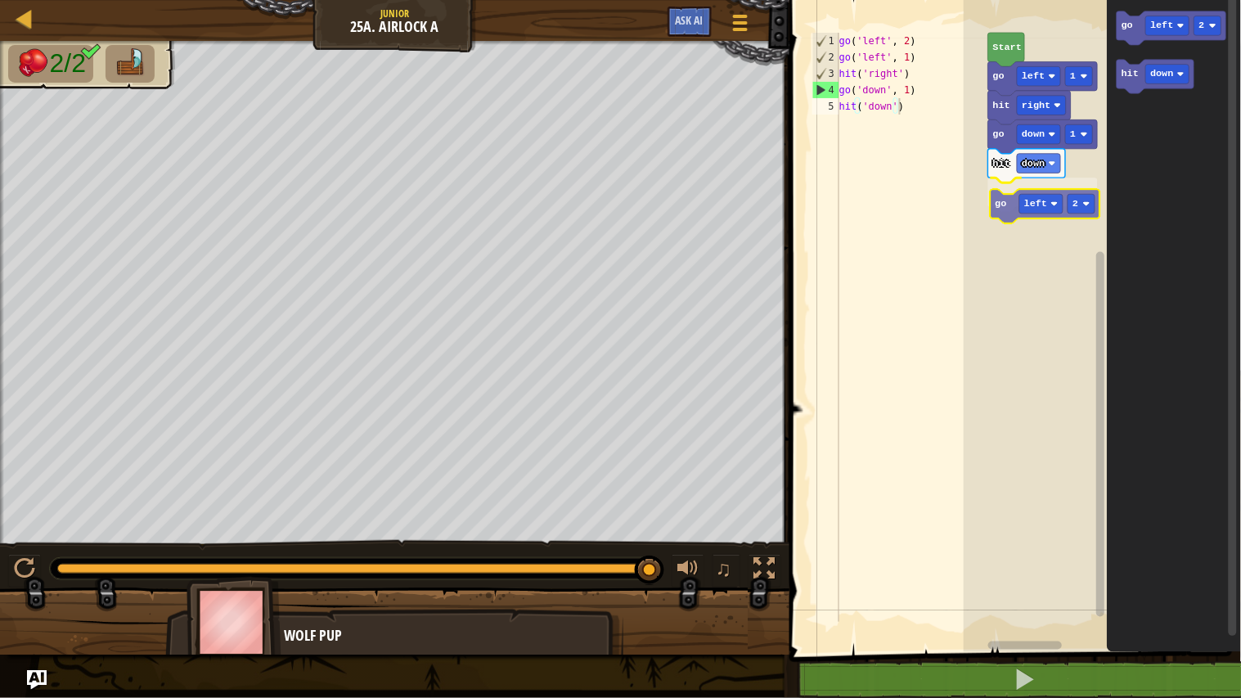
click at [1015, 215] on div "Start go left 1 hit right go down 1 hit down go left 2 go left 2 hit down go le…" at bounding box center [1101, 322] width 277 height 660
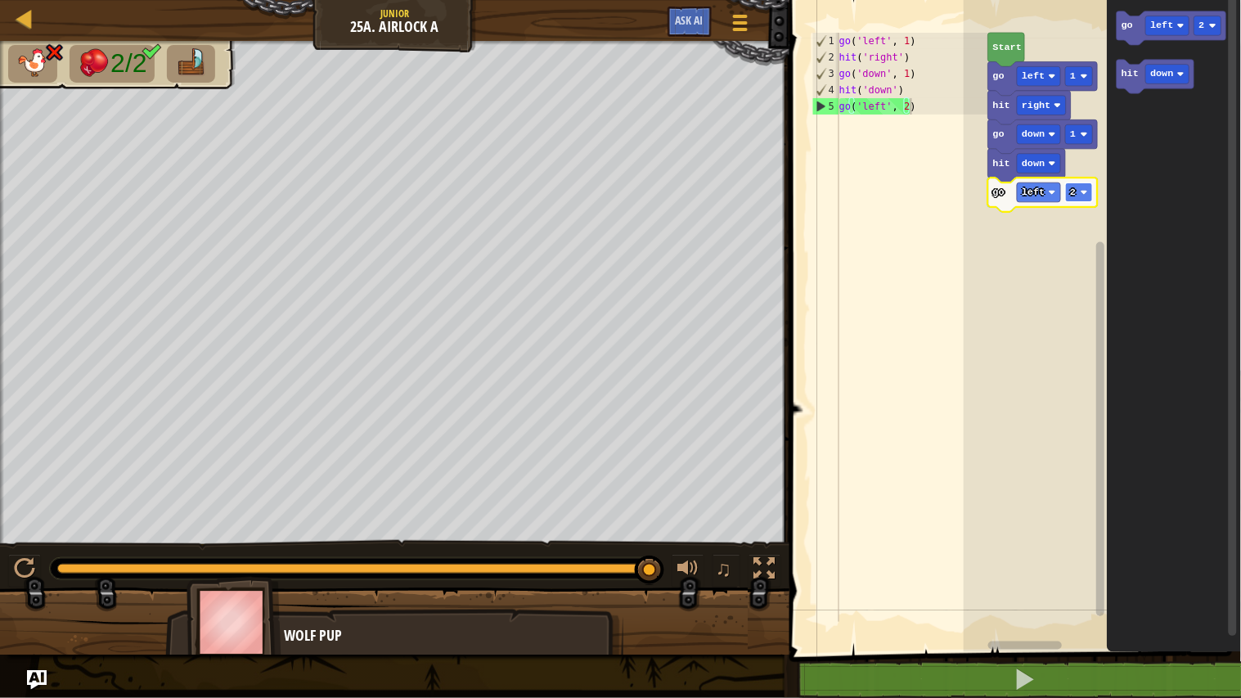
click at [1080, 184] on rect "Blockly Workspace" at bounding box center [1079, 192] width 27 height 20
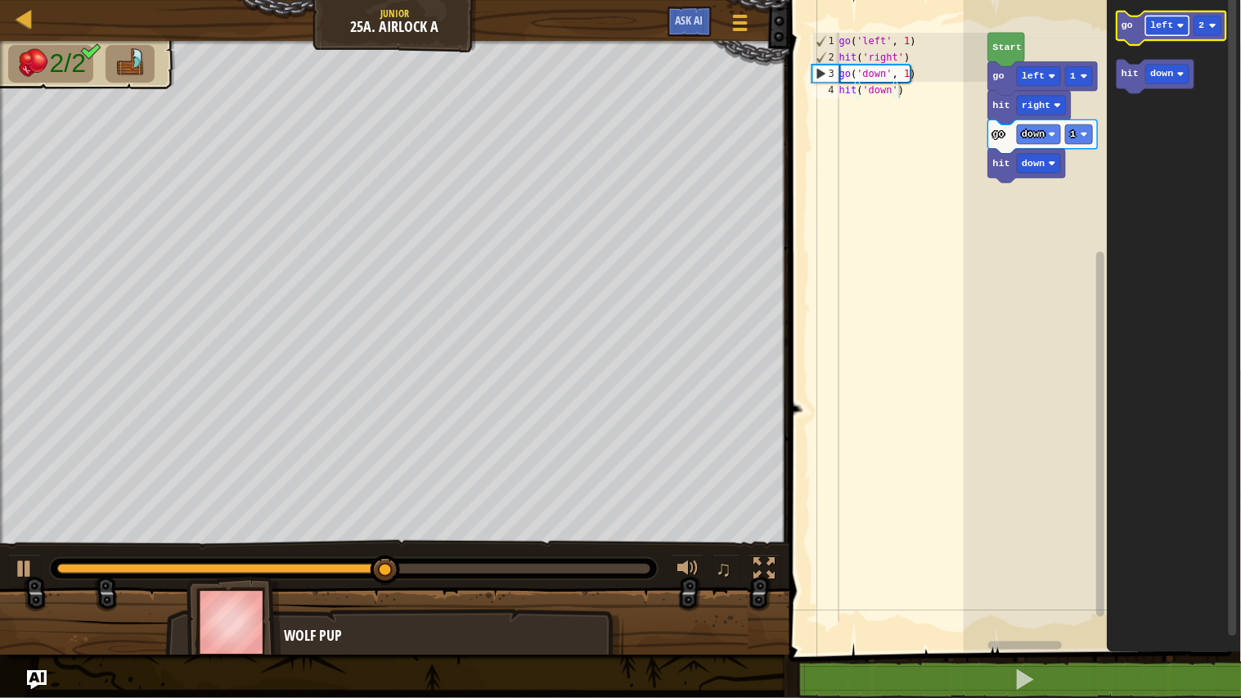
click at [1174, 30] on rect "Blockly Workspace" at bounding box center [1167, 26] width 43 height 20
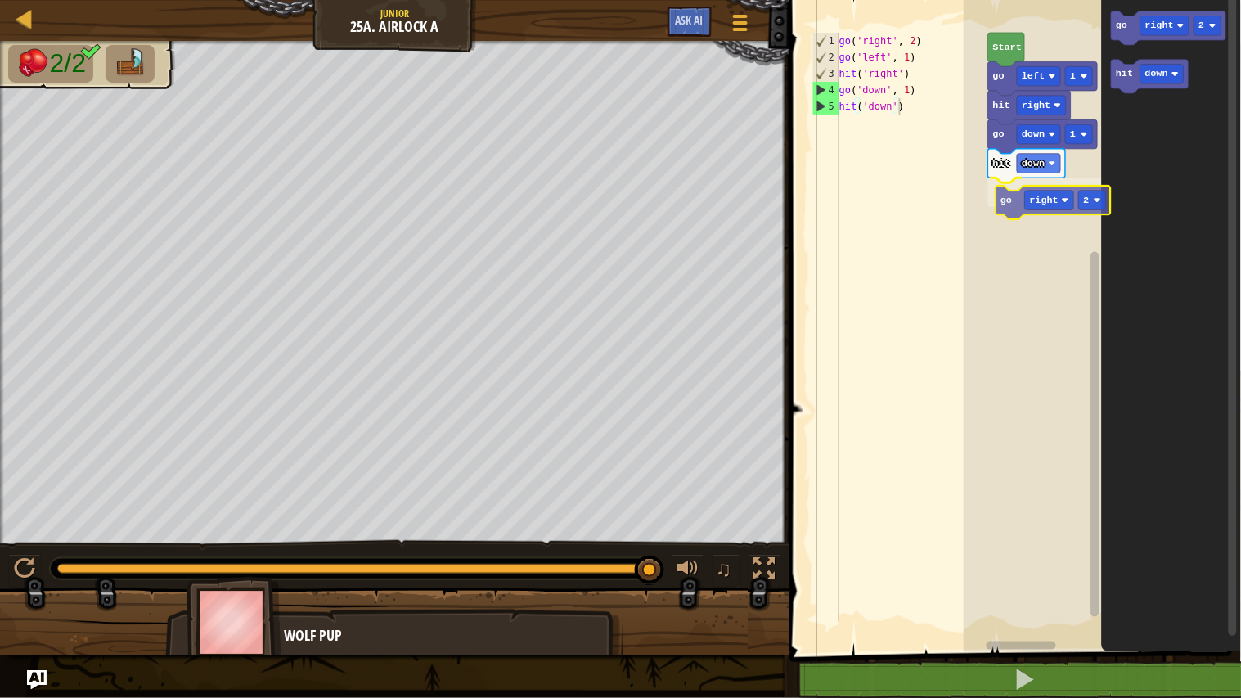
click at [1016, 198] on div "Start go left 1 hit right go down 1 hit down go right 2 go right 2 hit down go …" at bounding box center [1101, 322] width 277 height 660
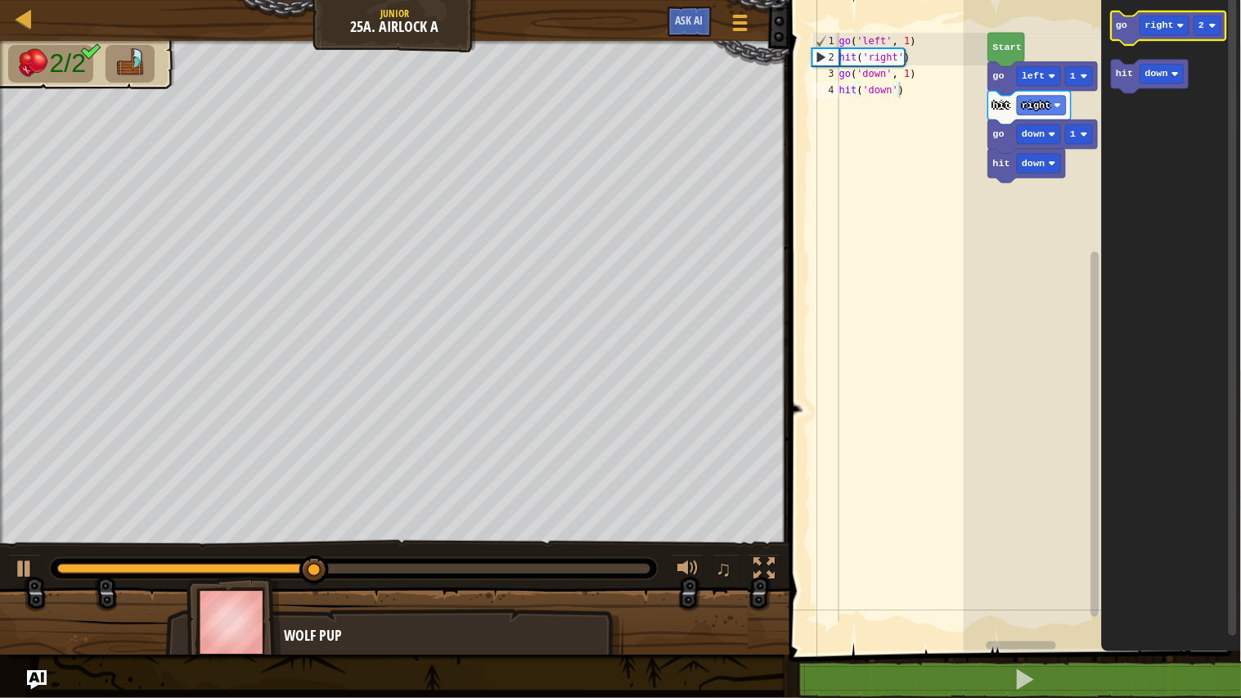
click at [1160, 36] on icon "Blockly Workspace" at bounding box center [1168, 28] width 114 height 34
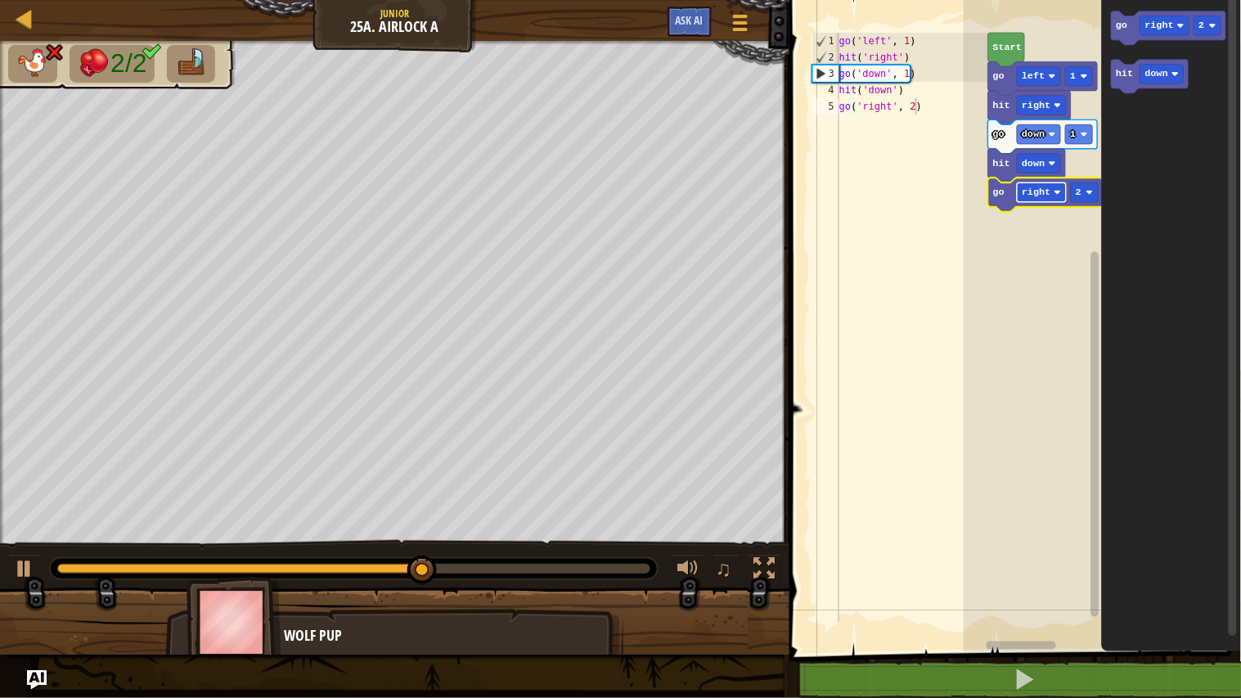
click at [1048, 197] on text "right" at bounding box center [1035, 191] width 29 height 11
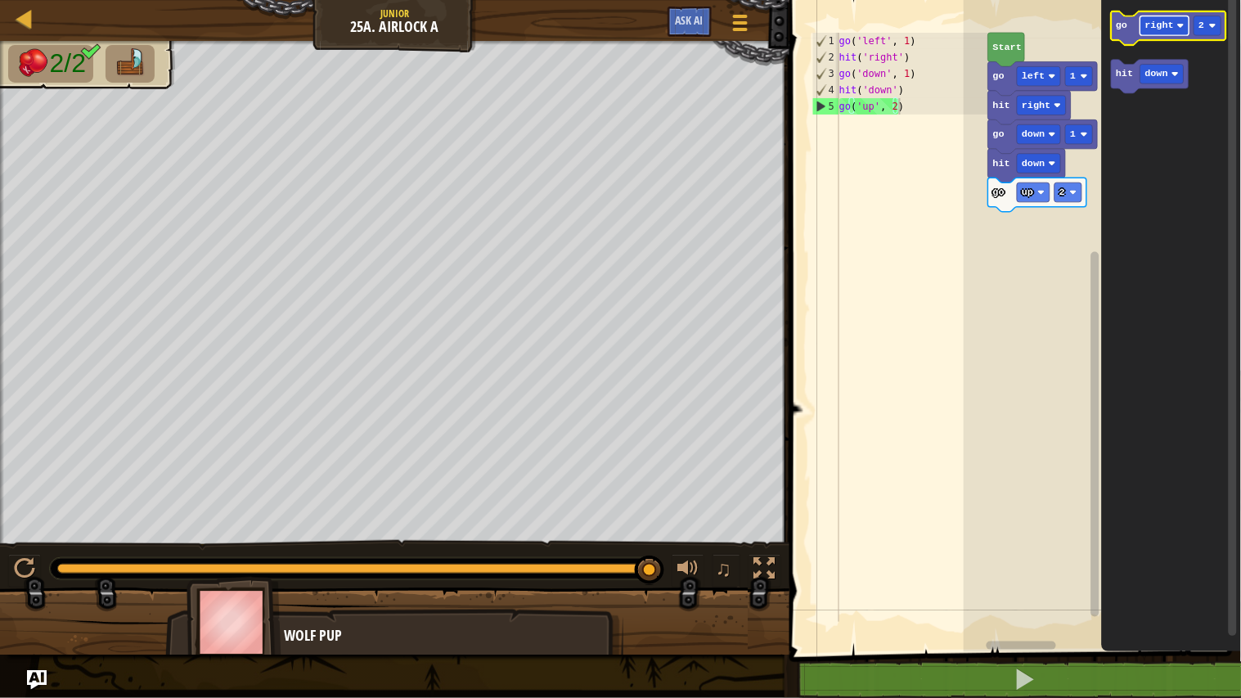
click at [1166, 20] on text "right" at bounding box center [1159, 25] width 29 height 11
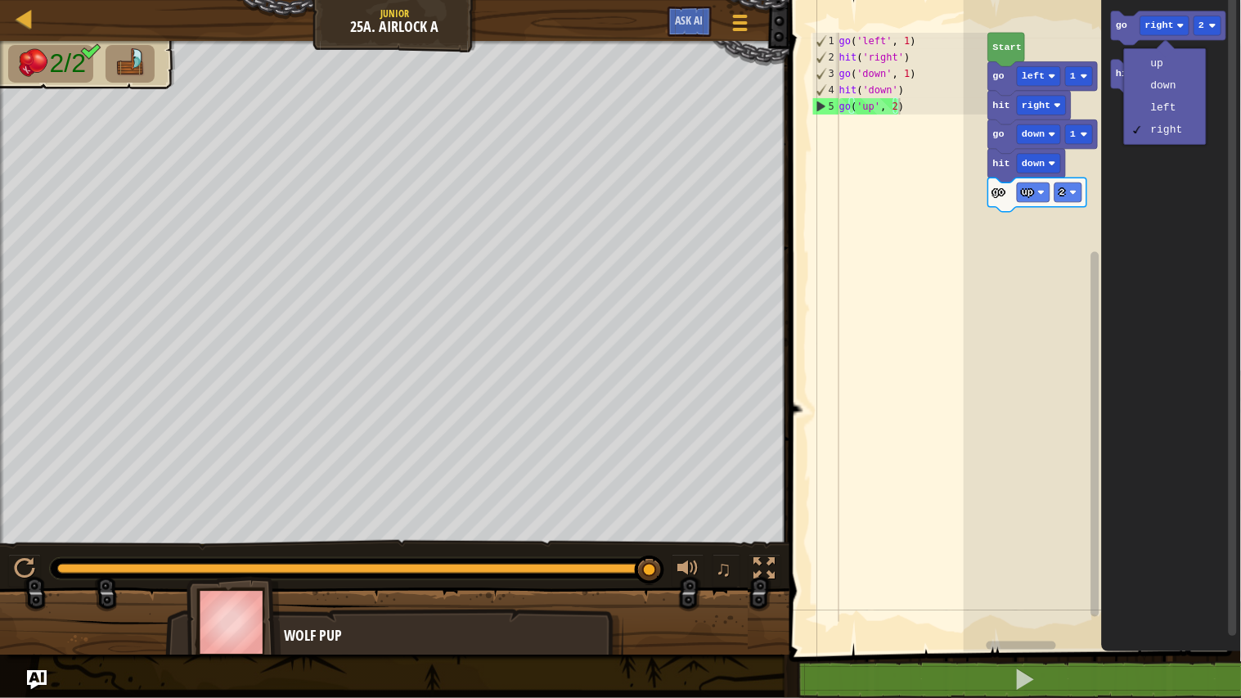
click at [1212, 56] on icon "Blockly Workspace" at bounding box center [1171, 322] width 139 height 660
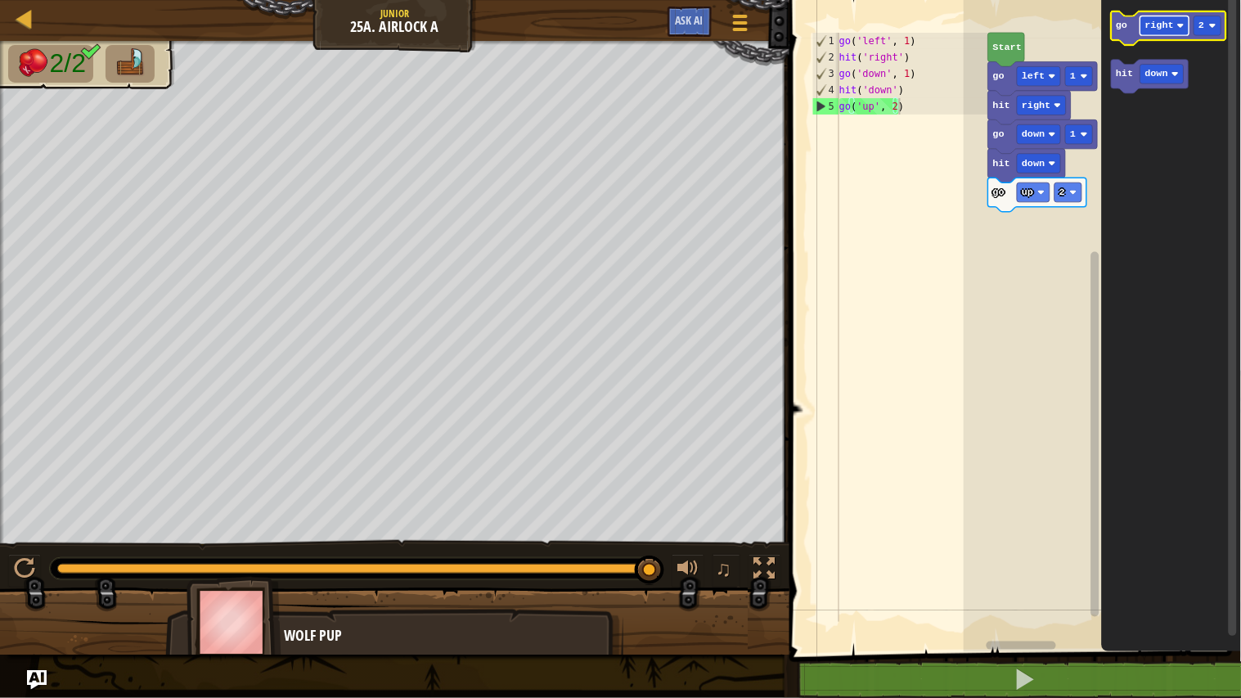
click at [1153, 22] on text "right" at bounding box center [1159, 25] width 29 height 11
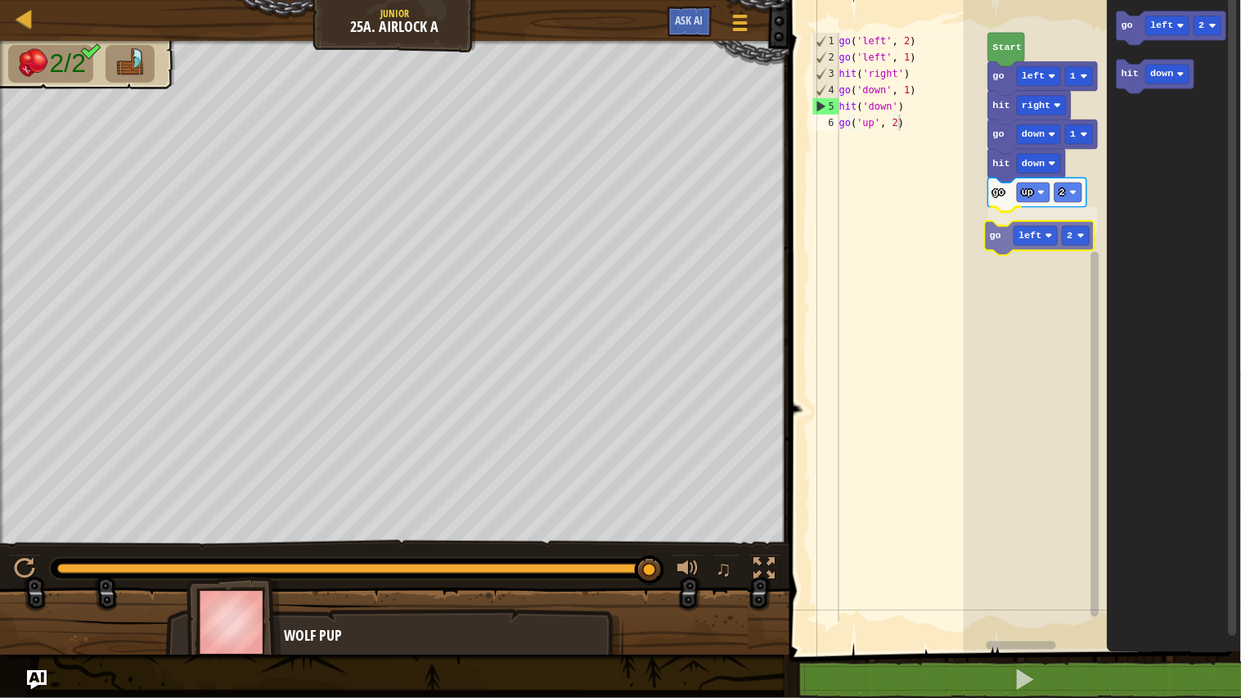
click at [1003, 236] on div "Start go left 1 hit right go down 1 hit down go up 2 go left 2 go left 2 hit do…" at bounding box center [1101, 322] width 277 height 660
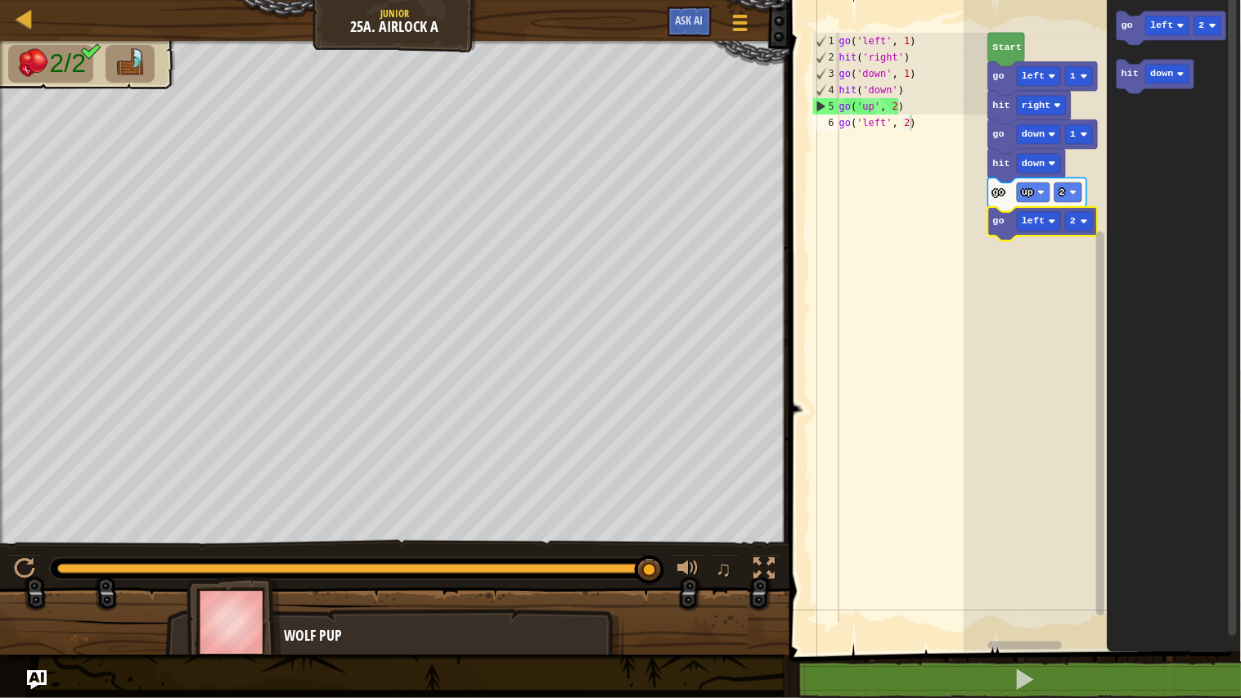
click at [1003, 229] on icon "Blockly Workspace" at bounding box center [1043, 224] width 110 height 34
click at [1024, 262] on rect "Blockly Workspace" at bounding box center [1101, 322] width 277 height 660
click at [1022, 262] on rect "Blockly Workspace" at bounding box center [1101, 322] width 277 height 660
click at [683, 18] on span "Ask AI" at bounding box center [689, 20] width 28 height 16
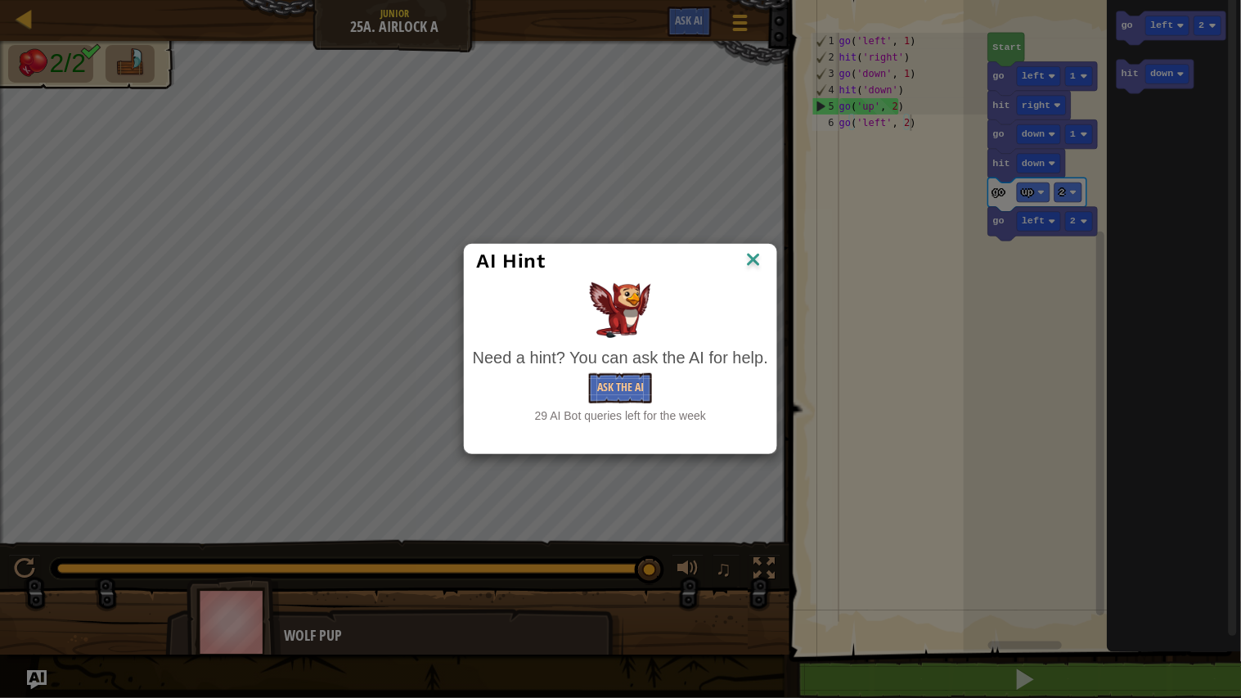
click at [751, 258] on img at bounding box center [753, 261] width 21 height 25
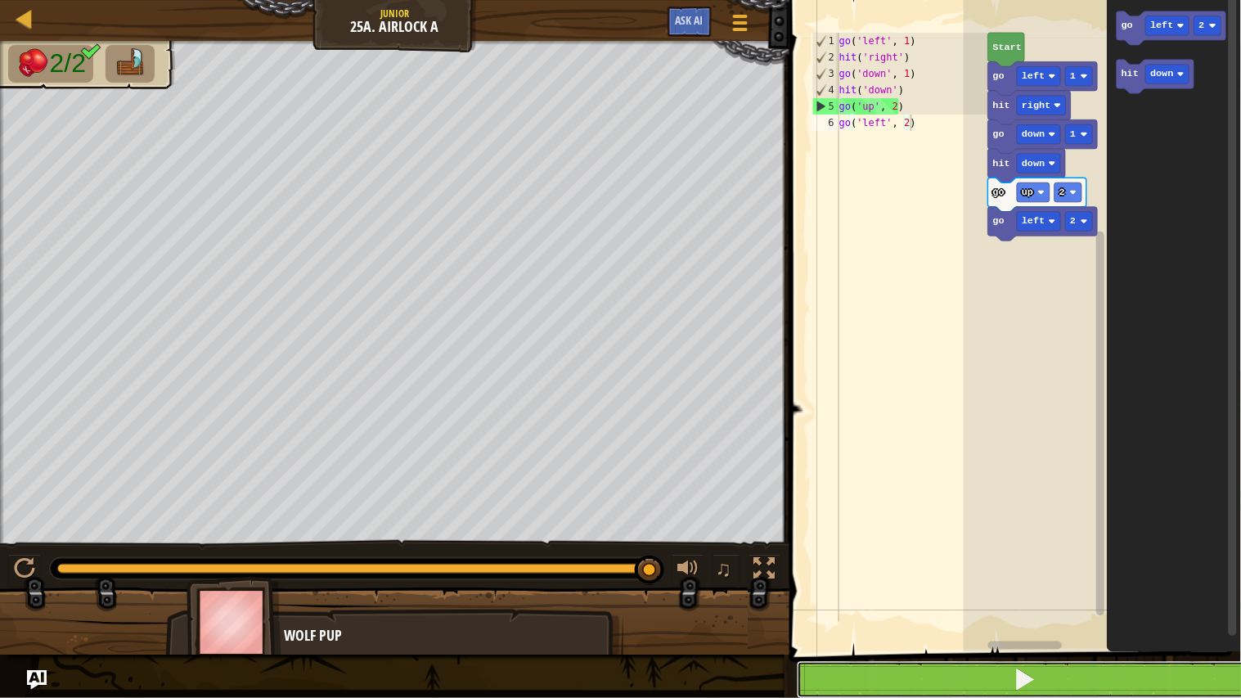
click at [1027, 679] on span at bounding box center [1024, 678] width 23 height 23
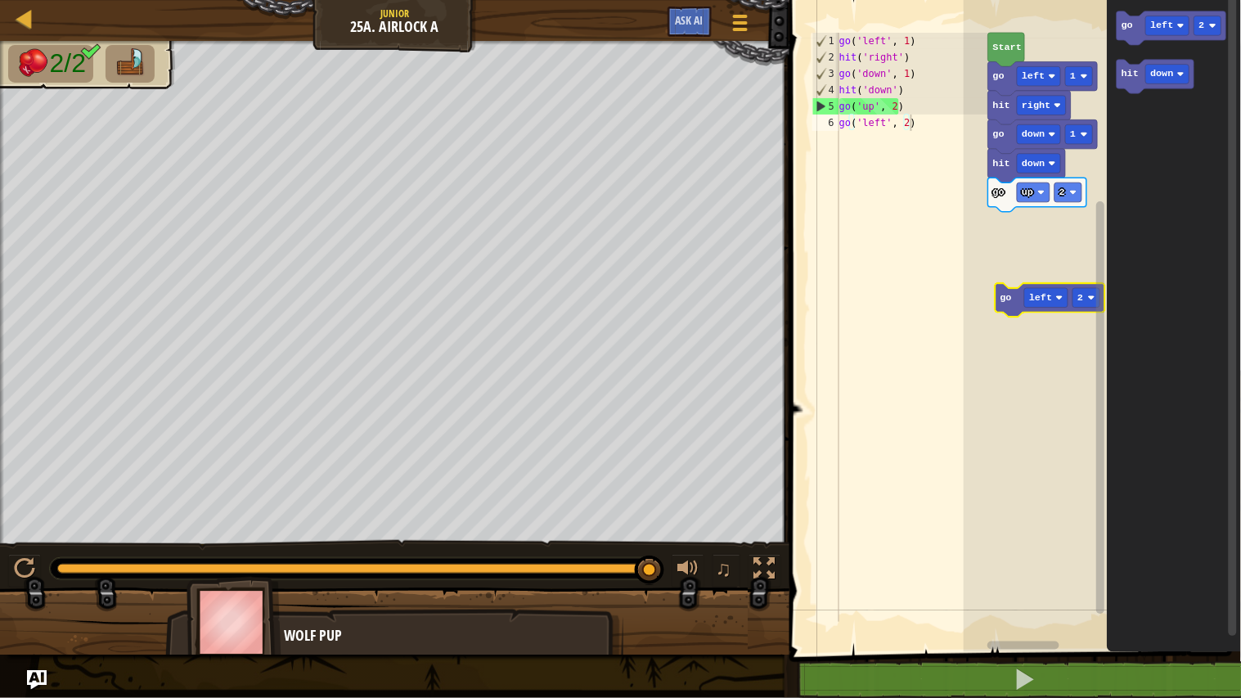
click at [1011, 300] on text "go" at bounding box center [1005, 297] width 11 height 11
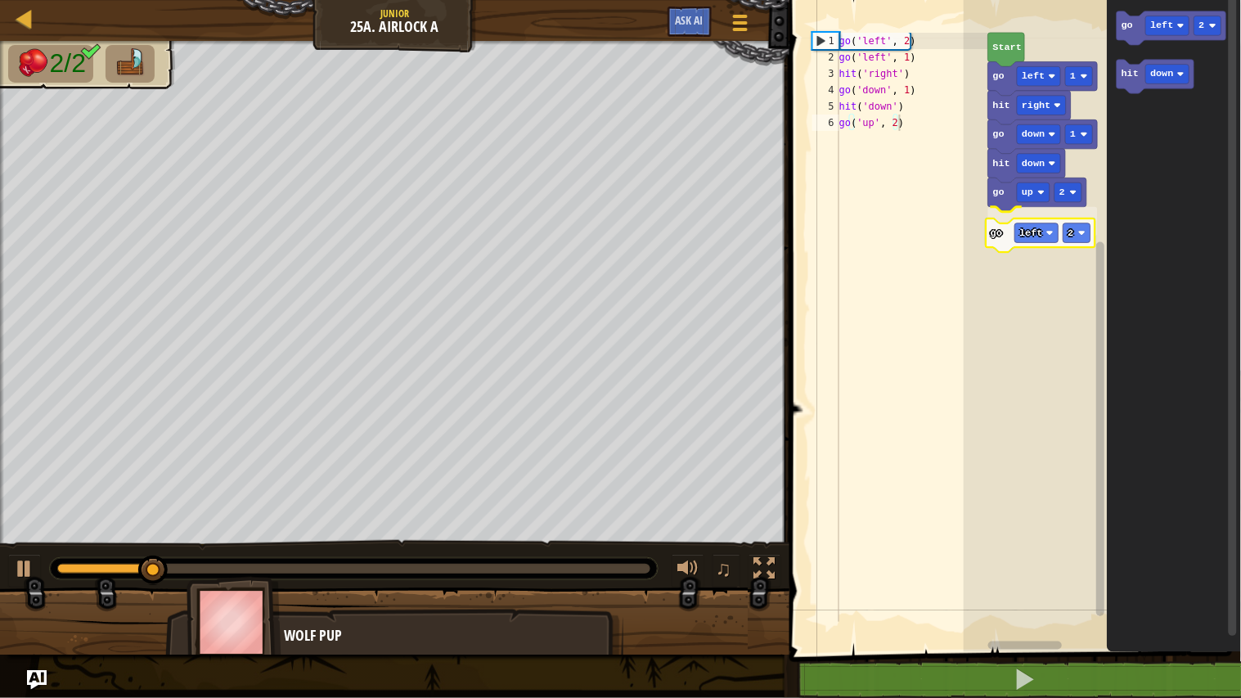
click at [1006, 229] on div "Start go left 1 hit right go down 1 hit down go up 2 go left 2 go left 2 hit do…" at bounding box center [1101, 322] width 277 height 660
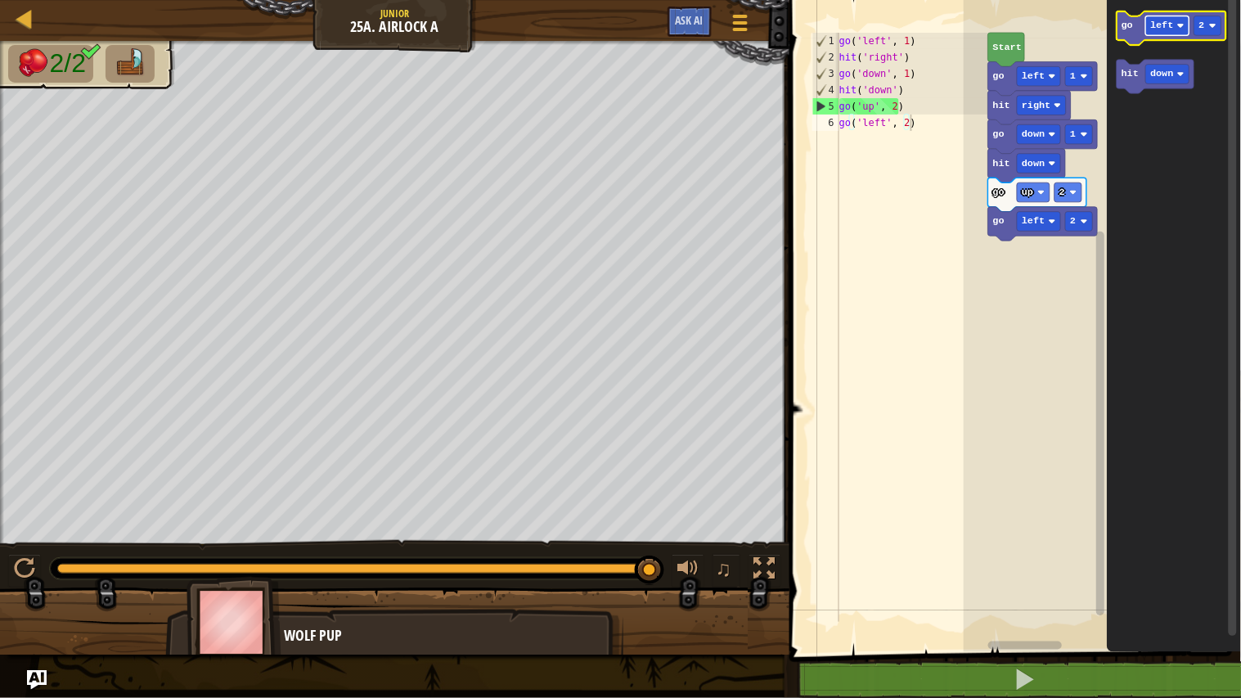
click at [1171, 34] on rect "Blockly Workspace" at bounding box center [1167, 26] width 43 height 20
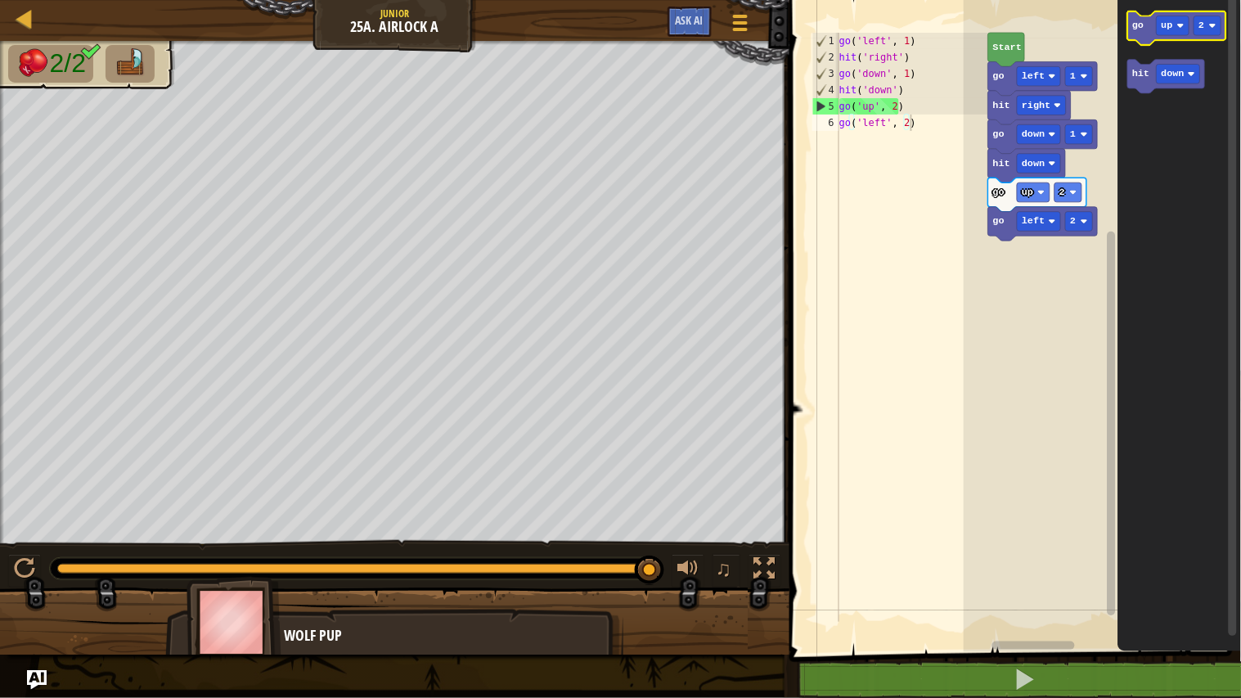
click at [1147, 38] on icon "Blockly Workspace" at bounding box center [1177, 28] width 98 height 34
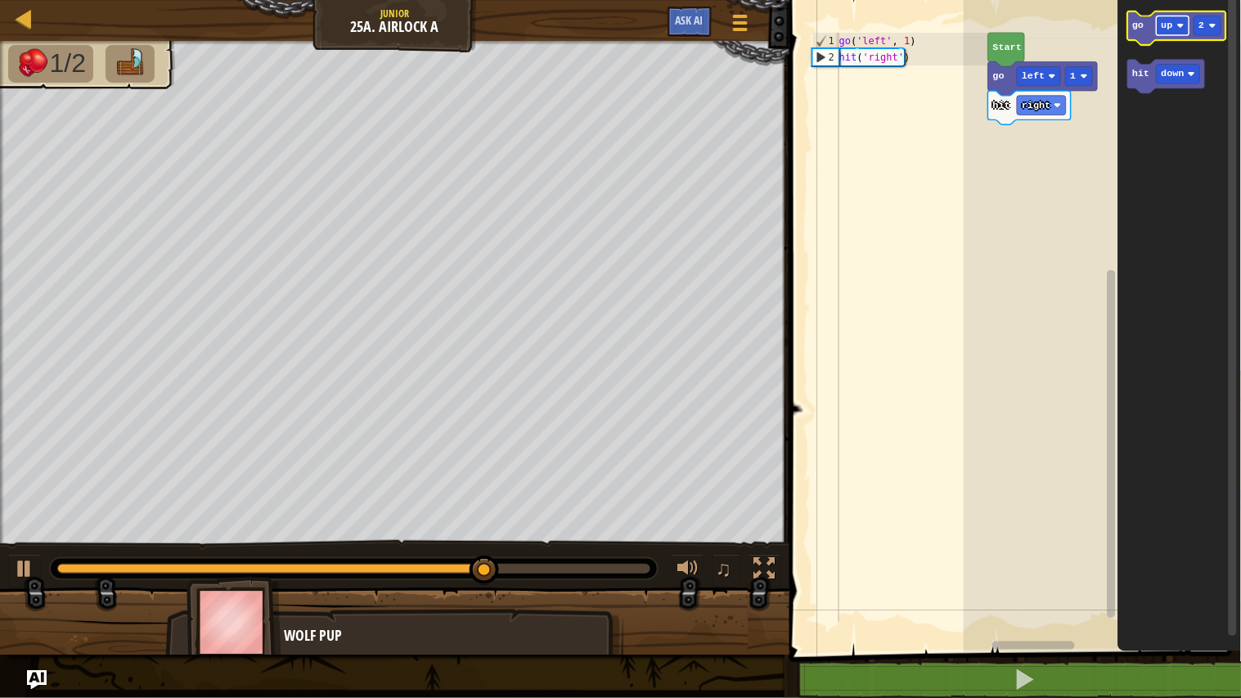
click at [1171, 29] on text "up" at bounding box center [1166, 25] width 11 height 11
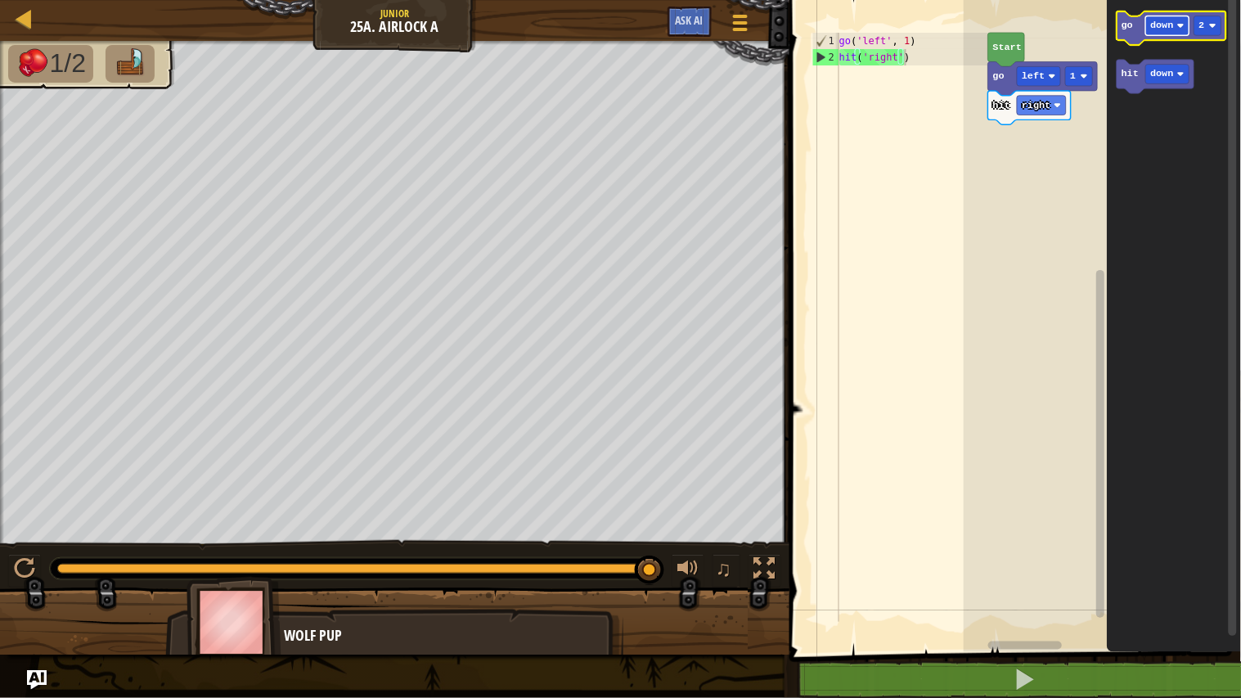
click at [1162, 29] on text "down" at bounding box center [1162, 25] width 23 height 11
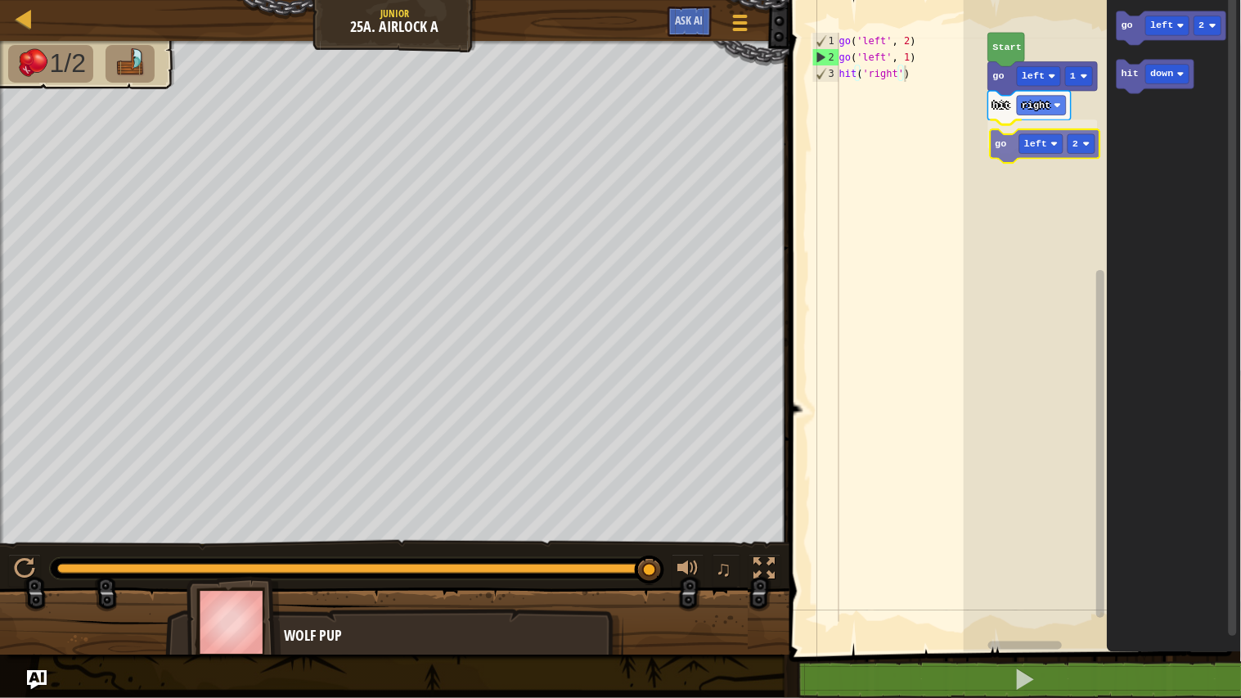
click at [1014, 150] on div "Start go left 1 hit right go left 2 go left 2 hit down go left 2" at bounding box center [1101, 322] width 277 height 660
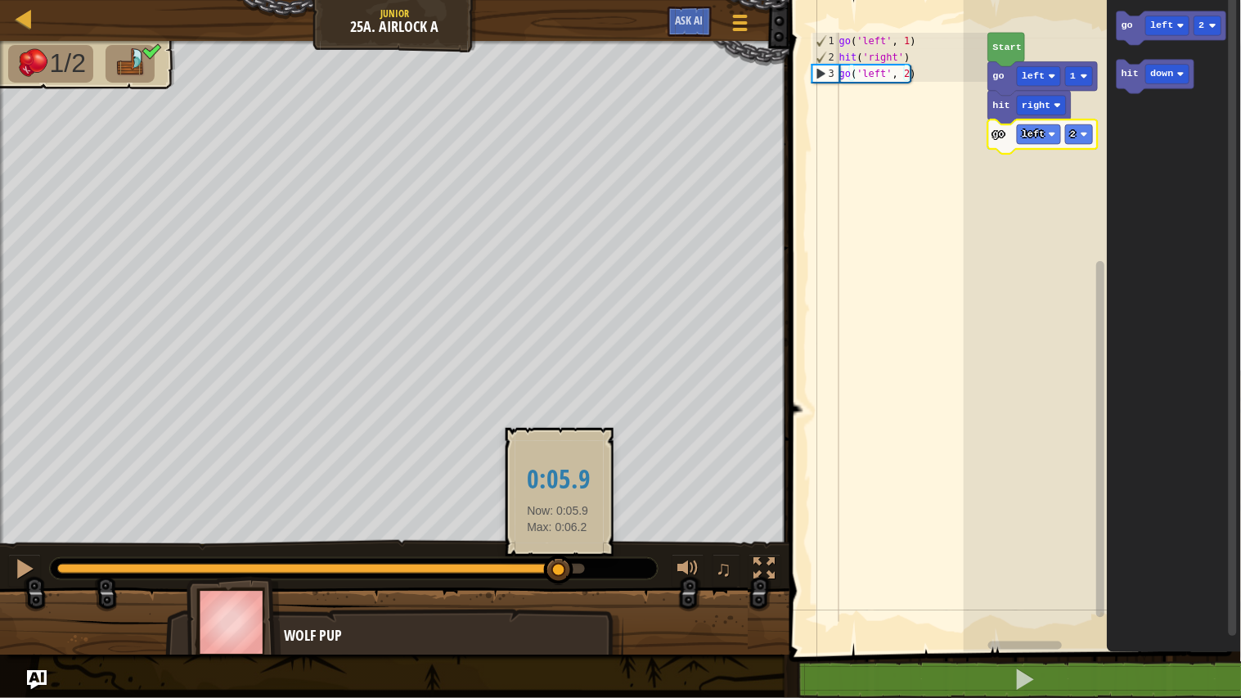
click at [558, 570] on div at bounding box center [308, 568] width 502 height 10
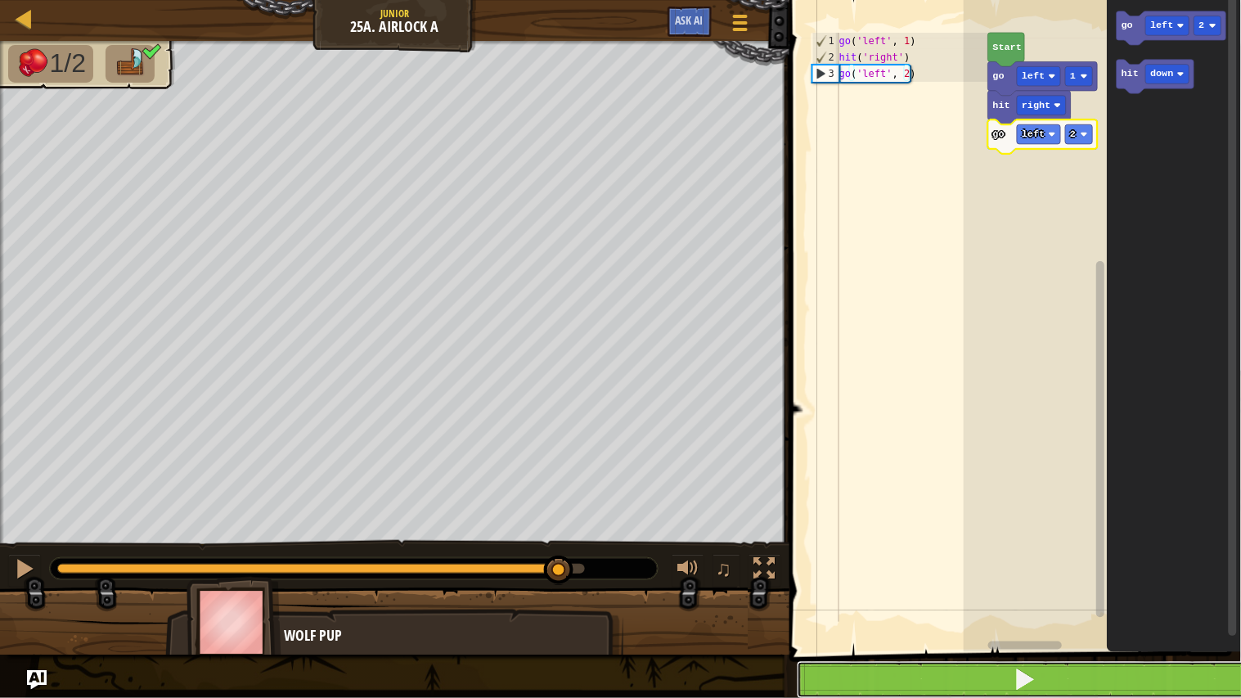
click at [882, 683] on button at bounding box center [1025, 680] width 456 height 38
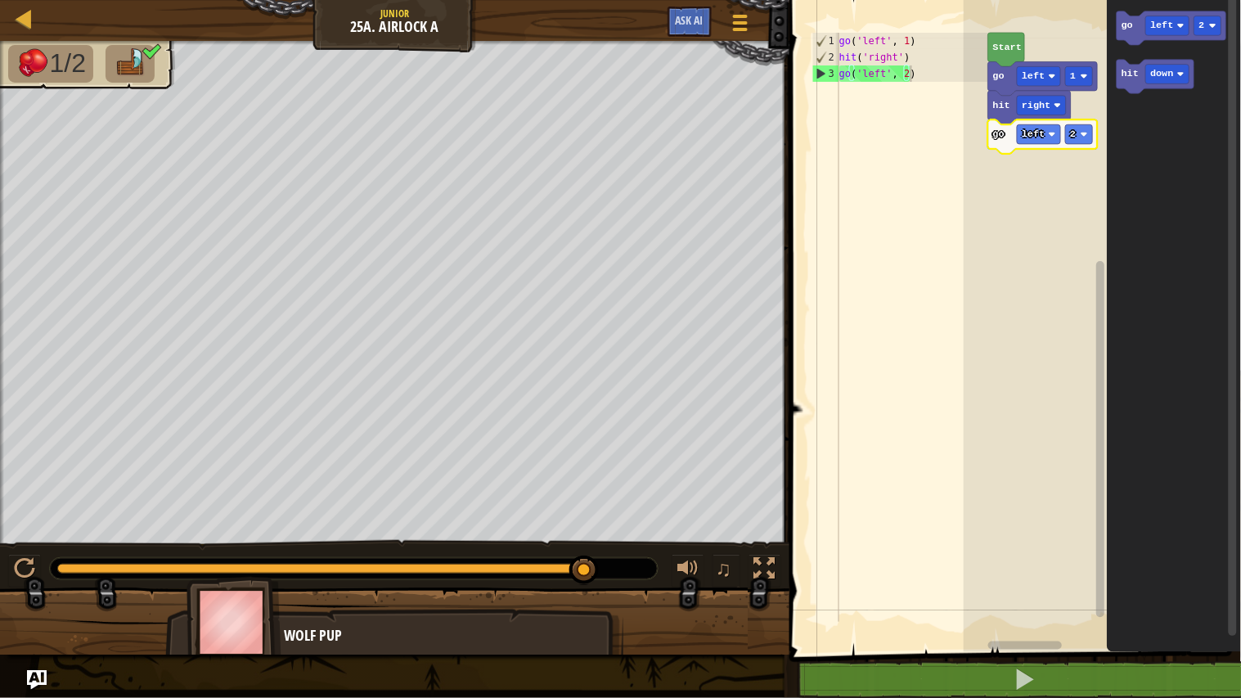
click at [995, 355] on rect "Blockly Workspace" at bounding box center [1101, 322] width 277 height 660
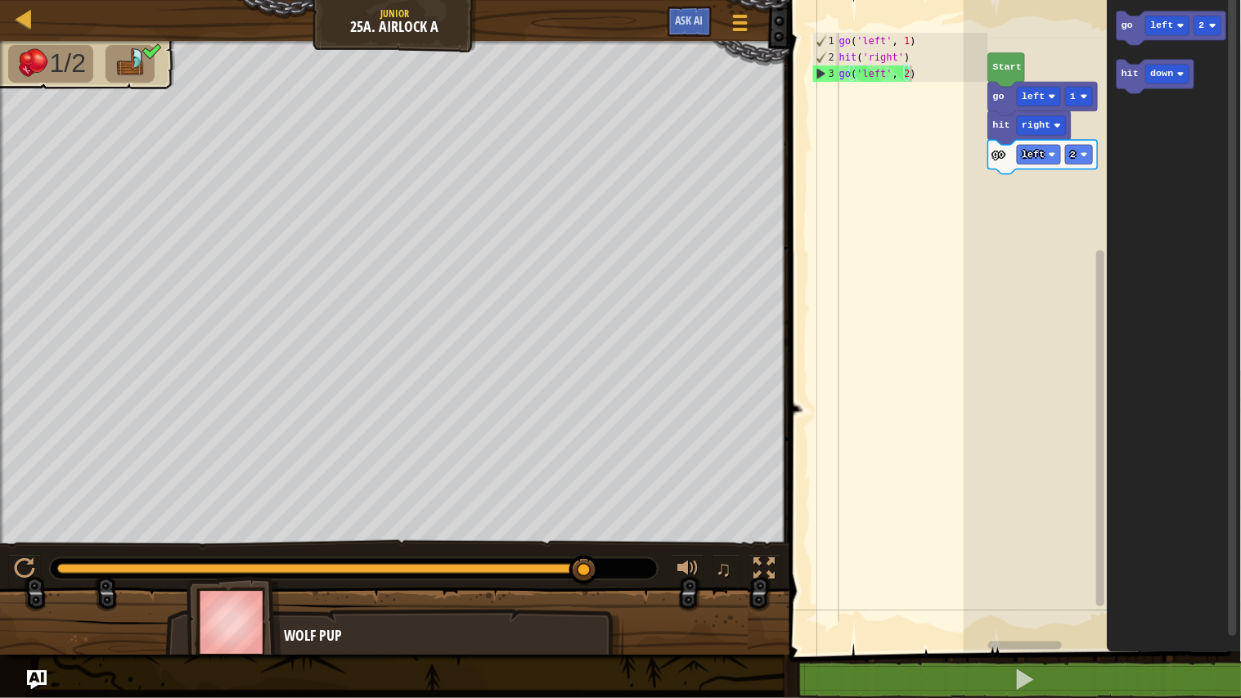
click at [1113, 464] on div "Start go left 1 hit right go left 2 go left 2 hit down" at bounding box center [1101, 322] width 277 height 660
click at [746, 21] on span at bounding box center [740, 22] width 16 height 3
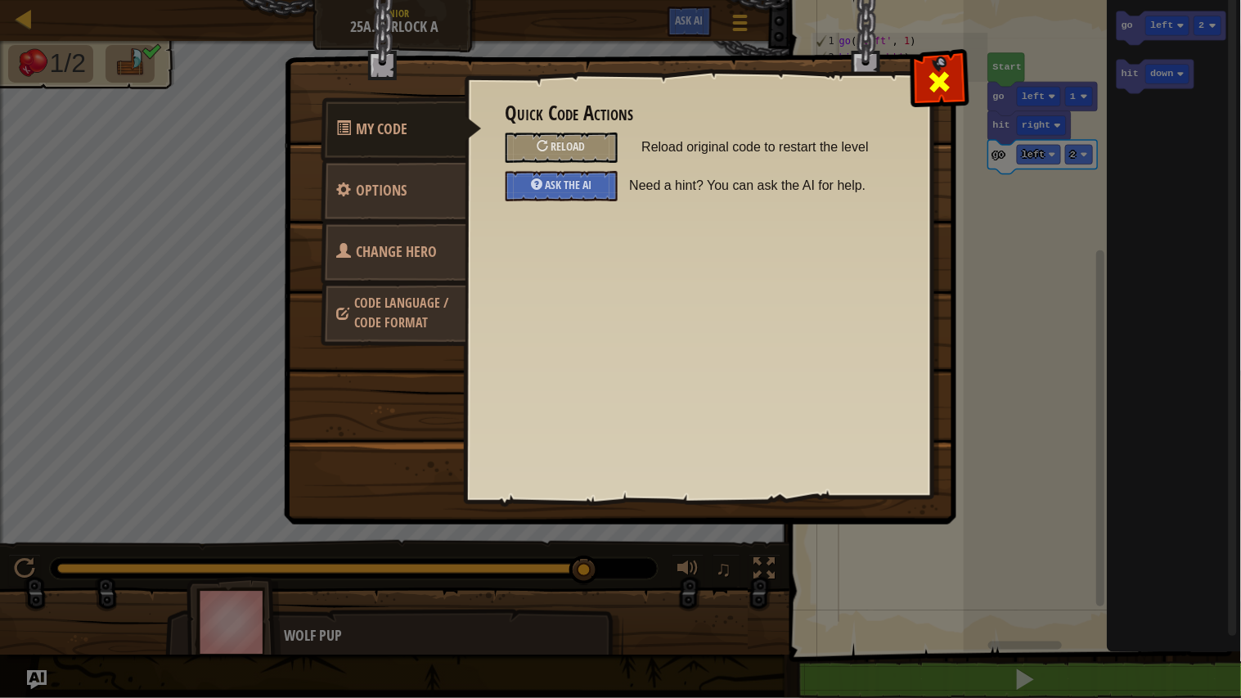
click at [938, 91] on span at bounding box center [940, 82] width 26 height 26
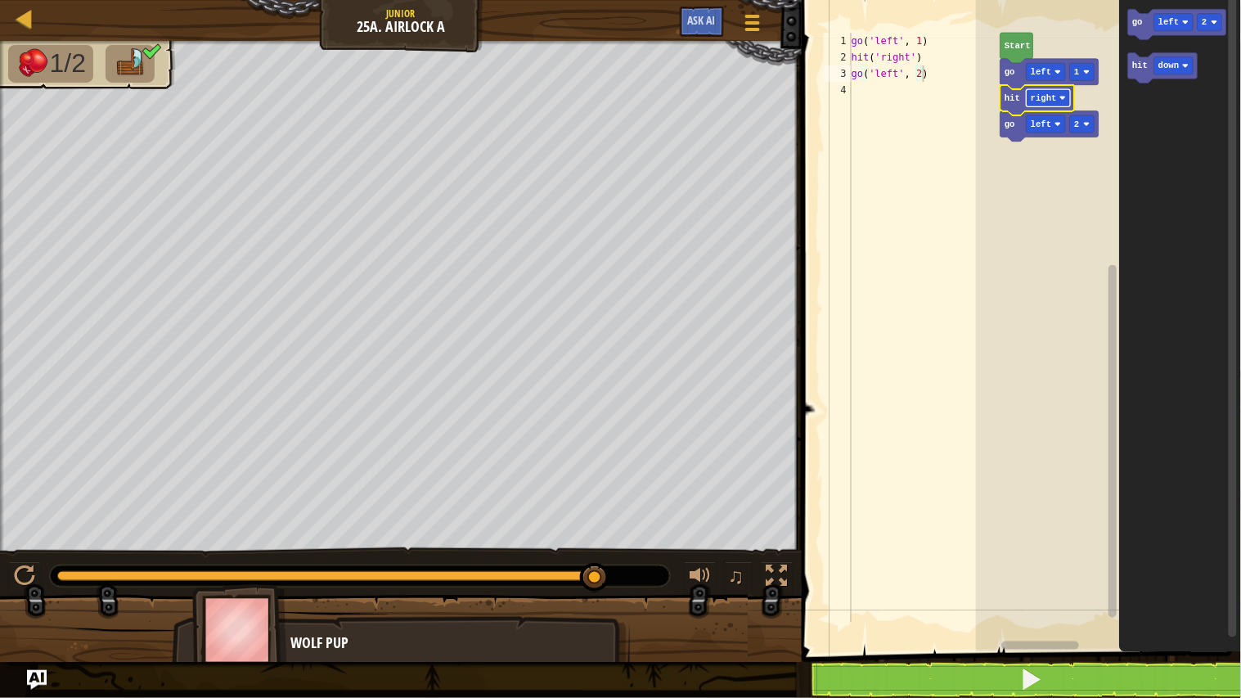
click at [1052, 94] on text "right" at bounding box center [1043, 98] width 26 height 10
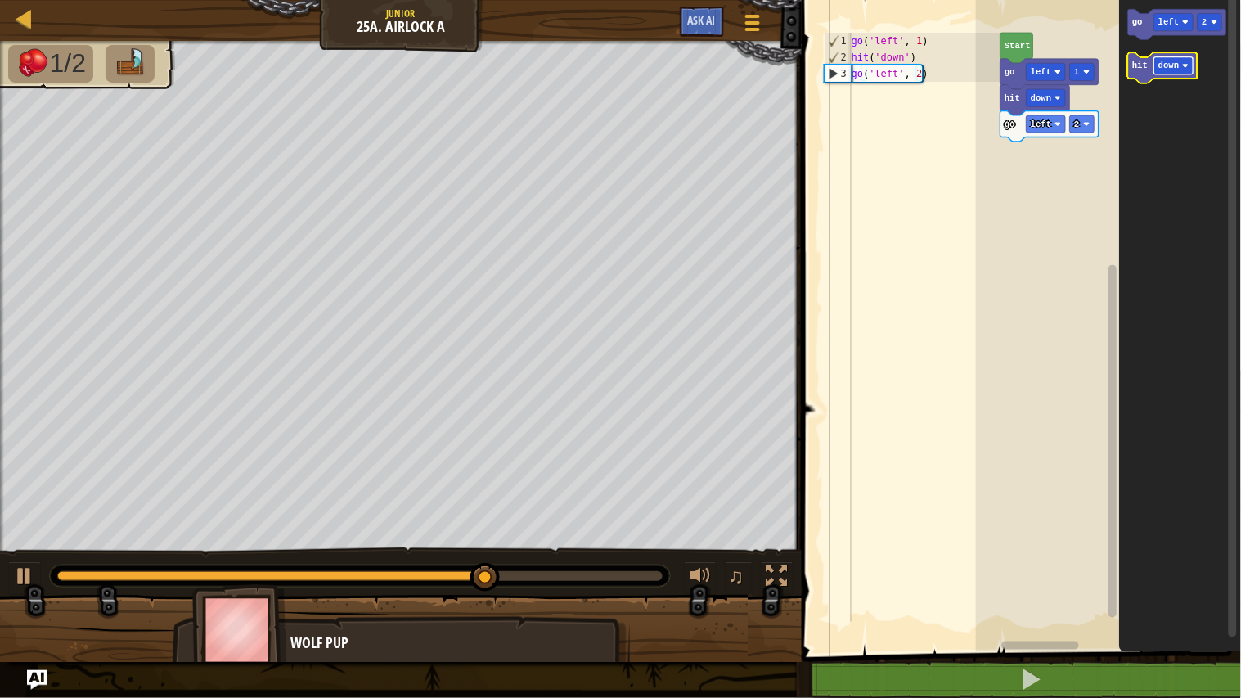
click at [1175, 62] on text "down" at bounding box center [1169, 66] width 21 height 10
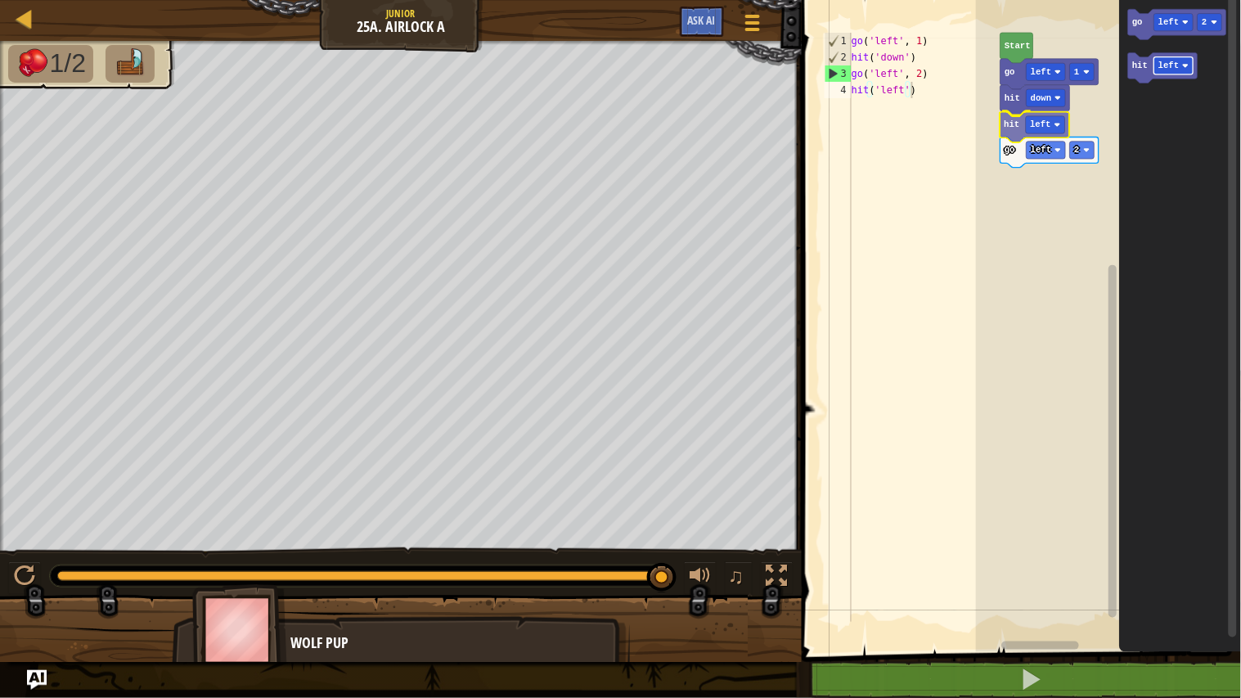
click at [1037, 127] on div "Start go left 1 hit down hit left go left 2 go left 2 hit left hit left" at bounding box center [1108, 322] width 265 height 660
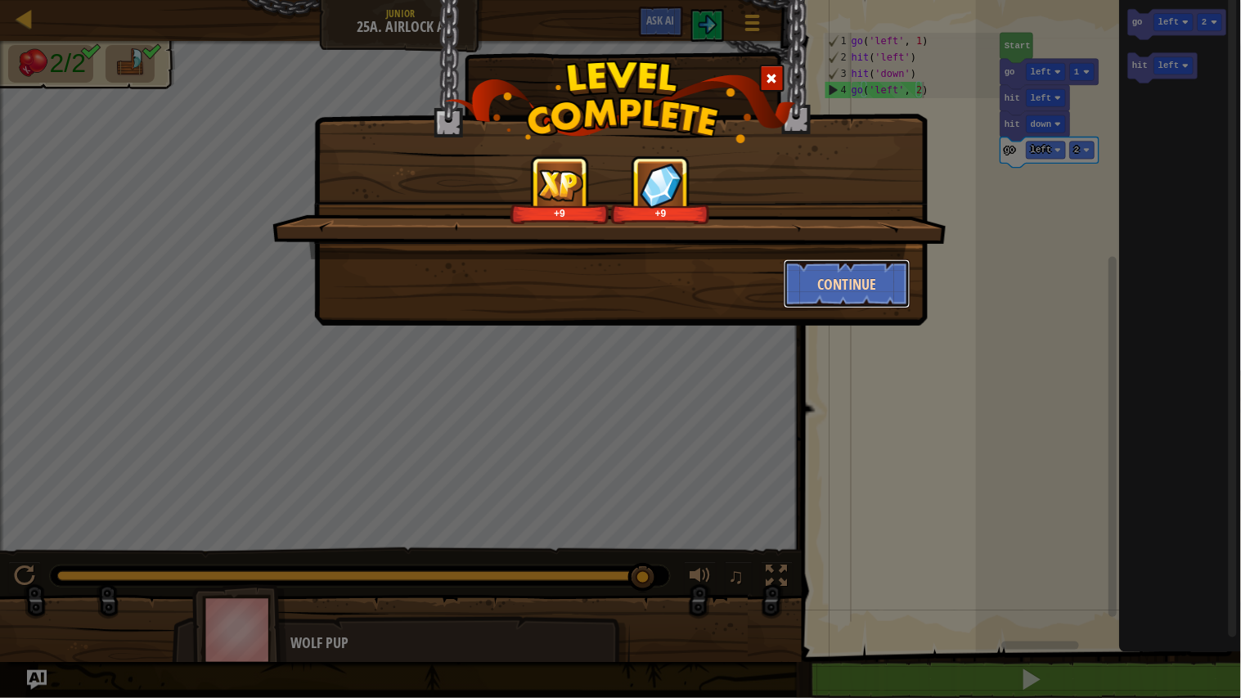
click at [854, 287] on button "Continue" at bounding box center [846, 283] width 127 height 49
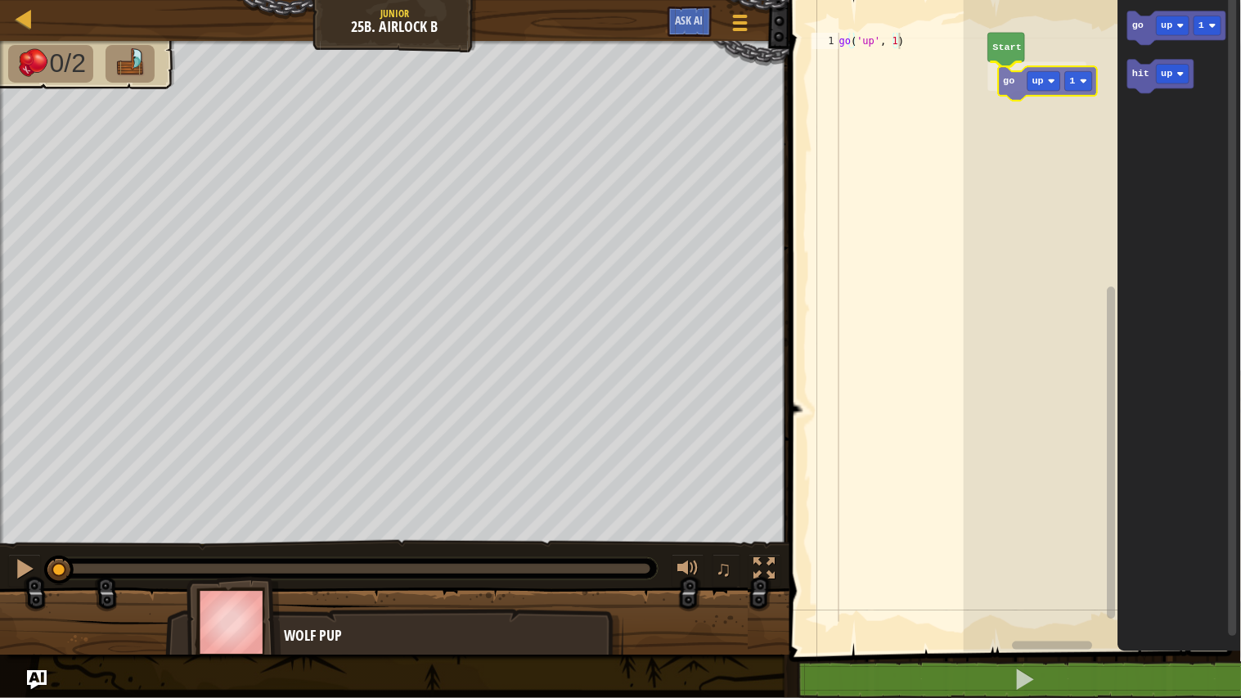
click at [1008, 85] on div "Start go up 1 go up 1 hit up go up 1" at bounding box center [1101, 322] width 277 height 660
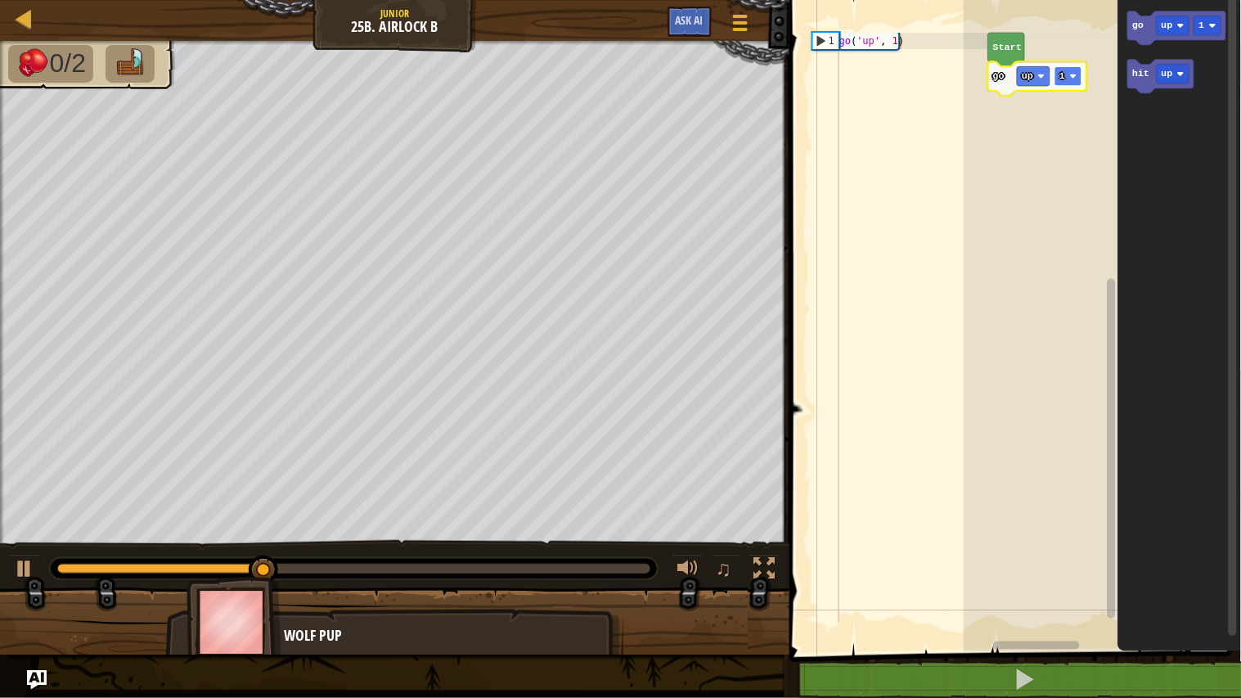
click at [1073, 70] on rect "Blockly Workspace" at bounding box center [1067, 76] width 27 height 20
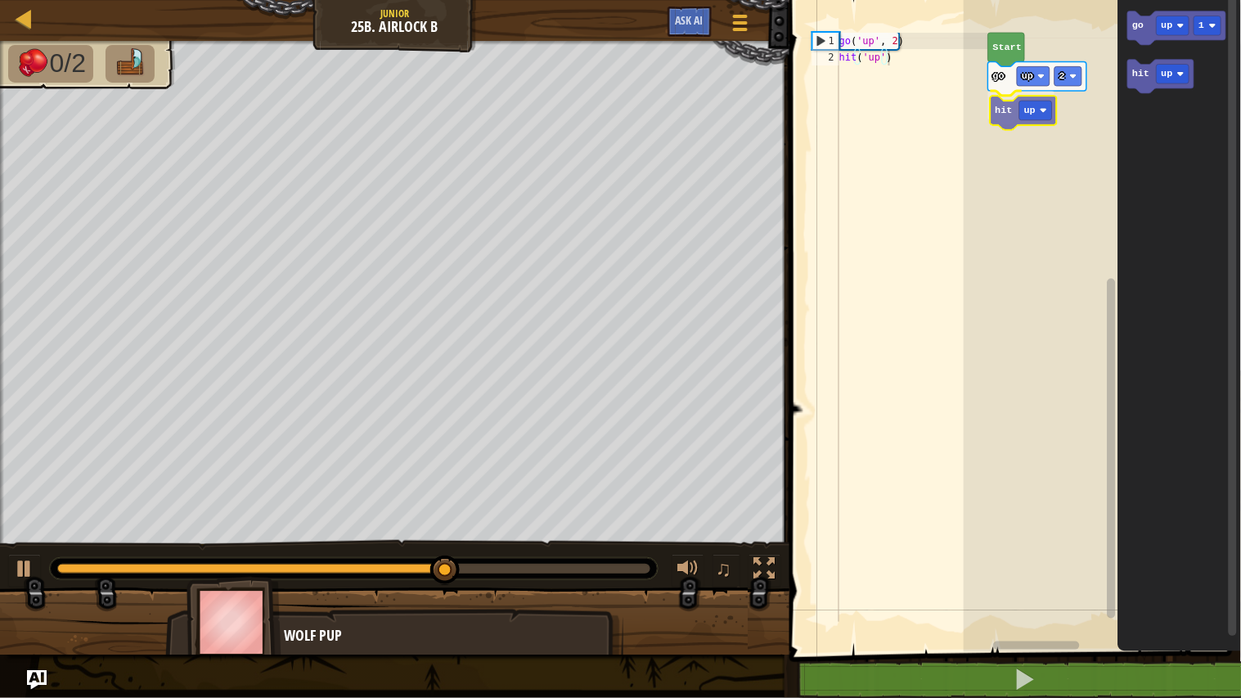
click at [1010, 108] on div "Start go up 2 hit up go up 1 hit up hit up" at bounding box center [1101, 322] width 277 height 660
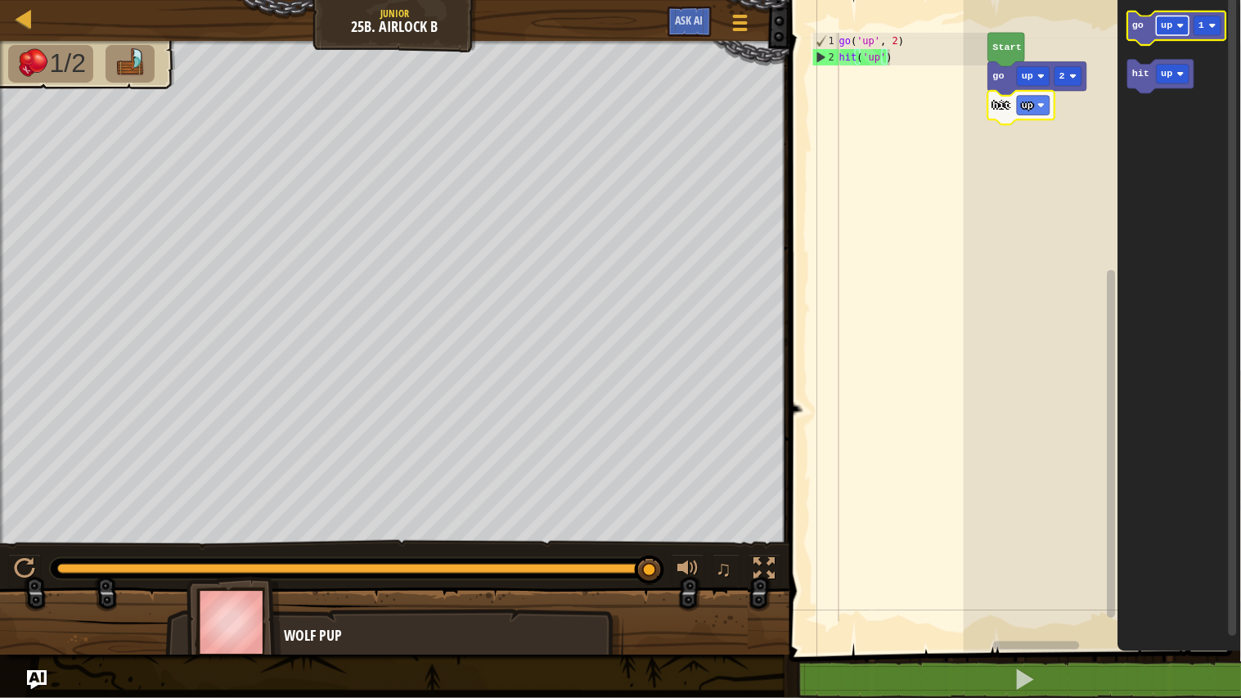
click at [1175, 22] on rect "Blockly Workspace" at bounding box center [1172, 26] width 33 height 20
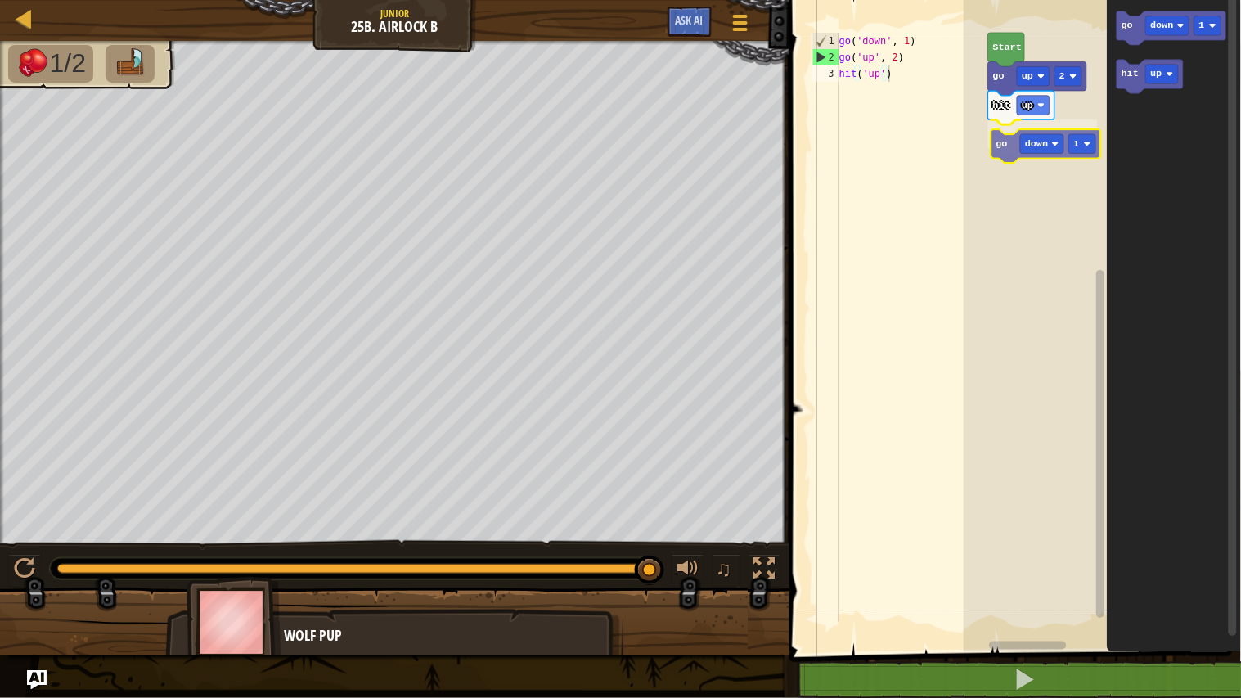
click at [1010, 144] on div "Start go up 2 hit up go down 1 go down 1 hit up go down 1" at bounding box center [1101, 322] width 277 height 660
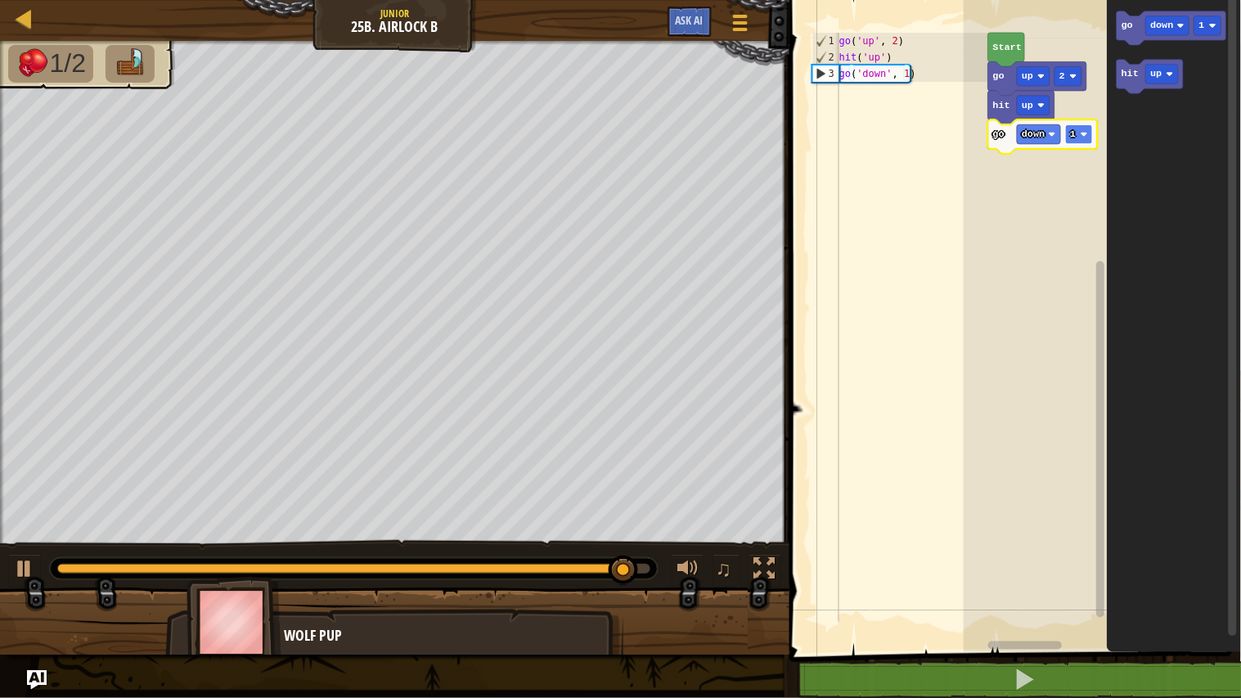
click at [1071, 132] on text "1" at bounding box center [1073, 133] width 6 height 11
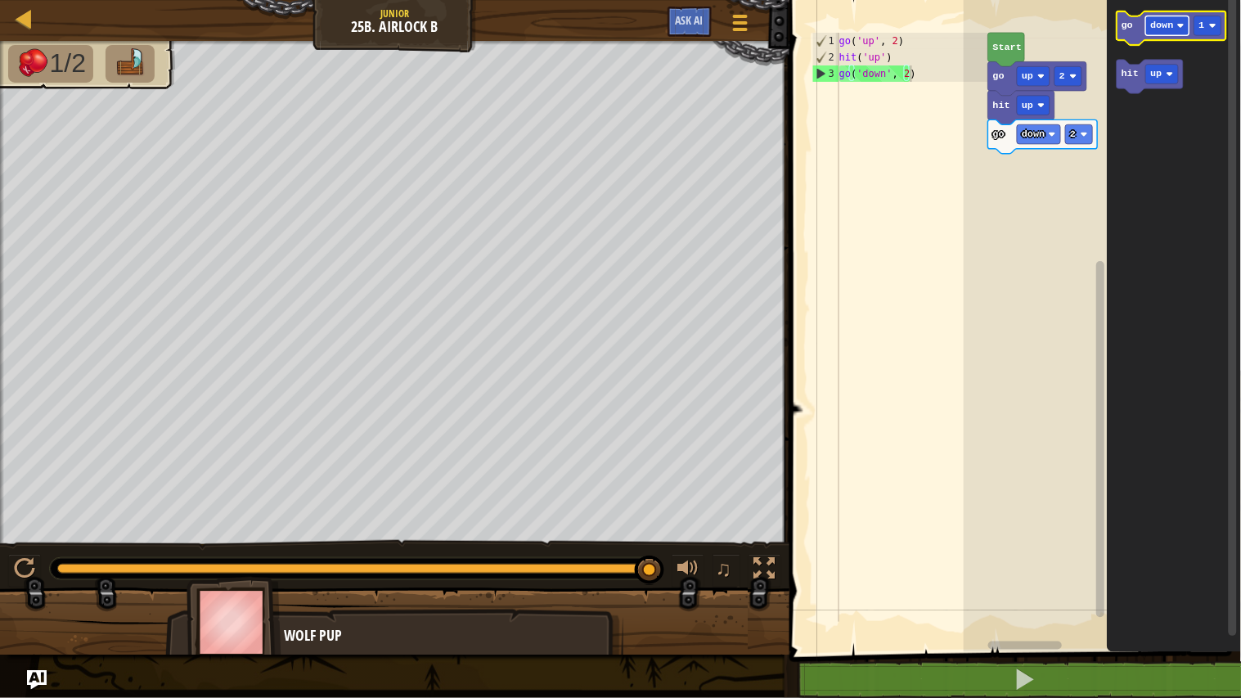
click at [1170, 26] on text "down" at bounding box center [1162, 25] width 23 height 11
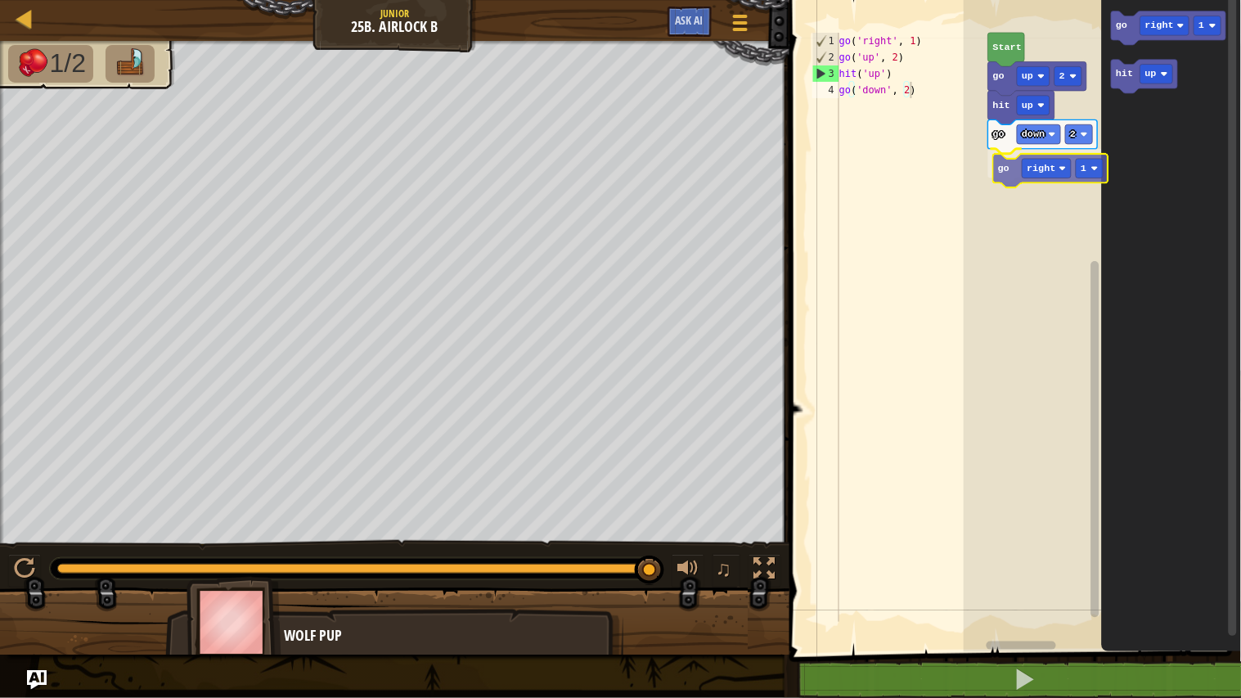
click at [1008, 172] on div "Start go up 2 hit up go down 2 go right 1 go right 1 hit up go right 1" at bounding box center [1101, 322] width 277 height 660
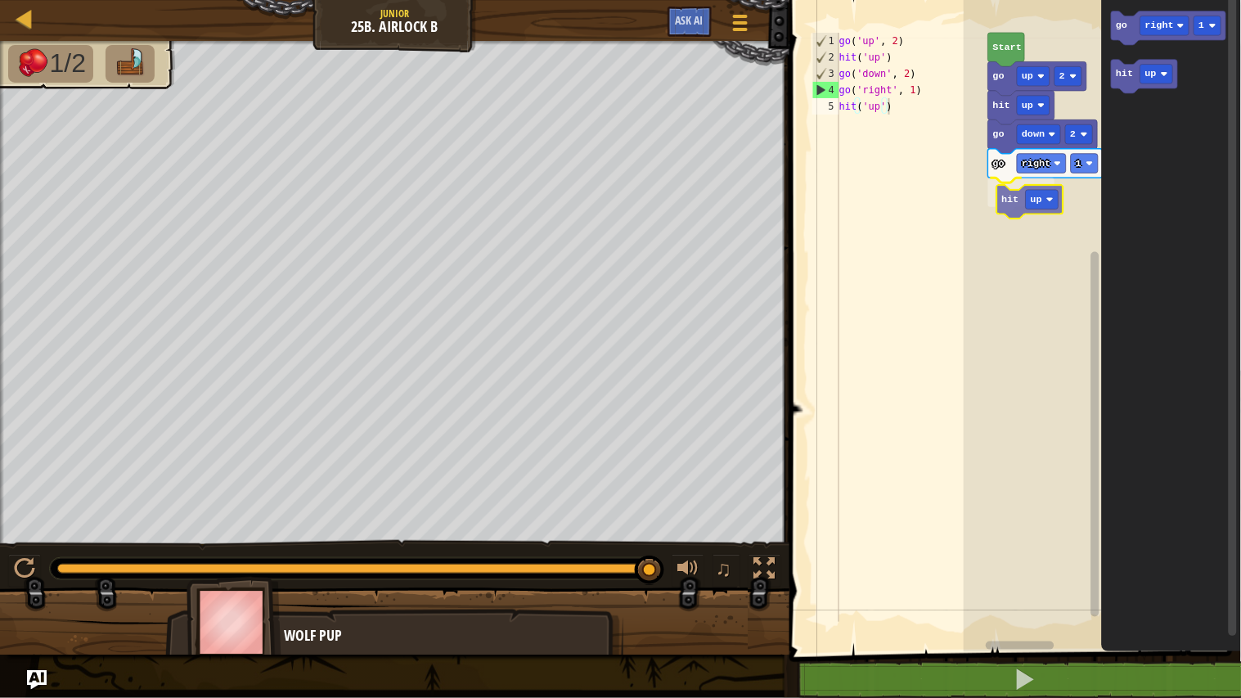
click at [1004, 208] on div "Start go up 2 hit up go down 2 go right 1 hit up go right 1 hit up hit up" at bounding box center [1101, 322] width 277 height 660
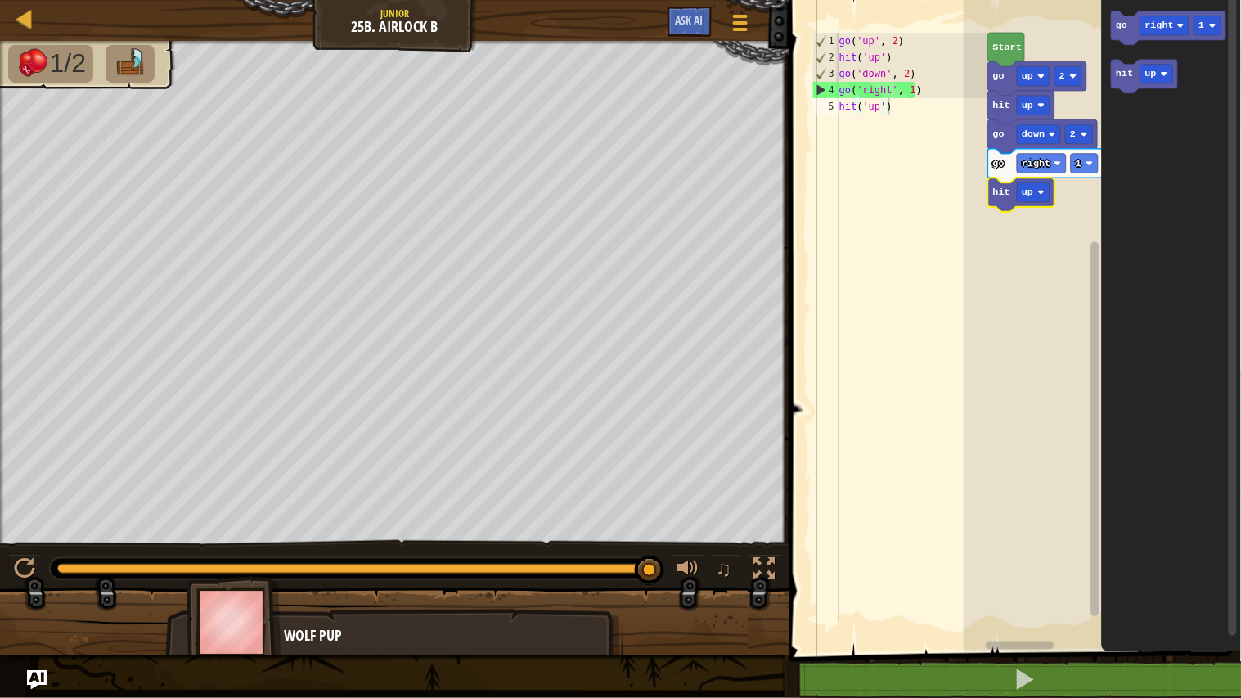
click at [1024, 267] on rect "Blockly Workspace" at bounding box center [1101, 322] width 277 height 660
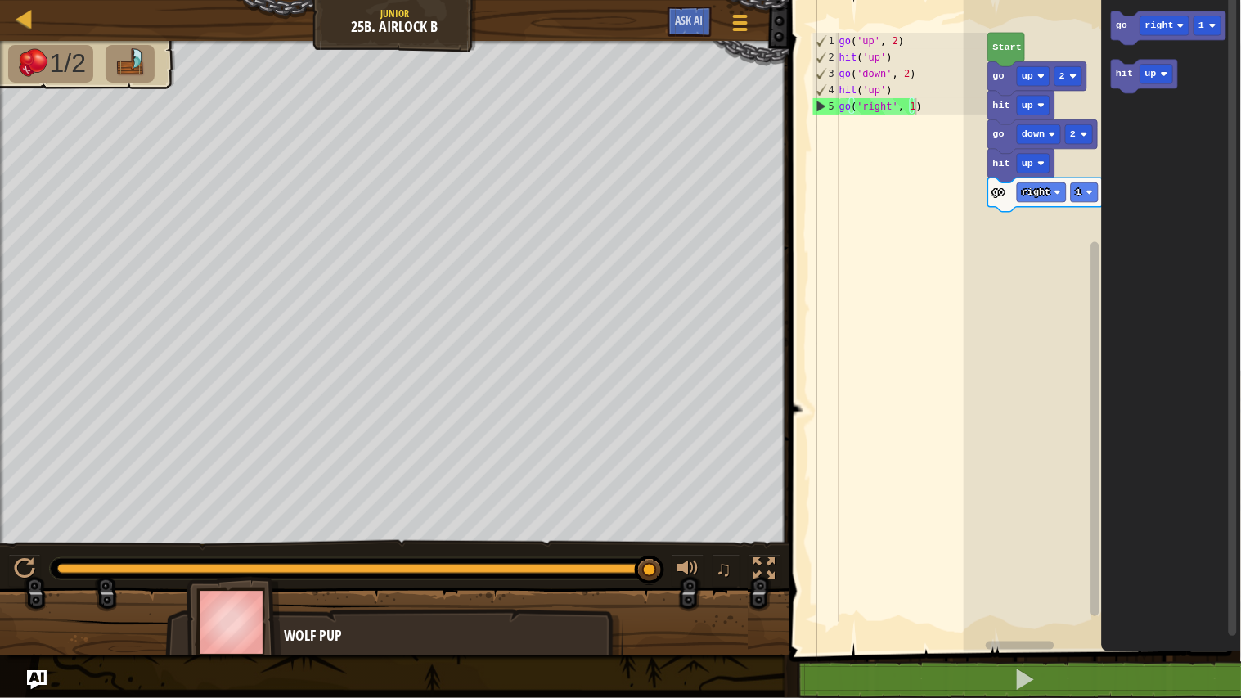
click at [1127, 83] on icon "Blockly Workspace" at bounding box center [1144, 77] width 66 height 34
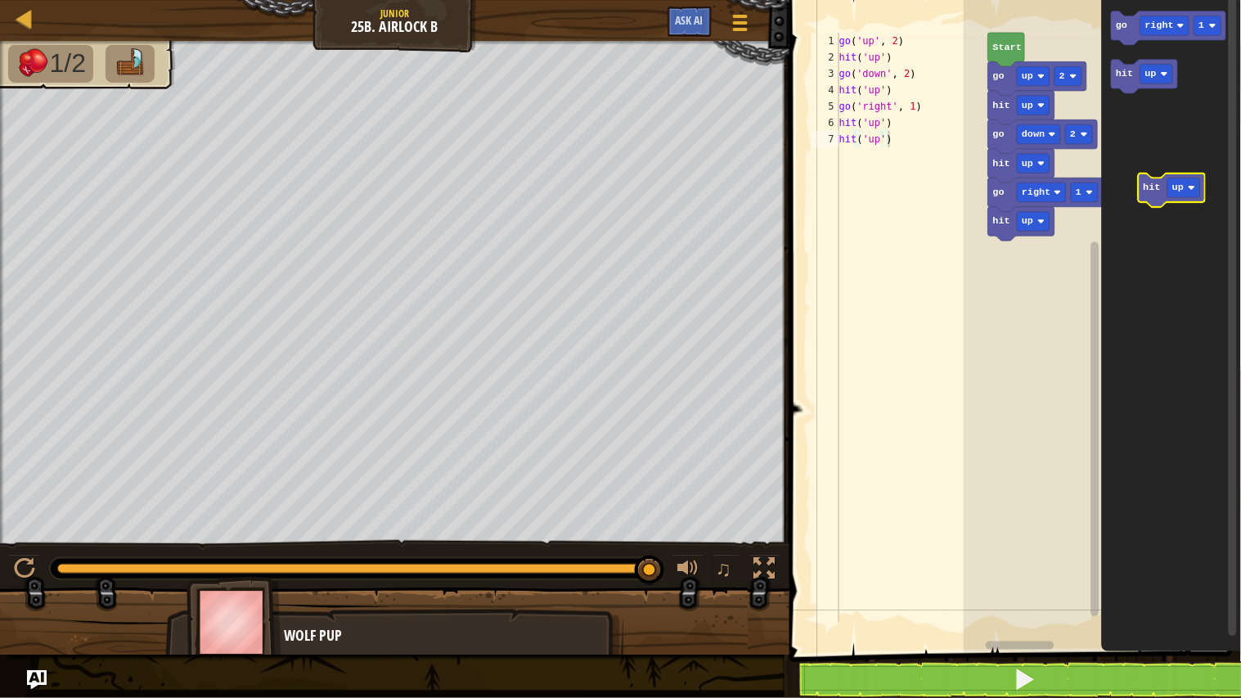
click at [1161, 194] on icon "go right 1 hit up" at bounding box center [1171, 322] width 139 height 660
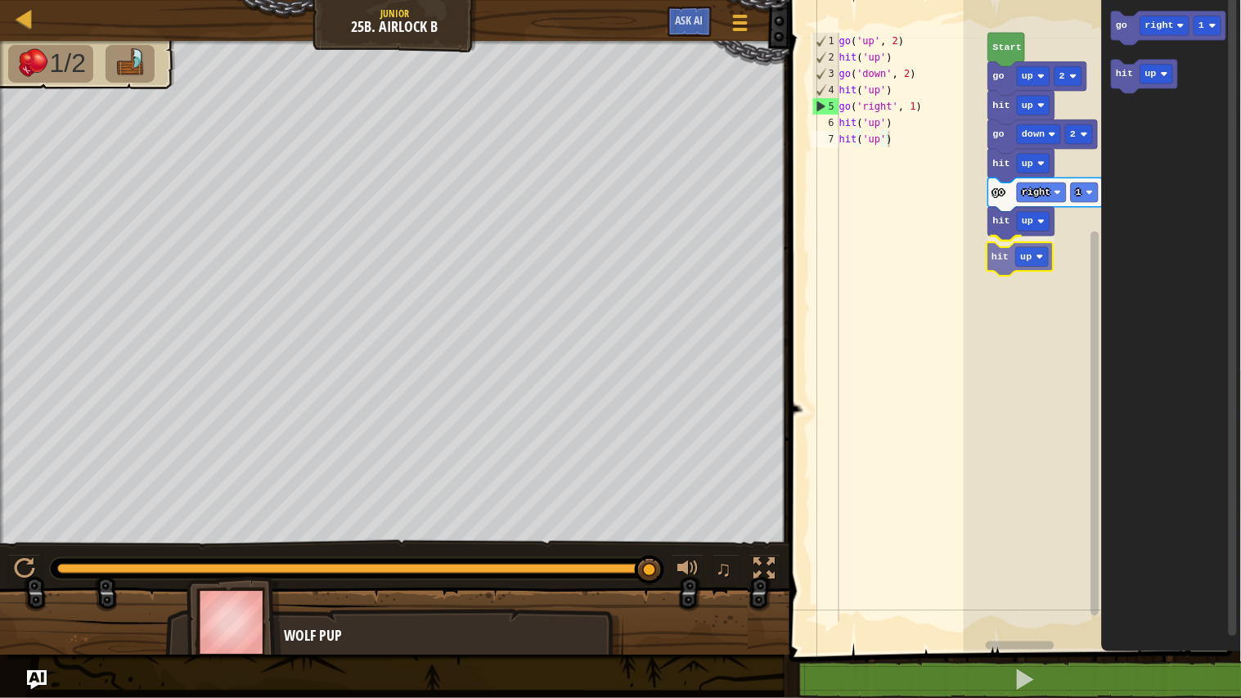
click at [1003, 257] on div "Start go up 2 hit up go down 2 hit up go right 1 hit up hit up go right 1 hit u…" at bounding box center [1101, 322] width 277 height 660
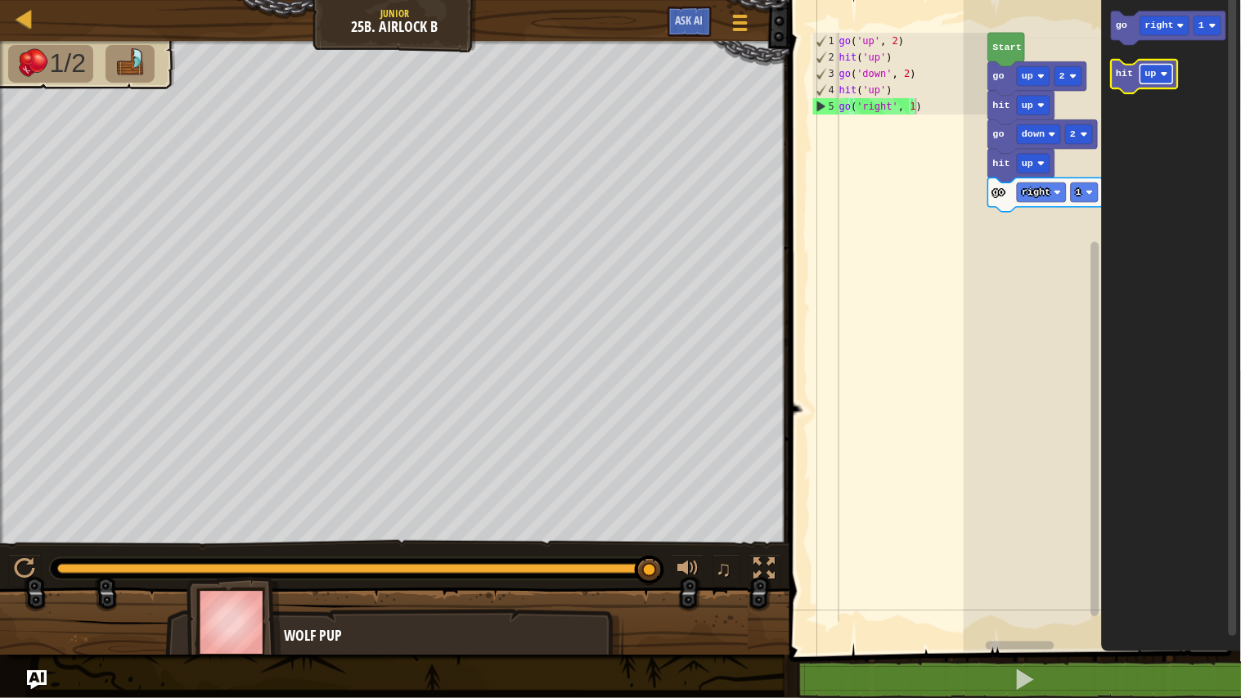
click at [1148, 78] on text "up" at bounding box center [1150, 74] width 11 height 11
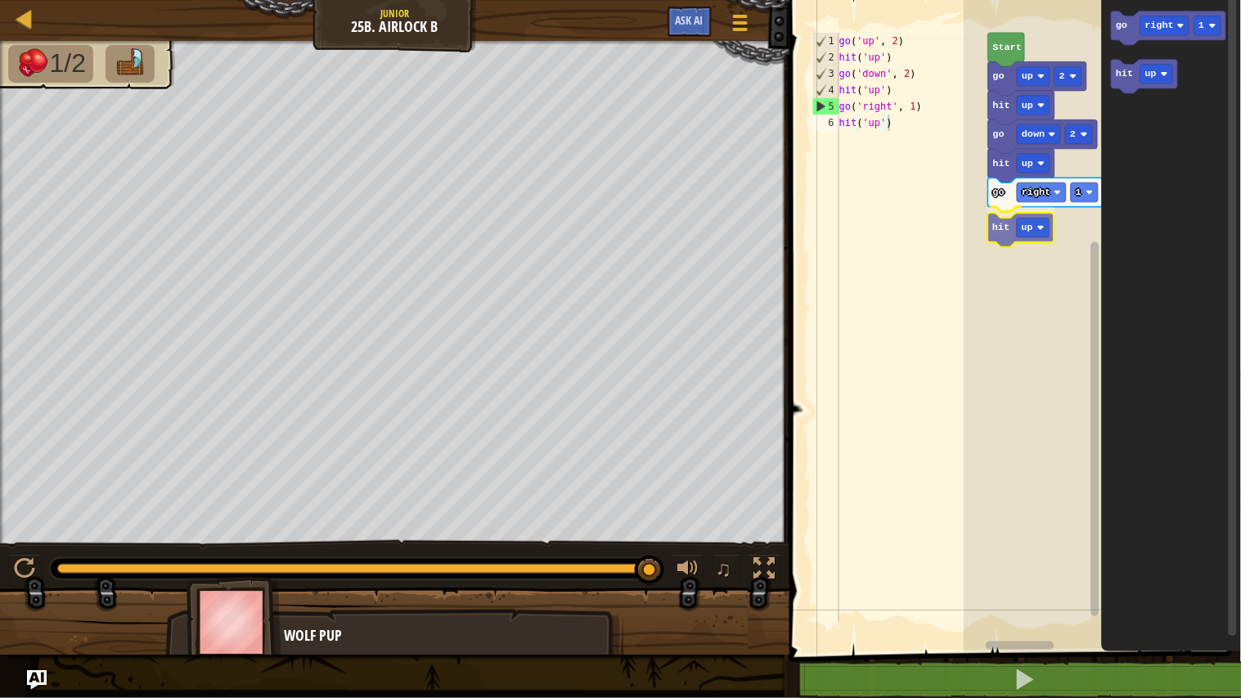
click at [1004, 240] on div "Start go up 2 hit up go down 2 hit up go right 1 hit up go right 1 hit up hit up" at bounding box center [1101, 322] width 277 height 660
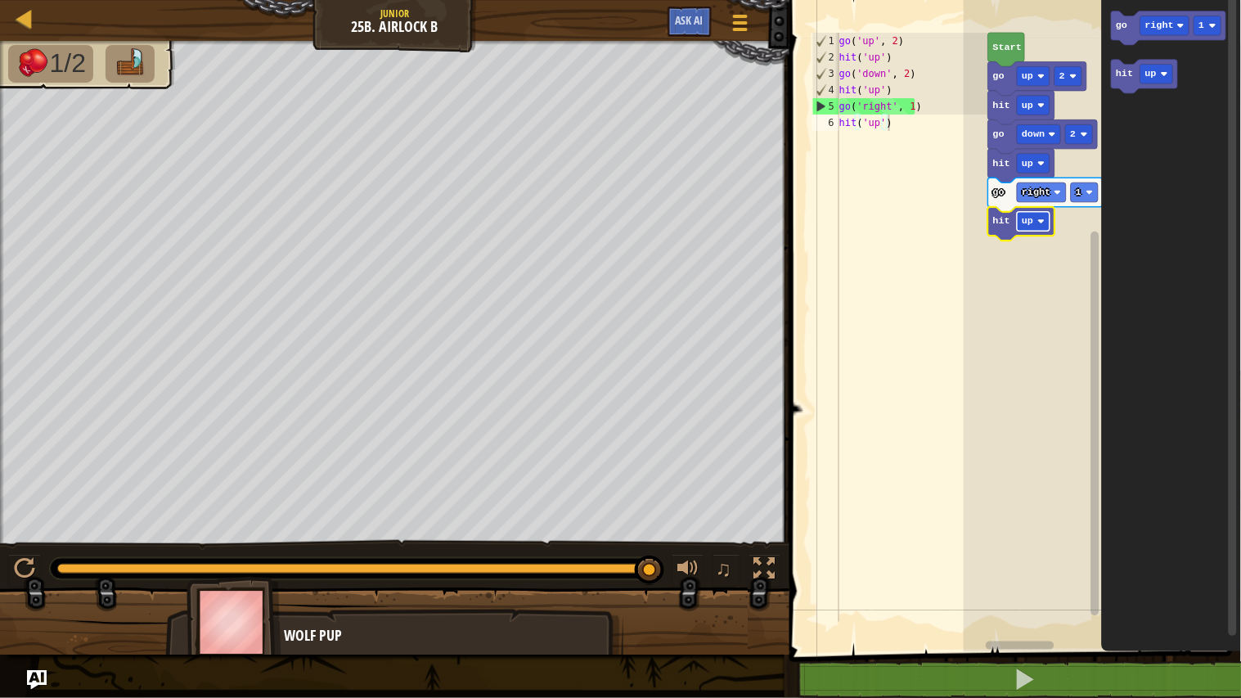
click at [1032, 225] on text "up" at bounding box center [1026, 221] width 11 height 11
click at [1028, 218] on text "down" at bounding box center [1032, 221] width 23 height 11
click at [1048, 227] on rect "Blockly Workspace" at bounding box center [1038, 222] width 43 height 20
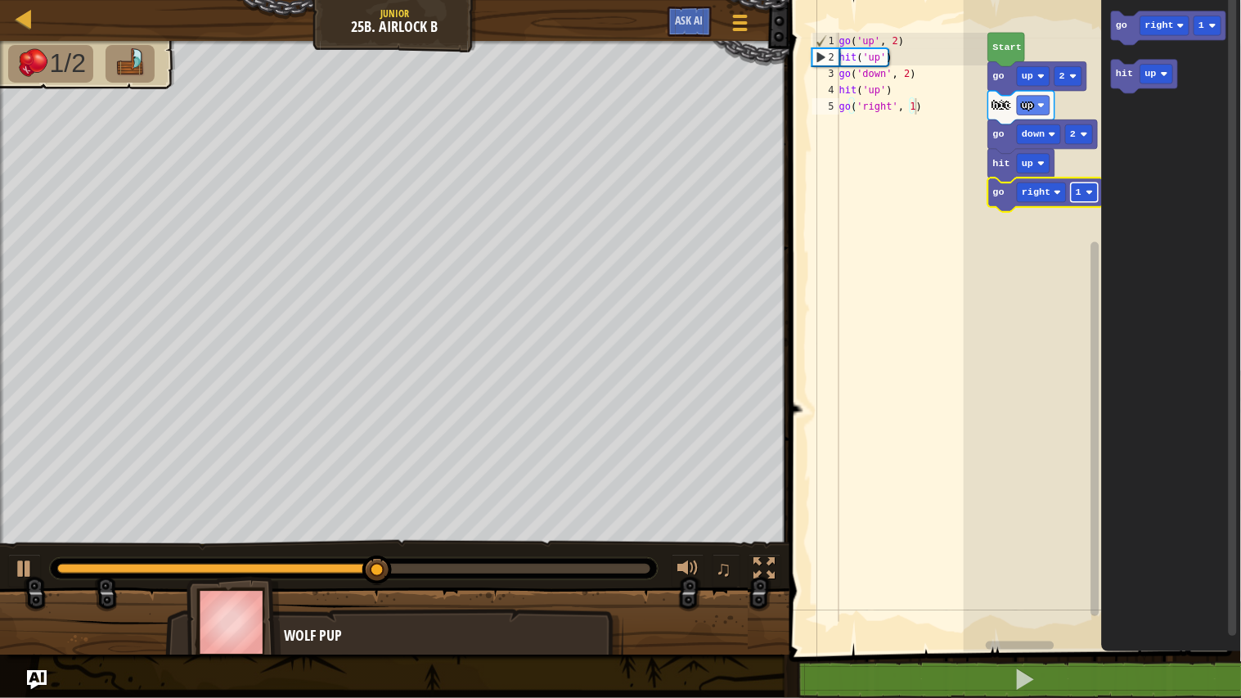
click at [1088, 194] on image "Blockly Workspace" at bounding box center [1089, 192] width 7 height 7
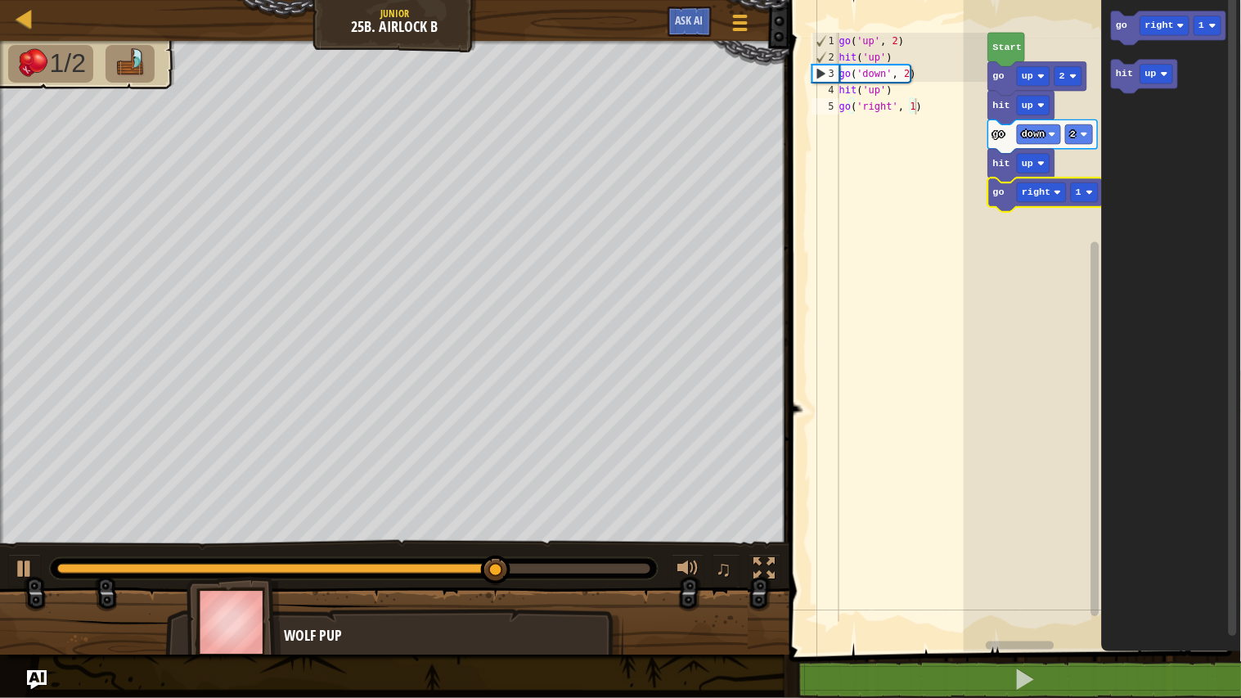
click at [1025, 285] on rect "Blockly Workspace" at bounding box center [1101, 322] width 277 height 660
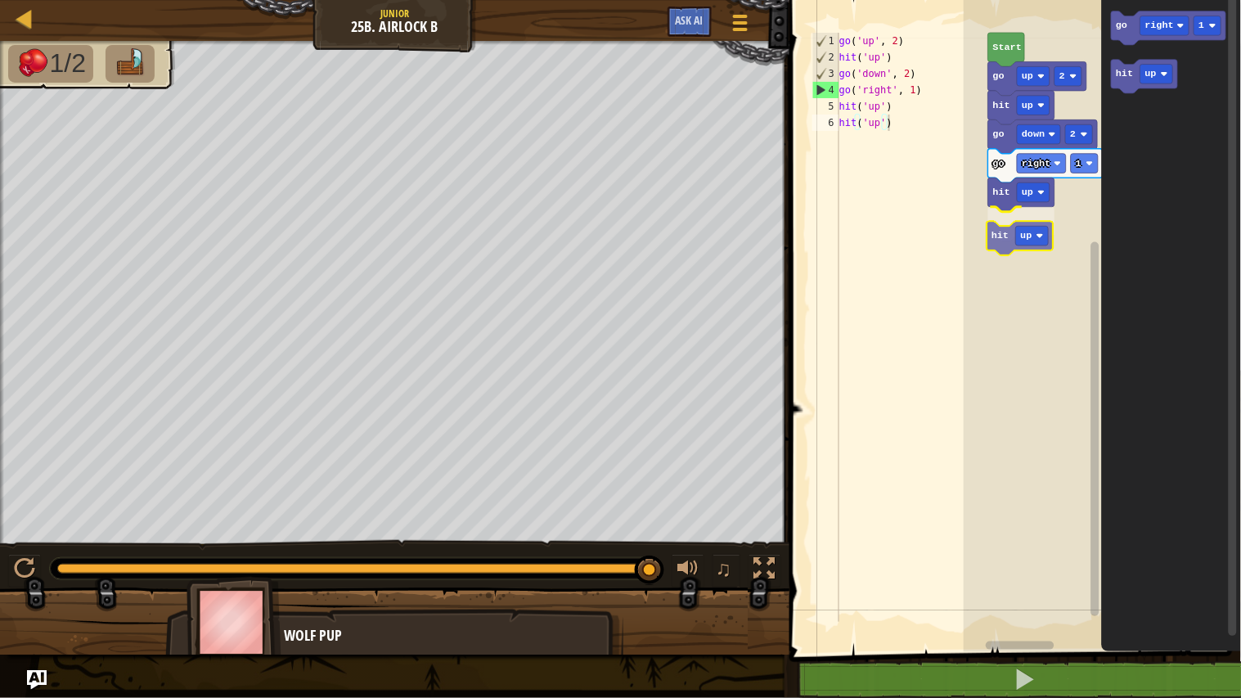
click at [995, 236] on div "Start go up 2 hit up go down 2 go right 1 hit up hit up go right 1 hit up hit up" at bounding box center [1101, 322] width 277 height 660
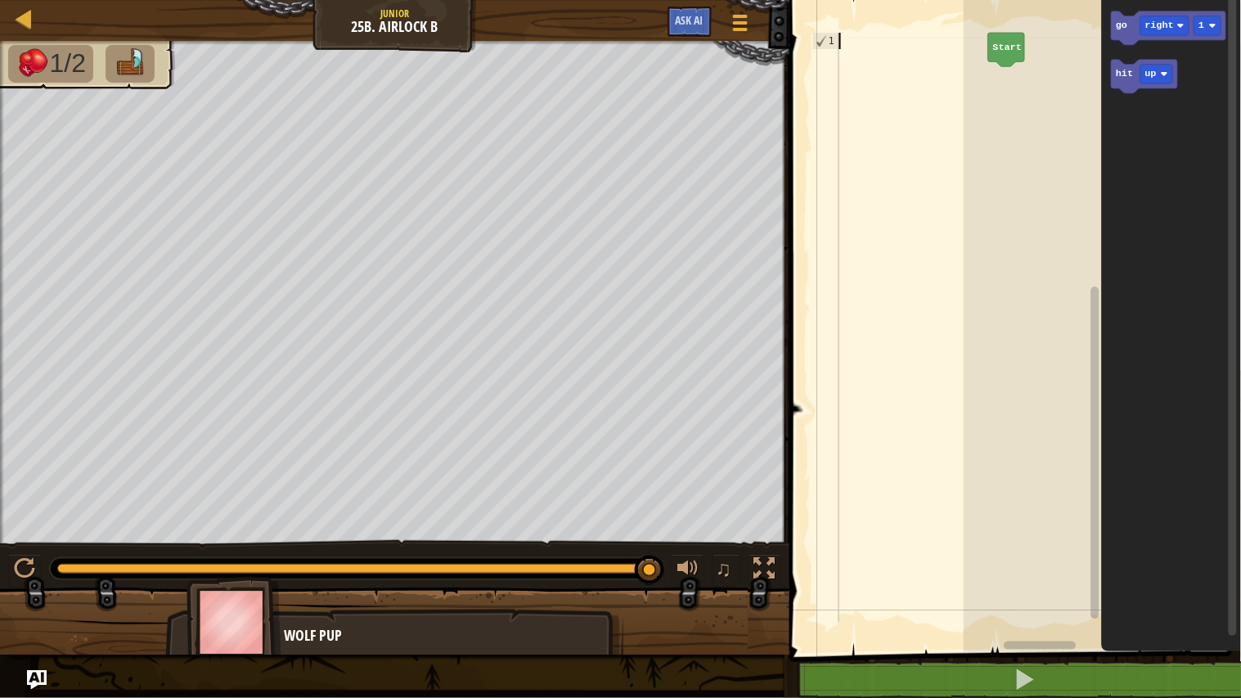
click at [900, 173] on div at bounding box center [912, 344] width 152 height 622
click at [1069, 309] on rect "Blockly Workspace" at bounding box center [1101, 322] width 277 height 660
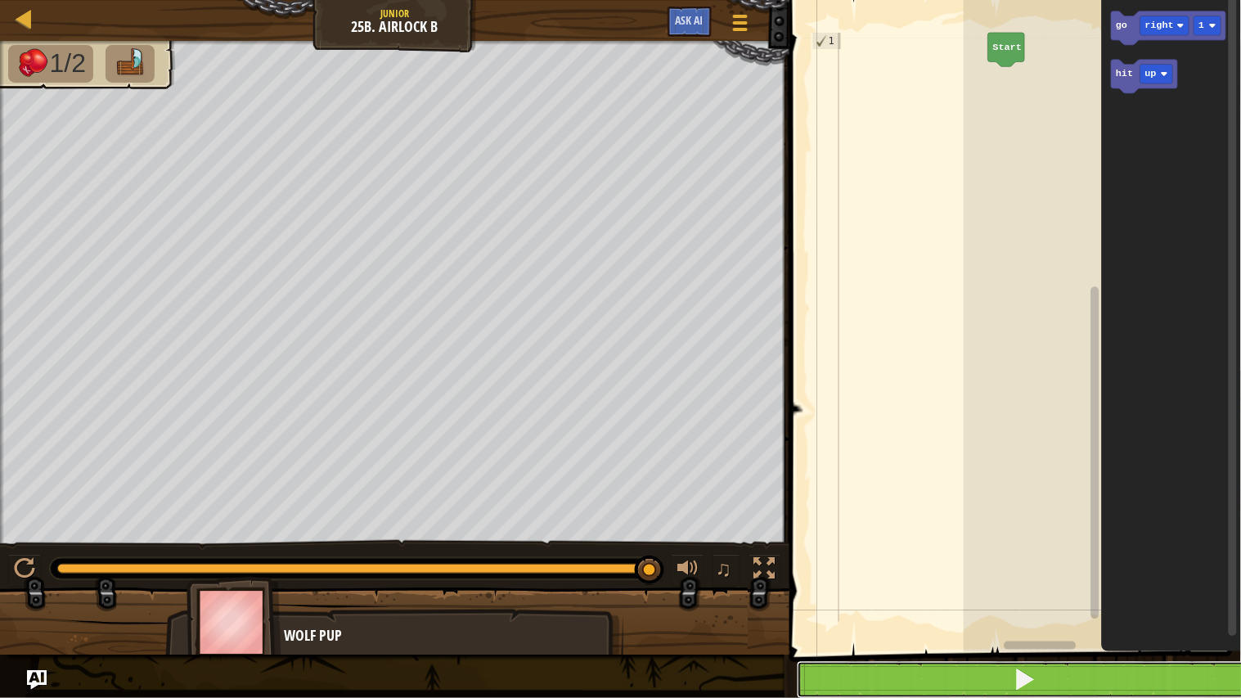
click at [990, 661] on button at bounding box center [1025, 680] width 456 height 38
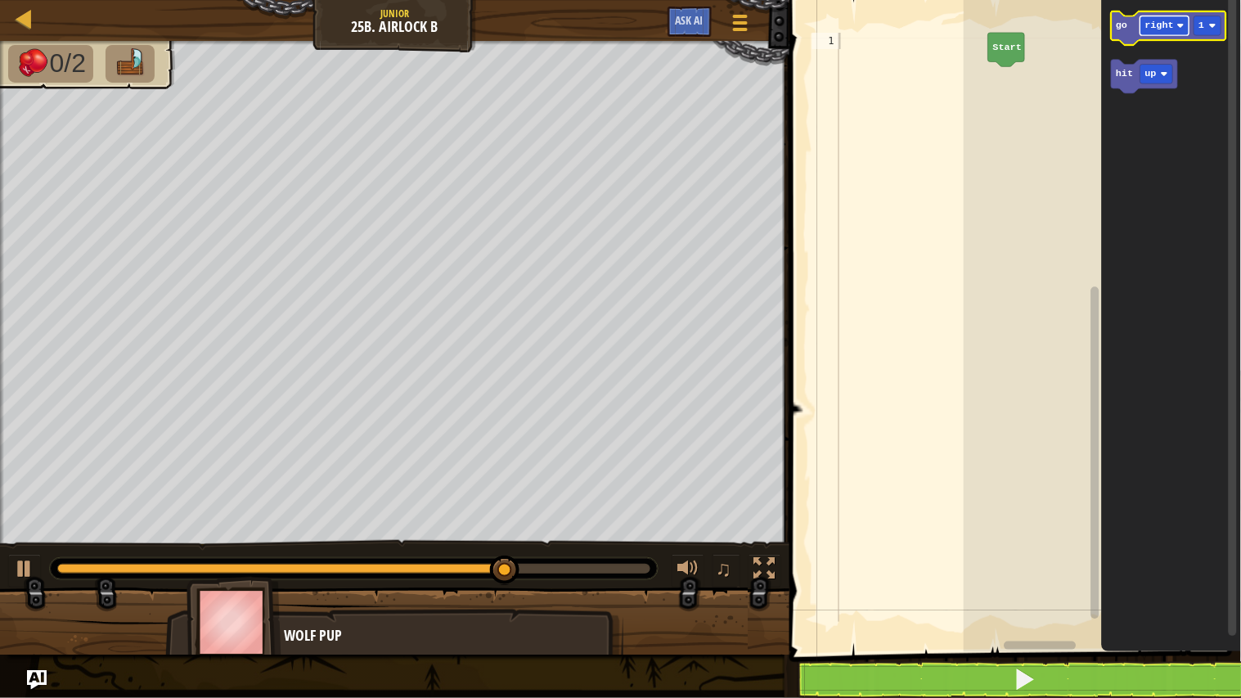
click at [1162, 18] on rect "Blockly Workspace" at bounding box center [1164, 26] width 49 height 20
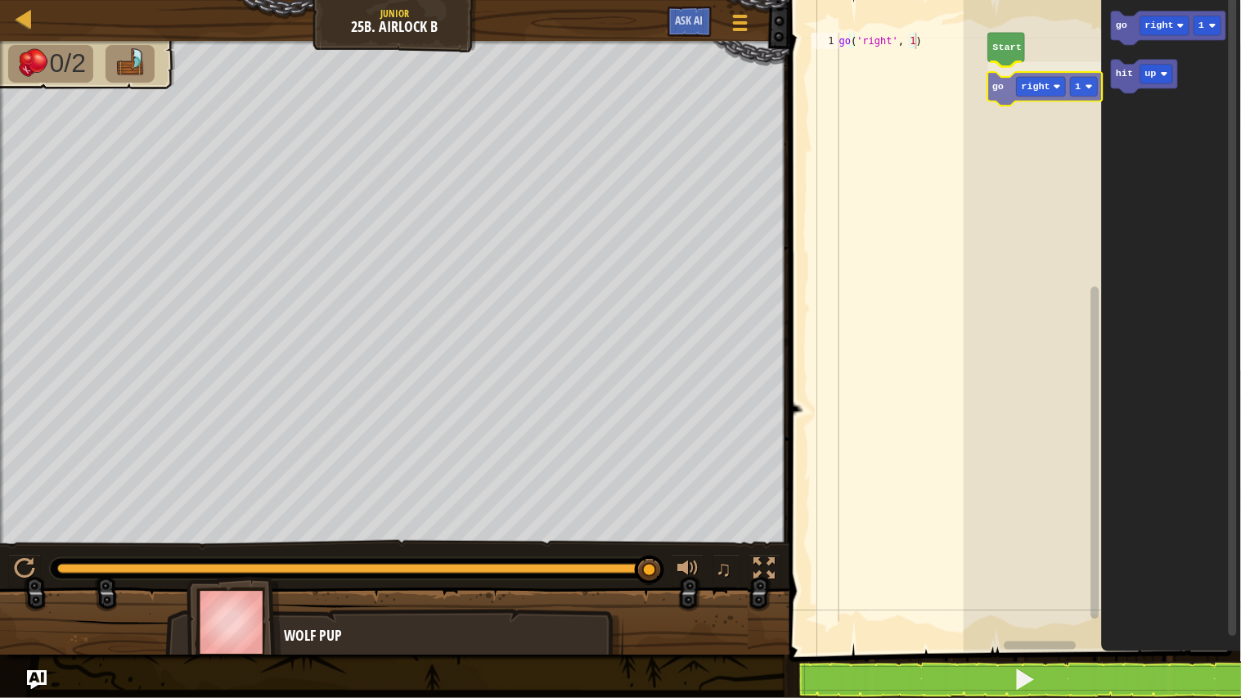
click at [1003, 88] on div "Start go right 1 go right 1 hit up go right 1" at bounding box center [1101, 322] width 277 height 660
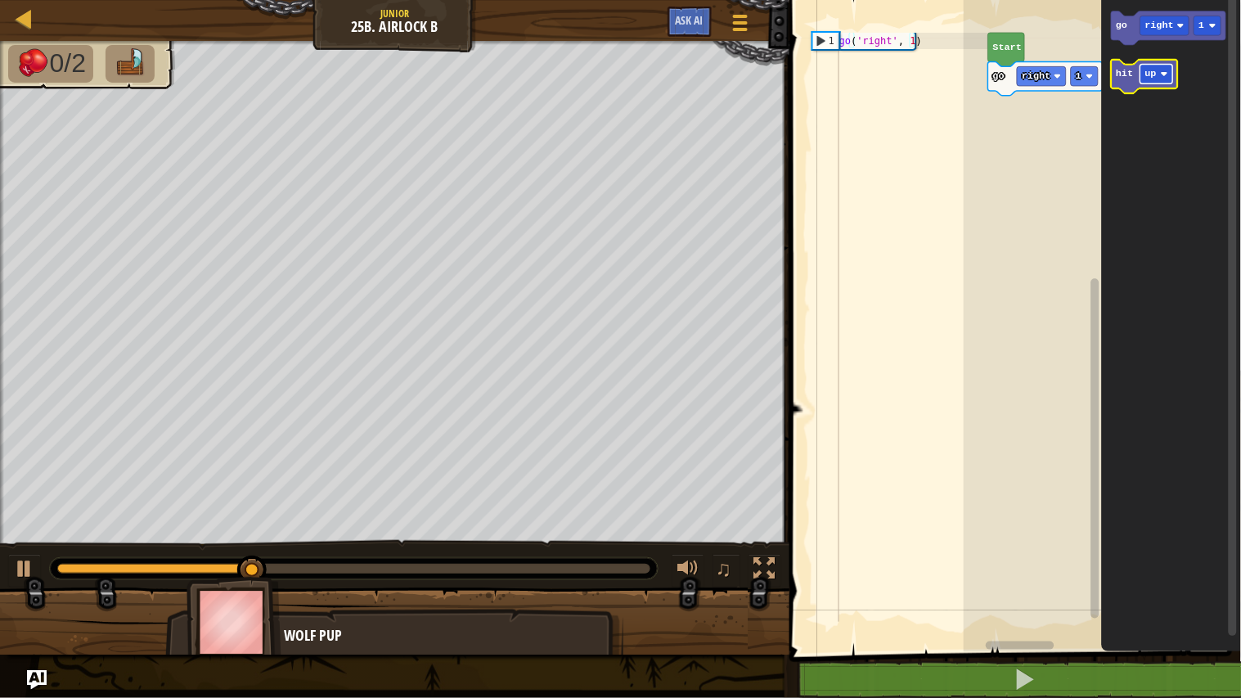
click at [1155, 71] on text "up" at bounding box center [1150, 74] width 11 height 11
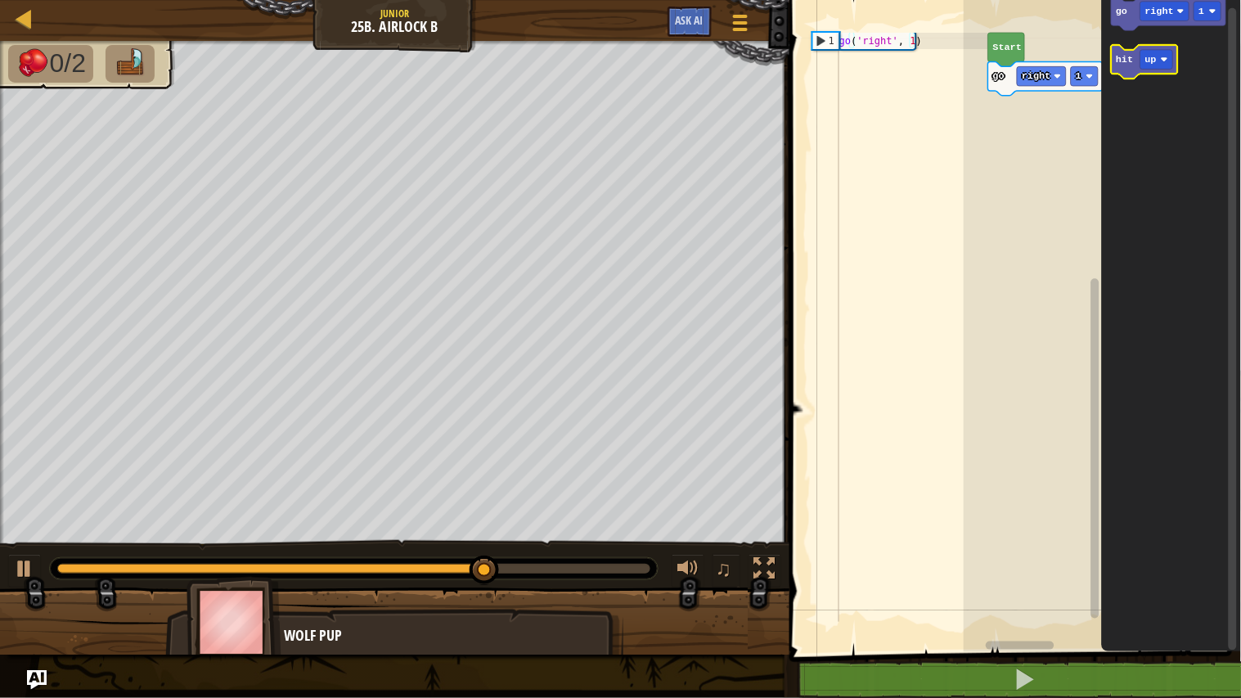
click at [1161, 58] on icon "go right 1 hit up" at bounding box center [1171, 322] width 139 height 660
click at [1161, 58] on rect "Blockly Workspace" at bounding box center [1156, 60] width 33 height 20
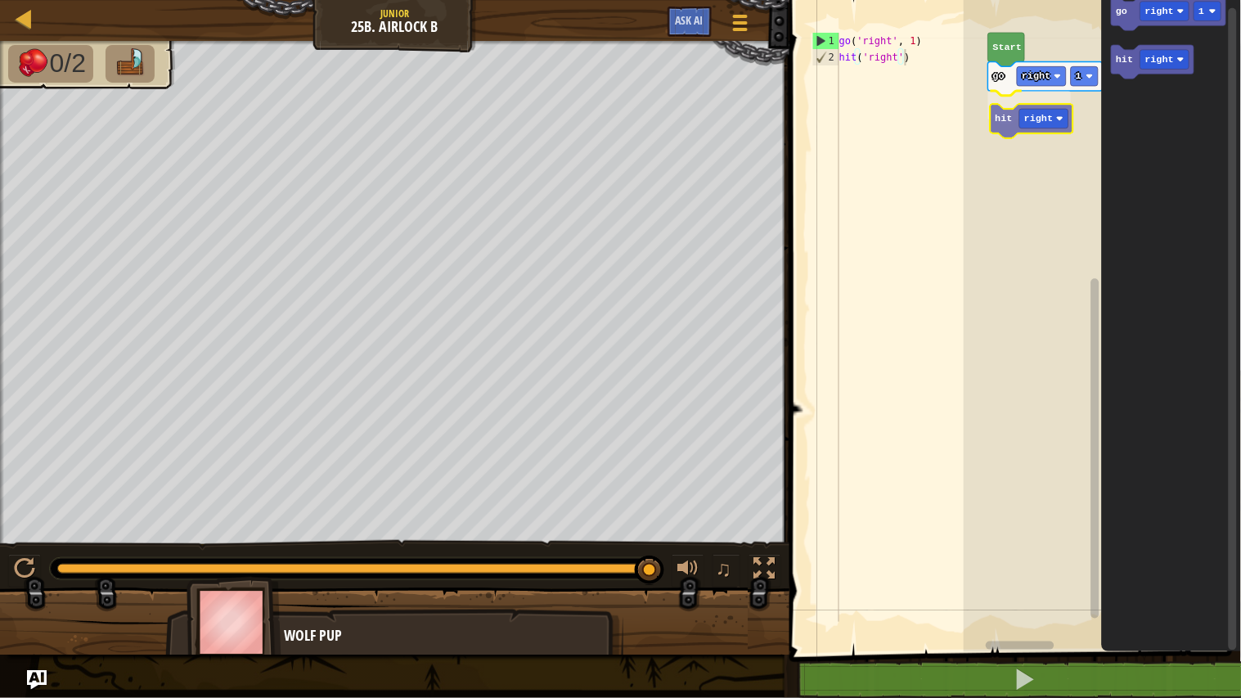
click at [1011, 126] on div "Start go right 1 hit right go right 1 hit right hit right" at bounding box center [1101, 322] width 277 height 660
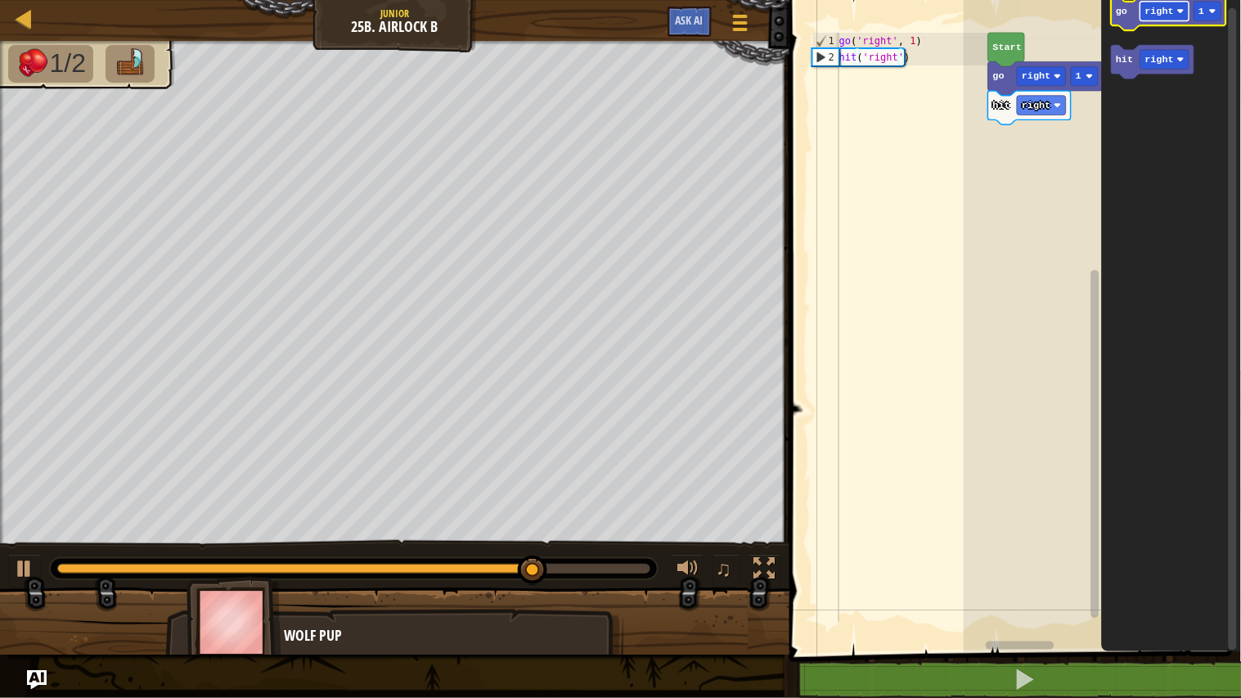
click at [1159, 9] on text "right" at bounding box center [1159, 11] width 29 height 11
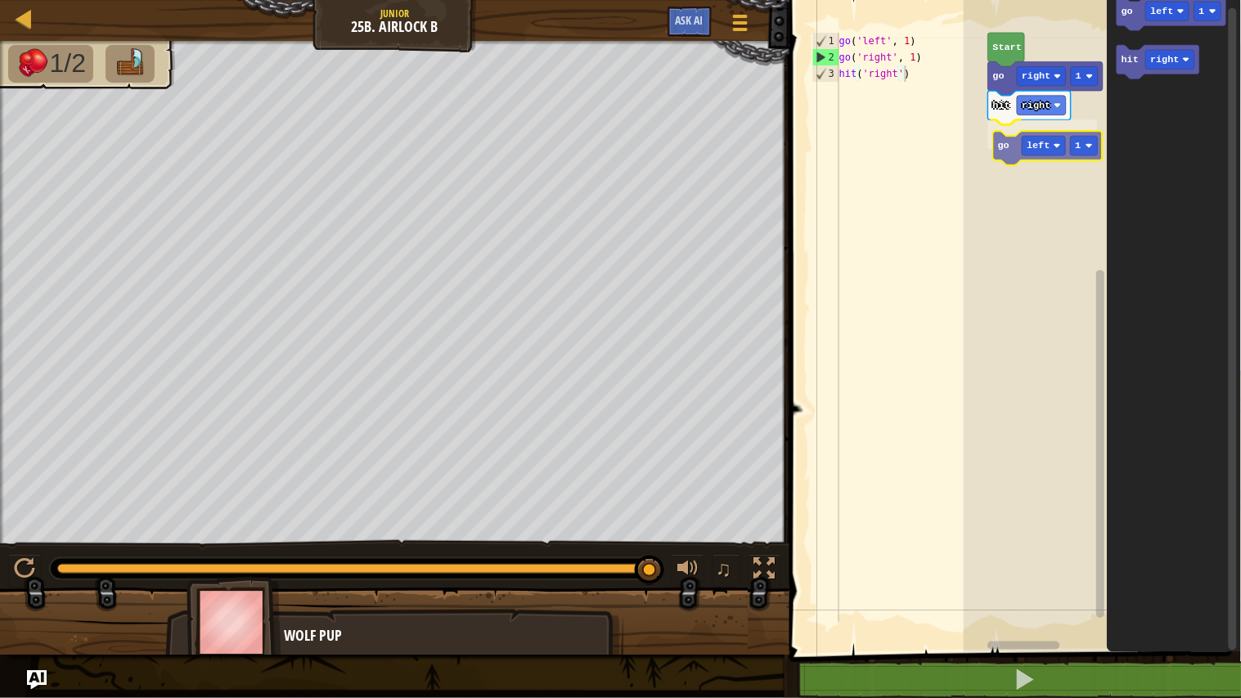
click at [1017, 153] on div "Start go right 1 hit right go left 1 go left 1 hit right go left 1" at bounding box center [1101, 322] width 277 height 660
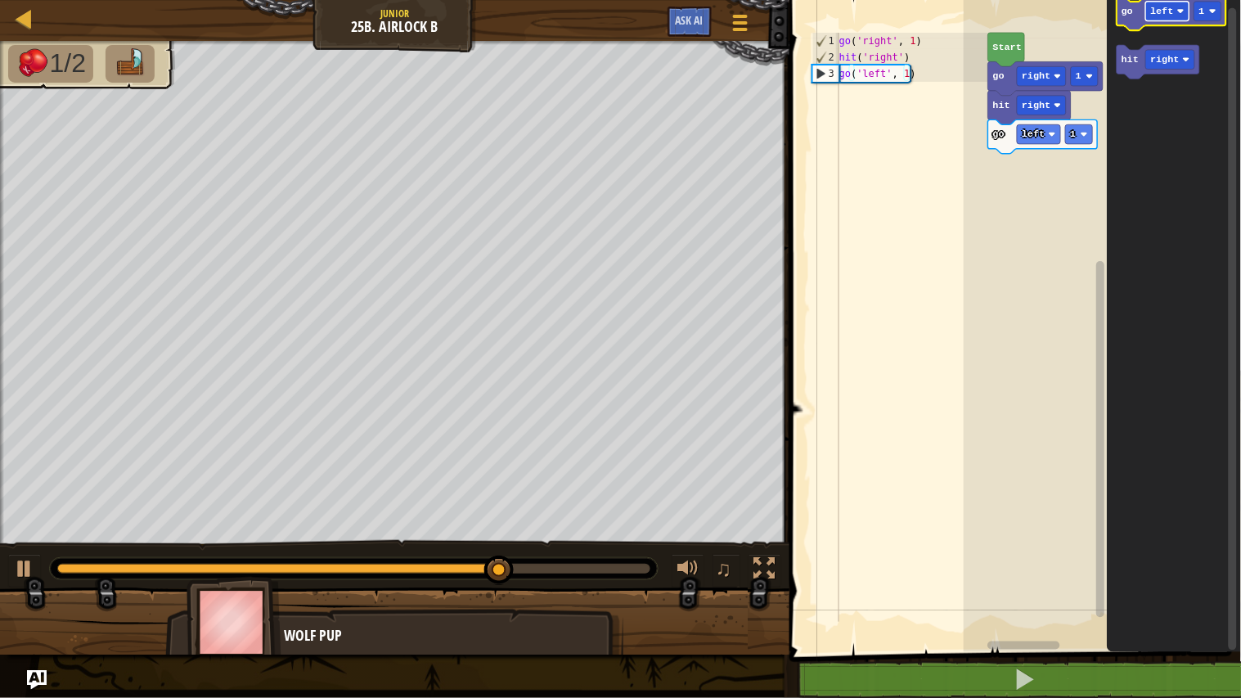
click at [1171, 10] on text "left" at bounding box center [1162, 11] width 23 height 11
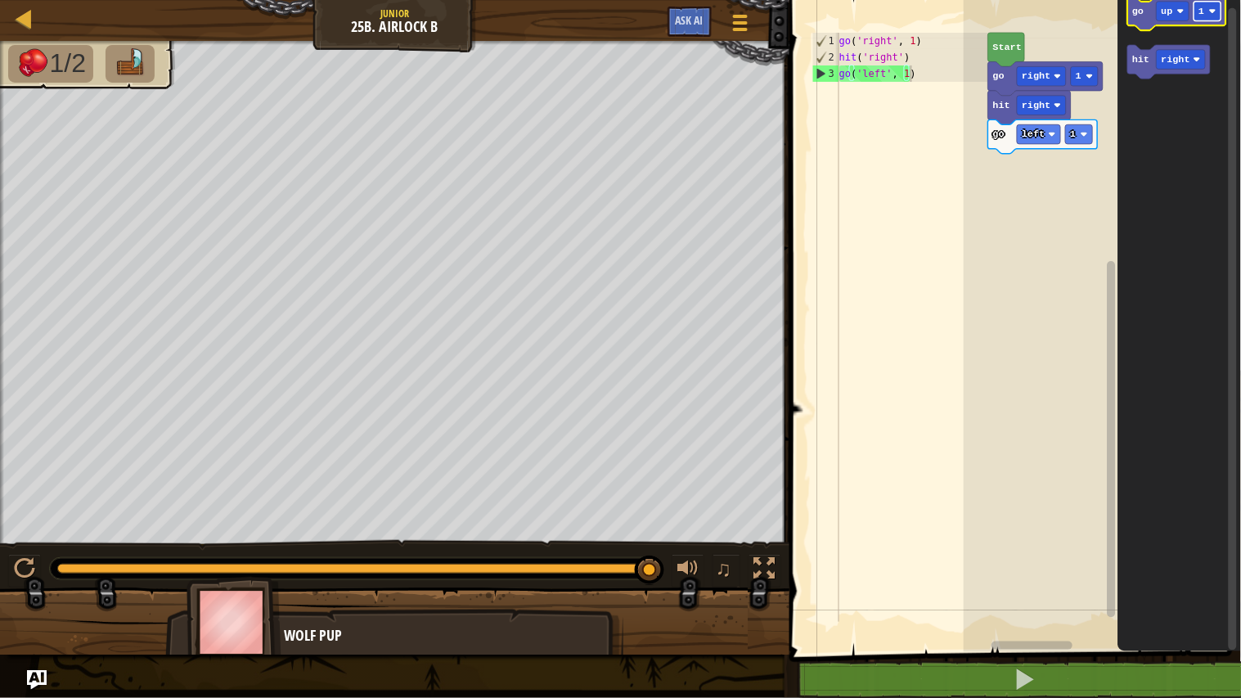
click at [1203, 9] on text "1" at bounding box center [1202, 11] width 6 height 11
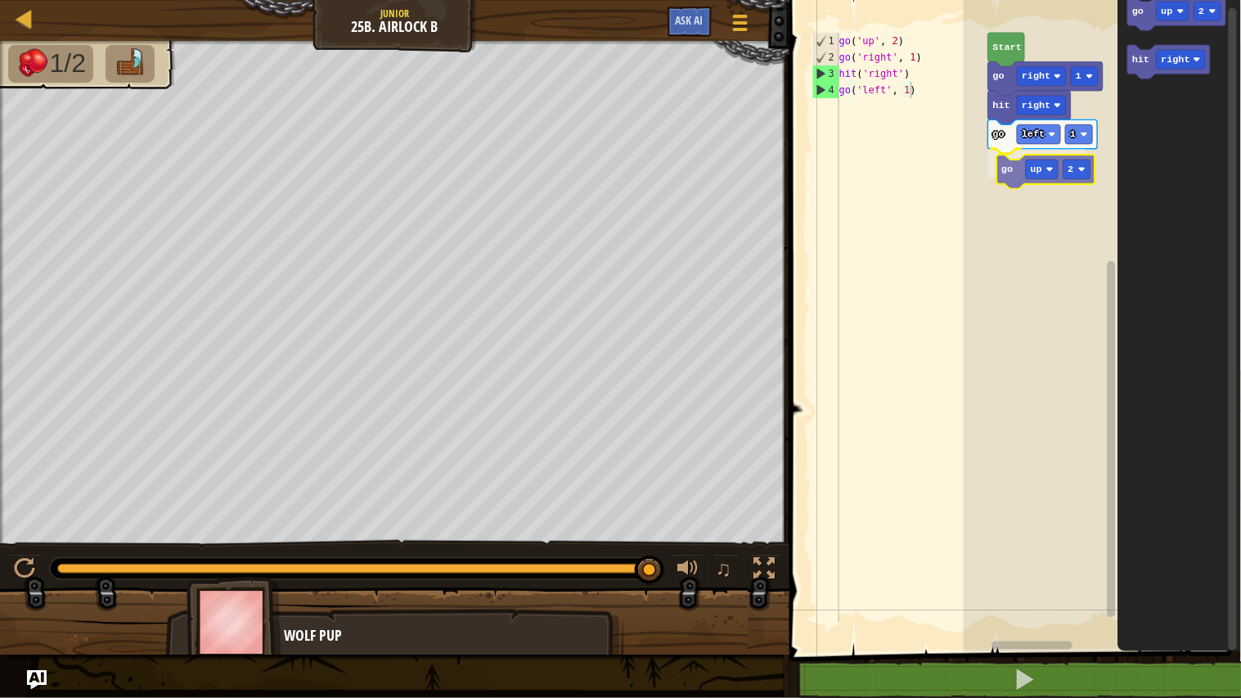
click at [1014, 180] on div "Start go right 1 hit right go left 1 go up 2 go up 2 hit right go up 2" at bounding box center [1101, 322] width 277 height 660
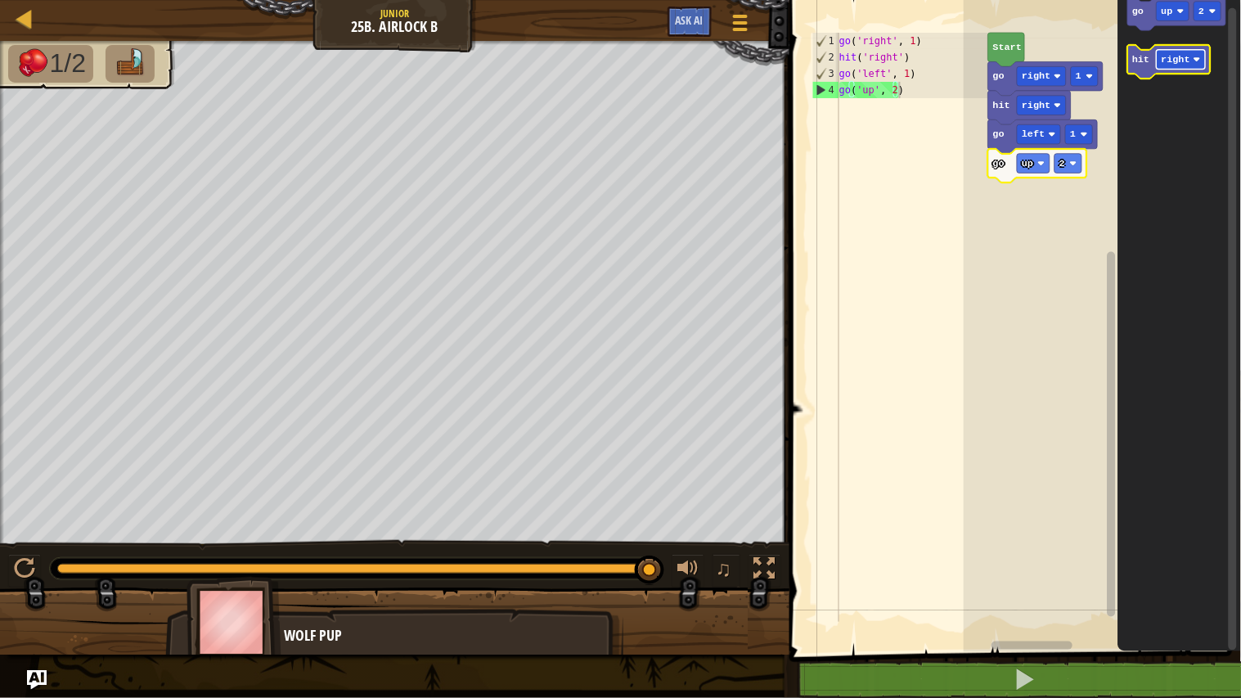
click at [1167, 56] on text "right" at bounding box center [1175, 59] width 29 height 11
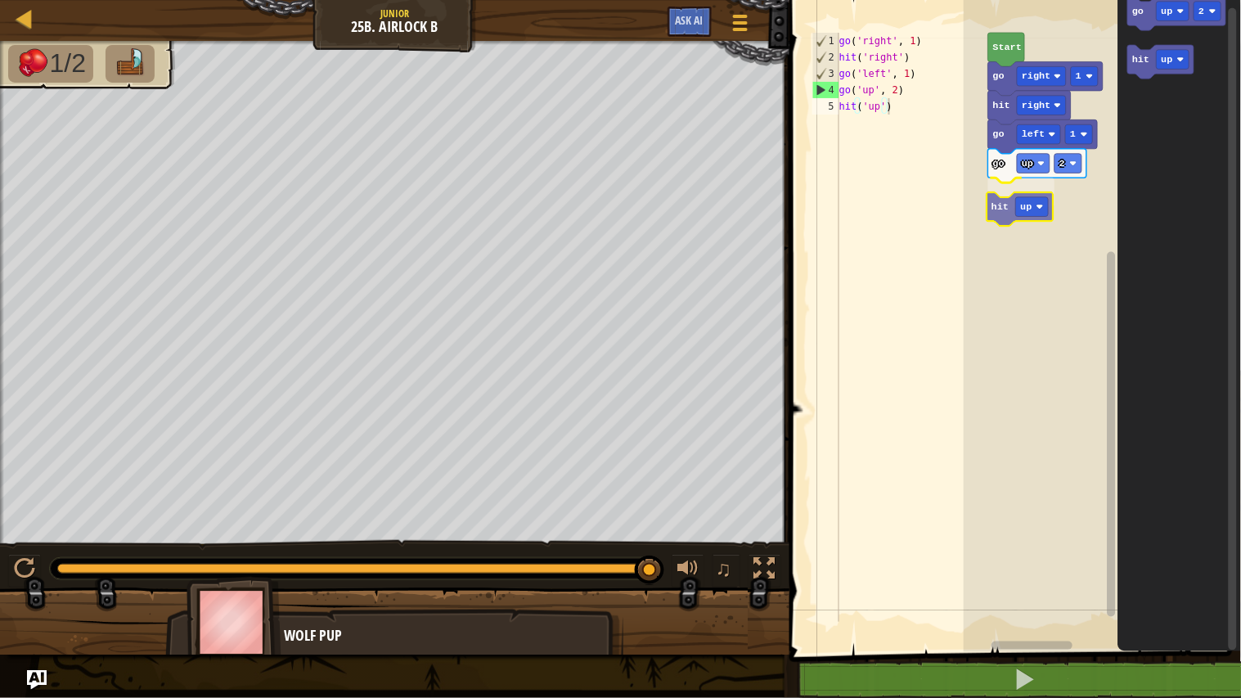
click at [998, 214] on div "Start go right 1 hit right go left 1 go up 2 hit up go up 2 hit up hit up" at bounding box center [1101, 322] width 277 height 660
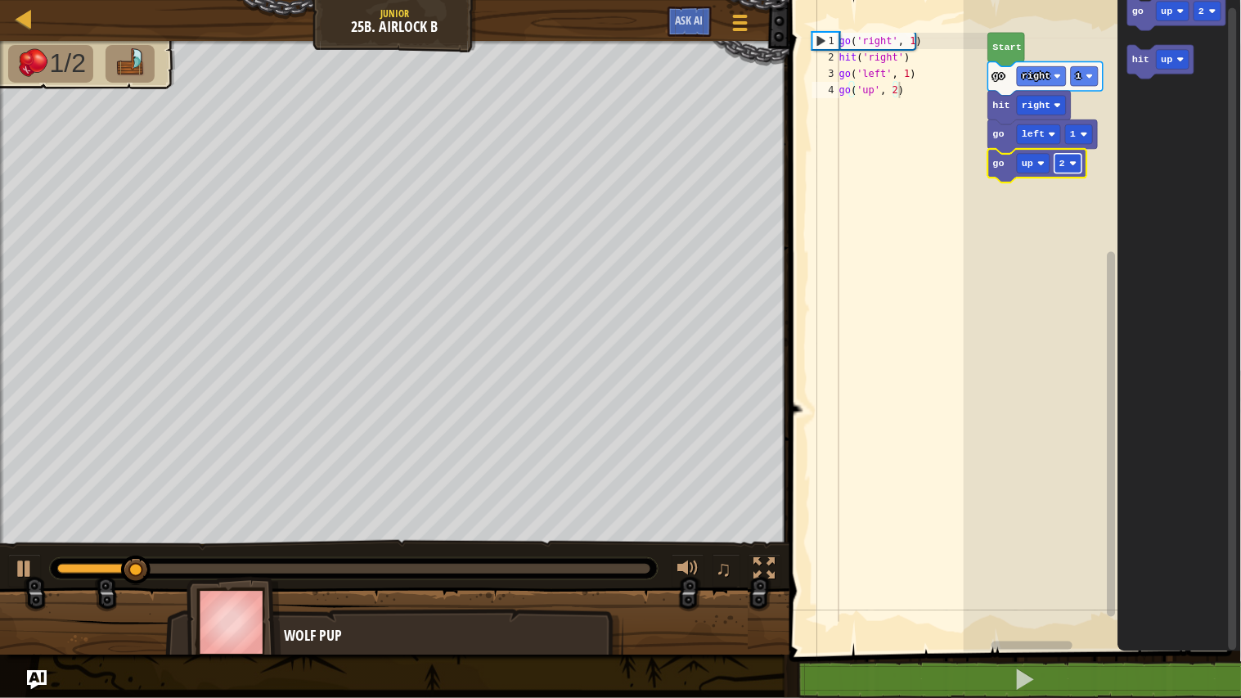
click at [1066, 170] on rect "Blockly Workspace" at bounding box center [1067, 164] width 27 height 20
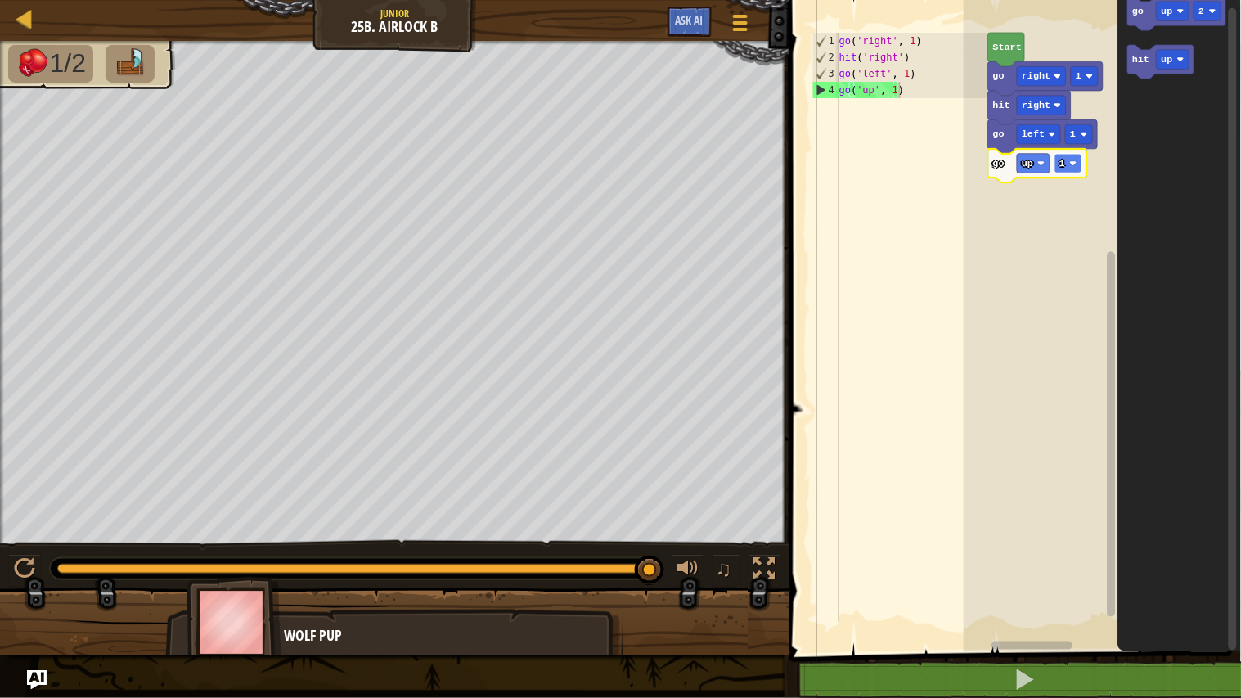
click at [1058, 157] on rect "Blockly Workspace" at bounding box center [1067, 164] width 27 height 20
click at [1007, 209] on div "Start go right 1 hit right go left 1 go up 2 hit up go up 2 hit up hit up" at bounding box center [1101, 322] width 277 height 660
click at [1022, 252] on rect "Blockly Workspace" at bounding box center [1101, 322] width 277 height 660
click at [1003, 42] on text "Start" at bounding box center [1007, 47] width 29 height 11
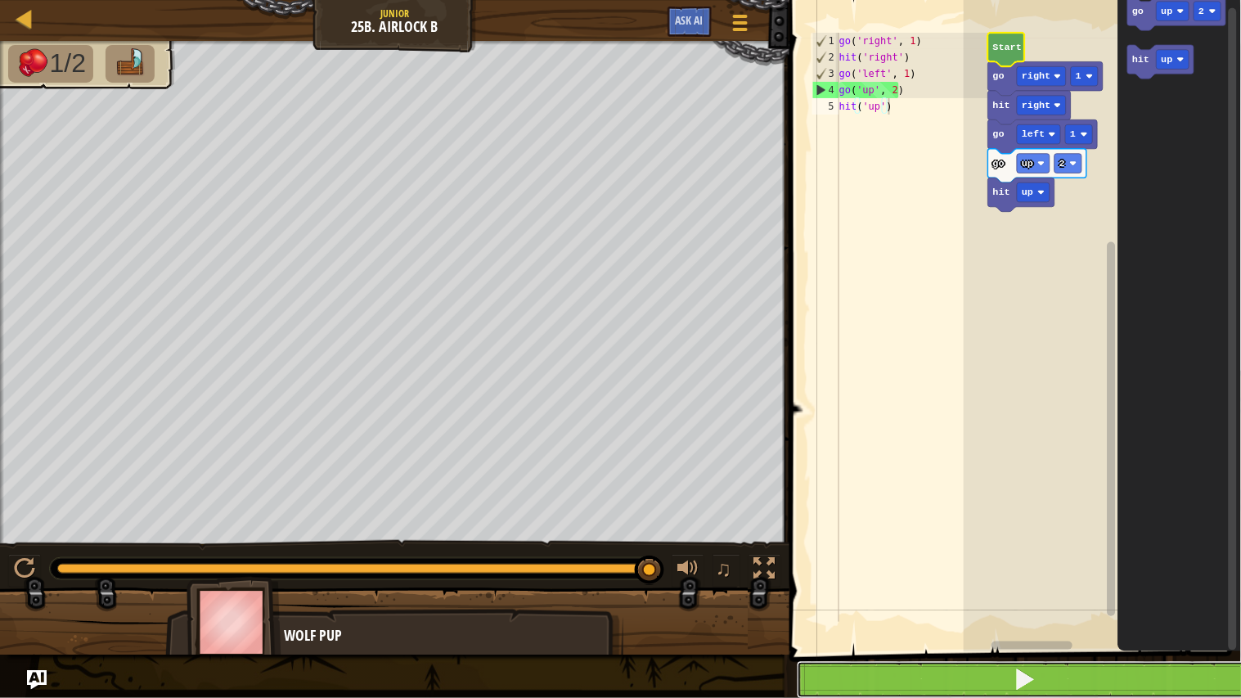
click at [855, 675] on button at bounding box center [1025, 680] width 456 height 38
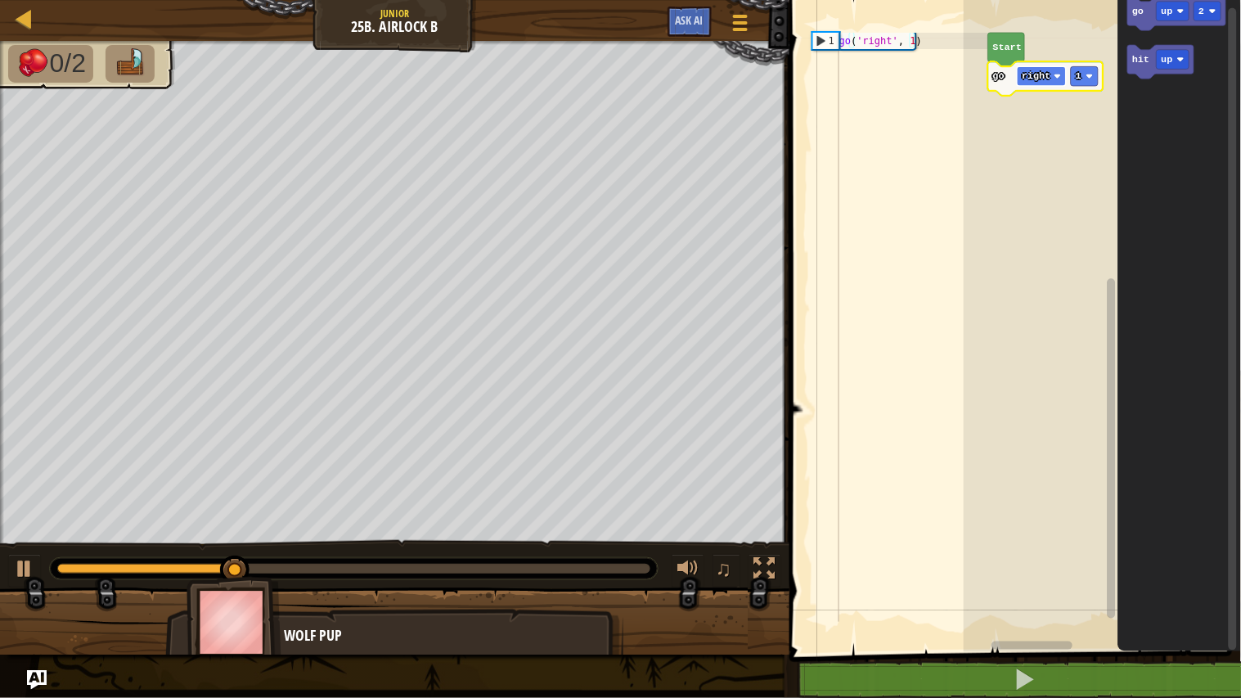
click at [1047, 79] on text "right" at bounding box center [1035, 75] width 29 height 11
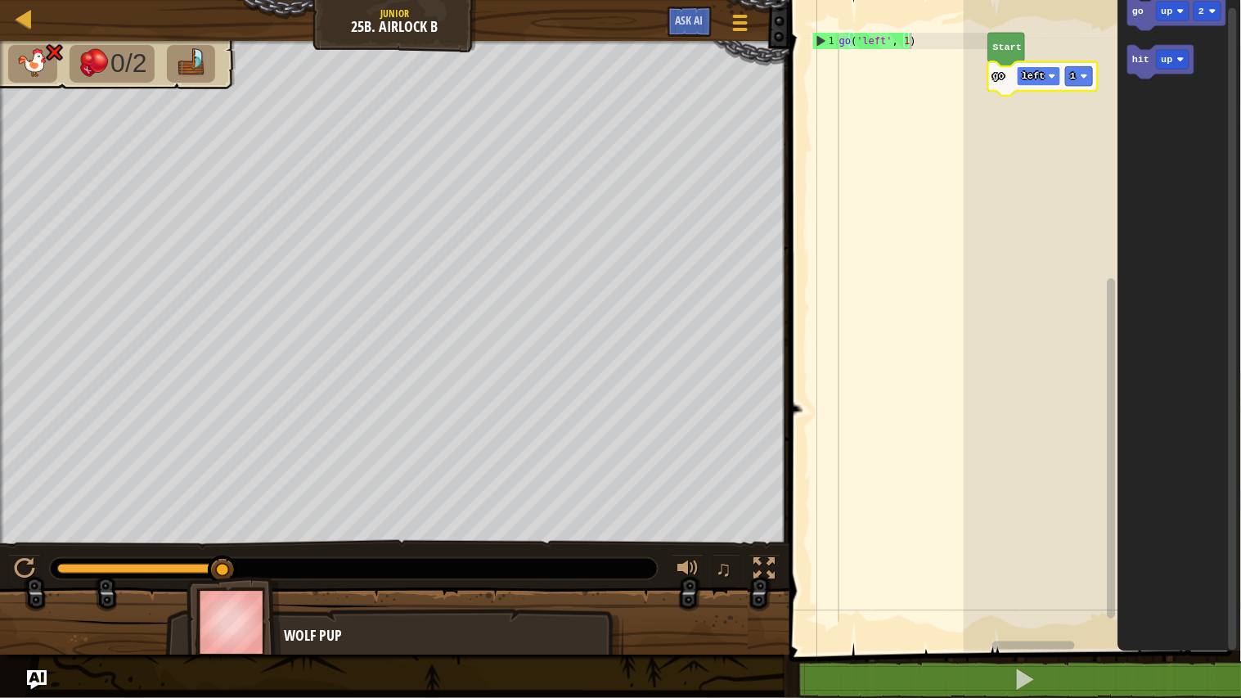
click at [1050, 78] on image "Blockly Workspace" at bounding box center [1051, 76] width 7 height 7
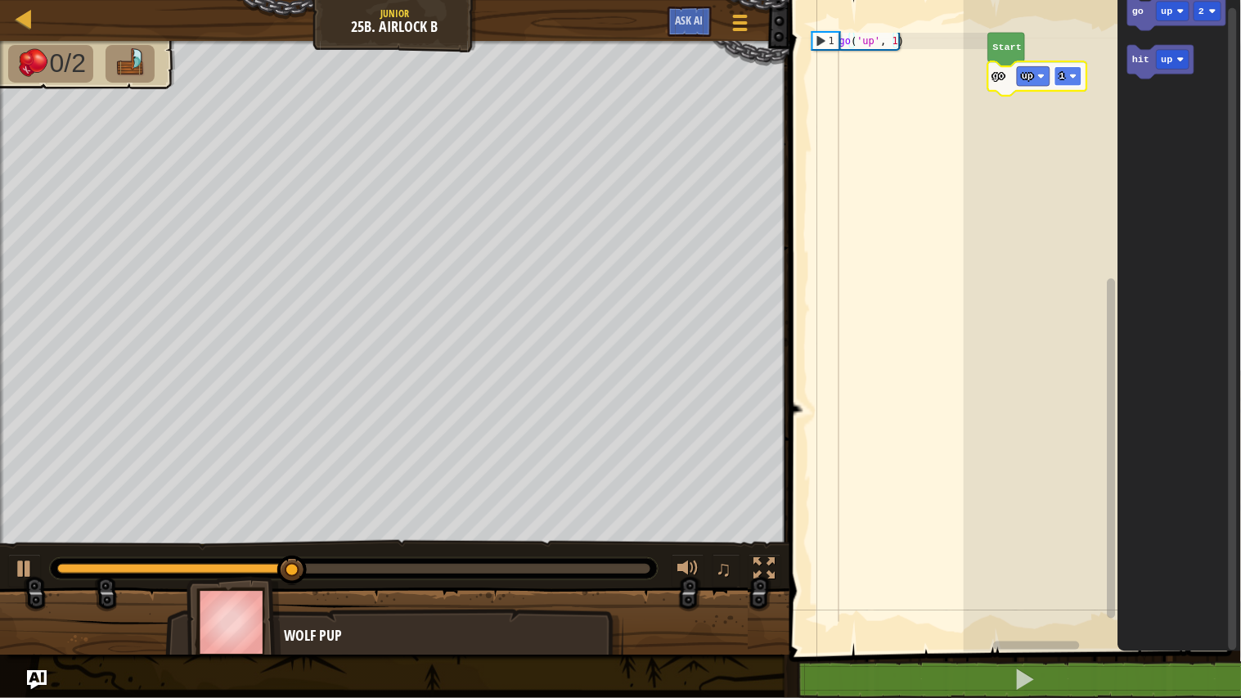
click at [1066, 67] on rect "Blockly Workspace" at bounding box center [1067, 76] width 27 height 20
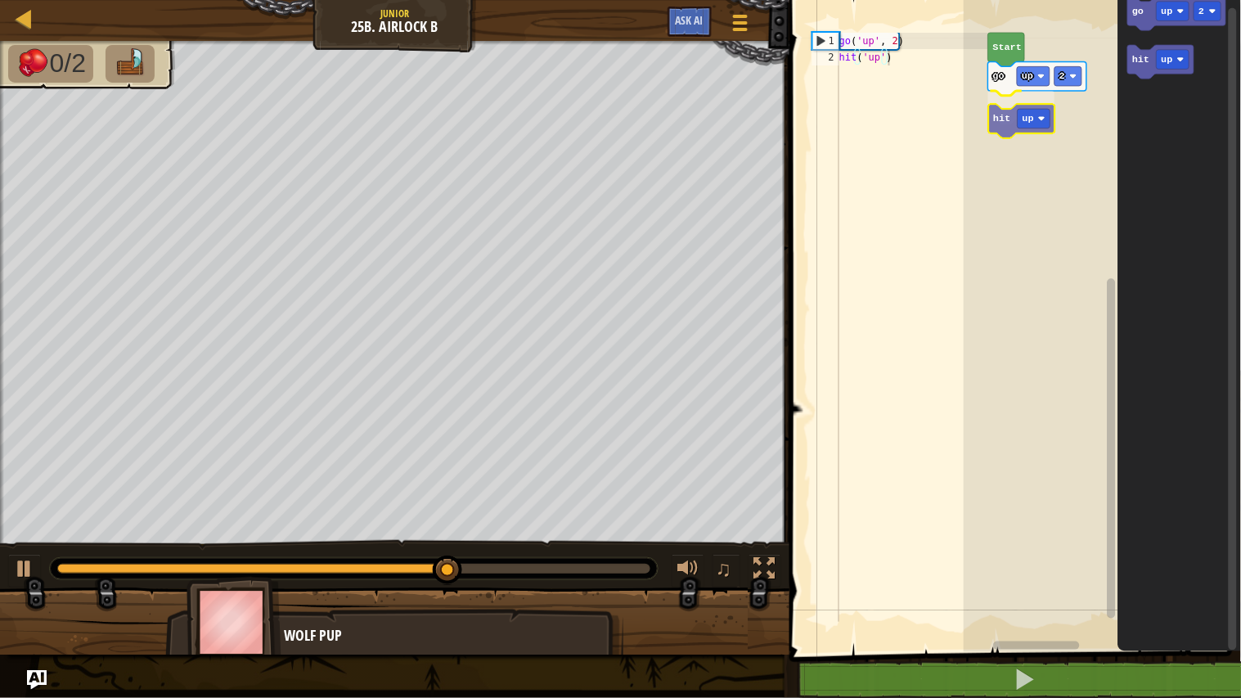
click at [1003, 129] on div "Start go up 2 hit up go up 2 hit up hit up" at bounding box center [1101, 322] width 277 height 660
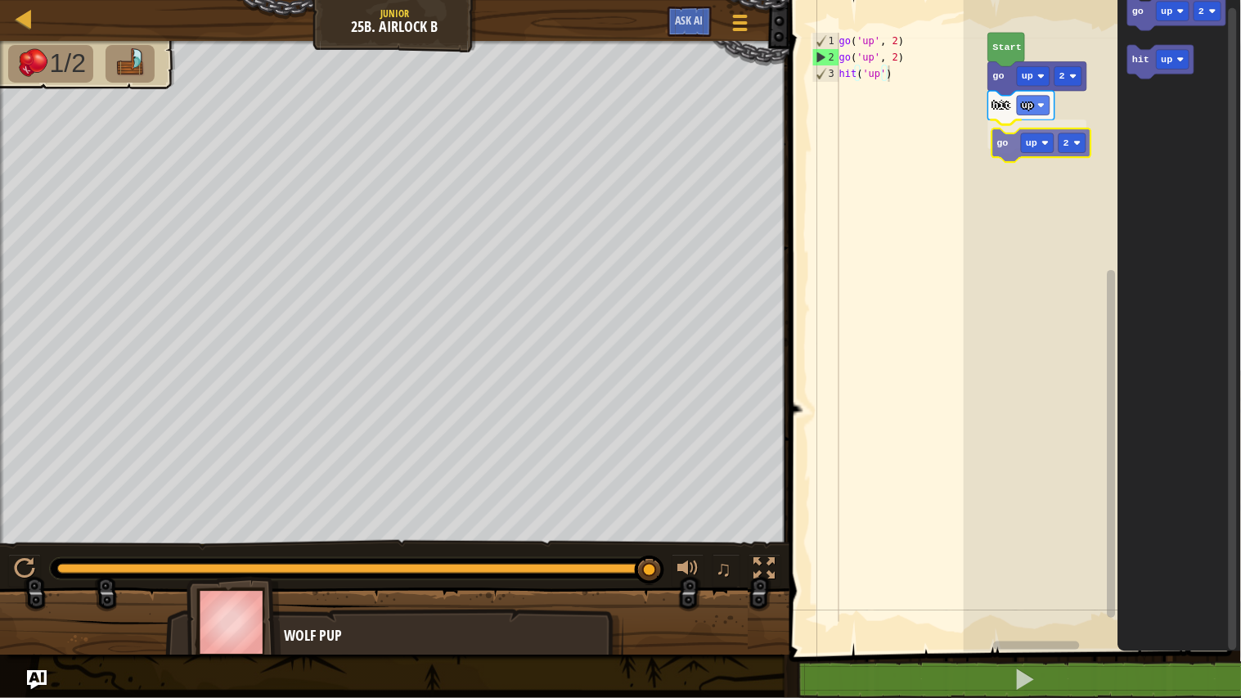
click at [1009, 148] on div "Start go up 2 hit up go up 2 go up 2 hit up go up 2" at bounding box center [1101, 322] width 277 height 660
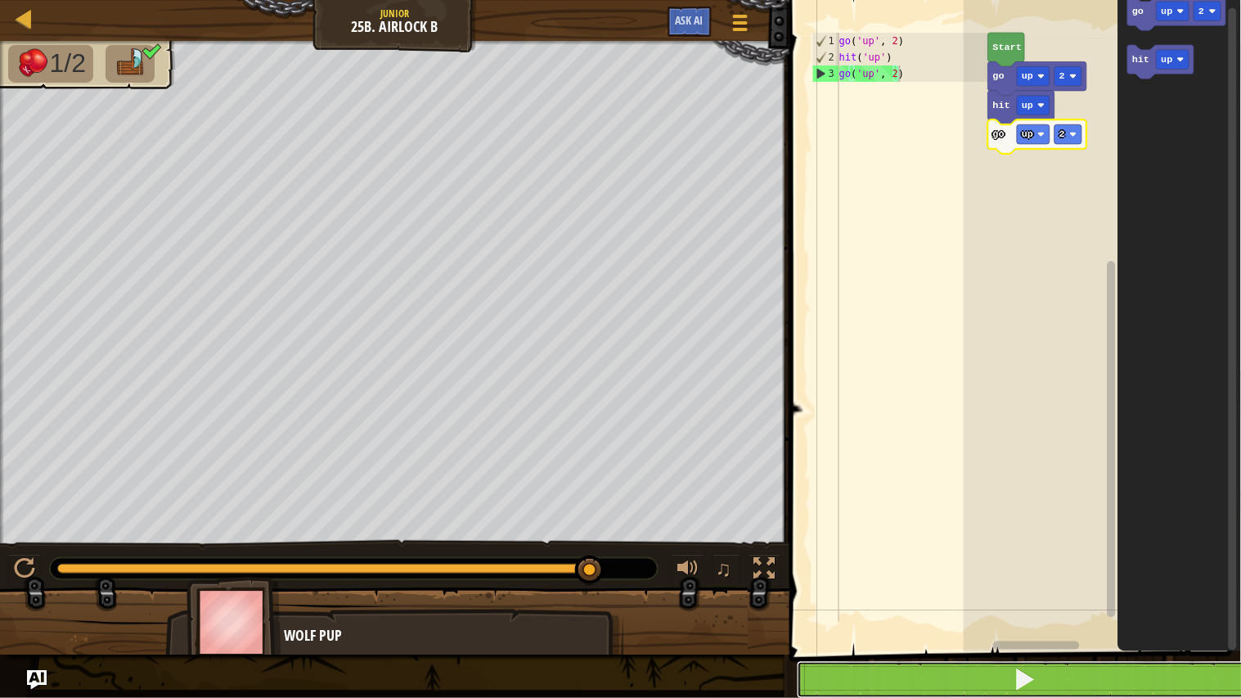
click at [863, 683] on button at bounding box center [1025, 680] width 456 height 38
click at [943, 677] on button at bounding box center [1025, 680] width 456 height 38
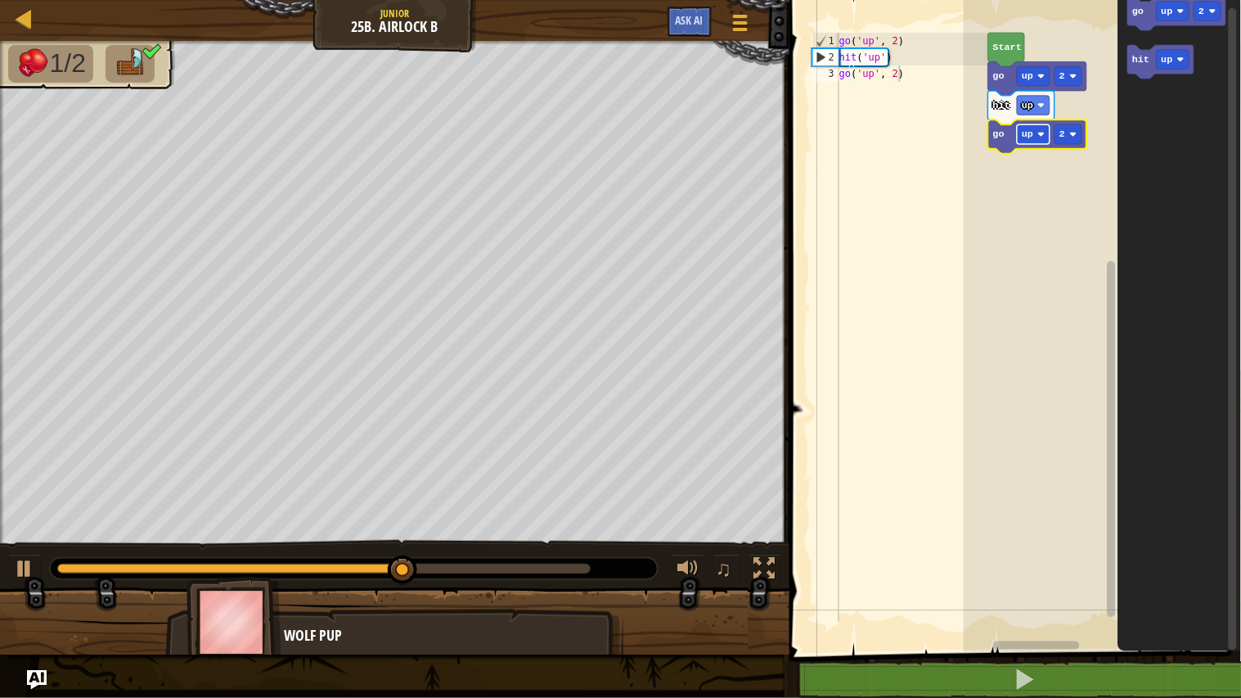
click at [1039, 135] on image "Blockly Workspace" at bounding box center [1041, 134] width 7 height 7
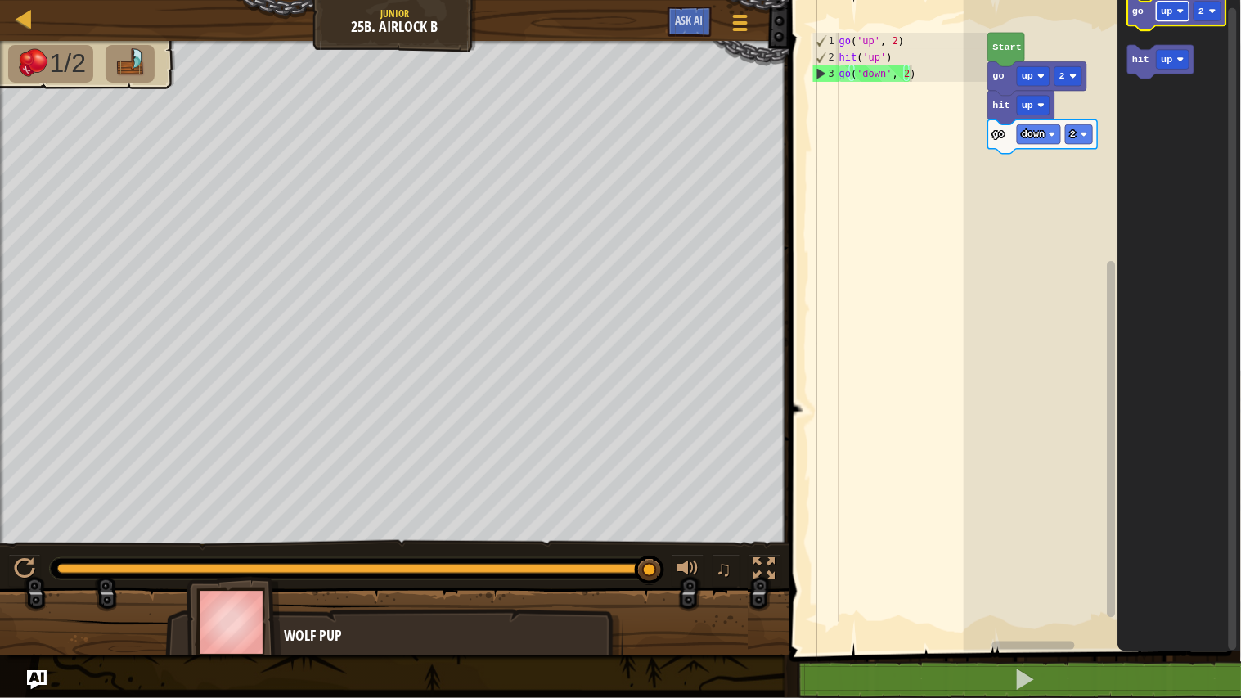
click at [1172, 17] on rect "Blockly Workspace" at bounding box center [1172, 12] width 33 height 20
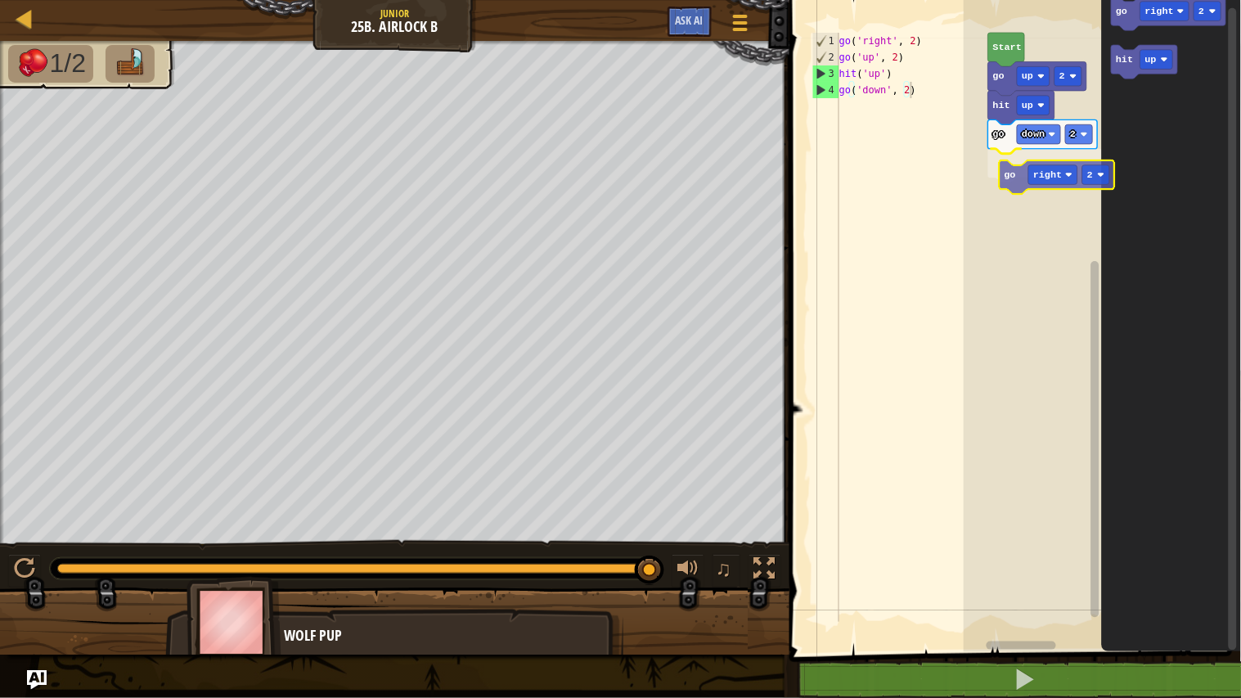
click at [1010, 178] on div "Start go up 2 hit up go down 2 go right 2 go right 2 hit up go right 2" at bounding box center [1101, 322] width 277 height 660
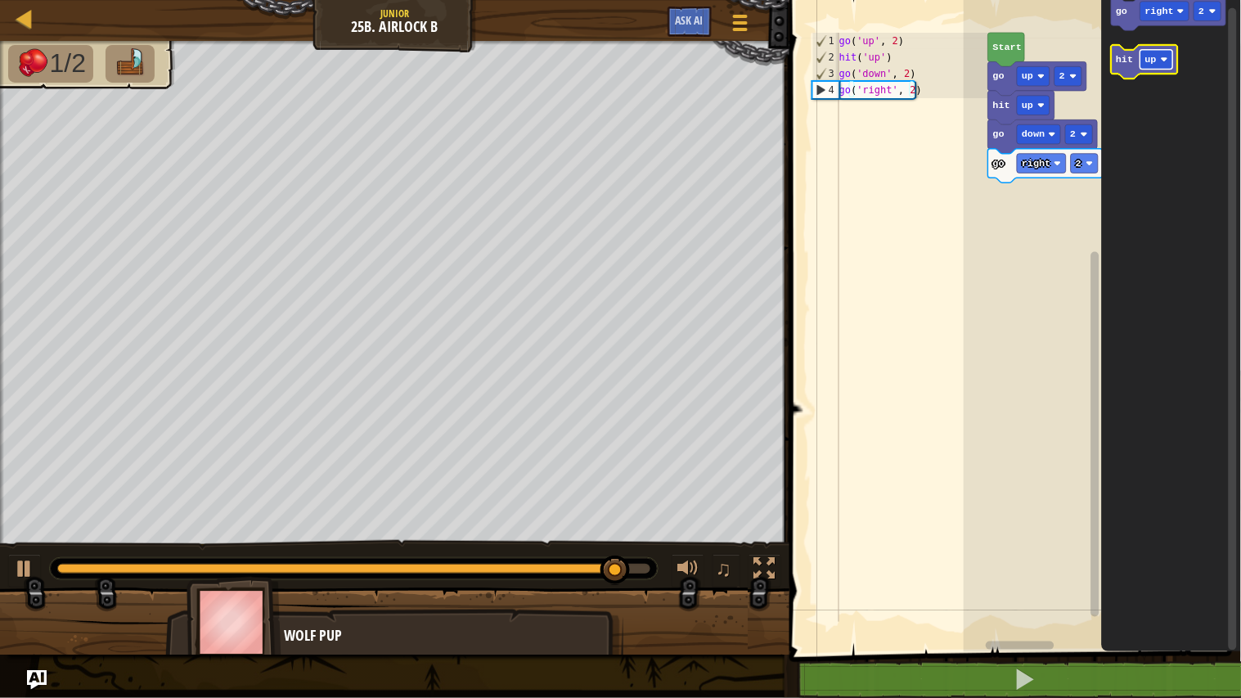
click at [1160, 61] on rect "Blockly Workspace" at bounding box center [1156, 60] width 33 height 20
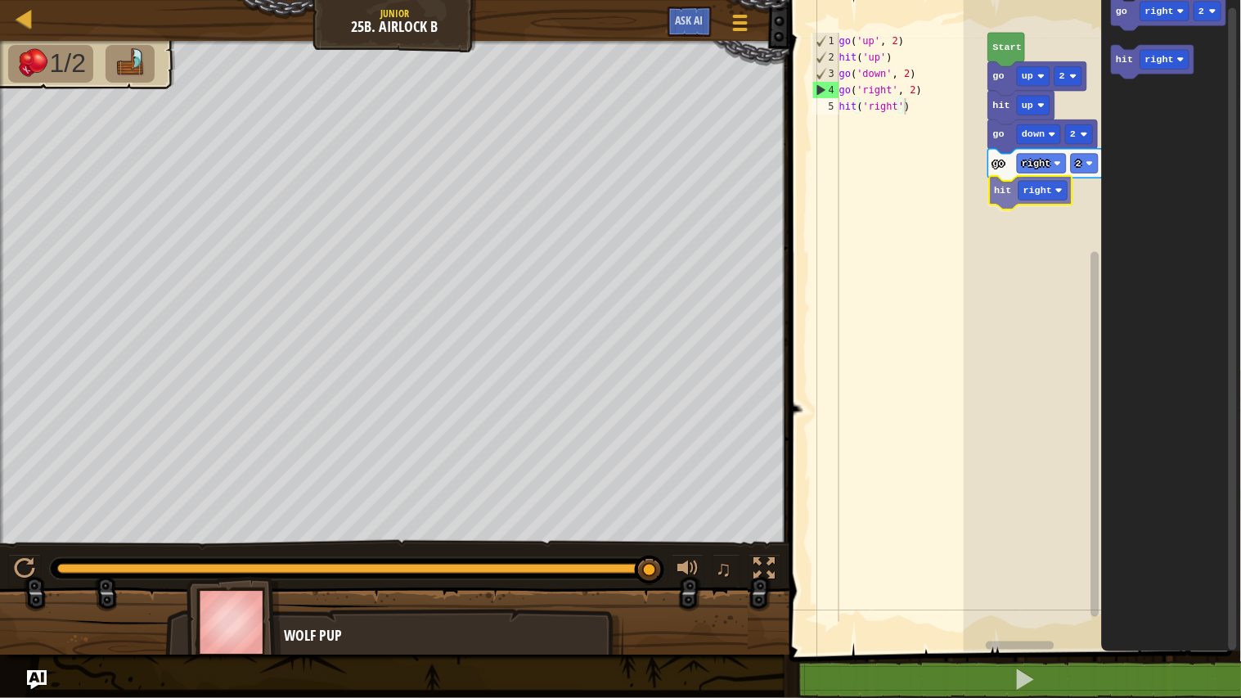
click at [1008, 198] on div "Start go up 2 hit up go down 2 go right 2 hit right go right 2 hit right hit ri…" at bounding box center [1101, 322] width 277 height 660
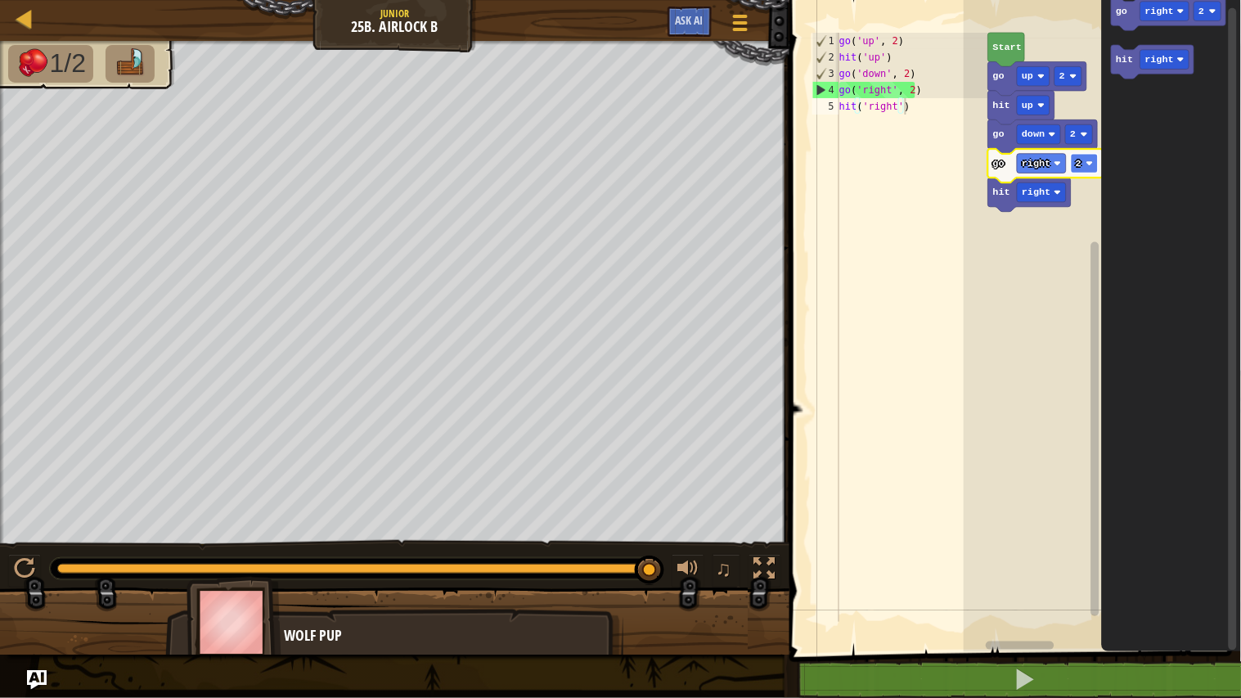
click at [1085, 158] on rect "Blockly Workspace" at bounding box center [1083, 164] width 27 height 20
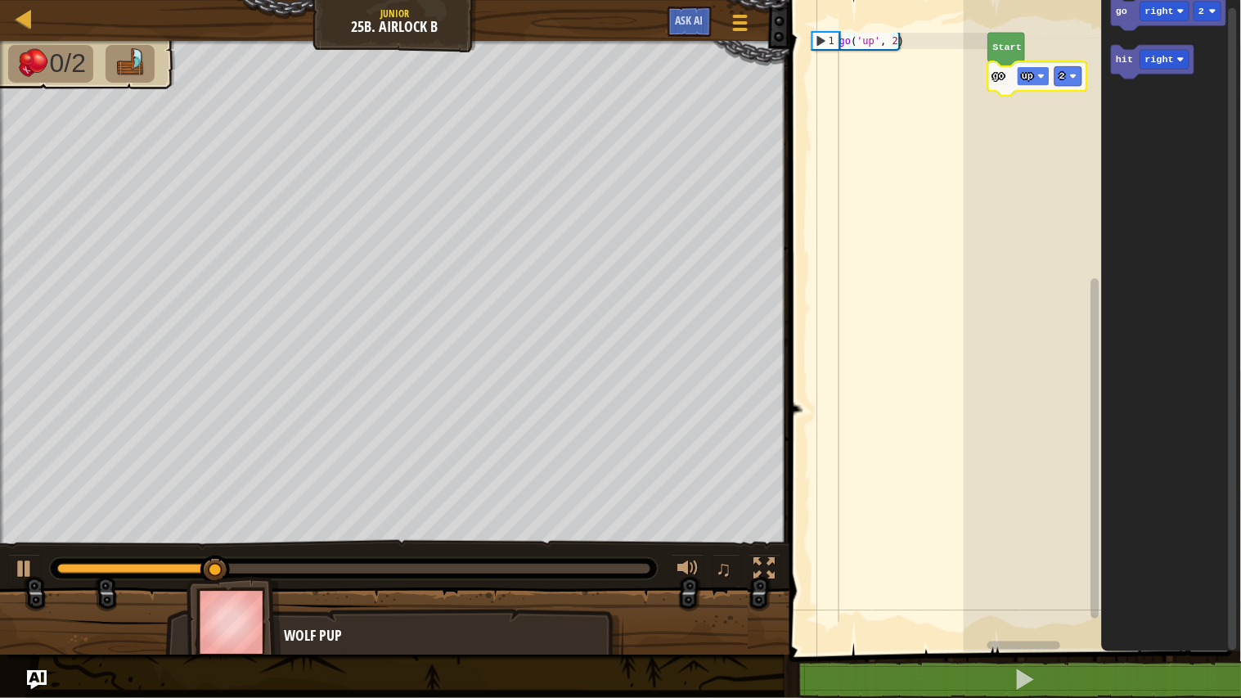
click at [1030, 75] on text "up" at bounding box center [1026, 75] width 11 height 11
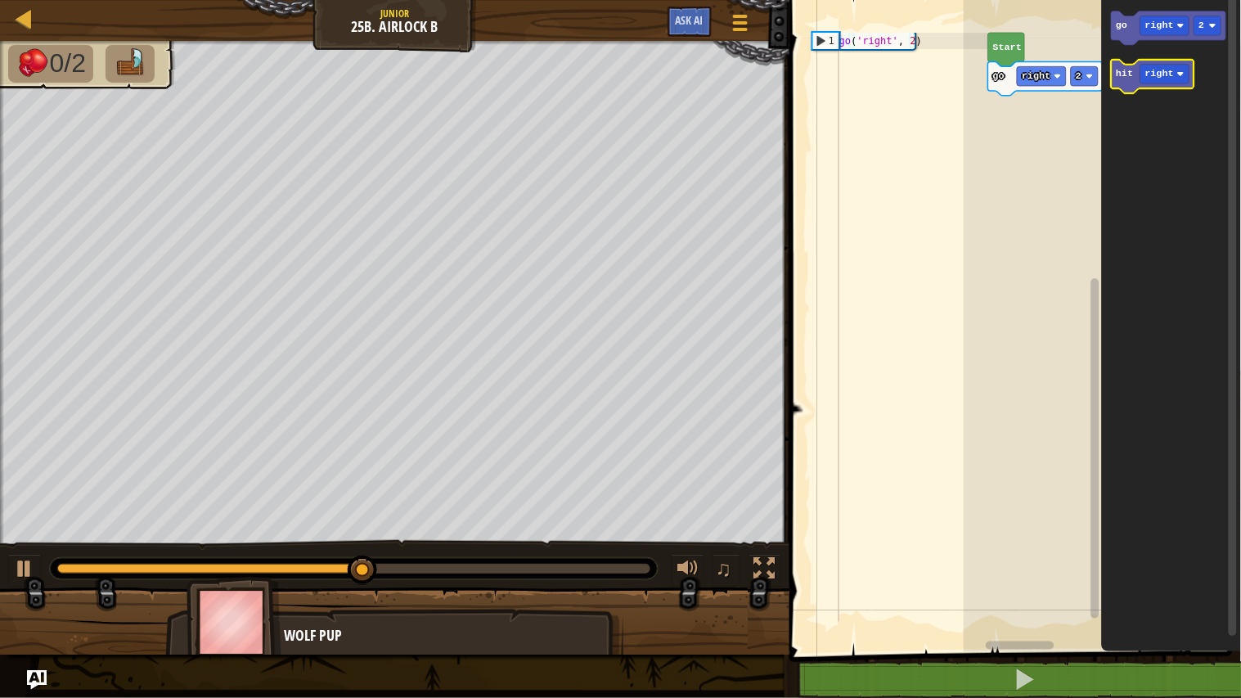
click at [1121, 83] on g "hit right" at bounding box center [1152, 77] width 83 height 34
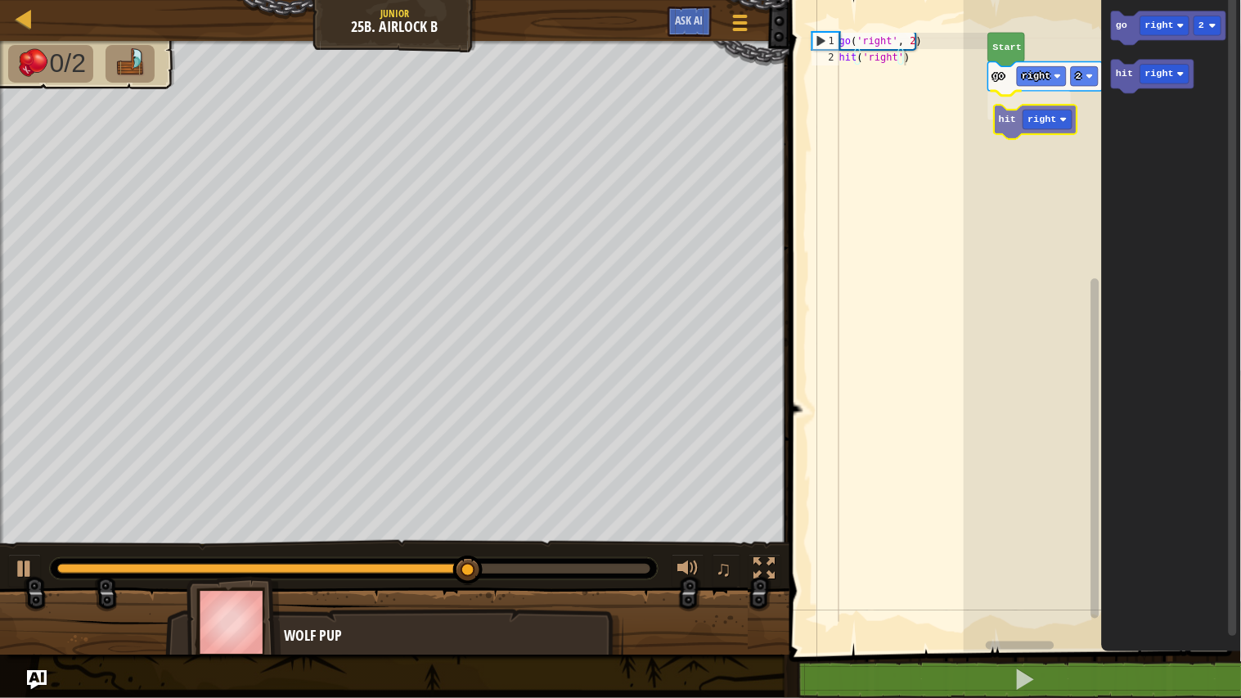
click at [1001, 127] on div "Start go right 2 hit right go right 2 hit right hit right" at bounding box center [1101, 322] width 277 height 660
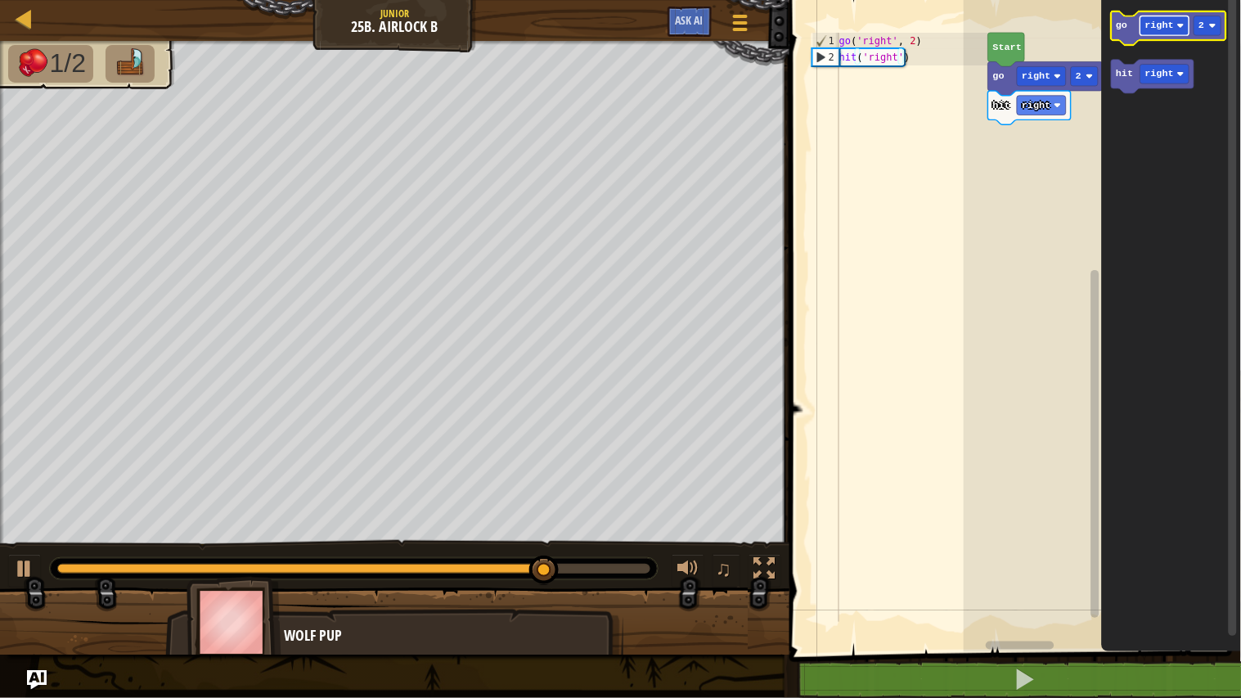
click at [1159, 26] on text "right" at bounding box center [1159, 25] width 29 height 11
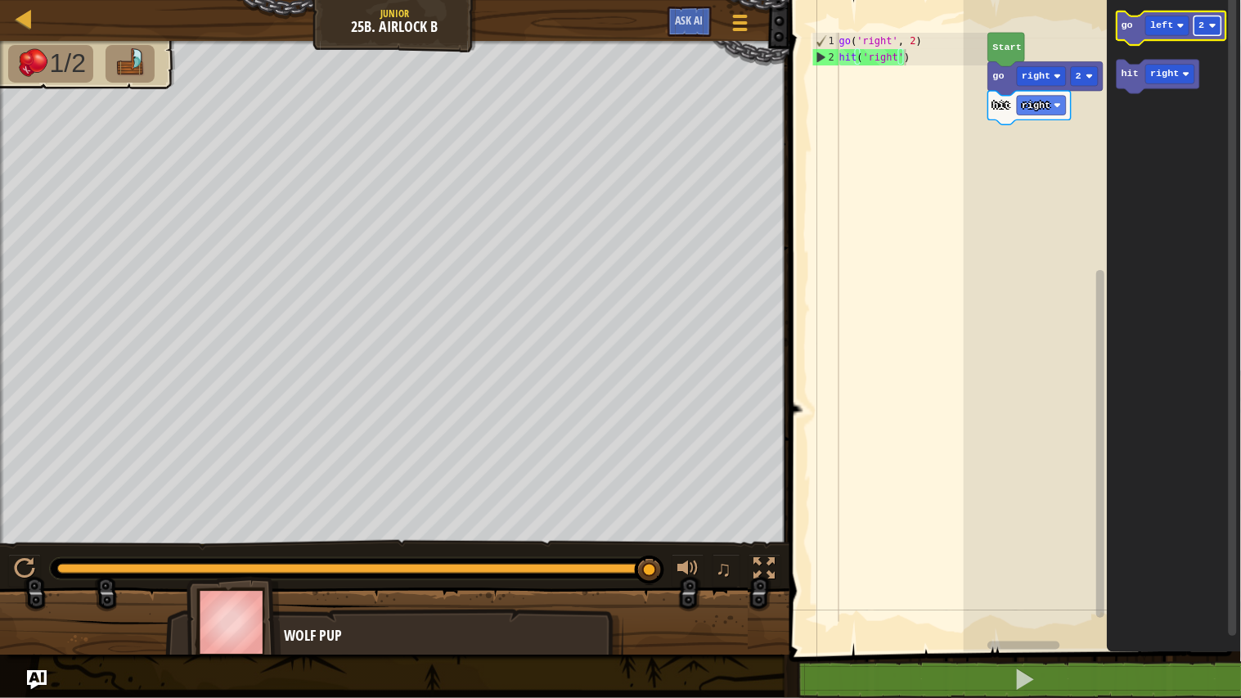
click at [1205, 31] on rect "Blockly Workspace" at bounding box center [1207, 26] width 27 height 20
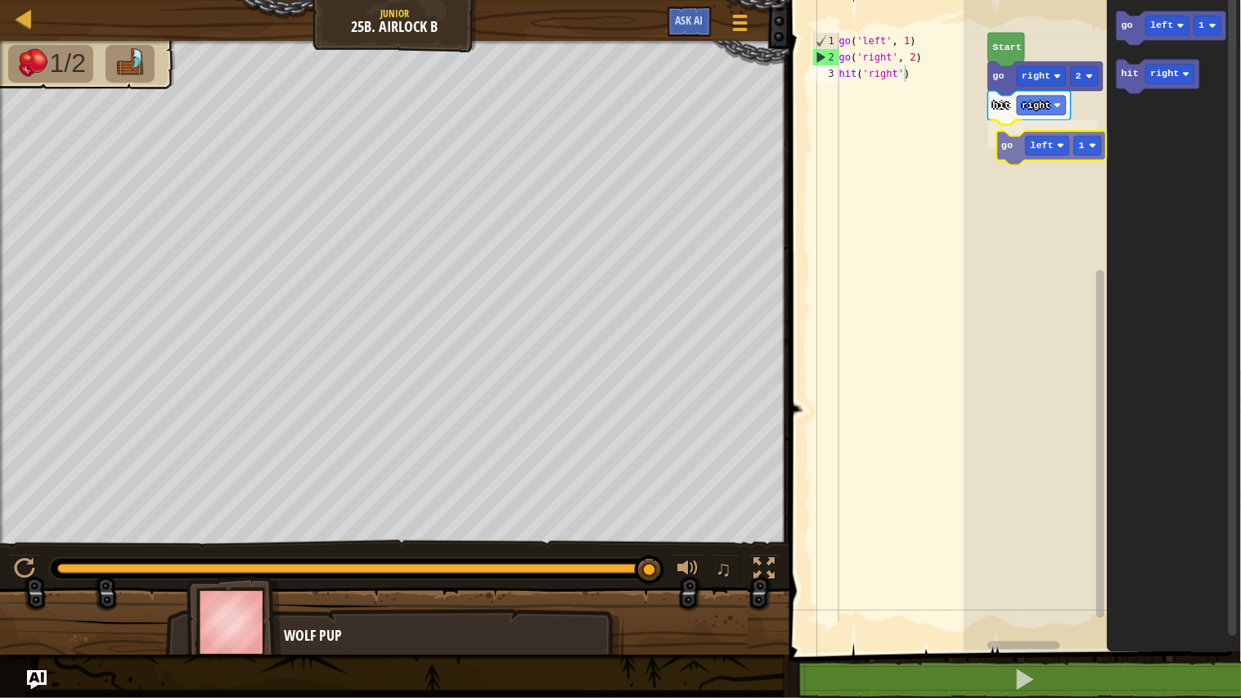
click at [1022, 157] on div "Start go right 2 hit right go left 1 go left 1 hit right go left 1" at bounding box center [1101, 322] width 277 height 660
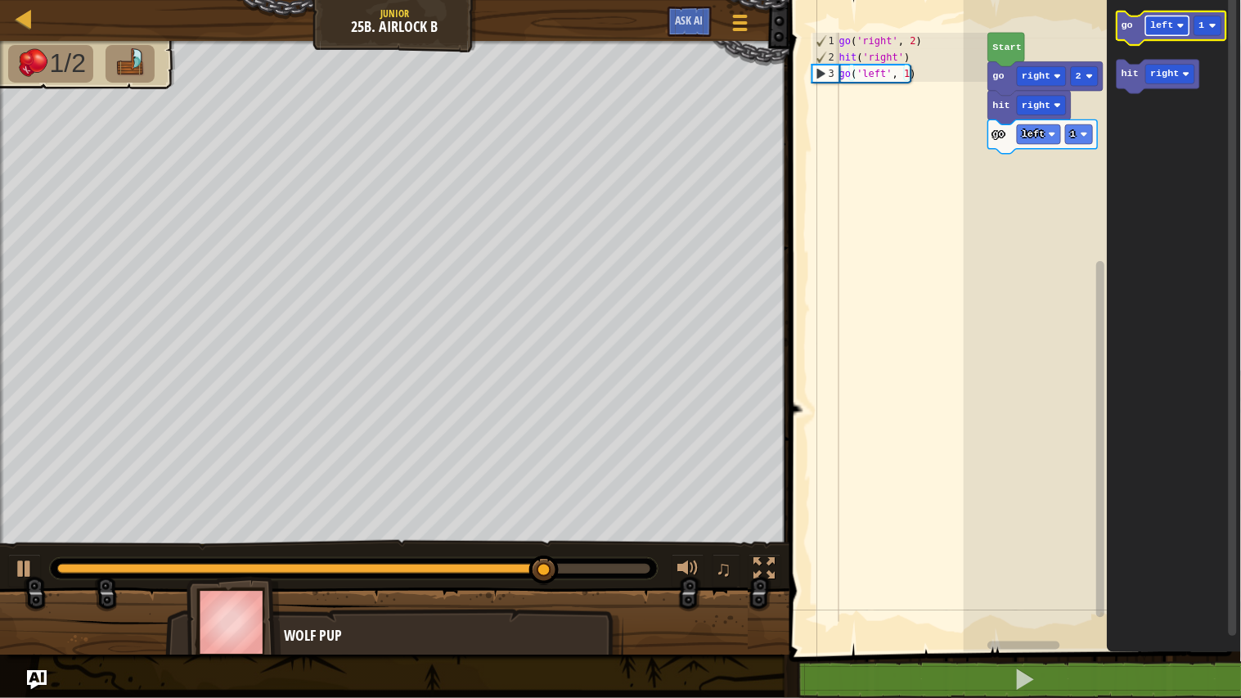
click at [1174, 29] on rect "Blockly Workspace" at bounding box center [1167, 26] width 43 height 20
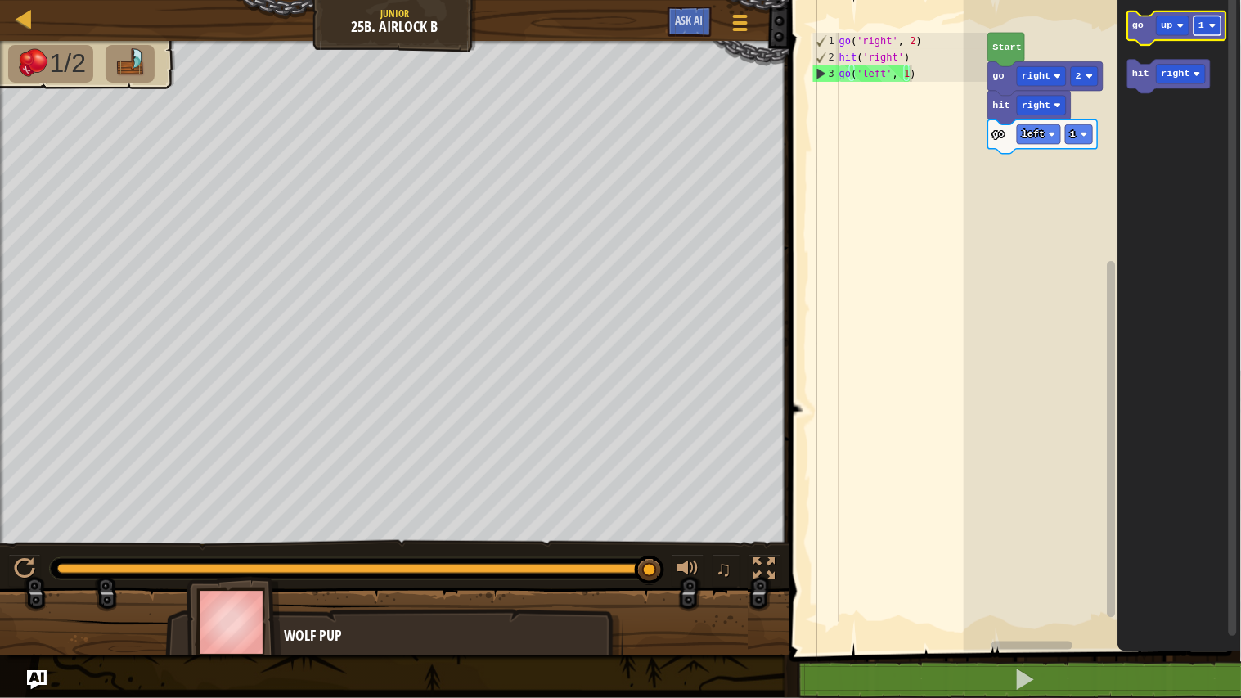
click at [1205, 28] on rect "Blockly Workspace" at bounding box center [1207, 26] width 27 height 20
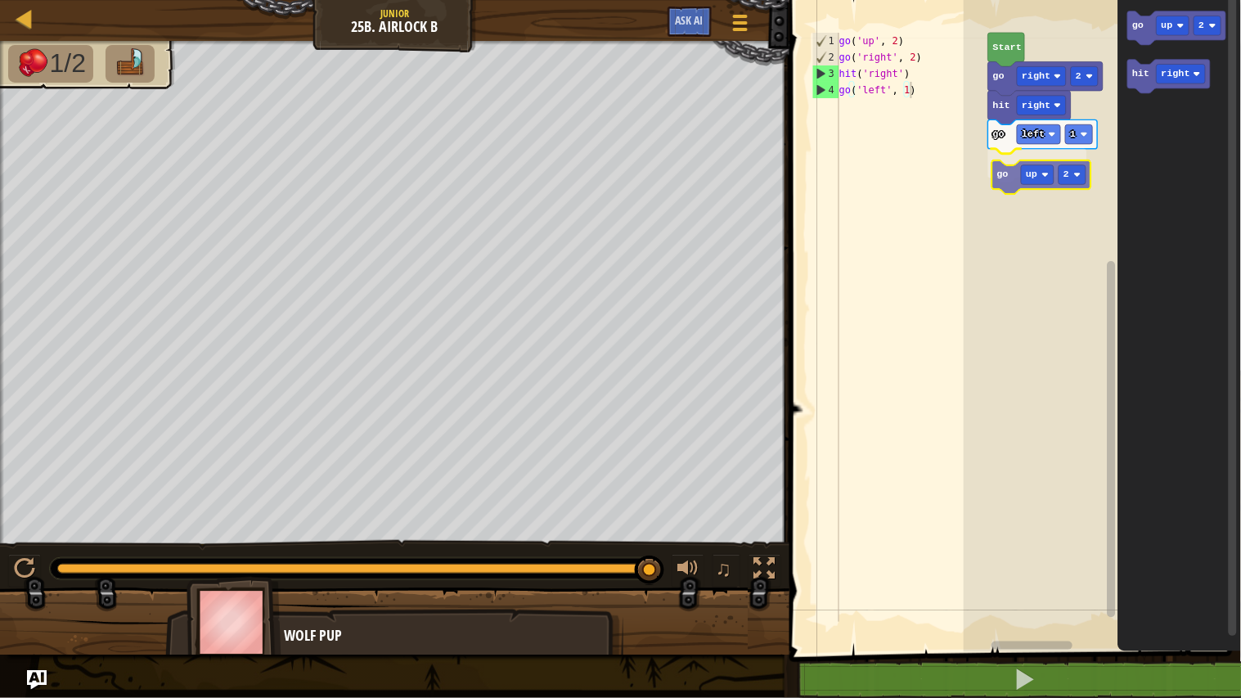
click at [1007, 186] on div "Start go right 2 hit right go left 1 go up 2 go up 2 hit right go up 2" at bounding box center [1101, 322] width 277 height 660
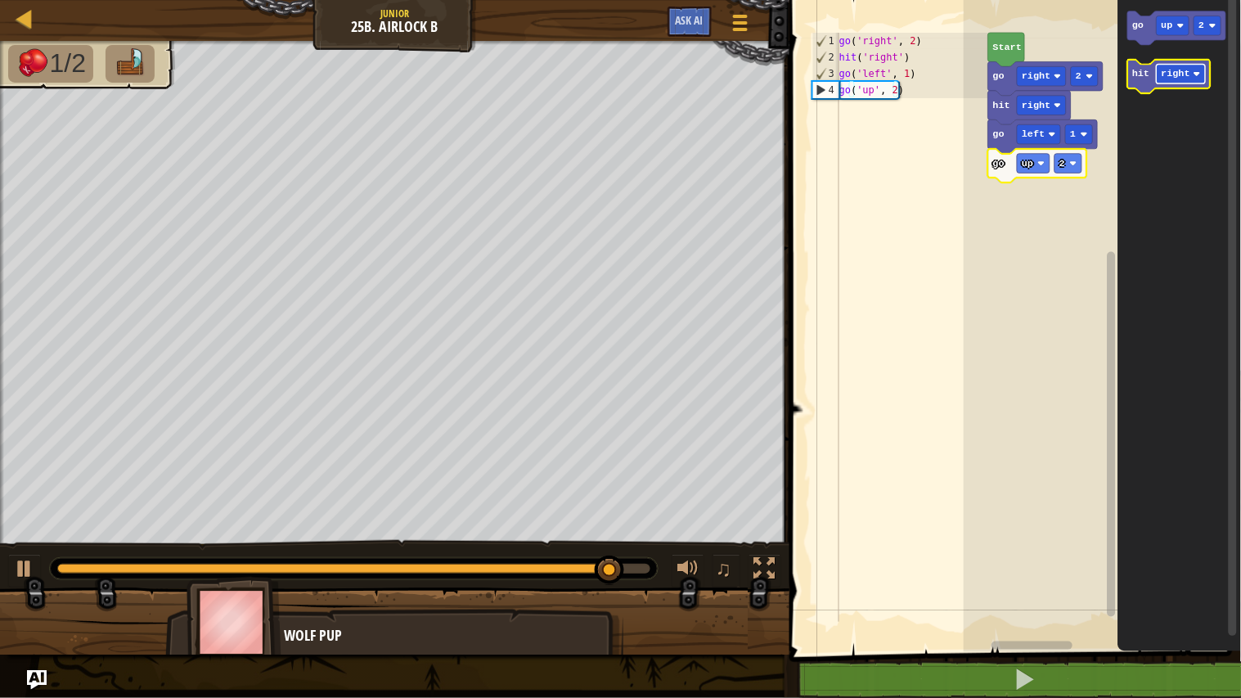
click at [1172, 79] on text "right" at bounding box center [1175, 74] width 29 height 11
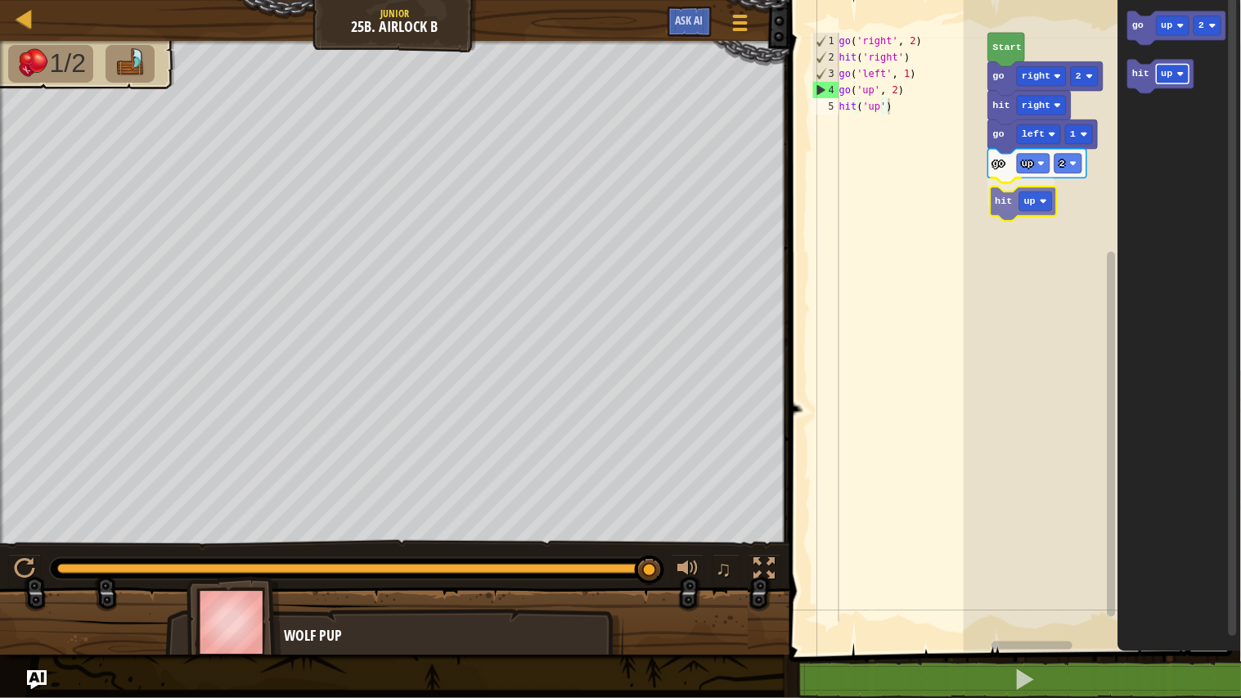
click at [1016, 210] on div "Start go right 2 hit right go left 1 go up 2 hit up go up 2 hit up hit up" at bounding box center [1101, 322] width 277 height 660
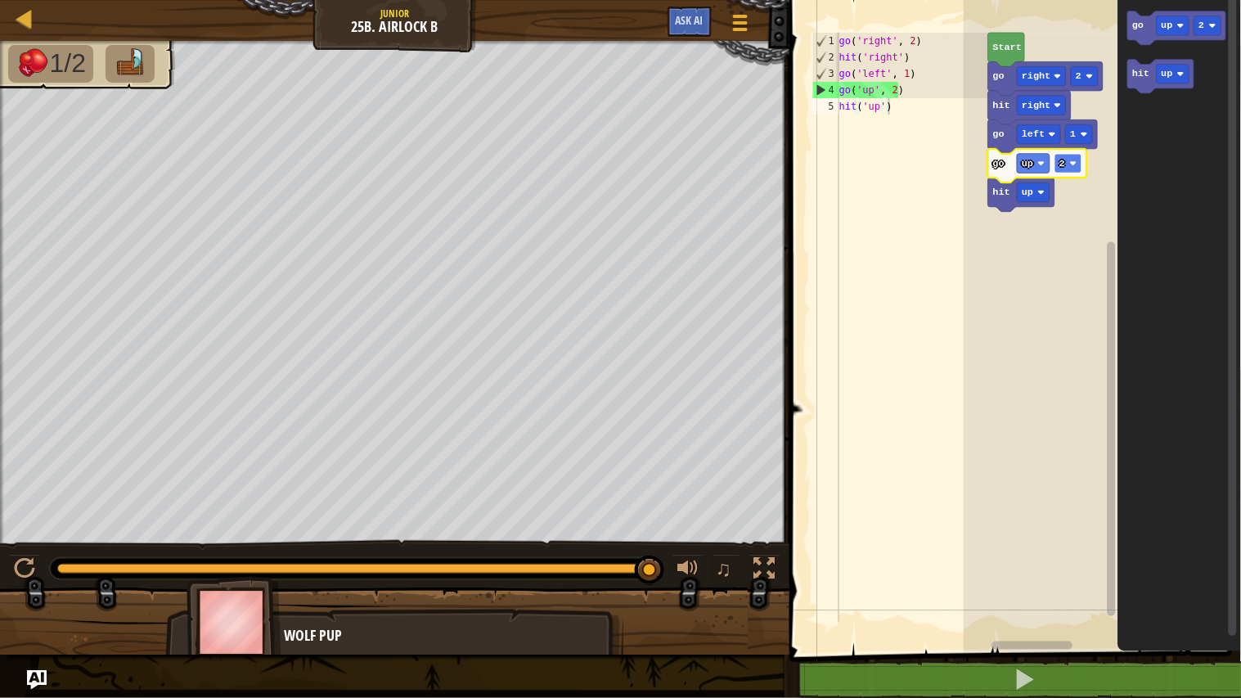
click at [1066, 164] on rect "Blockly Workspace" at bounding box center [1067, 164] width 27 height 20
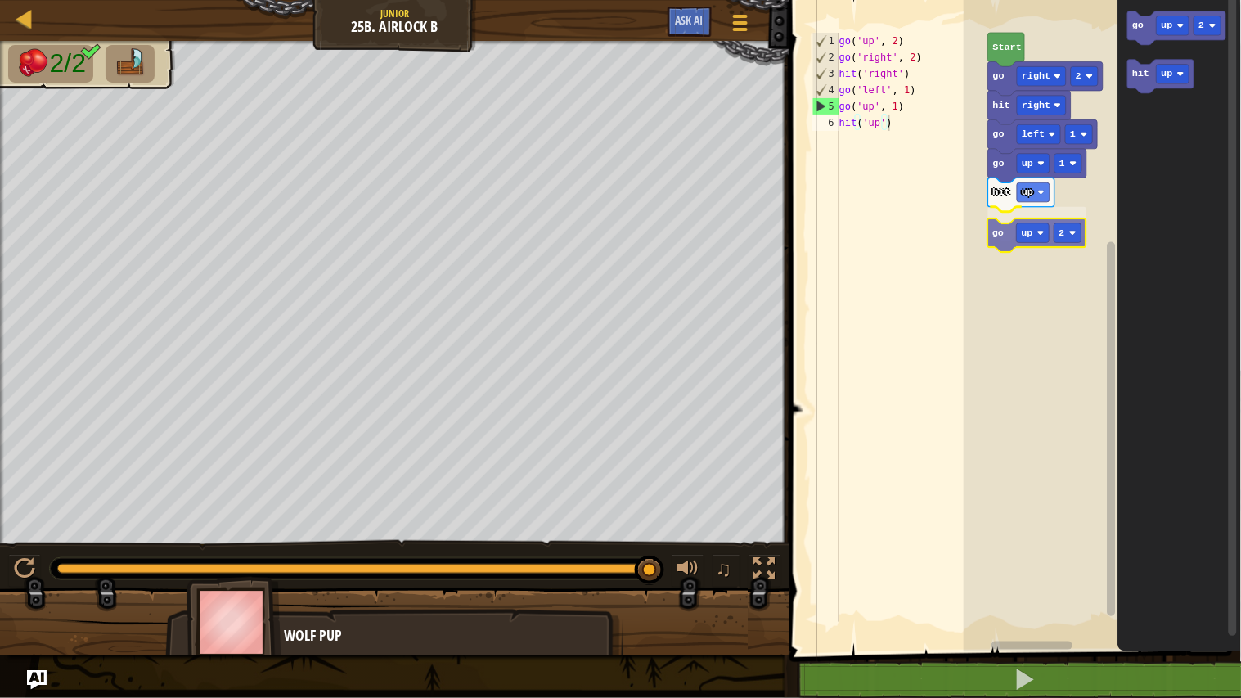
click at [1012, 245] on div "Start go right 2 hit right go left 1 go up 1 hit up go up 2 go up 2 hit up go u…" at bounding box center [1101, 322] width 277 height 660
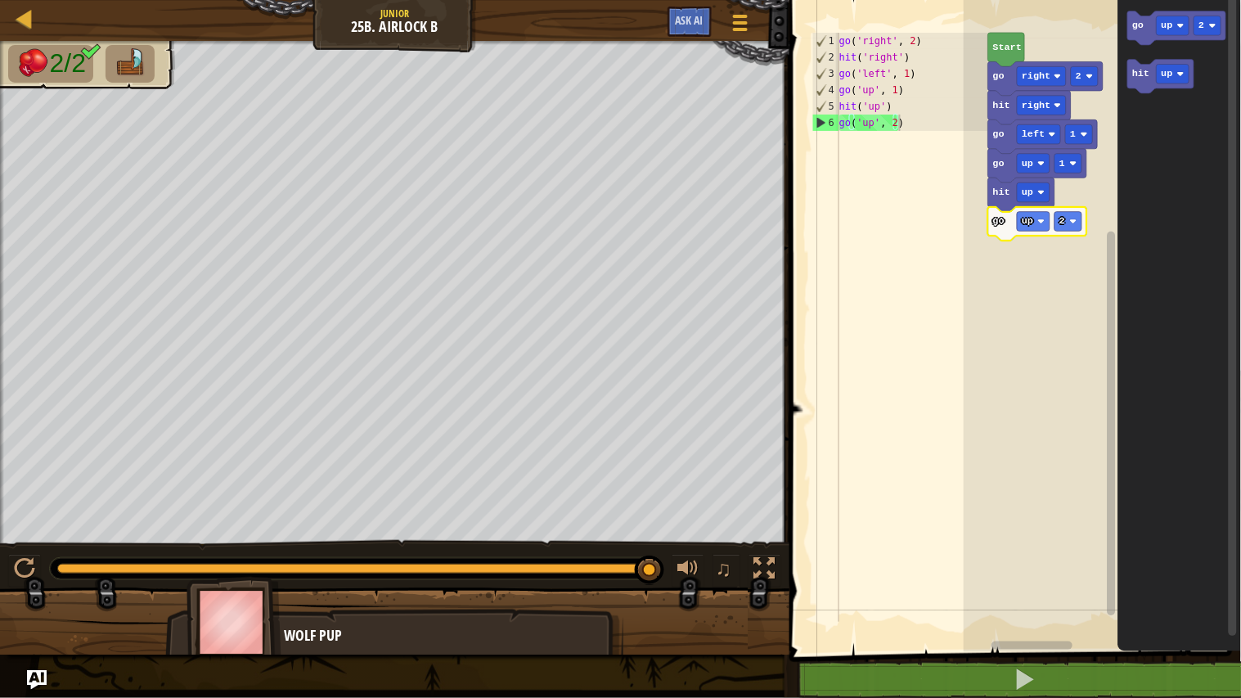
click at [1041, 276] on rect "Blockly Workspace" at bounding box center [1101, 322] width 277 height 660
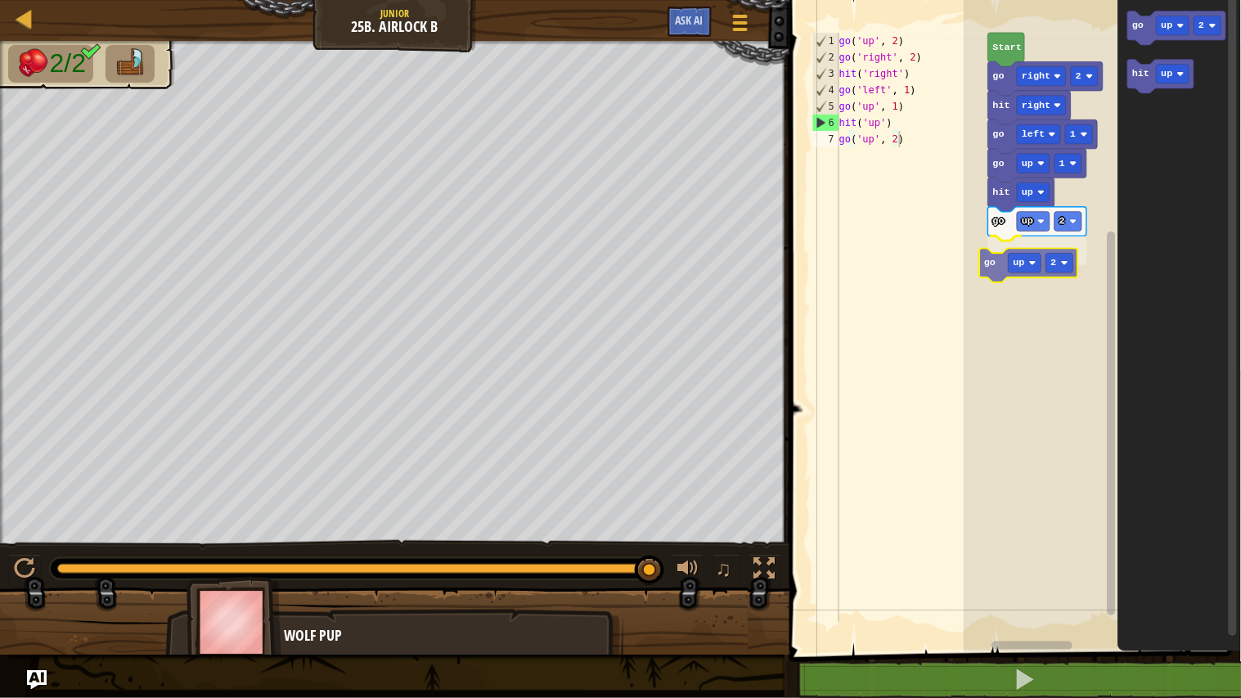
click at [1008, 263] on div "Start go right 2 hit right go left 1 go up 1 hit up go up 2 go up 2 go up 2 hit…" at bounding box center [1101, 322] width 277 height 660
